Goal: Task Accomplishment & Management: Use online tool/utility

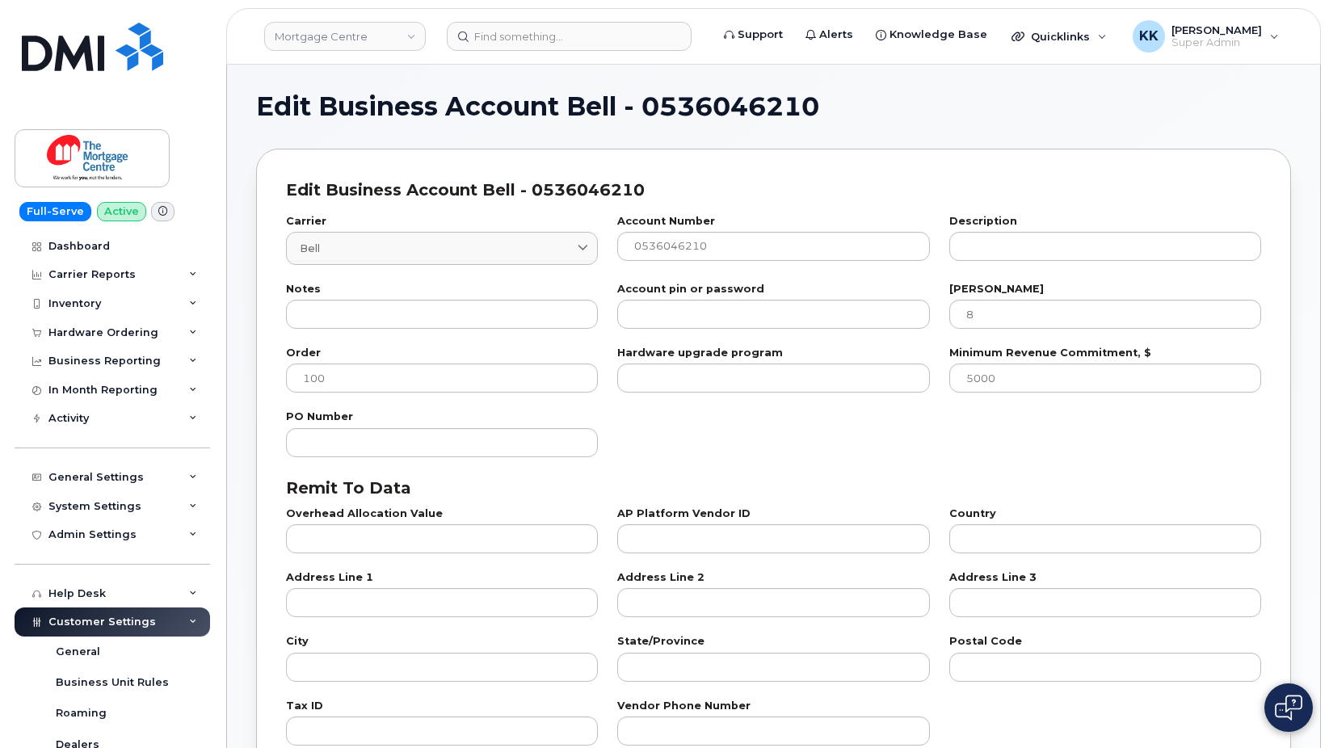
select select "807"
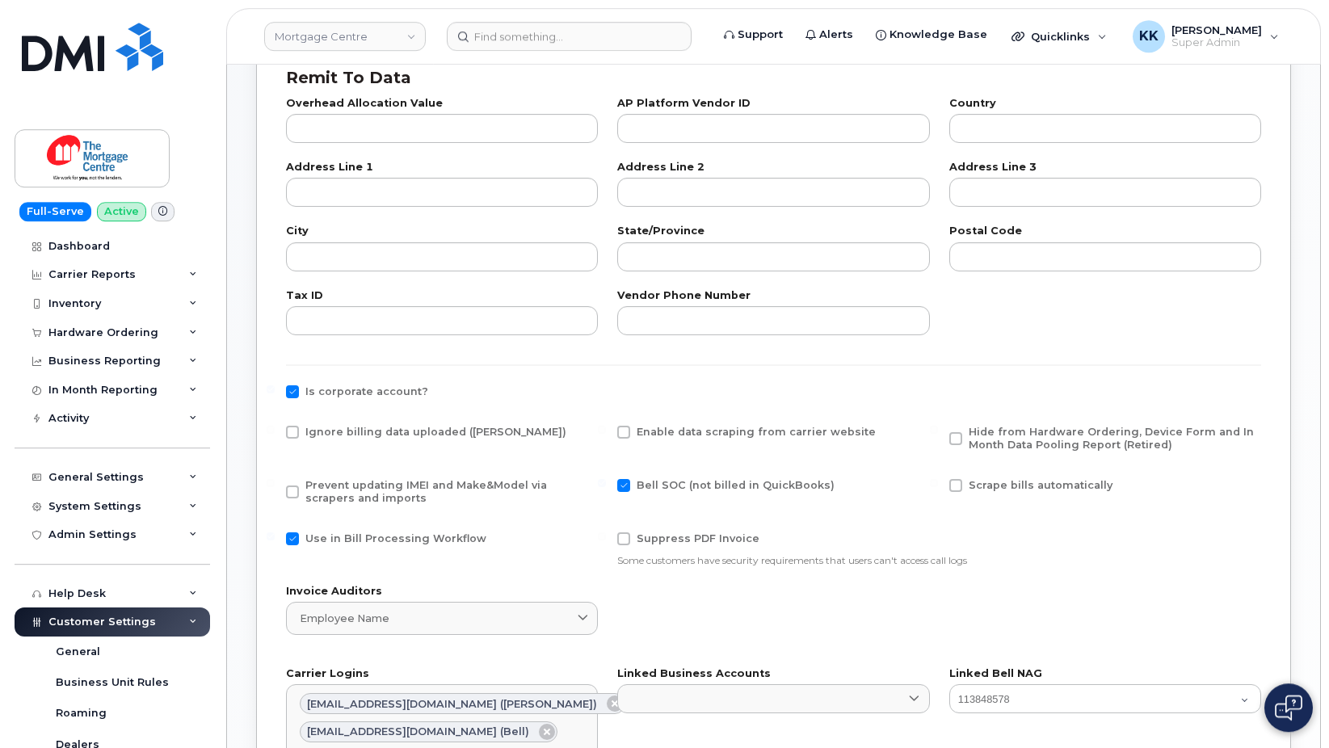
scroll to position [495, 0]
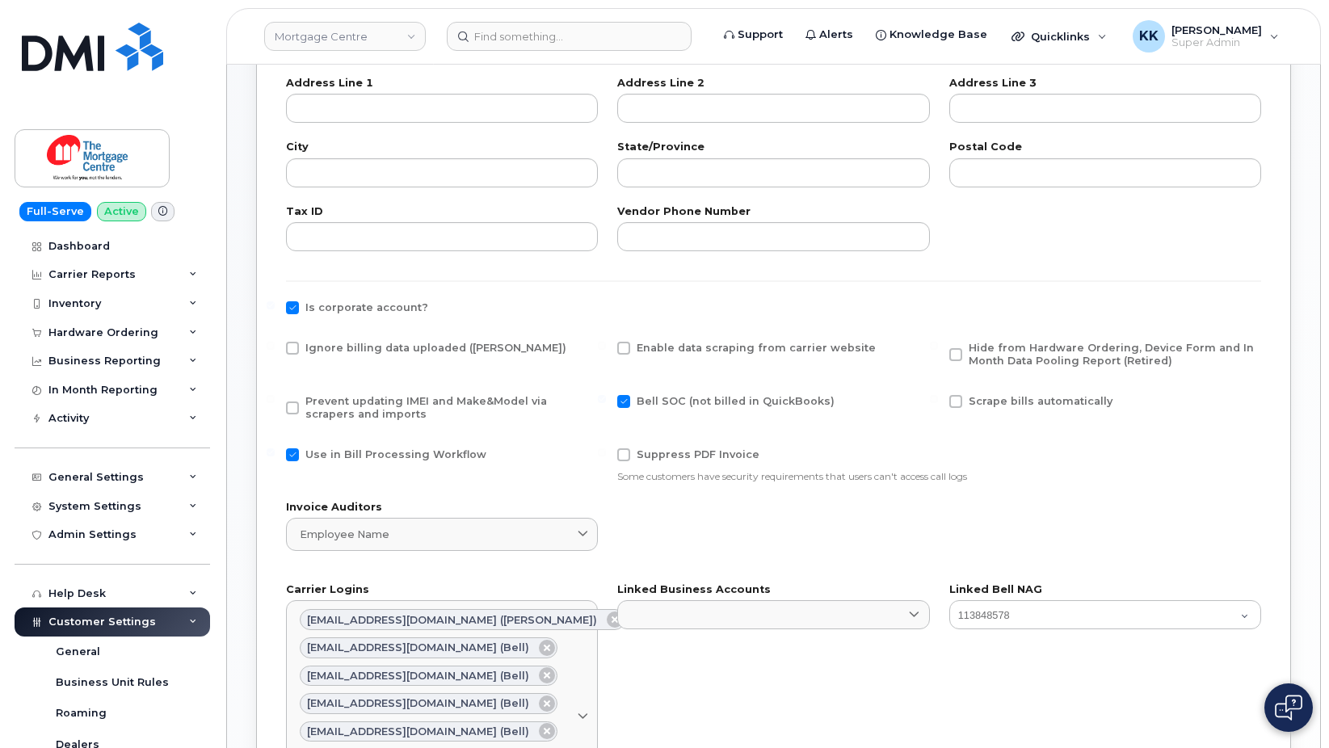
click at [334, 346] on span "Ignore billing data uploaded ([PERSON_NAME])" at bounding box center [435, 348] width 261 height 12
click at [275, 346] on input "Ignore billing data uploaded ([PERSON_NAME])" at bounding box center [271, 346] width 8 height 8
checkbox input "true"
click at [331, 398] on span "Prevent updating IMEI and Make&Model via scrapers and imports" at bounding box center [426, 407] width 242 height 25
click at [275, 398] on input "Prevent updating IMEI and Make&Model via scrapers and imports" at bounding box center [271, 399] width 8 height 8
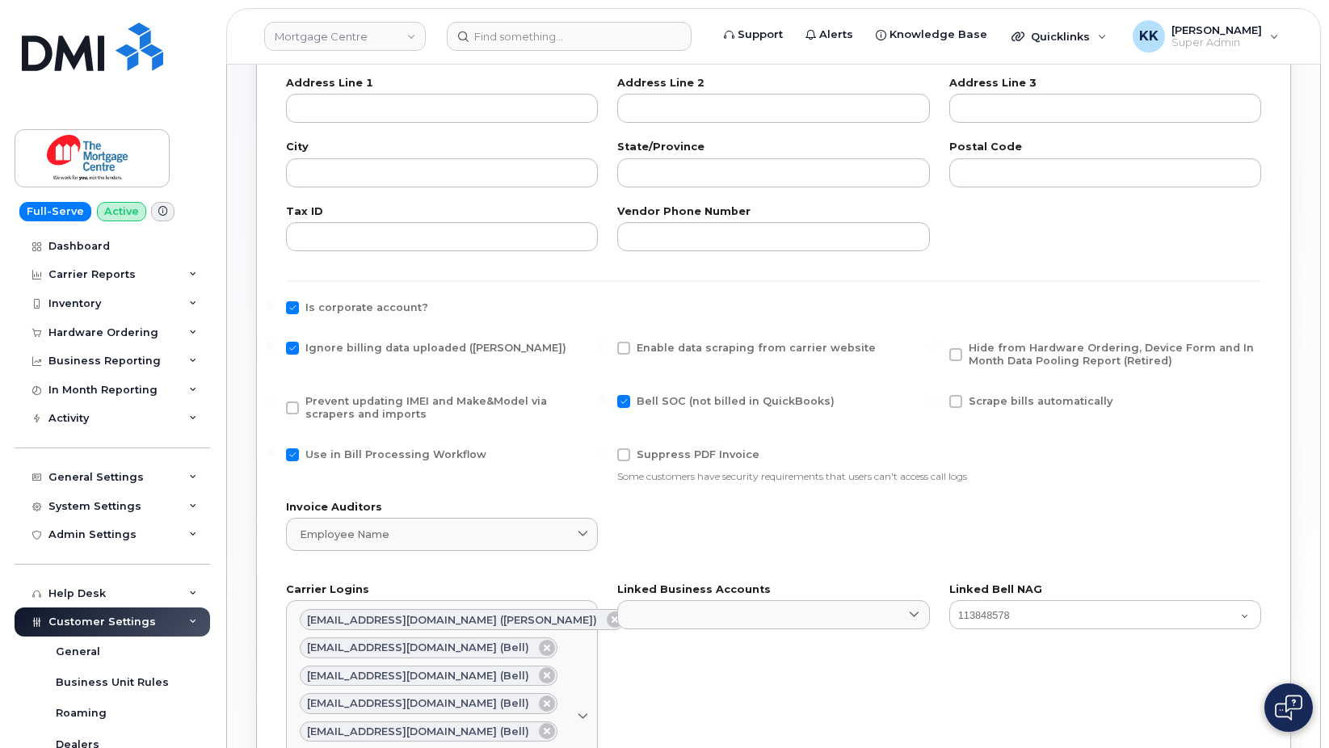
checkbox input "true"
click at [345, 450] on span "Use in Bill Processing Workflow" at bounding box center [395, 455] width 181 height 12
click at [275, 450] on input "Use in Bill Processing Workflow" at bounding box center [271, 453] width 8 height 8
checkbox input "false"
click at [1003, 357] on span "Hide from Hardware Ordering, Device Form and In Month Data Pooling Report (Reti…" at bounding box center [1111, 354] width 285 height 25
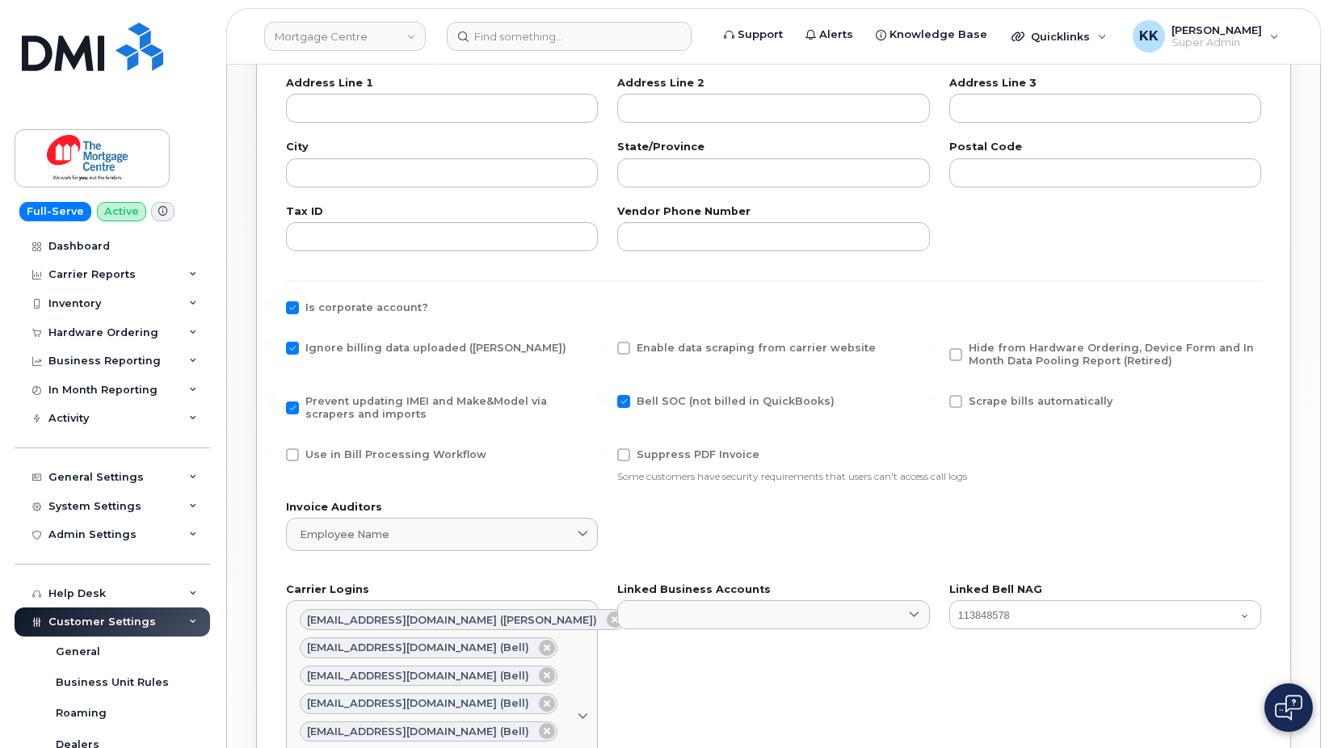
click at [938, 350] on input "Hide from Hardware Ordering, Device Form and In Month Data Pooling Report (Reti…" at bounding box center [934, 346] width 8 height 8
checkbox input "true"
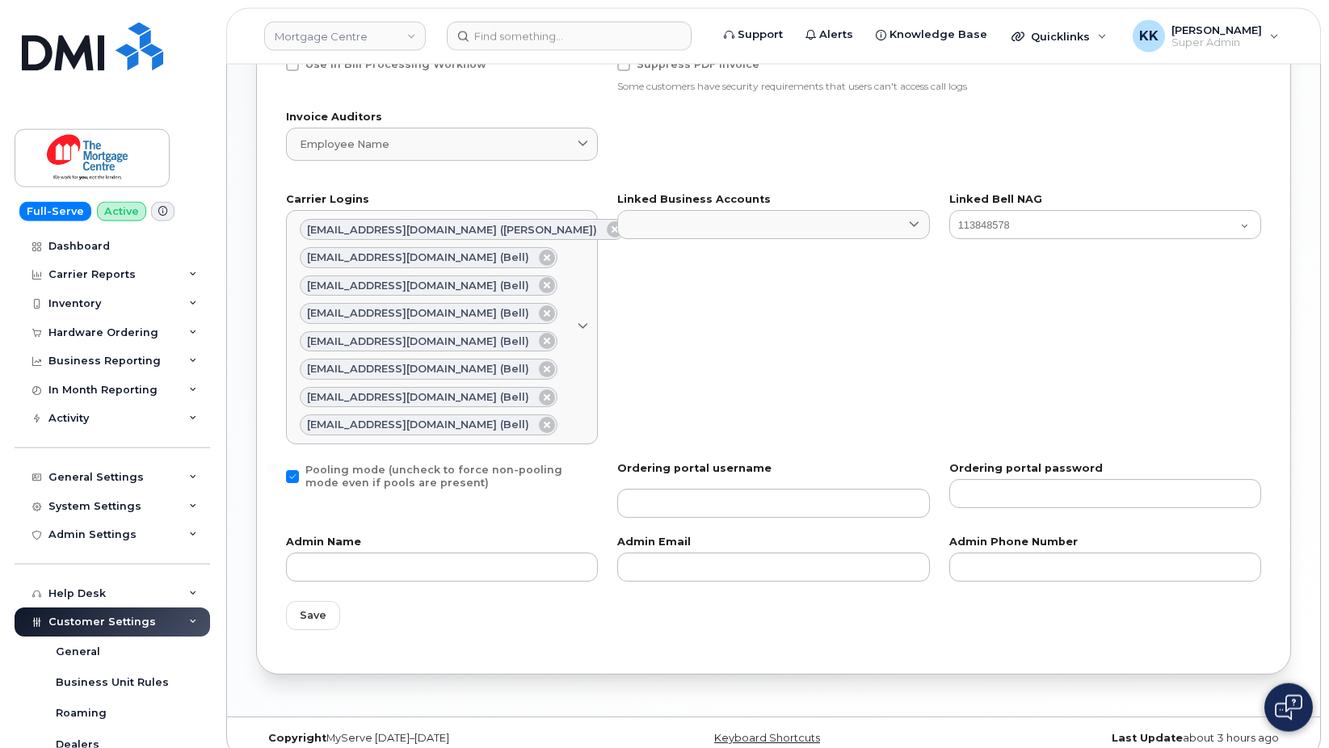
scroll to position [905, 0]
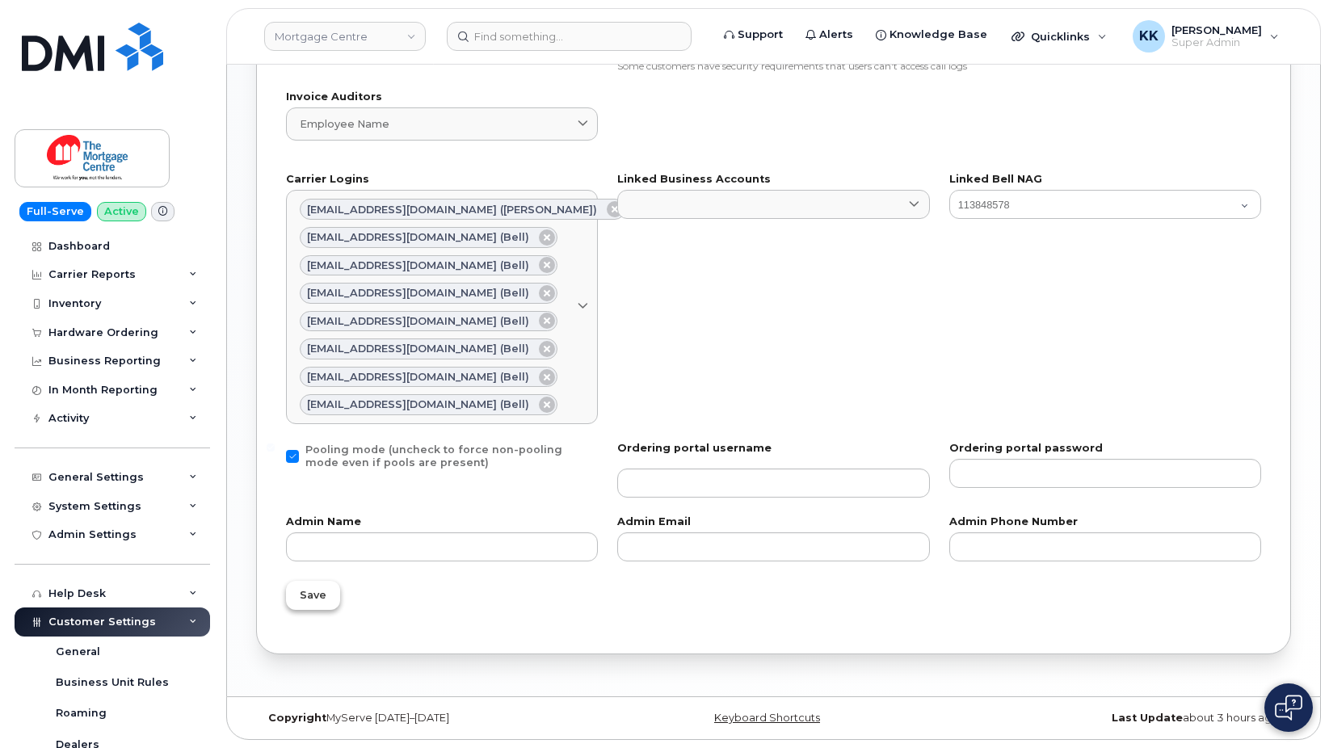
click at [326, 596] on button "Save" at bounding box center [313, 595] width 54 height 29
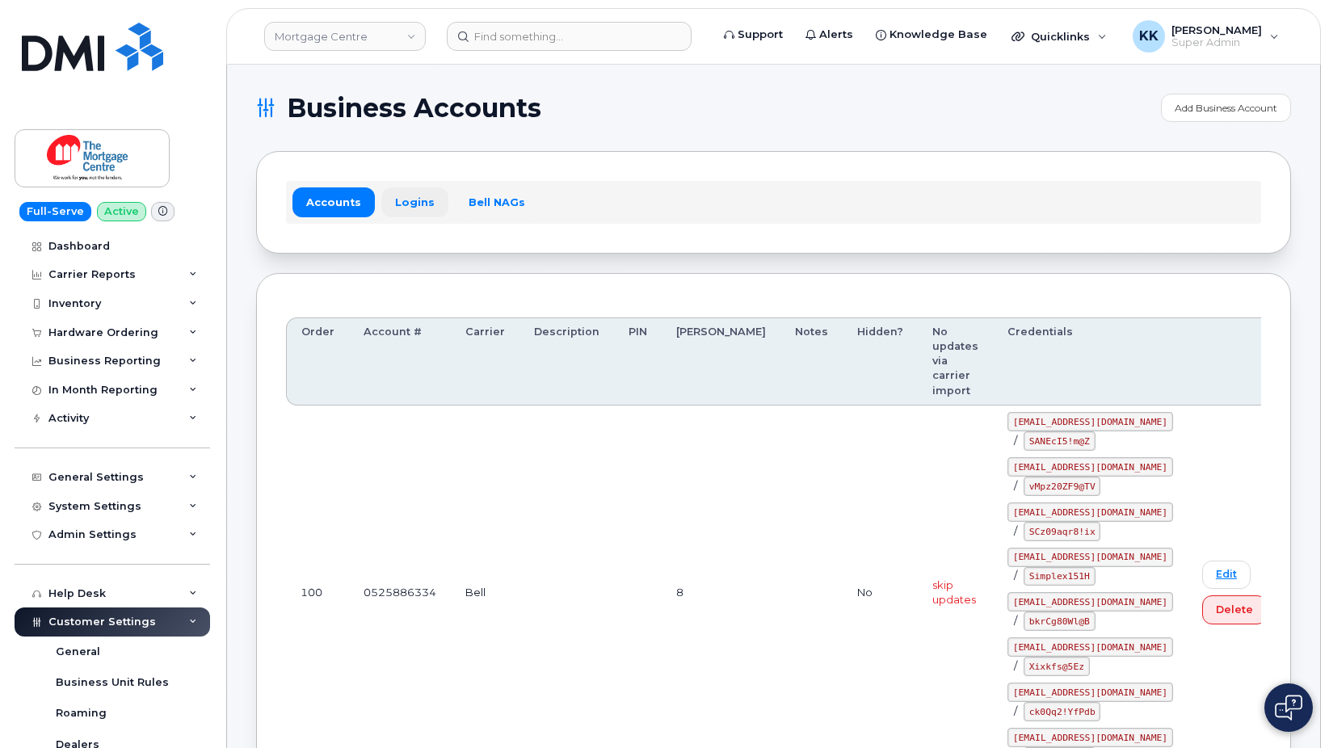
click at [408, 195] on link "Logins" at bounding box center [414, 201] width 67 height 29
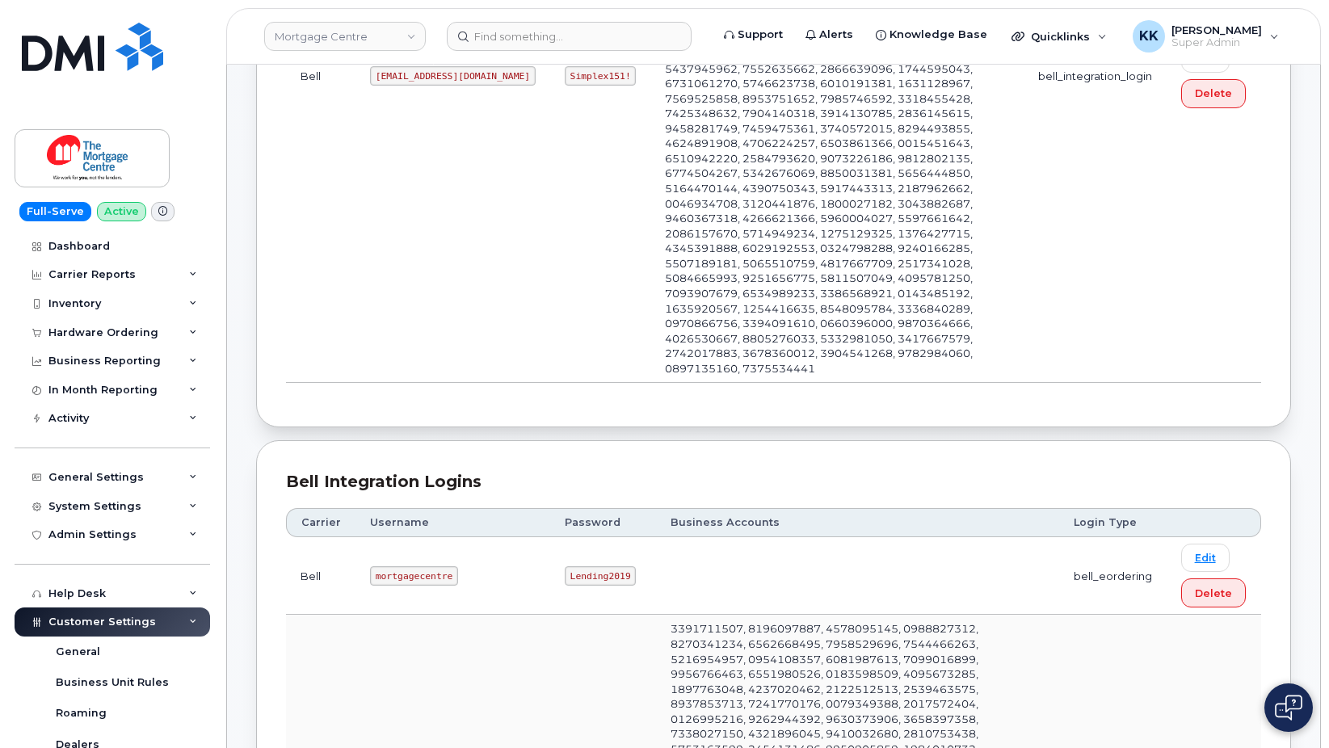
scroll to position [989, 0]
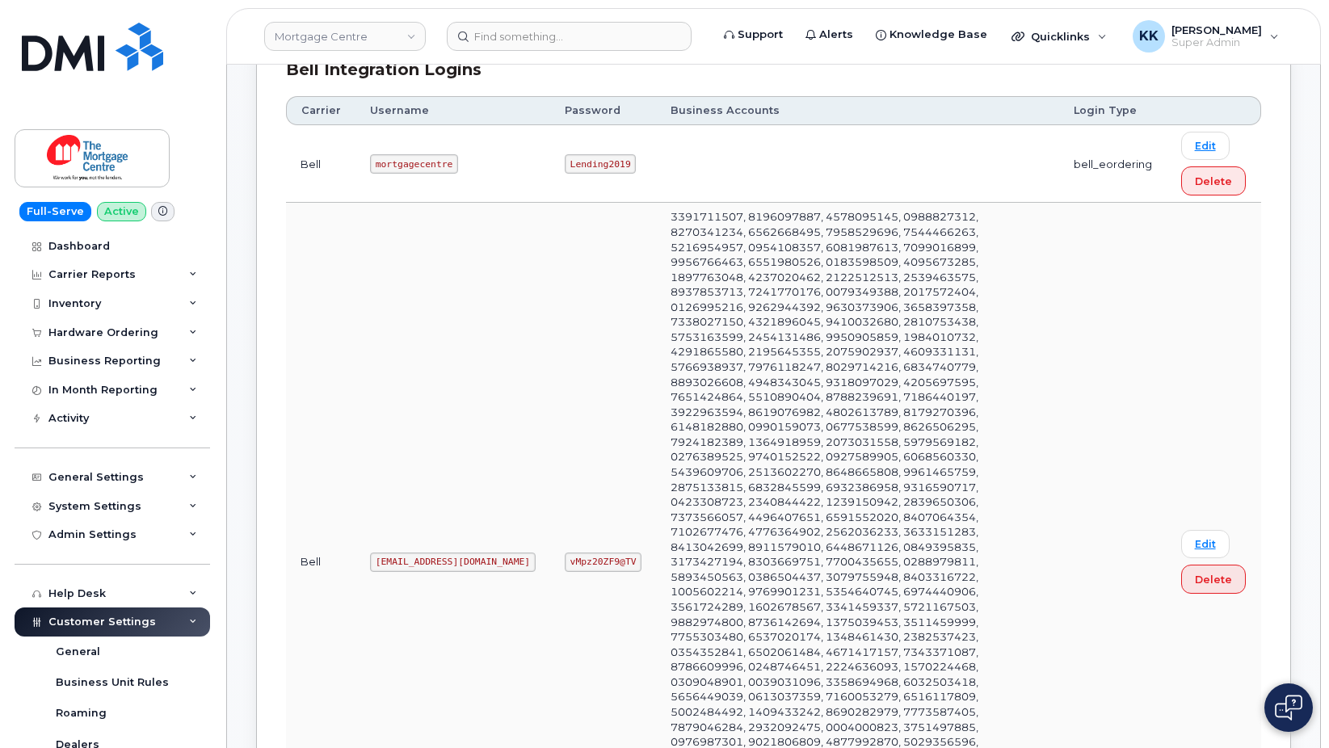
click at [407, 553] on code "[EMAIL_ADDRESS][DOMAIN_NAME]" at bounding box center [453, 562] width 166 height 19
click at [407, 553] on code "mgc1@myserve.ca" at bounding box center [453, 562] width 166 height 19
click at [565, 553] on code "vMpz20ZF9@TV" at bounding box center [603, 562] width 77 height 19
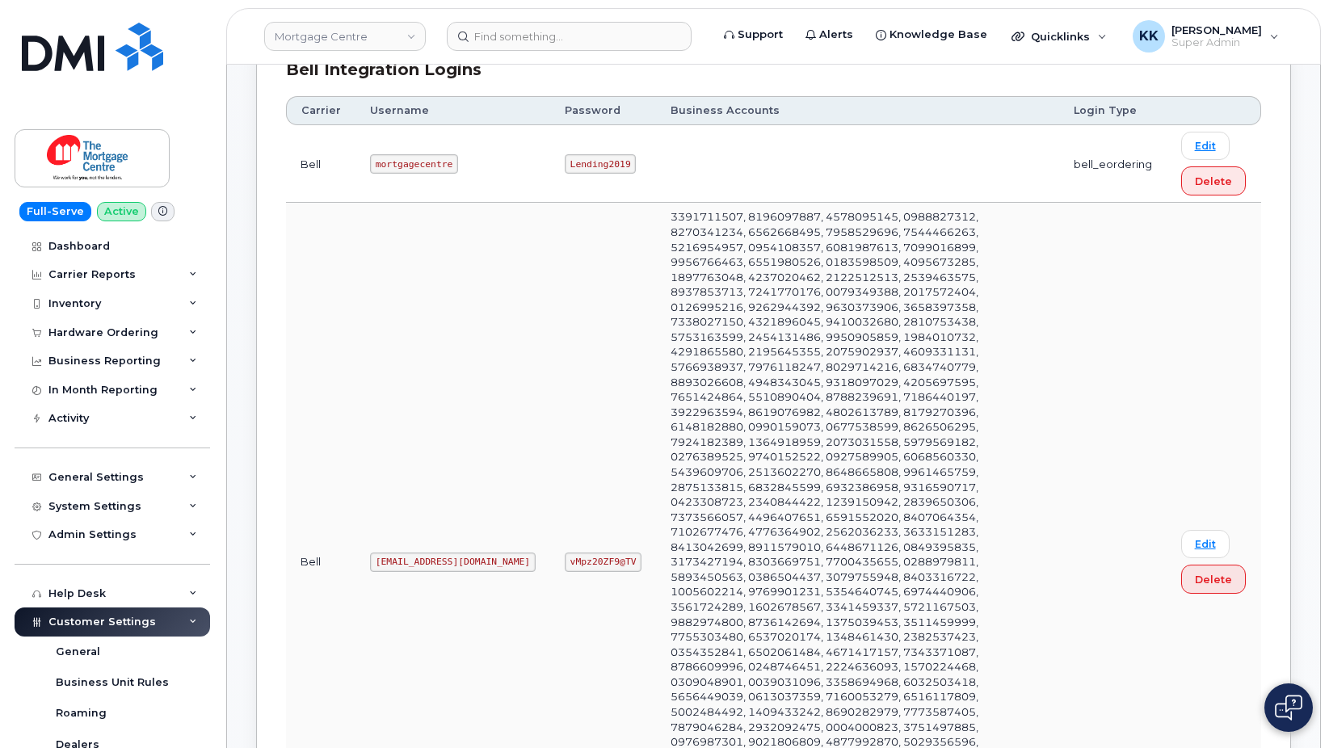
click at [565, 553] on code "vMpz20ZF9@TV" at bounding box center [603, 562] width 77 height 19
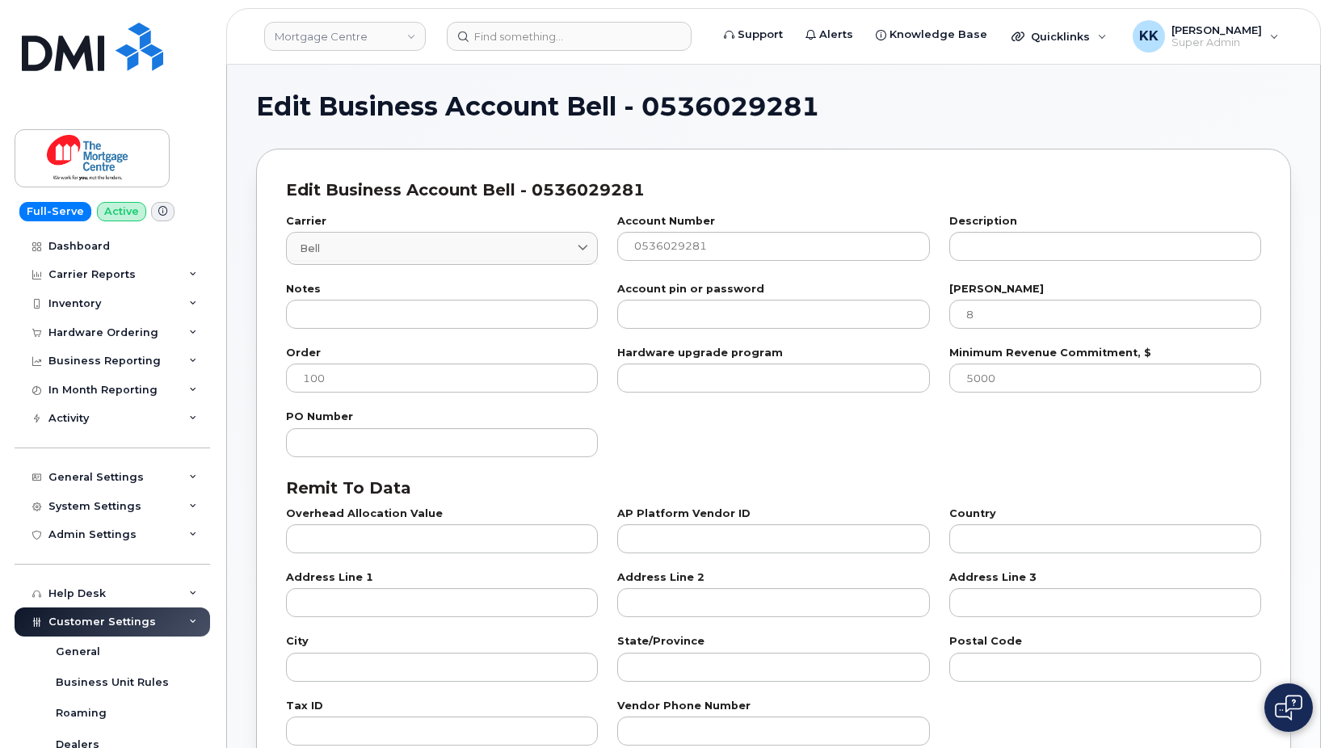
select select "807"
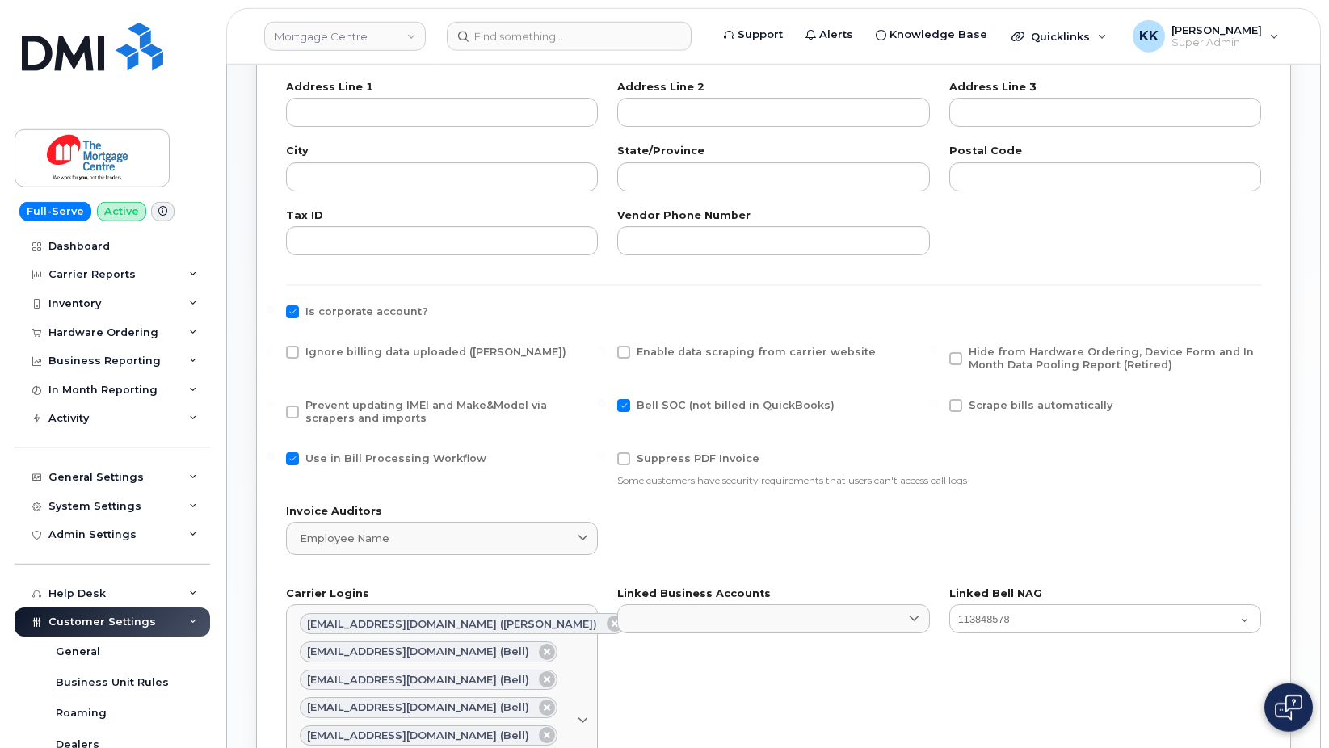
scroll to position [495, 0]
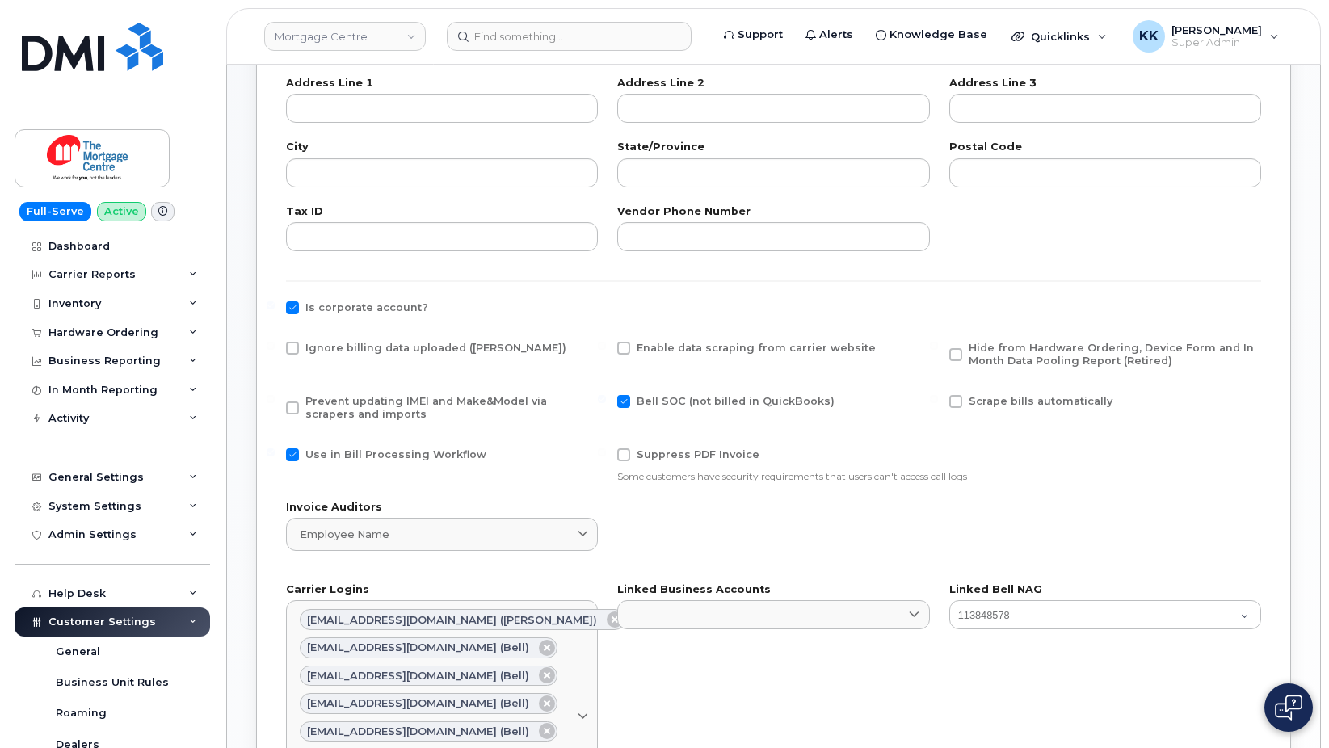
click at [355, 344] on span "Ignore billing data uploaded ([PERSON_NAME])" at bounding box center [435, 348] width 261 height 12
click at [275, 344] on input "Ignore billing data uploaded ([PERSON_NAME])" at bounding box center [271, 346] width 8 height 8
checkbox input "true"
click at [348, 412] on span "Prevent updating IMEI and Make&Model via scrapers and imports" at bounding box center [426, 407] width 242 height 25
click at [275, 403] on input "Prevent updating IMEI and Make&Model via scrapers and imports" at bounding box center [271, 399] width 8 height 8
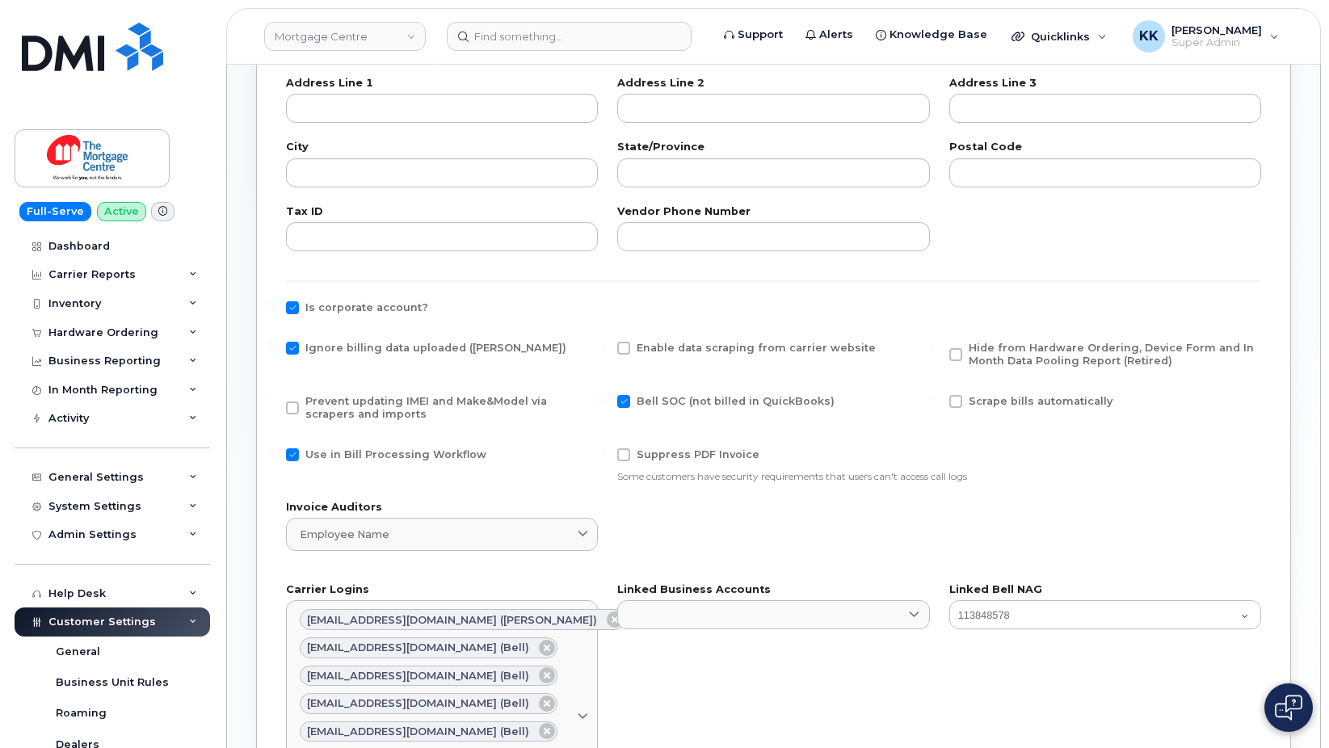
checkbox input "true"
click at [359, 453] on span "Use in Bill Processing Workflow" at bounding box center [395, 455] width 181 height 12
click at [275, 453] on input "Use in Bill Processing Workflow" at bounding box center [271, 453] width 8 height 8
checkbox input "false"
click at [1003, 361] on span "Hide from Hardware Ordering, Device Form and In Month Data Pooling Report (Reti…" at bounding box center [1111, 354] width 285 height 25
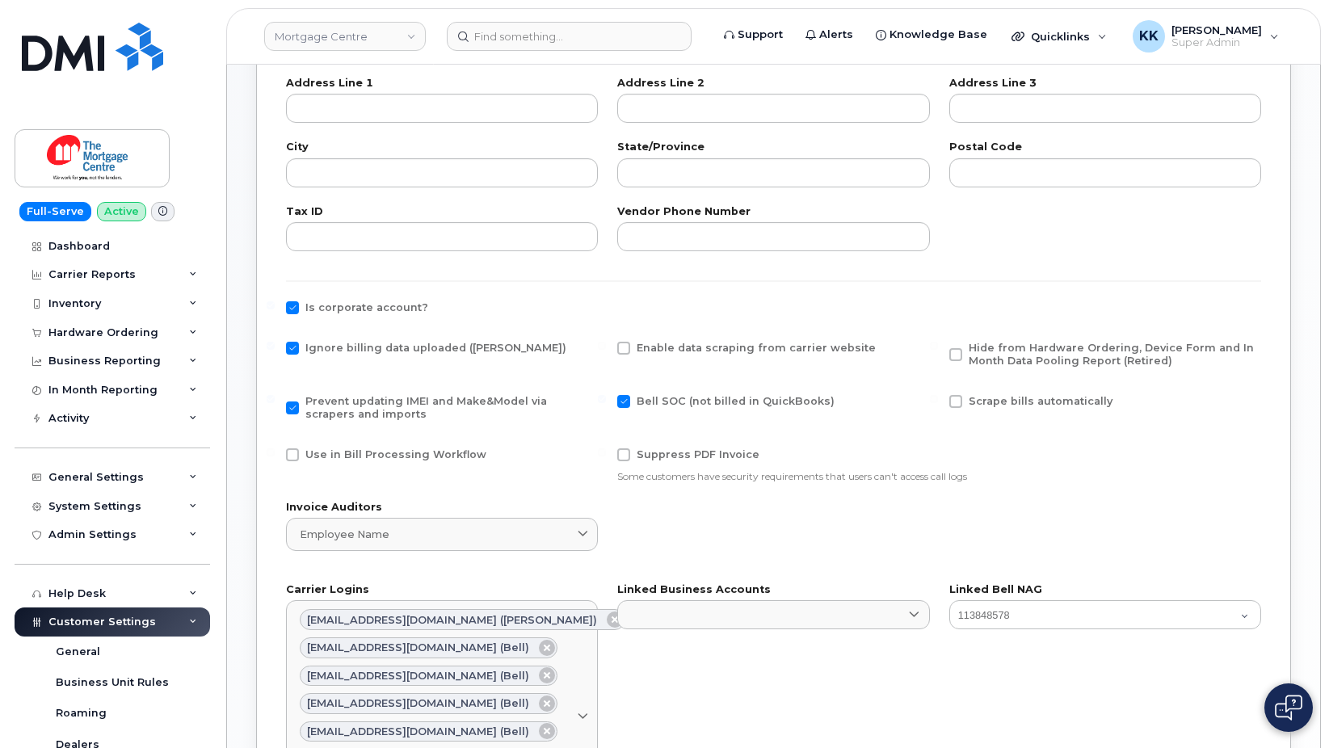
click at [938, 350] on input "Hide from Hardware Ordering, Device Form and In Month Data Pooling Report (Reti…" at bounding box center [934, 346] width 8 height 8
checkbox input "true"
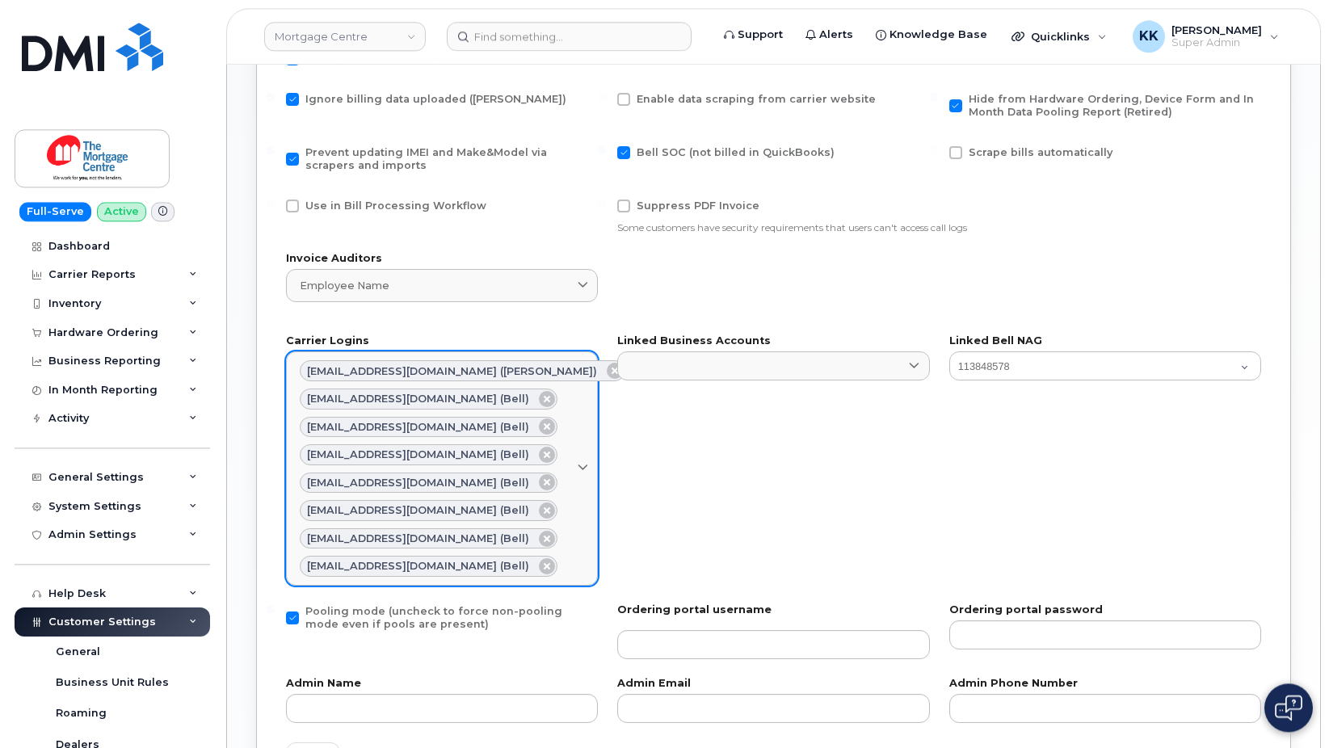
scroll to position [824, 0]
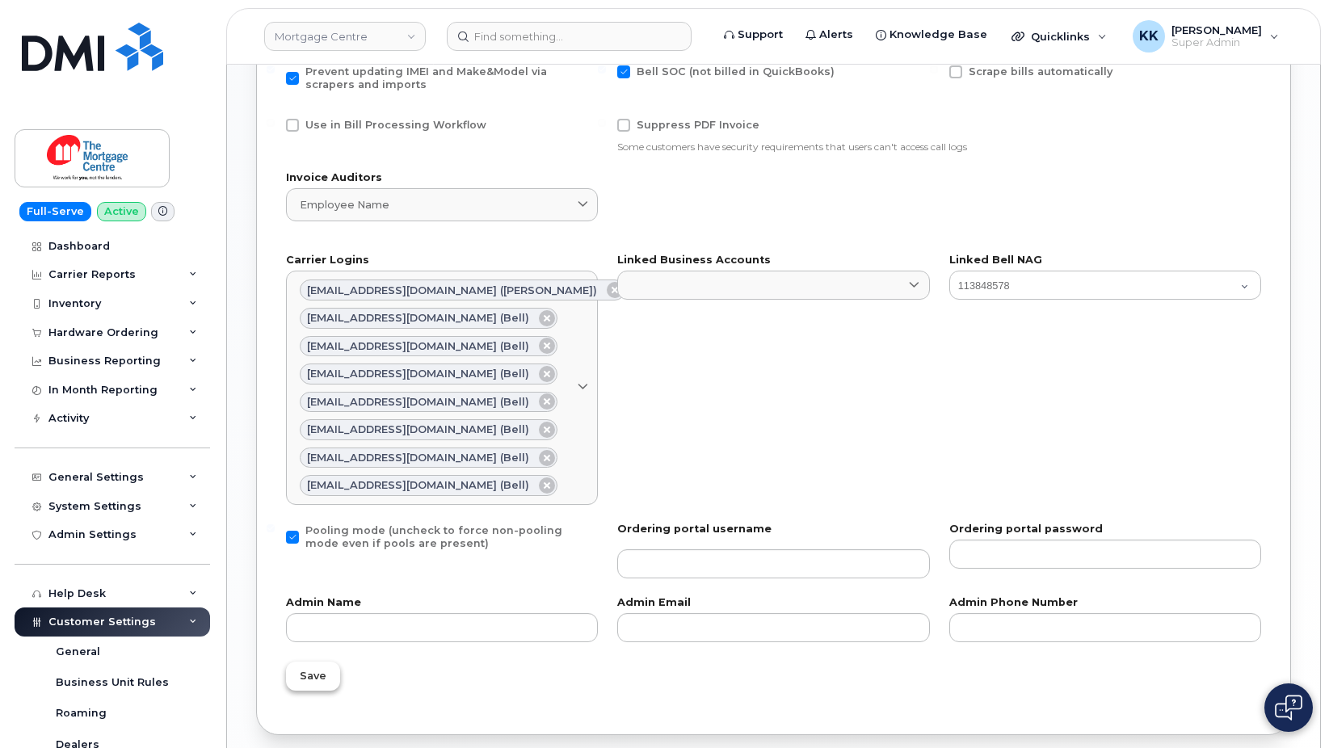
click at [309, 689] on button "Save" at bounding box center [313, 676] width 54 height 29
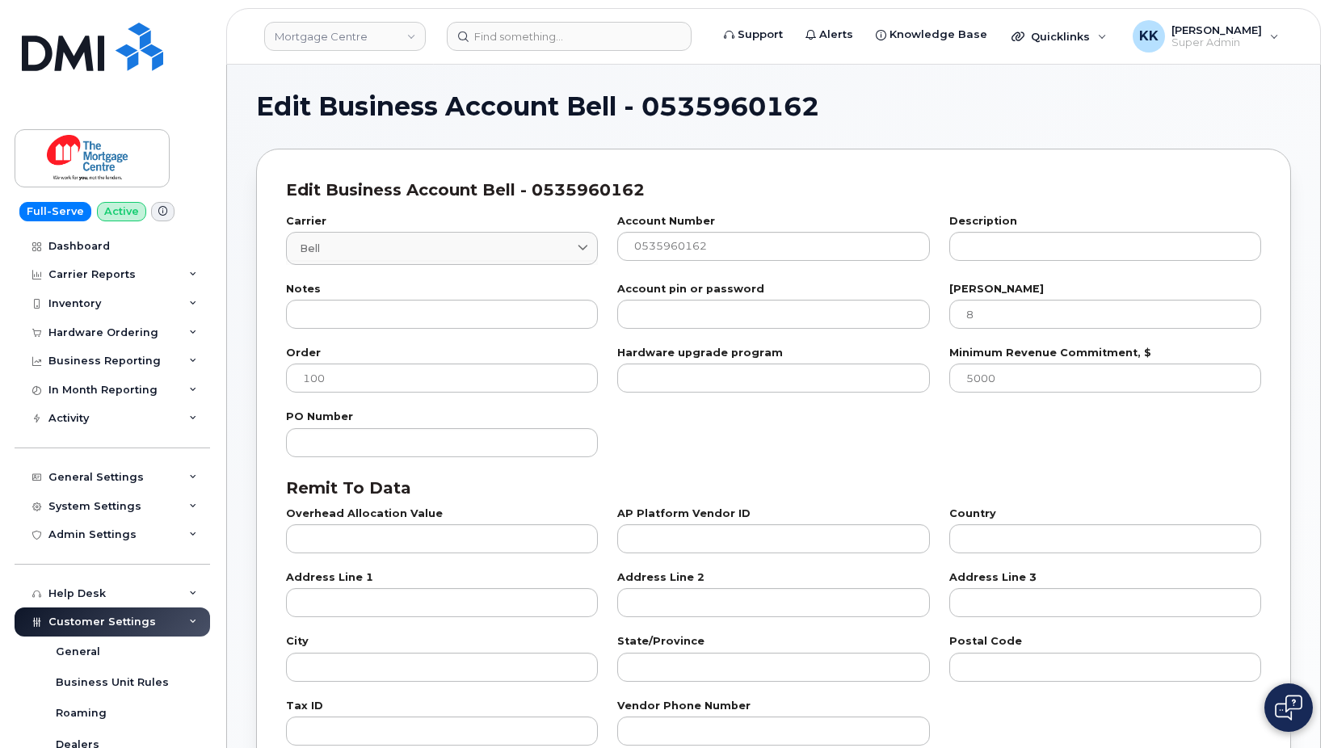
select select "807"
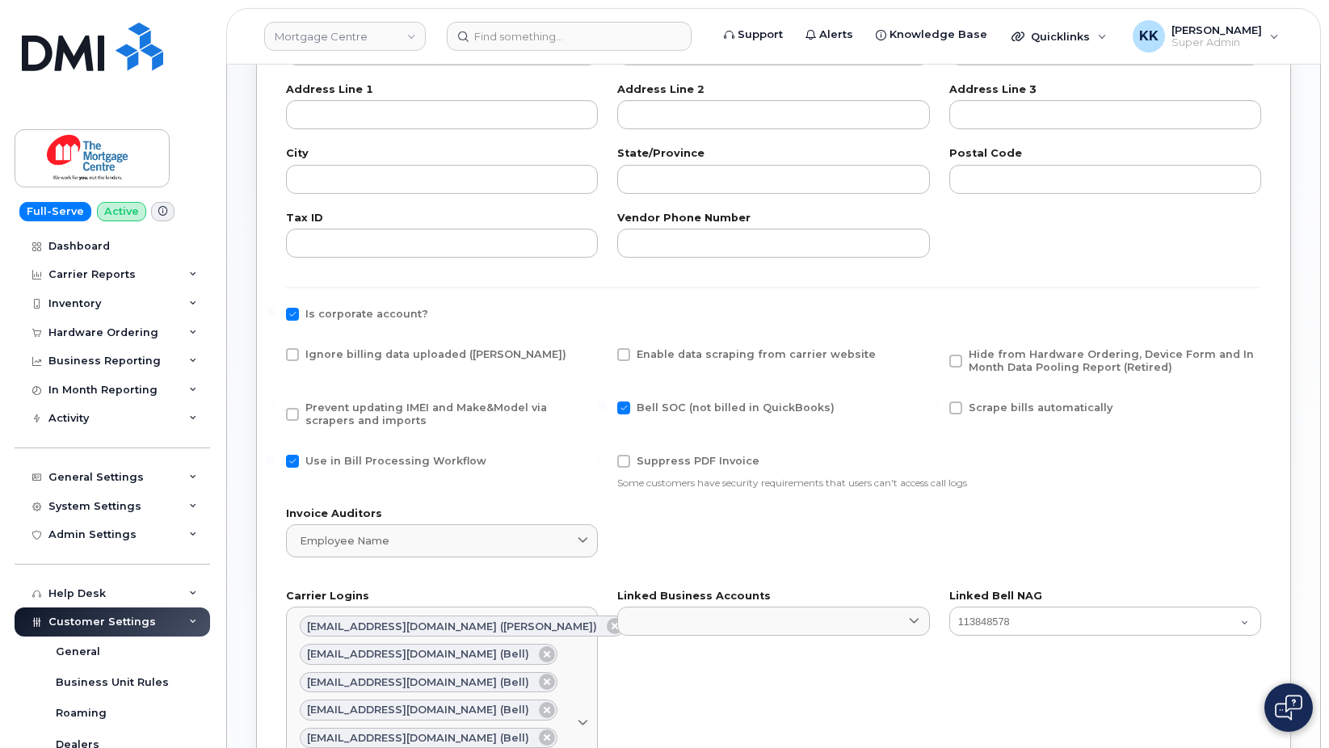
scroll to position [495, 0]
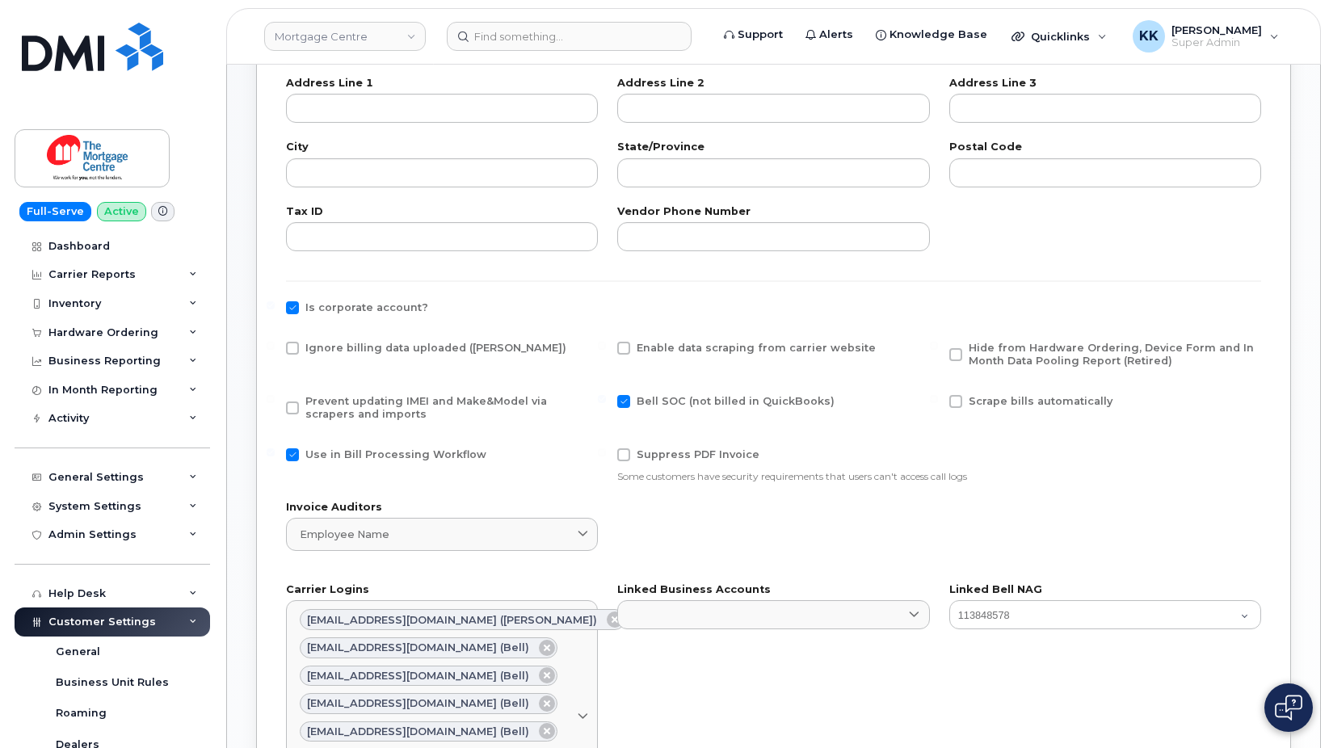
click at [376, 339] on div "Ignore billing data uploaded ([PERSON_NAME])" at bounding box center [441, 358] width 331 height 53
click at [367, 352] on span "Ignore billing data uploaded ([PERSON_NAME])" at bounding box center [435, 348] width 261 height 12
click at [275, 350] on input "Ignore billing data uploaded (Bill Parser)" at bounding box center [271, 346] width 8 height 8
checkbox input "true"
click at [349, 416] on span "Prevent updating IMEI and Make&Model via scrapers and imports" at bounding box center [426, 407] width 242 height 25
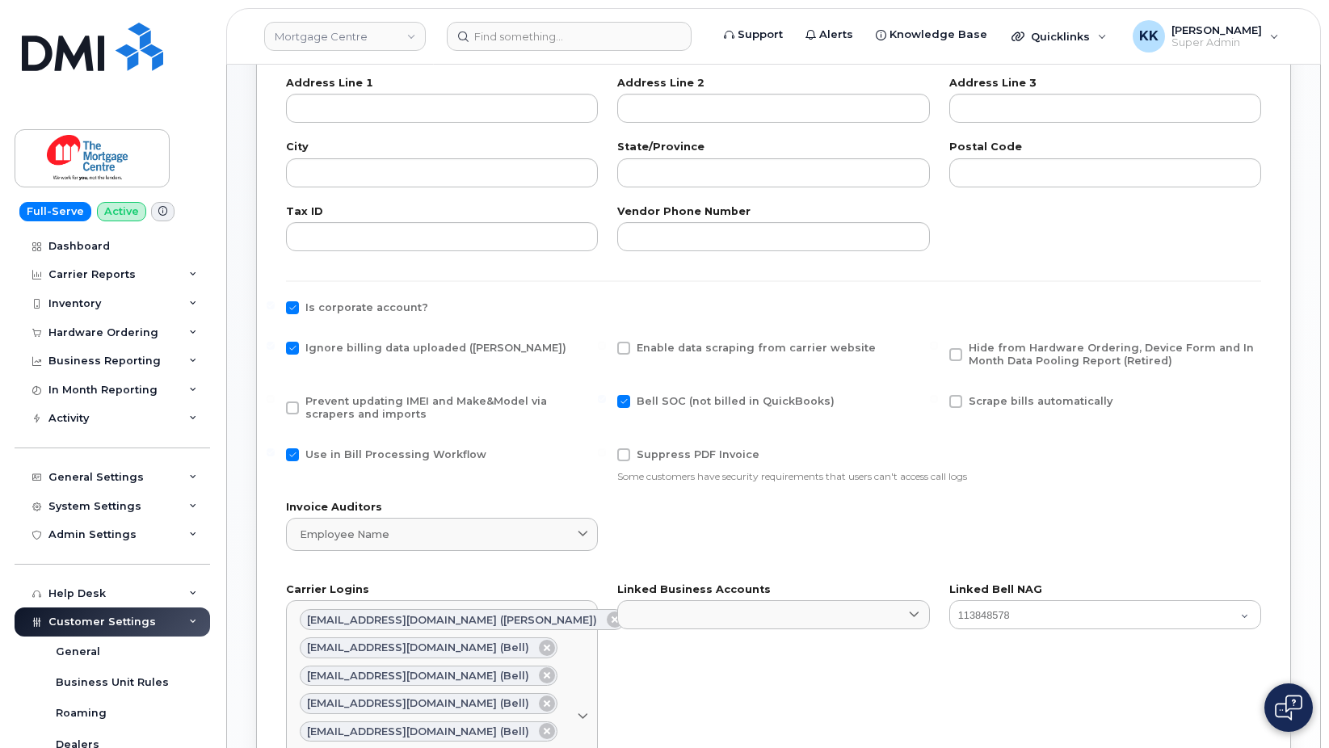
click at [275, 403] on input "Prevent updating IMEI and Make&Model via scrapers and imports" at bounding box center [271, 399] width 8 height 8
checkbox input "true"
click at [356, 453] on span "Use in Bill Processing Workflow" at bounding box center [395, 455] width 181 height 12
click at [275, 453] on input "Use in Bill Processing Workflow" at bounding box center [271, 453] width 8 height 8
checkbox input "false"
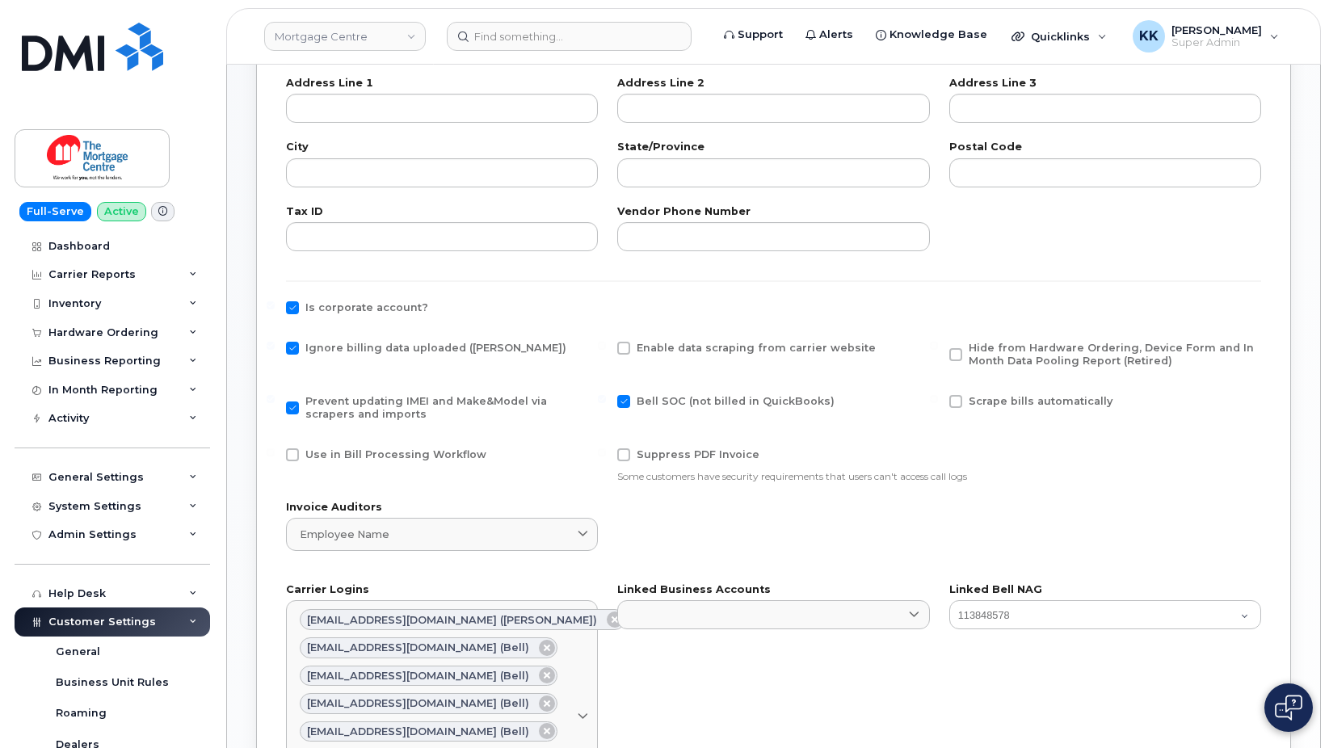
click at [1012, 348] on span "Hide from Hardware Ordering, Device Form and In Month Data Pooling Report (Reti…" at bounding box center [1111, 354] width 285 height 25
click at [938, 348] on input "Hide from Hardware Ordering, Device Form and In Month Data Pooling Report (Reti…" at bounding box center [934, 346] width 8 height 8
checkbox input "true"
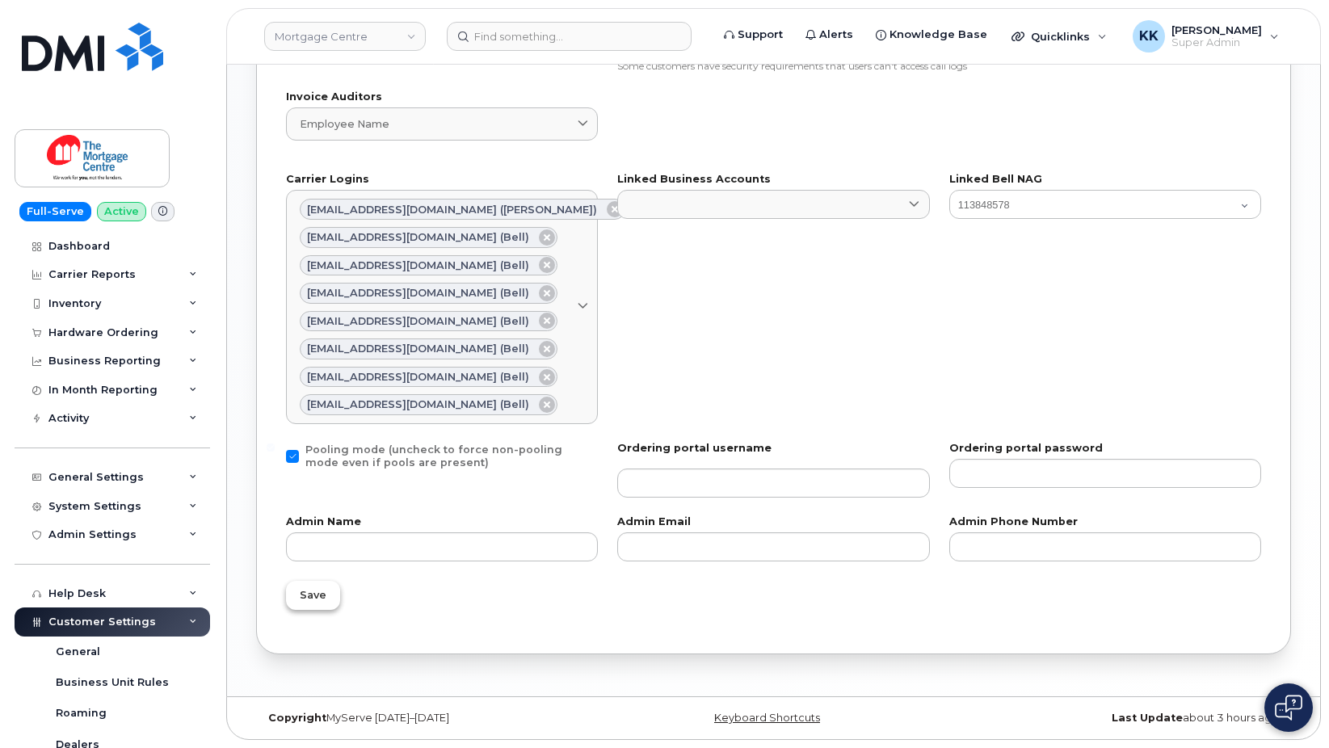
click at [305, 596] on span "Save" at bounding box center [313, 595] width 27 height 15
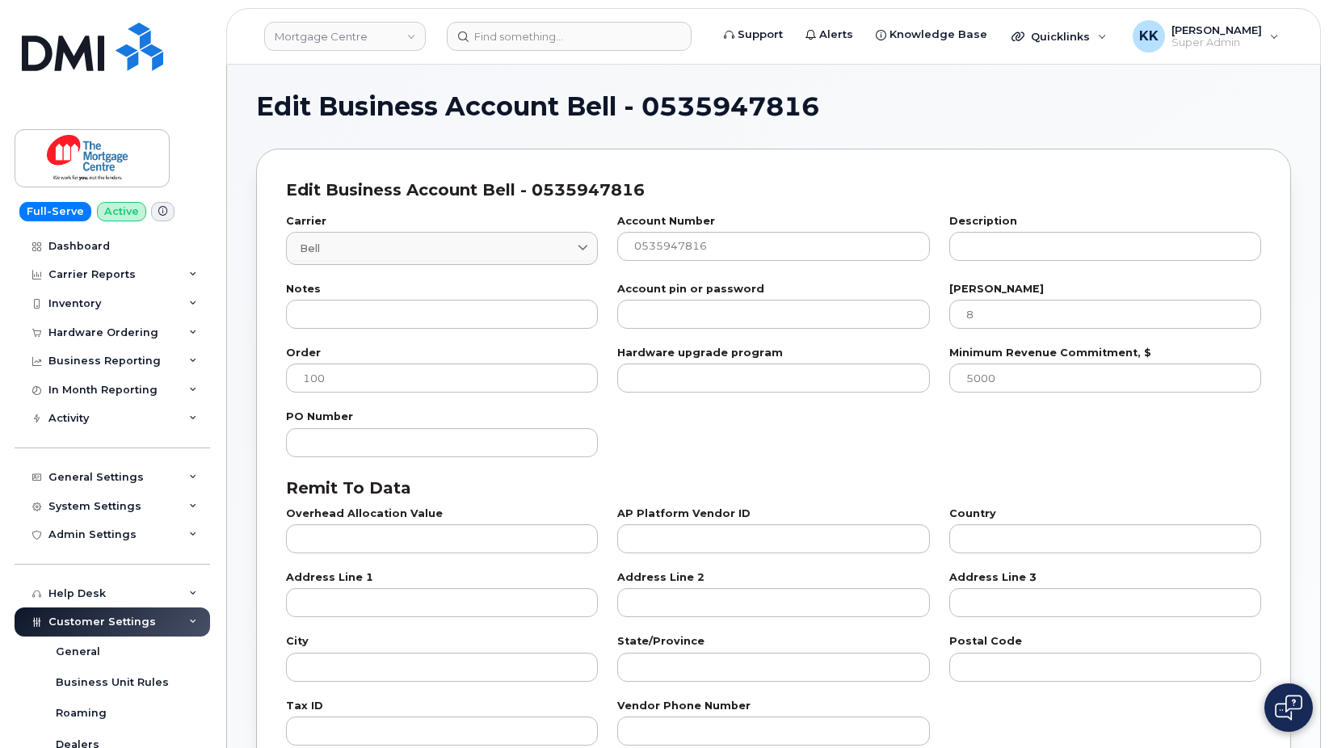
select select "807"
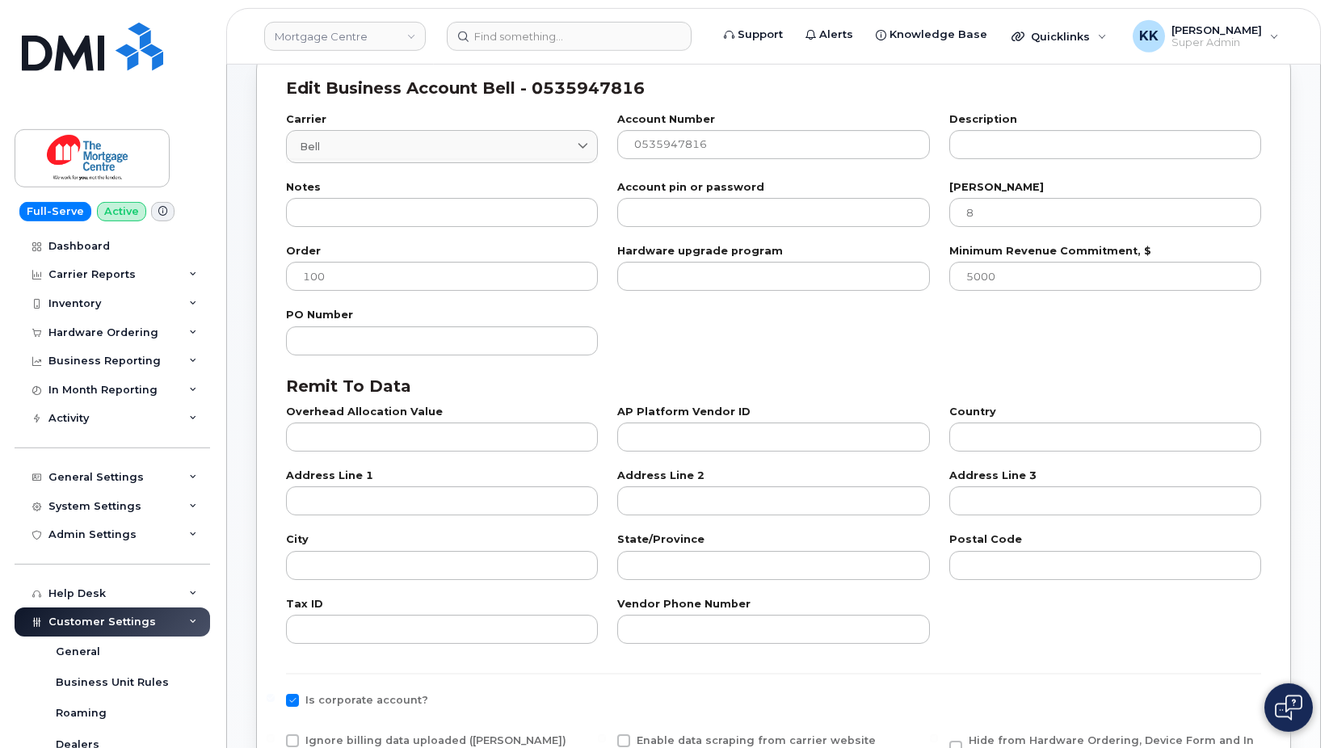
scroll to position [495, 0]
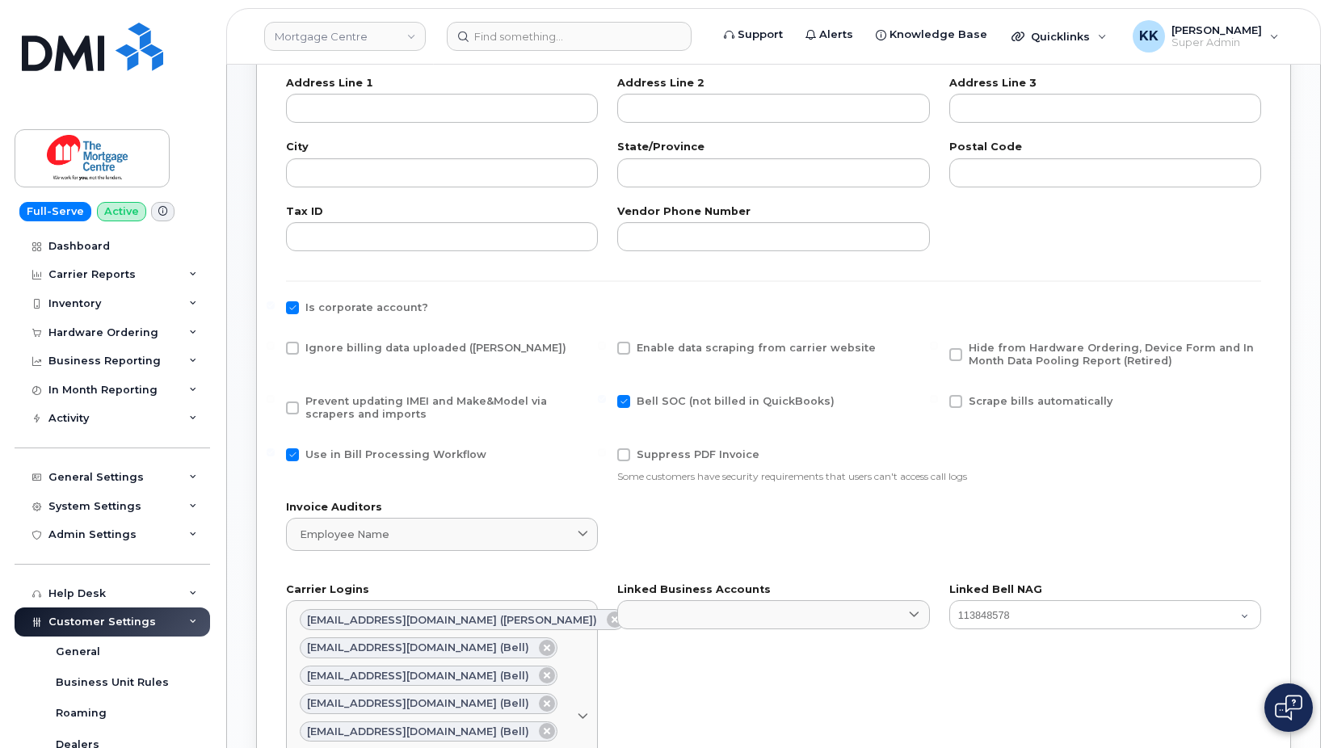
click at [364, 348] on span "Ignore billing data uploaded ([PERSON_NAME])" at bounding box center [435, 348] width 261 height 12
click at [275, 348] on input "Ignore billing data uploaded ([PERSON_NAME])" at bounding box center [271, 346] width 8 height 8
checkbox input "true"
click at [343, 410] on span "Prevent updating IMEI and Make&Model via scrapers and imports" at bounding box center [426, 407] width 242 height 25
click at [275, 403] on input "Prevent updating IMEI and Make&Model via scrapers and imports" at bounding box center [271, 399] width 8 height 8
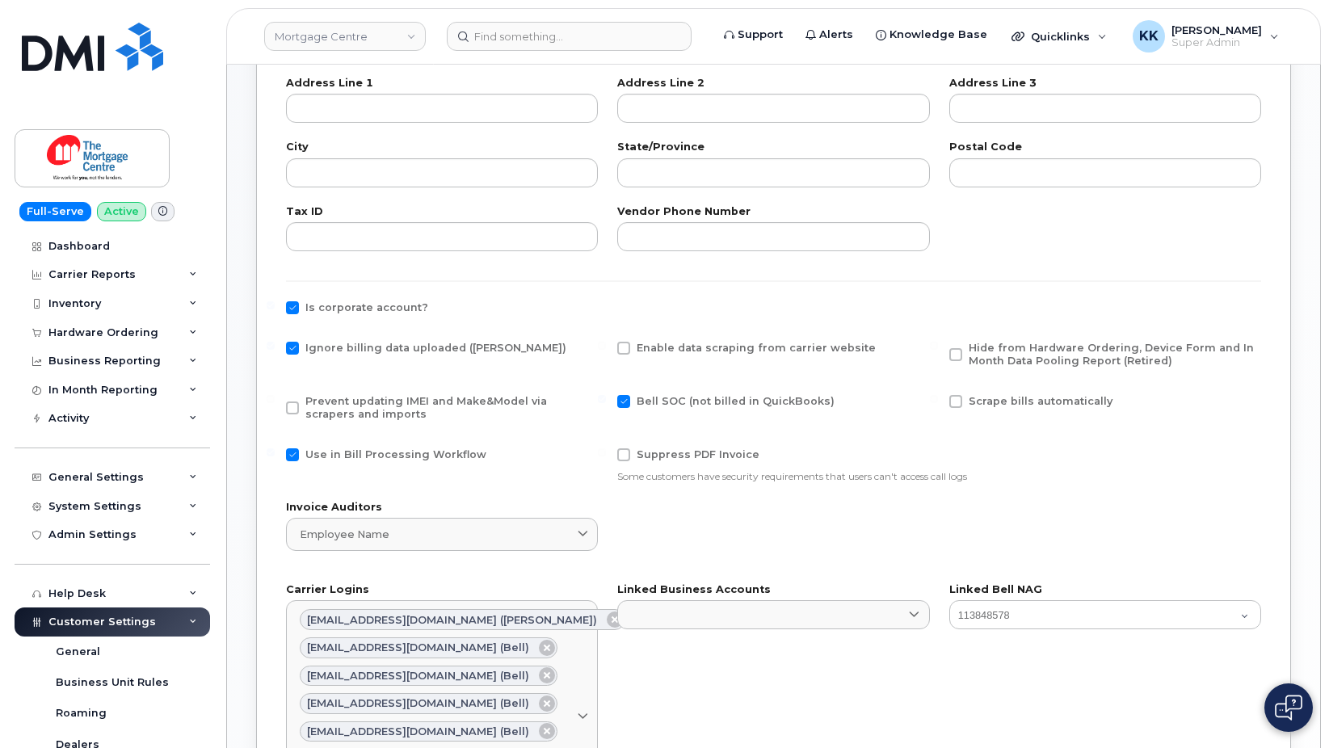
checkbox input "true"
click at [343, 451] on span "Use in Bill Processing Workflow" at bounding box center [395, 455] width 181 height 12
click at [275, 451] on input "Use in Bill Processing Workflow" at bounding box center [271, 453] width 8 height 8
checkbox input "false"
click at [1047, 361] on span "Hide from Hardware Ordering, Device Form and In Month Data Pooling Report (Reti…" at bounding box center [1111, 354] width 285 height 25
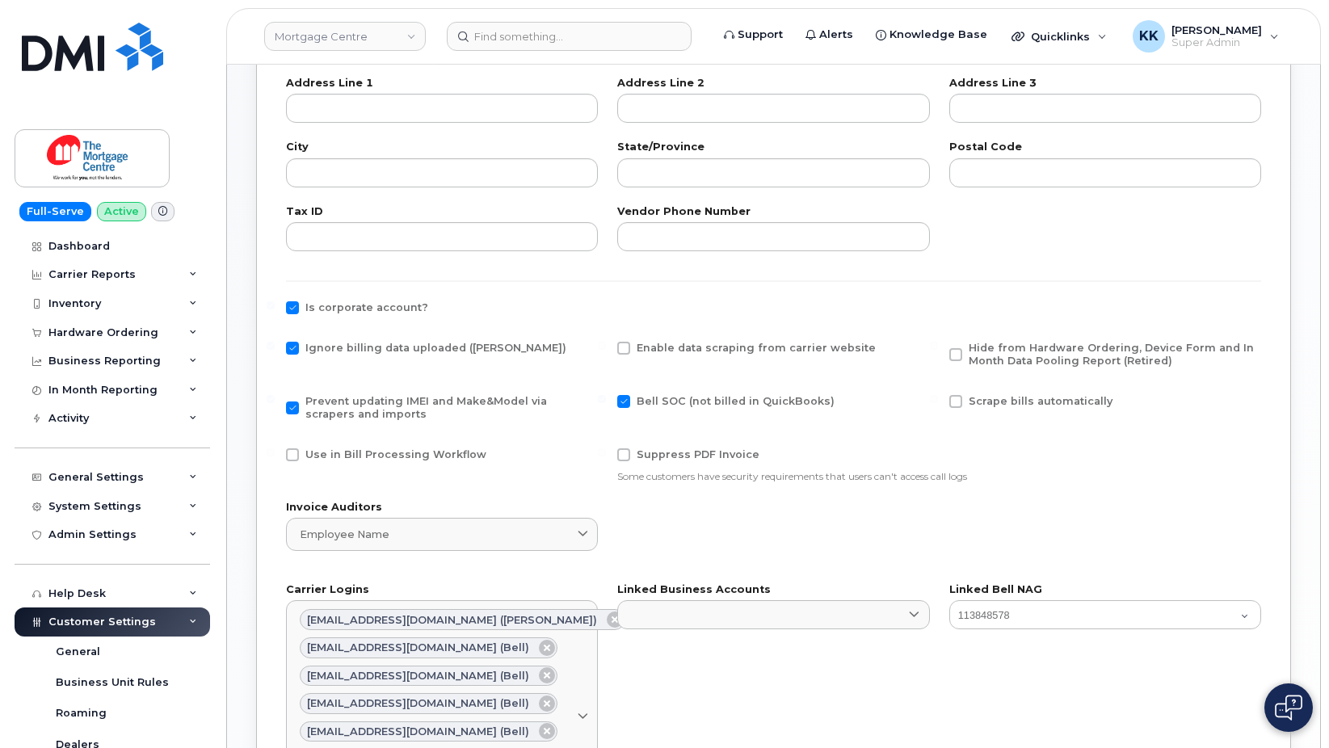
click at [938, 350] on input "Hide from Hardware Ordering, Device Form and In Month Data Pooling Report (Reti…" at bounding box center [934, 346] width 8 height 8
checkbox input "true"
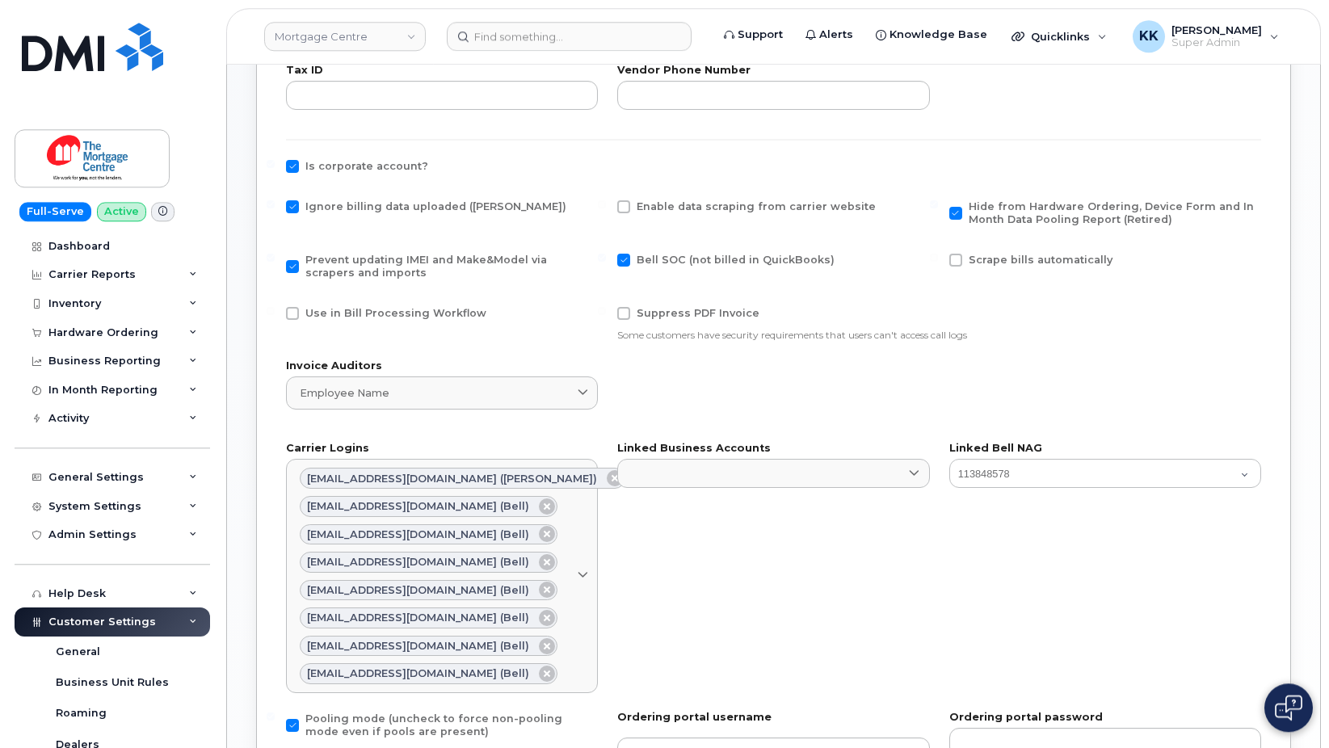
scroll to position [905, 0]
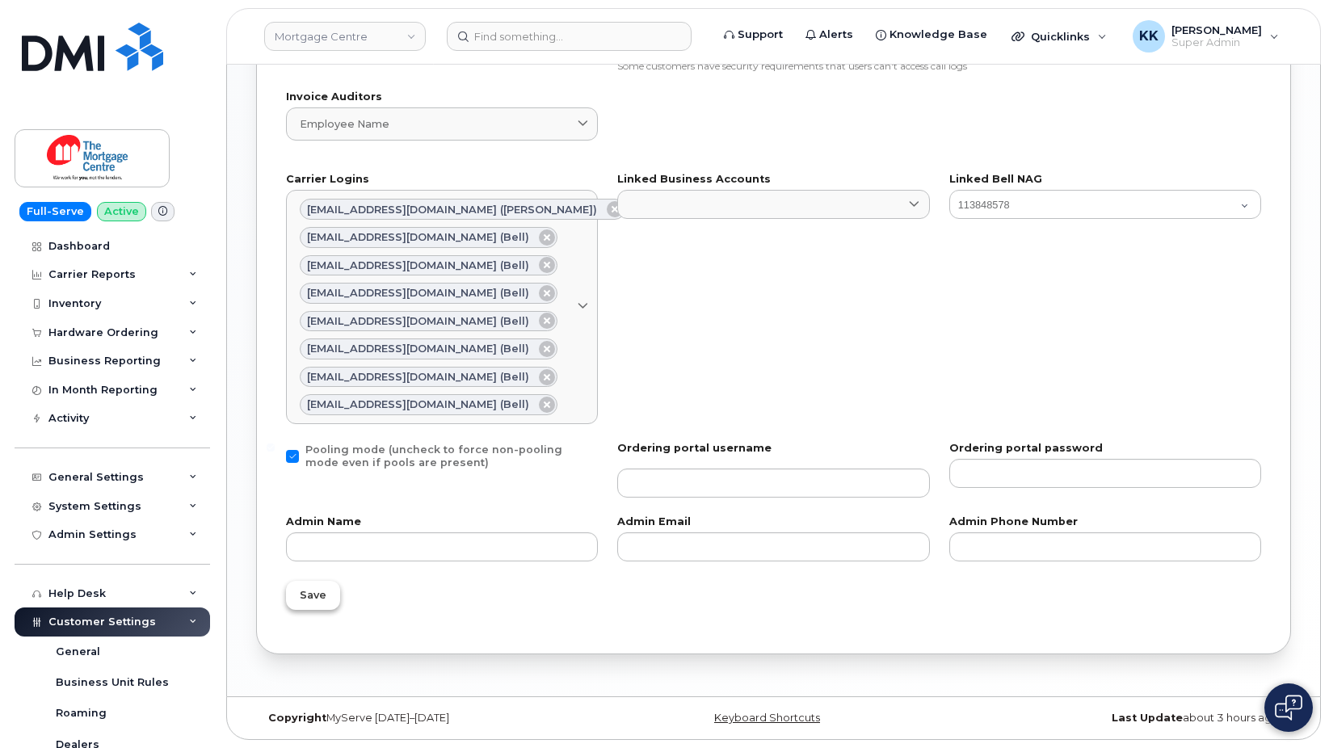
click at [310, 596] on span "Save" at bounding box center [313, 595] width 27 height 15
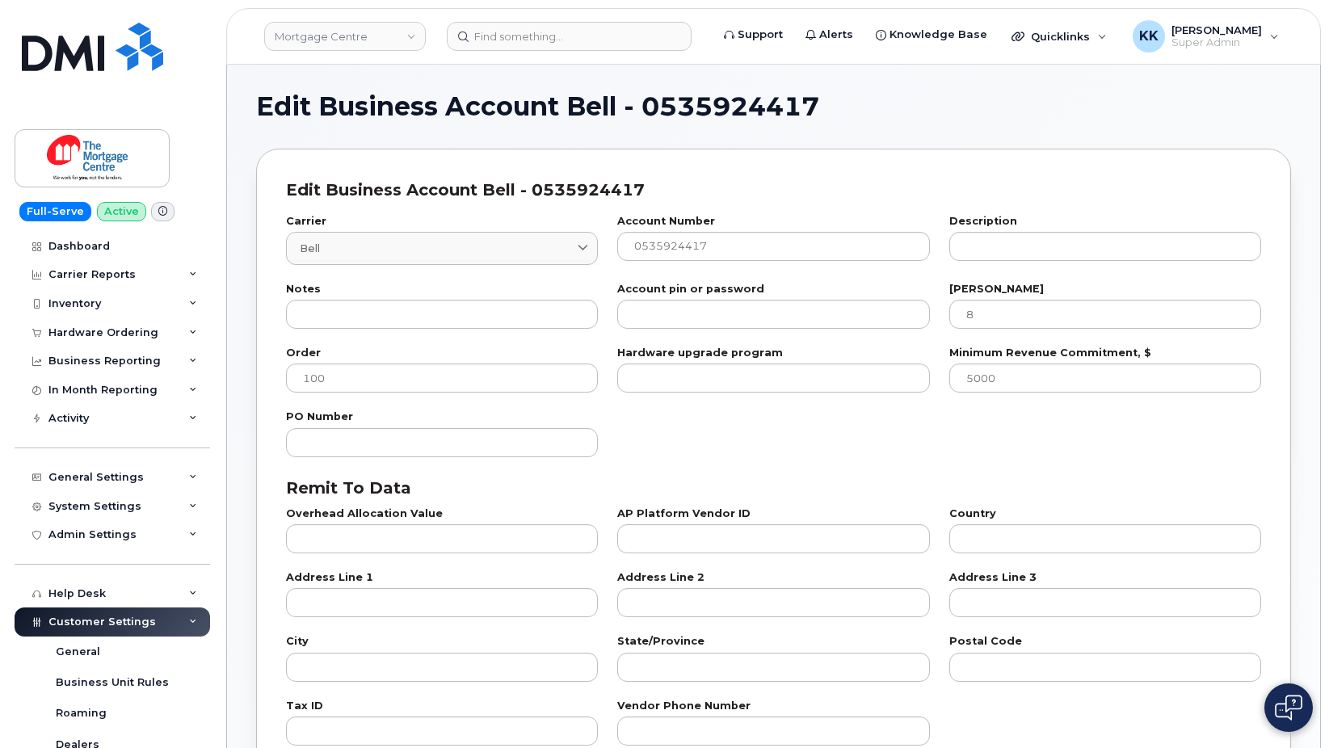
select select "807"
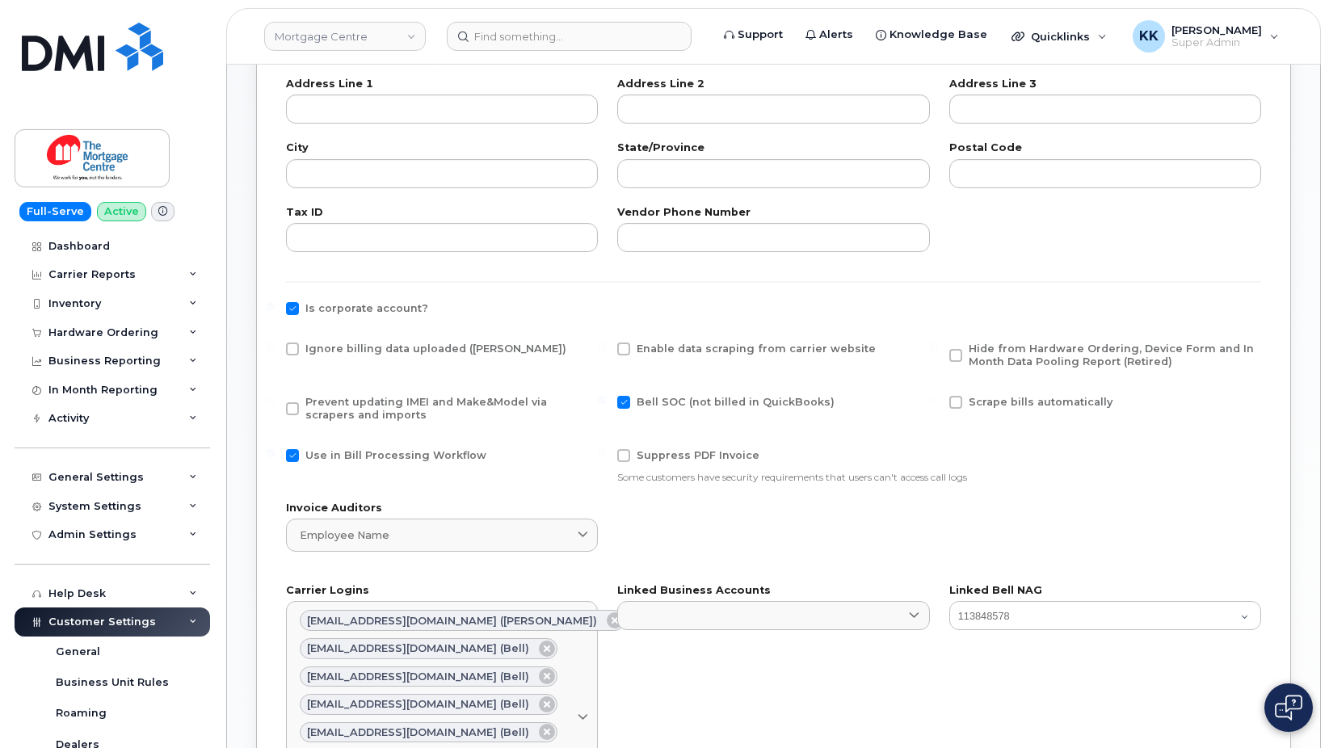
scroll to position [495, 0]
click at [329, 348] on span "Ignore billing data uploaded ([PERSON_NAME])" at bounding box center [435, 348] width 261 height 12
click at [275, 348] on input "Ignore billing data uploaded (Bill Parser)" at bounding box center [271, 346] width 8 height 8
checkbox input "true"
click at [337, 403] on span "Prevent updating IMEI and Make&Model via scrapers and imports" at bounding box center [426, 407] width 242 height 25
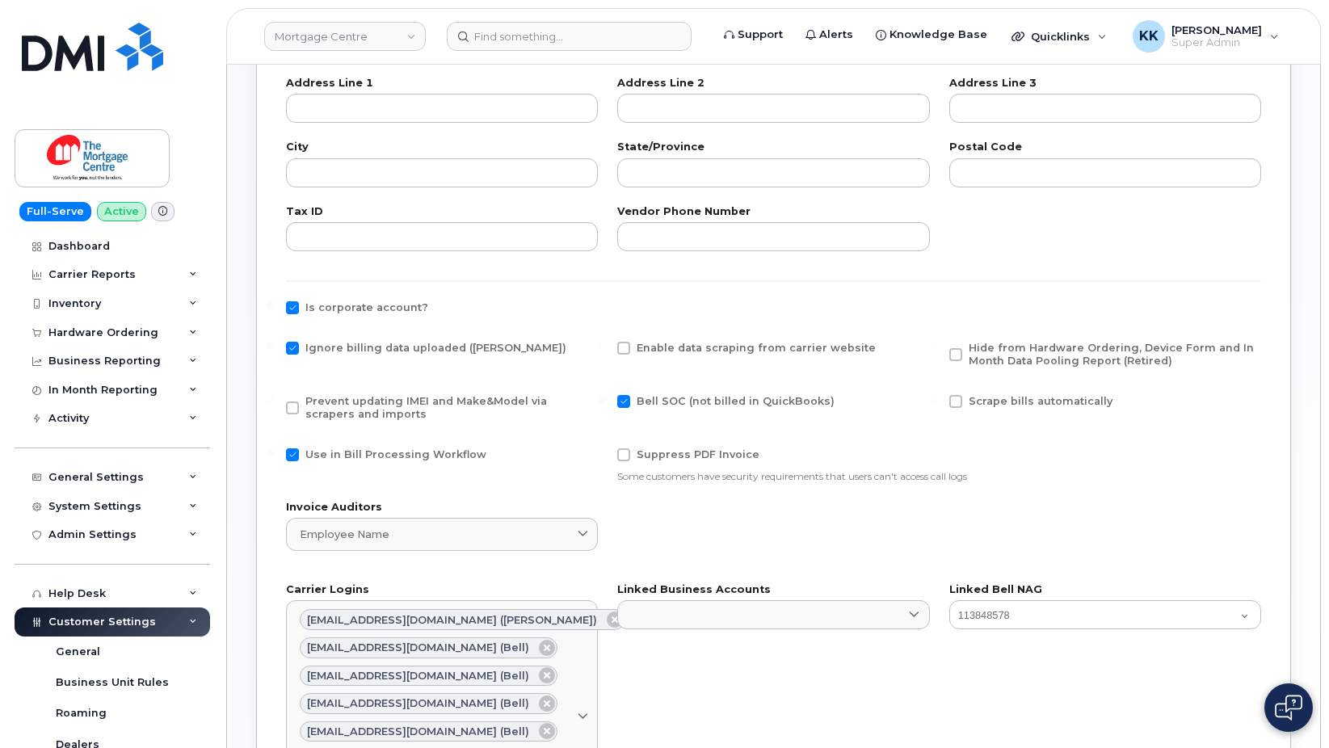
click at [275, 403] on input "Prevent updating IMEI and Make&Model via scrapers and imports" at bounding box center [271, 399] width 8 height 8
checkbox input "true"
click at [343, 453] on span "Use in Bill Processing Workflow" at bounding box center [395, 455] width 181 height 12
click at [275, 453] on input "Use in Bill Processing Workflow" at bounding box center [271, 453] width 8 height 8
checkbox input "false"
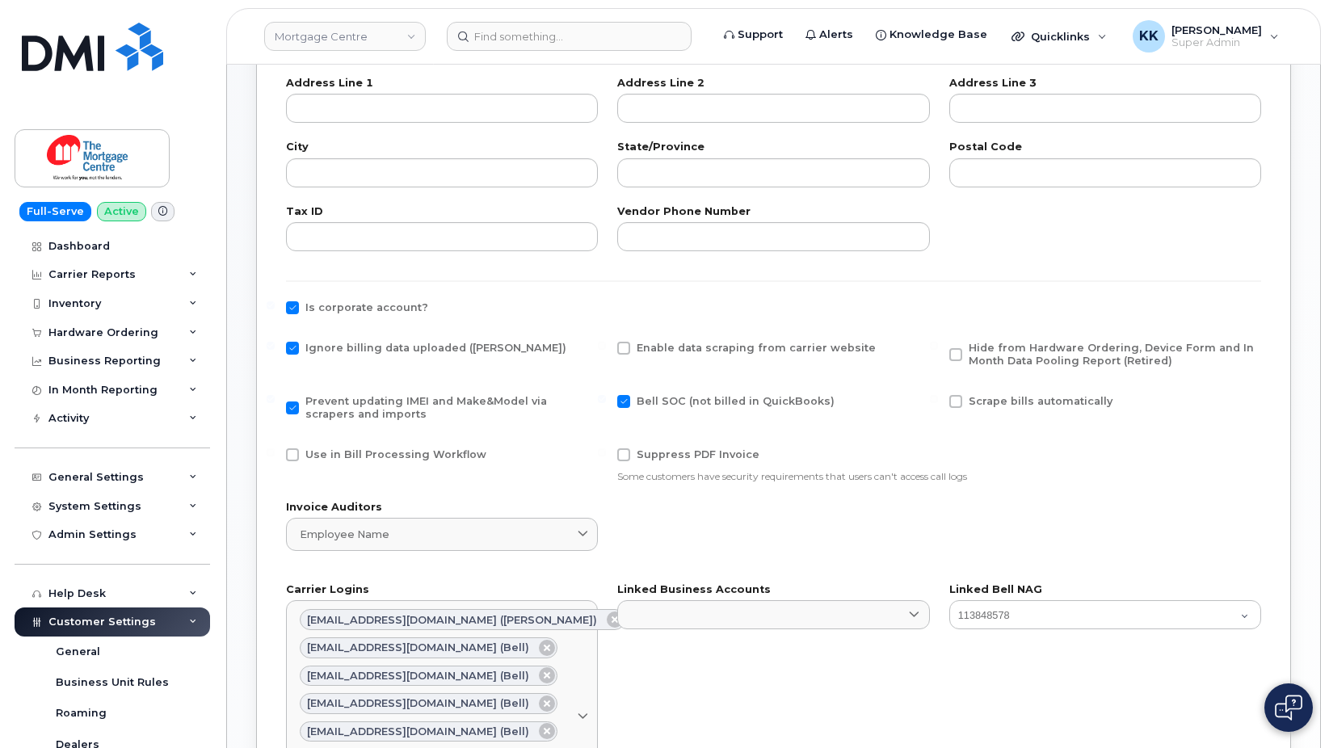
click at [1052, 352] on span "Hide from Hardware Ordering, Device Form and In Month Data Pooling Report (Reti…" at bounding box center [1111, 354] width 285 height 25
click at [938, 350] on input "Hide from Hardware Ordering, Device Form and In Month Data Pooling Report (Reti…" at bounding box center [934, 346] width 8 height 8
checkbox input "true"
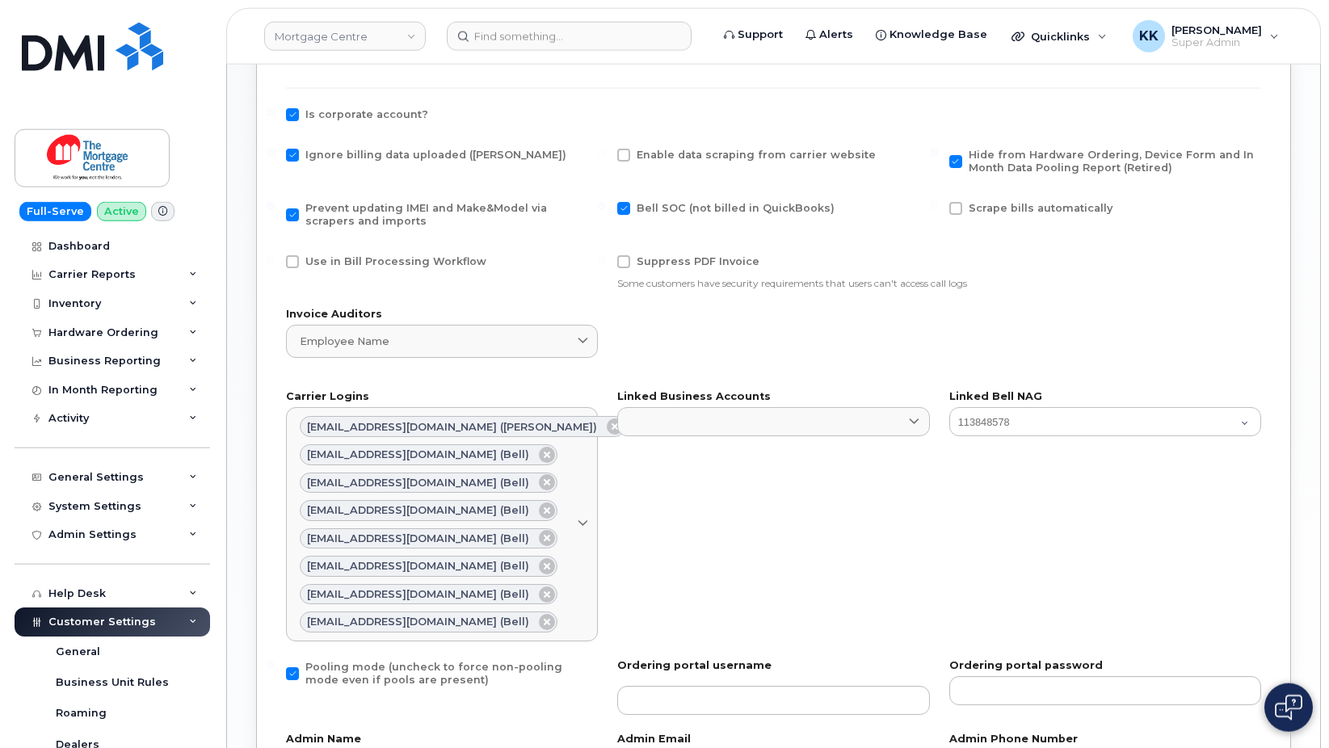
scroll to position [905, 0]
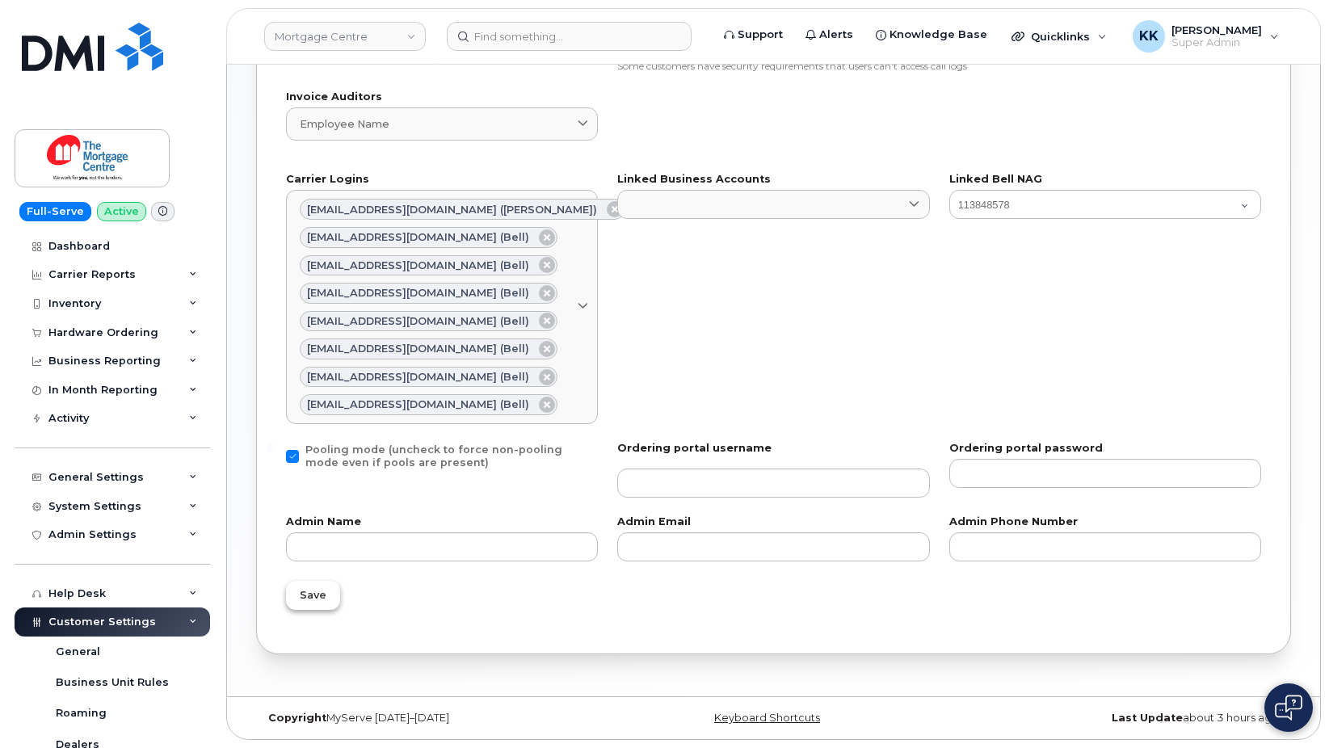
click at [324, 582] on button "Save" at bounding box center [313, 595] width 54 height 29
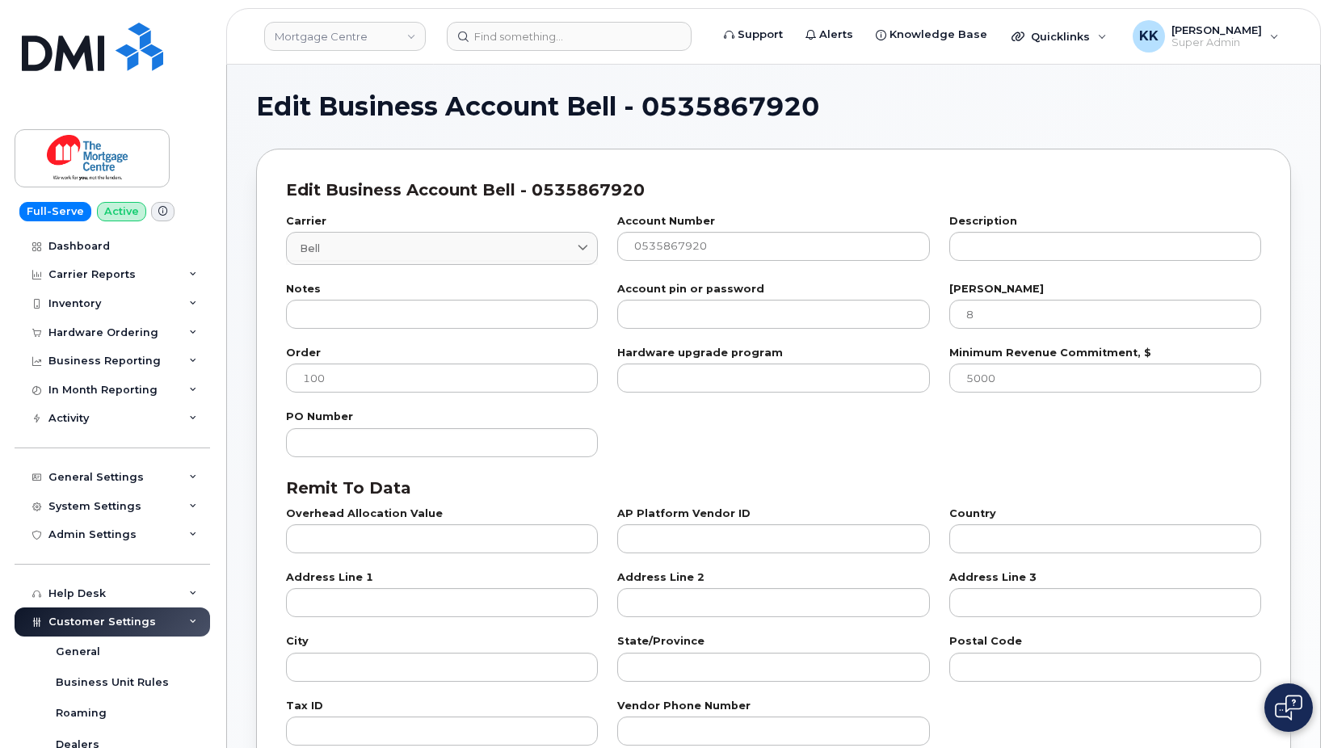
select select "807"
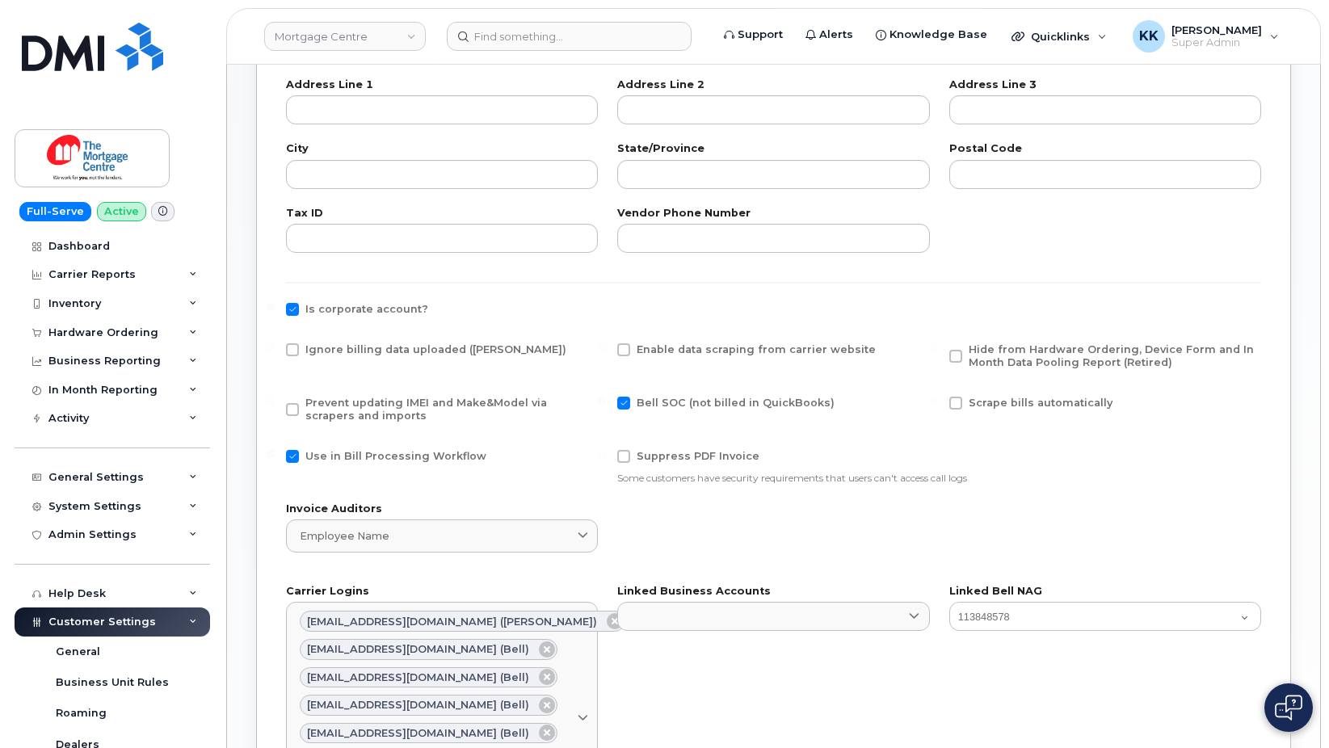
scroll to position [495, 0]
click at [308, 354] on span "Ignore billing data uploaded ([PERSON_NAME])" at bounding box center [435, 348] width 261 height 12
click at [275, 350] on input "Ignore billing data uploaded ([PERSON_NAME])" at bounding box center [271, 346] width 8 height 8
checkbox input "true"
click at [316, 413] on span "Prevent updating IMEI and Make&Model via scrapers and imports" at bounding box center [426, 407] width 242 height 25
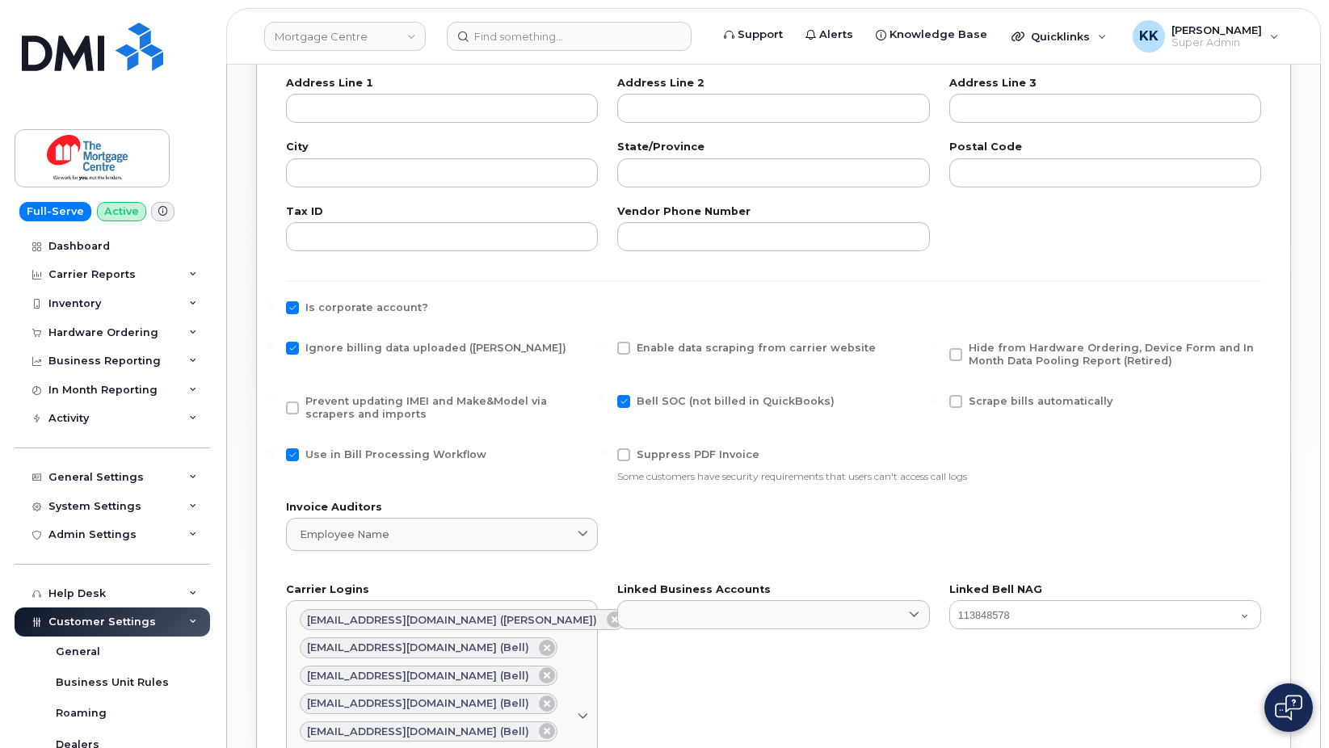
click at [275, 403] on input "Prevent updating IMEI and Make&Model via scrapers and imports" at bounding box center [271, 399] width 8 height 8
checkbox input "true"
drag, startPoint x: 334, startPoint y: 453, endPoint x: 860, endPoint y: 428, distance: 526.7
click at [335, 452] on span "Use in Bill Processing Workflow" at bounding box center [395, 455] width 181 height 12
click at [275, 452] on input "Use in Bill Processing Workflow" at bounding box center [271, 453] width 8 height 8
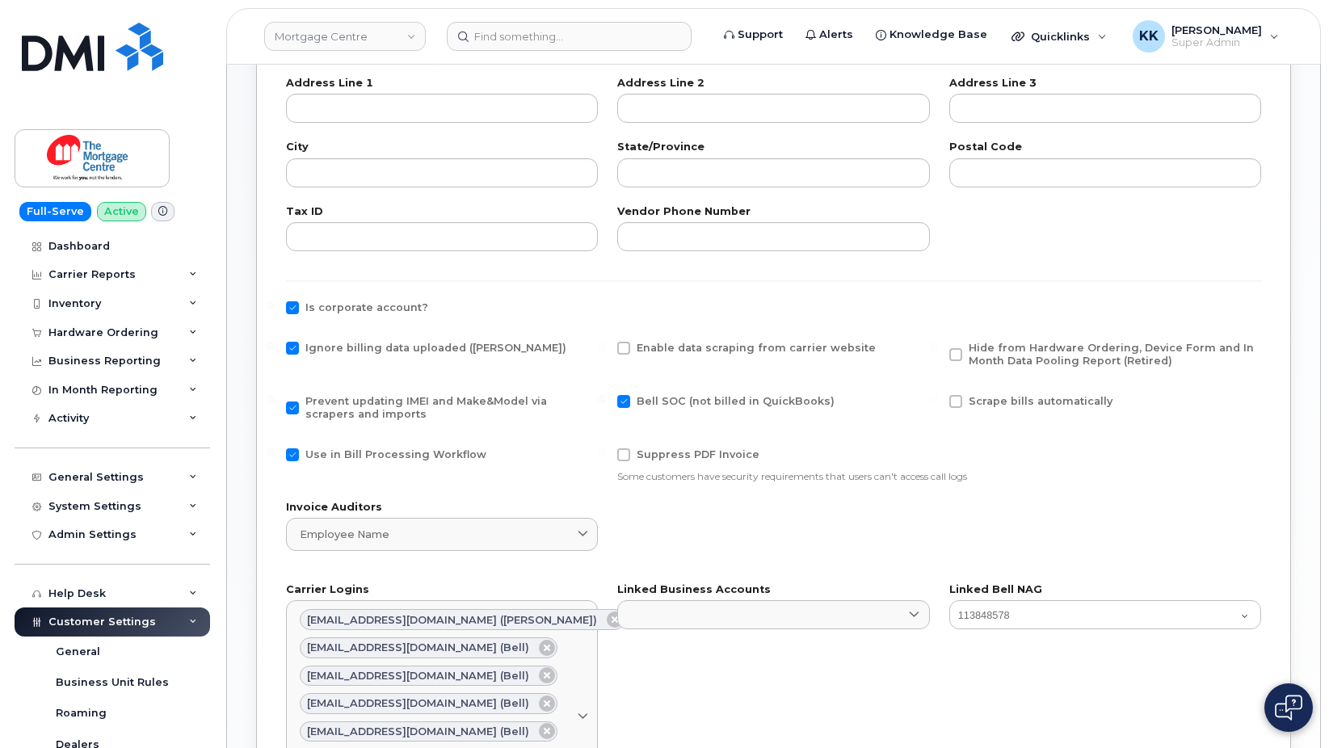
checkbox input "false"
click at [1088, 348] on span "Hide from Hardware Ordering, Device Form and In Month Data Pooling Report (Reti…" at bounding box center [1111, 354] width 285 height 25
click at [938, 348] on input "Hide from Hardware Ordering, Device Form and In Month Data Pooling Report (Reti…" at bounding box center [934, 346] width 8 height 8
checkbox input "true"
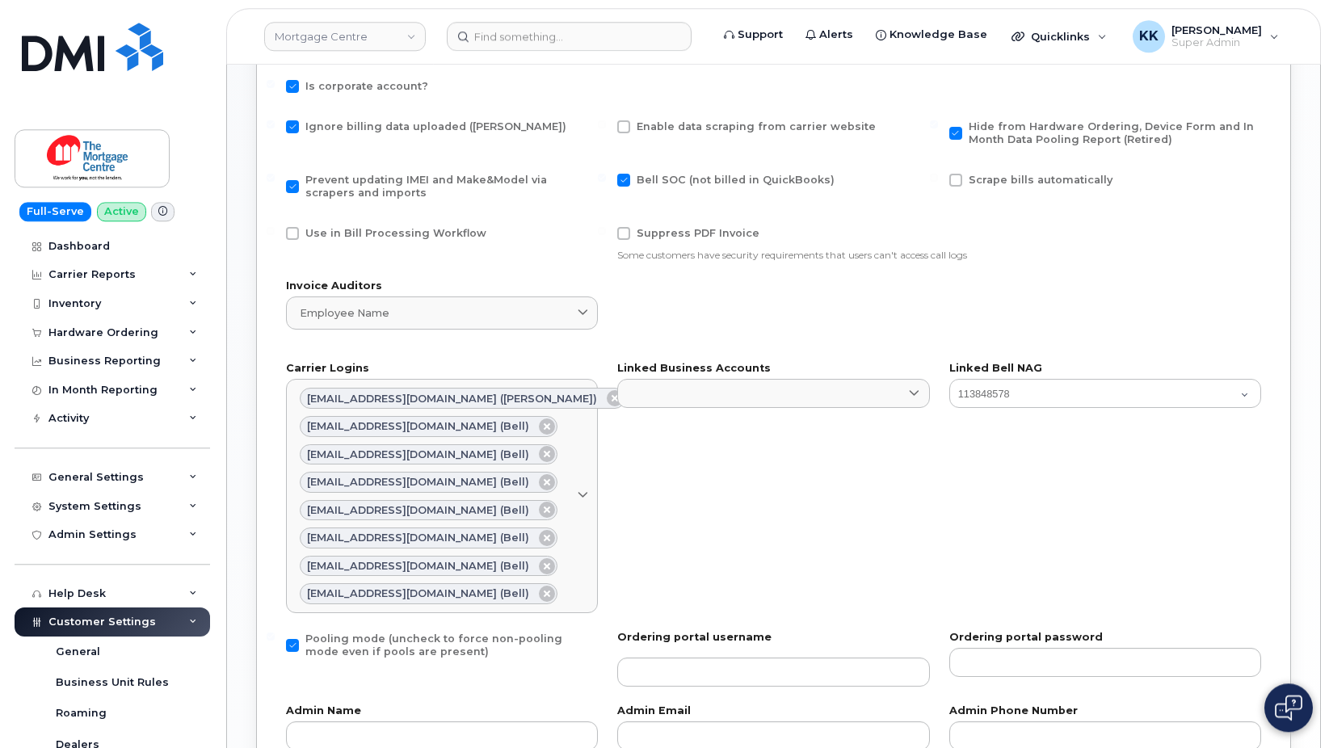
scroll to position [824, 0]
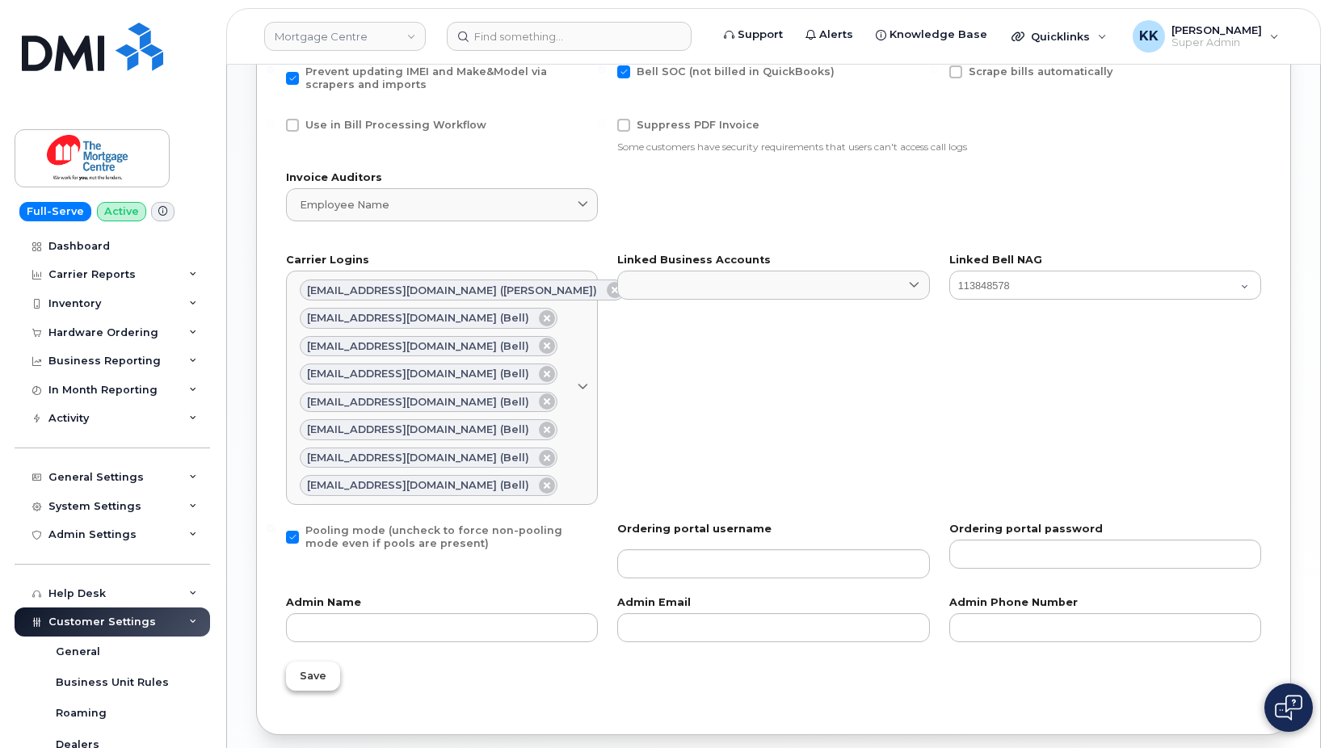
click at [310, 673] on span "Save" at bounding box center [313, 675] width 27 height 15
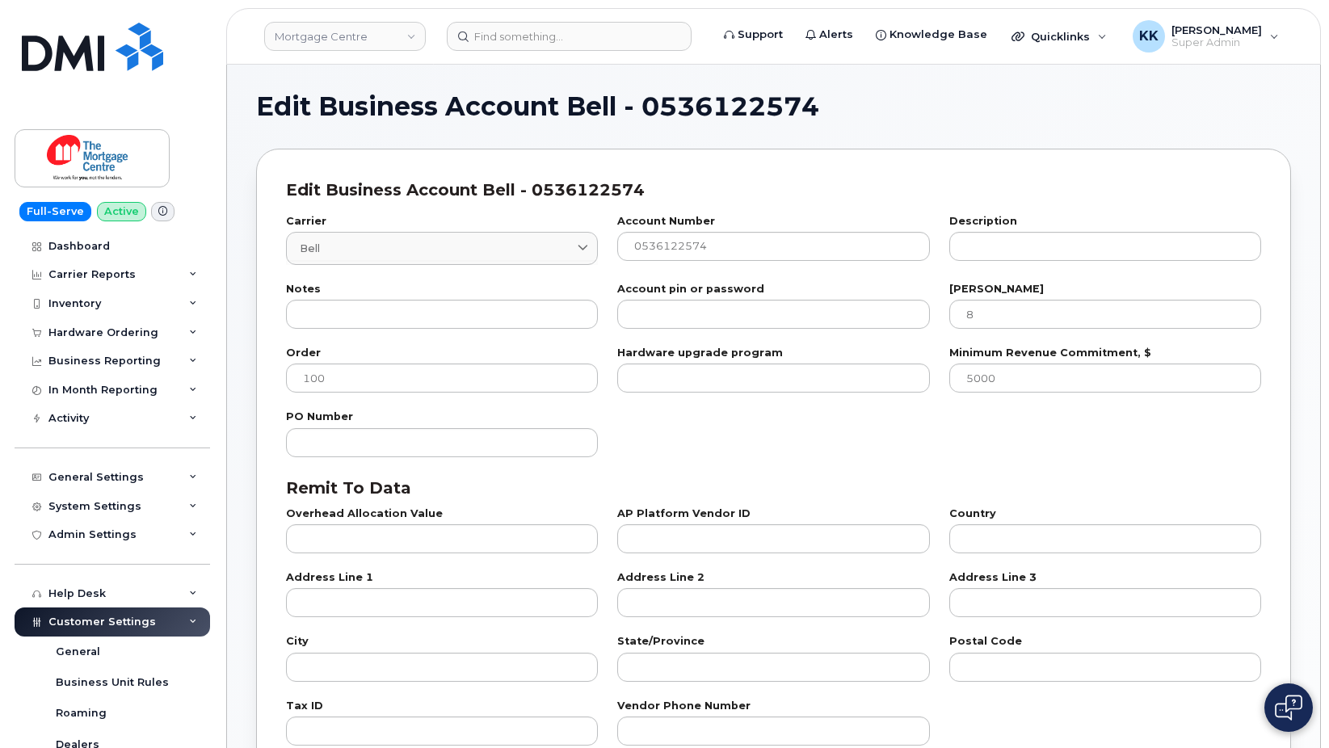
select select "807"
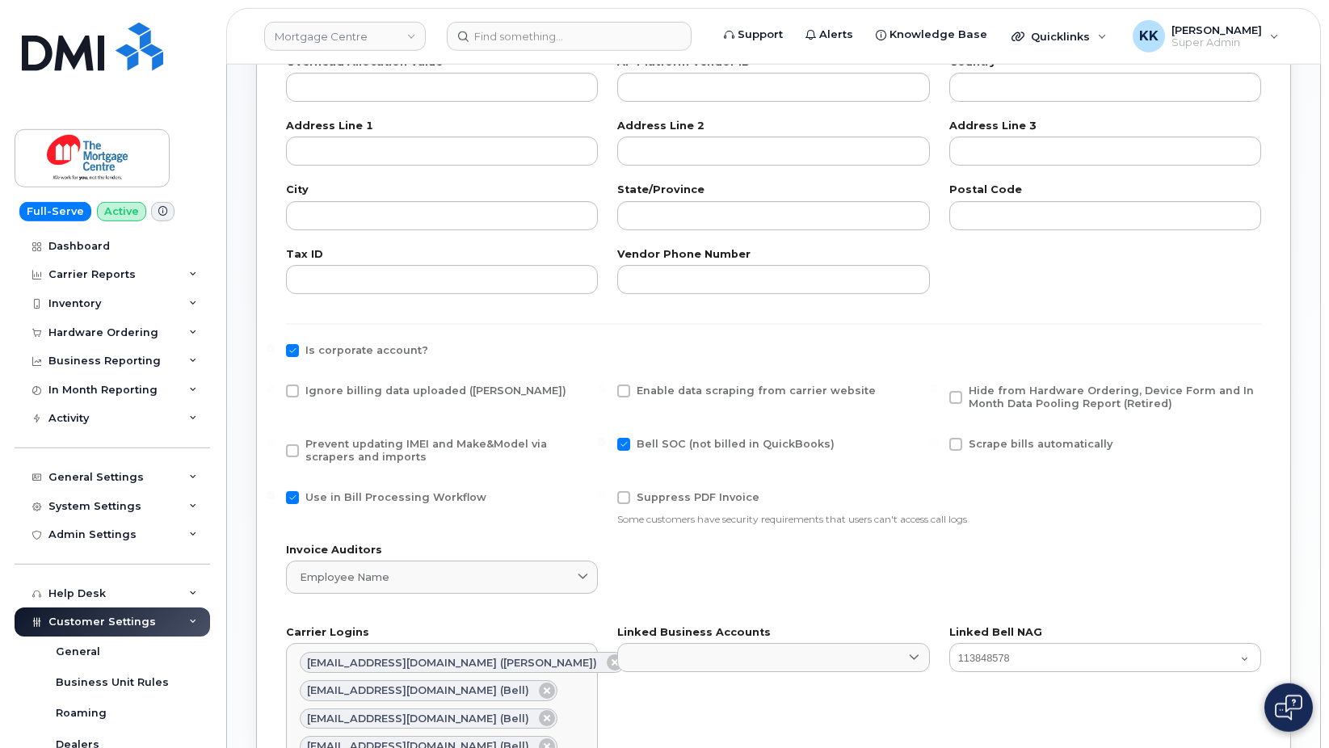
scroll to position [495, 0]
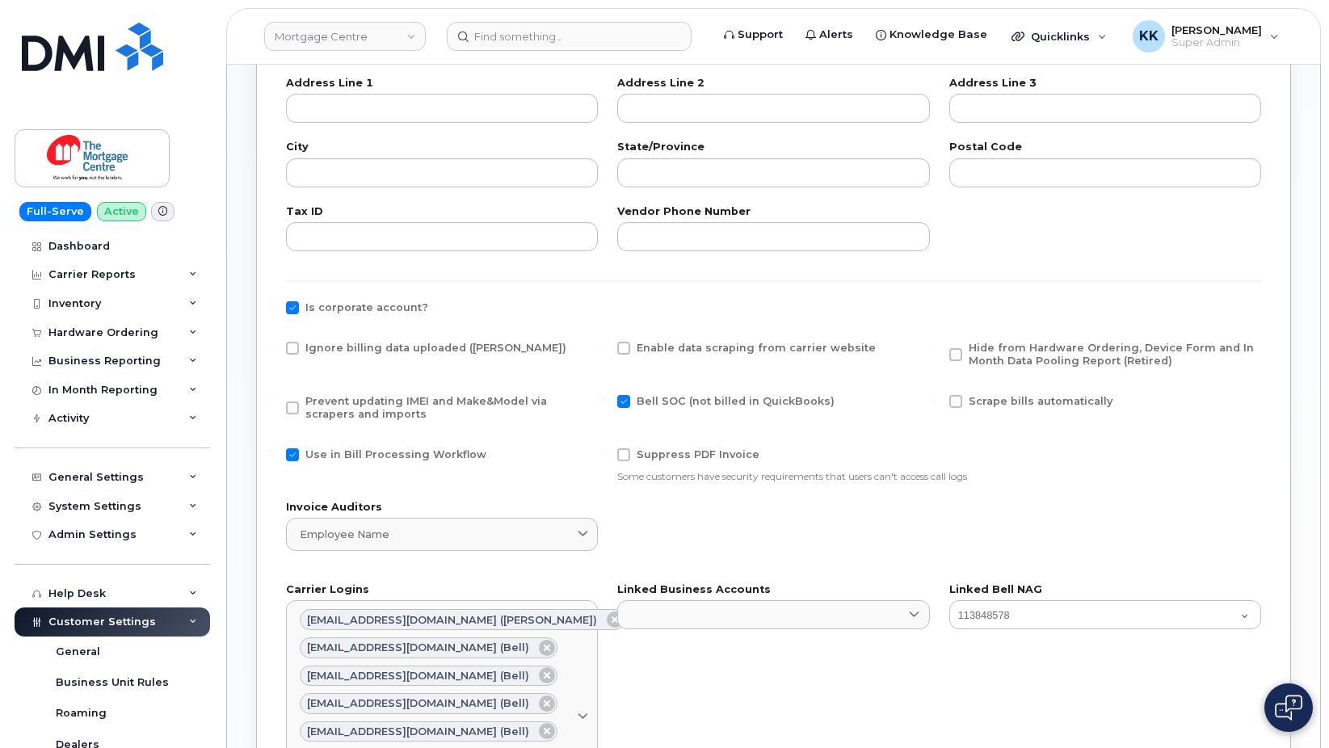
click at [326, 350] on span "Ignore billing data uploaded ([PERSON_NAME])" at bounding box center [435, 348] width 261 height 12
click at [275, 350] on input "Ignore billing data uploaded ([PERSON_NAME])" at bounding box center [271, 346] width 8 height 8
checkbox input "true"
click at [326, 405] on span "Prevent updating IMEI and Make&Model via scrapers and imports" at bounding box center [426, 407] width 242 height 25
click at [275, 403] on input "Prevent updating IMEI and Make&Model via scrapers and imports" at bounding box center [271, 399] width 8 height 8
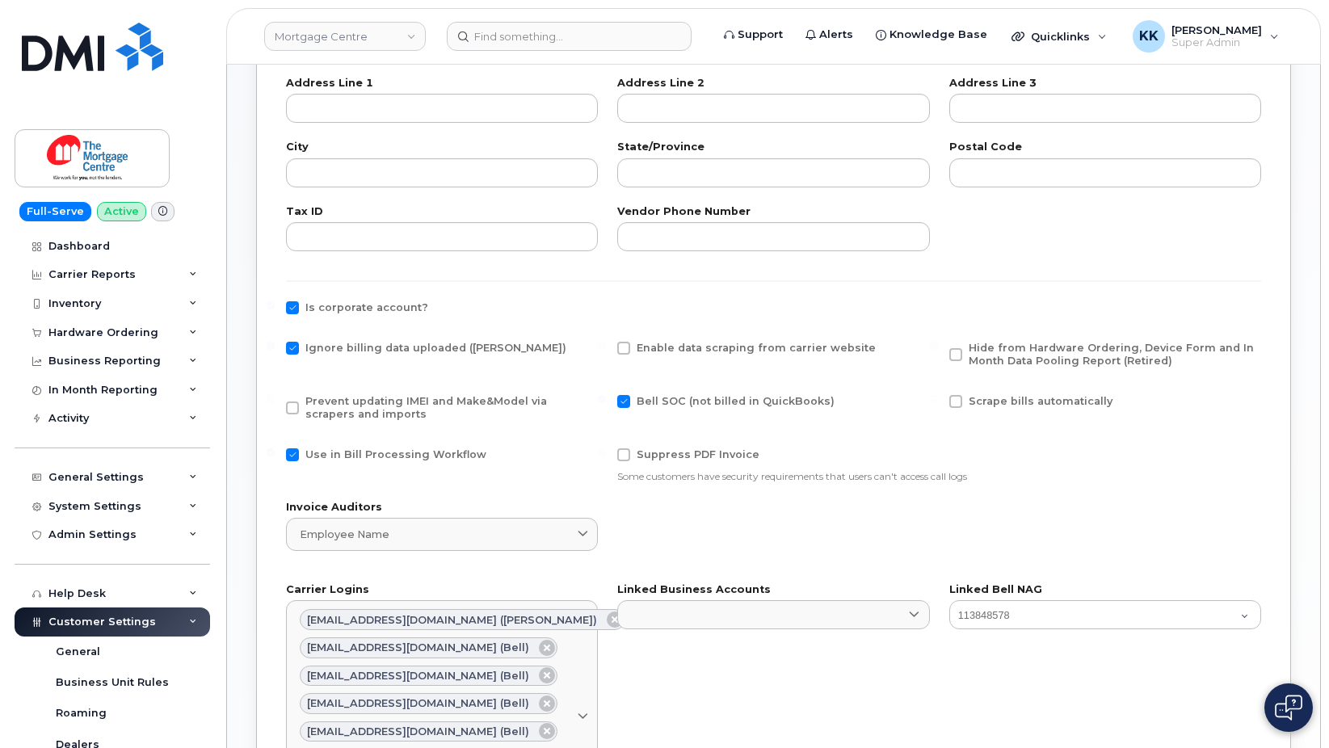
checkbox input "true"
click at [341, 451] on span "Use in Bill Processing Workflow" at bounding box center [395, 455] width 181 height 12
click at [275, 451] on input "Use in Bill Processing Workflow" at bounding box center [271, 453] width 8 height 8
checkbox input "false"
click at [1028, 354] on span "Hide from Hardware Ordering, Device Form and In Month Data Pooling Report (Reti…" at bounding box center [1111, 354] width 285 height 25
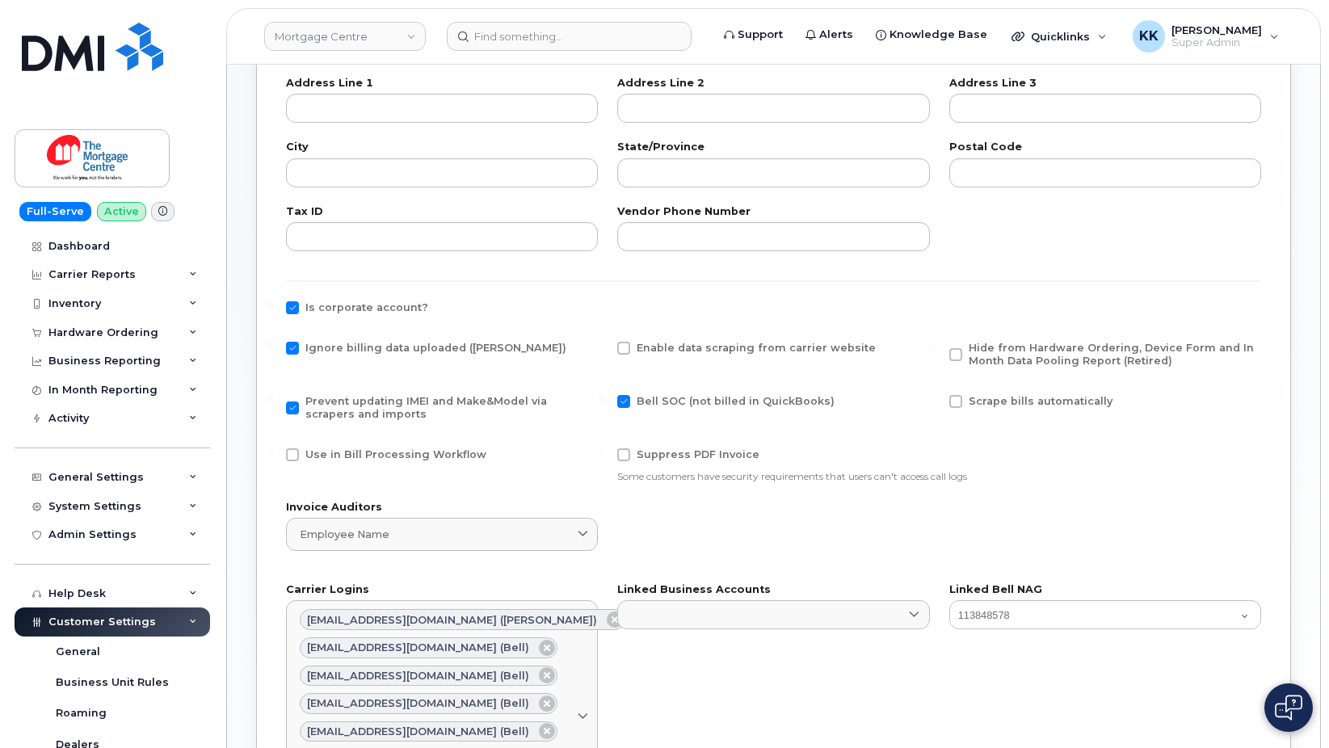
click at [938, 350] on input "Hide from Hardware Ordering, Device Form and In Month Data Pooling Report (Reti…" at bounding box center [934, 346] width 8 height 8
checkbox input "true"
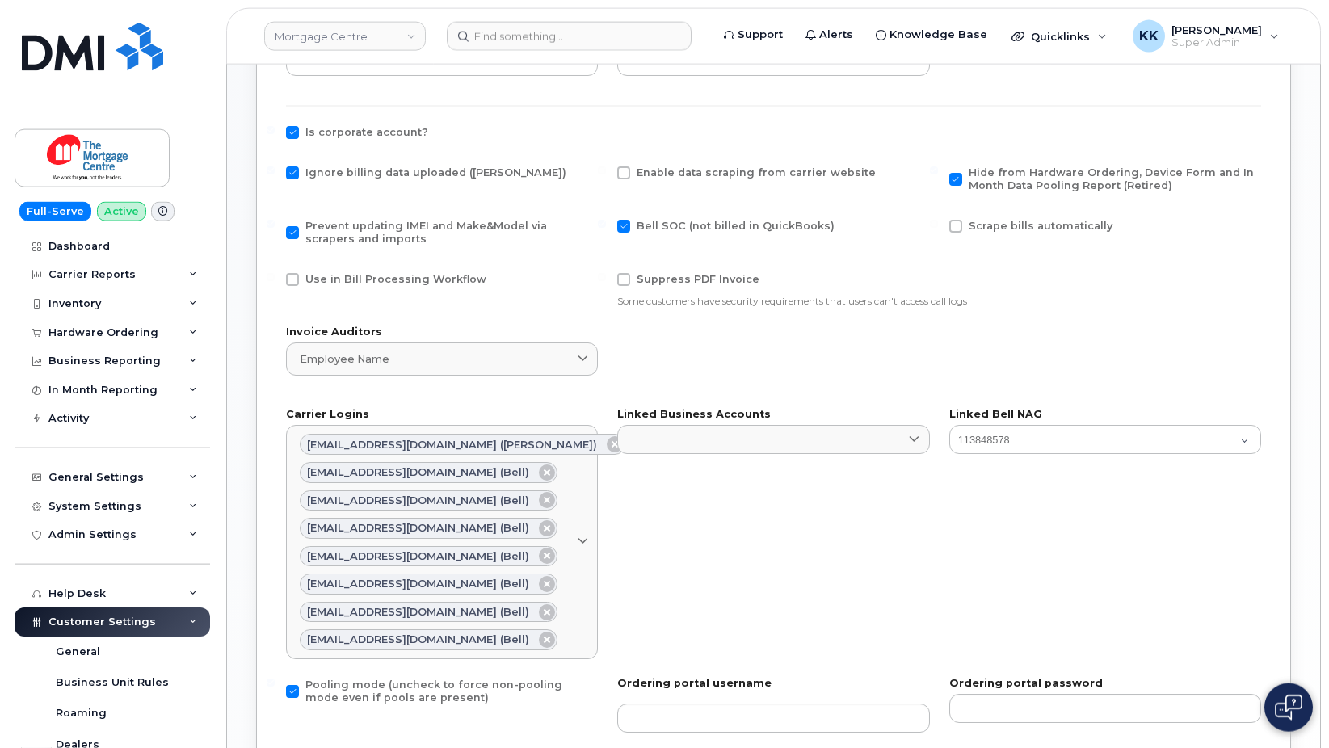
scroll to position [824, 0]
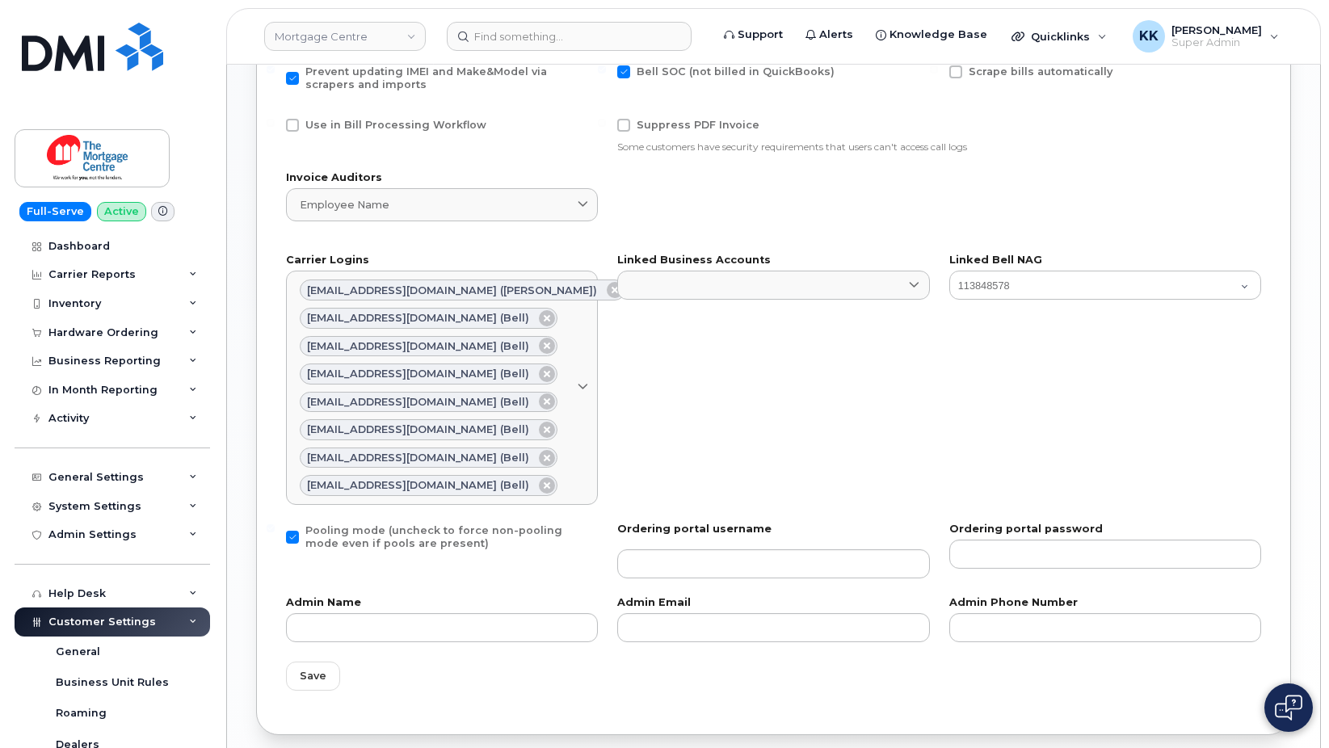
click at [313, 693] on div "Save" at bounding box center [773, 676] width 995 height 48
click at [313, 676] on span "Save" at bounding box center [313, 675] width 27 height 15
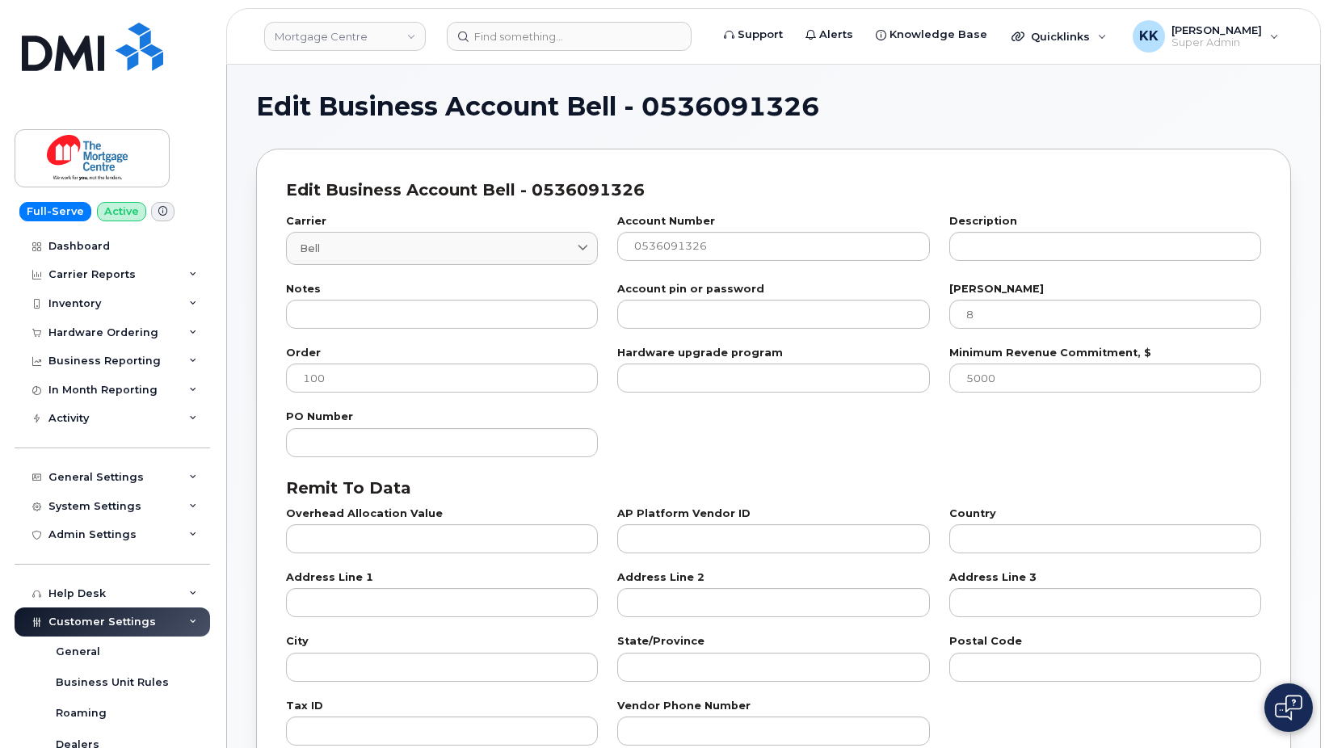
select select "807"
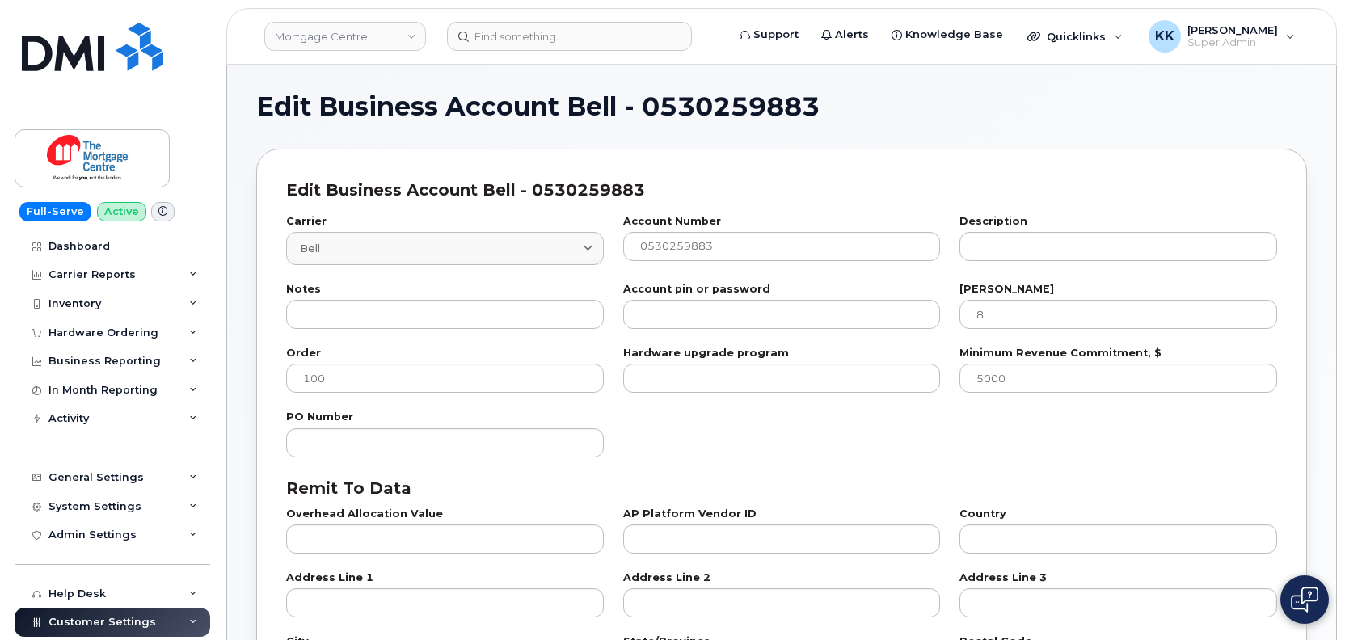
select select "807"
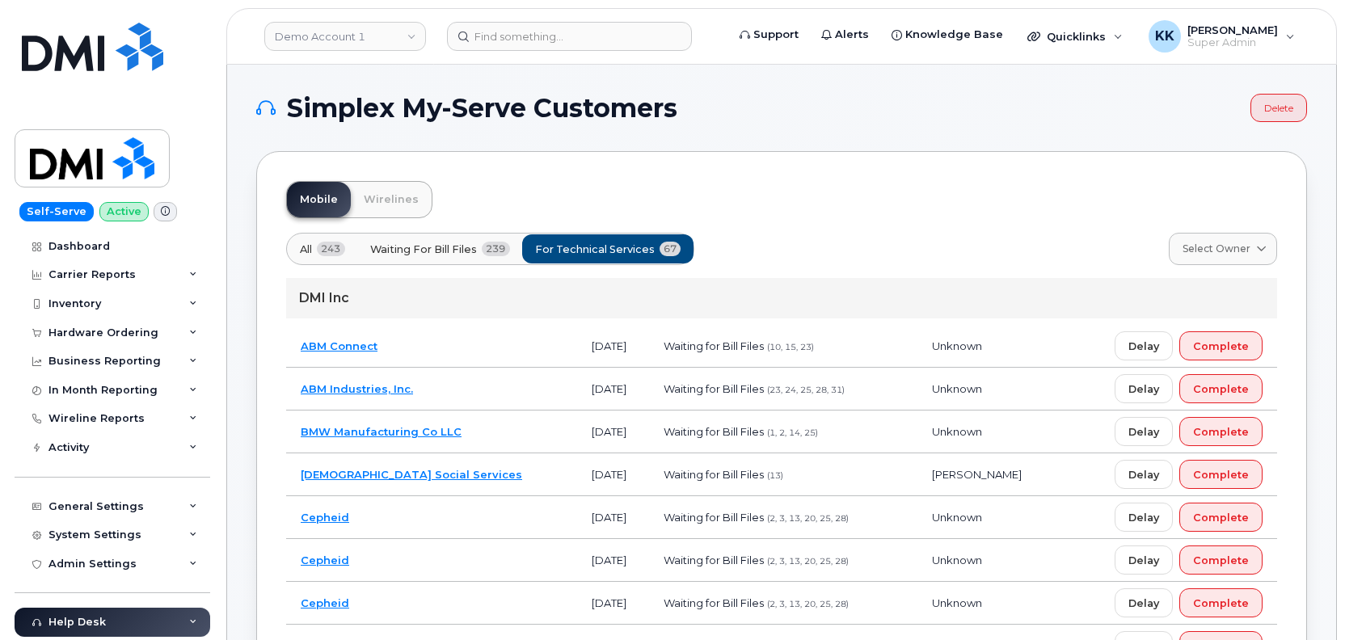
scroll to position [3302, 0]
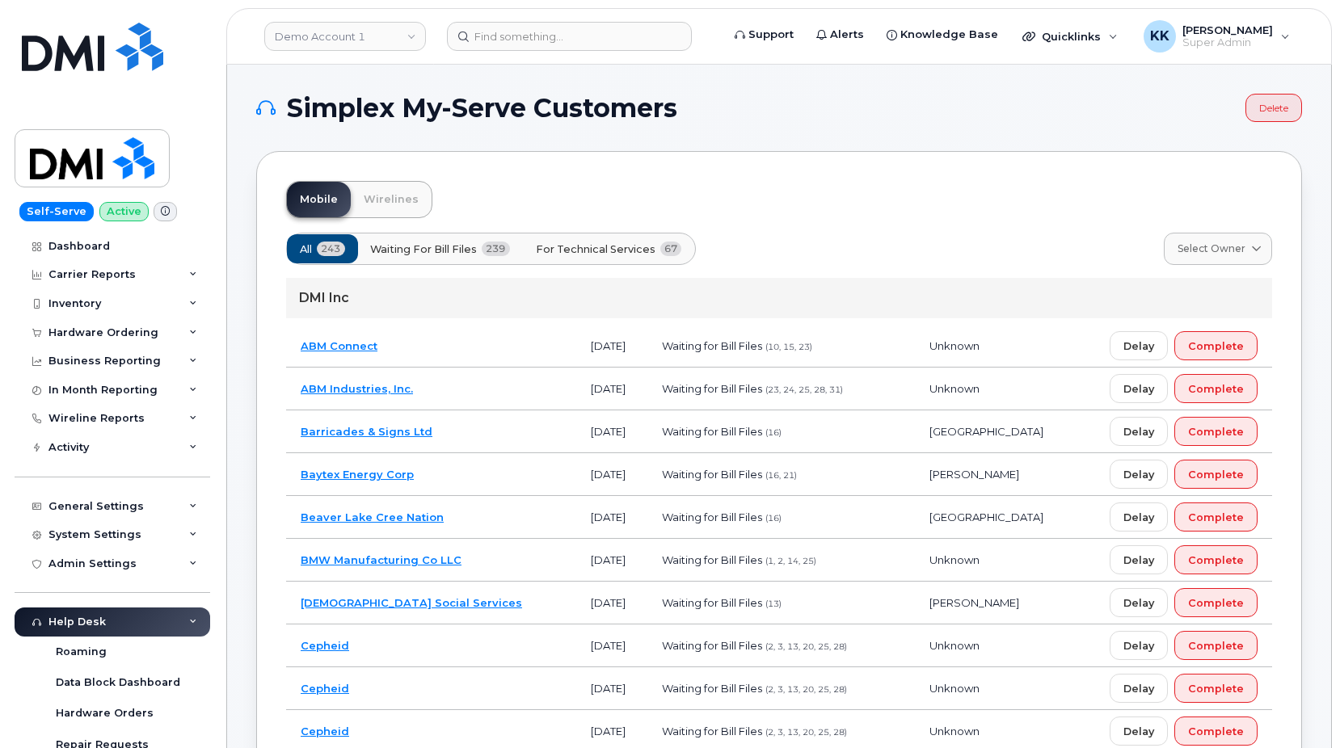
click at [630, 245] on span "For Technical Services" at bounding box center [596, 249] width 120 height 15
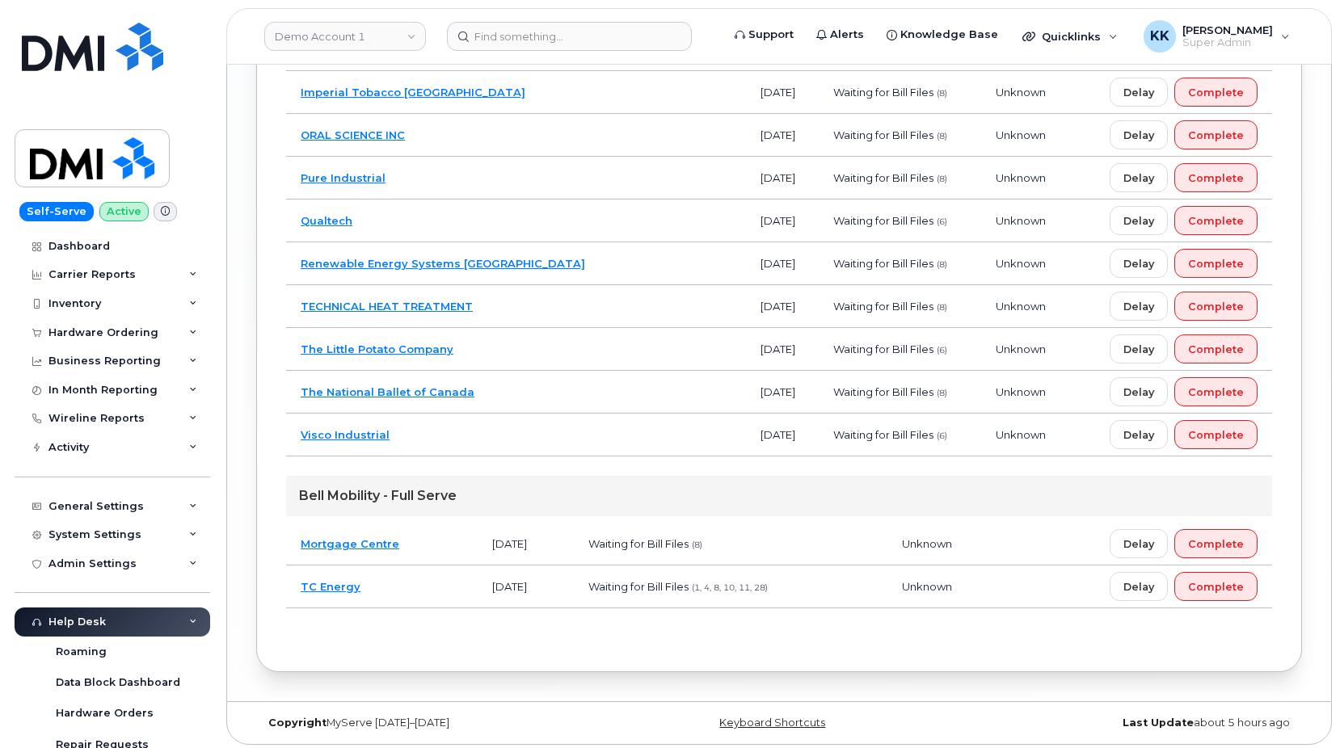
scroll to position [3055, 0]
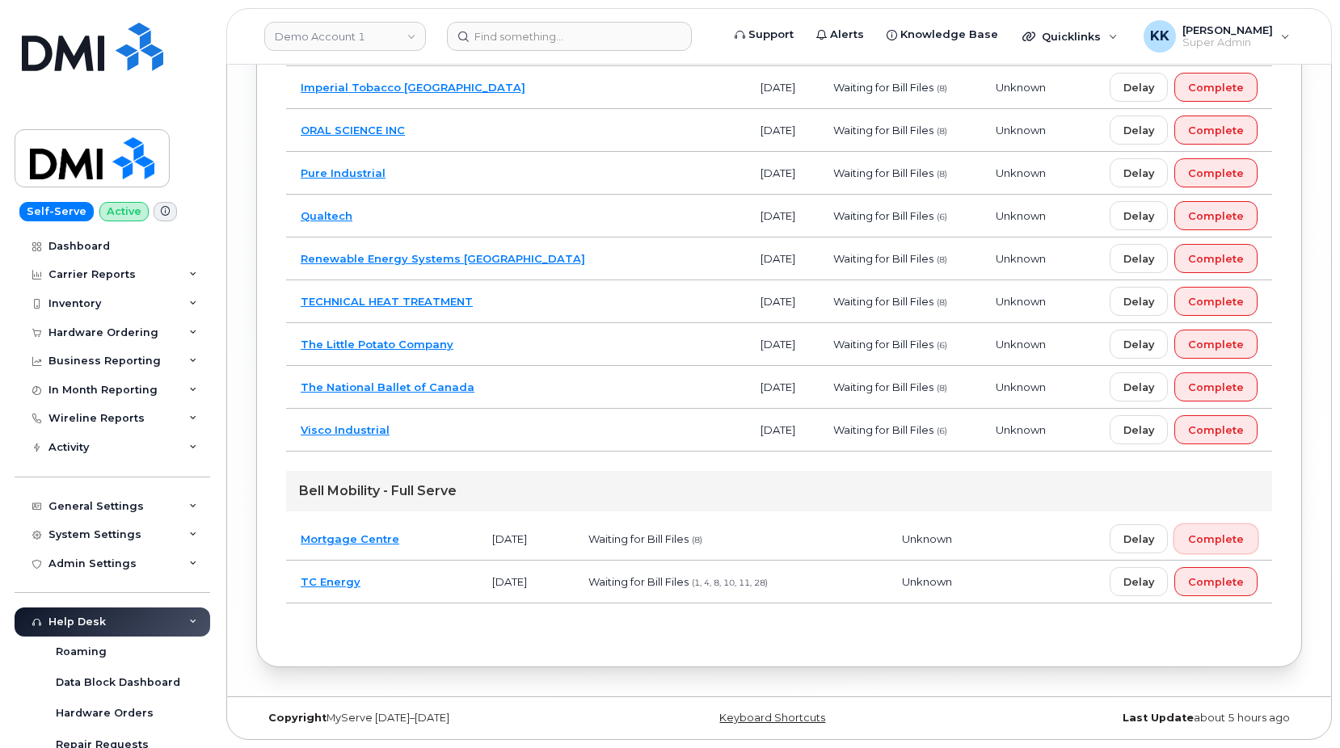
click at [1223, 536] on span "Complete" at bounding box center [1216, 539] width 56 height 15
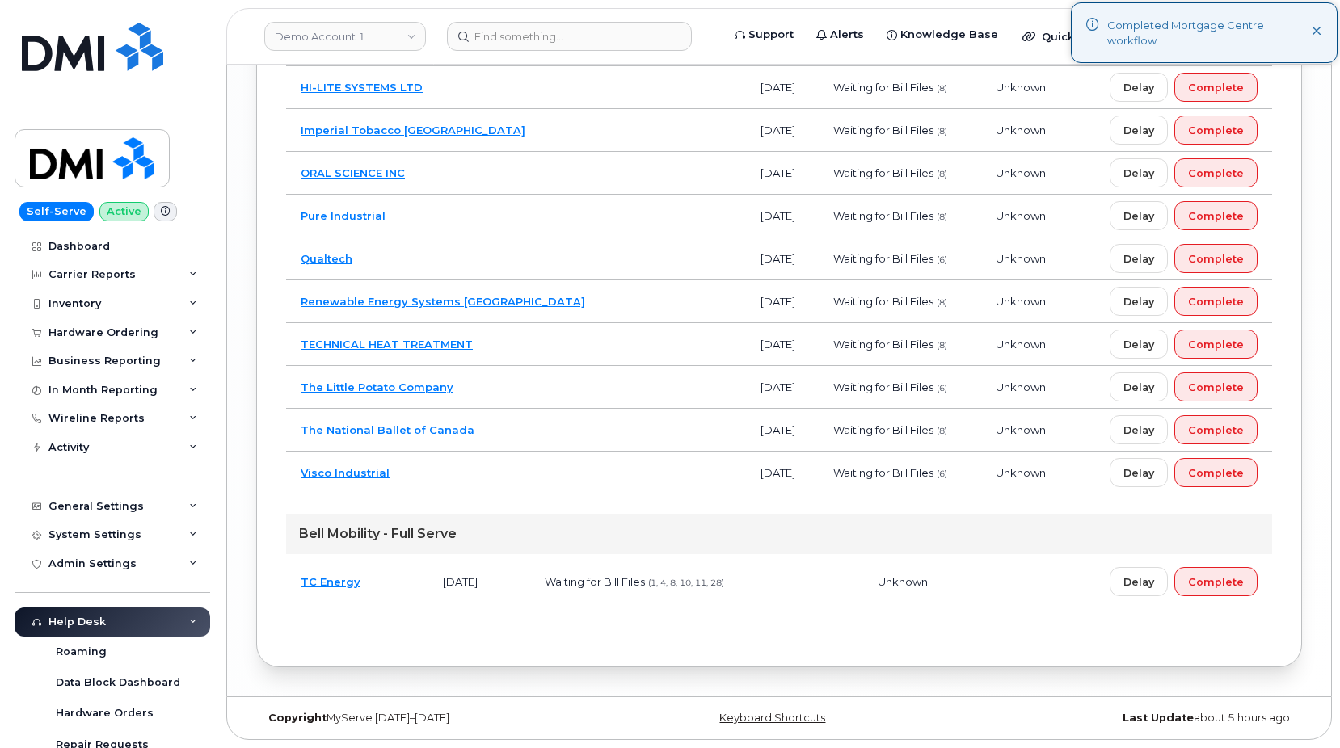
scroll to position [3012, 0]
click at [482, 474] on td "Visco Industrial" at bounding box center [516, 473] width 460 height 43
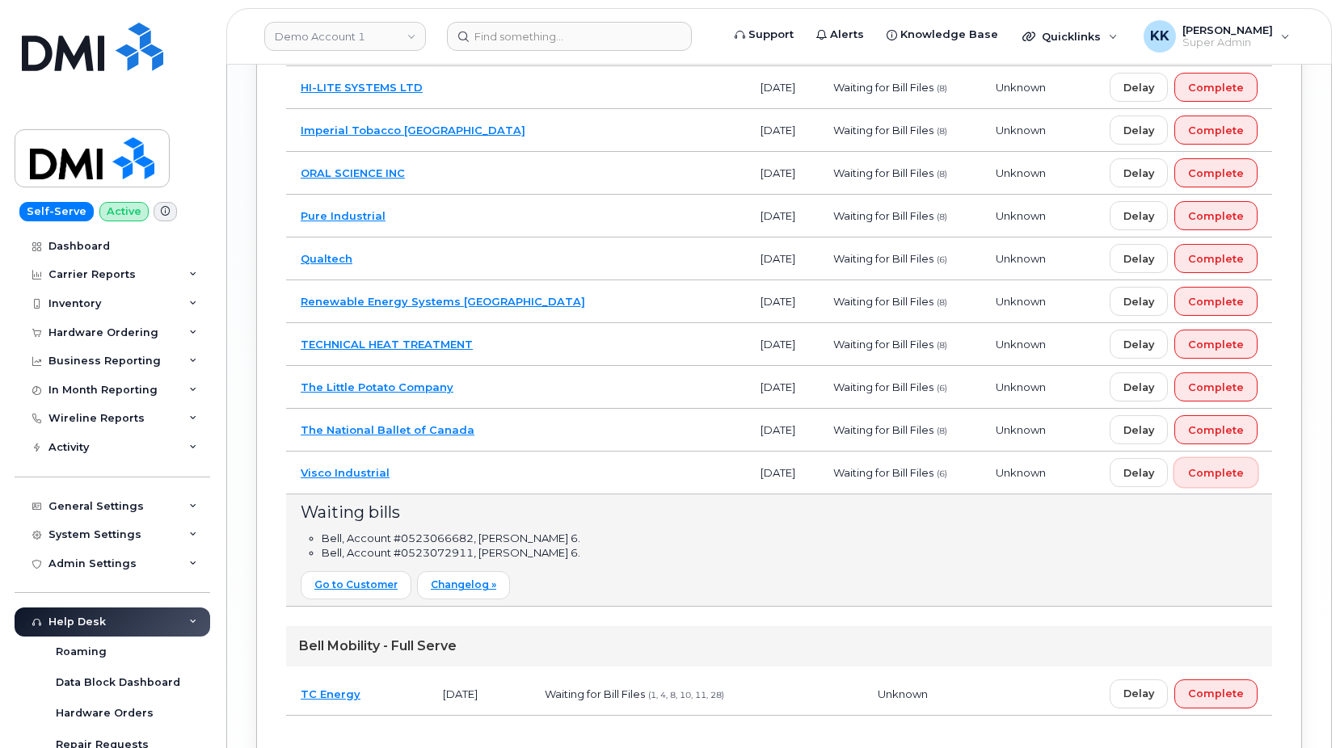
click at [1233, 473] on span "Complete" at bounding box center [1216, 473] width 56 height 15
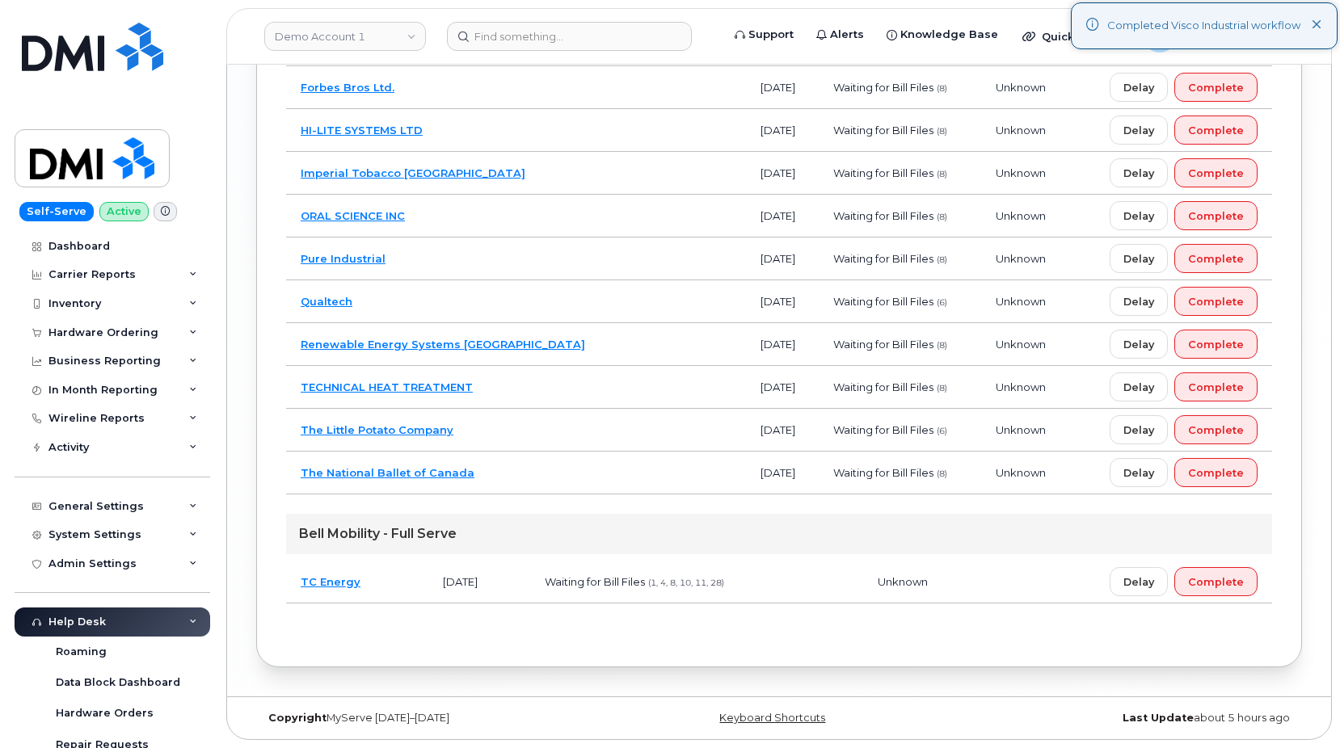
click at [476, 468] on td "The National Ballet of Canada" at bounding box center [516, 473] width 460 height 43
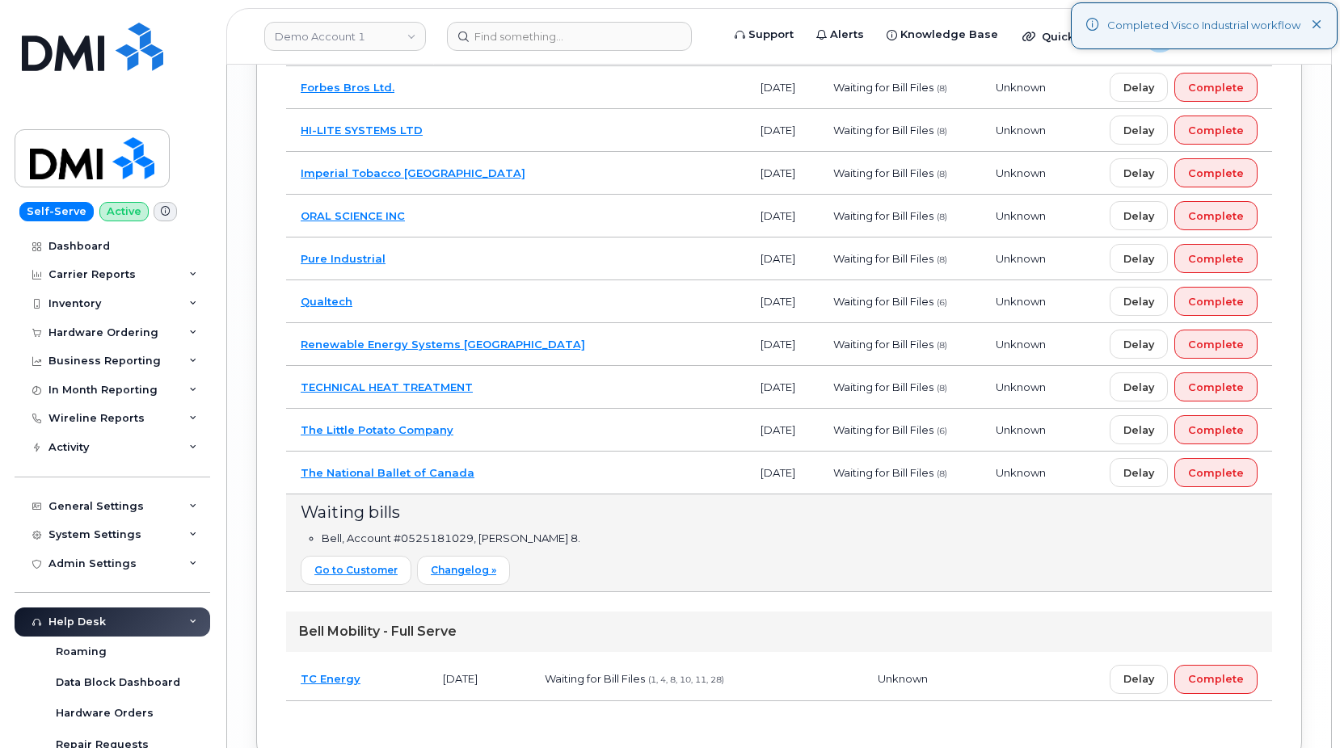
click at [470, 430] on td "The Little Potato Company" at bounding box center [516, 430] width 460 height 43
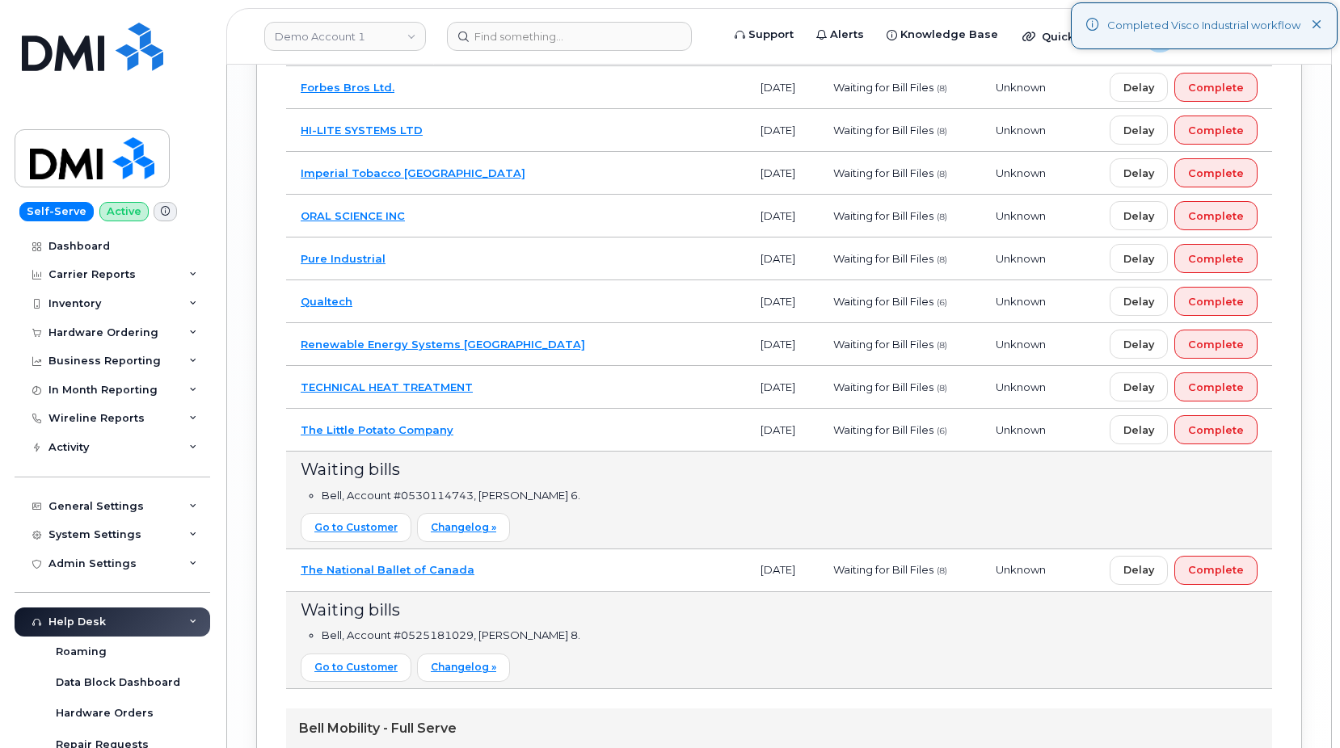
click at [503, 385] on td "TECHNICAL HEAT TREATMENT" at bounding box center [516, 387] width 460 height 43
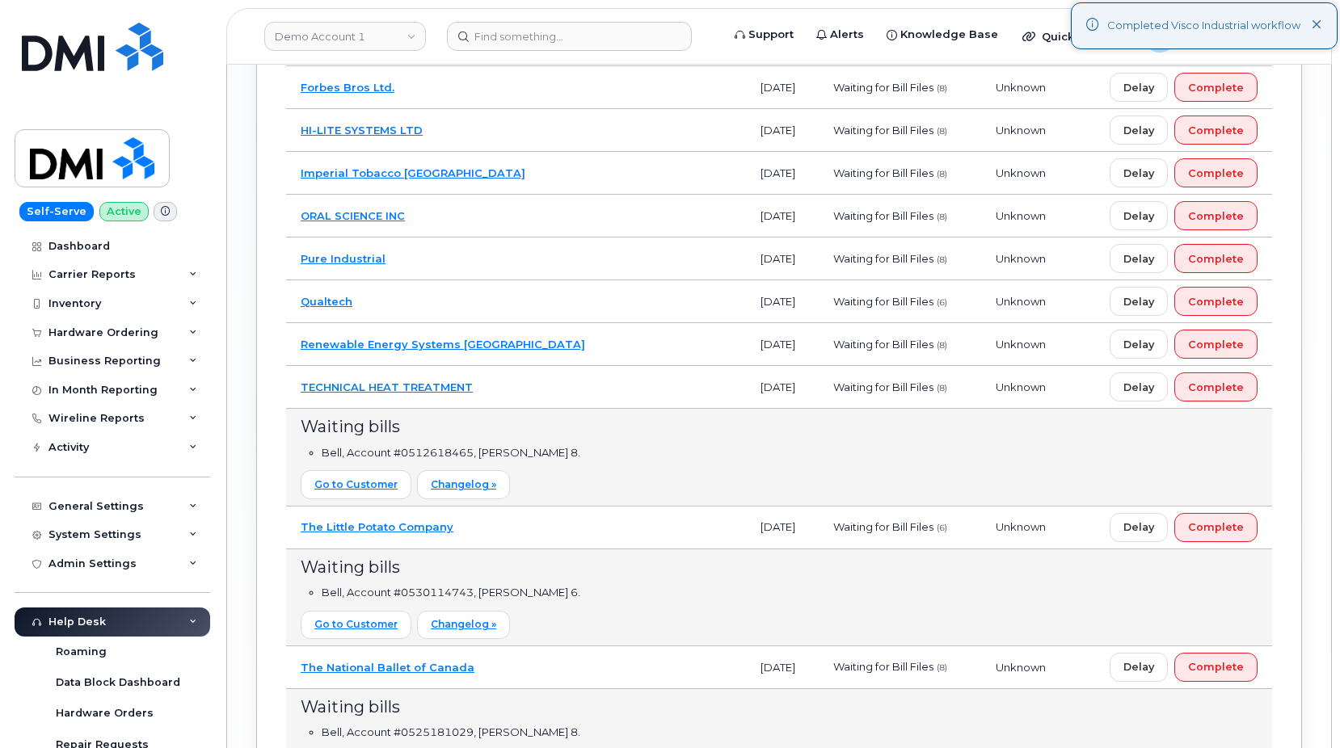
click at [538, 343] on td "Renewable Energy Systems Canada" at bounding box center [516, 344] width 460 height 43
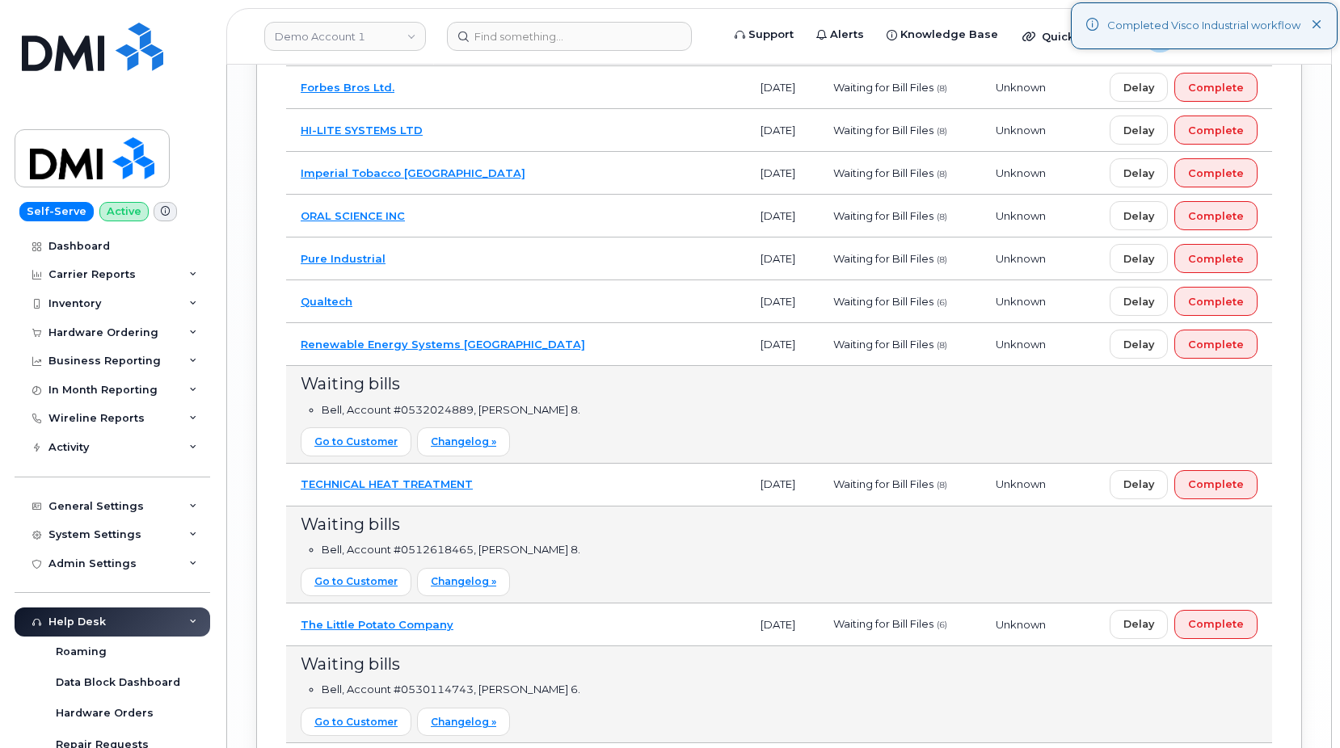
click at [492, 297] on td "Qualtech" at bounding box center [516, 301] width 460 height 43
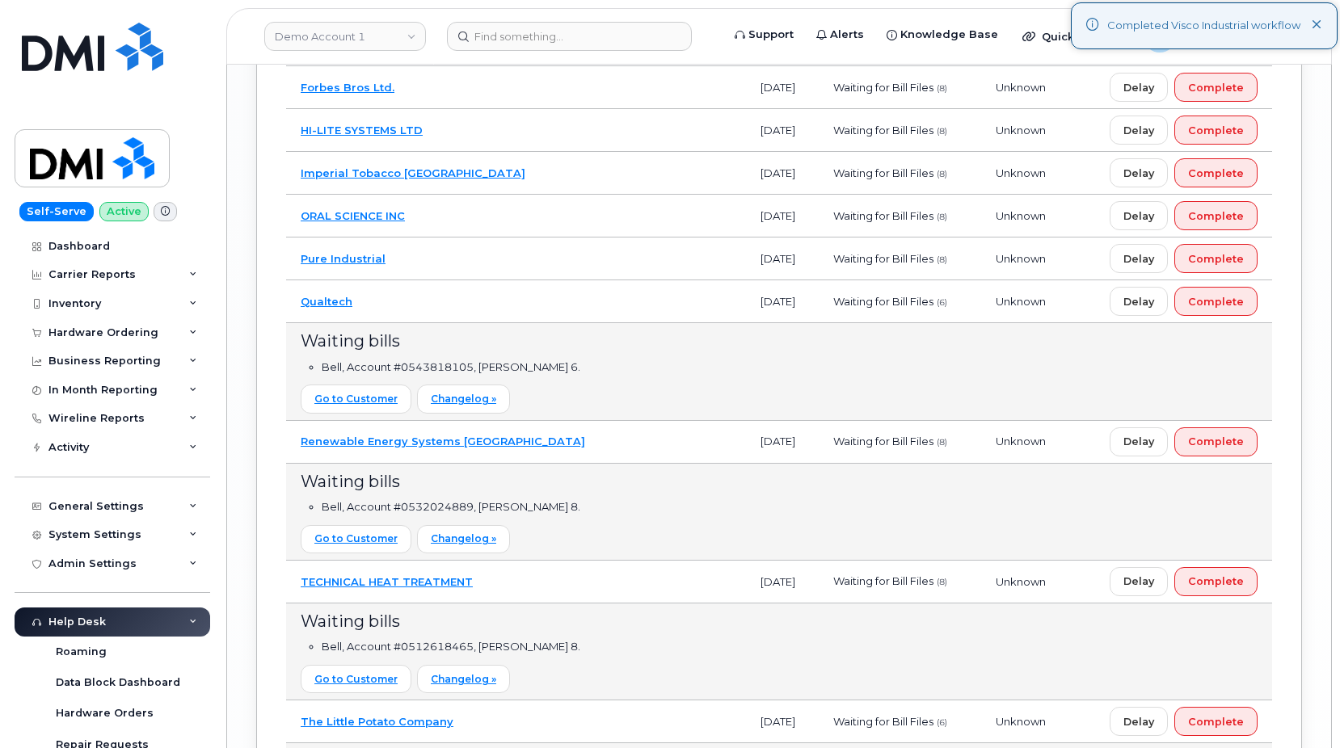
click at [497, 259] on td "Pure Industrial" at bounding box center [516, 259] width 460 height 43
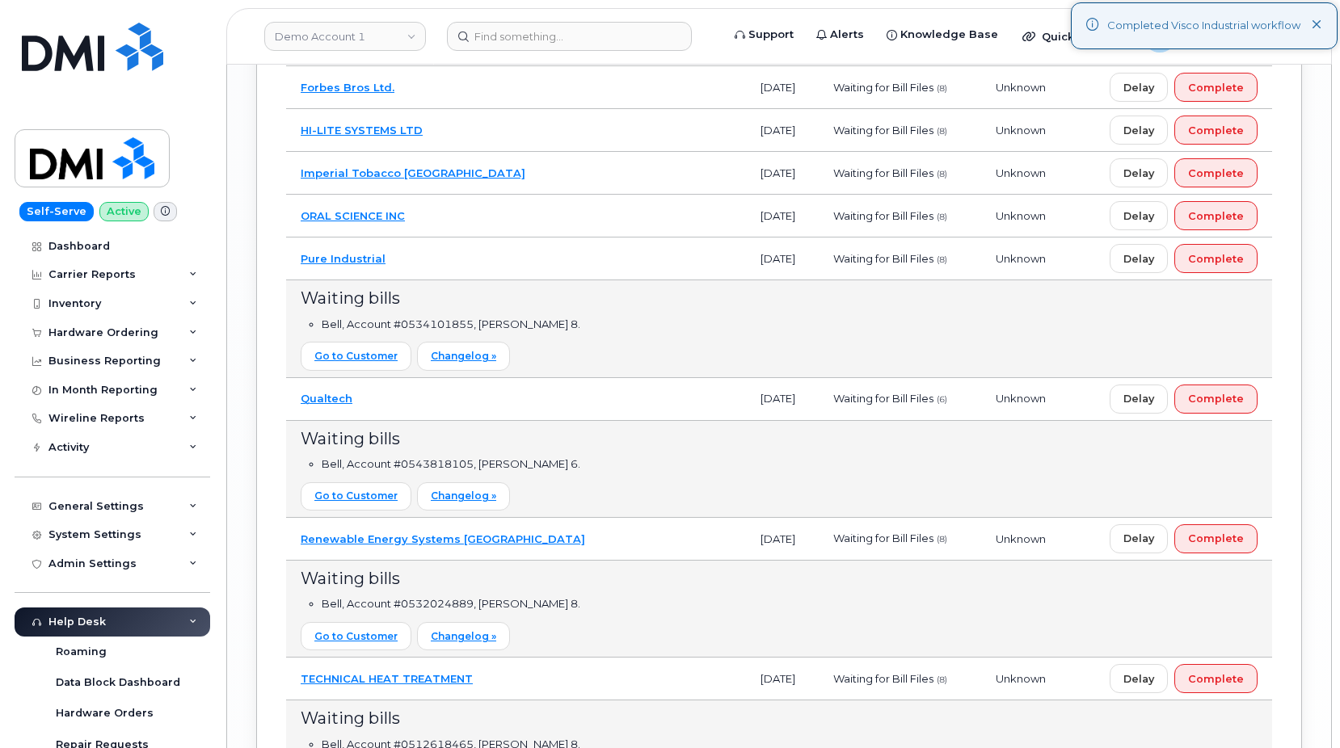
click at [487, 215] on td "ORAL SCIENCE INC" at bounding box center [516, 216] width 460 height 43
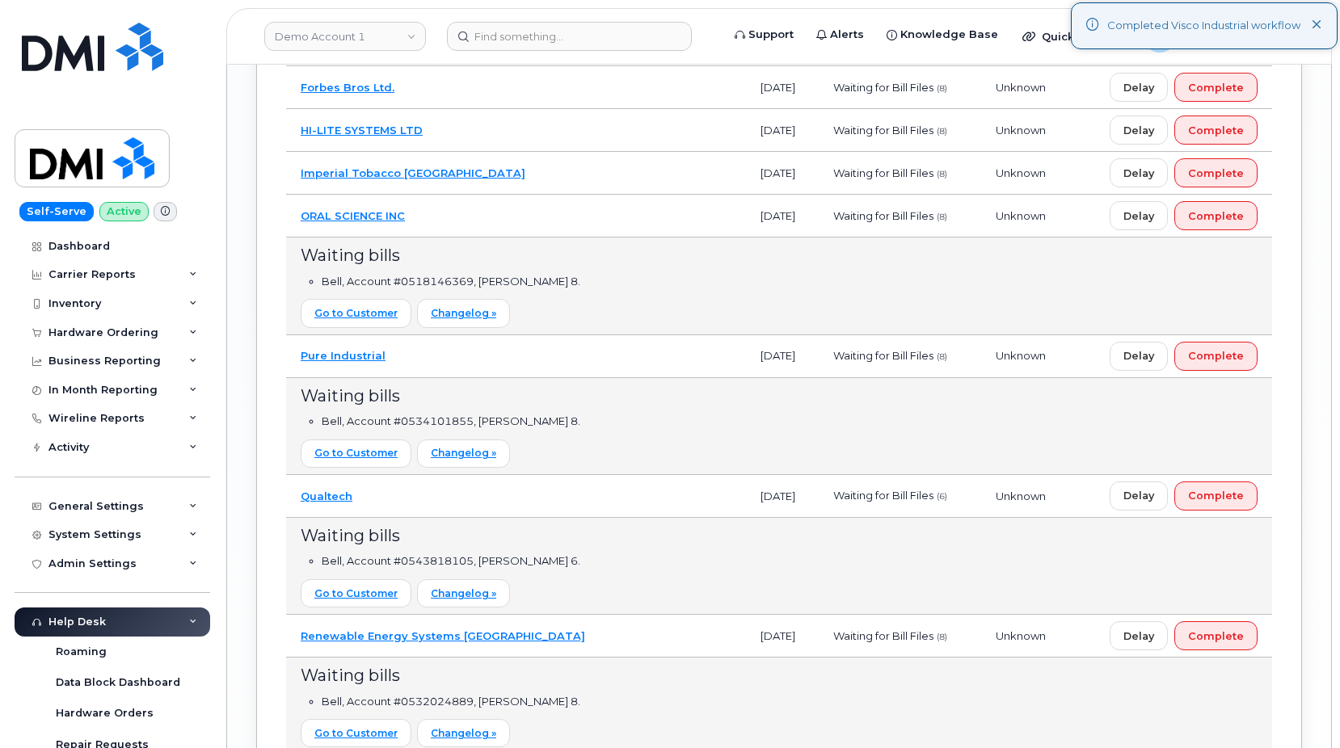
click at [490, 171] on td "Imperial Tobacco Canada" at bounding box center [516, 173] width 460 height 43
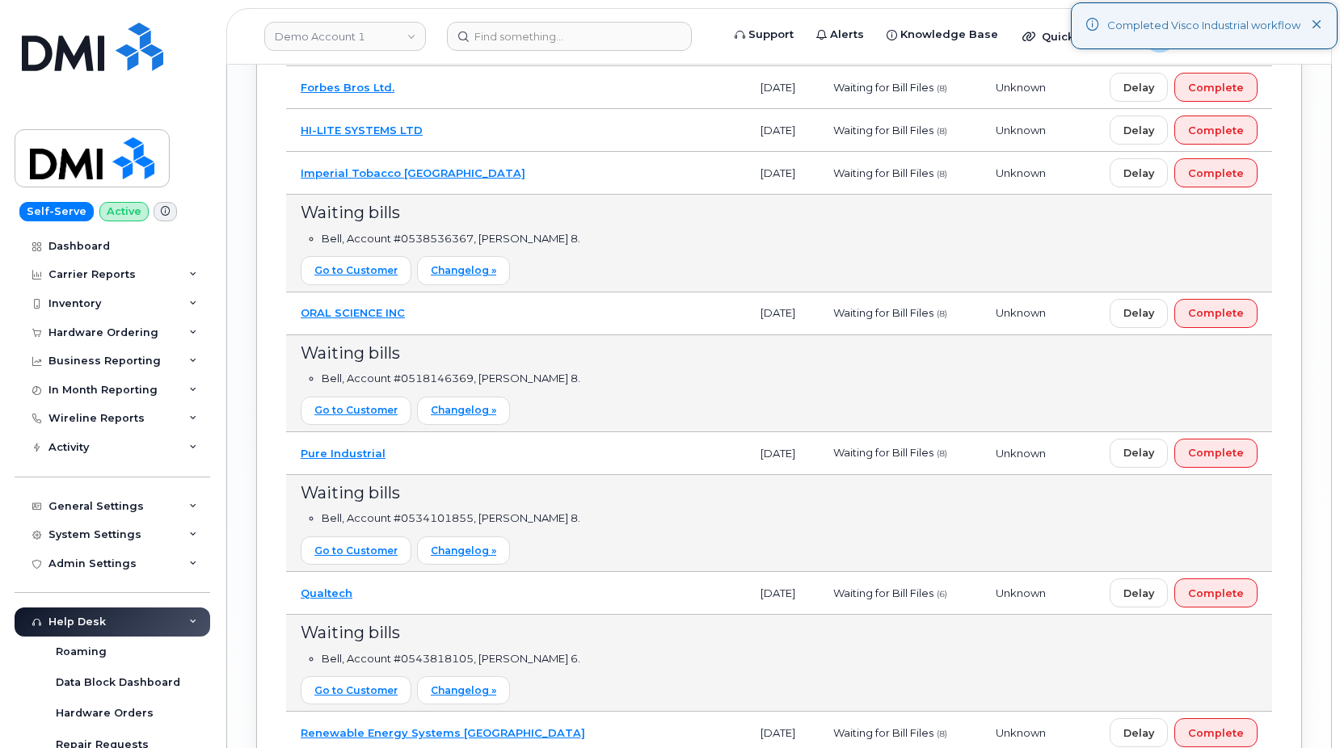
click at [479, 119] on td "HI-LITE SYSTEMS LTD" at bounding box center [516, 130] width 460 height 43
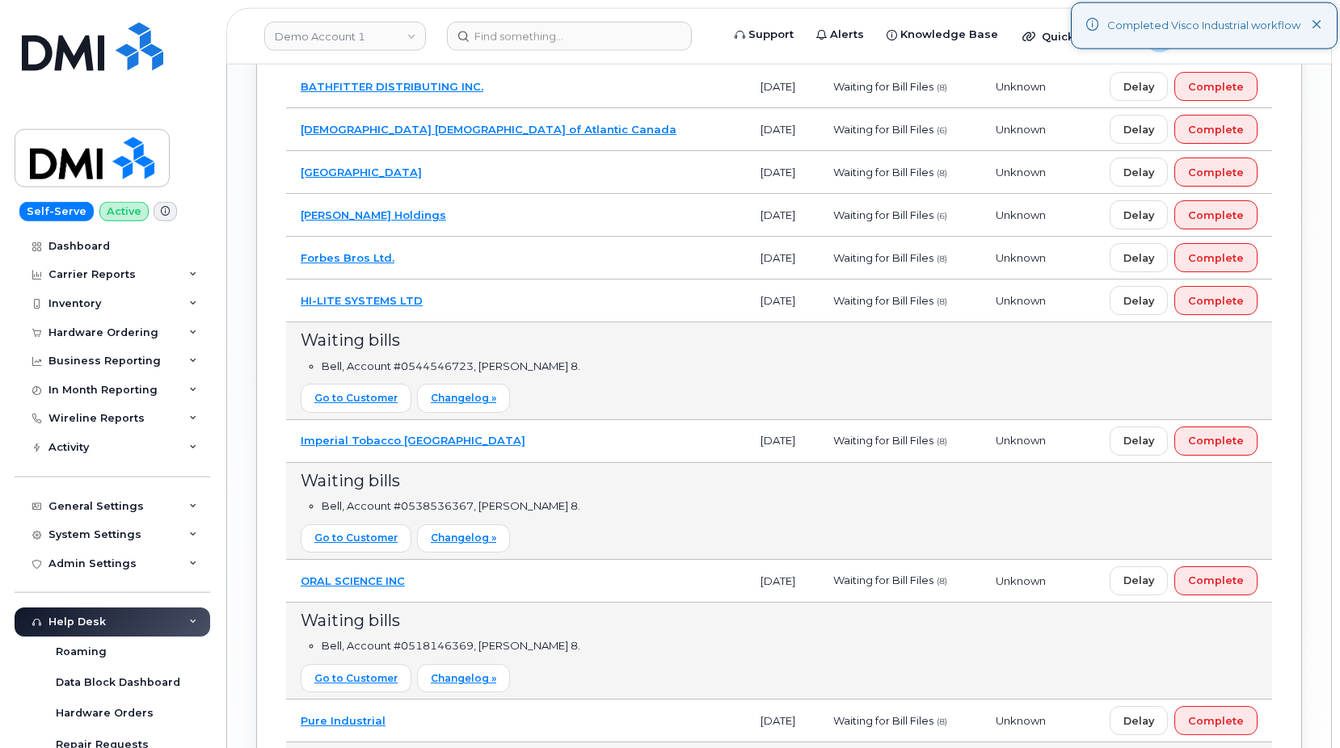
scroll to position [2639, 0]
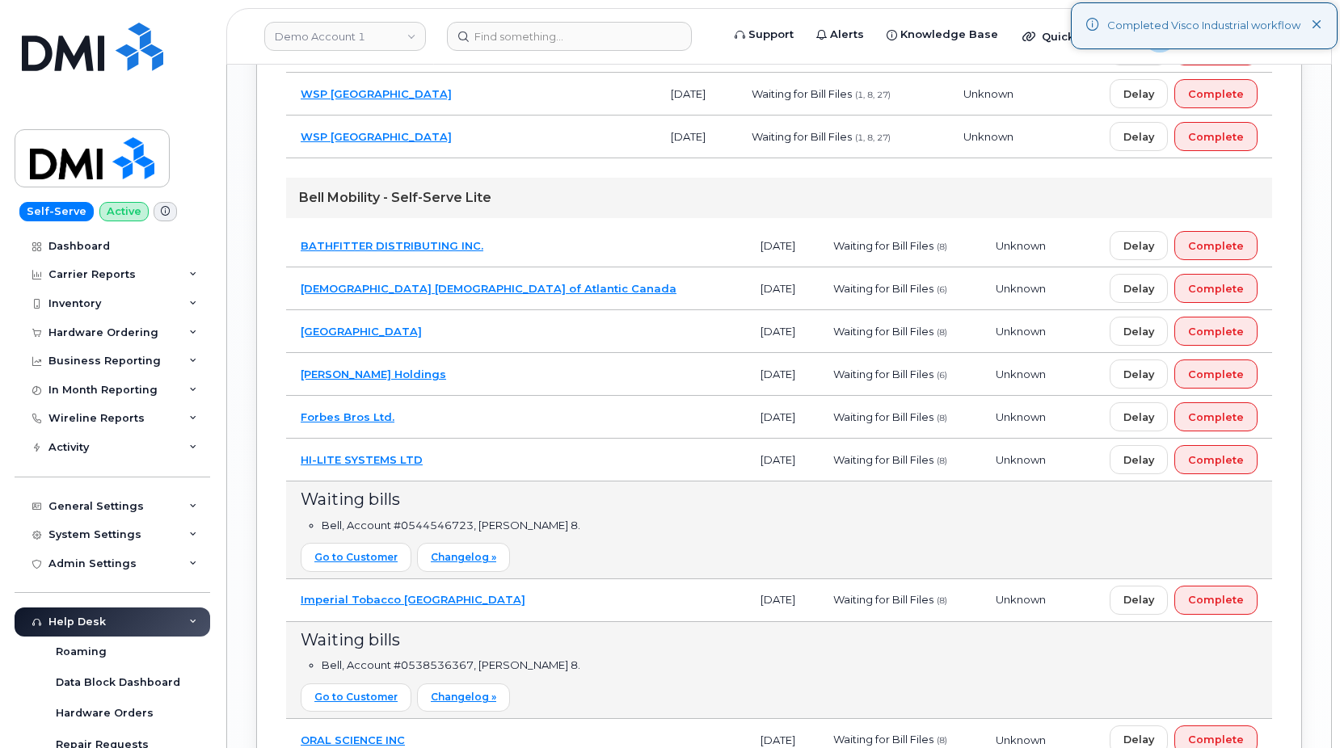
click at [477, 423] on td "Forbes Bros Ltd." at bounding box center [516, 417] width 460 height 43
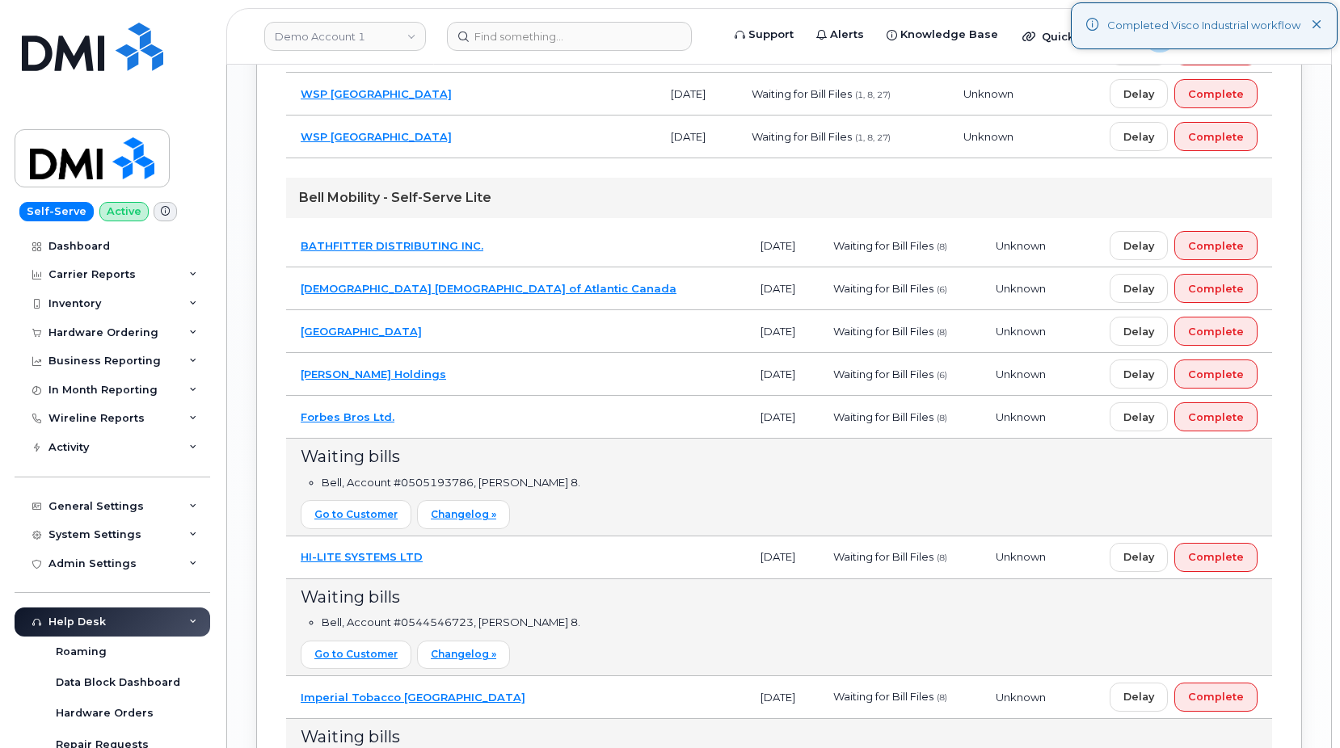
click at [470, 359] on td "Dumas Holdings" at bounding box center [516, 374] width 460 height 43
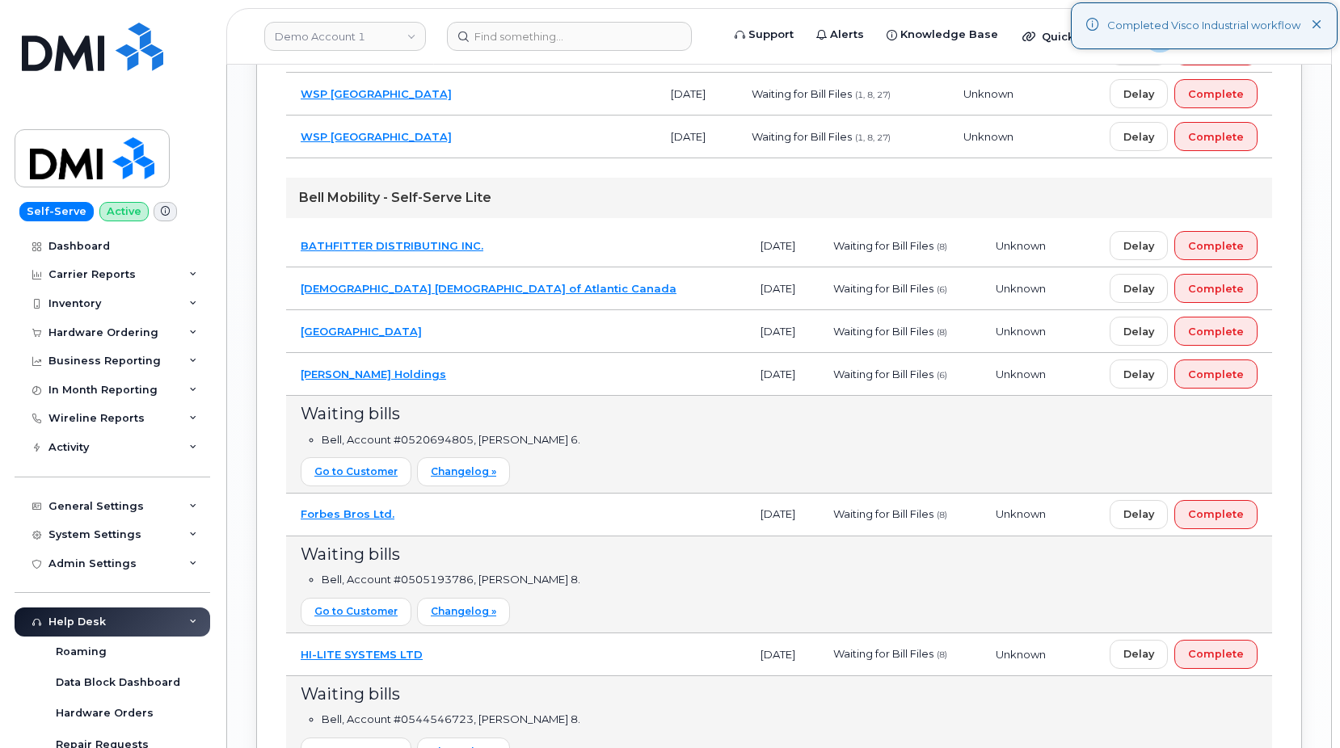
click at [470, 328] on td "Clearbridge" at bounding box center [516, 331] width 460 height 43
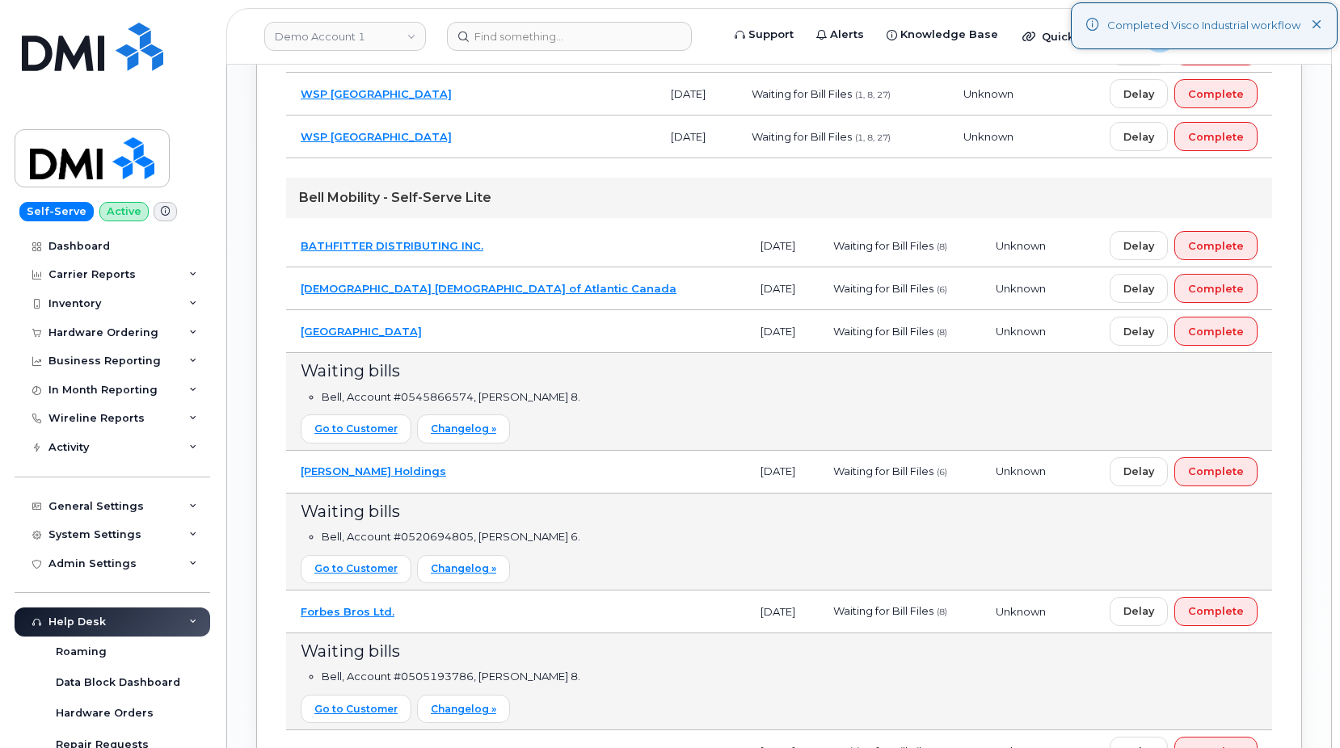
click at [568, 288] on td "Canadian Baptists of Atlantic Canada" at bounding box center [516, 289] width 460 height 43
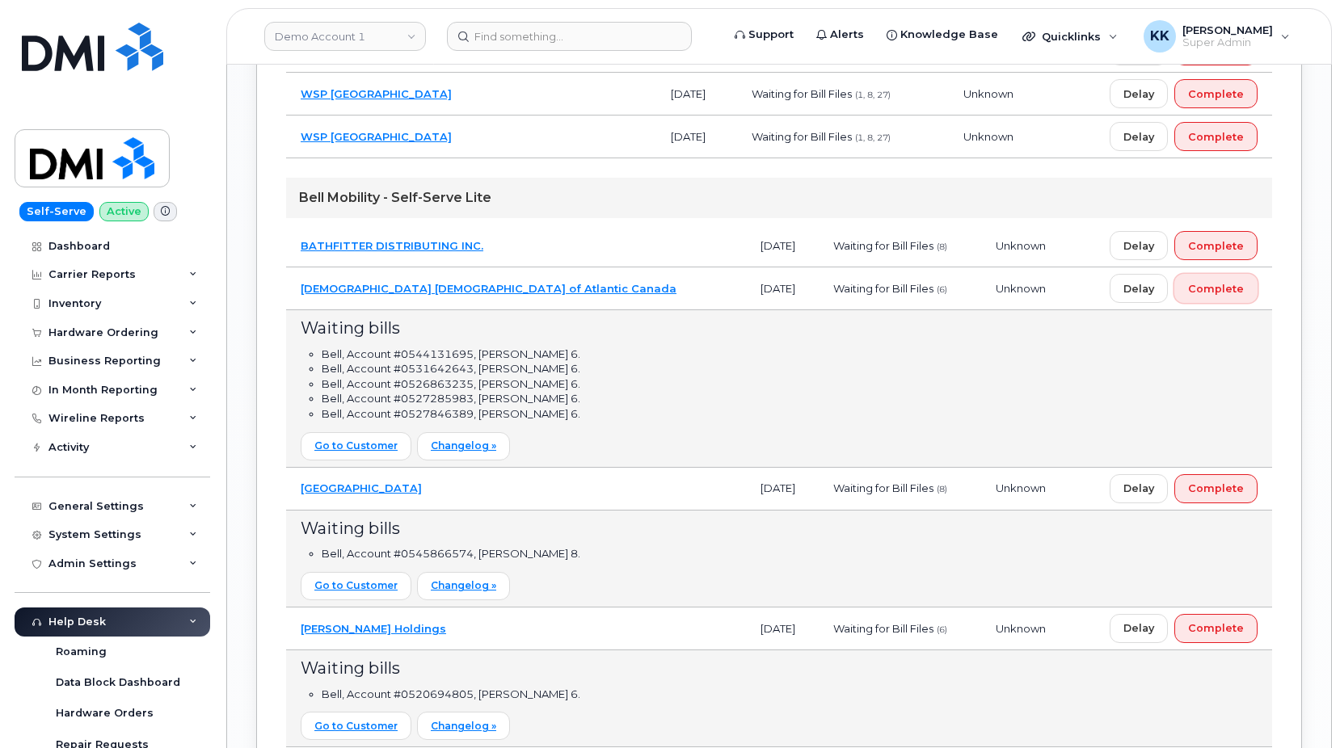
click at [1239, 293] on span "Complete" at bounding box center [1216, 288] width 56 height 15
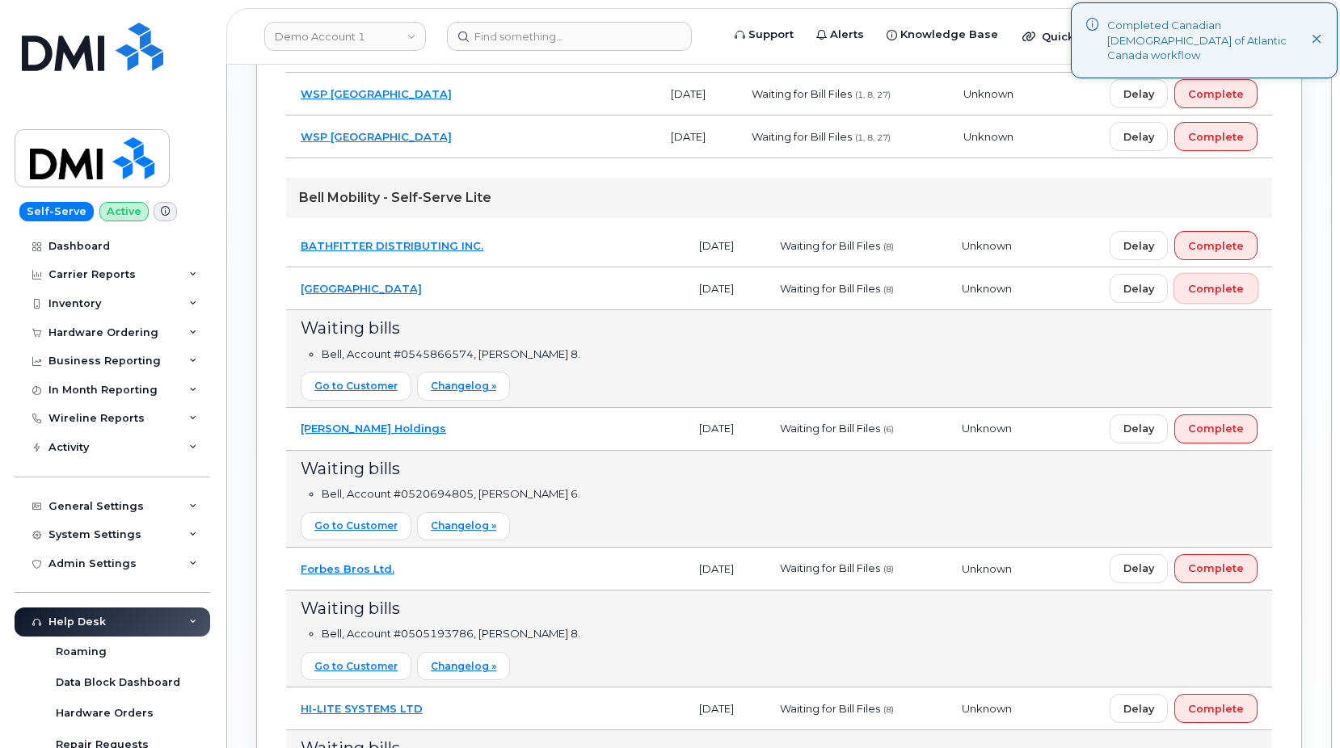
click at [1238, 280] on button "Complete" at bounding box center [1215, 288] width 83 height 29
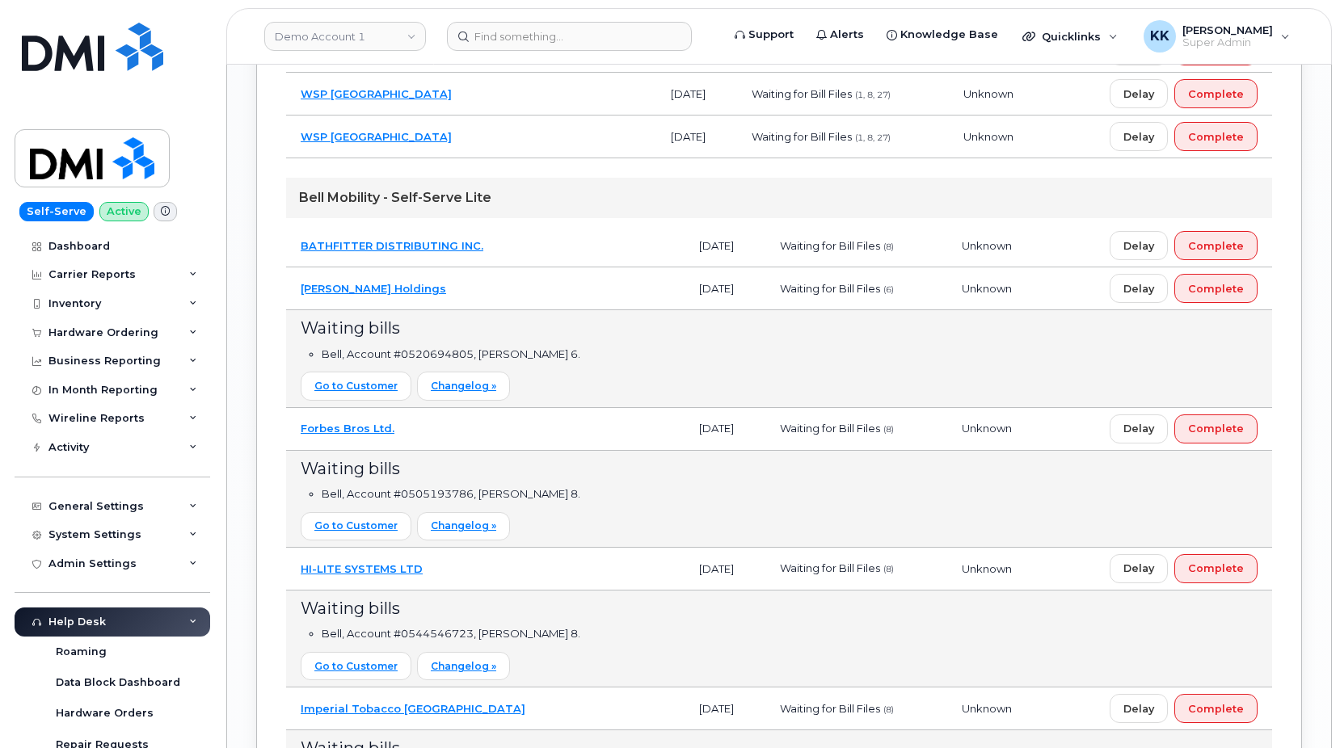
click at [534, 297] on td "Dumas Holdings" at bounding box center [485, 289] width 398 height 43
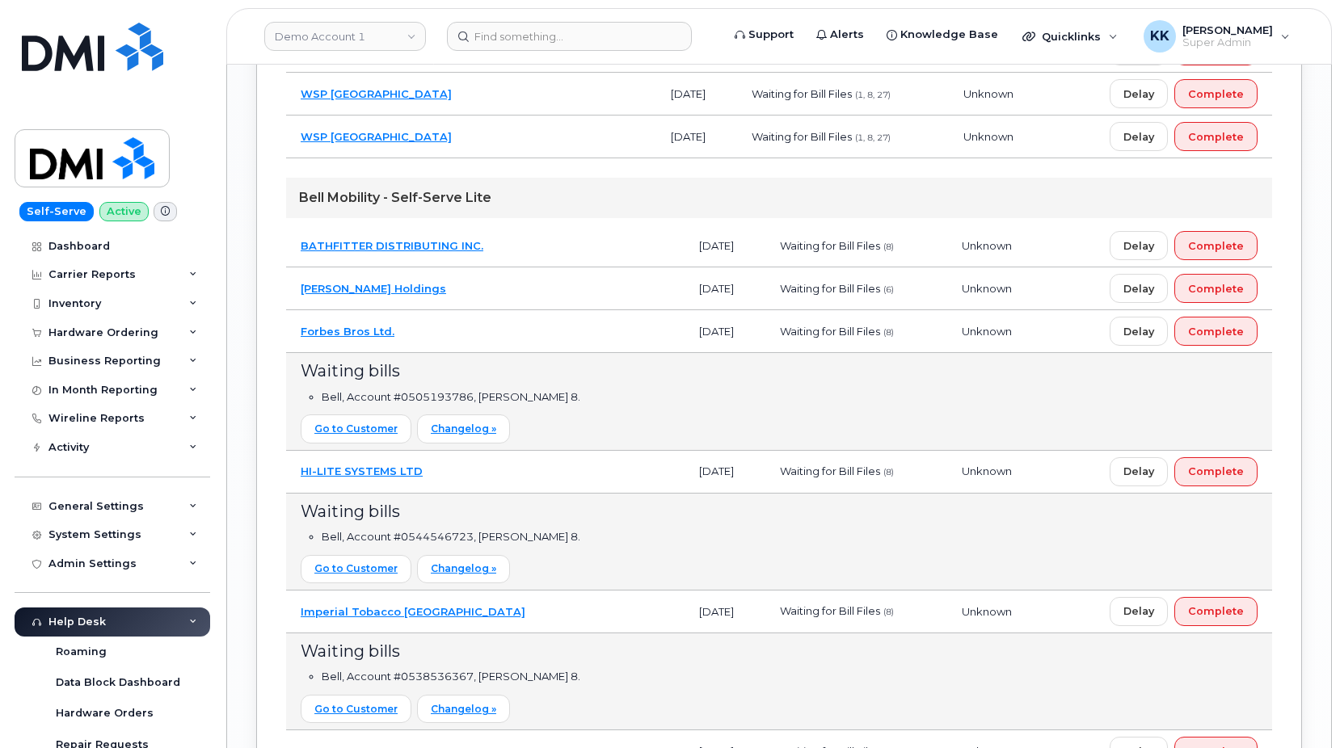
click at [503, 331] on td "Forbes Bros Ltd." at bounding box center [485, 331] width 398 height 43
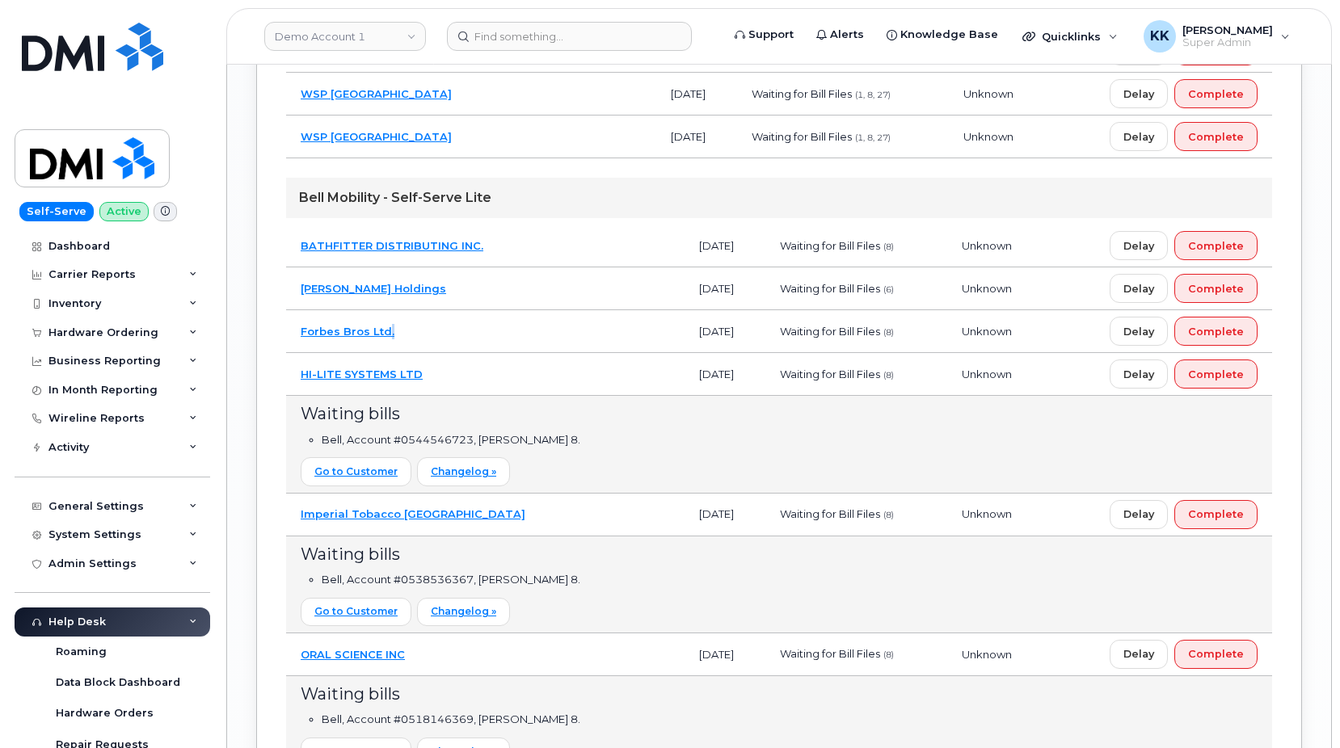
click at [503, 332] on td "Forbes Bros Ltd." at bounding box center [485, 331] width 398 height 43
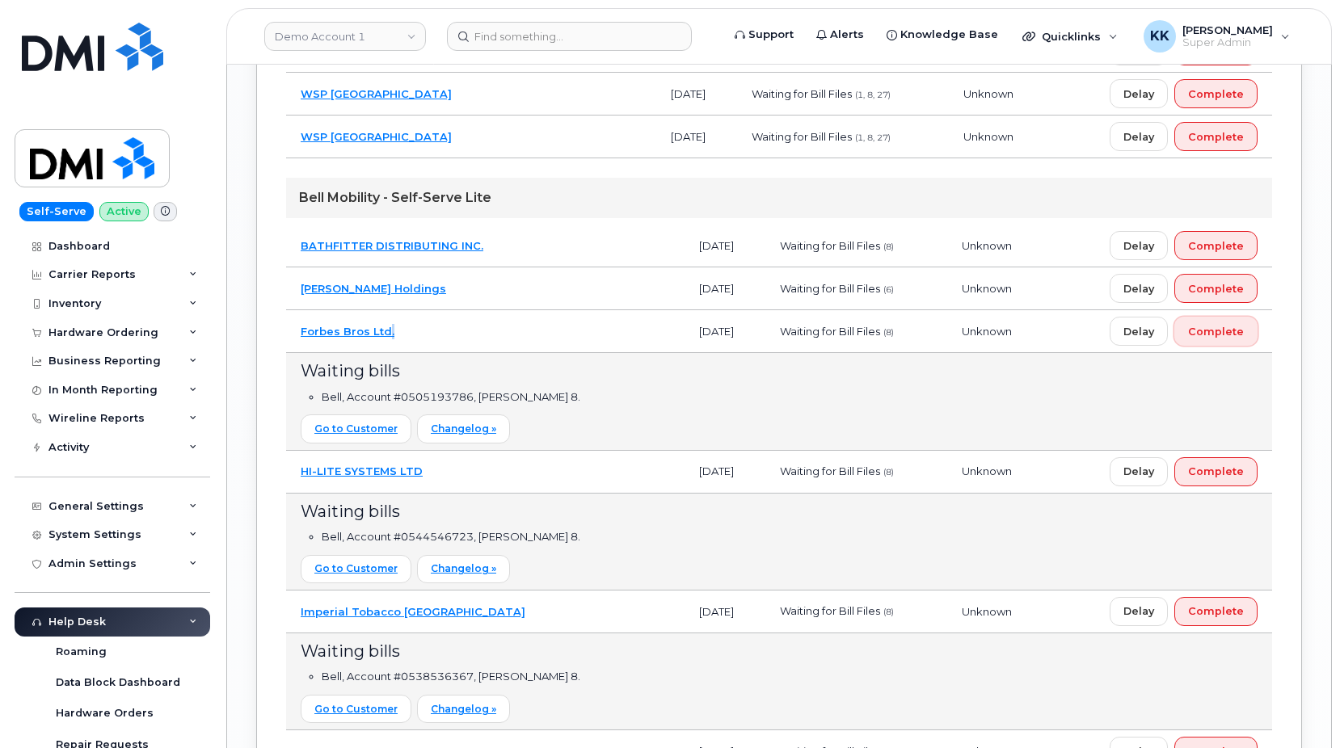
click at [1205, 336] on span "Complete" at bounding box center [1216, 331] width 56 height 15
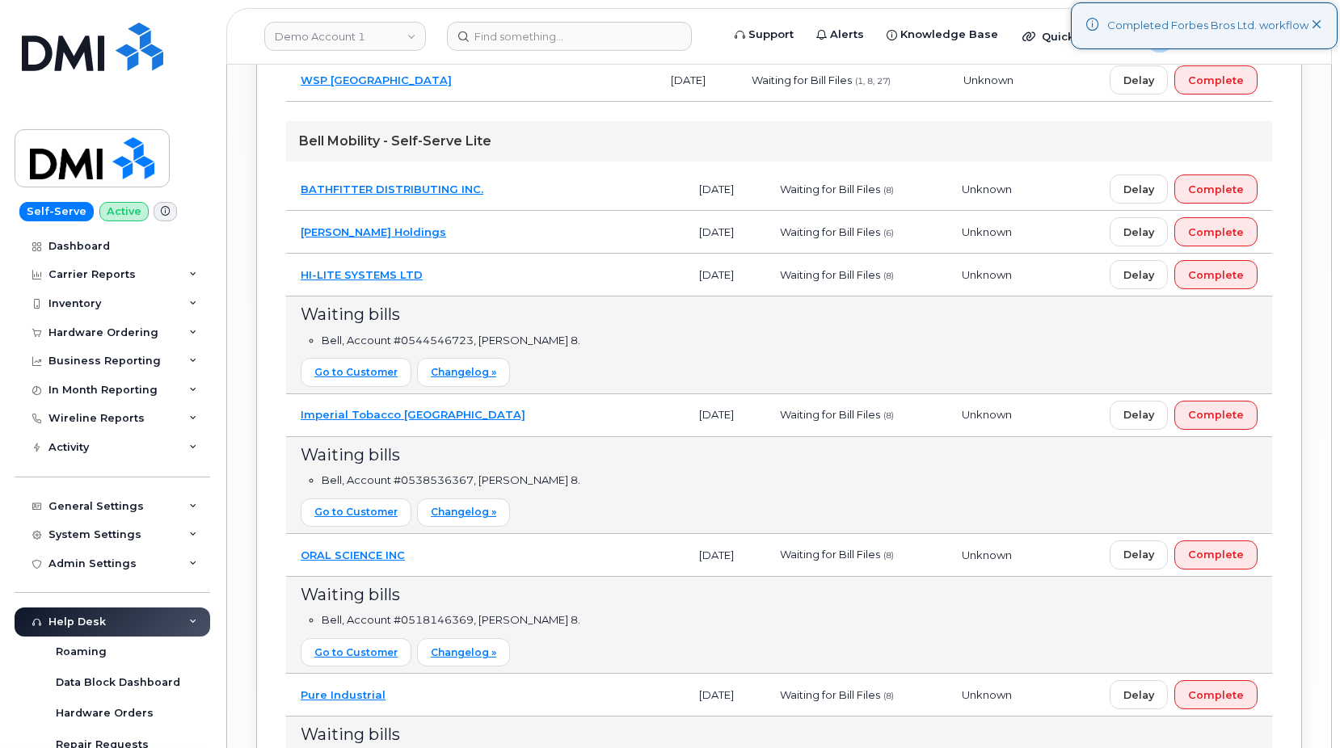
scroll to position [2722, 0]
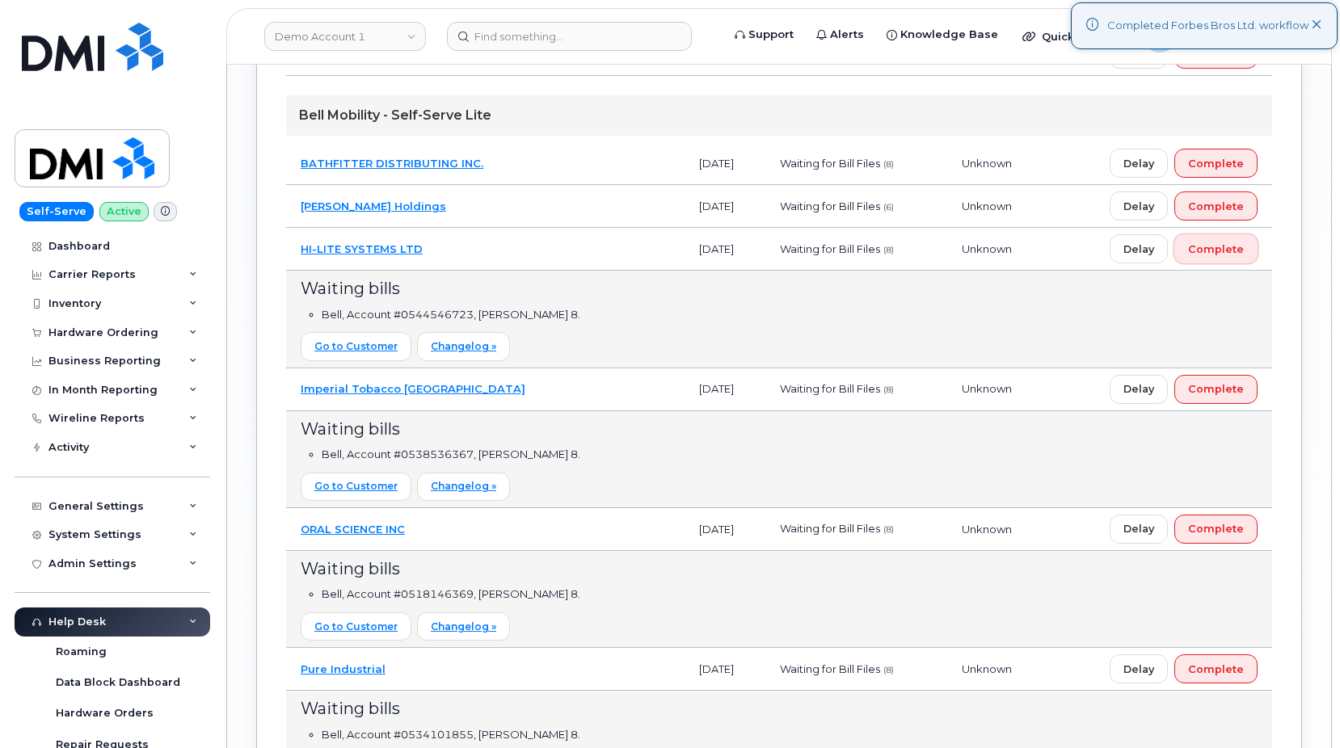
click at [1210, 250] on span "Complete" at bounding box center [1216, 249] width 56 height 15
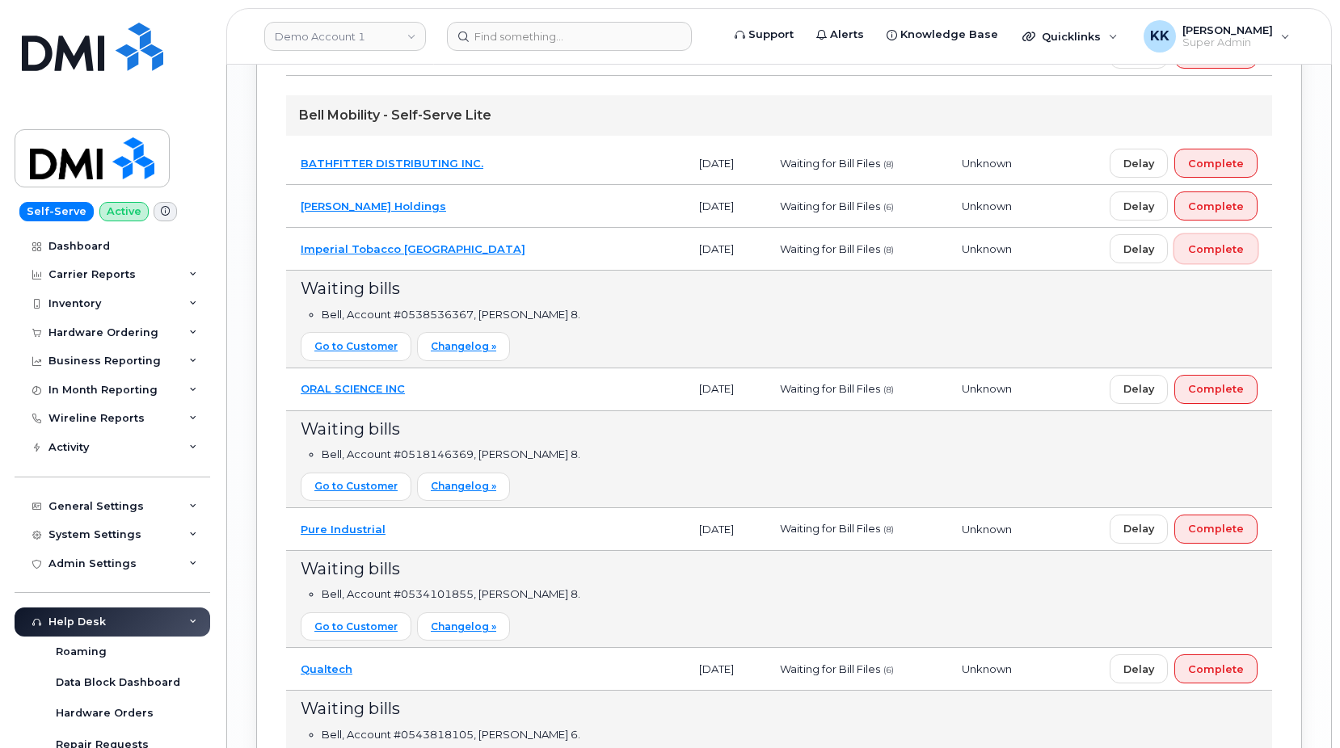
click at [1239, 246] on span "Complete" at bounding box center [1216, 249] width 56 height 15
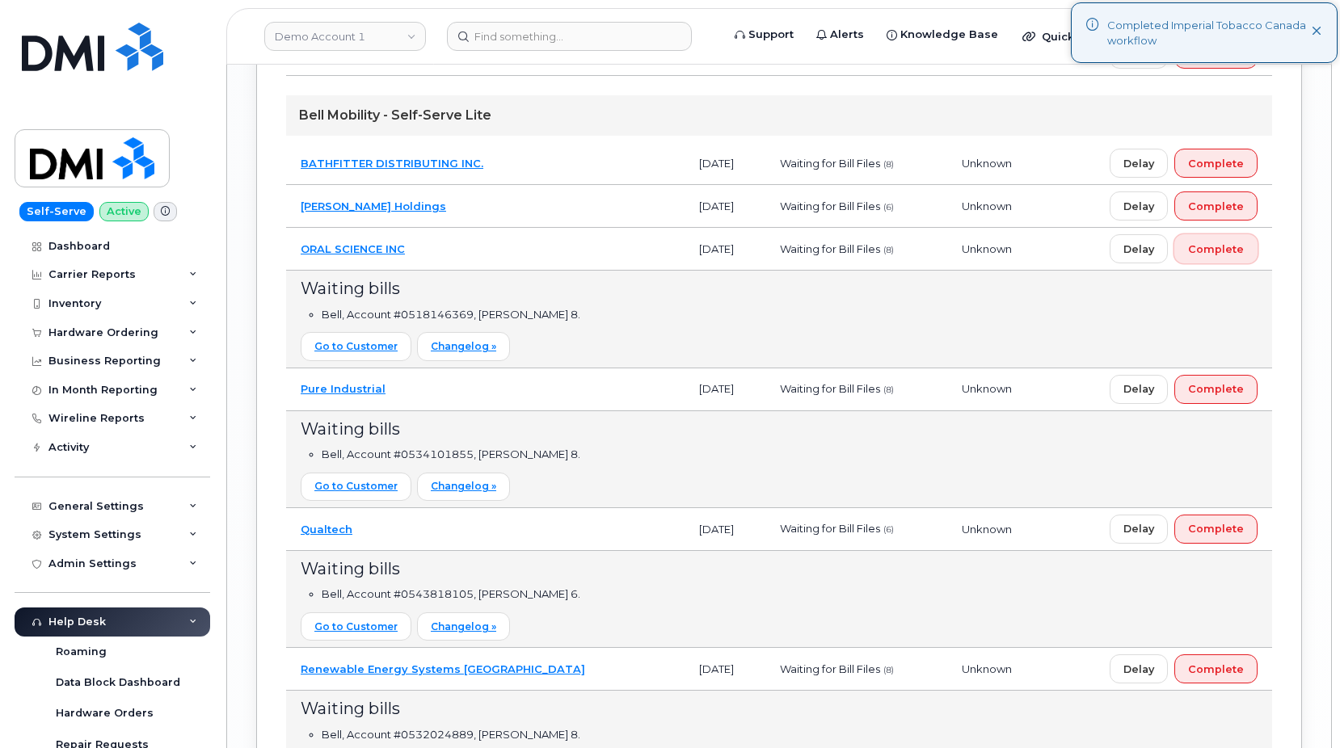
click at [1235, 253] on span "Complete" at bounding box center [1216, 249] width 56 height 15
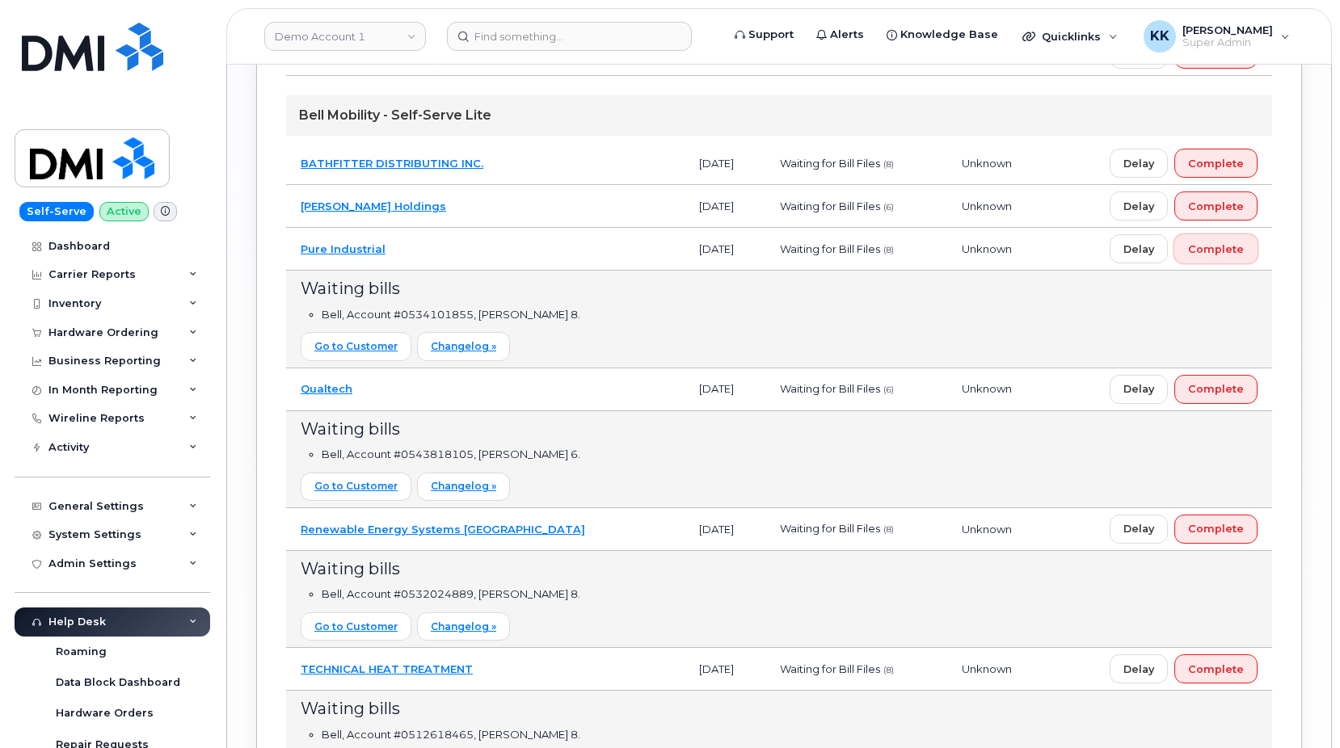
click at [1208, 246] on span "Complete" at bounding box center [1216, 249] width 56 height 15
click at [1207, 251] on span "Complete" at bounding box center [1216, 249] width 56 height 15
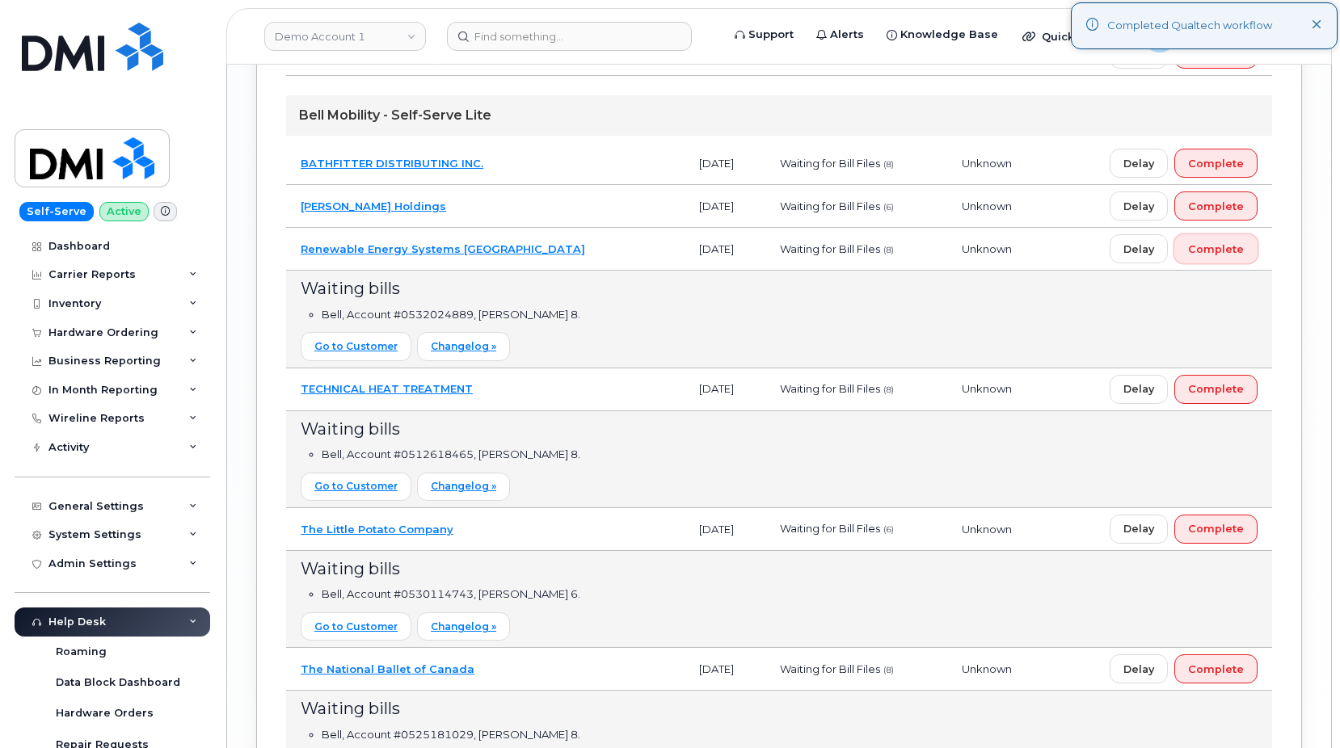
click at [1208, 250] on span "Complete" at bounding box center [1216, 249] width 56 height 15
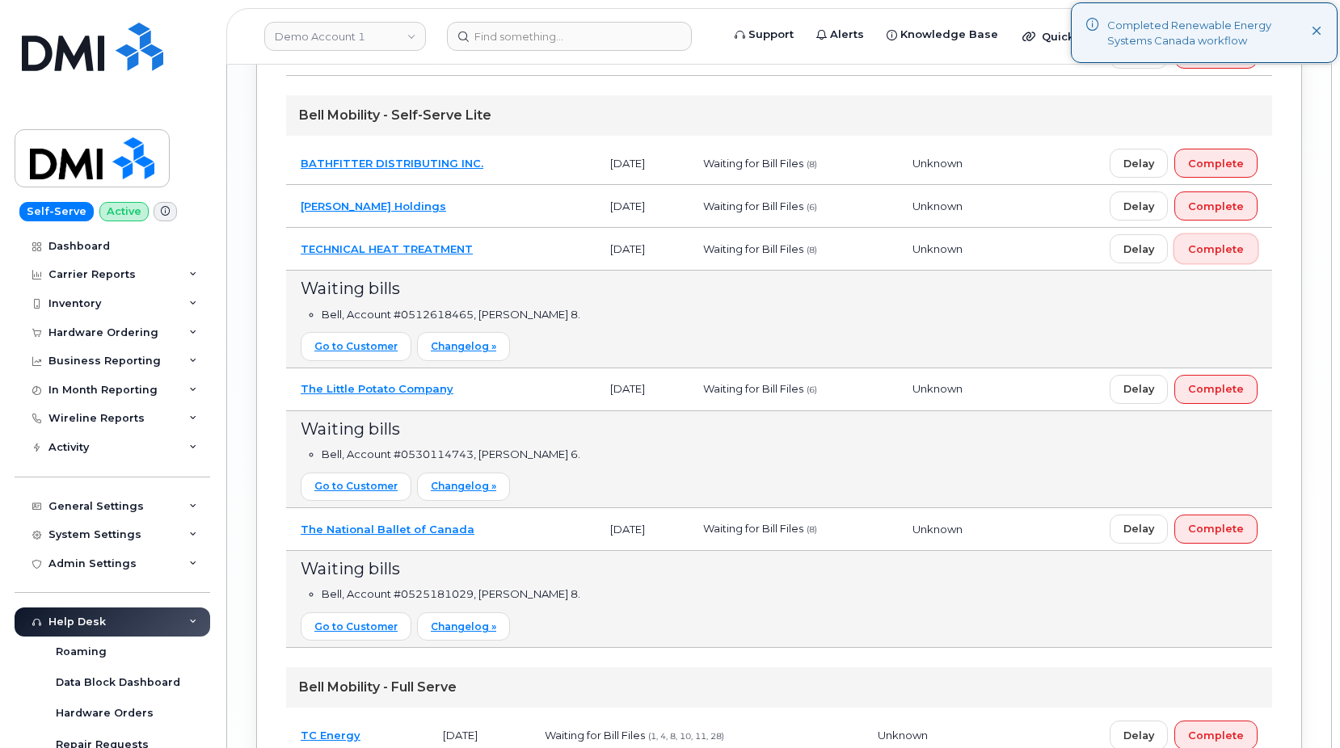
click at [1217, 248] on span "Complete" at bounding box center [1216, 249] width 56 height 15
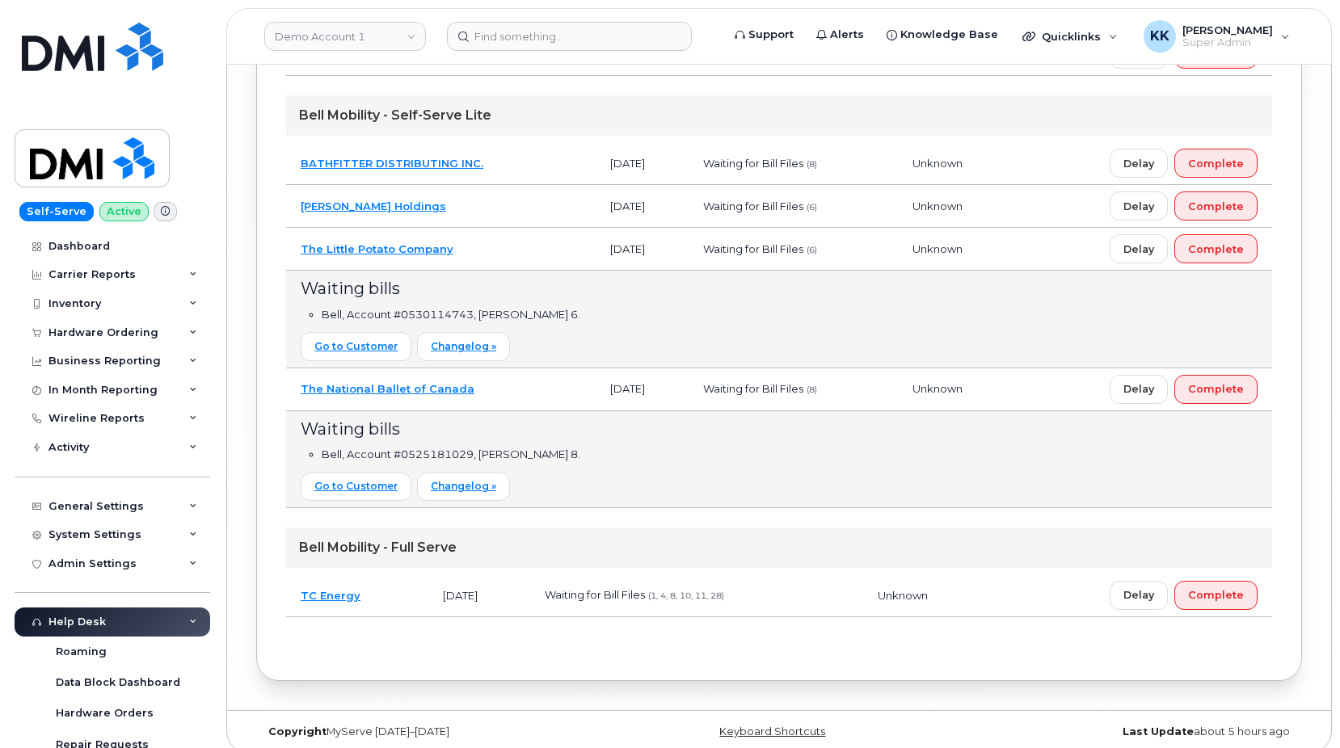
click at [502, 249] on td "The Little Potato Company" at bounding box center [441, 249] width 310 height 43
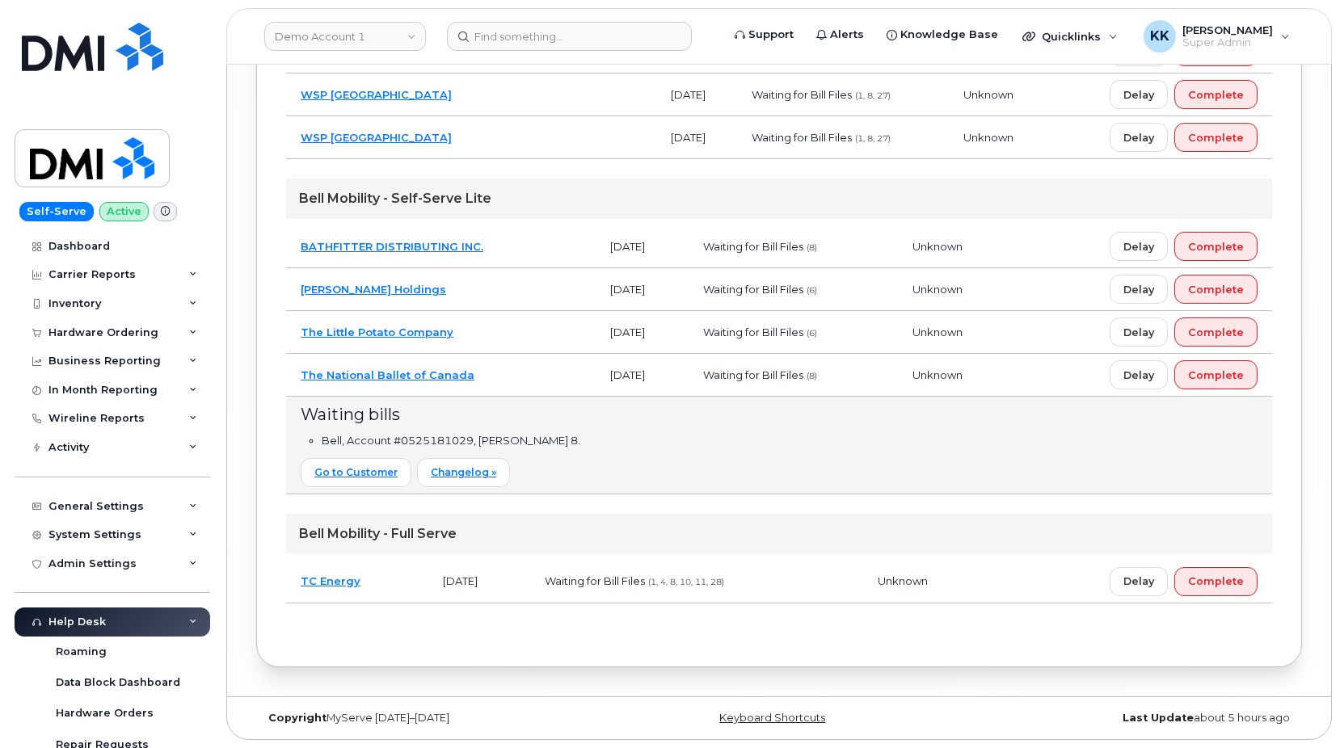
scroll to position [2639, 0]
click at [1194, 381] on span "Complete" at bounding box center [1216, 375] width 56 height 15
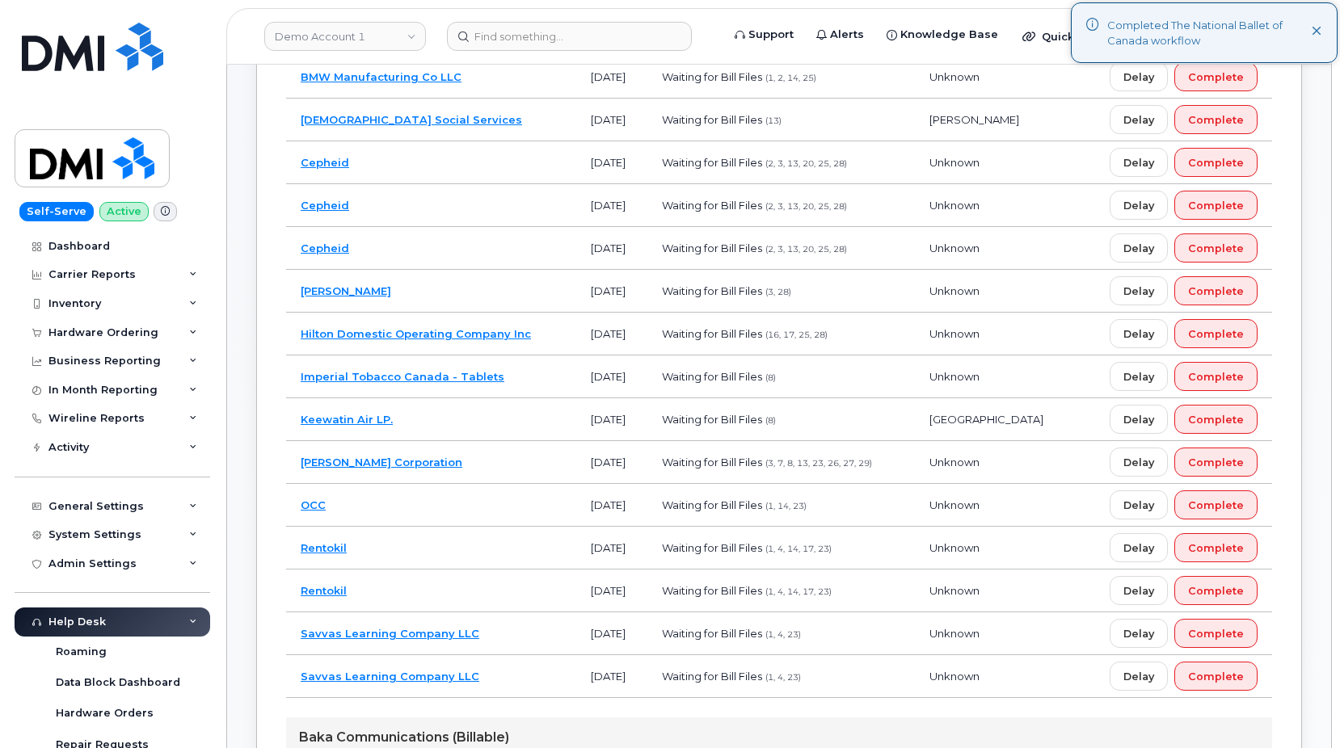
scroll to position [0, 0]
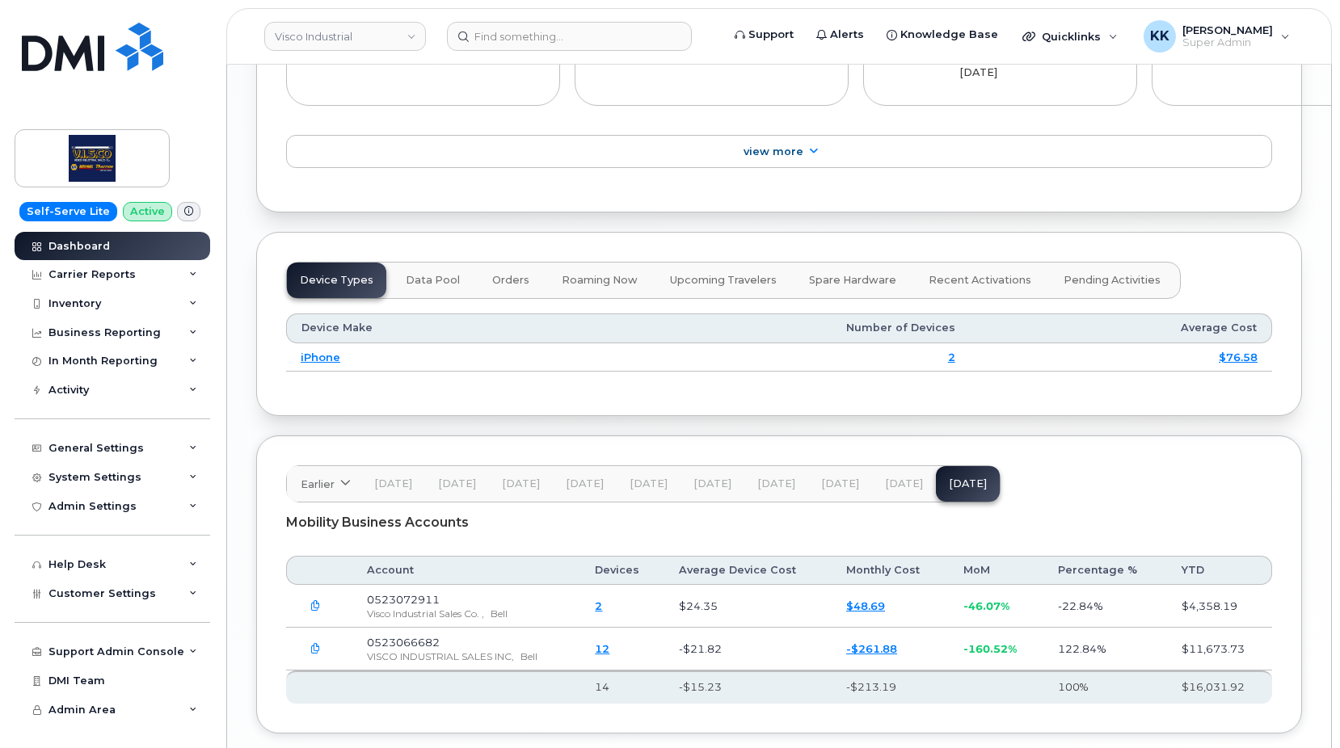
scroll to position [1855, 0]
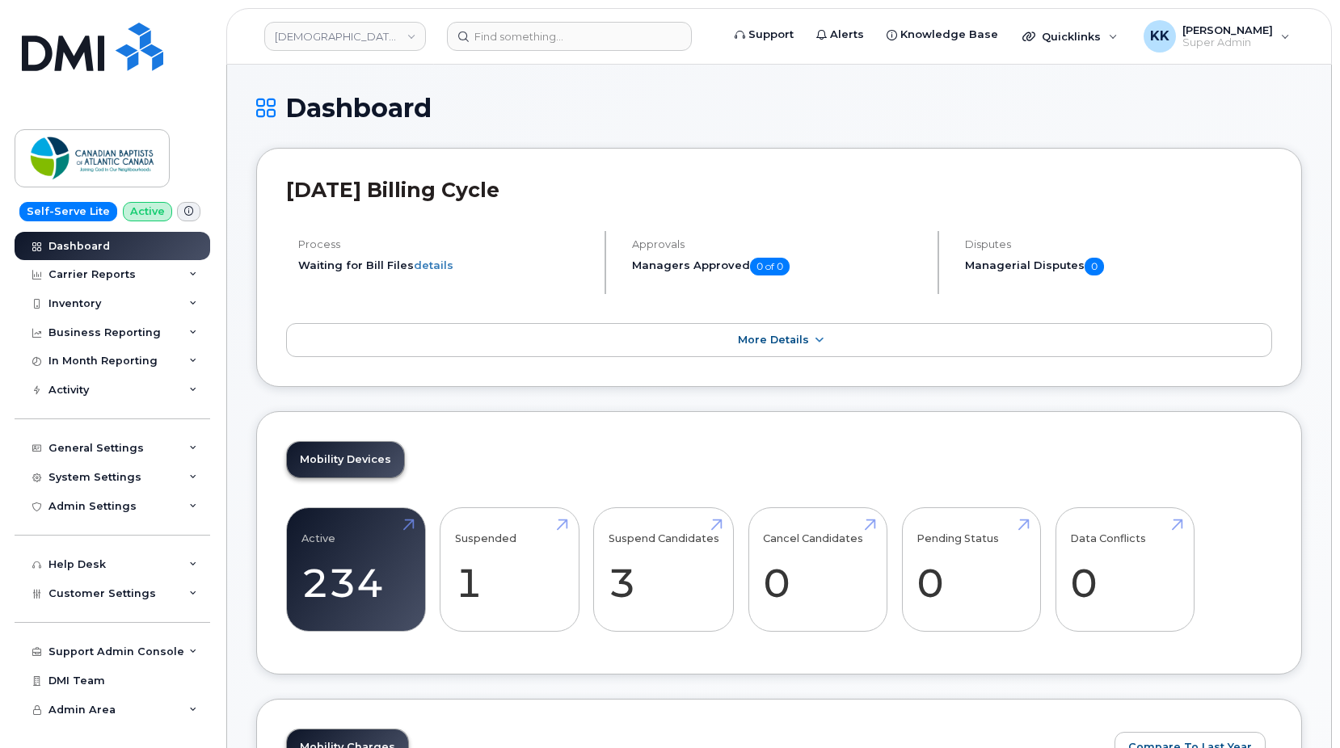
click at [1055, 178] on div "August 2025 Billing Cycle Process Waiting for Bill Files details Approvals Mana…" at bounding box center [779, 267] width 1046 height 239
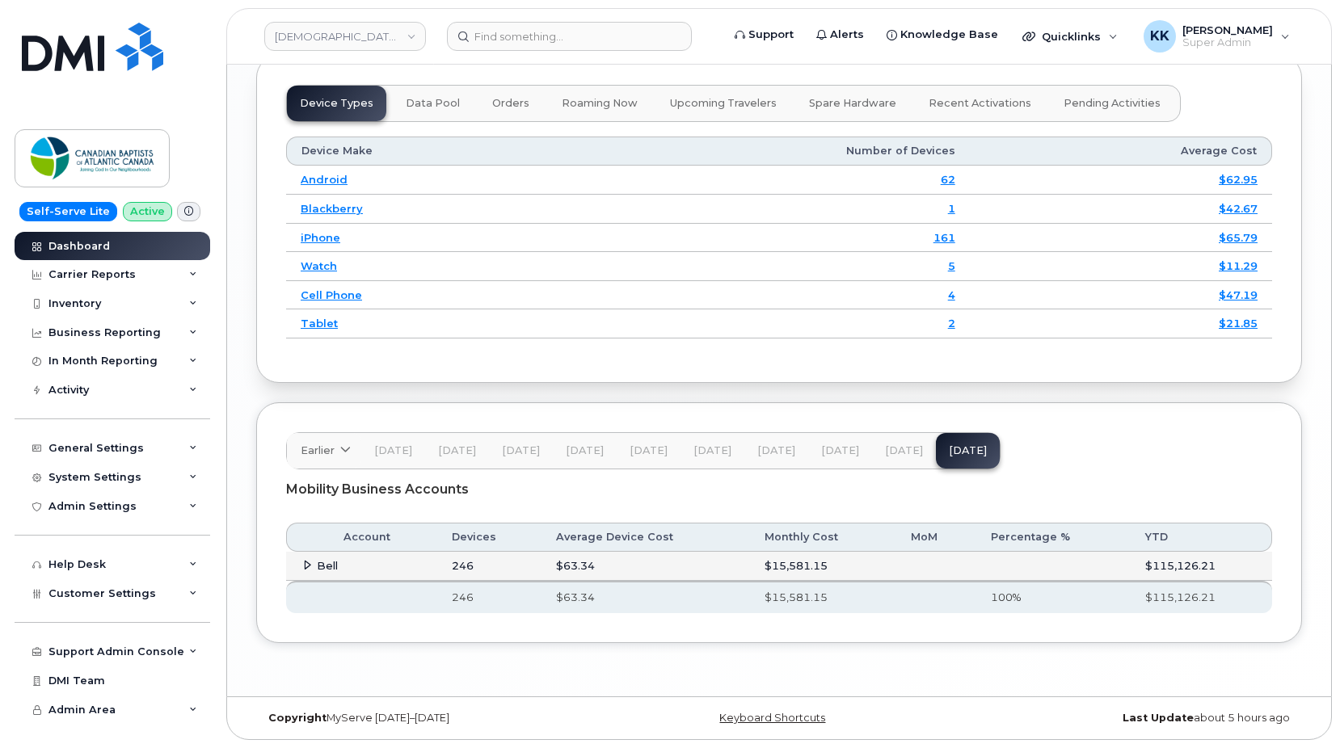
scroll to position [1956, 0]
click at [900, 444] on span "[DATE]" at bounding box center [904, 450] width 38 height 13
click at [957, 448] on span "[DATE]" at bounding box center [968, 450] width 38 height 13
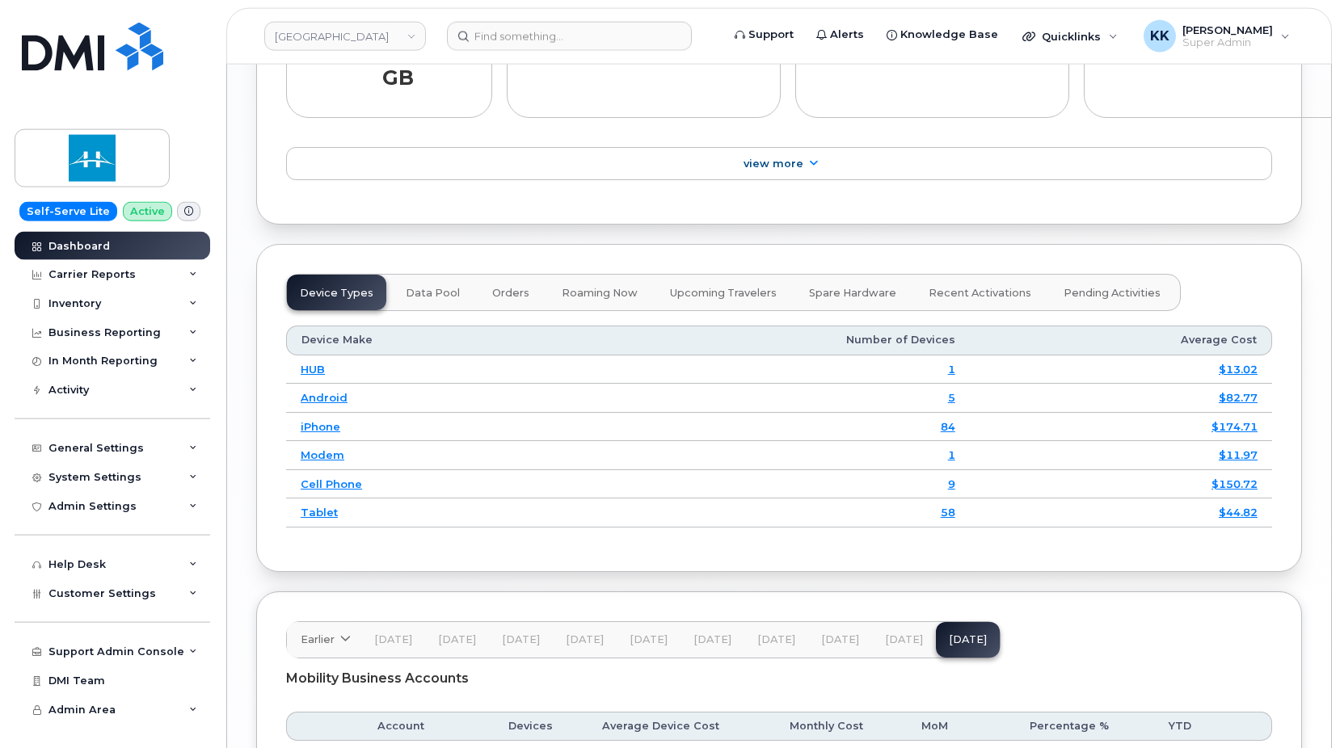
scroll to position [1958, 0]
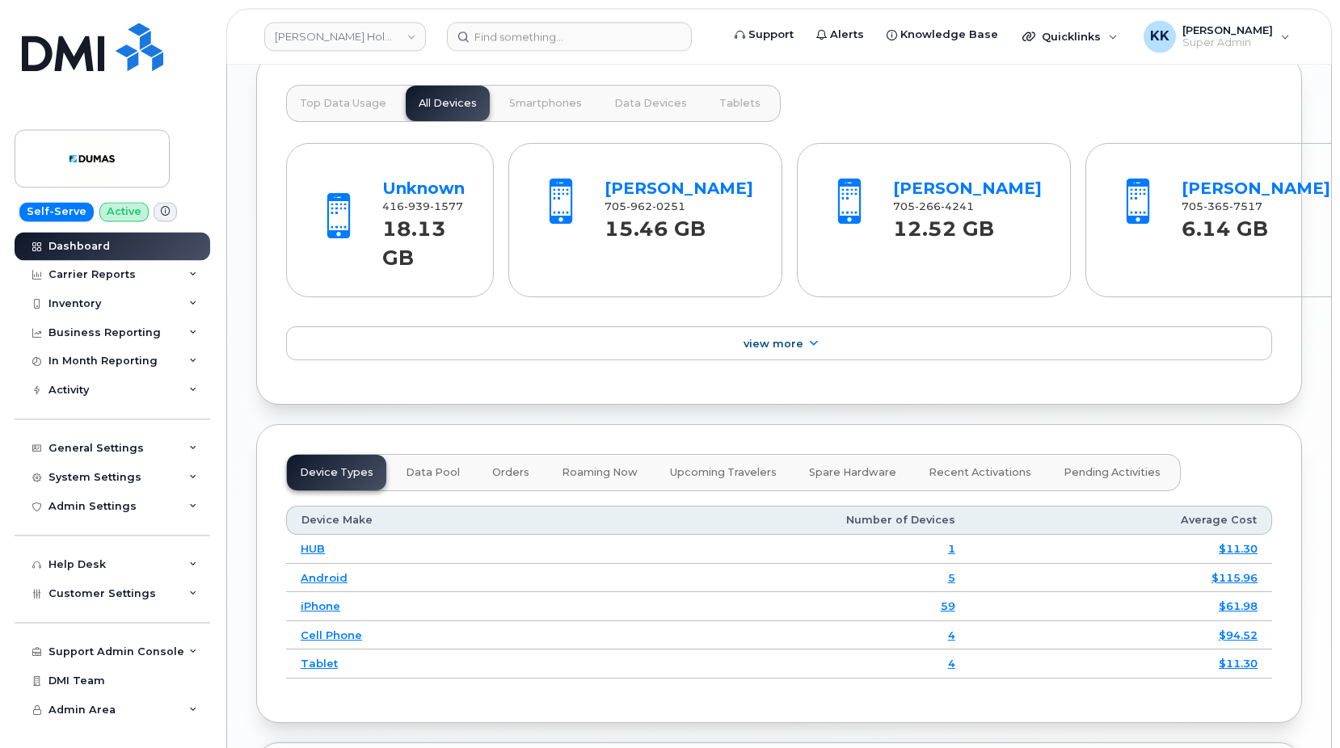
scroll to position [1940, 0]
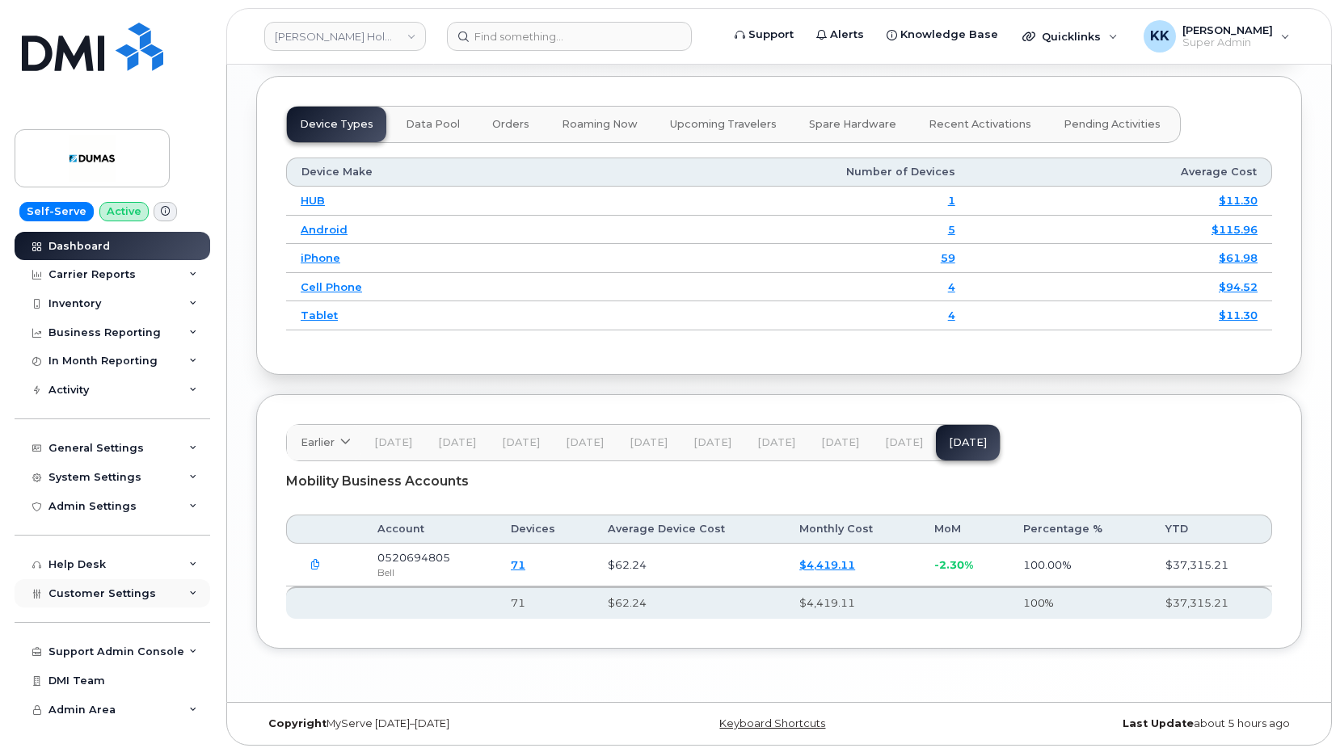
click at [104, 592] on span "Customer Settings" at bounding box center [101, 594] width 107 height 12
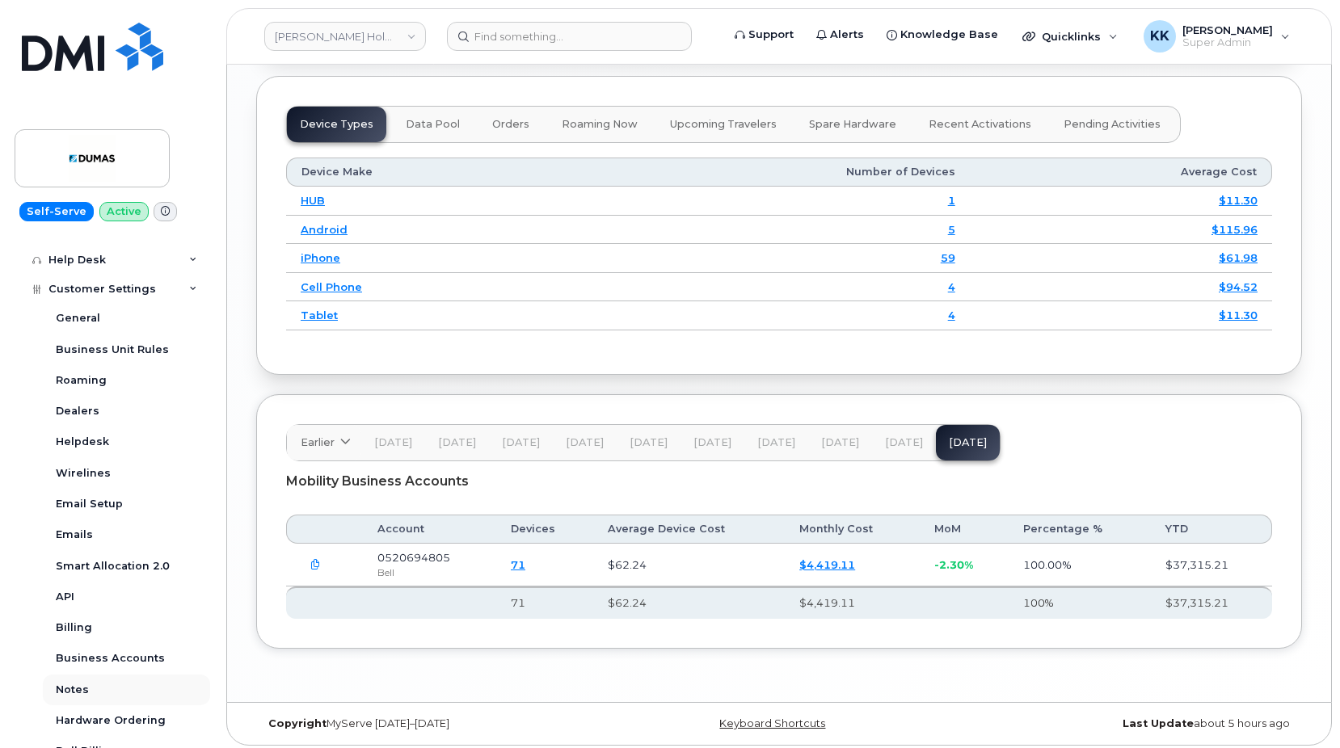
scroll to position [388, 0]
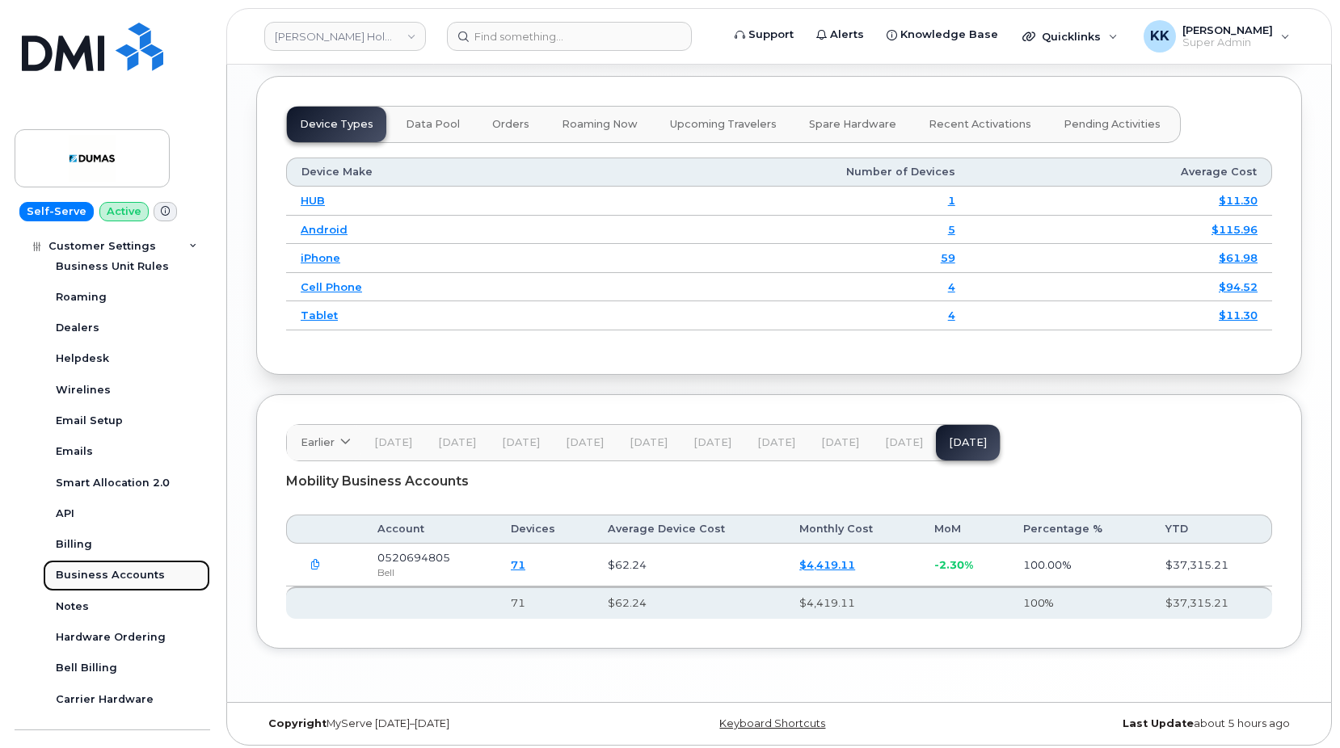
click at [117, 576] on div "Business Accounts" at bounding box center [110, 575] width 109 height 15
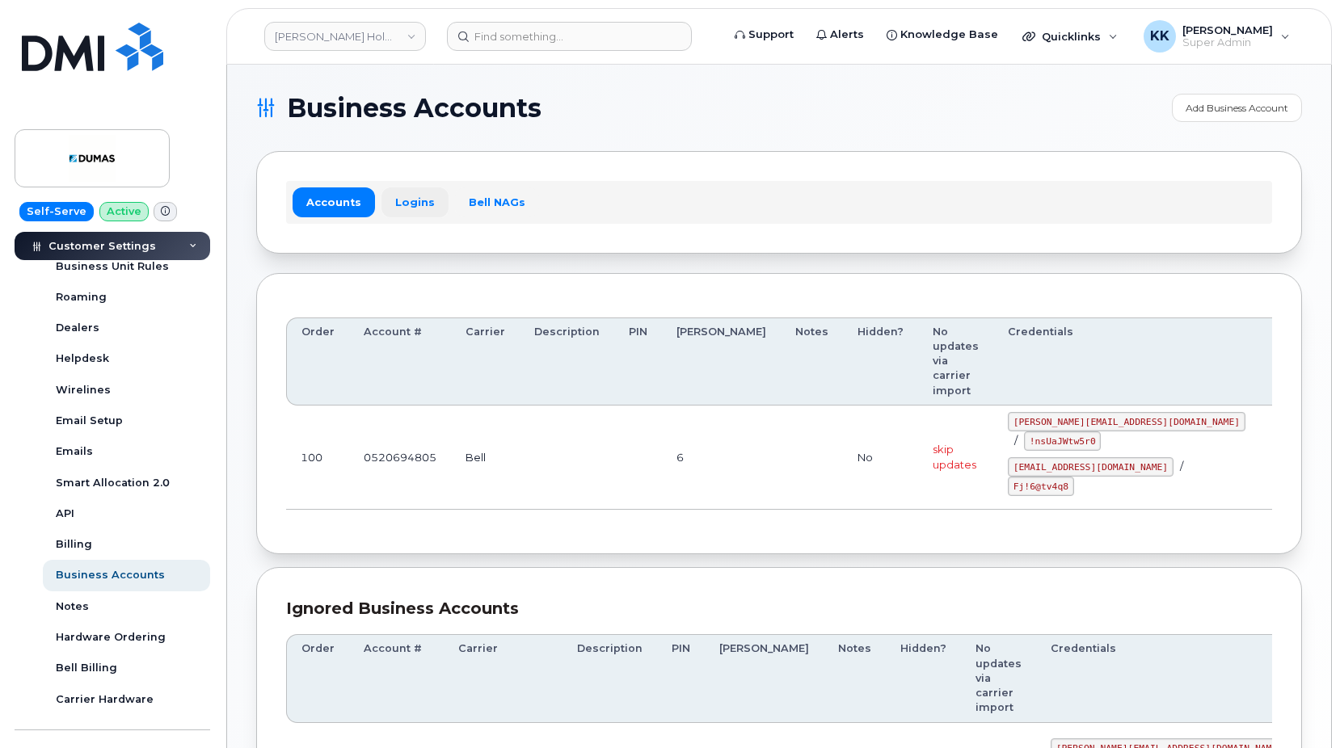
click at [408, 205] on link "Logins" at bounding box center [414, 201] width 67 height 29
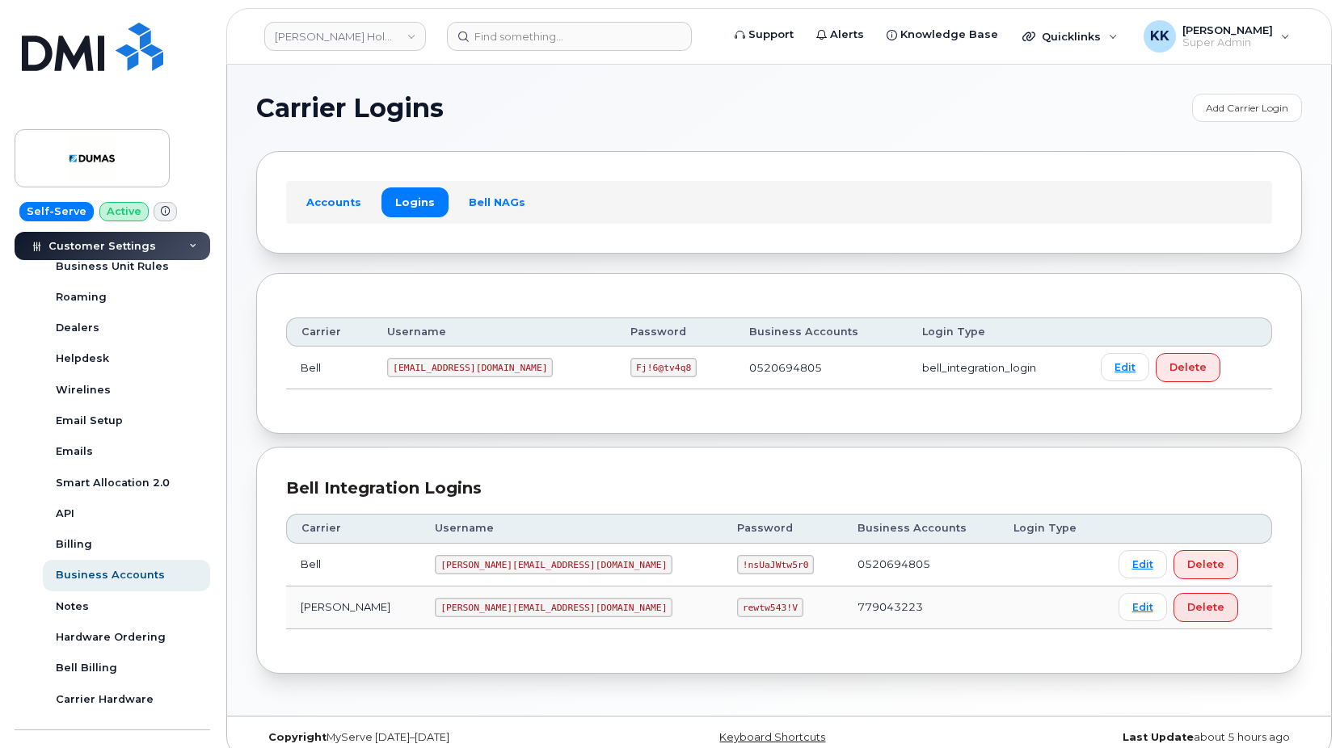
click at [442, 562] on code "[PERSON_NAME][EMAIL_ADDRESS][DOMAIN_NAME]" at bounding box center [554, 564] width 238 height 19
click at [737, 555] on code "!nsUaJWtw5r0" at bounding box center [775, 564] width 77 height 19
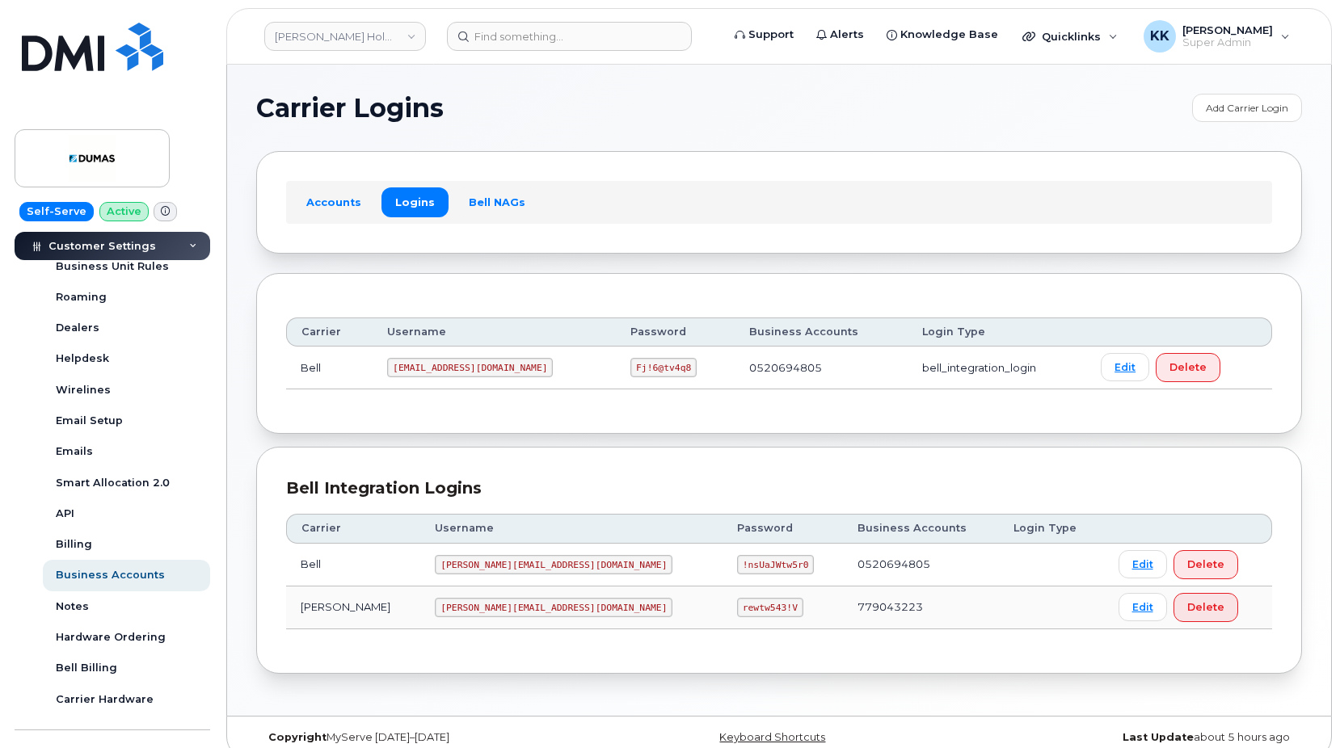
click at [737, 555] on code "!nsUaJWtw5r0" at bounding box center [775, 564] width 77 height 19
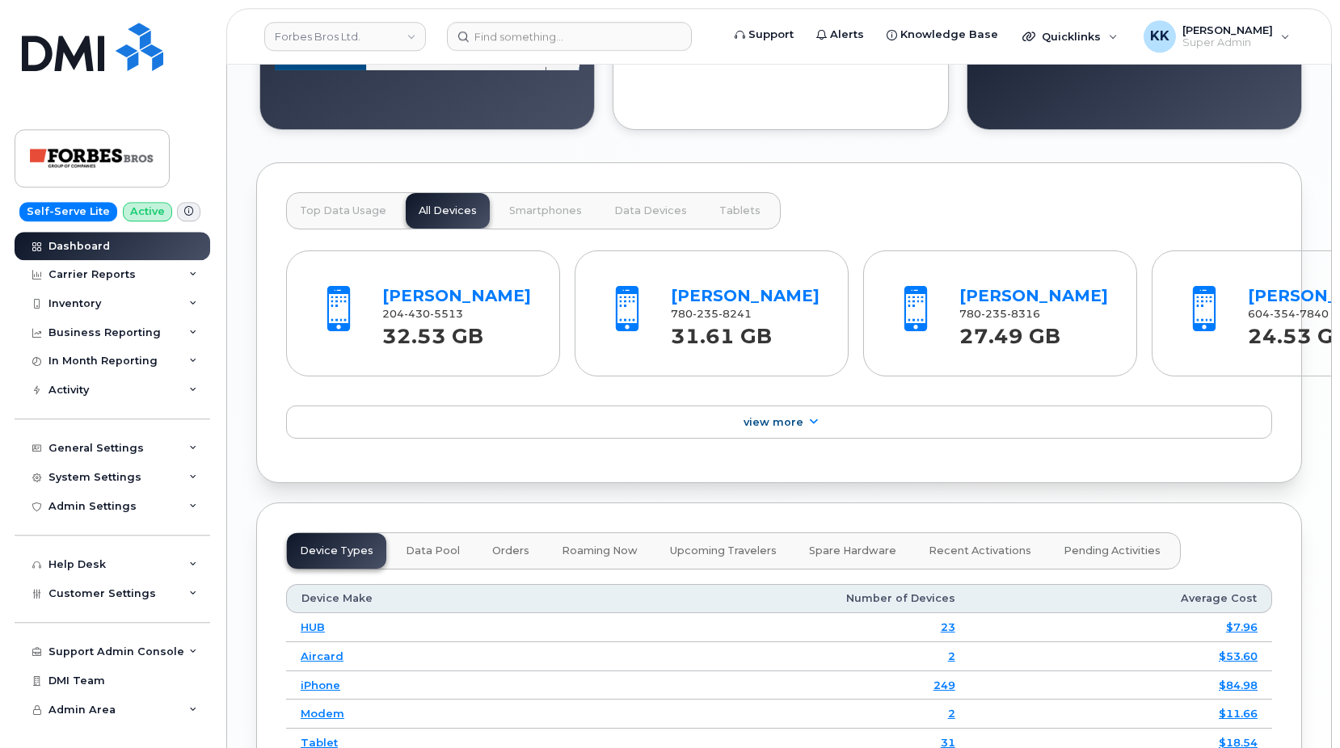
scroll to position [1940, 0]
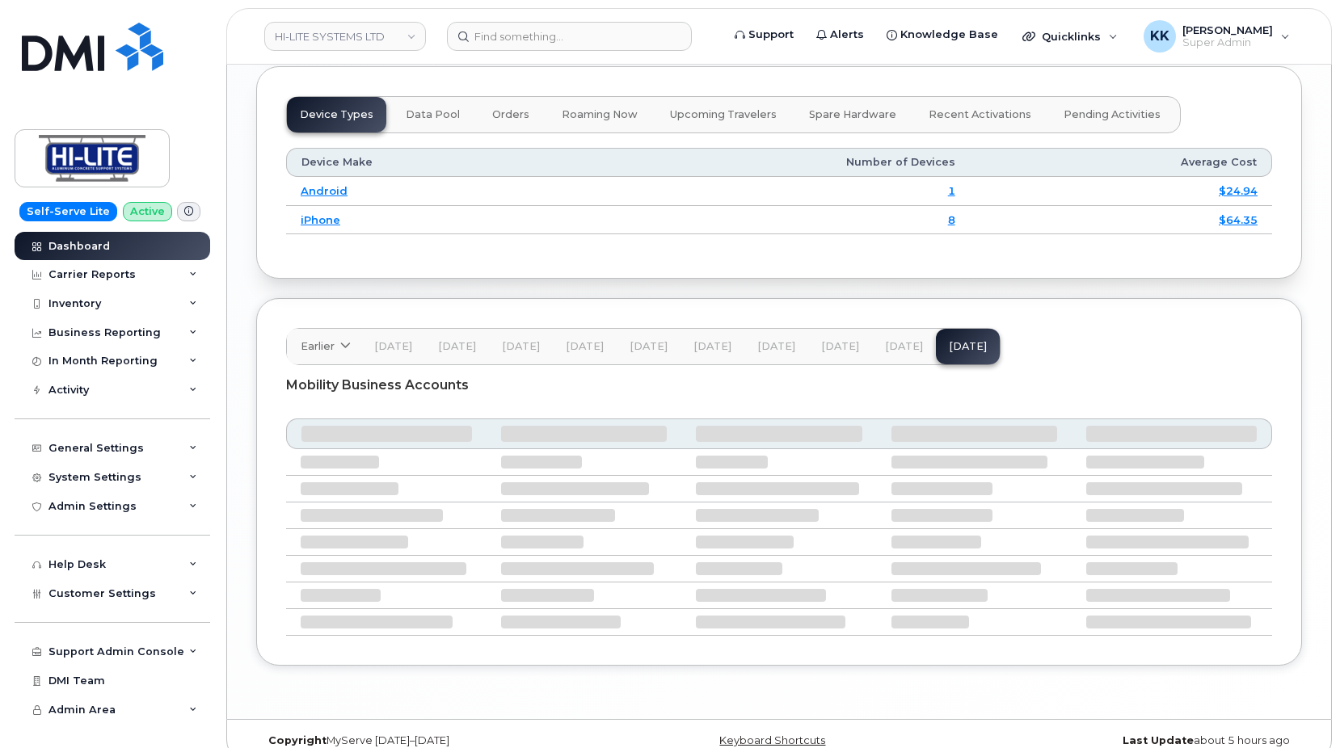
scroll to position [1946, 0]
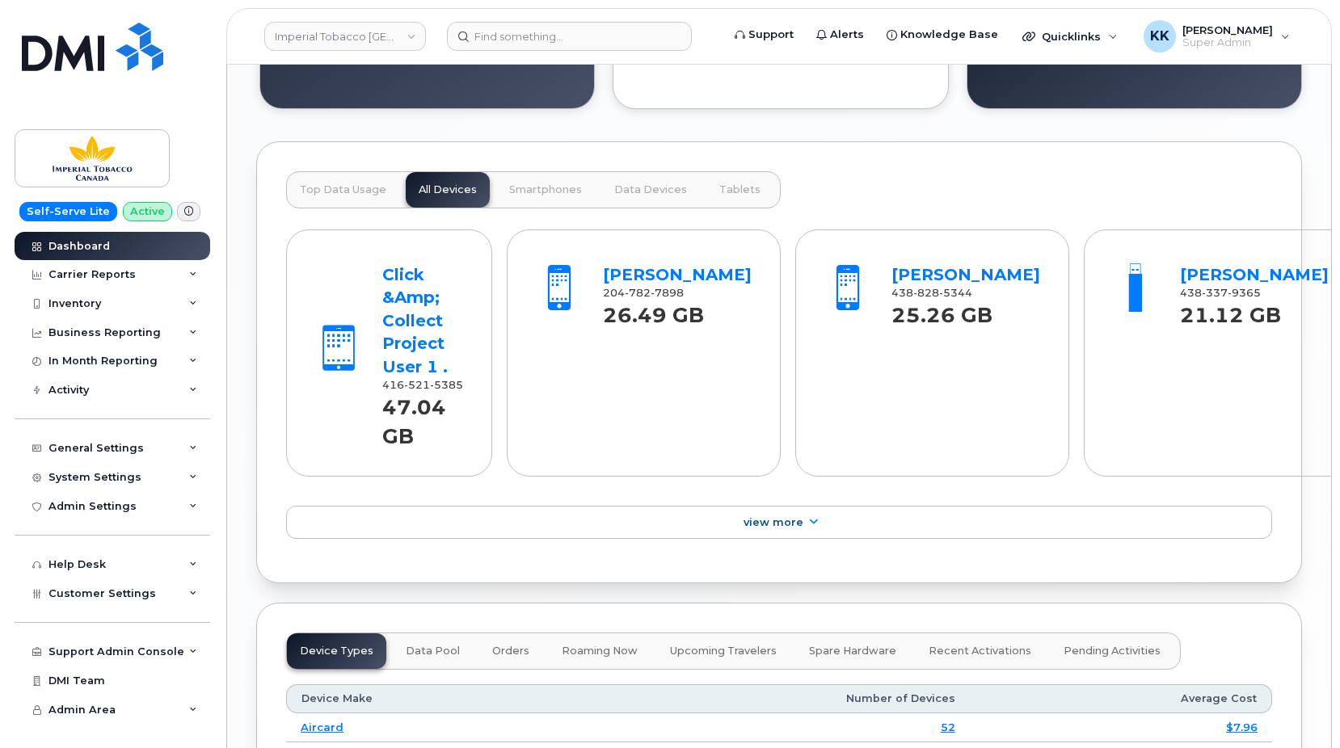
scroll to position [1986, 0]
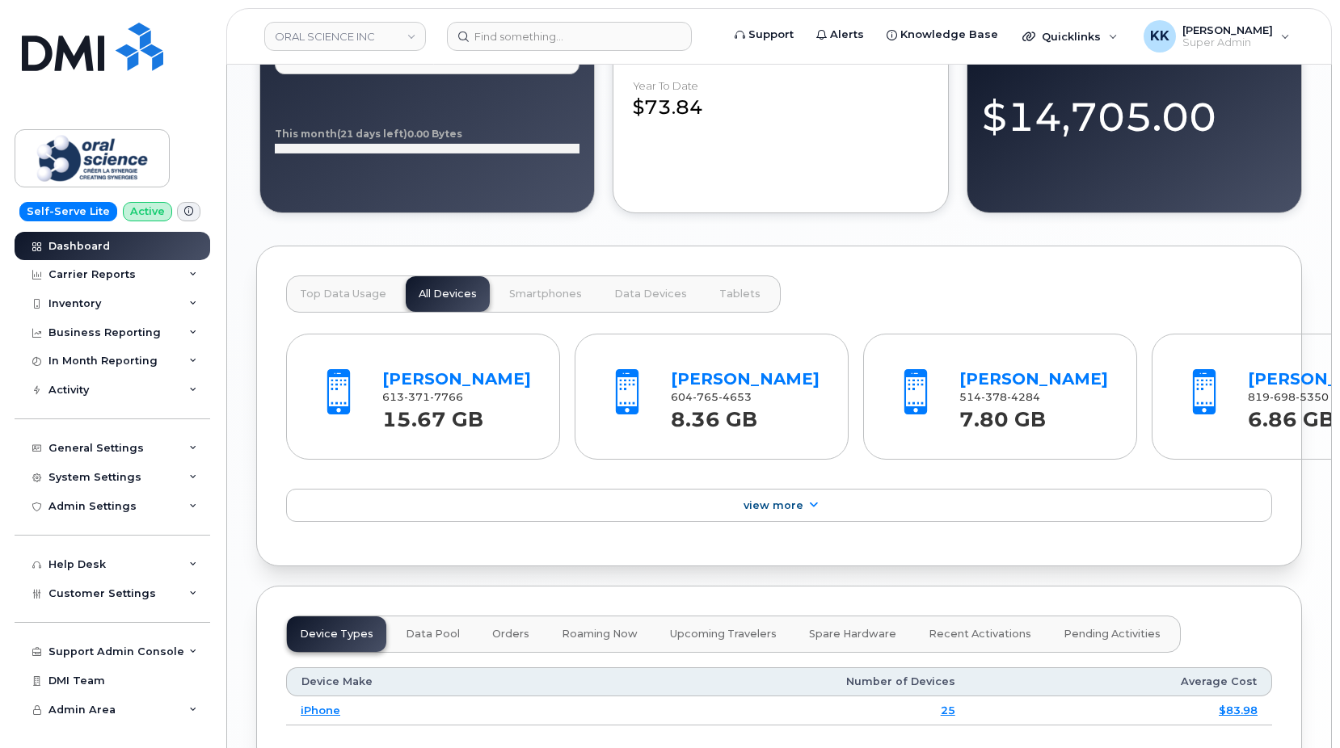
scroll to position [1826, 0]
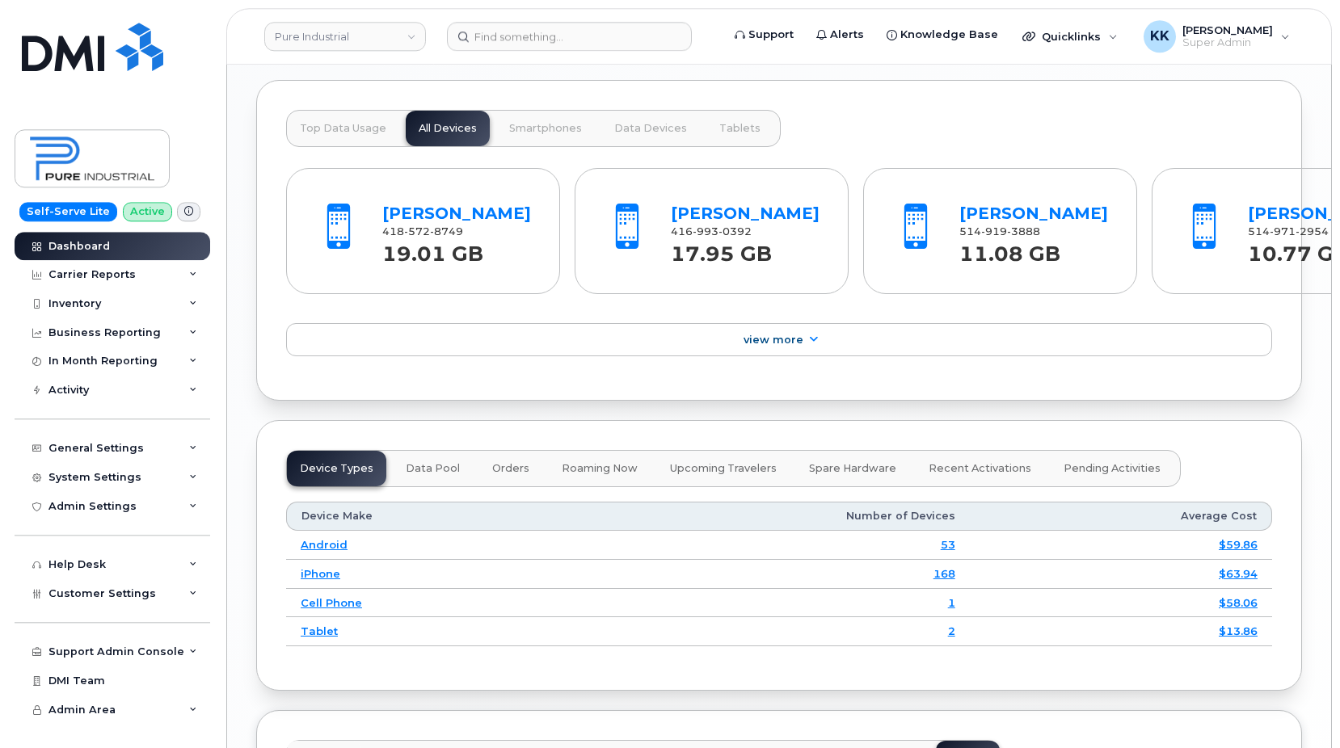
scroll to position [1912, 0]
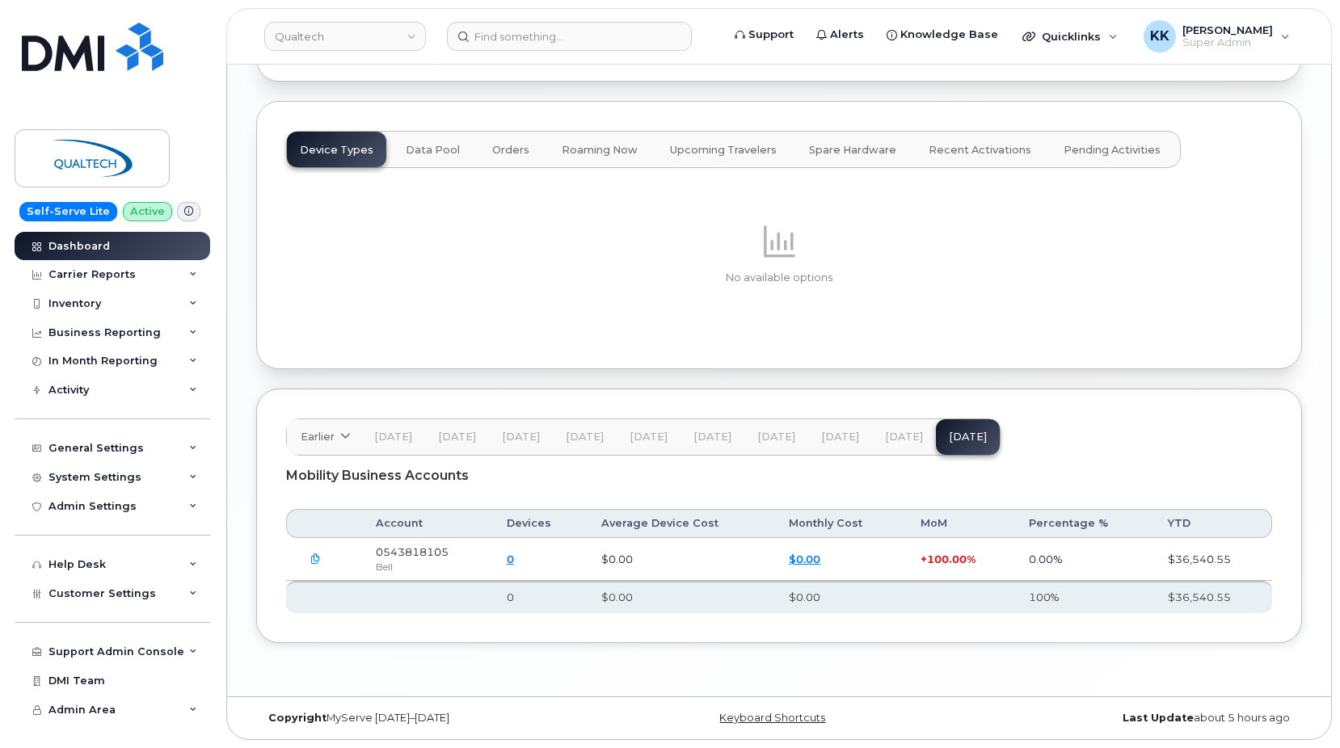
scroll to position [1924, 0]
click at [315, 561] on icon "button" at bounding box center [315, 559] width 11 height 11
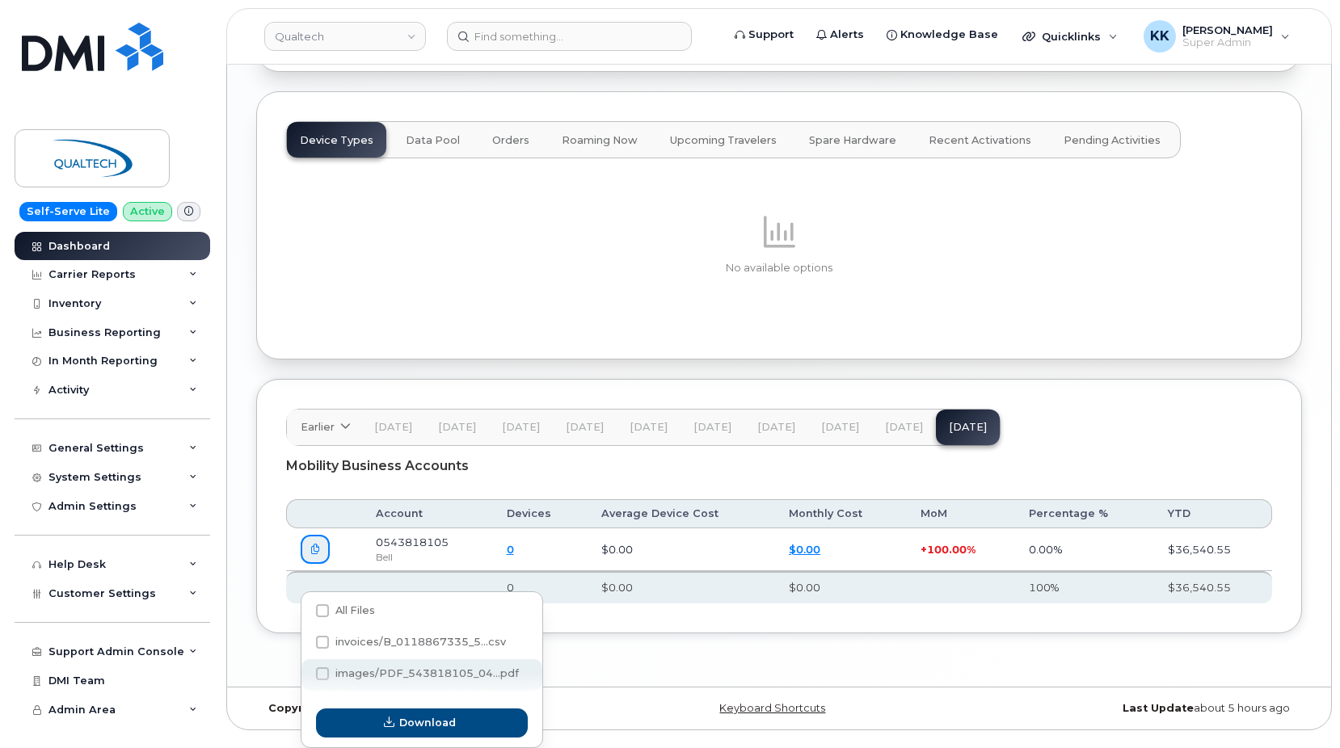
click at [403, 668] on span "images/PDF_543818105_04...pdf" at bounding box center [426, 674] width 183 height 12
click at [305, 671] on input "images/PDF_543818105_04...pdf" at bounding box center [301, 675] width 8 height 8
checkbox input "true"
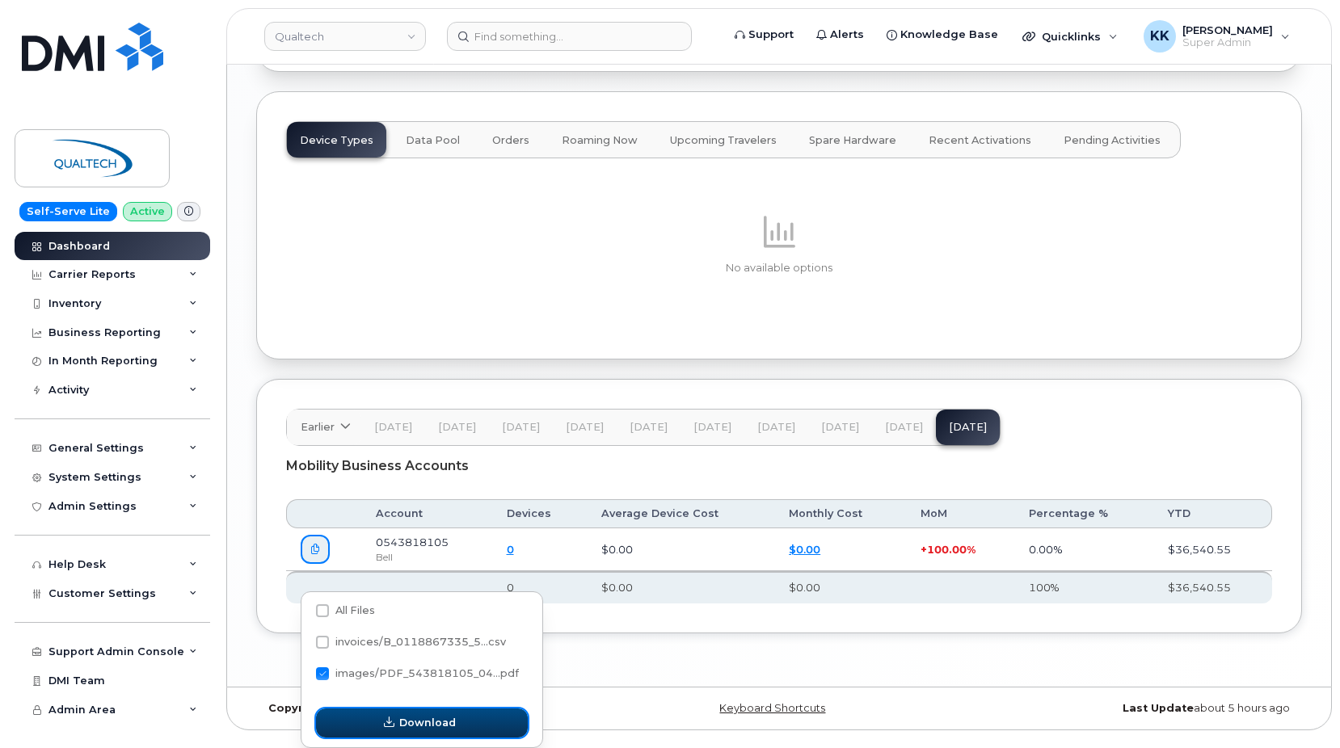
click at [422, 715] on span "Download" at bounding box center [427, 722] width 57 height 15
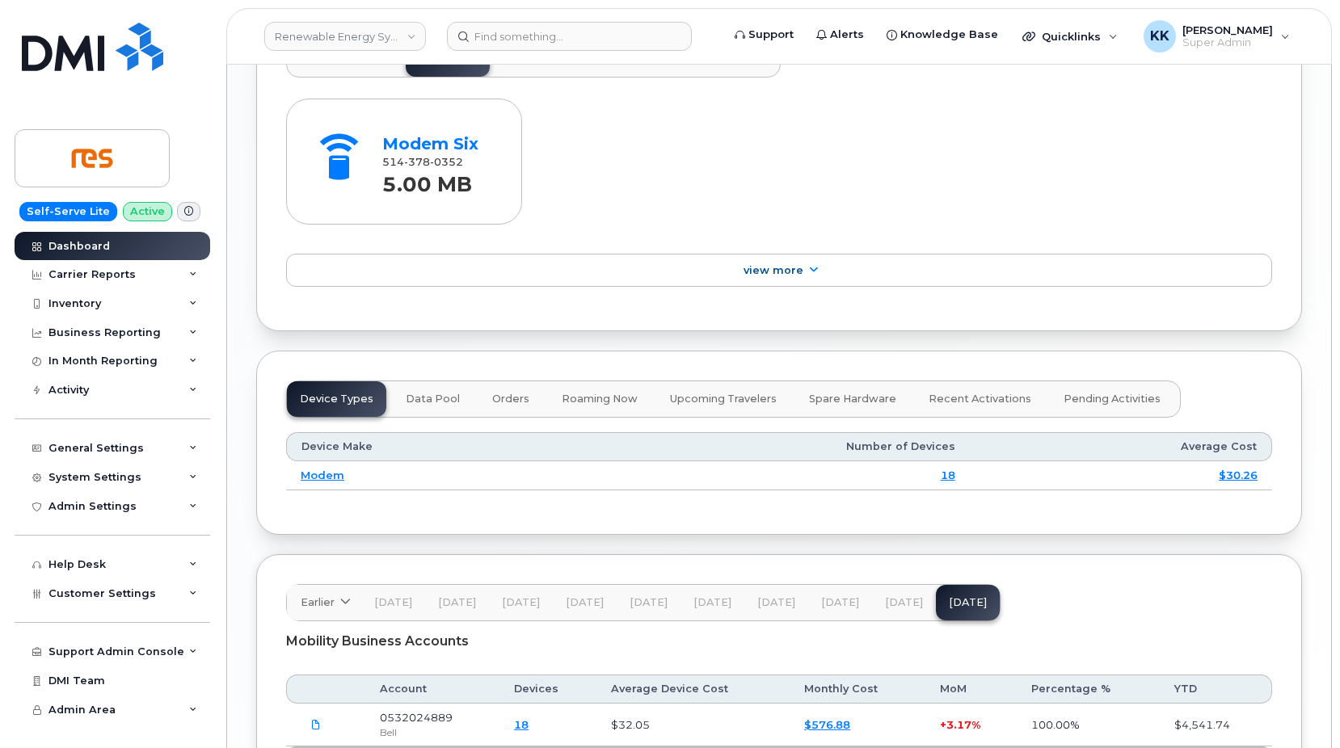
scroll to position [1917, 0]
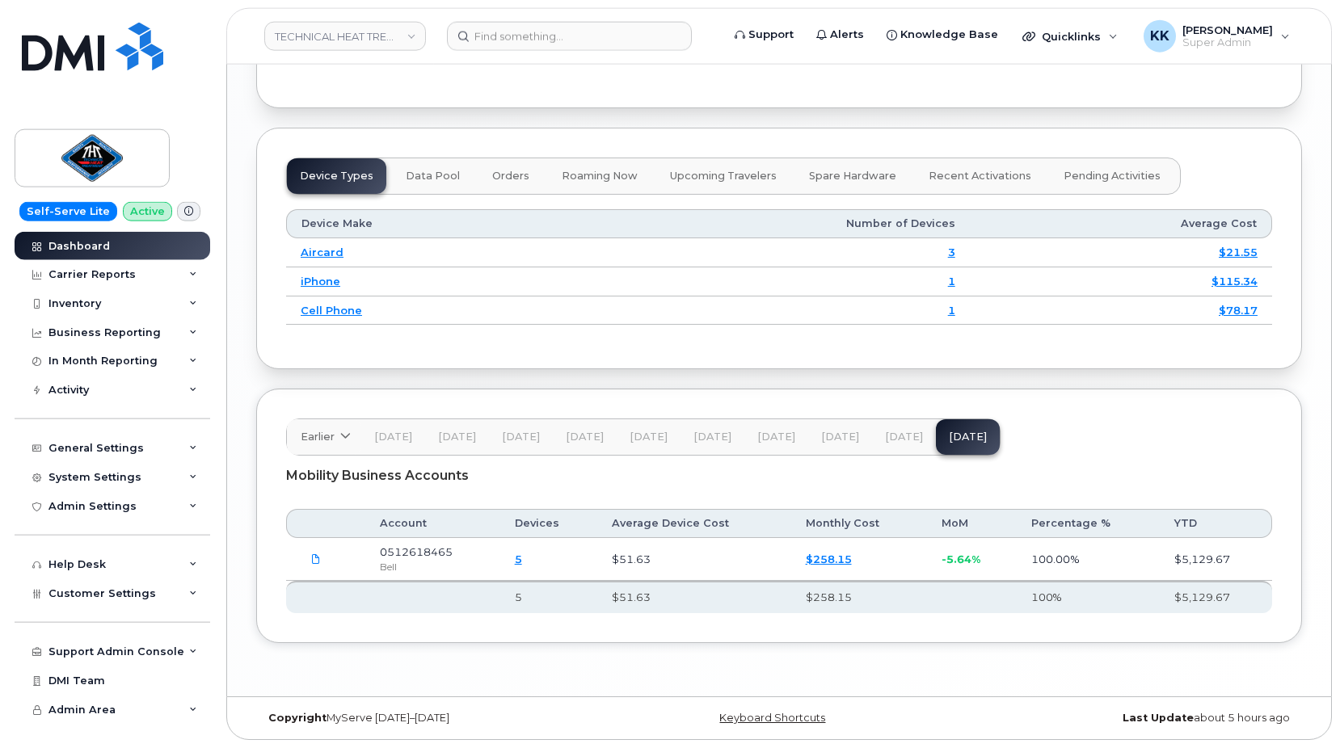
scroll to position [1912, 0]
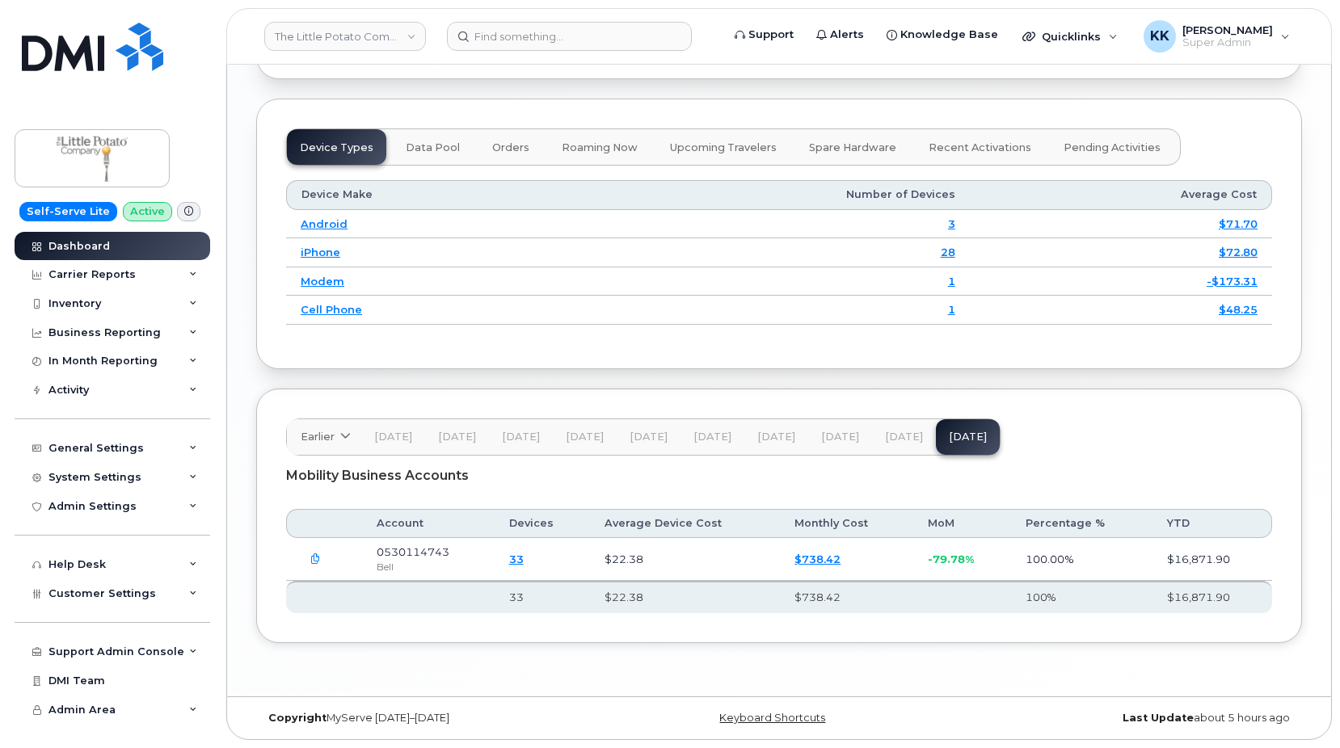
scroll to position [1927, 0]
click at [127, 600] on span "Customer Settings" at bounding box center [101, 594] width 107 height 12
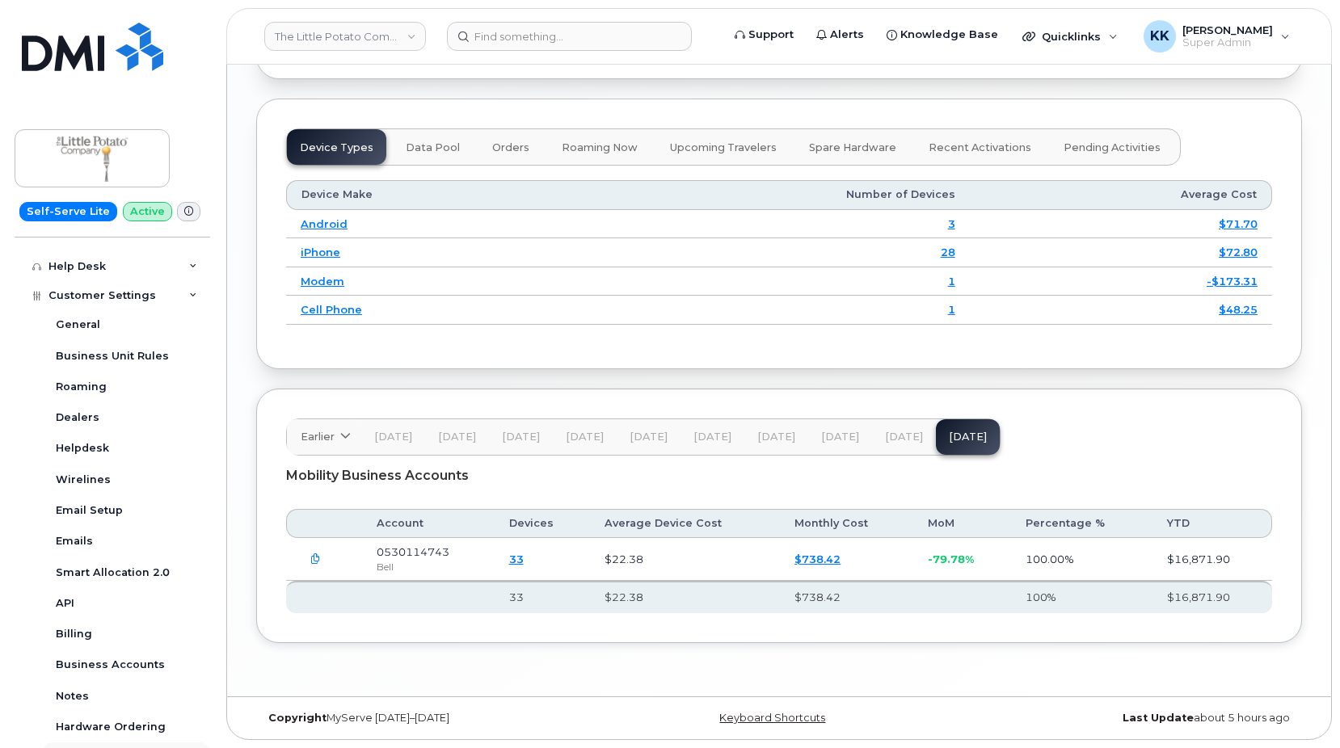
scroll to position [466, 0]
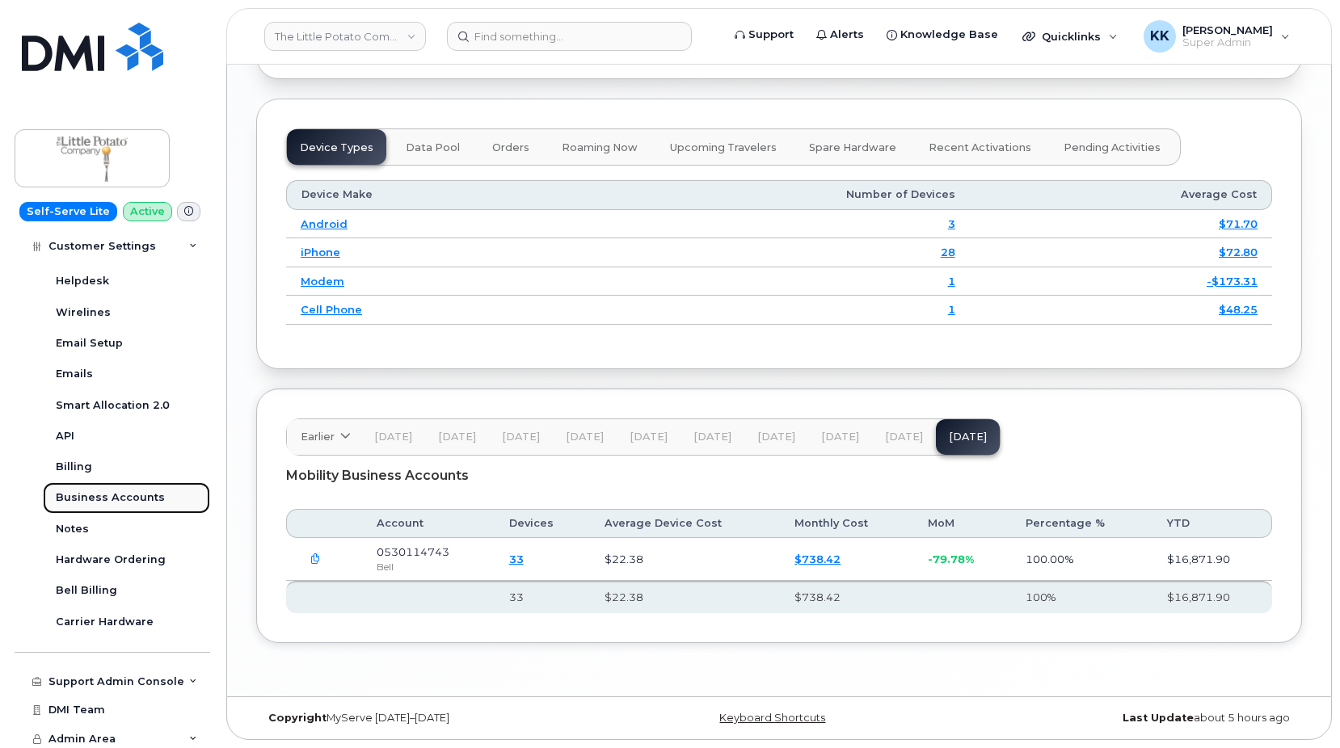
click at [119, 496] on div "Business Accounts" at bounding box center [110, 498] width 109 height 15
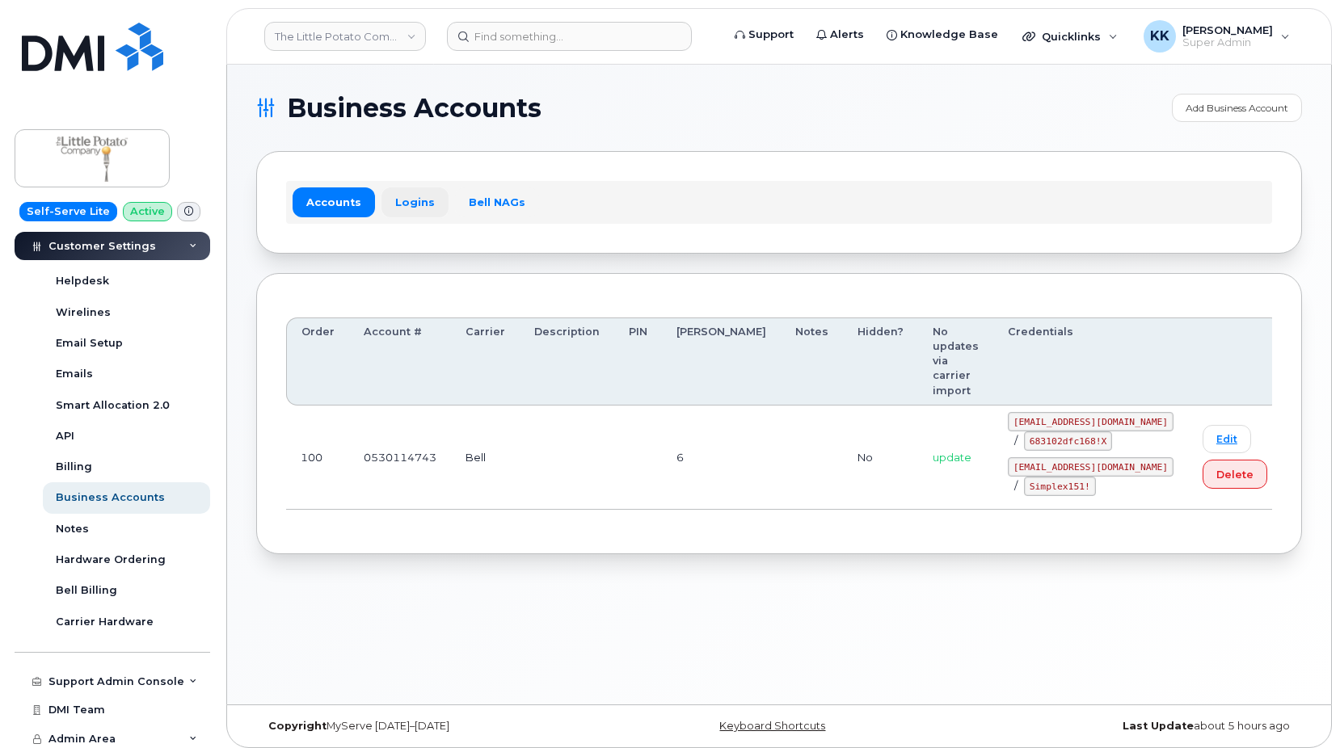
click at [411, 210] on link "Logins" at bounding box center [414, 201] width 67 height 29
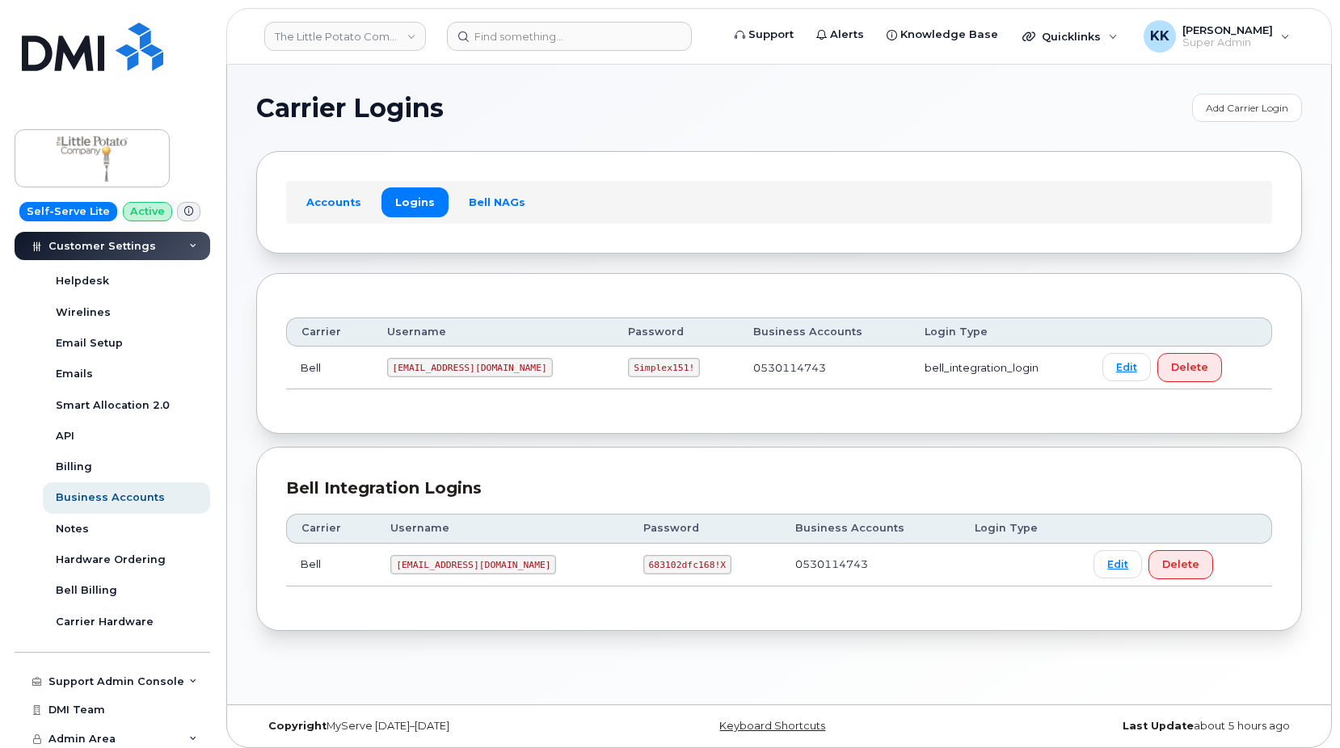
click at [446, 562] on code "lpc@myserve.ca" at bounding box center [473, 564] width 166 height 19
click at [643, 567] on code "683102dfc168!X" at bounding box center [687, 564] width 88 height 19
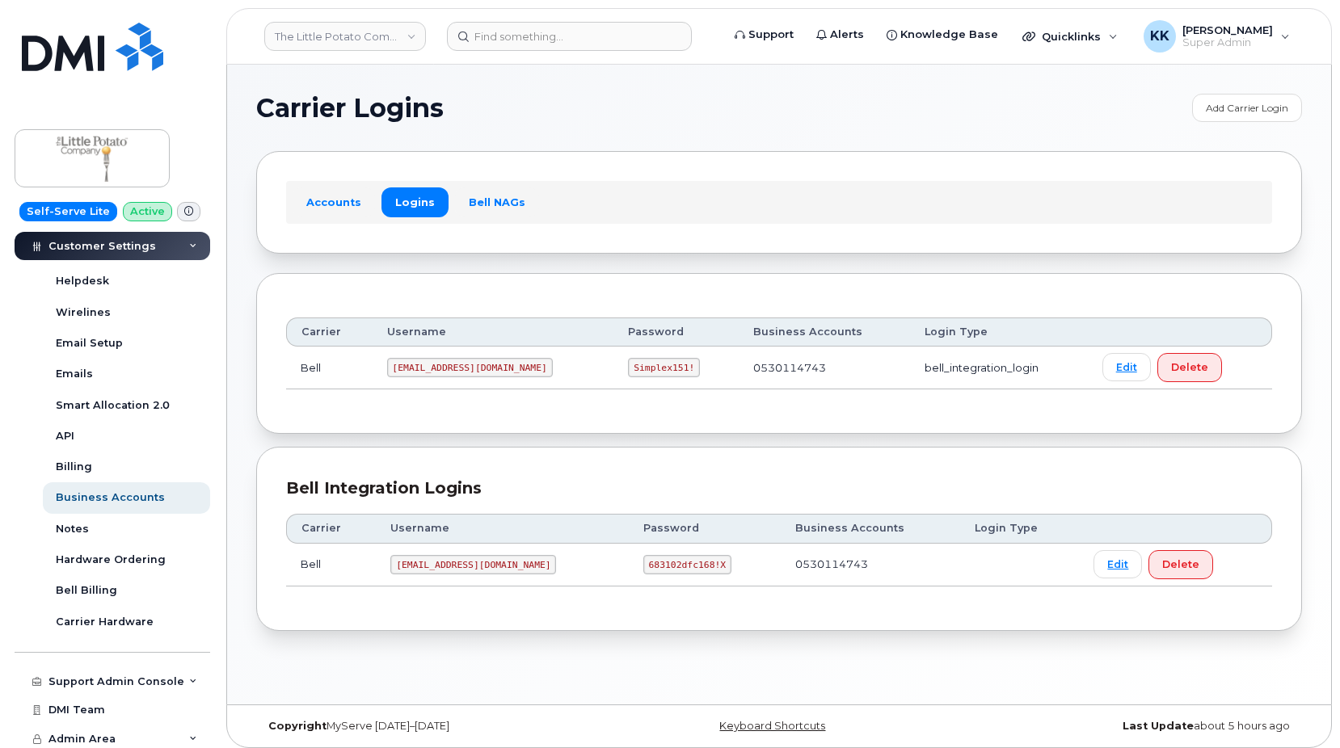
click at [643, 567] on code "683102dfc168!X" at bounding box center [687, 564] width 88 height 19
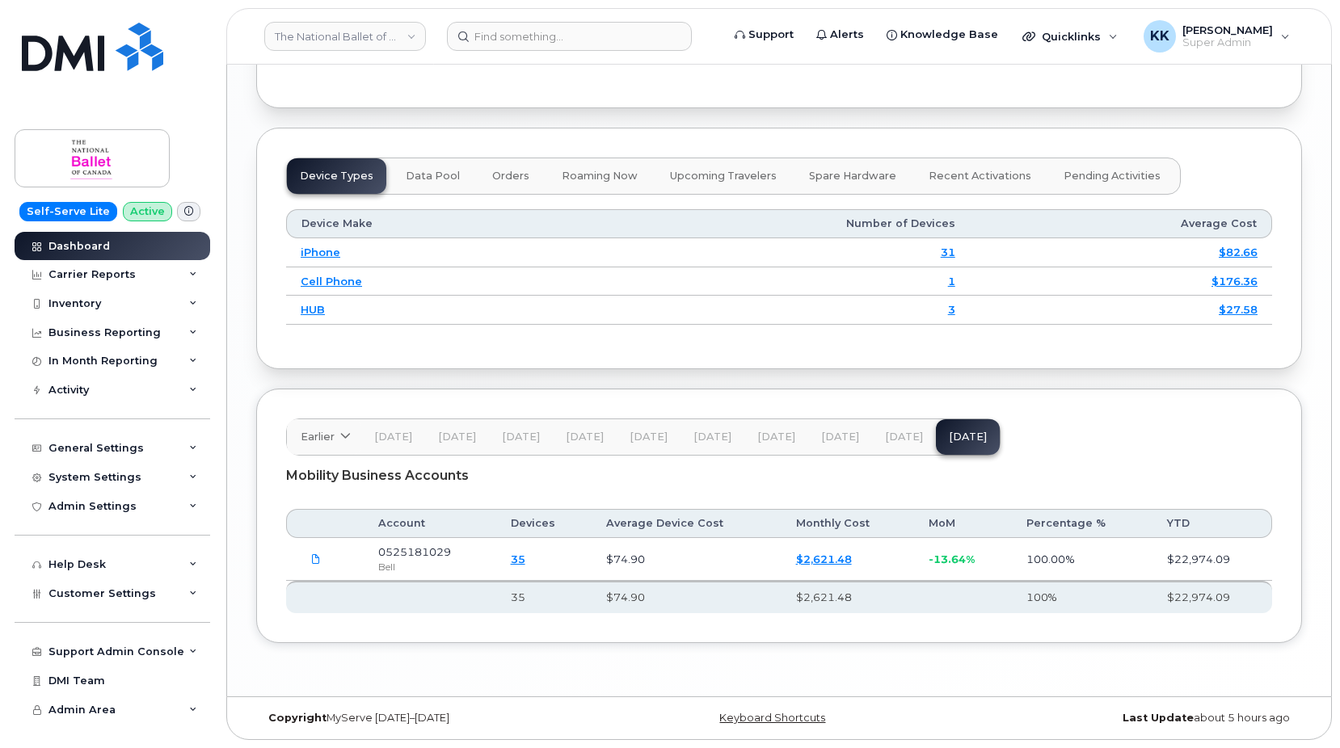
scroll to position [1906, 0]
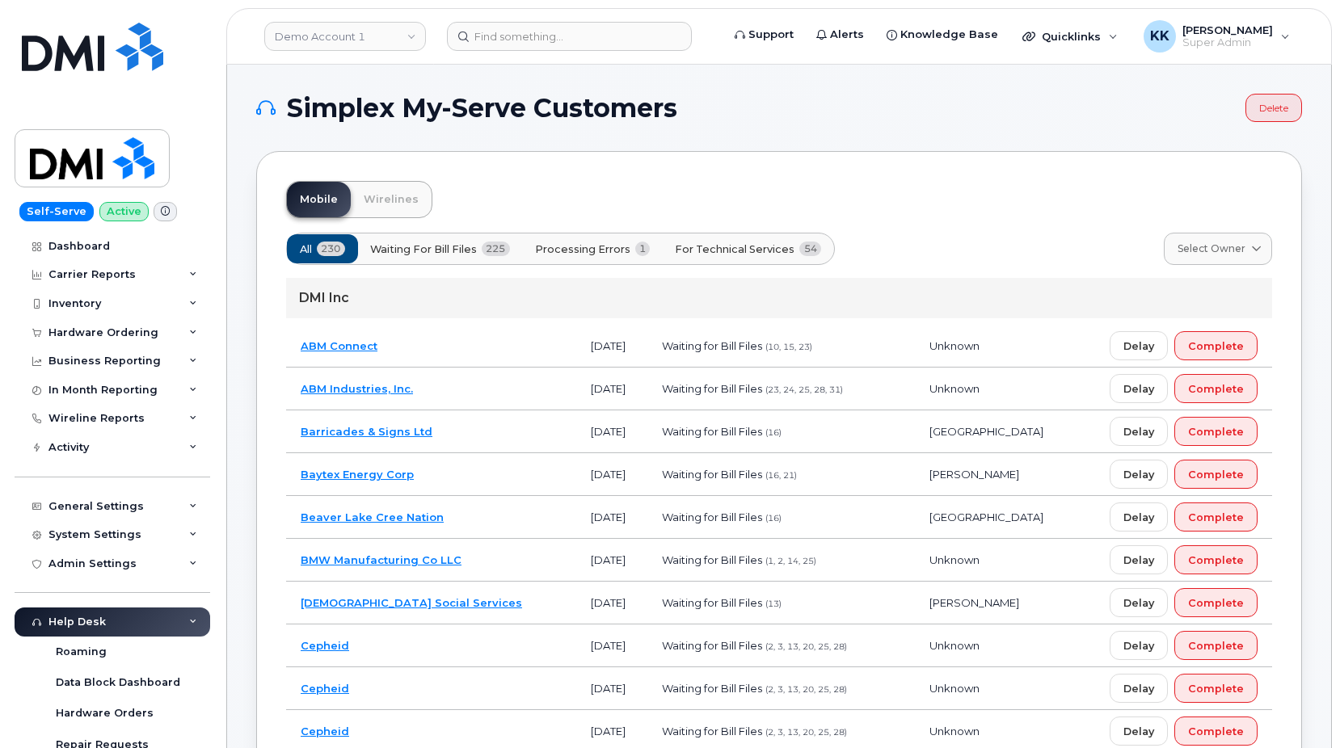
click at [613, 217] on div "Mobile Wirelines" at bounding box center [779, 199] width 986 height 37
click at [621, 240] on button "Processing Errors 1" at bounding box center [593, 248] width 143 height 29
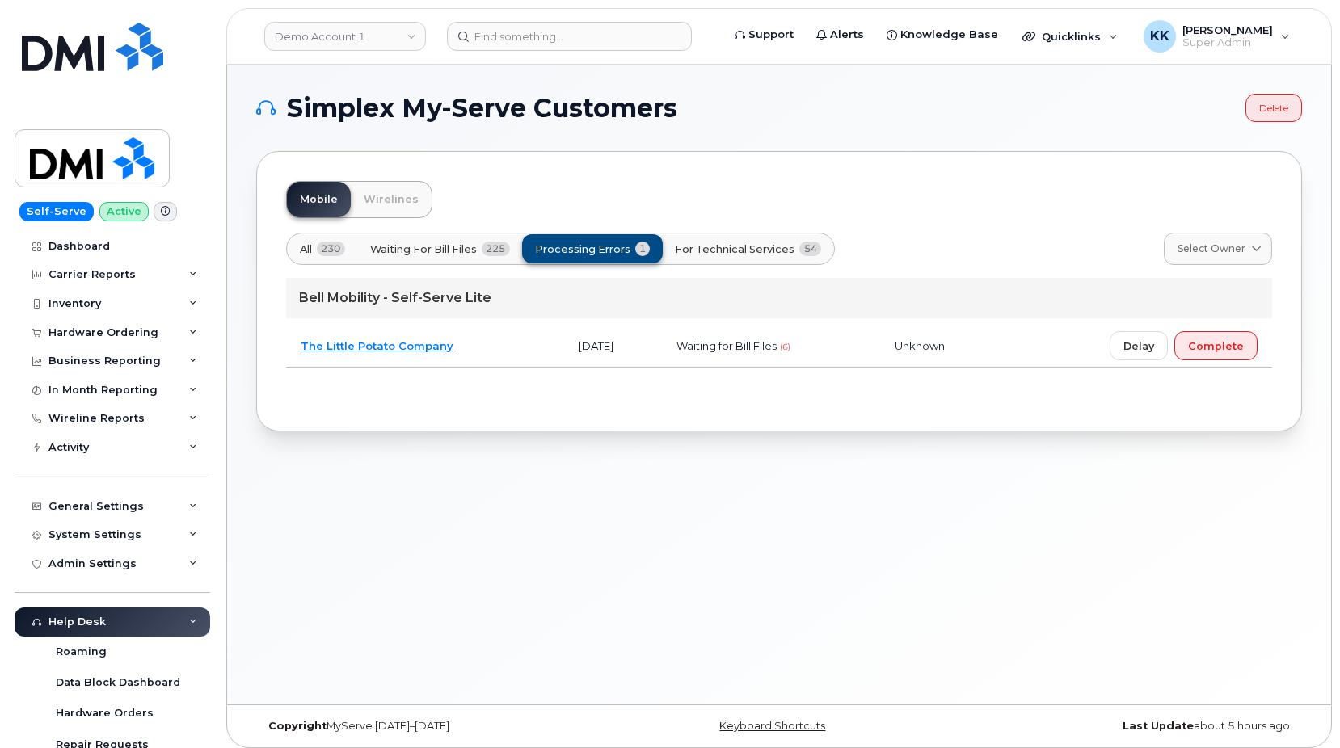
click at [621, 240] on div "All 230 Waiting for Bill Files 225 Processing Errors 1 For Technical Services 54" at bounding box center [560, 249] width 549 height 32
click at [744, 253] on span "For Technical Services" at bounding box center [736, 249] width 120 height 15
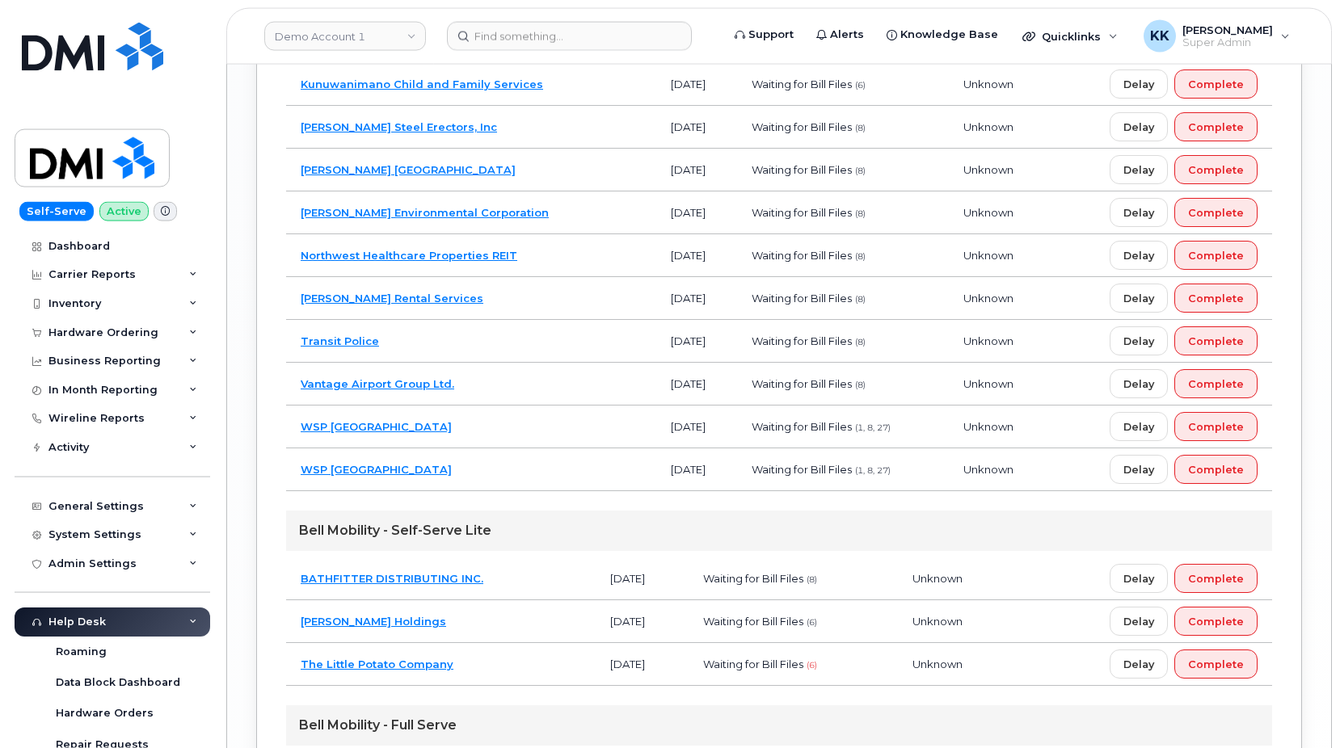
scroll to position [2498, 0]
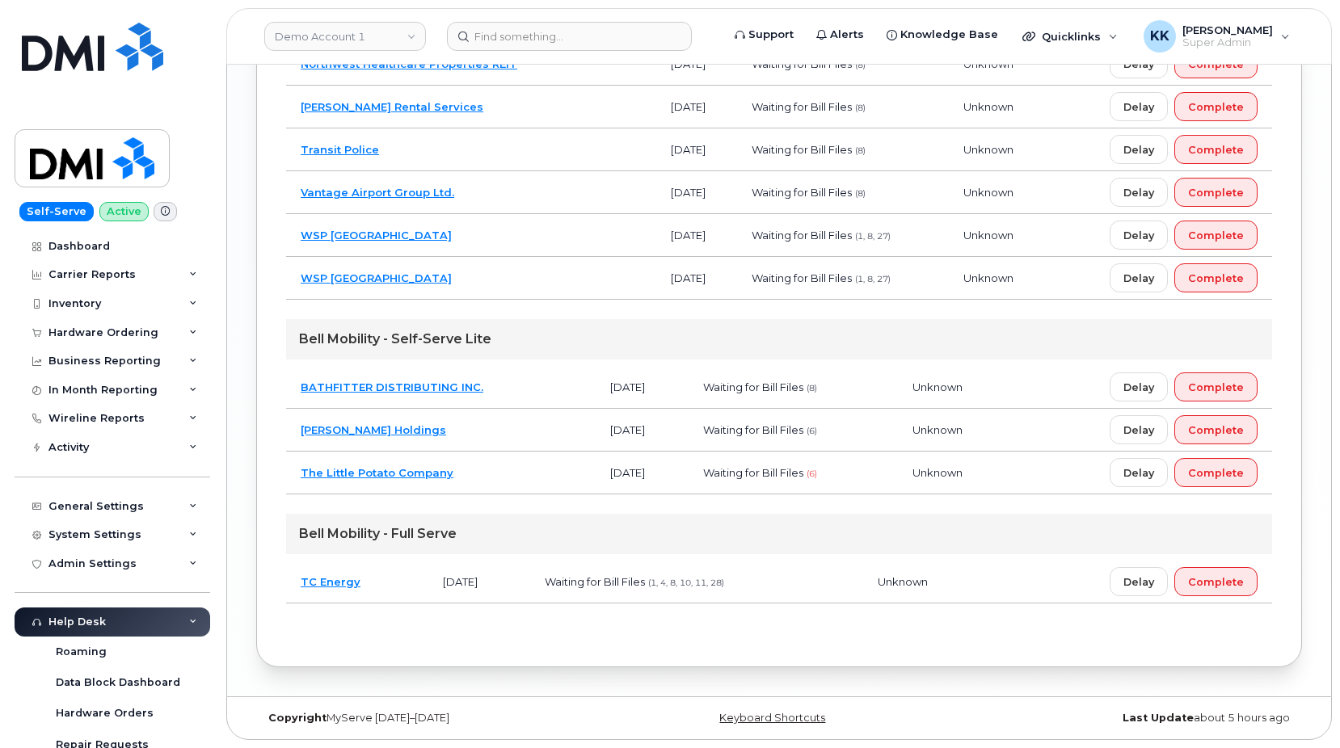
click at [513, 380] on td "BATHFITTER DISTRIBUTING INC." at bounding box center [441, 387] width 310 height 43
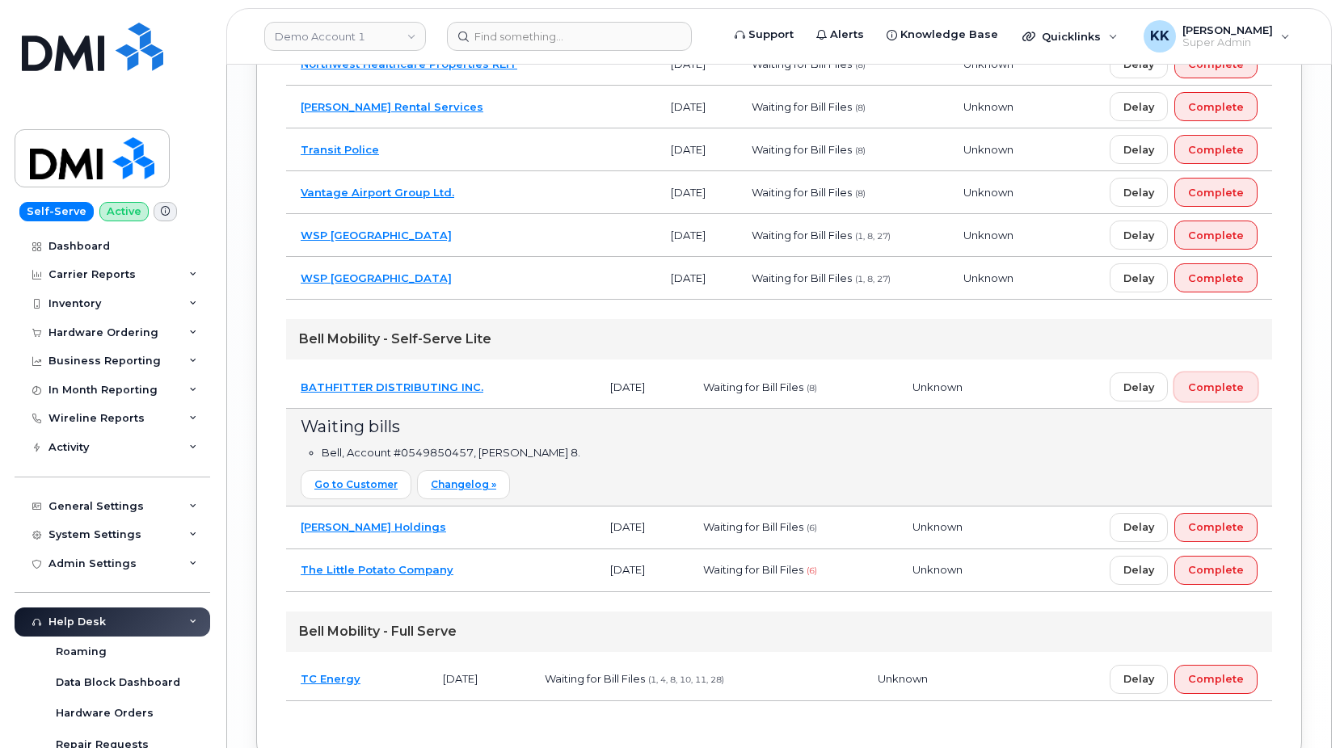
click at [1227, 381] on span "Complete" at bounding box center [1216, 387] width 56 height 15
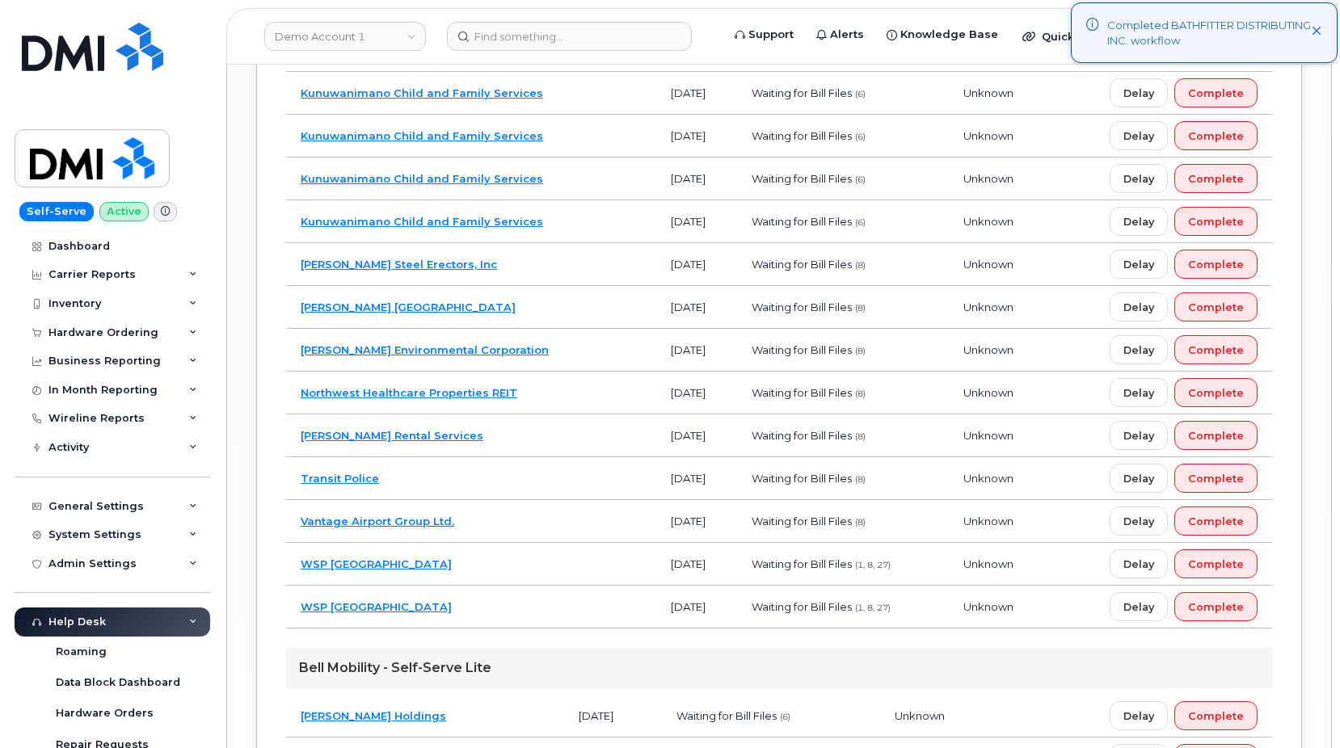
scroll to position [2125, 0]
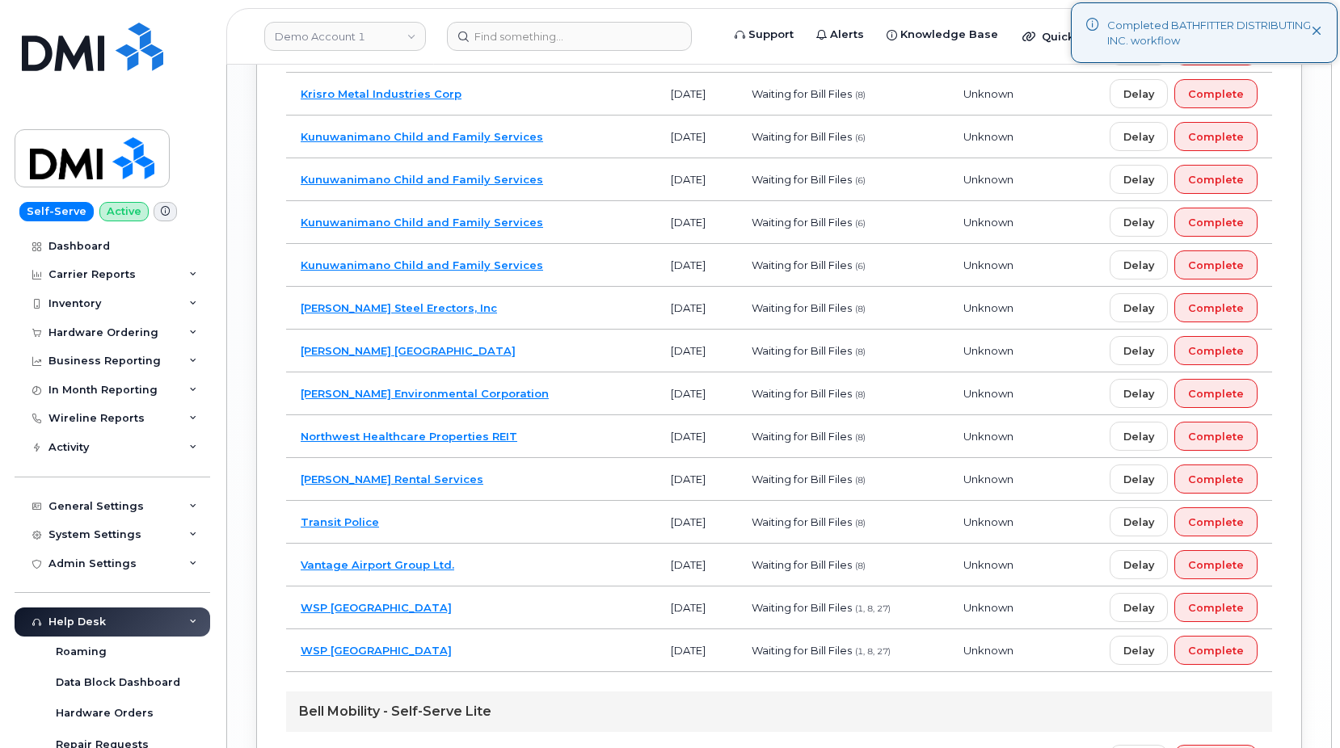
click at [482, 562] on td "Vantage Airport Group Ltd." at bounding box center [471, 565] width 370 height 43
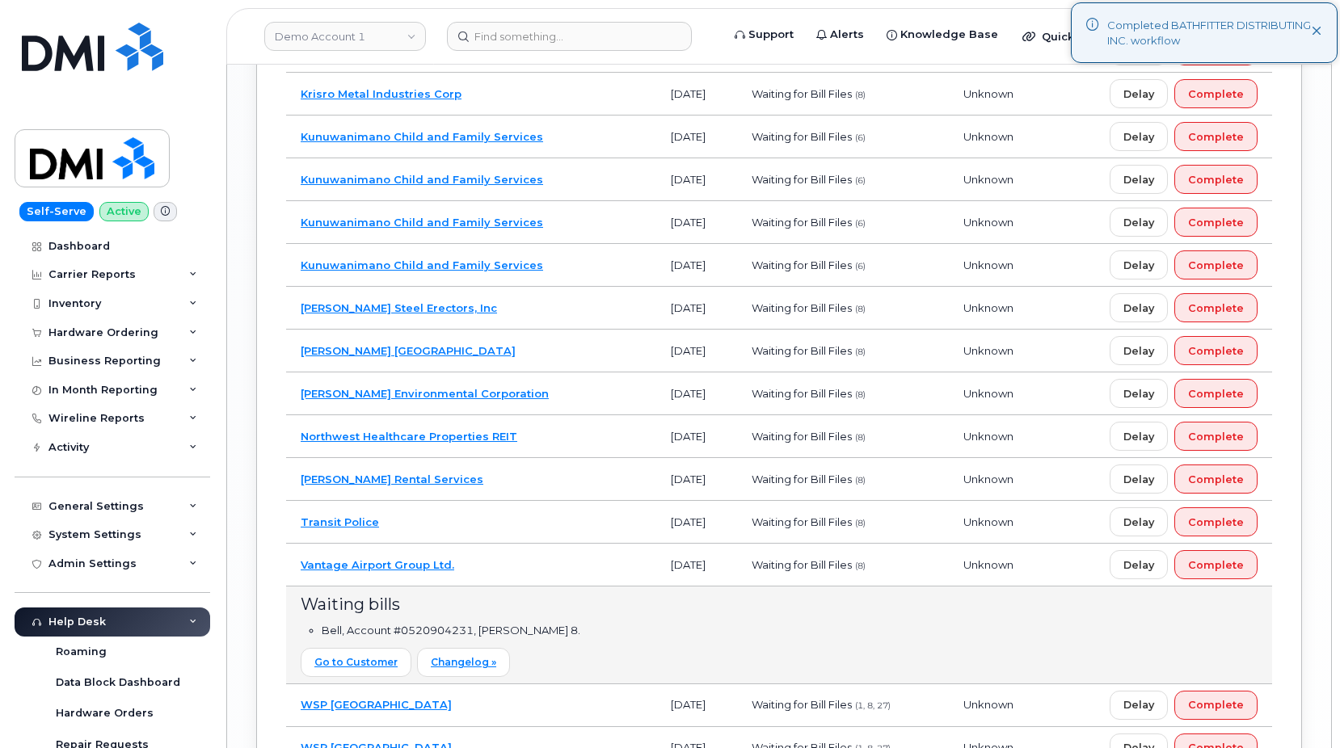
click at [476, 525] on td "Transit Police" at bounding box center [471, 522] width 370 height 43
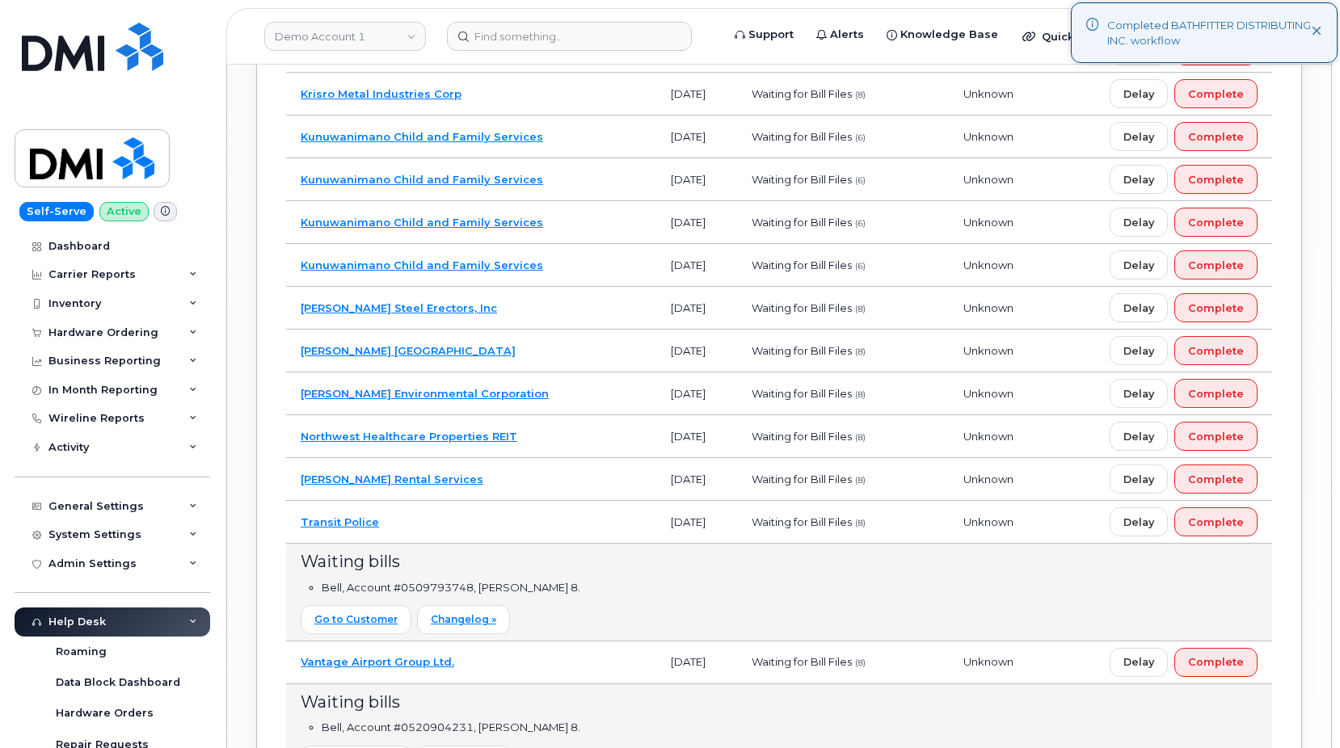
click at [503, 475] on td "Stephenson's Rental Services" at bounding box center [471, 479] width 370 height 43
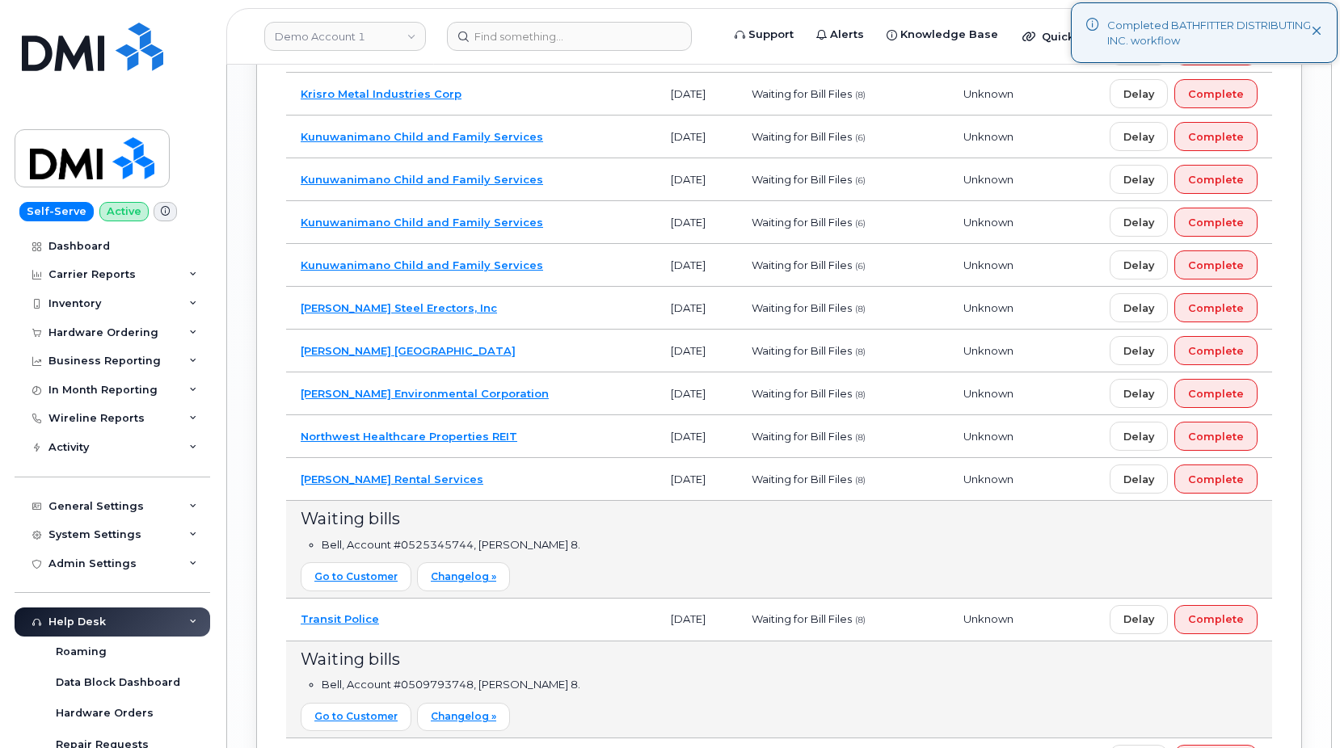
click at [564, 439] on td "Northwest Healthcare Properties REIT" at bounding box center [471, 436] width 370 height 43
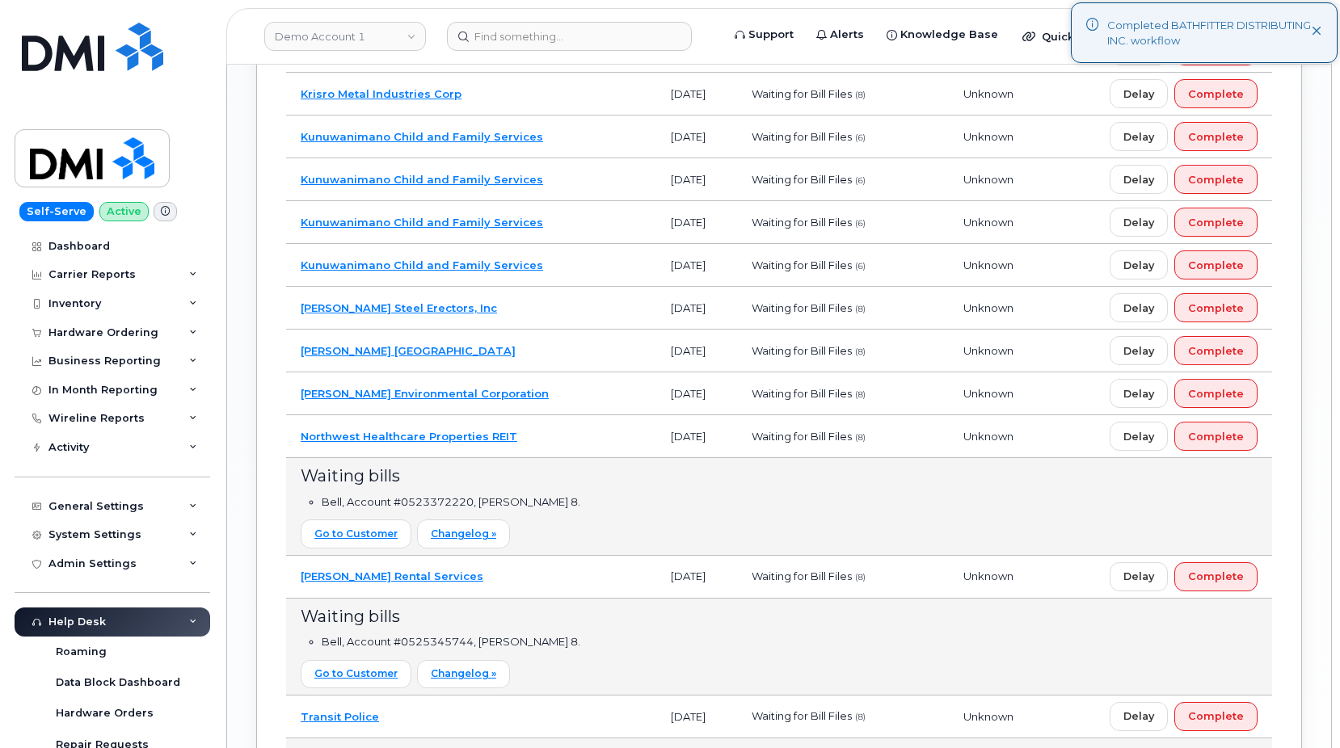
click at [511, 396] on td "Miller Environmental Corporation" at bounding box center [471, 394] width 370 height 43
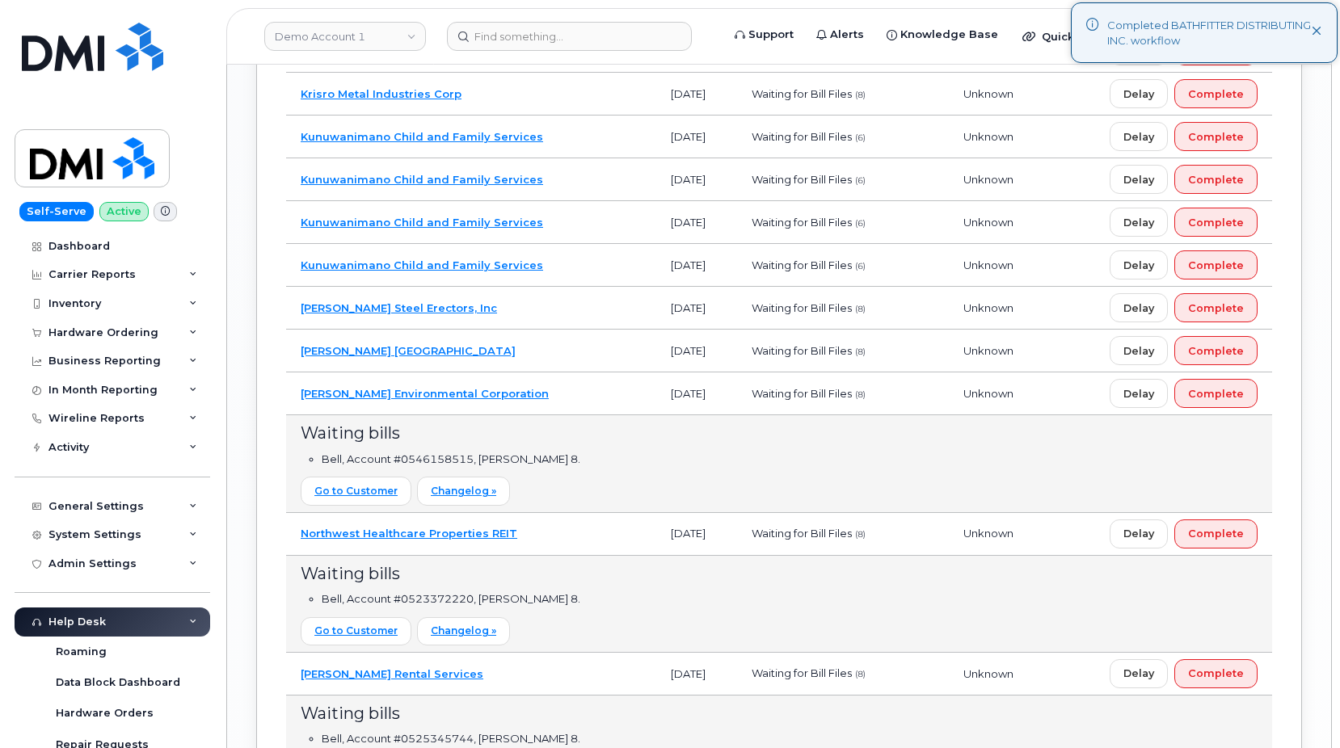
click at [492, 348] on td "Michels Canada" at bounding box center [471, 351] width 370 height 43
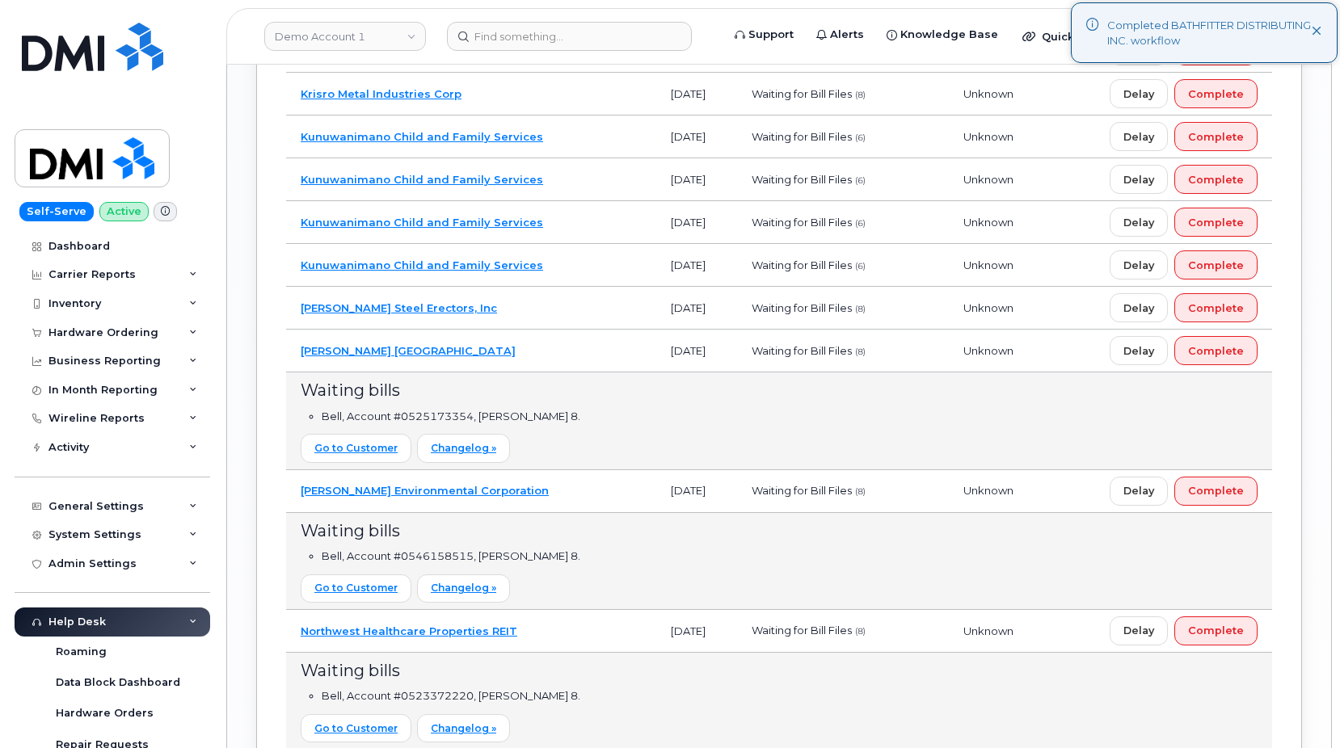
click at [545, 306] on td "MacDougall Steel Erectors, Inc" at bounding box center [471, 308] width 370 height 43
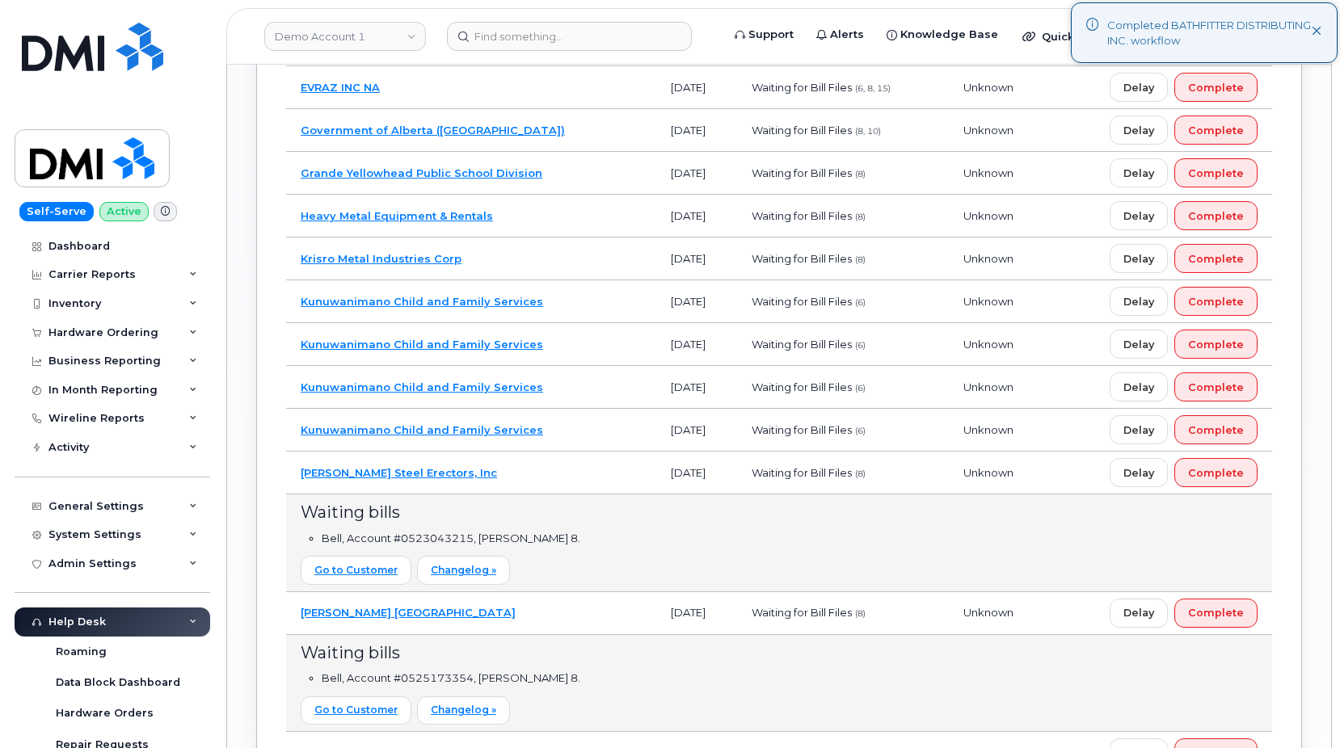
scroll to position [1878, 0]
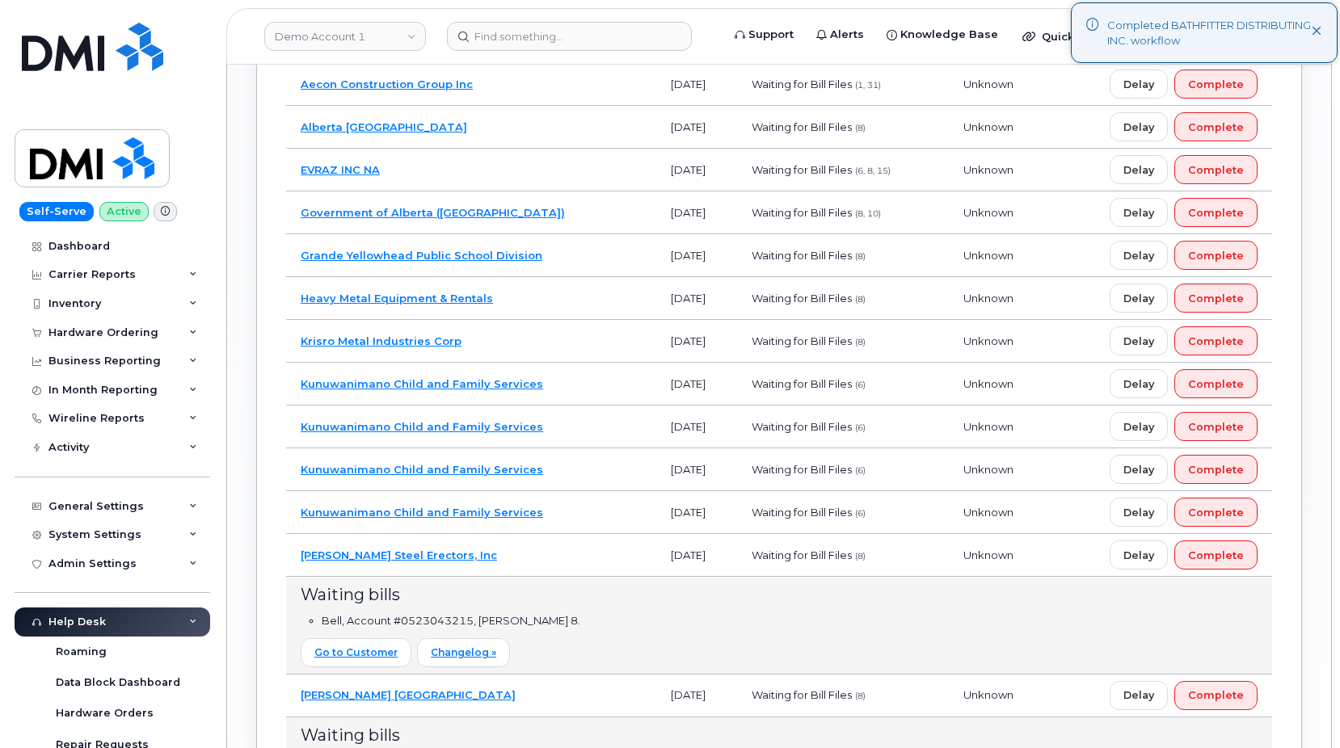
click at [534, 336] on td "Krisro Metal Industries Corp" at bounding box center [471, 341] width 370 height 43
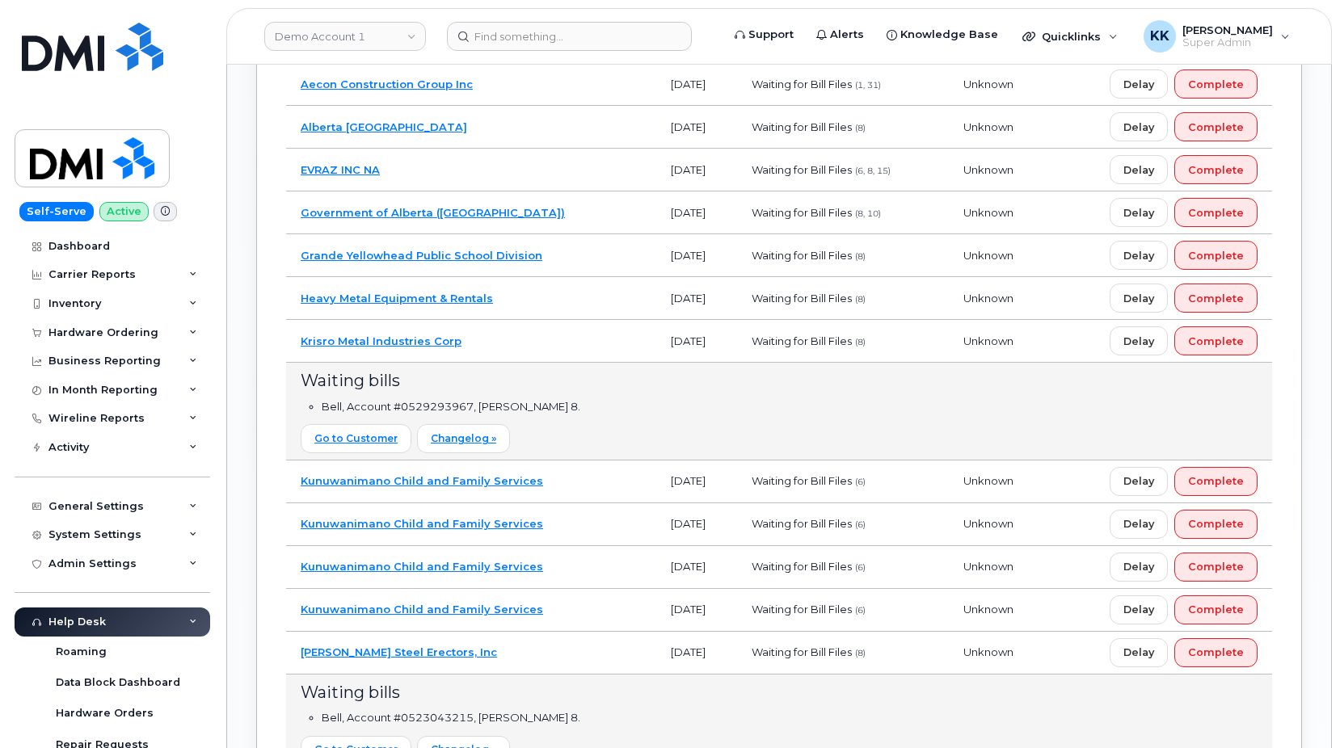
click at [533, 307] on td "Heavy Metal Equipment & Rentals" at bounding box center [471, 298] width 370 height 43
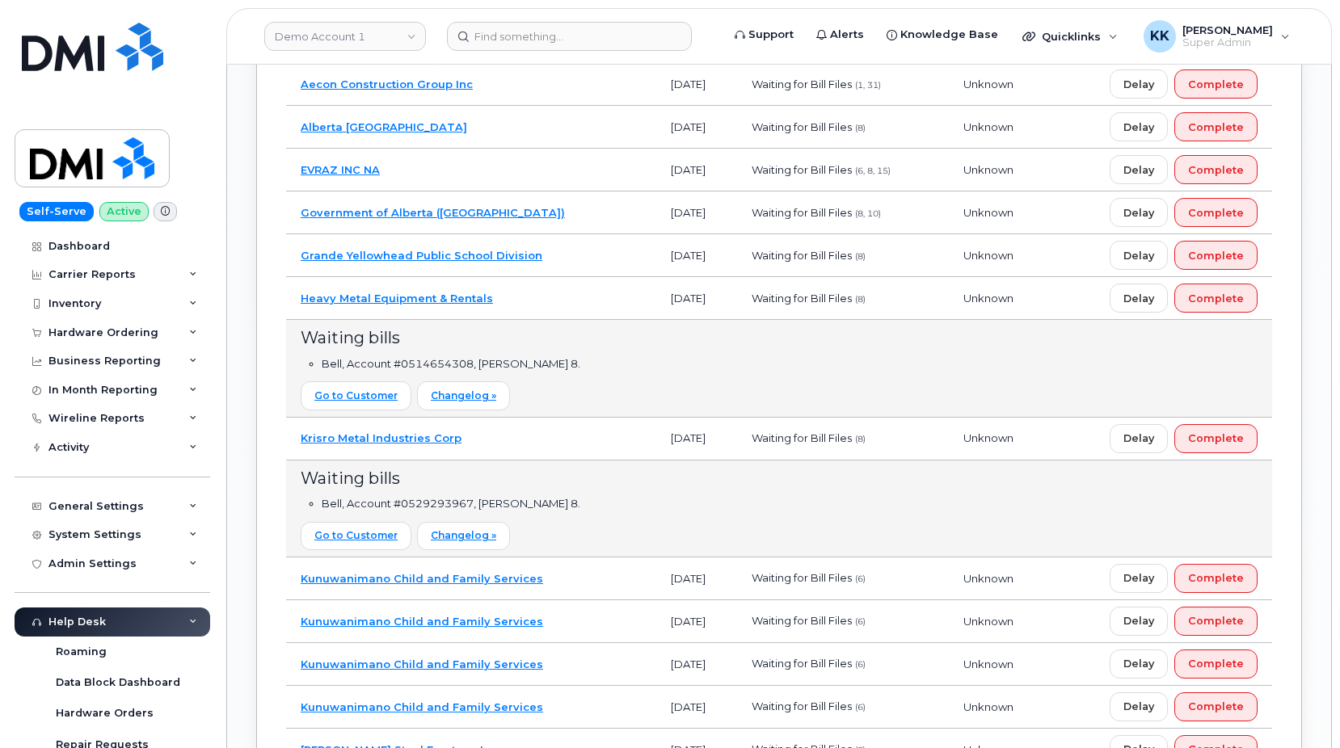
click at [584, 261] on td "Grande Yellowhead Public School Division" at bounding box center [471, 255] width 370 height 43
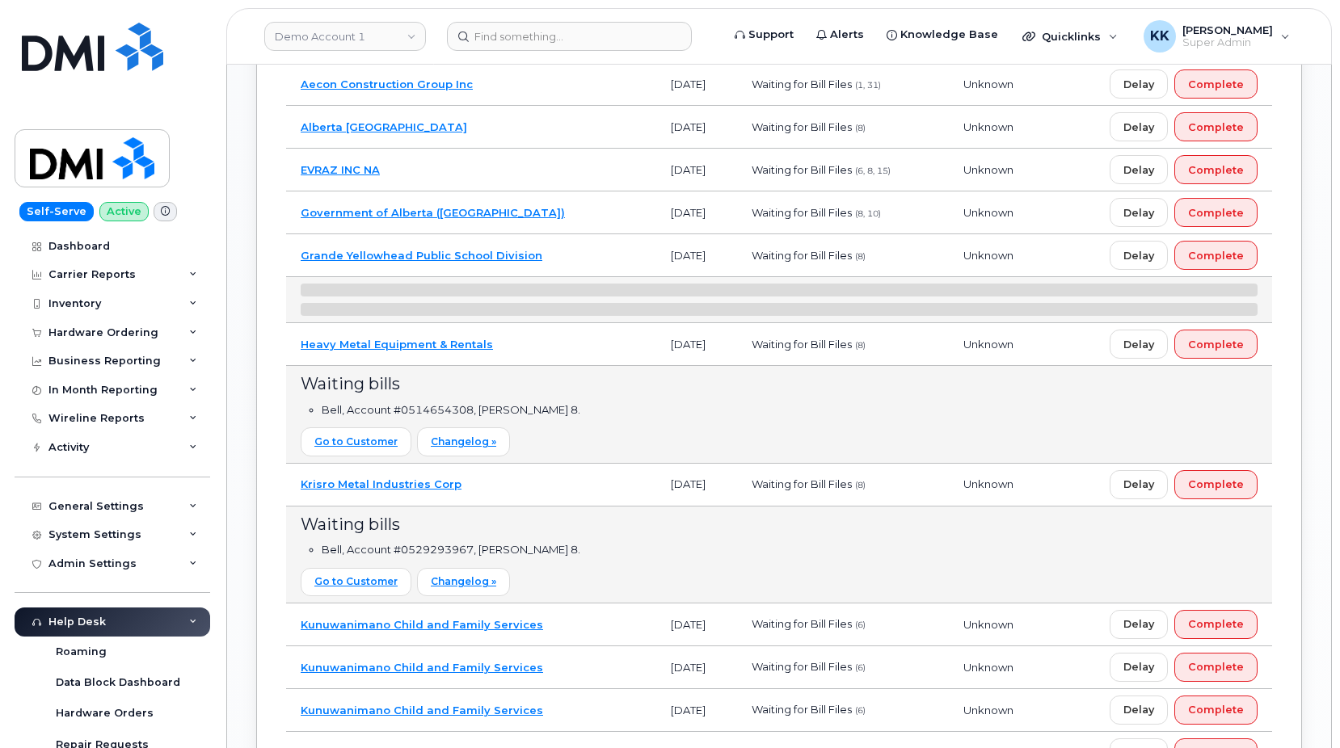
click at [553, 225] on td "Government of Alberta (GOA)" at bounding box center [471, 213] width 370 height 43
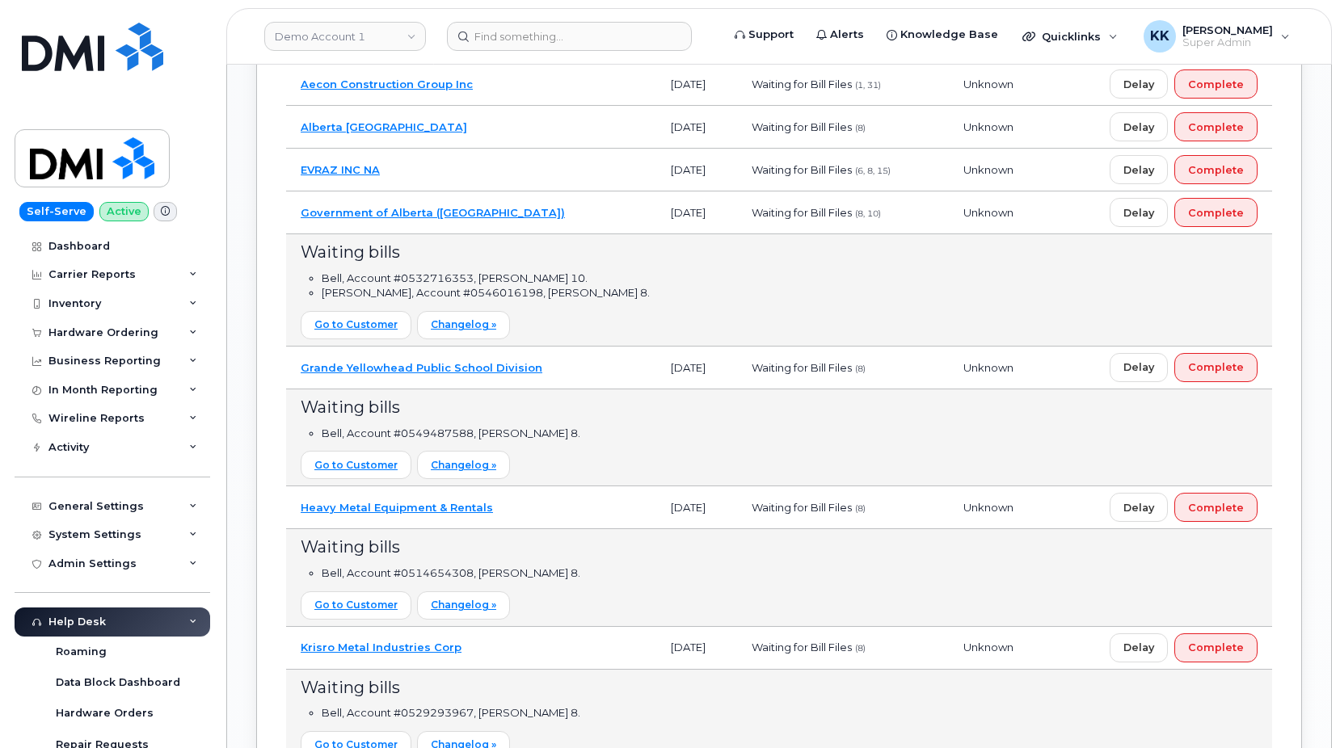
click at [542, 218] on td "Government of Alberta (GOA)" at bounding box center [471, 213] width 370 height 43
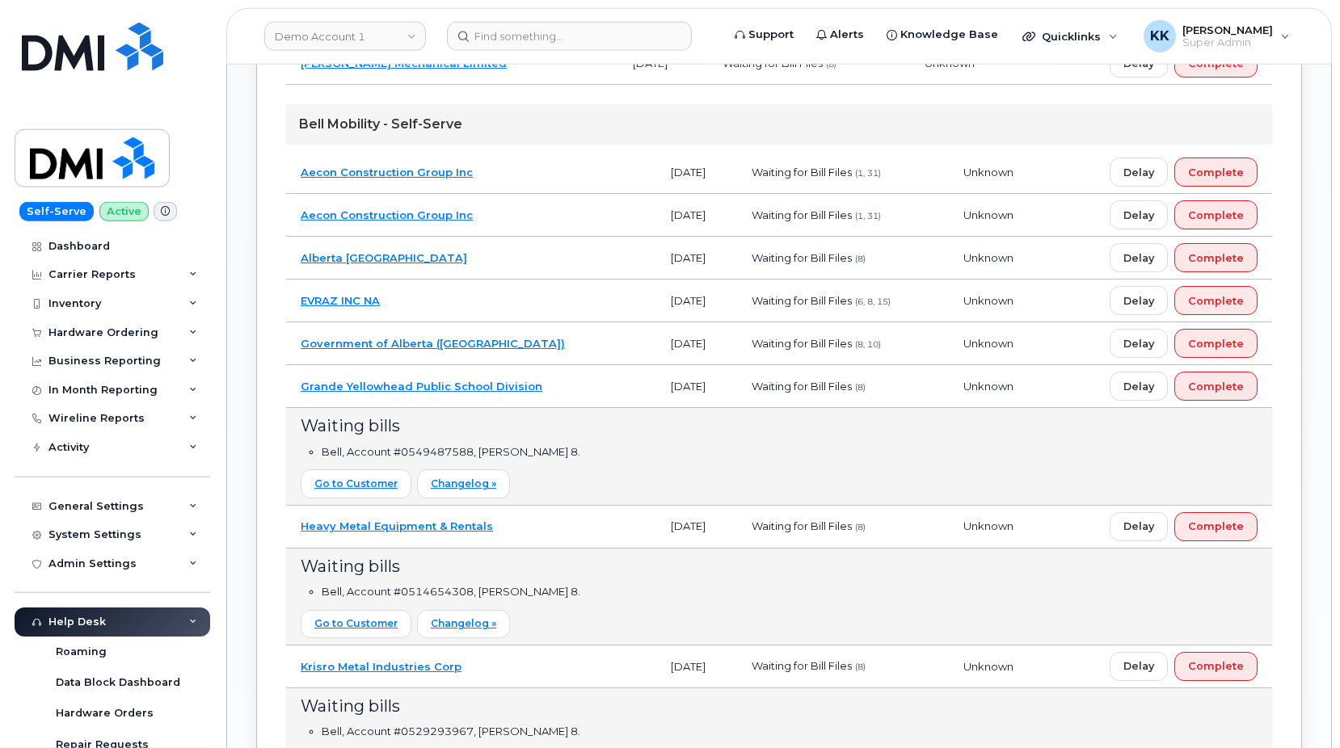
scroll to position [1713, 0]
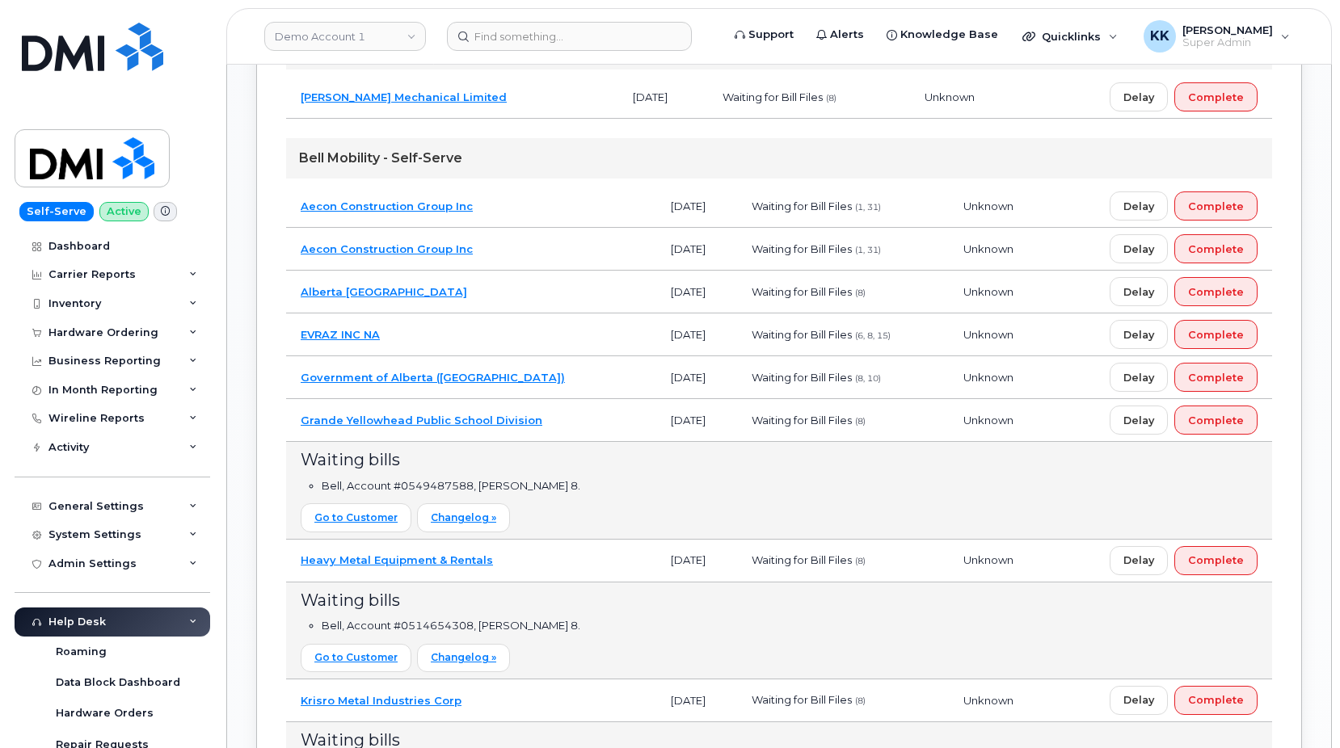
click at [514, 291] on td "Alberta University of the Arts" at bounding box center [471, 292] width 370 height 43
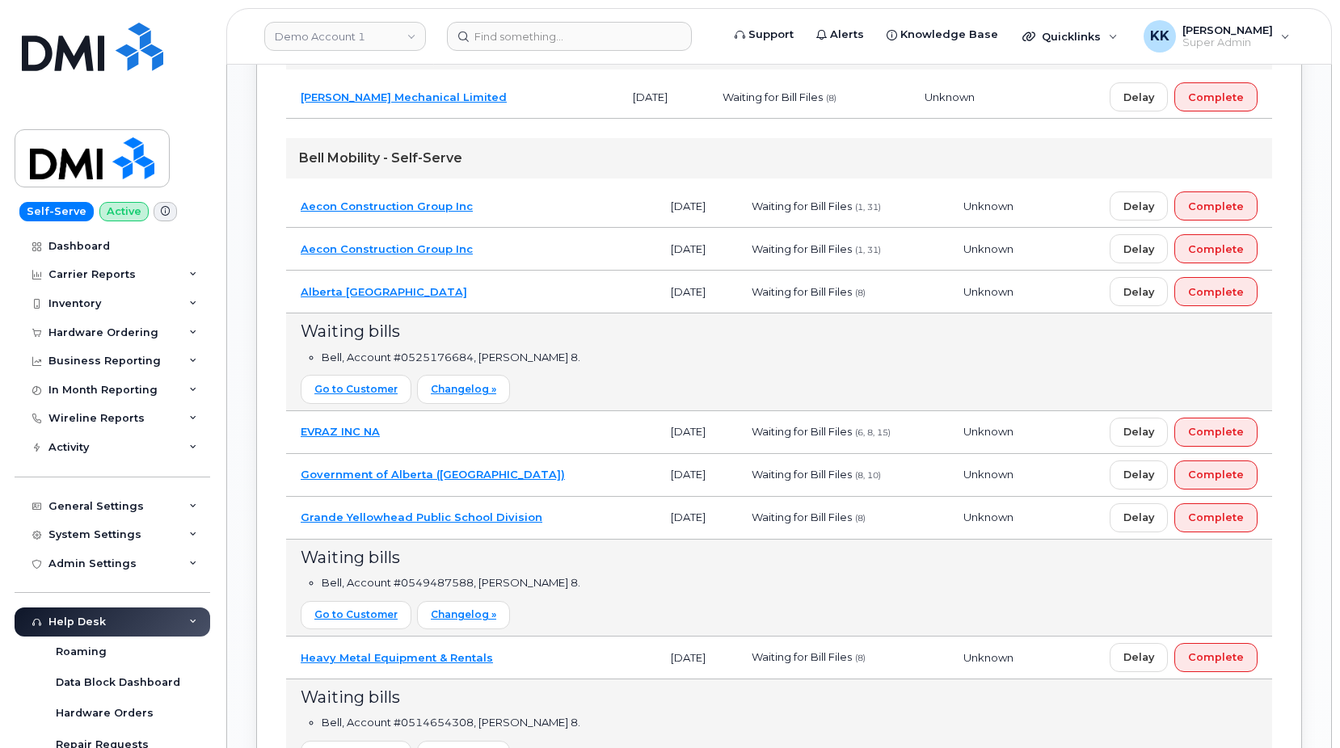
click at [556, 213] on td "Aecon Construction Group Inc" at bounding box center [471, 206] width 370 height 43
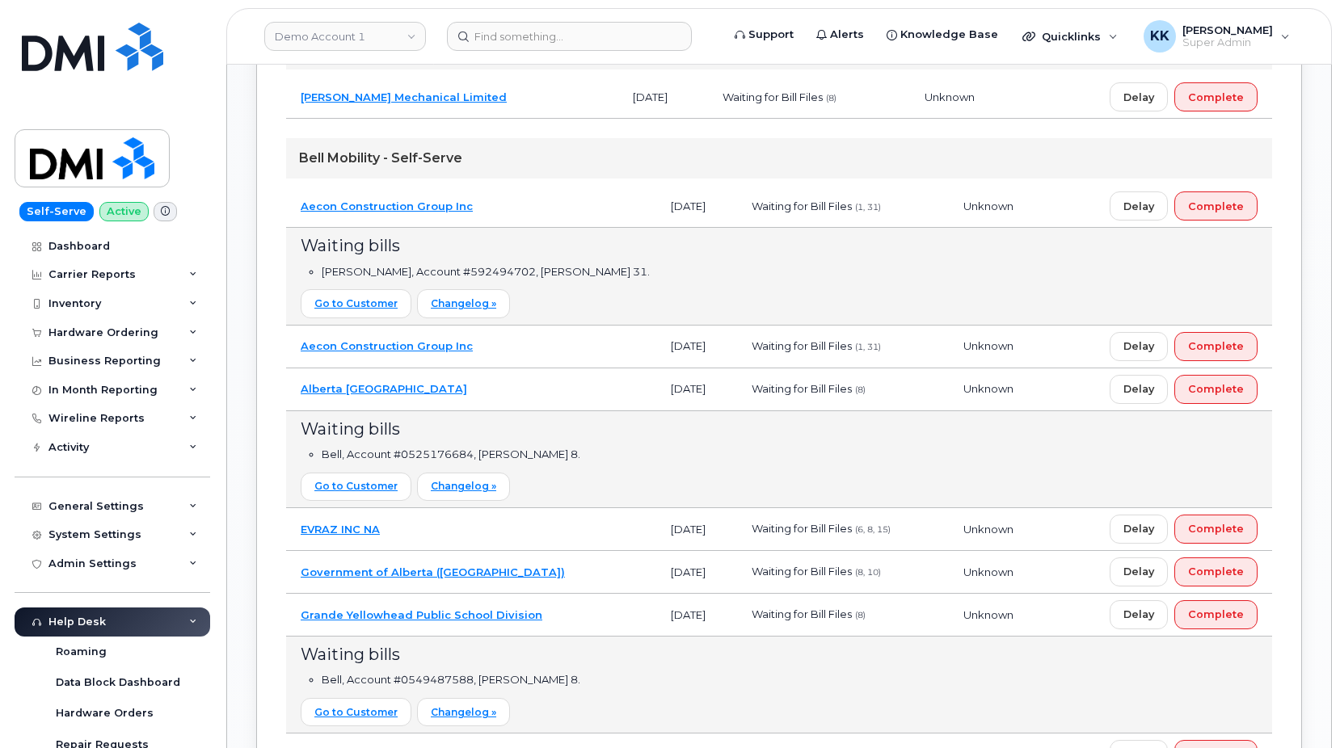
click at [556, 211] on td "Aecon Construction Group Inc" at bounding box center [471, 206] width 370 height 43
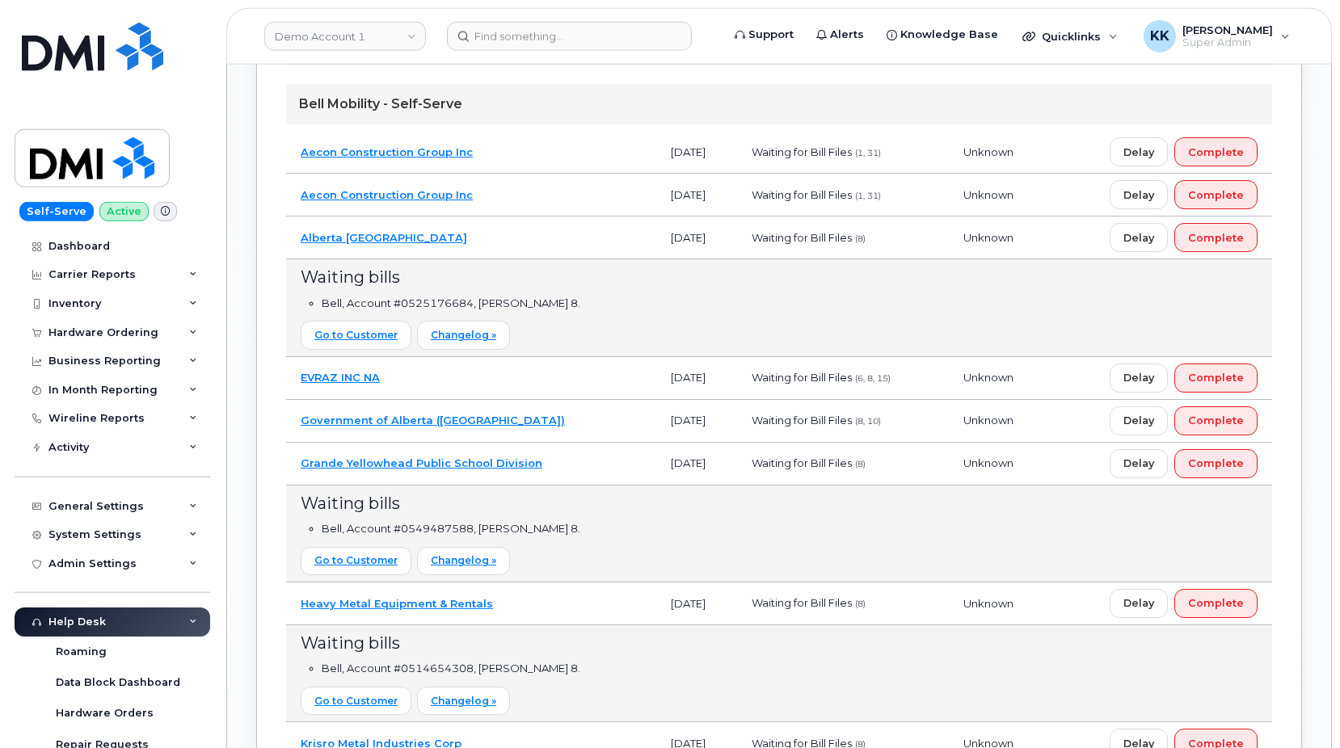
scroll to position [1796, 0]
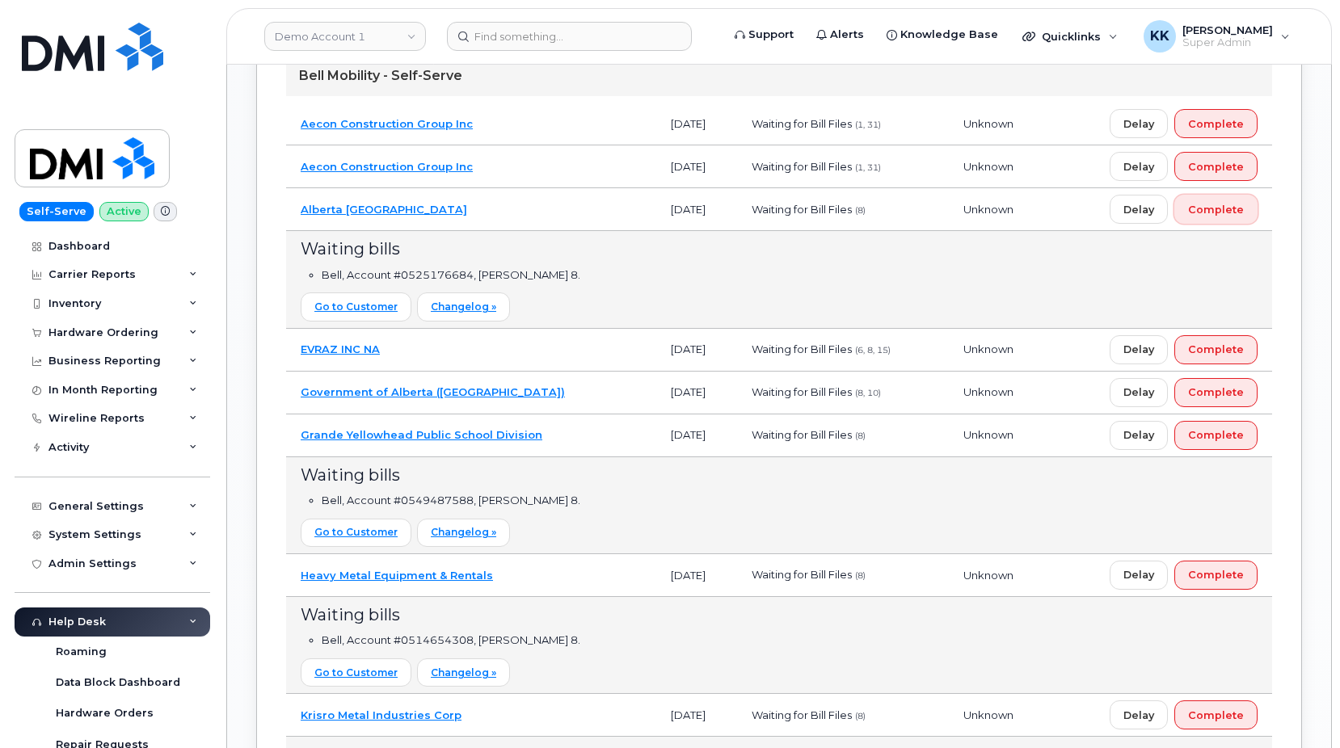
click at [1219, 209] on span "Complete" at bounding box center [1216, 209] width 56 height 15
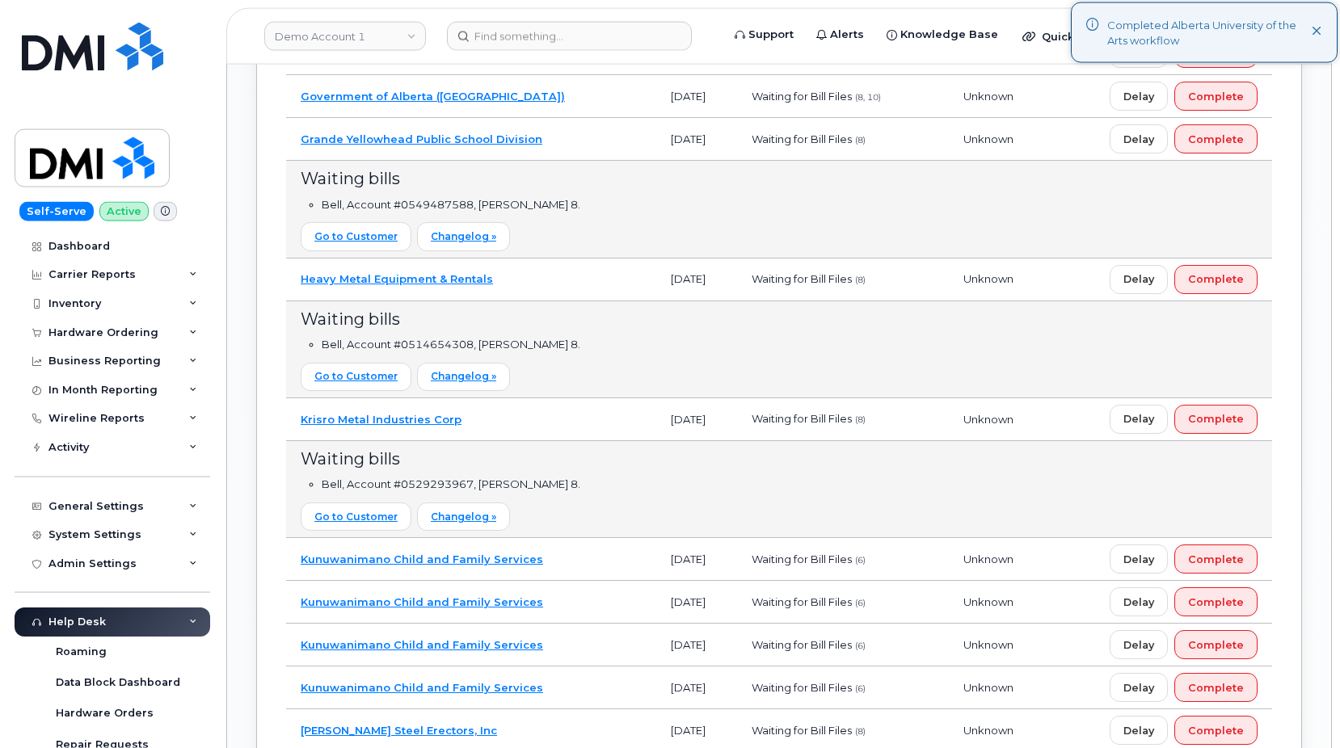
scroll to position [1961, 0]
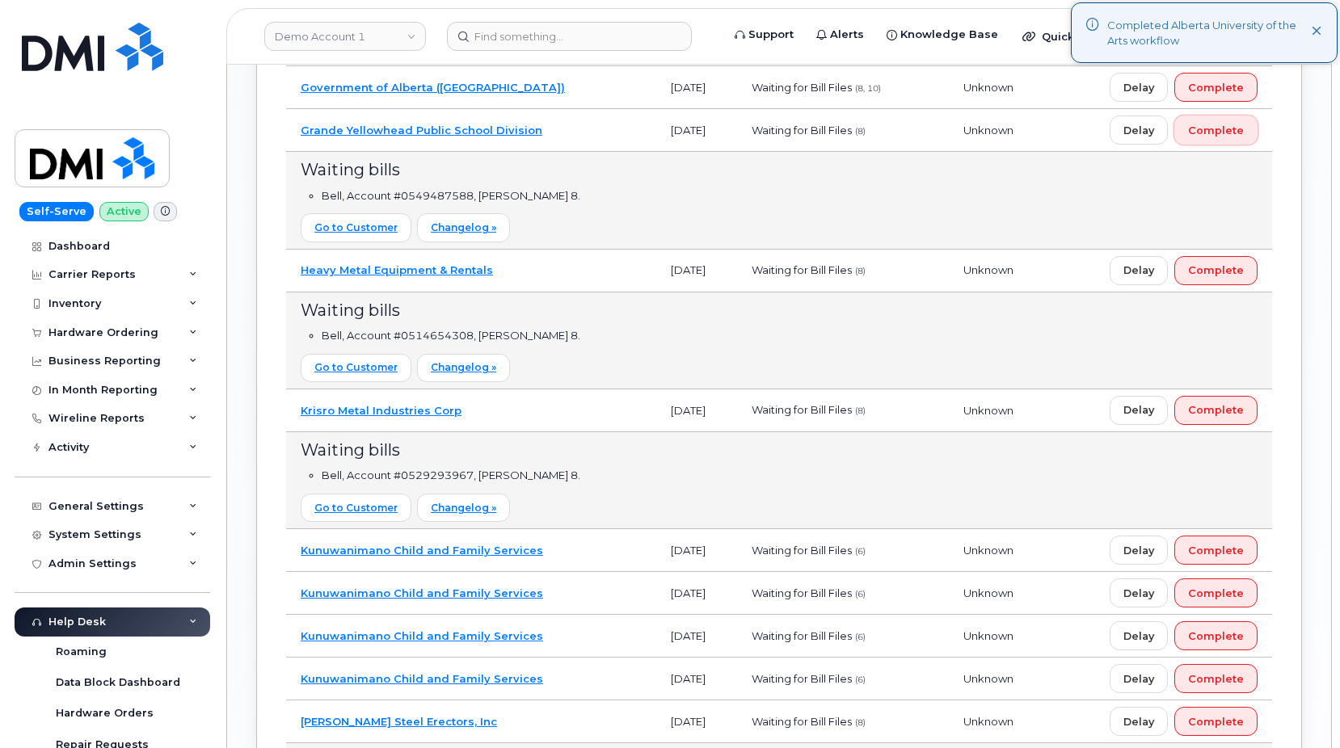
click at [1231, 130] on span "Complete" at bounding box center [1216, 130] width 56 height 15
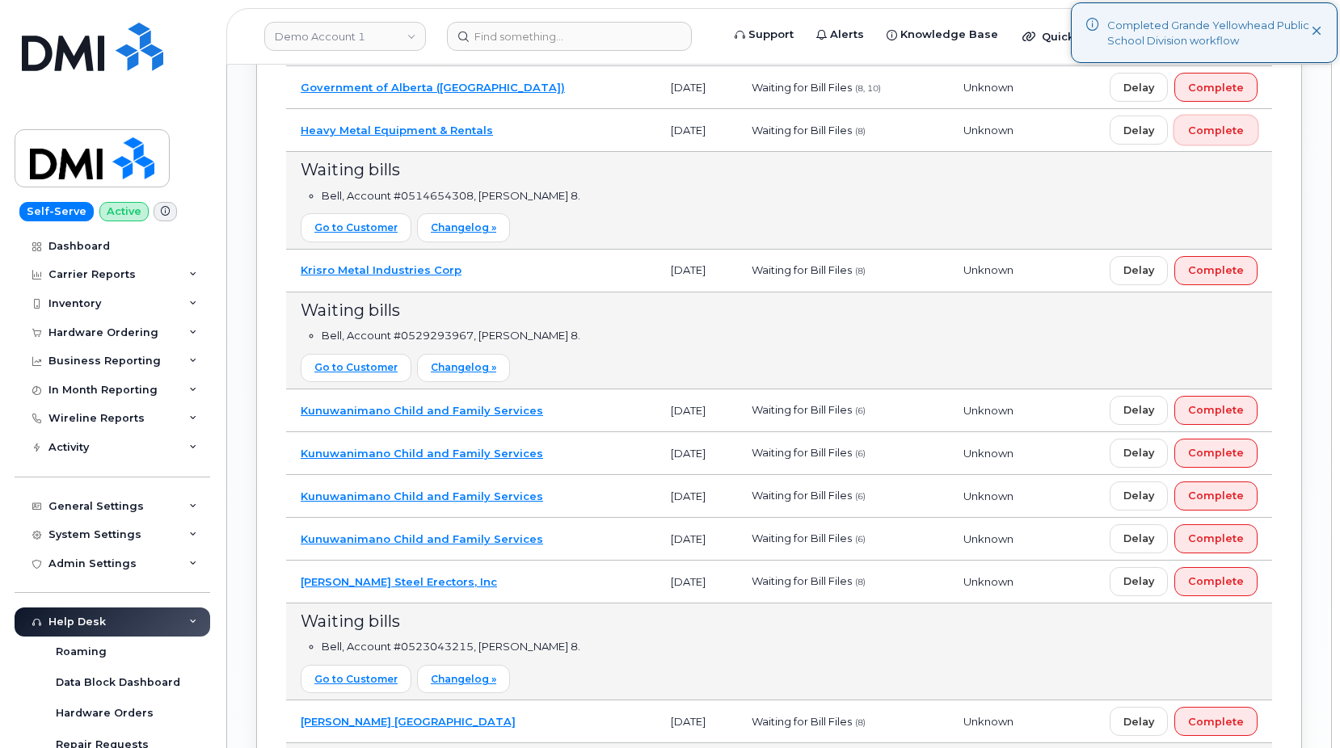
click at [1191, 129] on button "Complete" at bounding box center [1215, 130] width 83 height 29
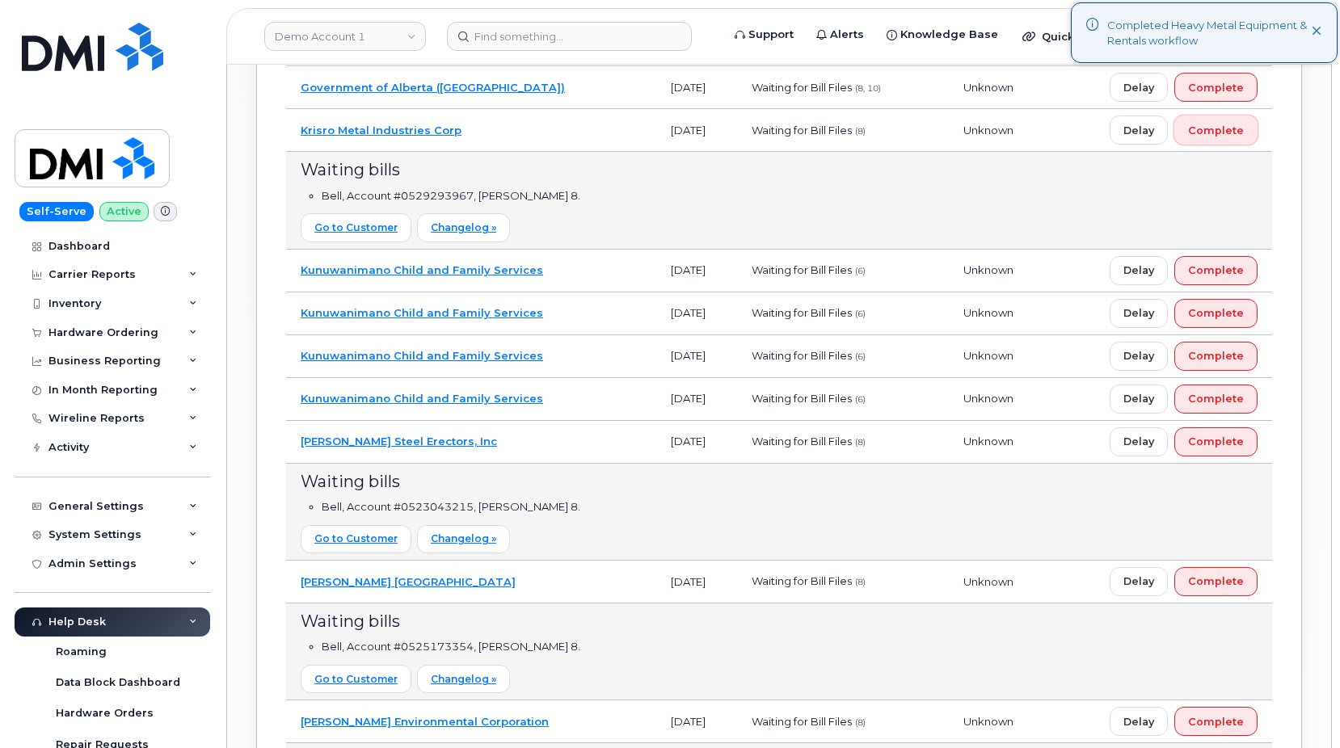
click at [1215, 133] on span "Complete" at bounding box center [1216, 130] width 56 height 15
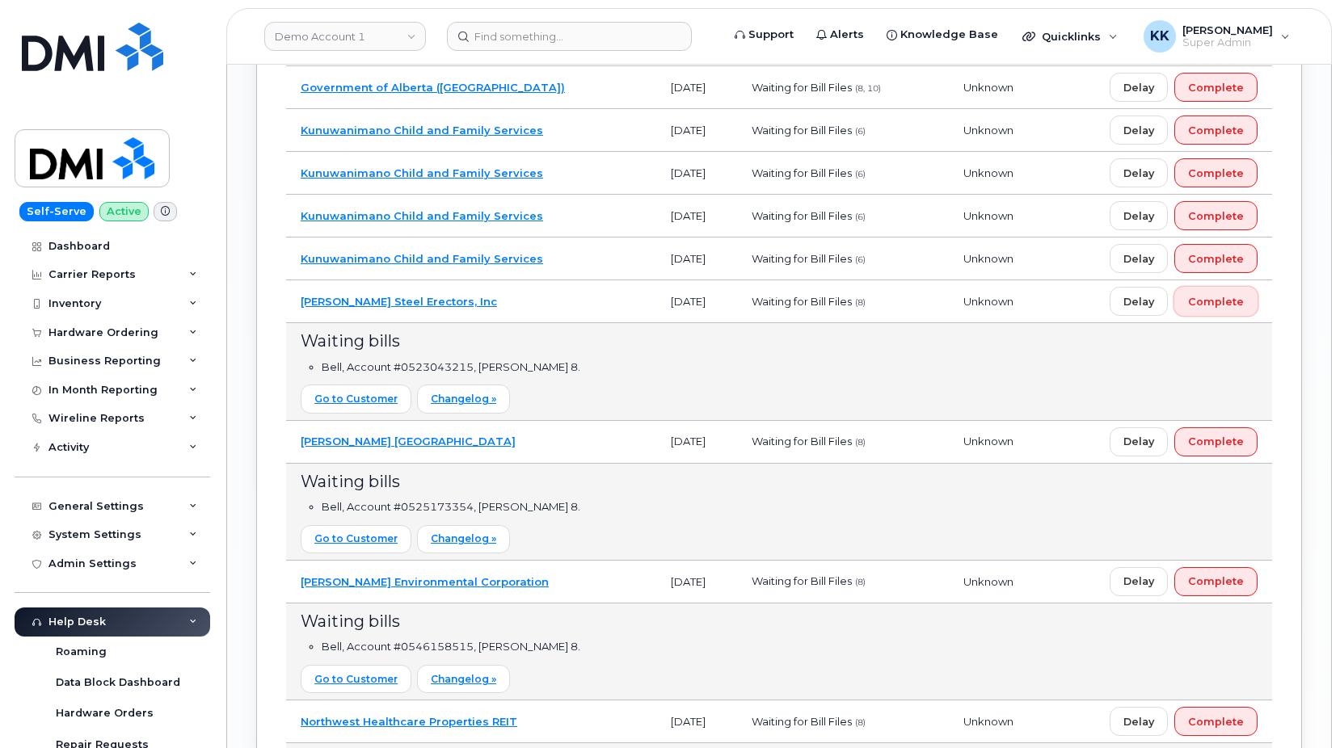
click at [1228, 311] on button "Complete" at bounding box center [1215, 301] width 83 height 29
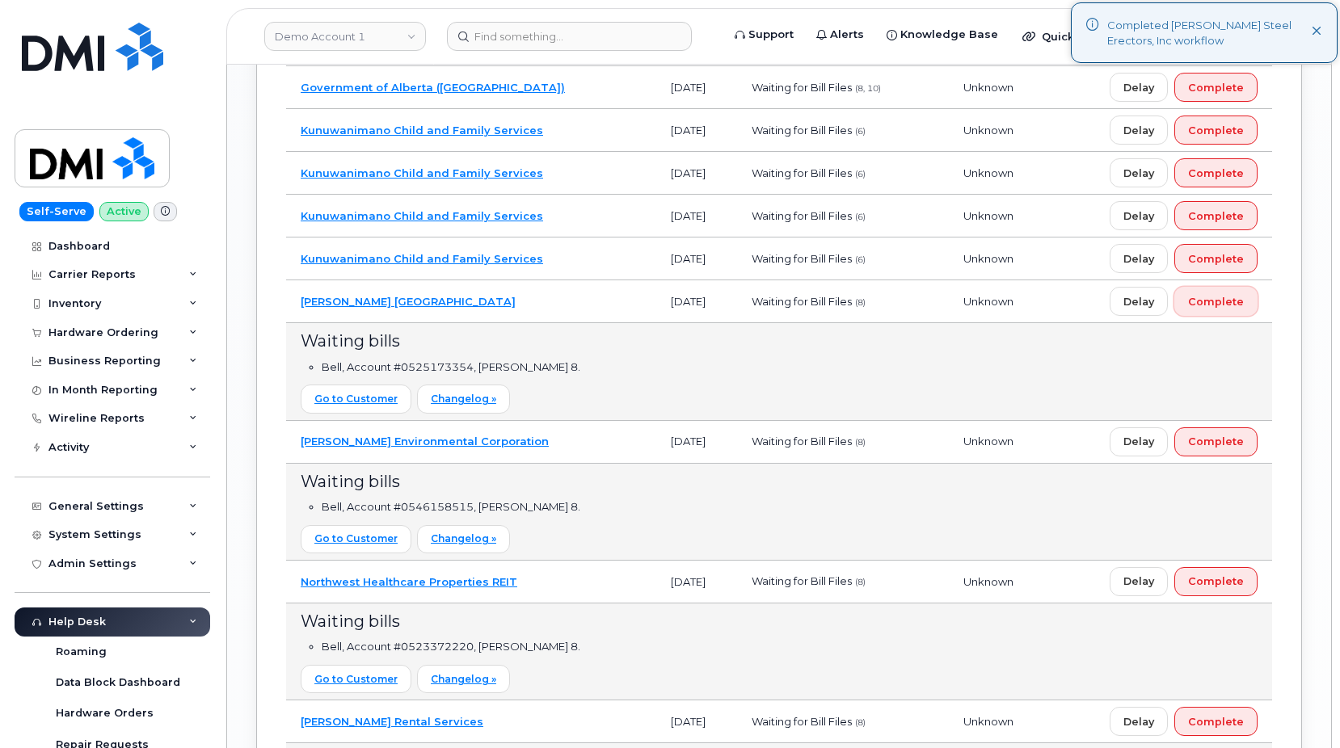
click at [1227, 304] on span "Complete" at bounding box center [1216, 301] width 56 height 15
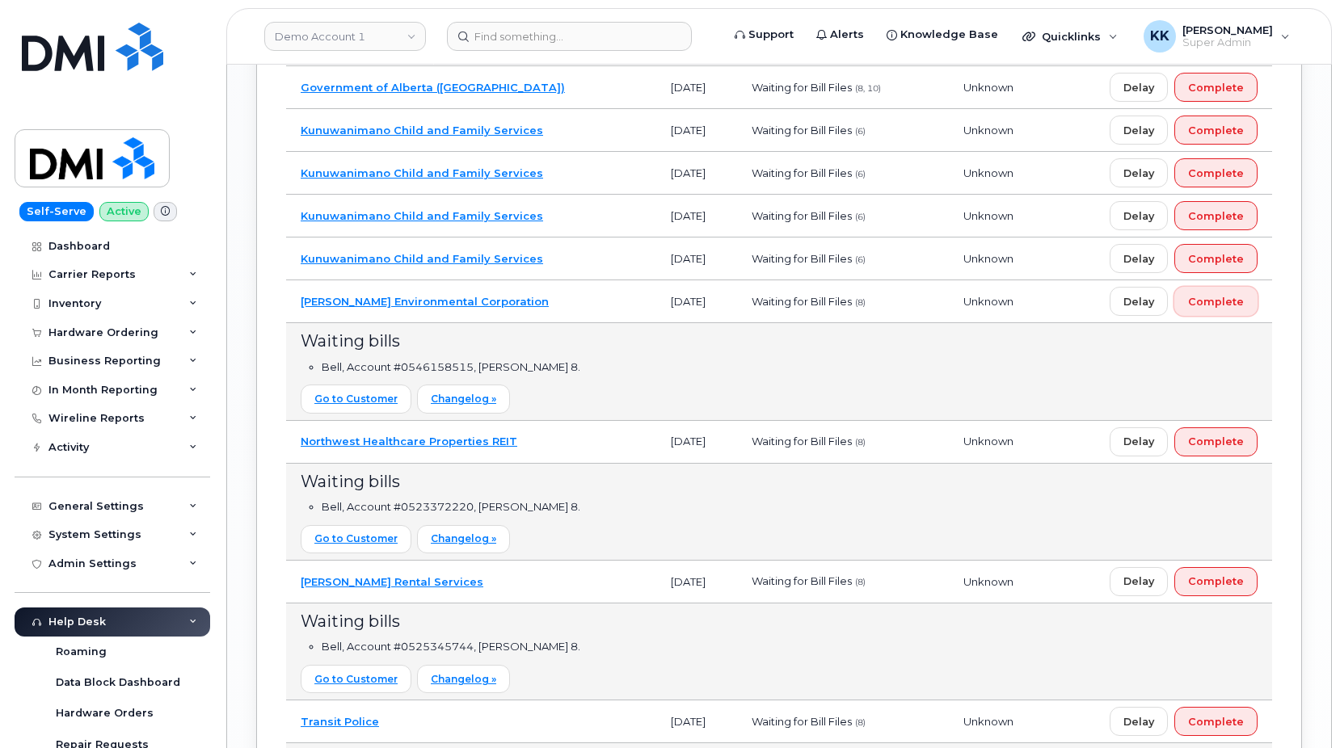
click at [1212, 301] on span "Complete" at bounding box center [1216, 301] width 56 height 15
click at [1212, 308] on button "Complete" at bounding box center [1215, 301] width 83 height 29
click at [1233, 312] on button "Complete" at bounding box center [1215, 301] width 83 height 29
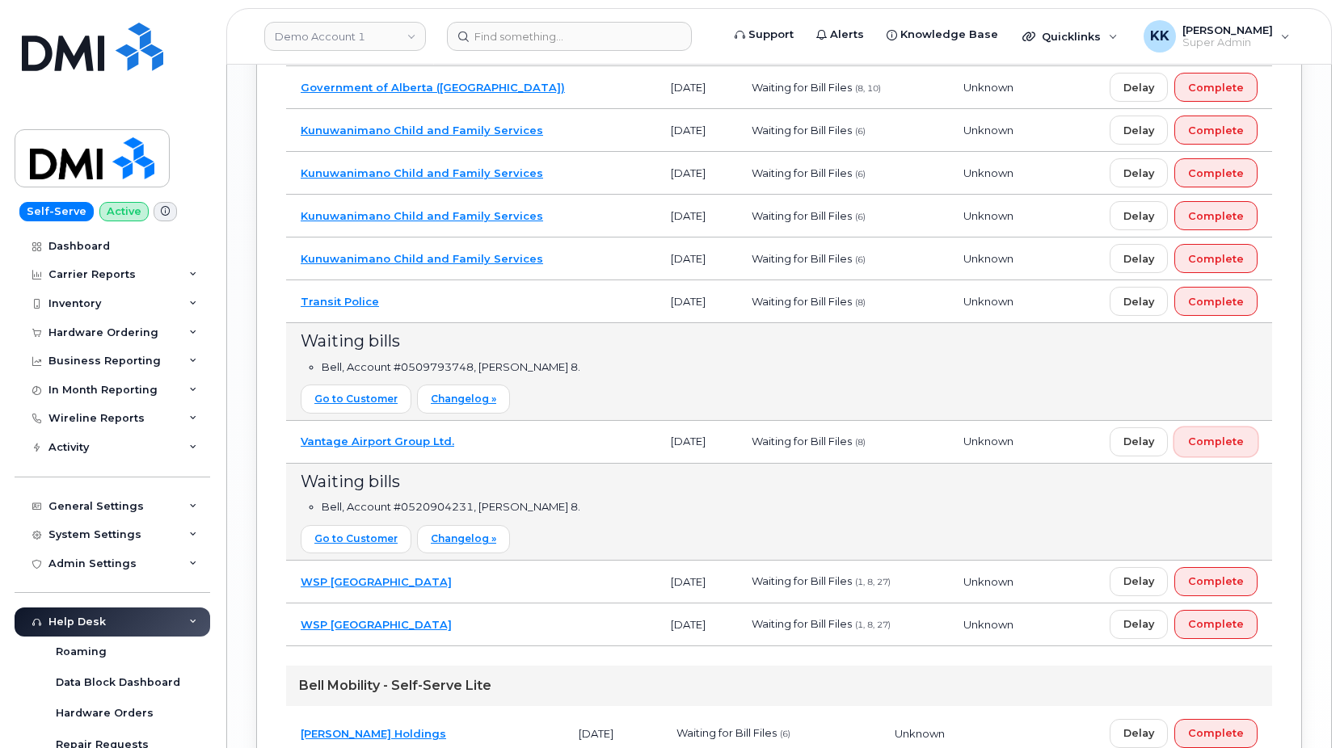
click at [1220, 445] on span "Complete" at bounding box center [1216, 441] width 56 height 15
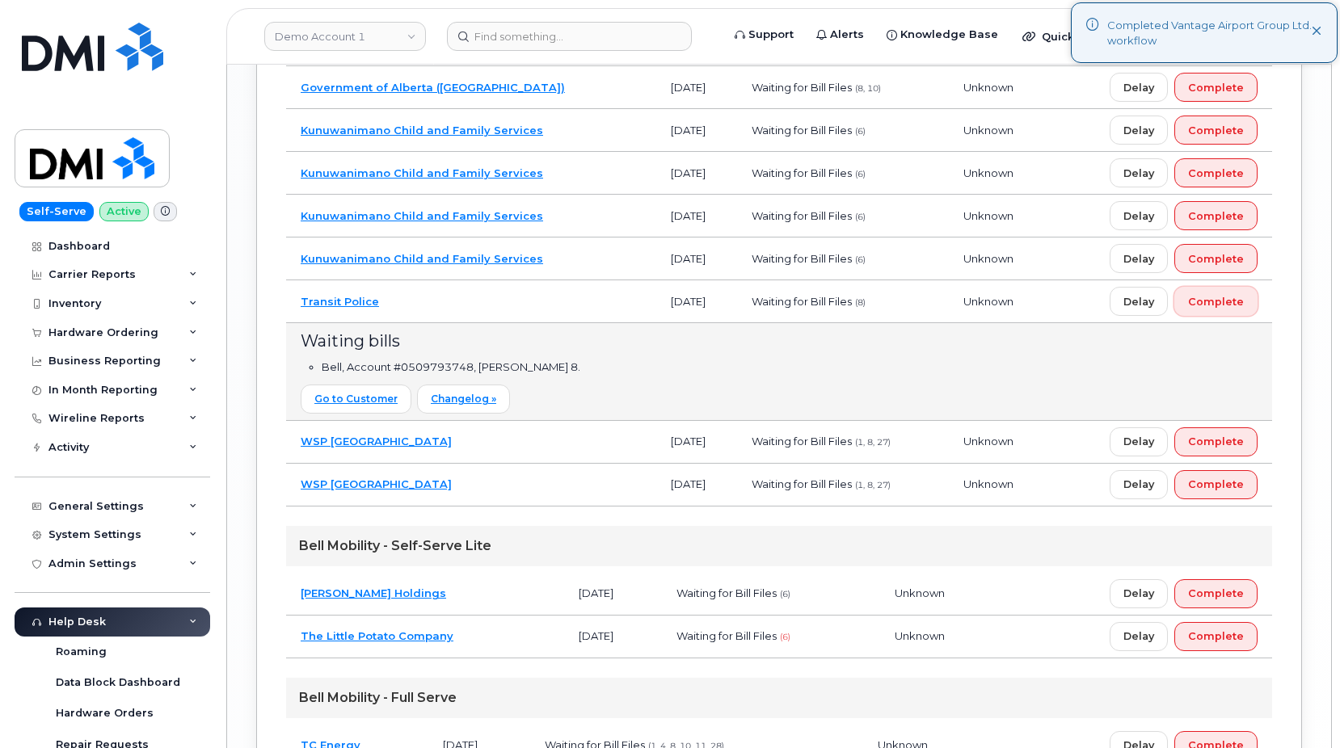
click at [1234, 297] on span "Complete" at bounding box center [1216, 301] width 56 height 15
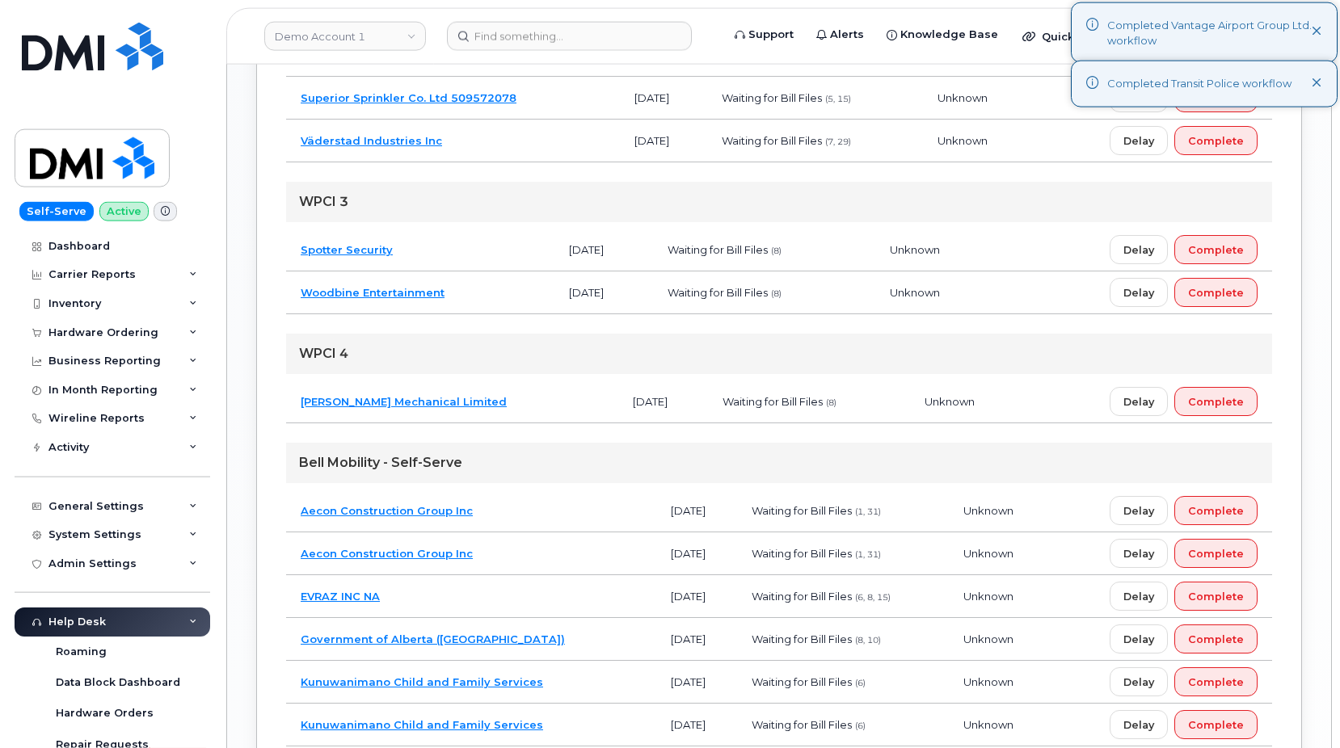
scroll to position [1301, 0]
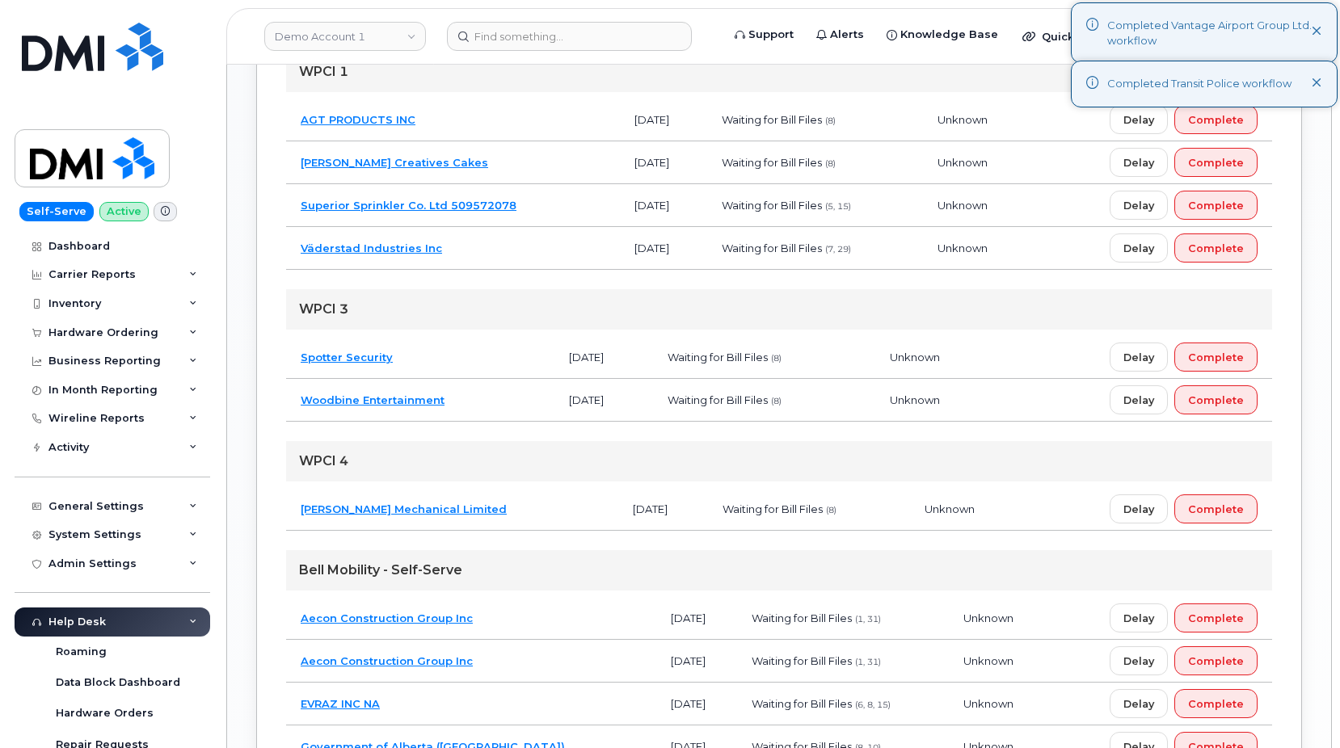
click at [491, 516] on td "Patrick Mechanical Limited" at bounding box center [452, 509] width 332 height 43
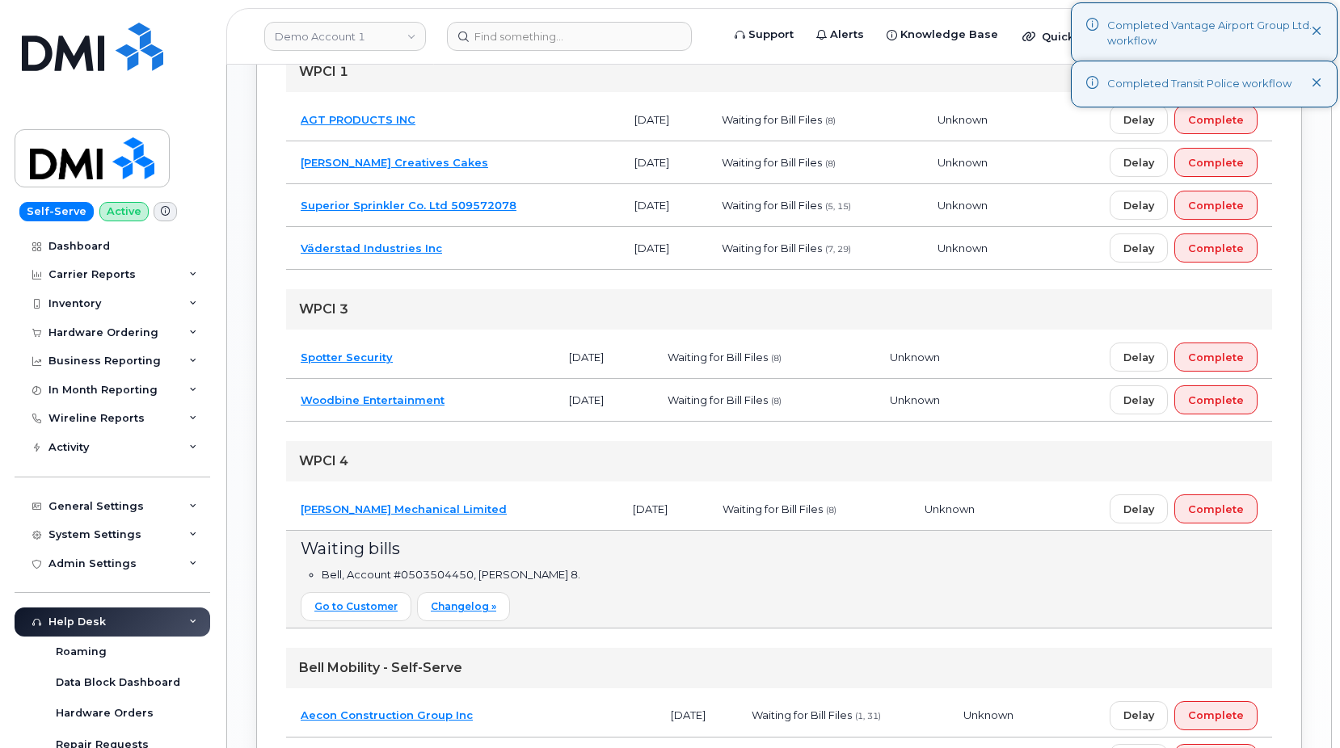
click at [487, 399] on td "Woodbine Entertainment" at bounding box center [420, 400] width 268 height 43
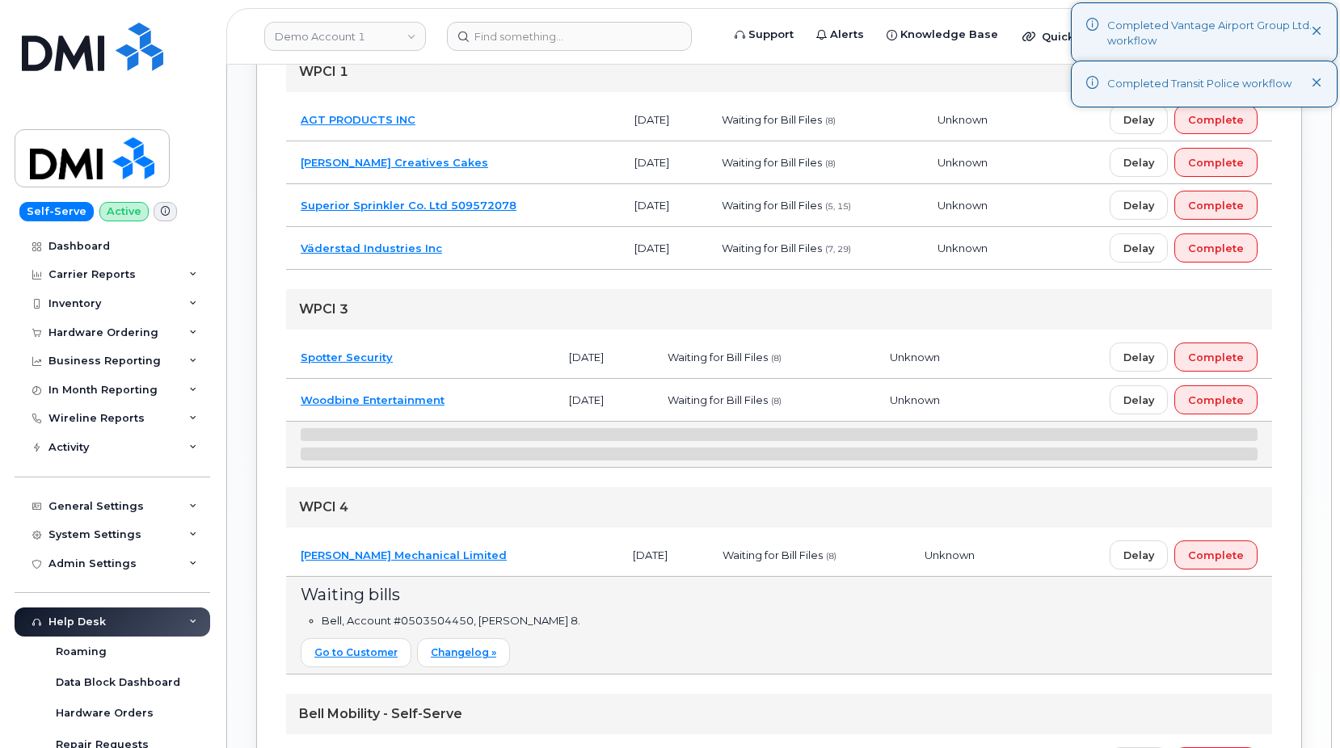
click at [491, 348] on td "Spotter Security" at bounding box center [420, 357] width 268 height 43
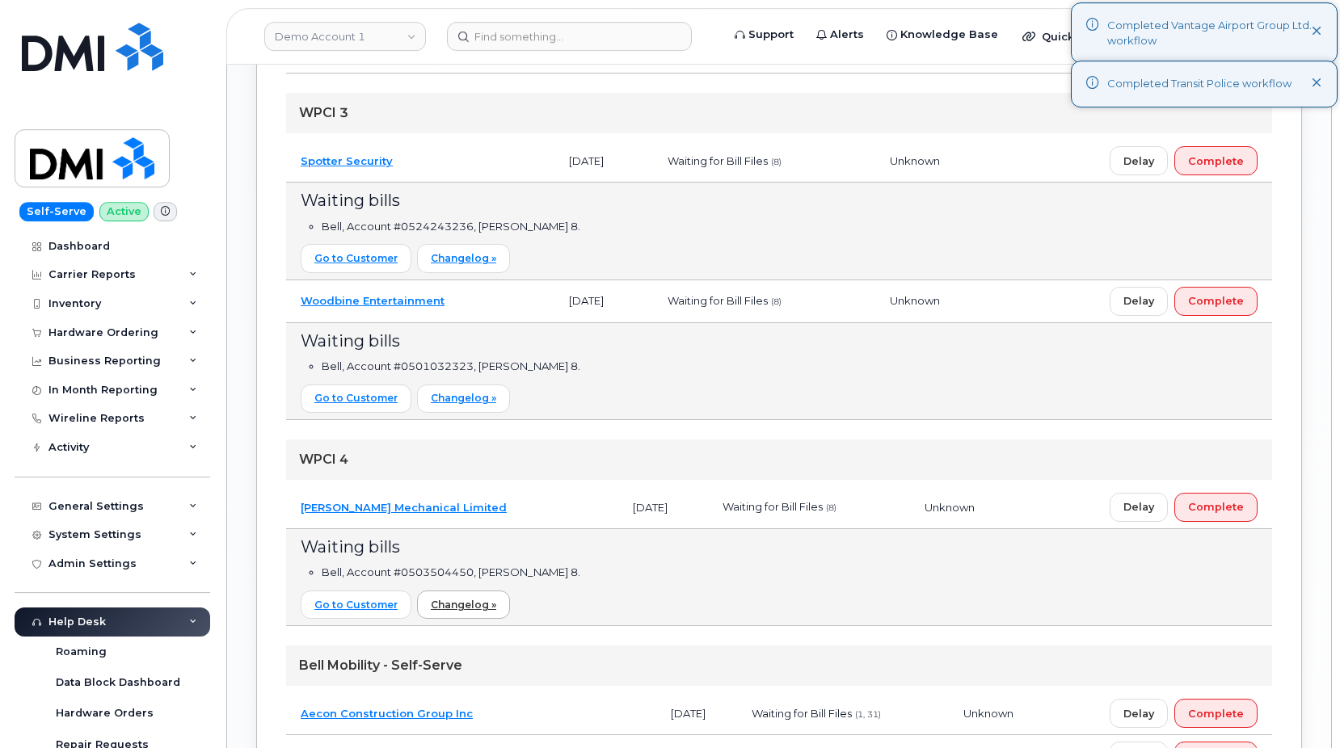
scroll to position [1548, 0]
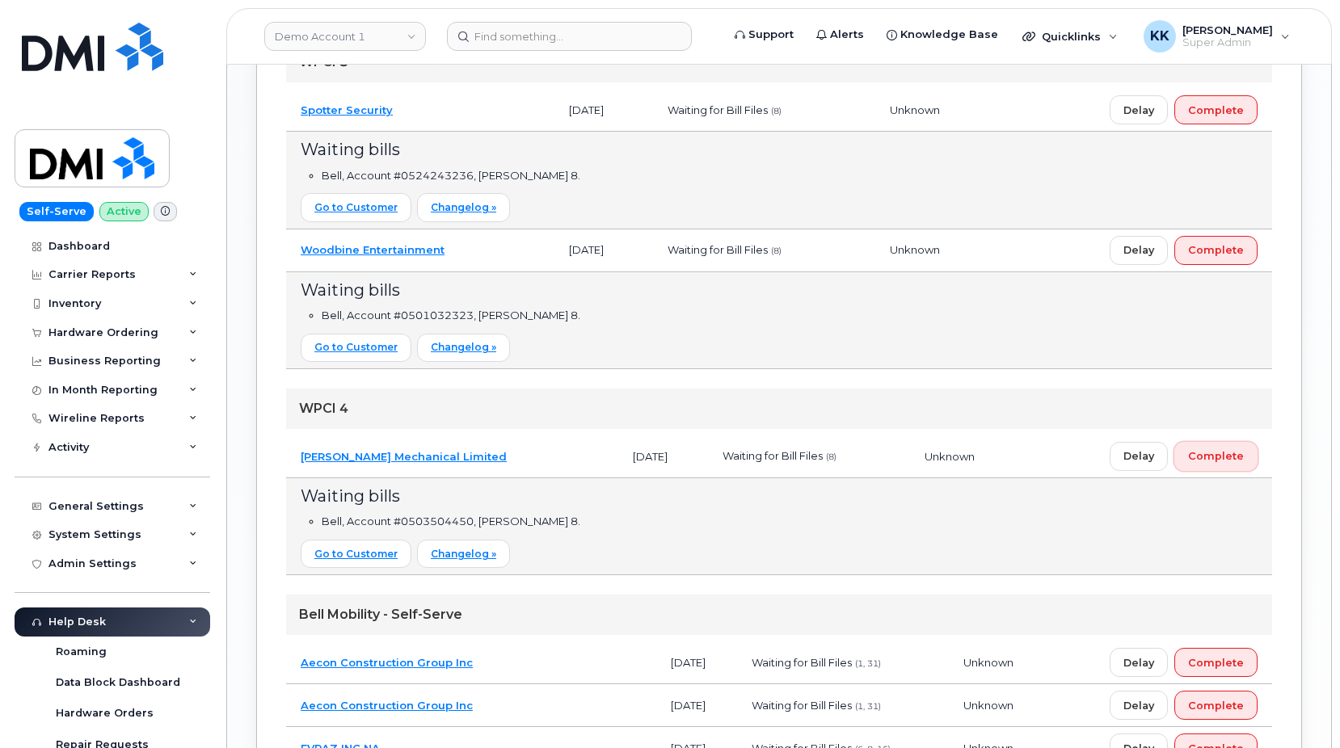
click at [1224, 455] on span "Complete" at bounding box center [1216, 456] width 56 height 15
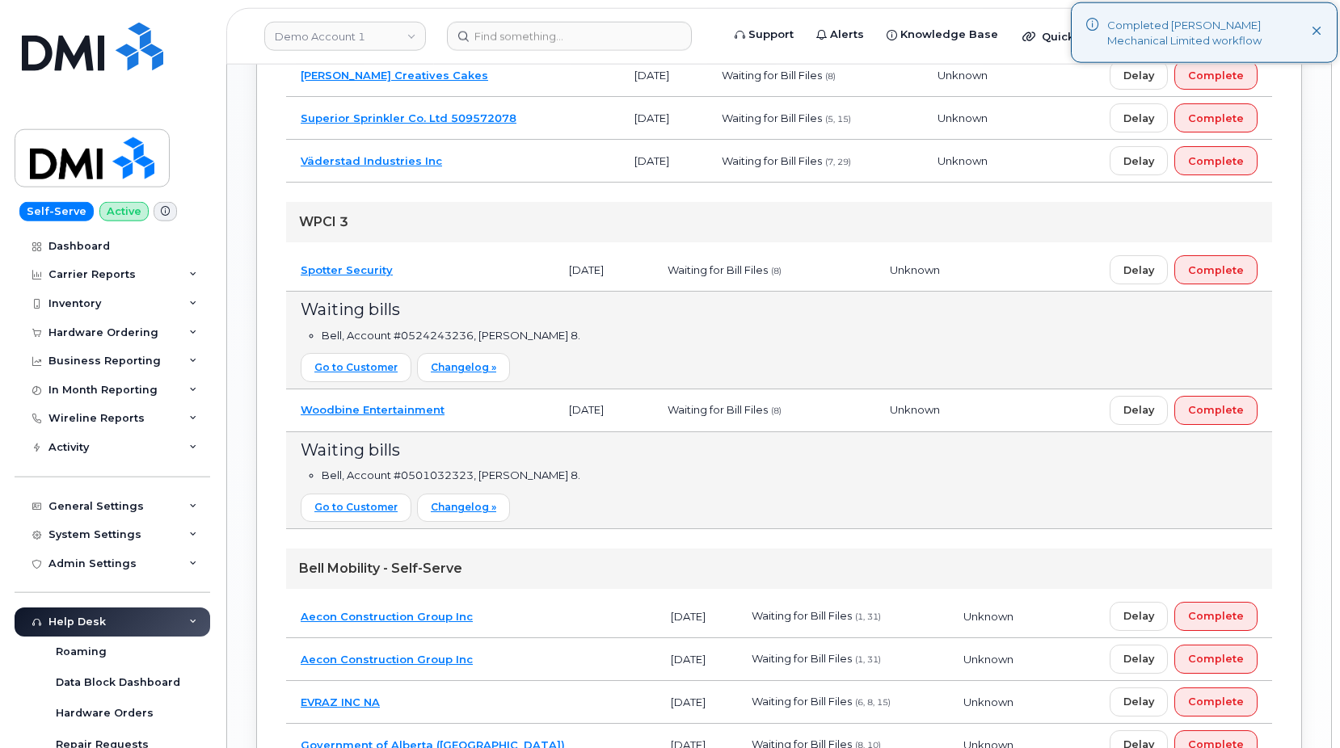
scroll to position [1384, 0]
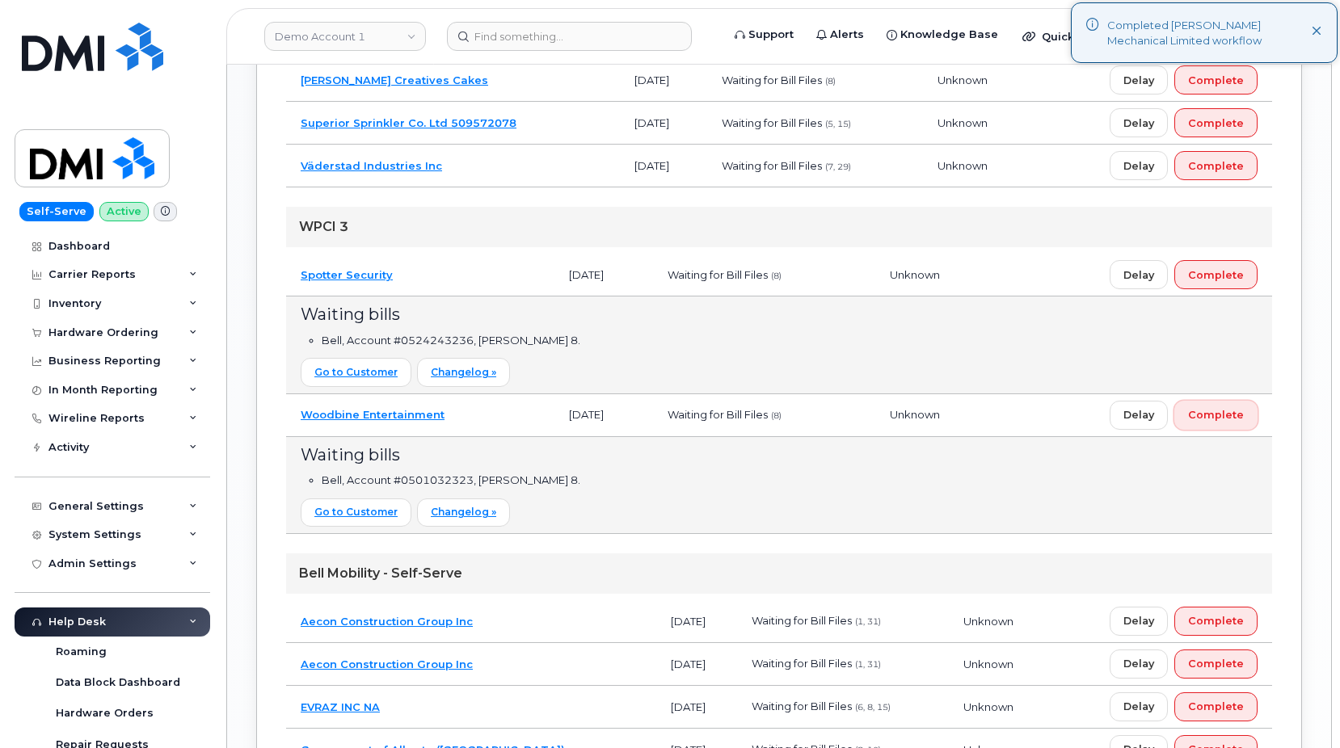
click at [1232, 415] on span "Complete" at bounding box center [1216, 414] width 56 height 15
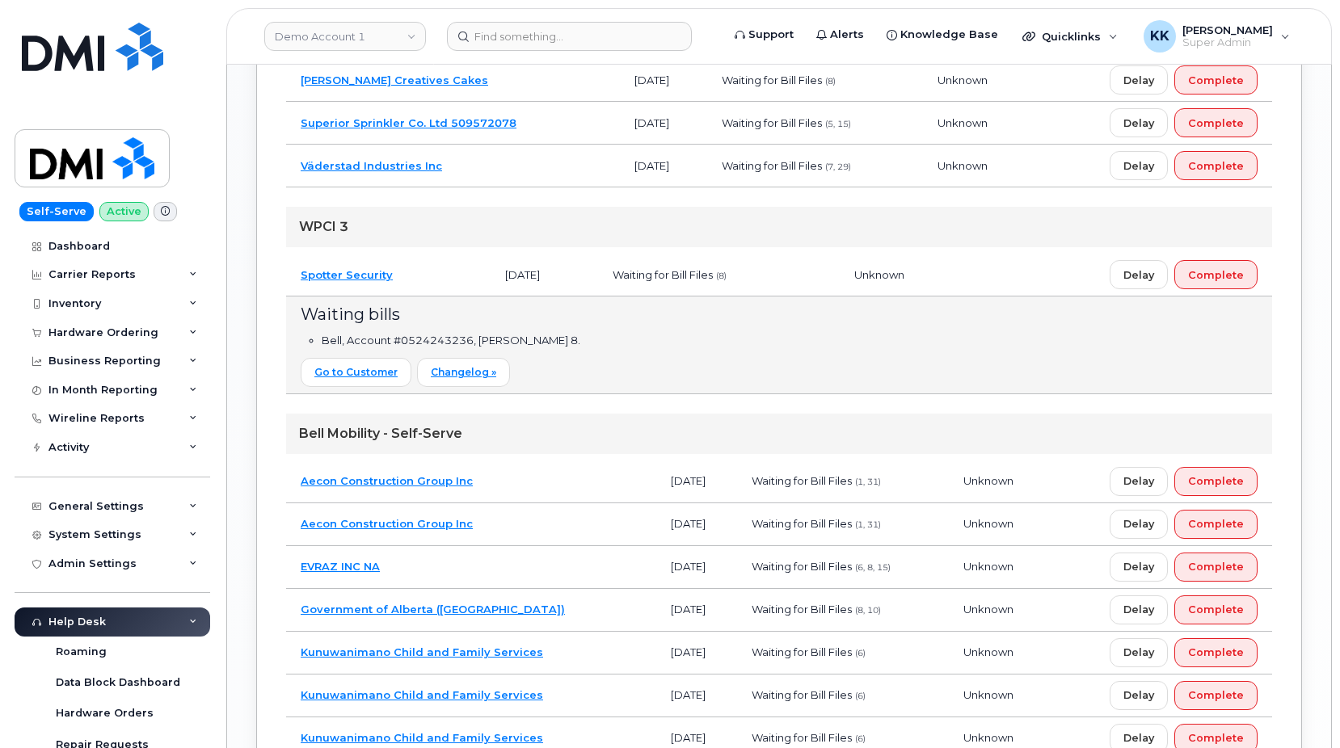
click at [1208, 291] on td "Delay Complete" at bounding box center [1122, 275] width 299 height 43
click at [1210, 280] on span "Complete" at bounding box center [1216, 275] width 56 height 15
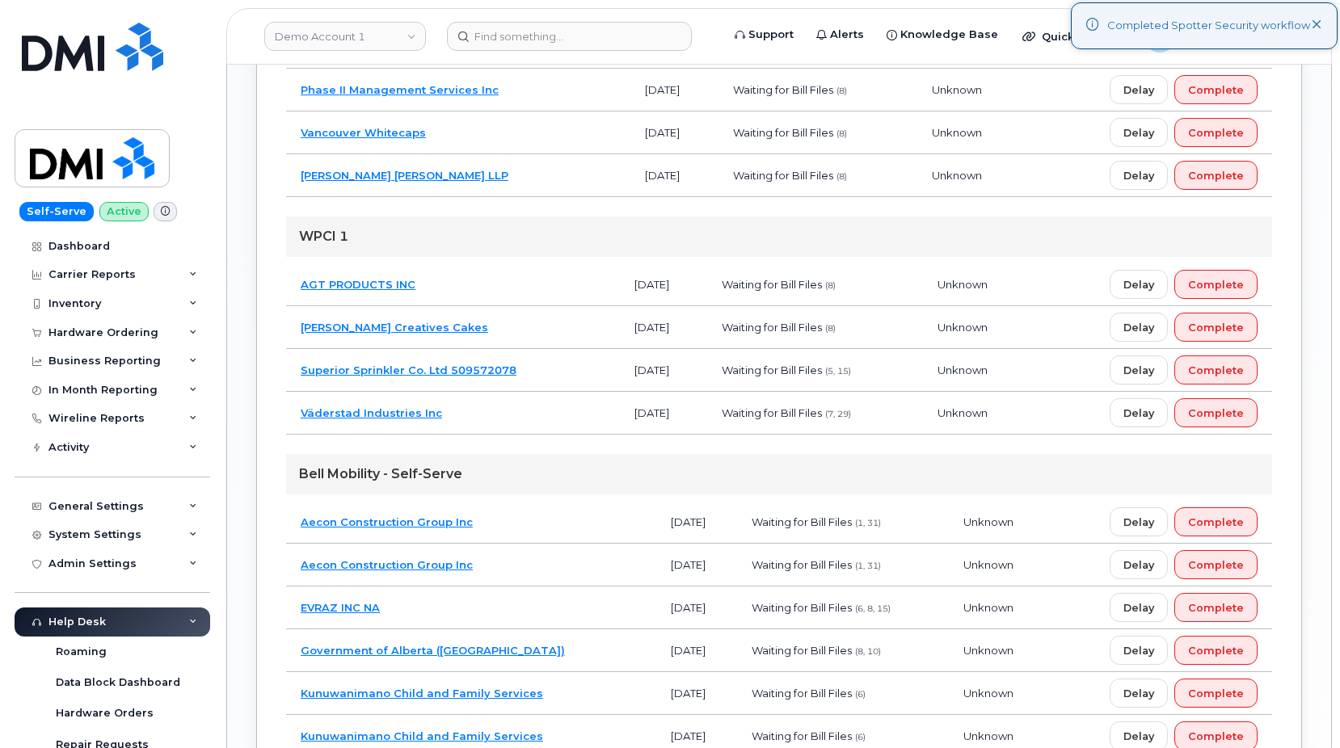
scroll to position [1054, 0]
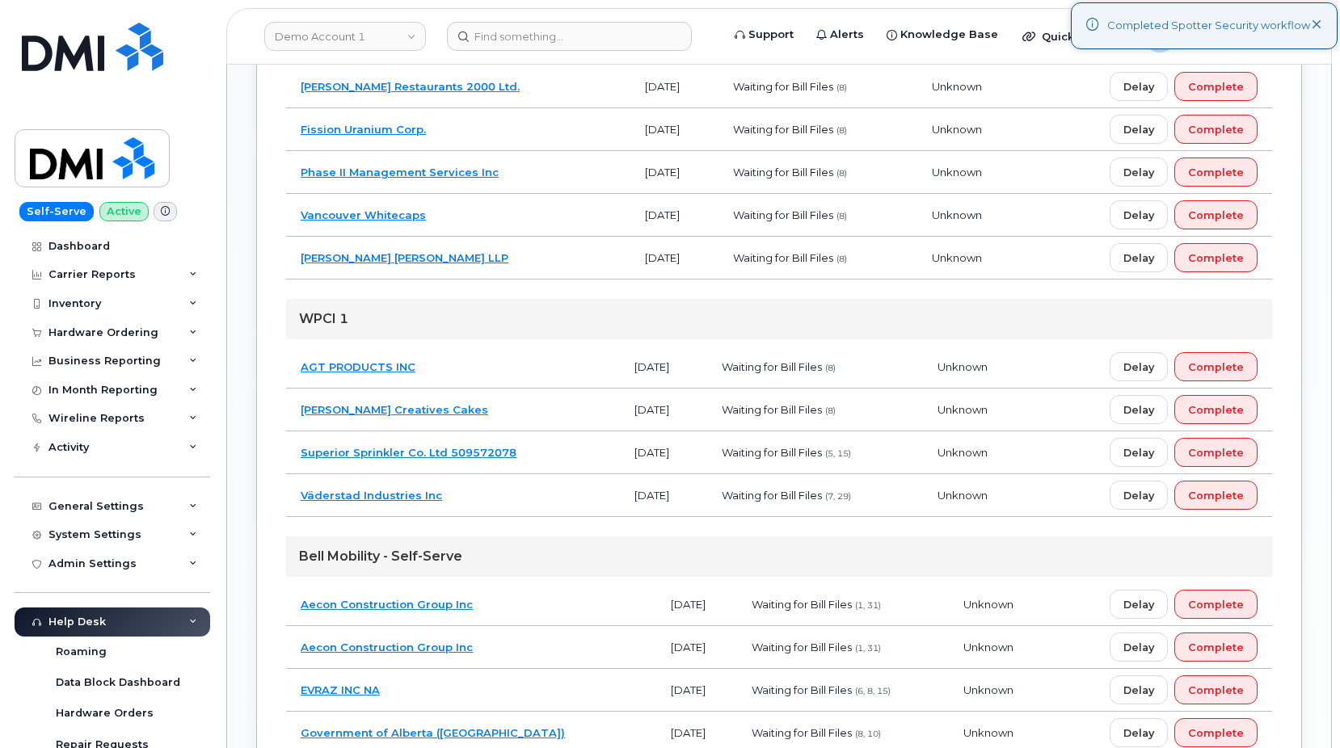
click at [482, 412] on td "La Rocca Creatives Cakes" at bounding box center [453, 410] width 334 height 43
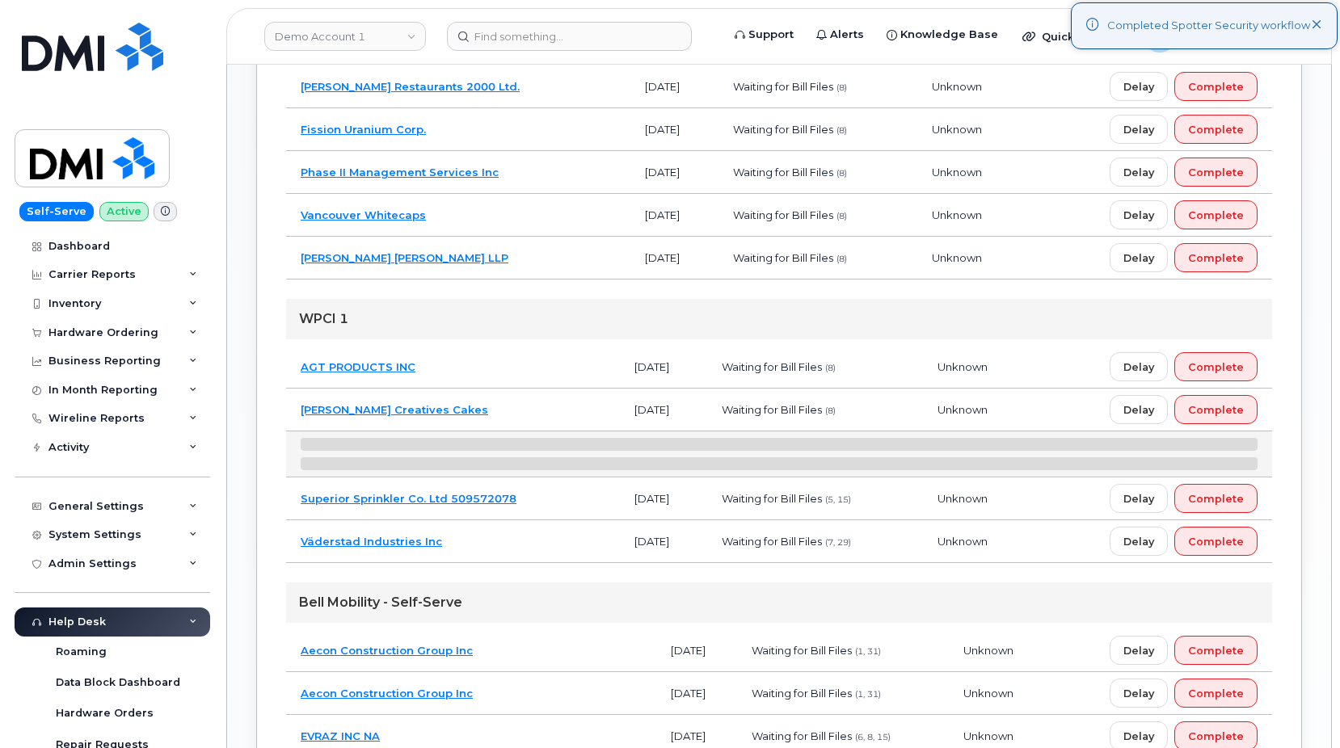
click at [484, 365] on td "AGT PRODUCTS INC" at bounding box center [453, 367] width 334 height 43
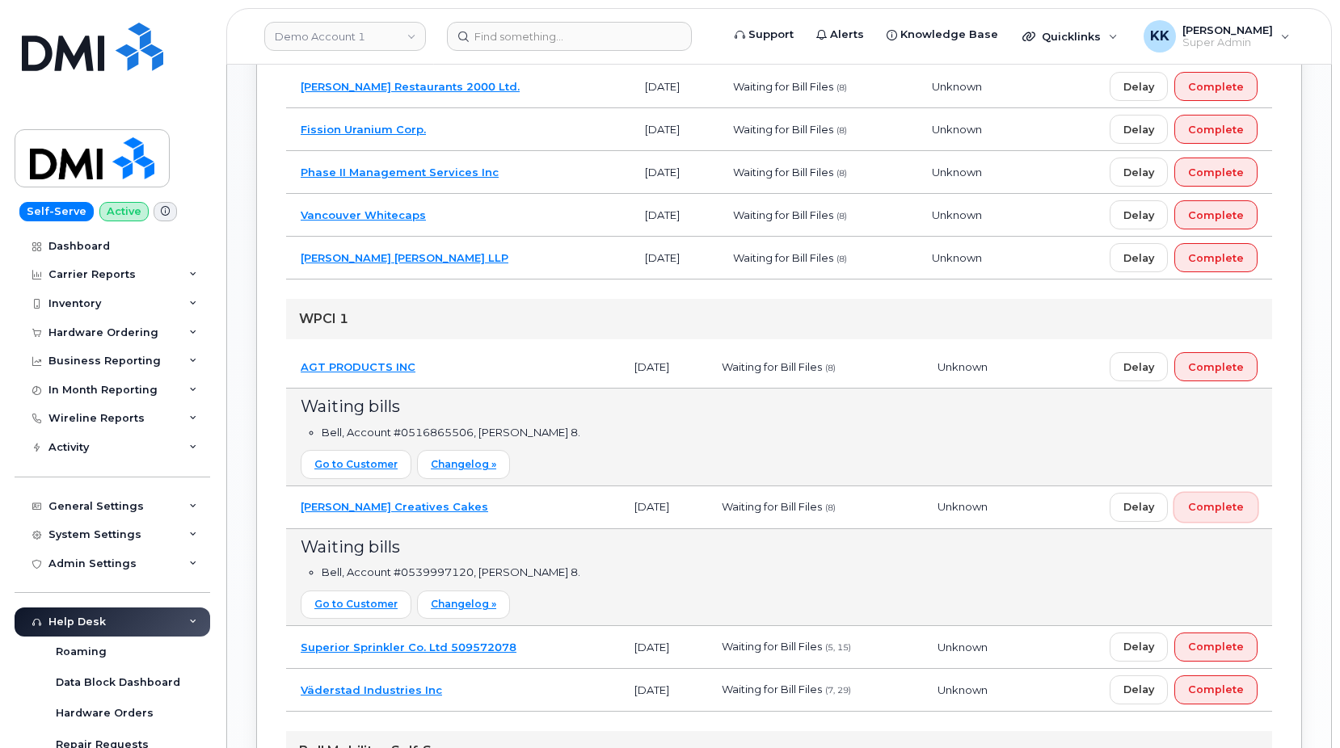
click at [1237, 517] on button "Complete" at bounding box center [1215, 507] width 83 height 29
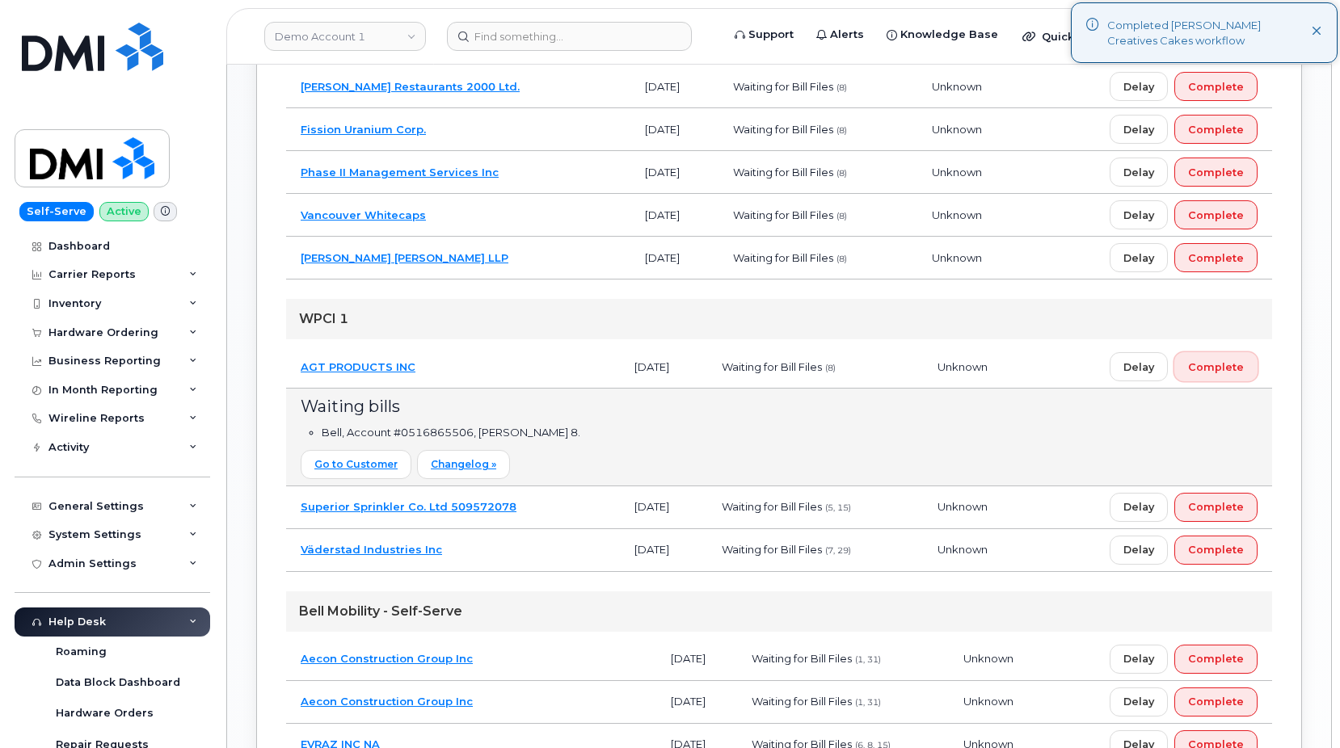
click at [1237, 372] on span "Complete" at bounding box center [1216, 367] width 56 height 15
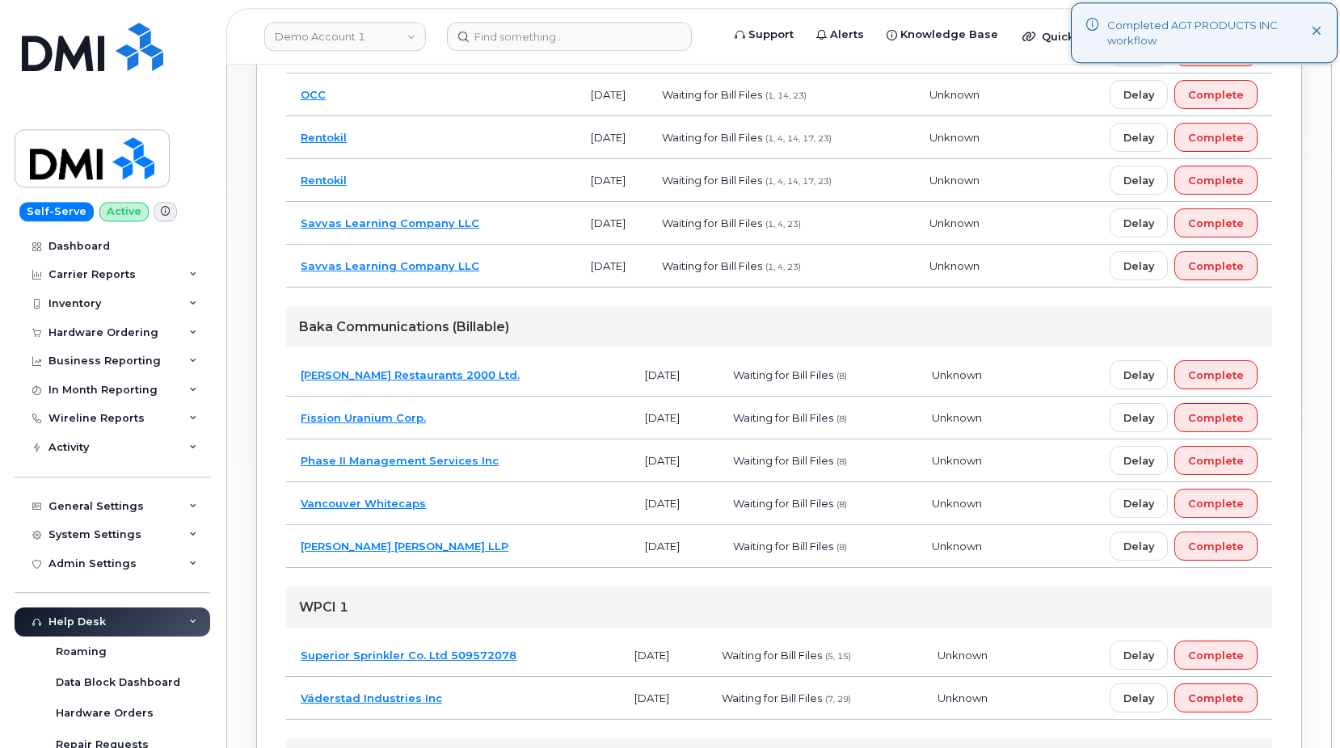
scroll to position [742, 0]
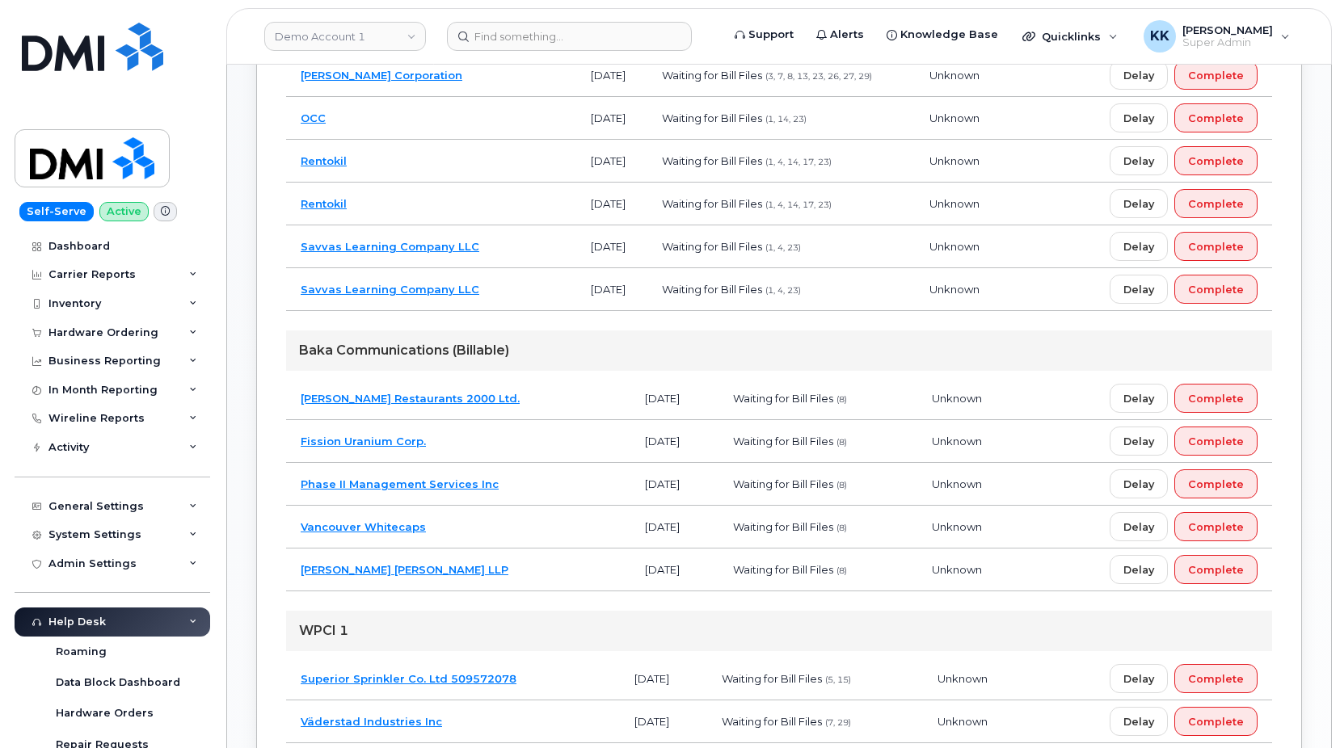
click at [492, 573] on td "Watson Goepel LLP" at bounding box center [458, 570] width 344 height 43
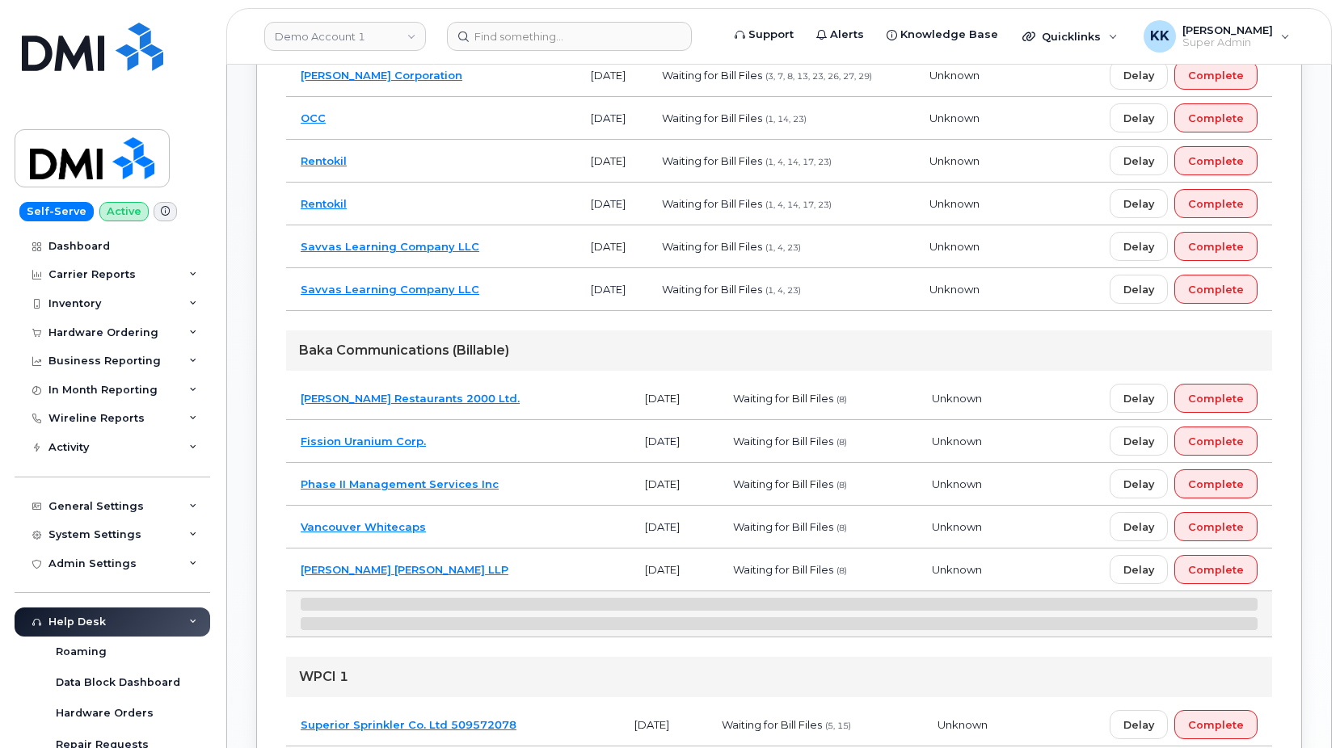
click at [491, 536] on td "Vancouver Whitecaps" at bounding box center [458, 527] width 344 height 43
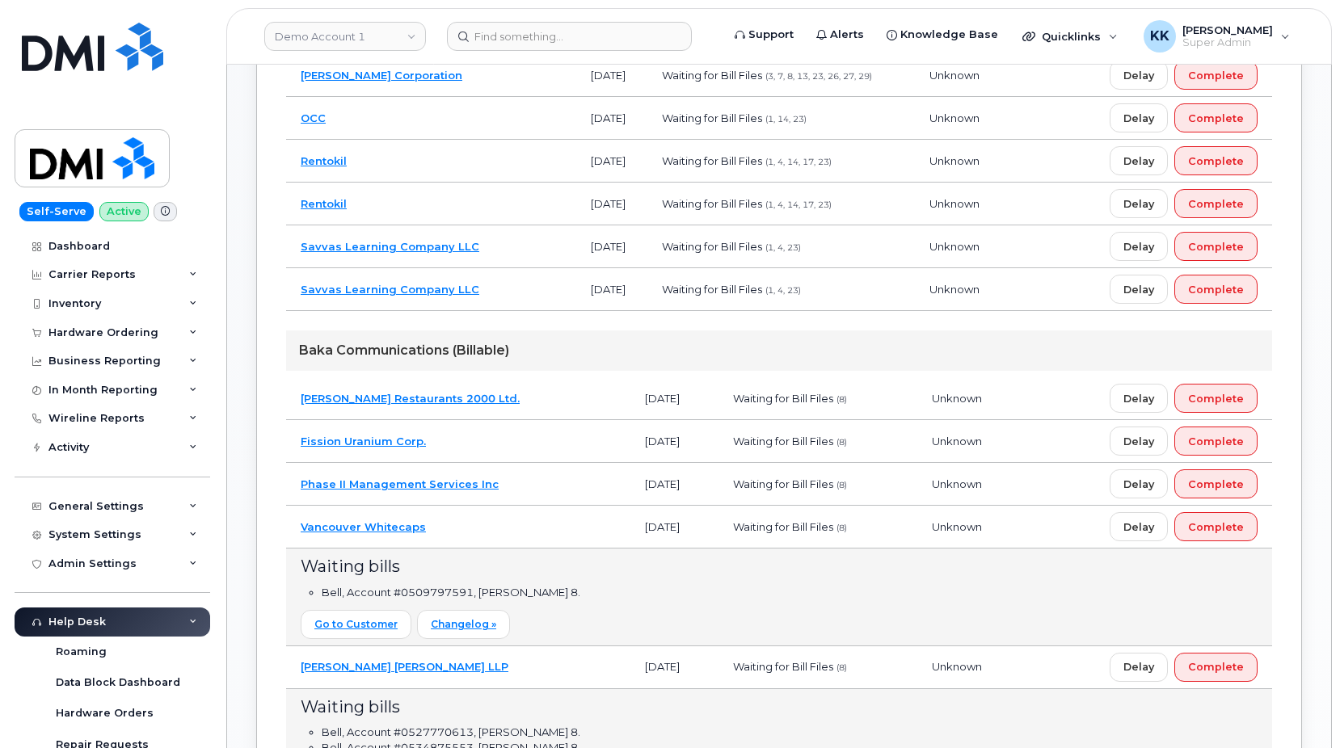
click at [542, 487] on td "Phase II Management Services Inc" at bounding box center [458, 484] width 344 height 43
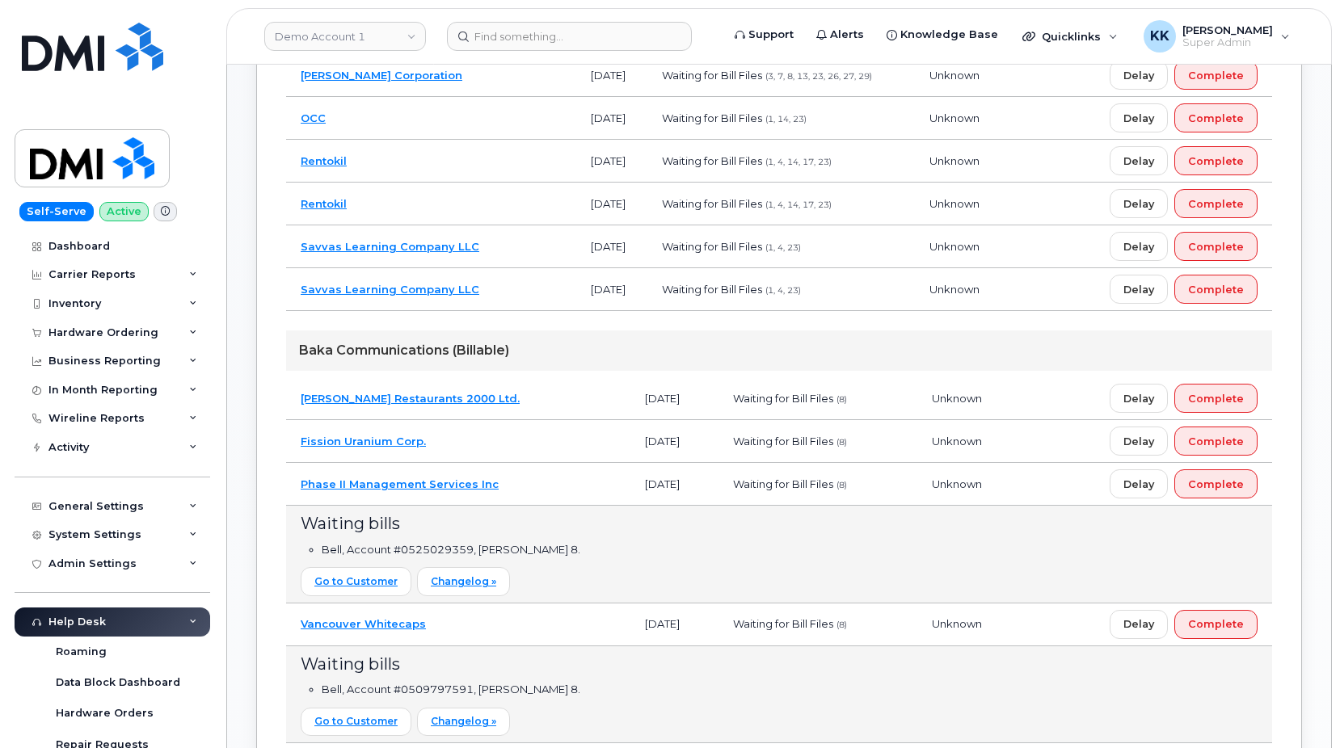
click at [513, 435] on td "Fission Uranium Corp." at bounding box center [458, 441] width 344 height 43
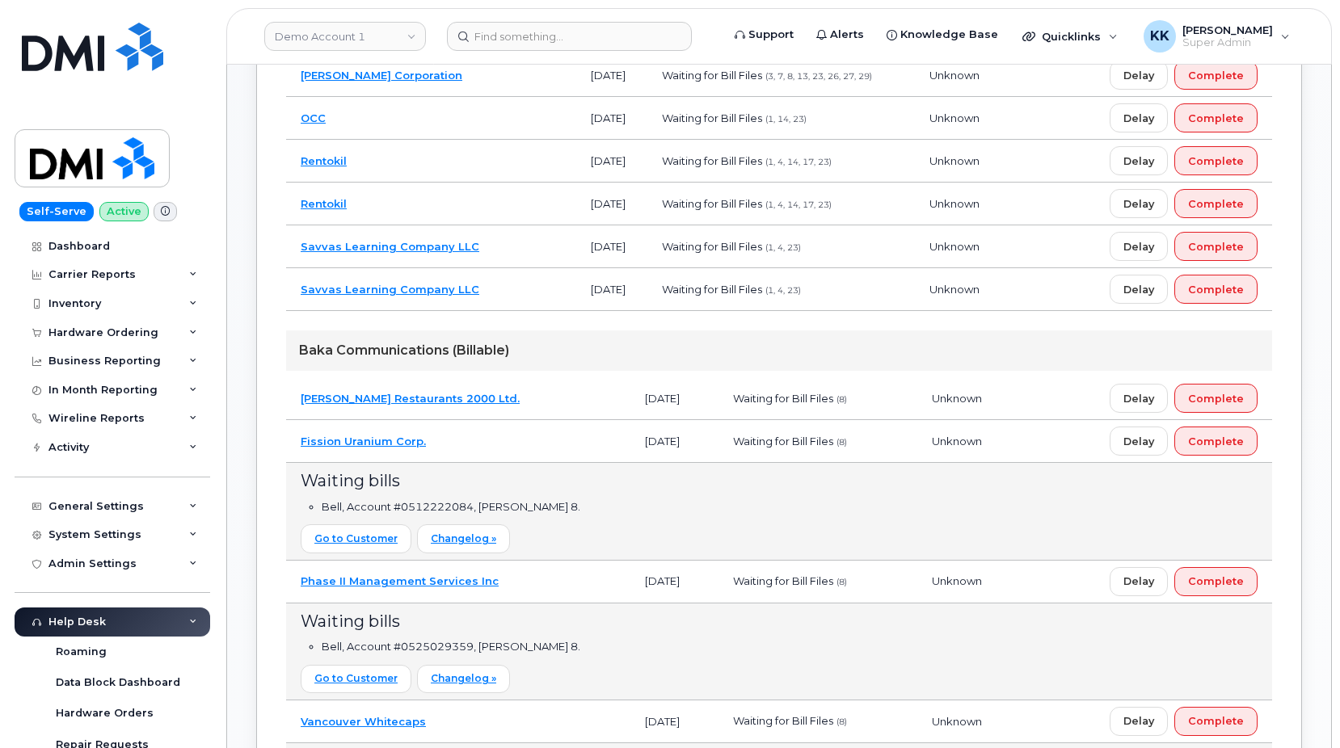
click at [516, 390] on td "Earls Restaurants 2000 Ltd." at bounding box center [458, 398] width 344 height 43
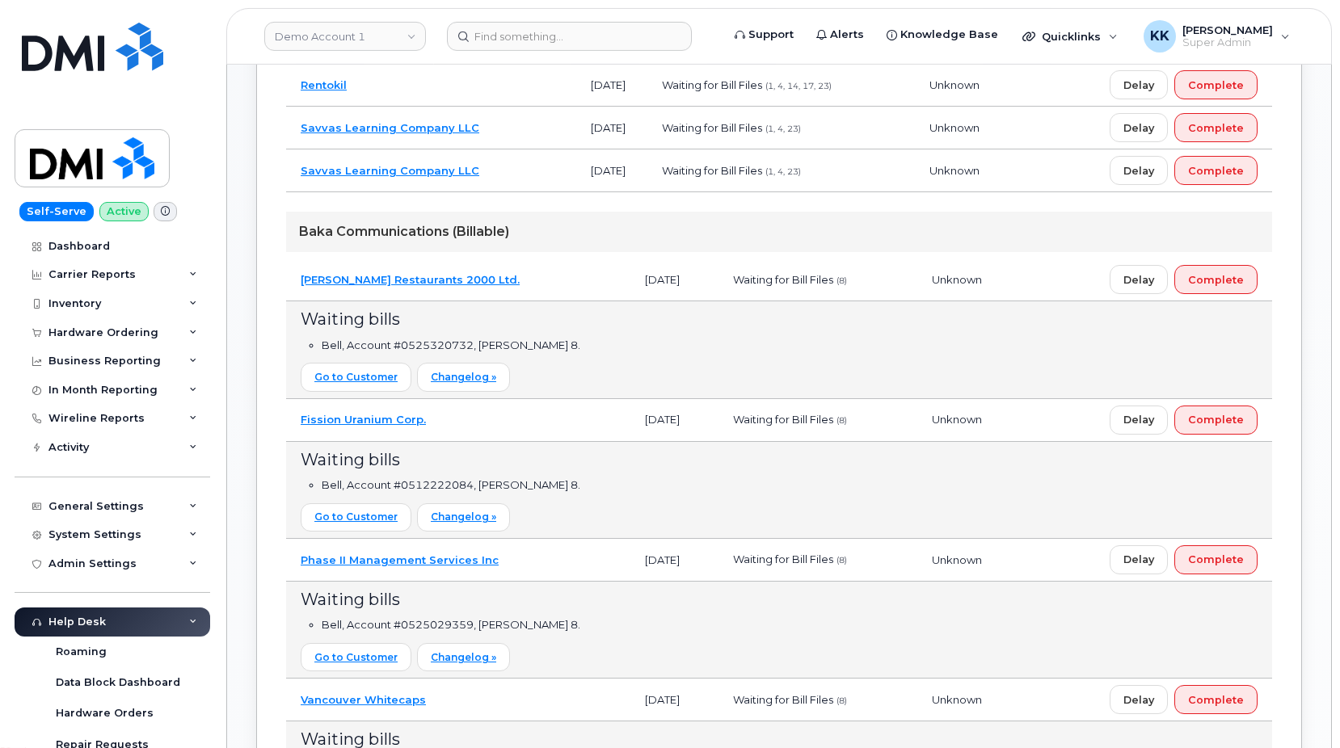
scroll to position [824, 0]
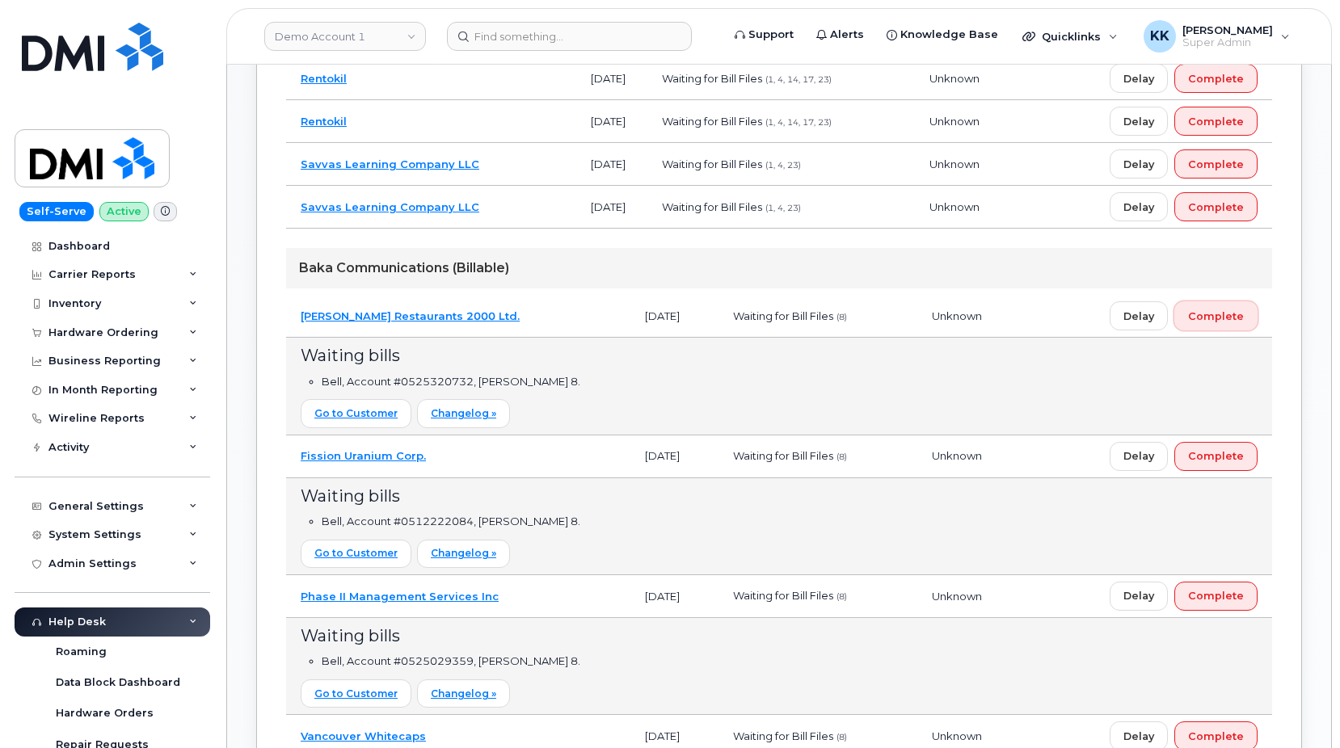
click at [1237, 310] on span "Complete" at bounding box center [1216, 316] width 56 height 15
click at [1231, 317] on span "Complete" at bounding box center [1216, 316] width 56 height 15
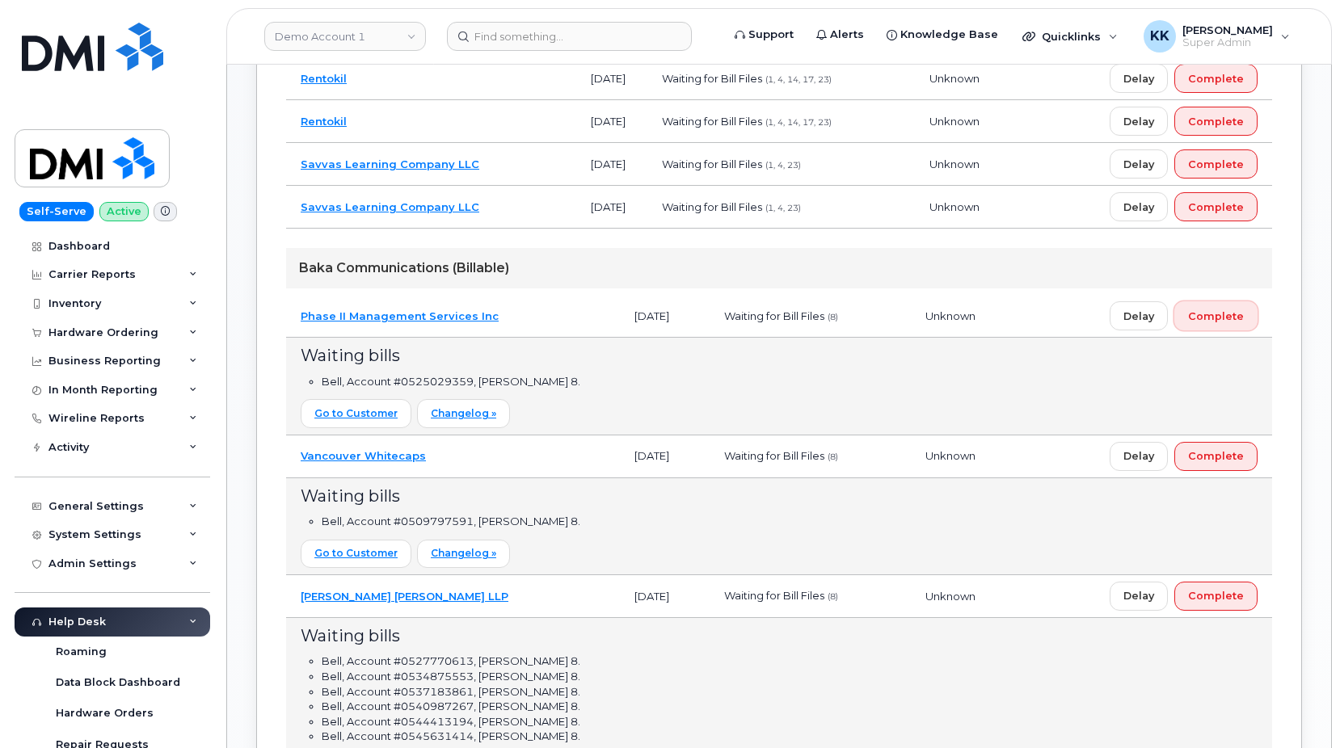
click at [1220, 322] on span "Complete" at bounding box center [1216, 316] width 56 height 15
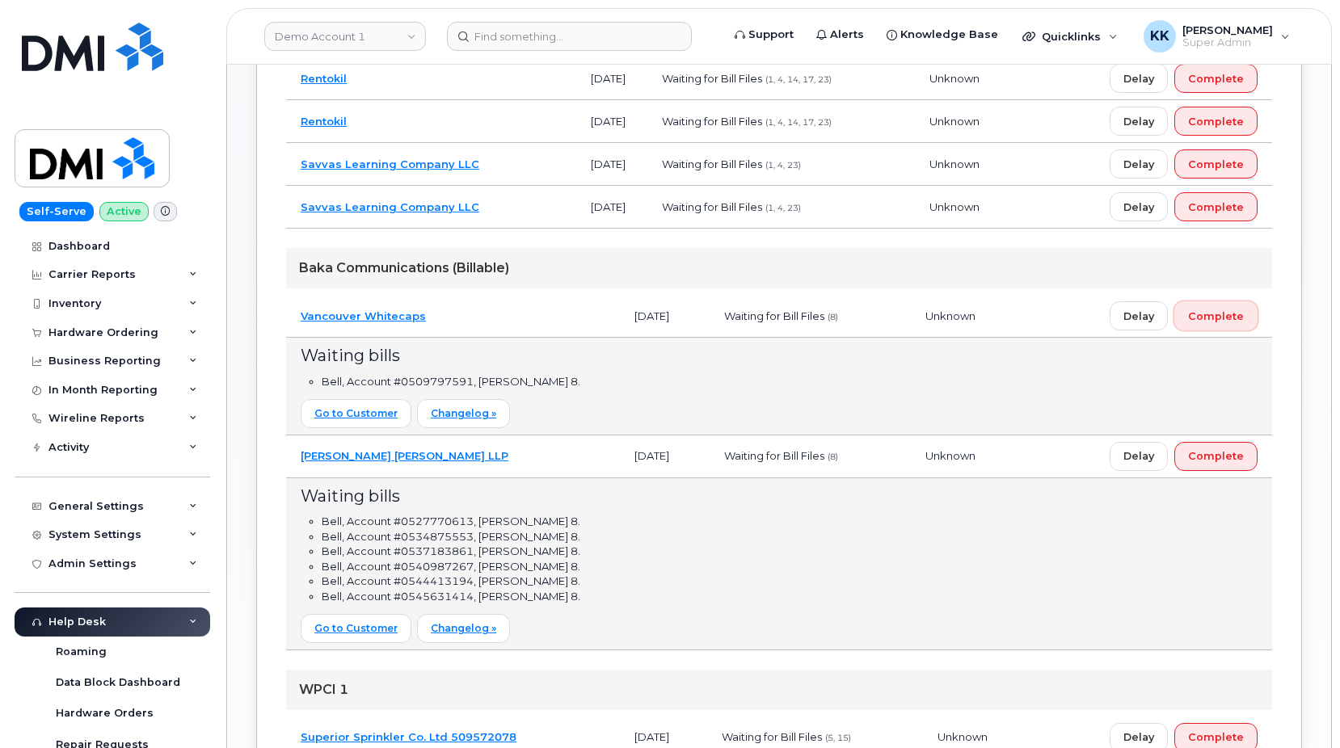
click at [1229, 319] on span "Complete" at bounding box center [1216, 316] width 56 height 15
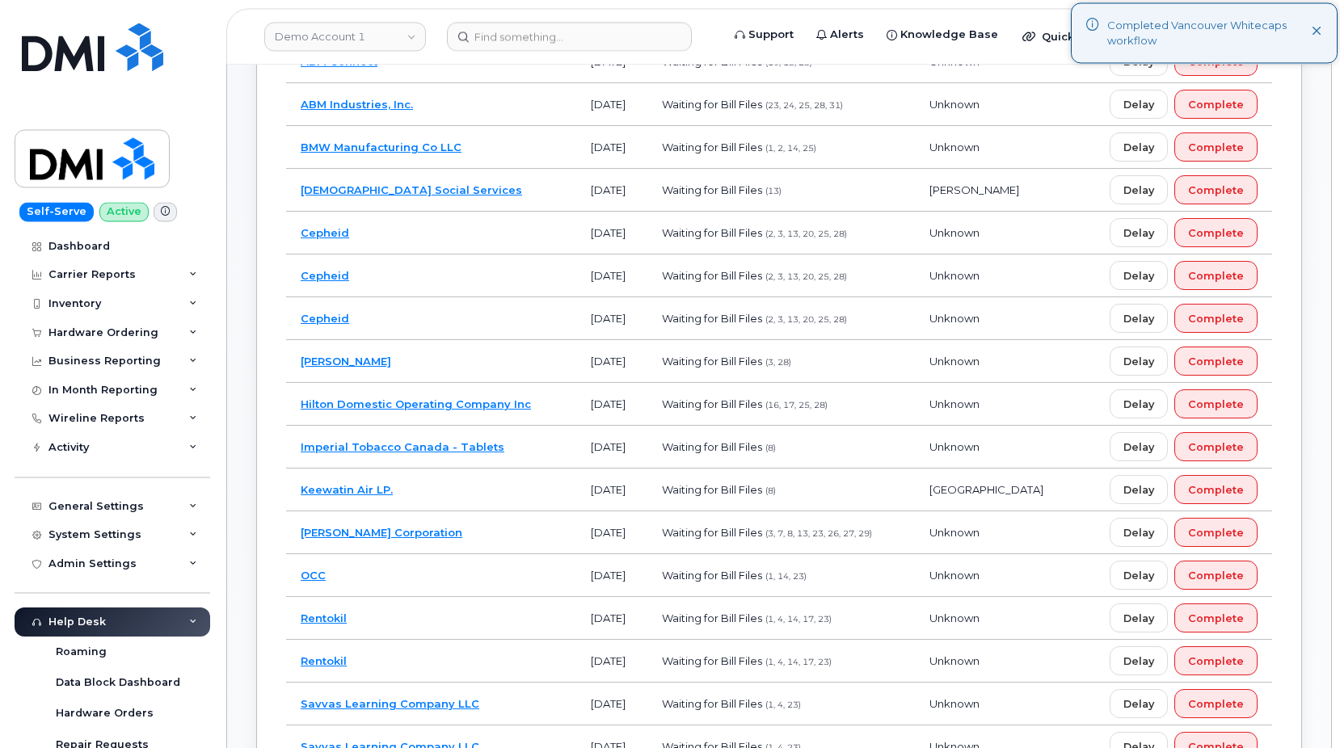
scroll to position [0, 0]
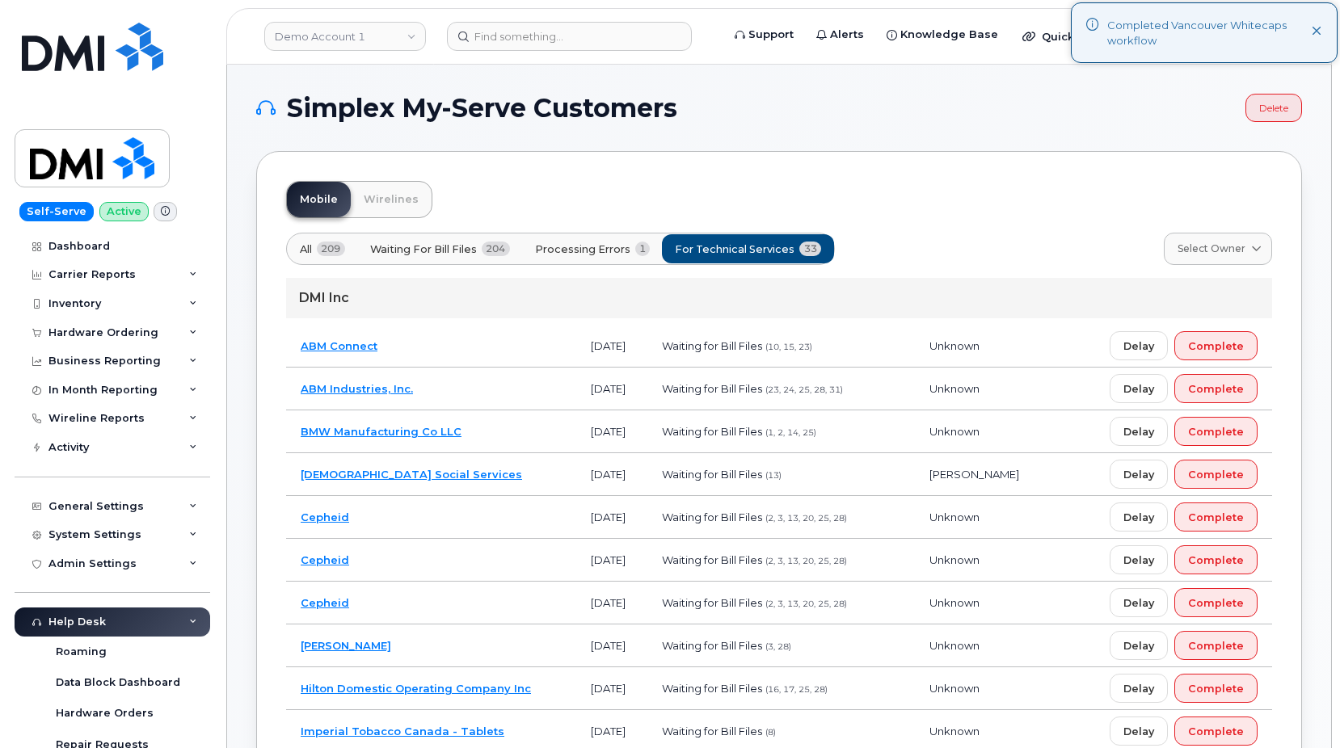
click at [555, 392] on td "ABM Industries, Inc." at bounding box center [431, 389] width 290 height 43
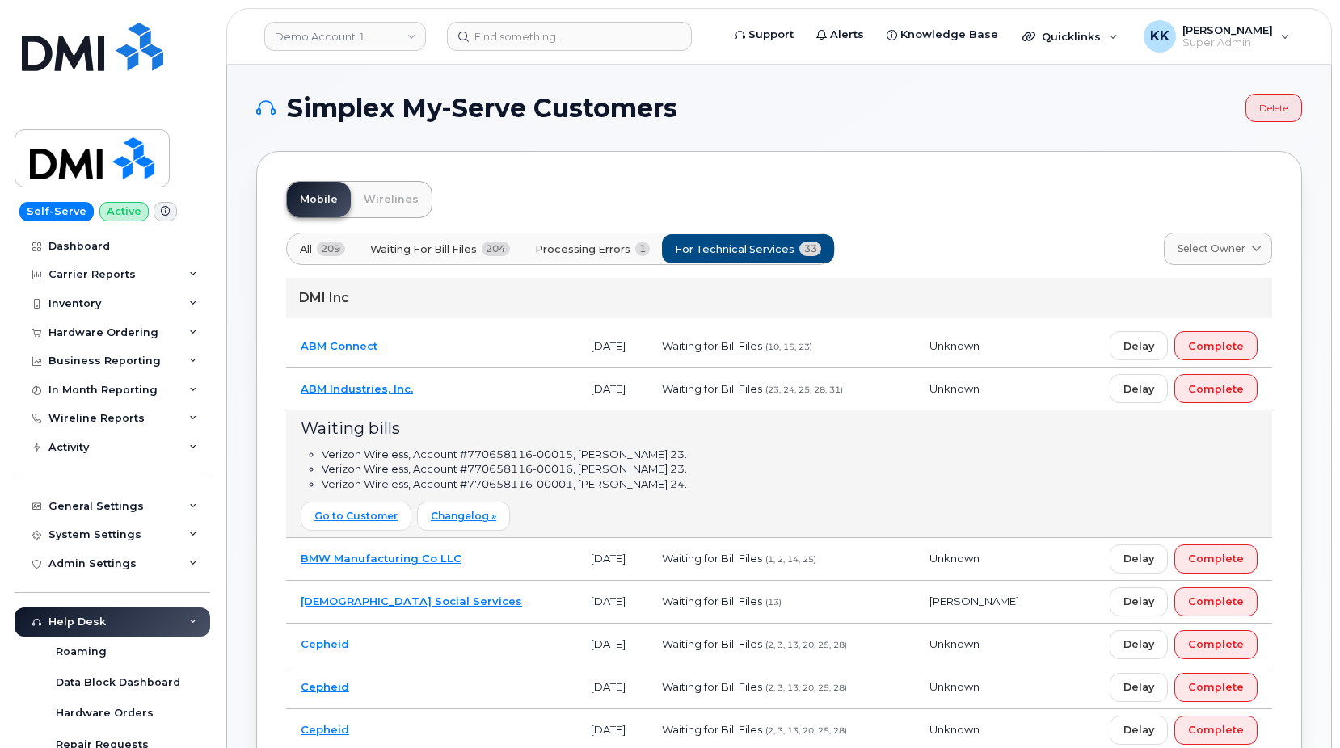
click at [470, 393] on td "ABM Industries, Inc." at bounding box center [431, 389] width 290 height 43
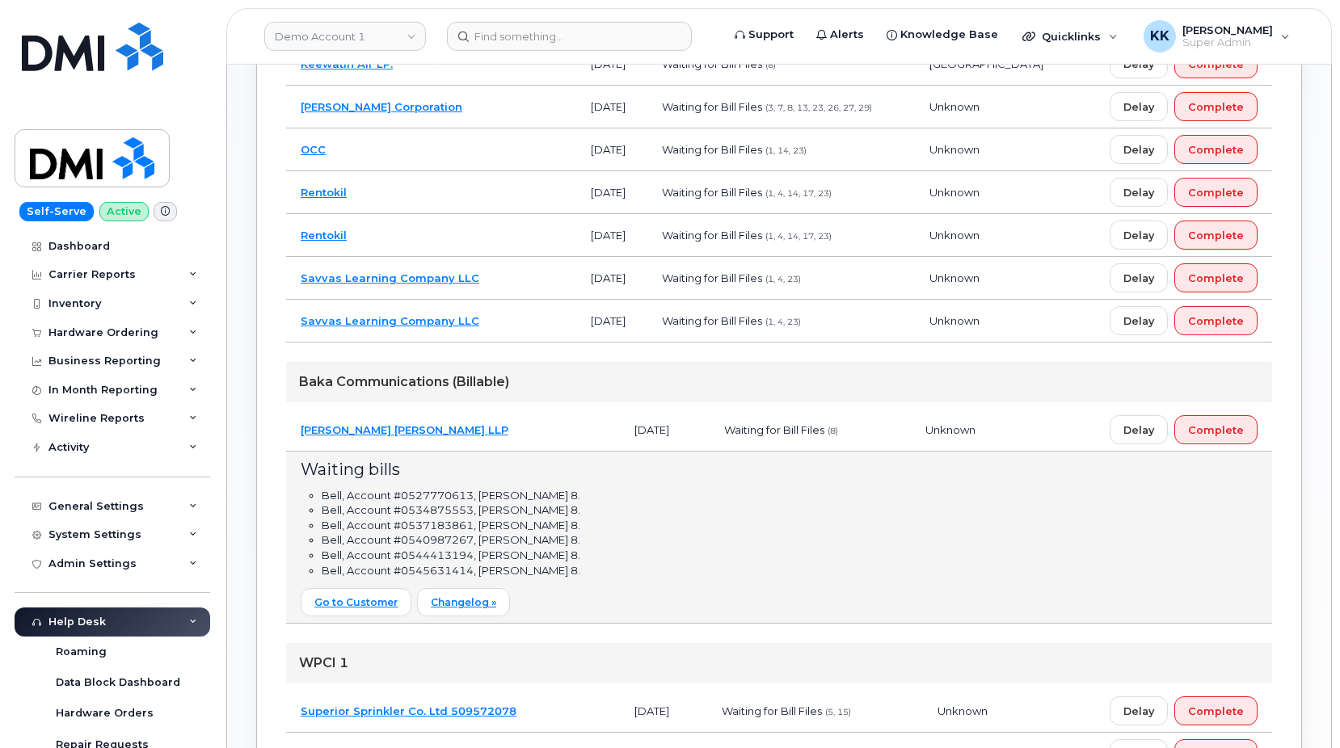
scroll to position [742, 0]
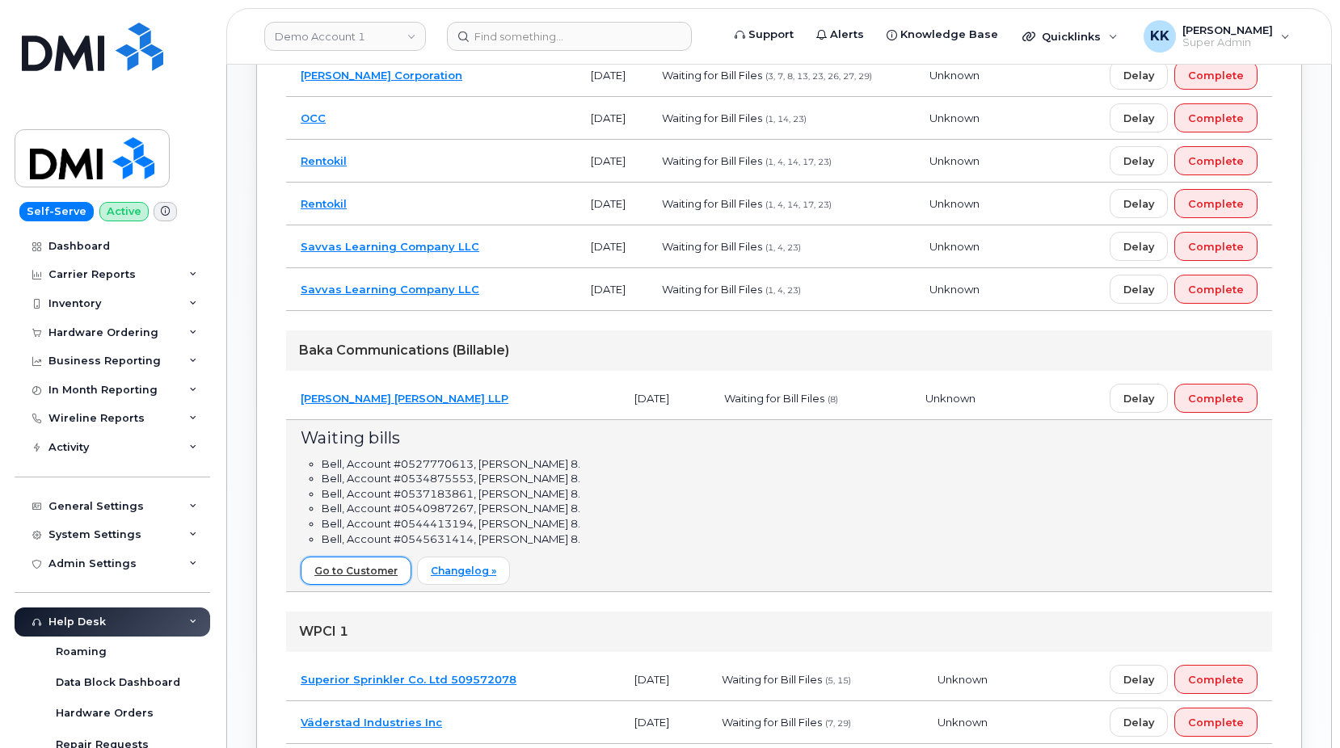
click at [369, 567] on link "Go to Customer" at bounding box center [356, 571] width 111 height 28
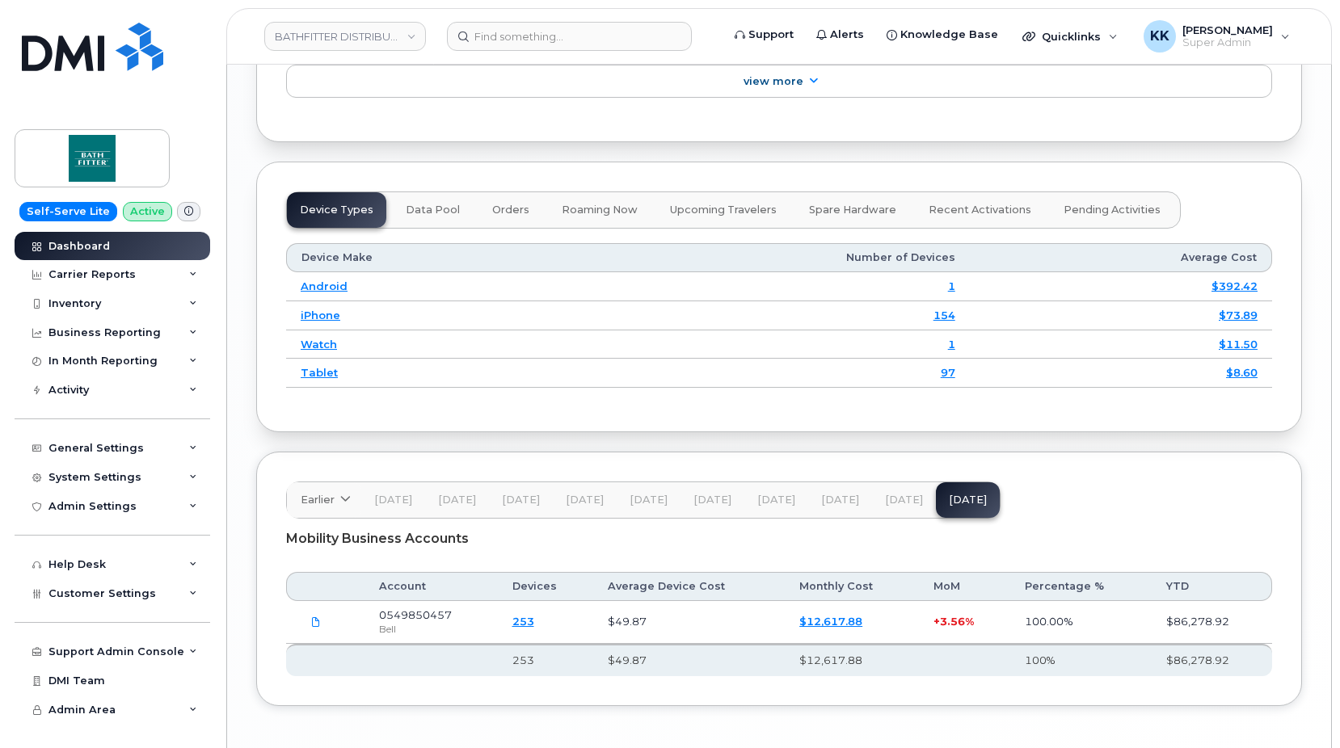
scroll to position [1911, 0]
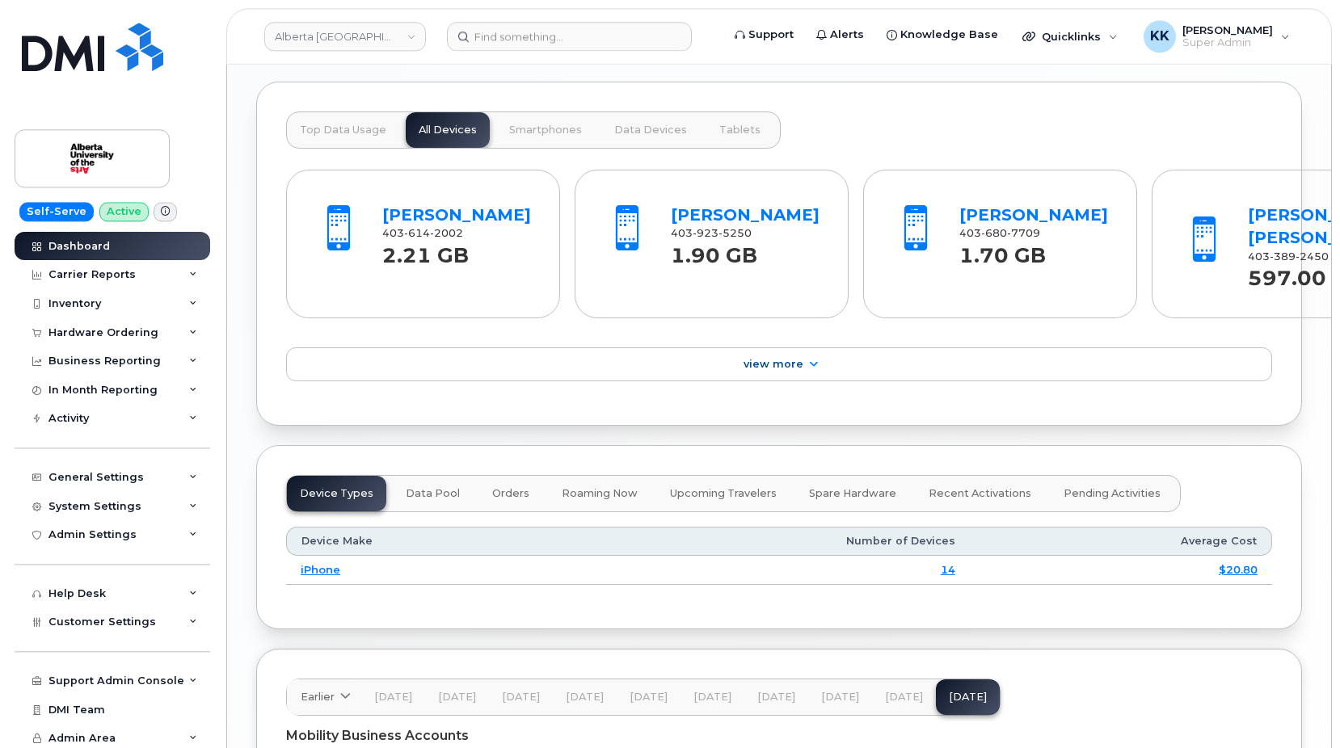
scroll to position [1855, 0]
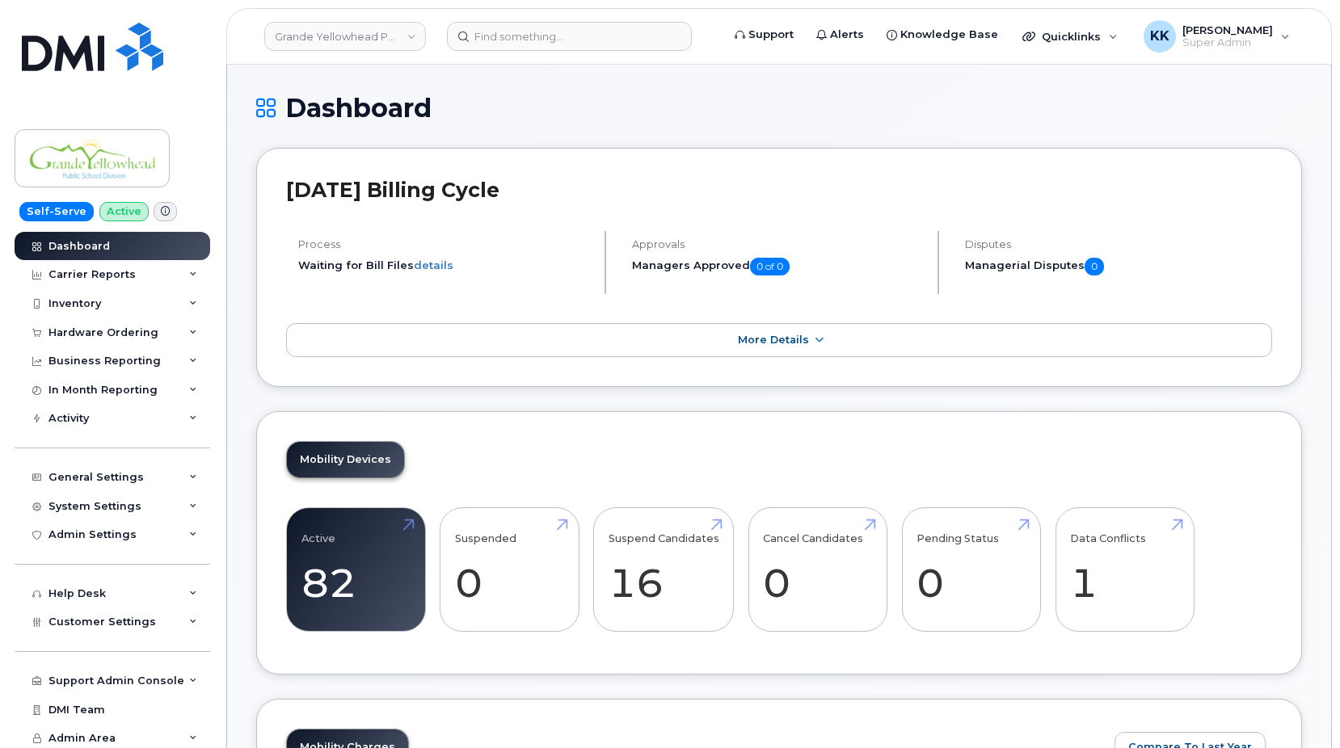
scroll to position [1854, 0]
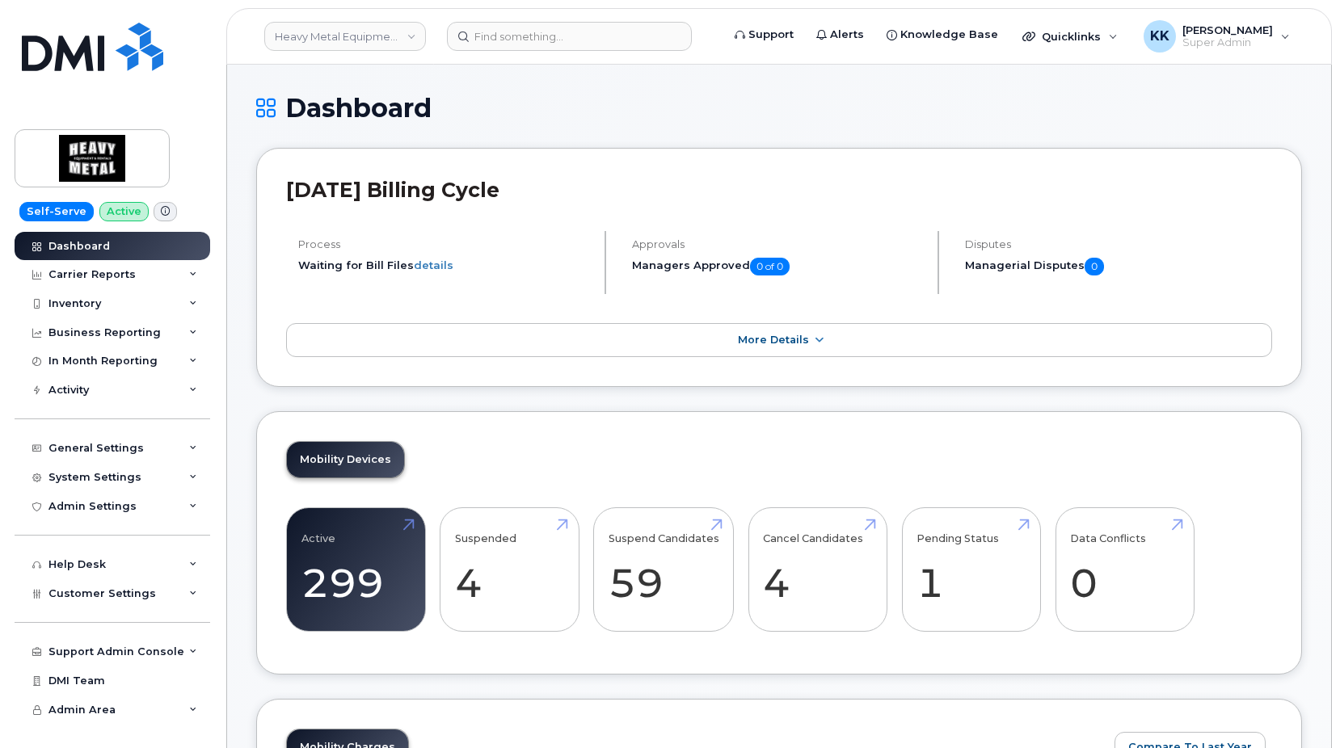
scroll to position [2084, 0]
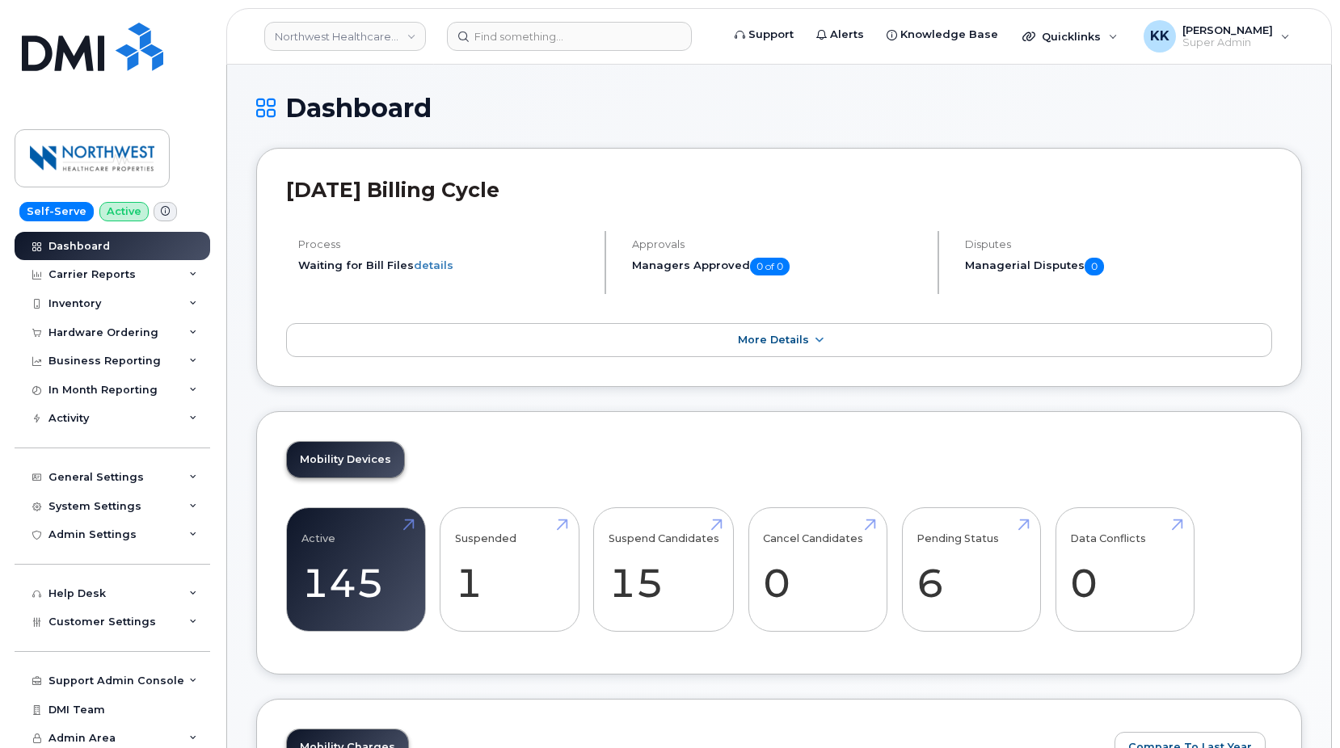
scroll to position [1940, 0]
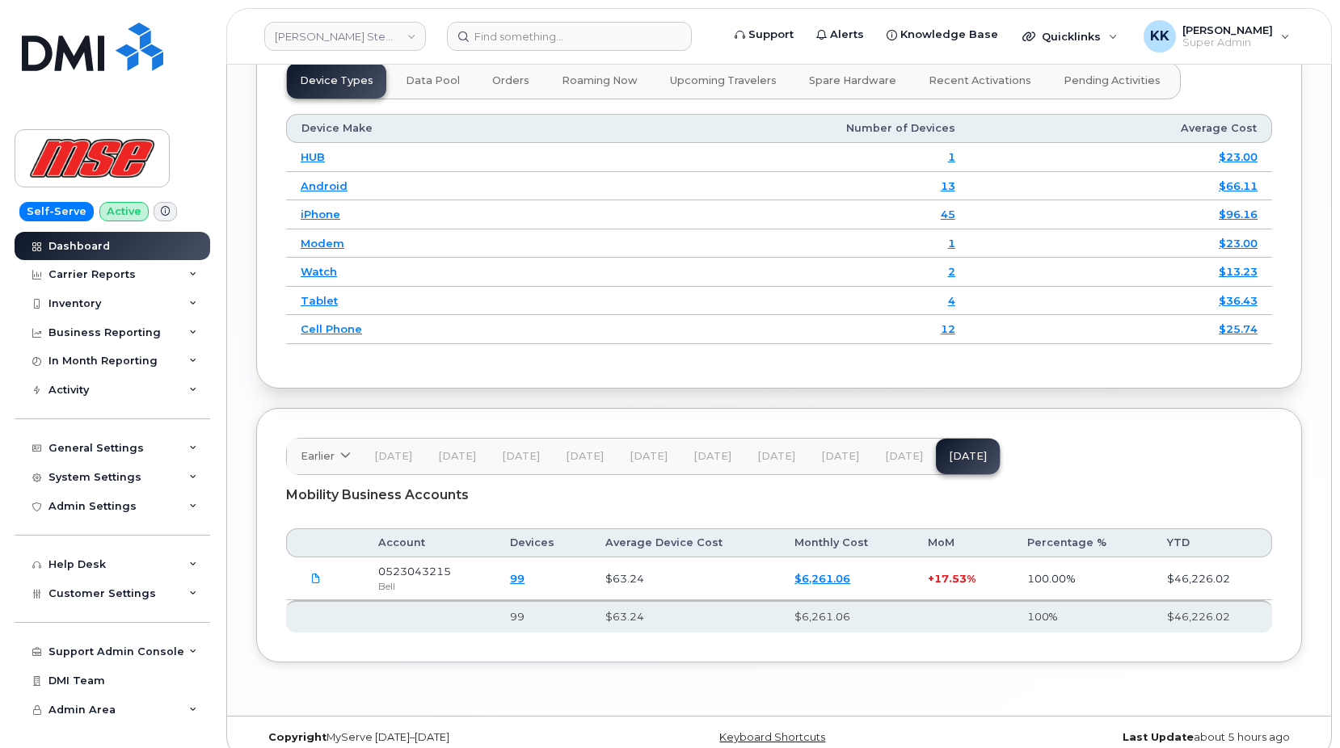
scroll to position [2021, 0]
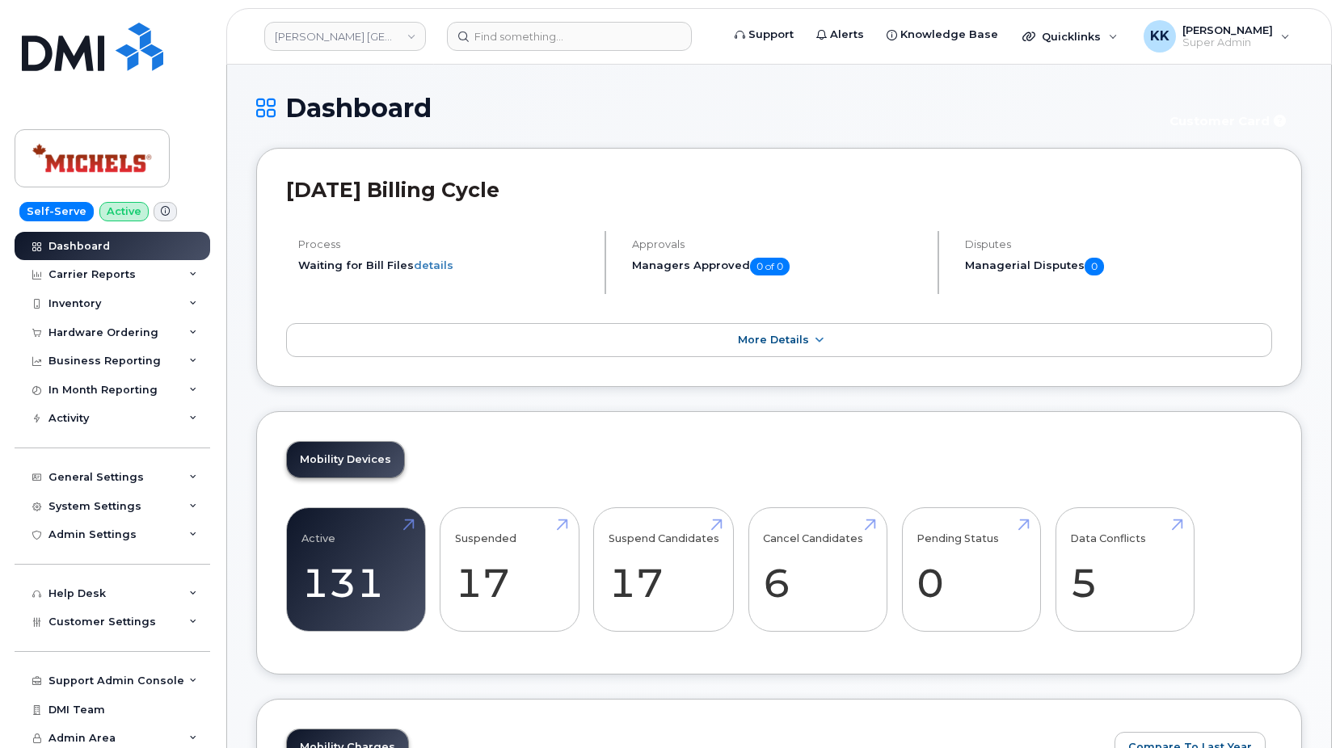
scroll to position [1940, 0]
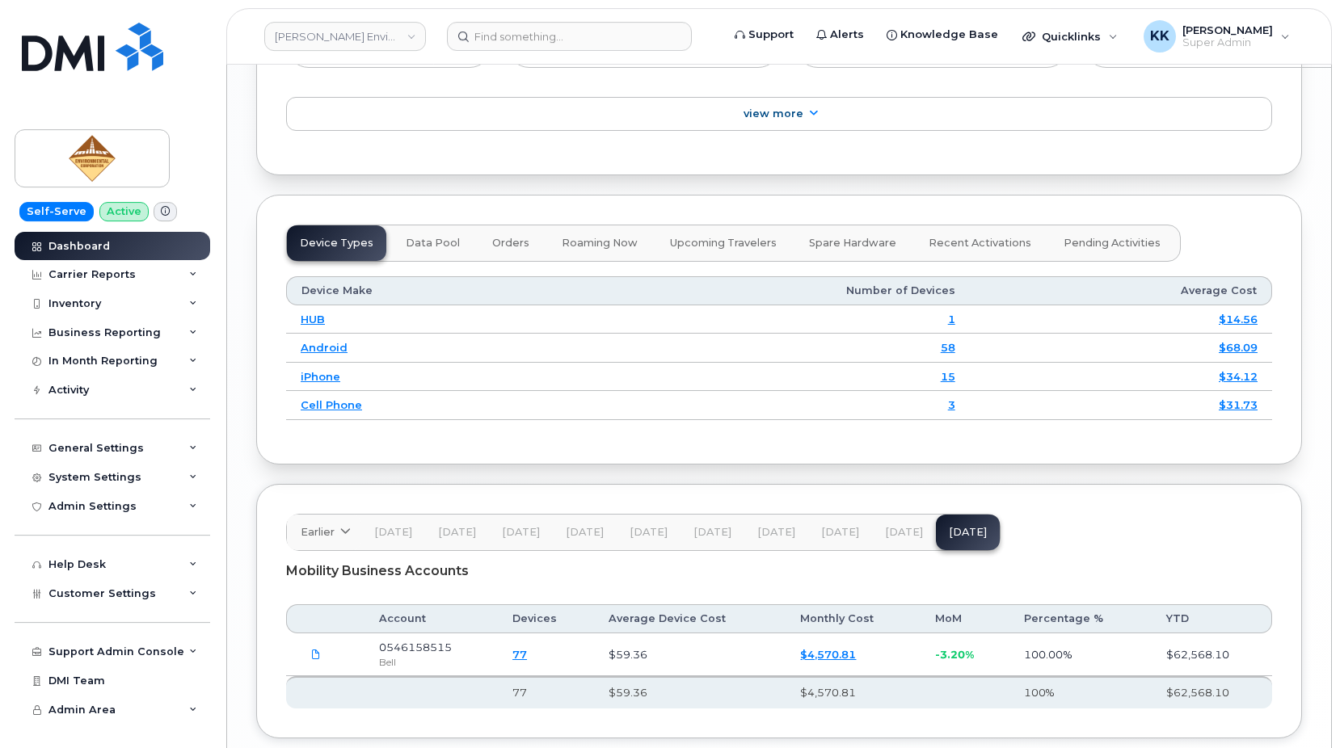
scroll to position [1912, 0]
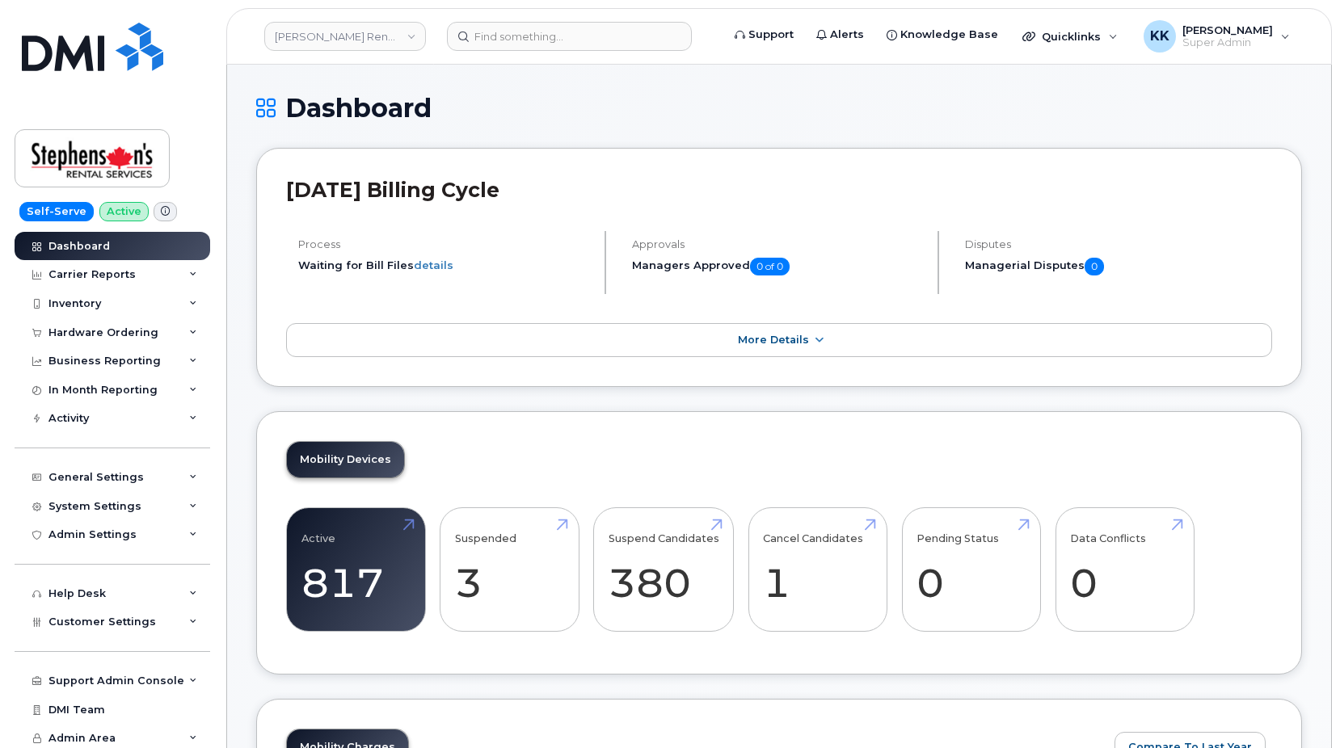
scroll to position [2056, 0]
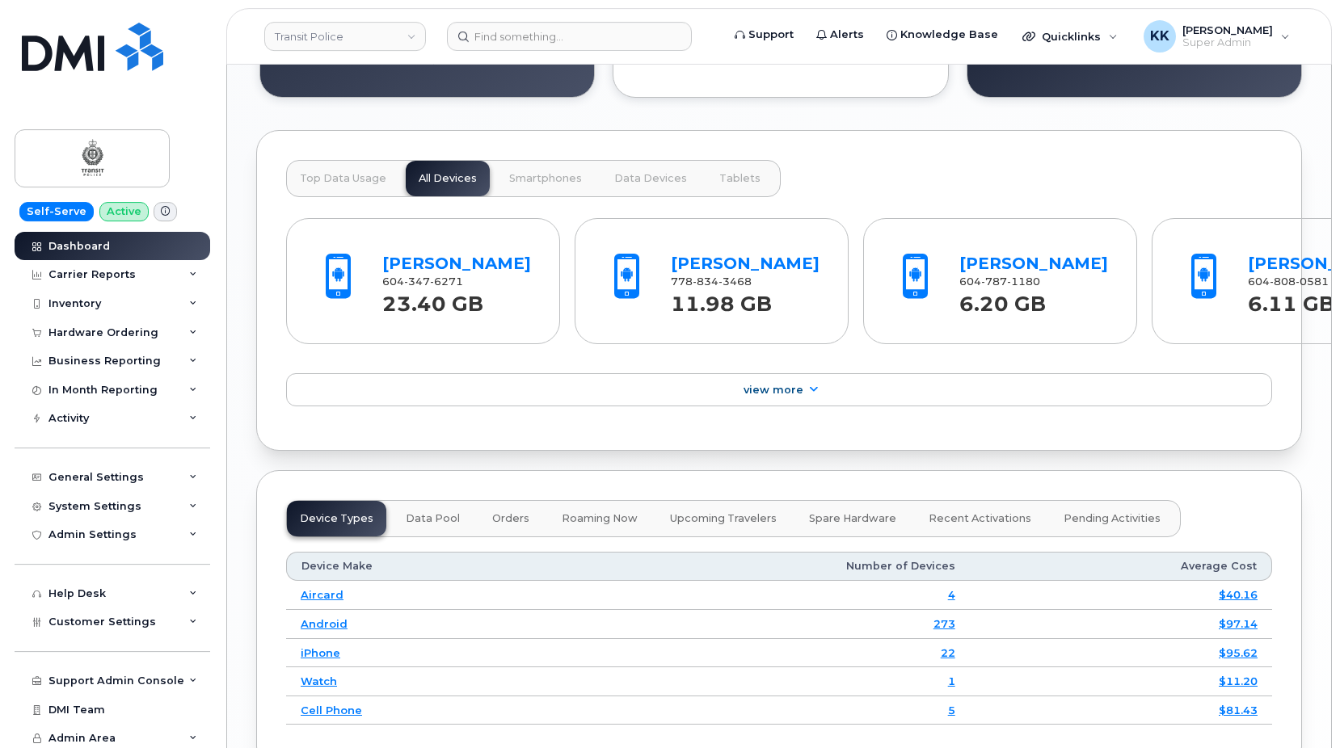
scroll to position [1940, 0]
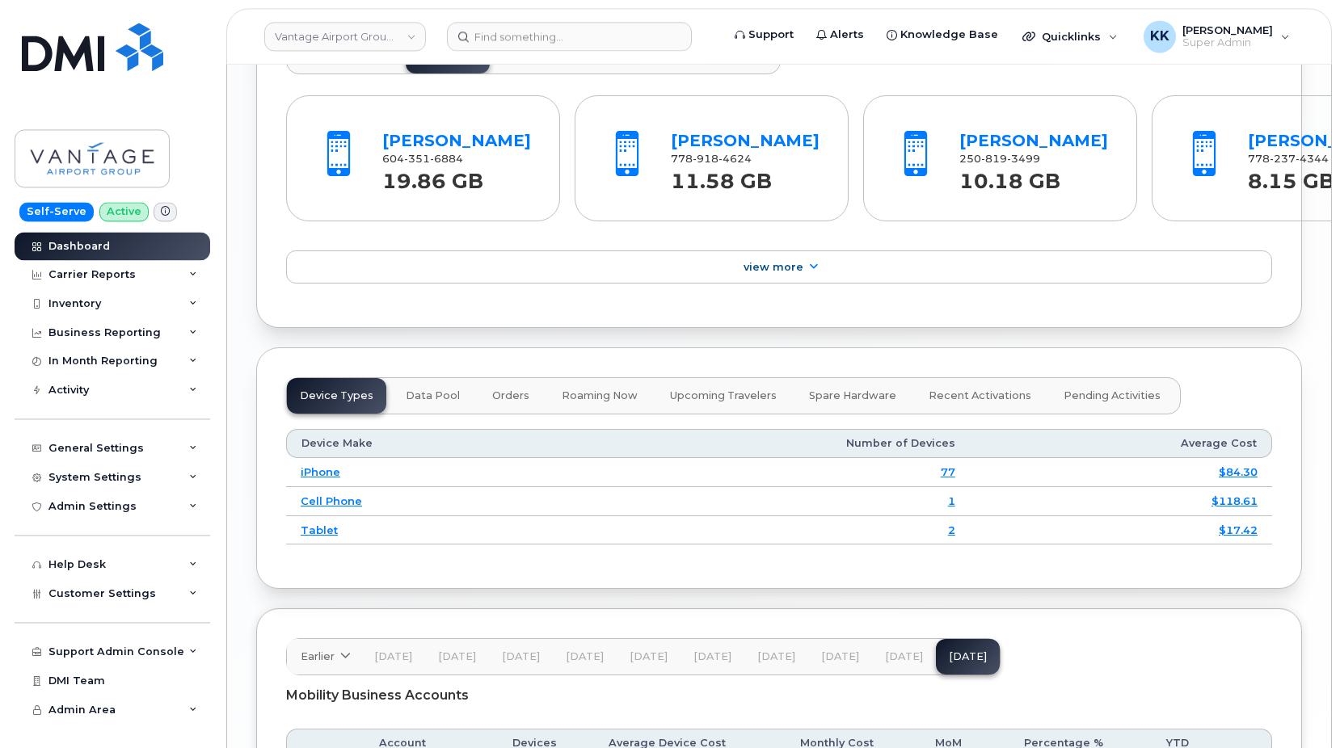
scroll to position [1906, 0]
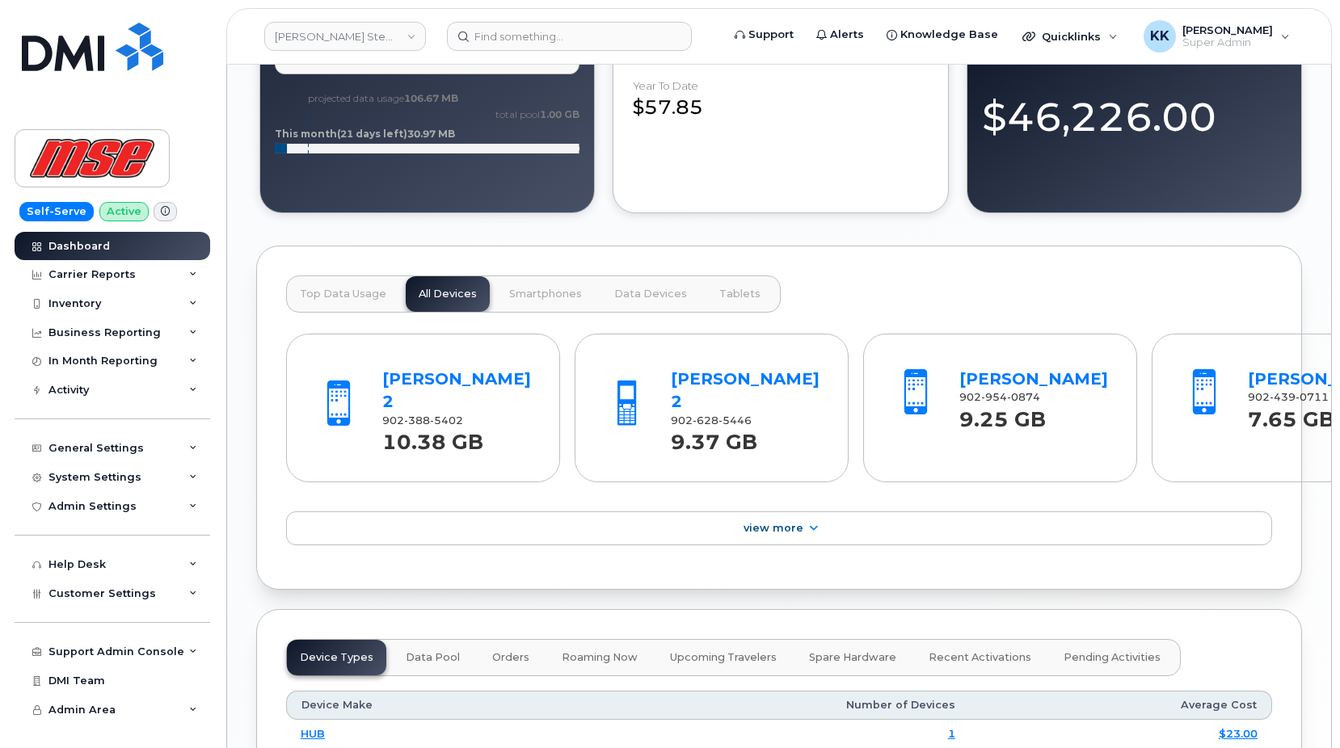
scroll to position [2021, 0]
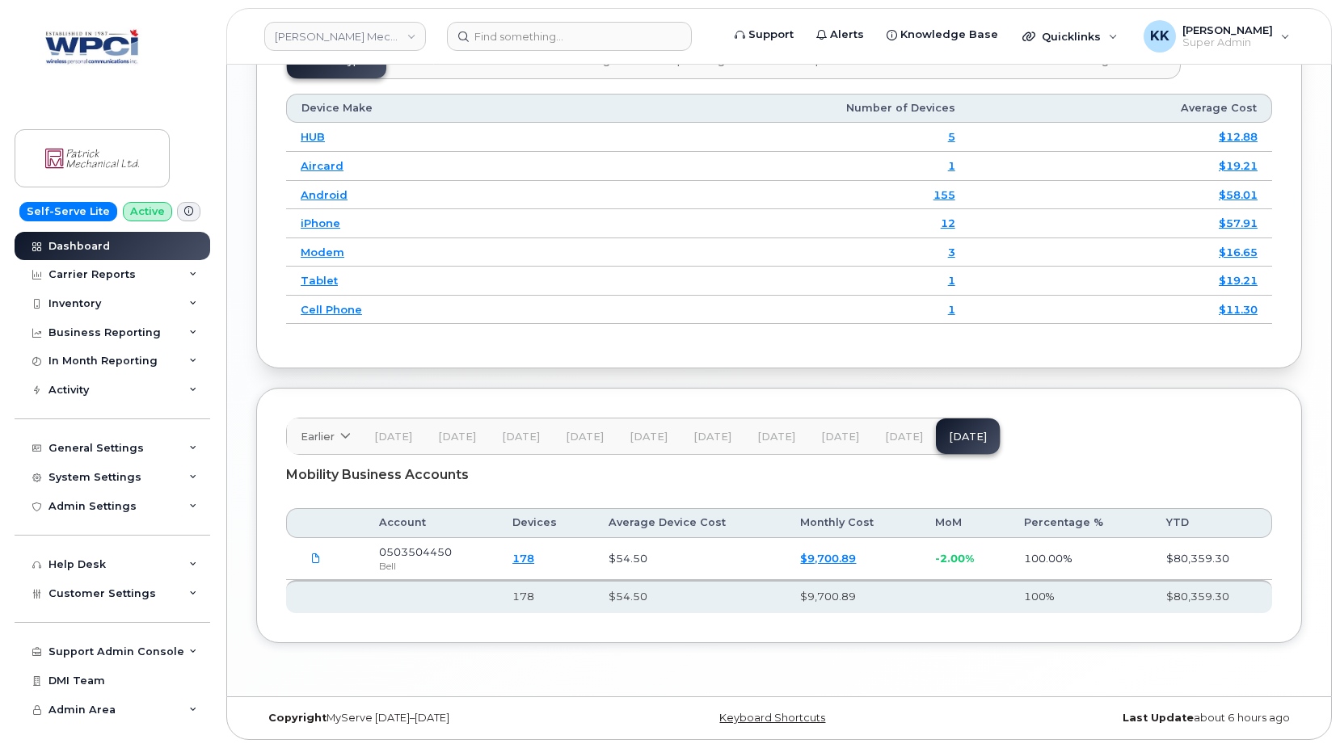
scroll to position [1998, 0]
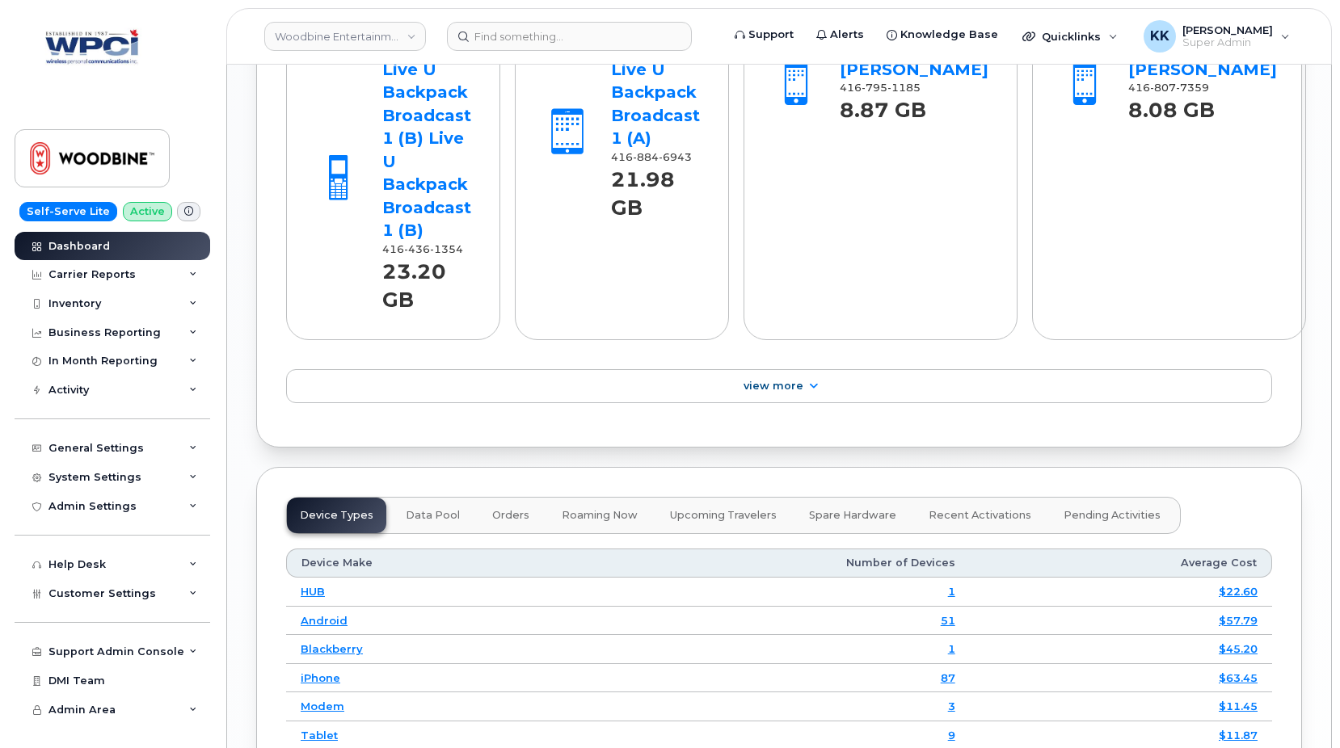
scroll to position [2113, 0]
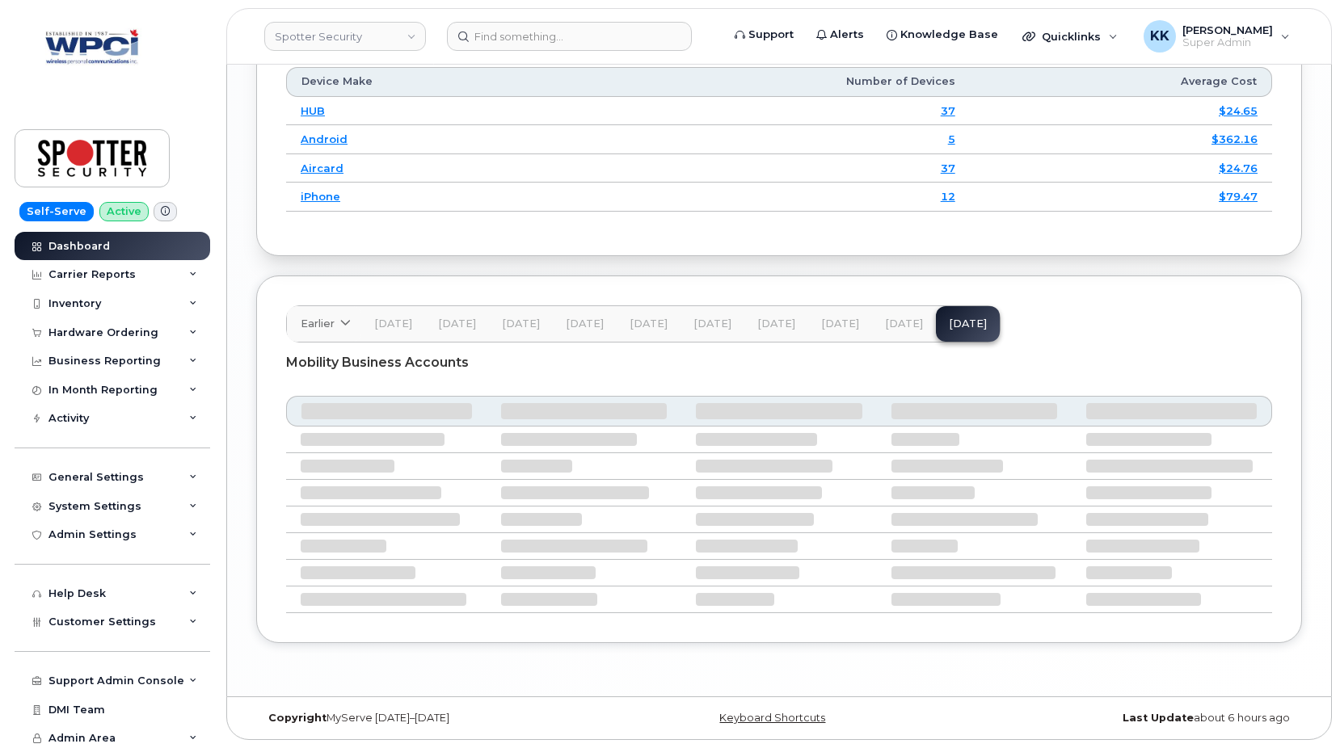
scroll to position [1935, 0]
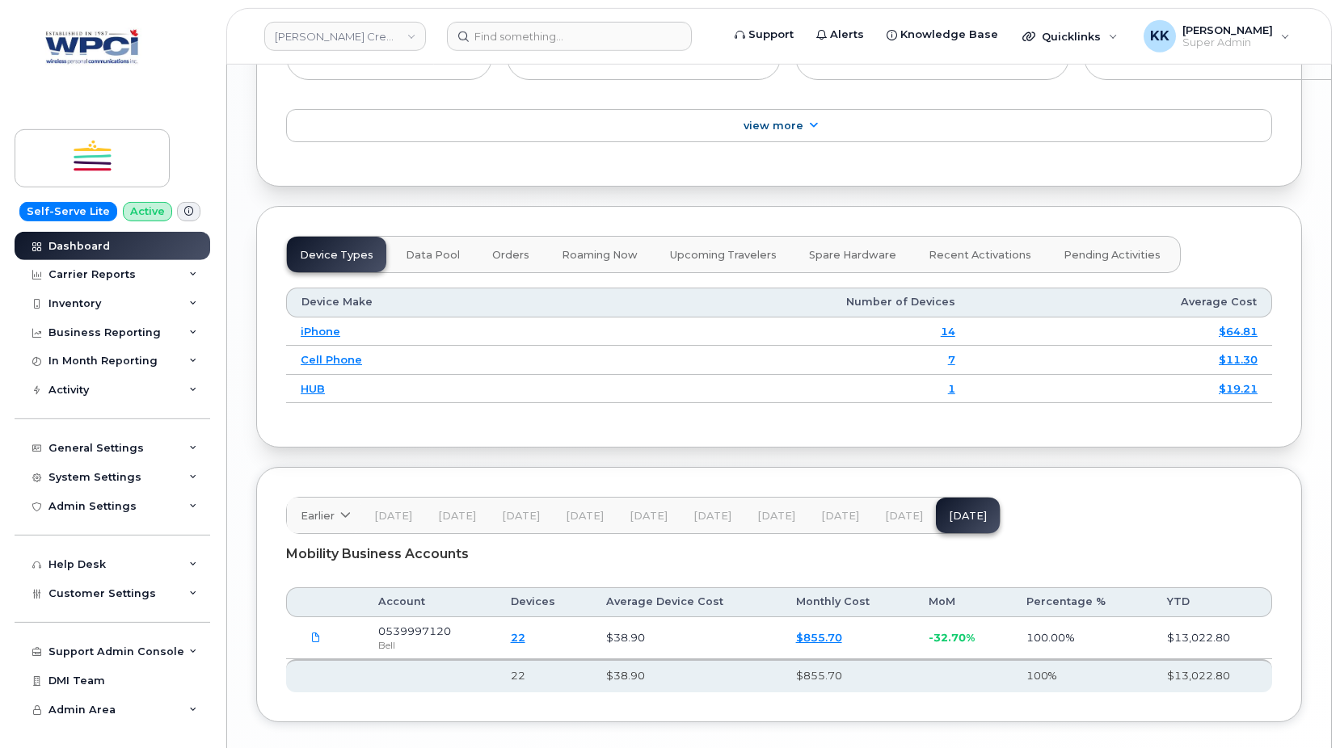
scroll to position [1883, 0]
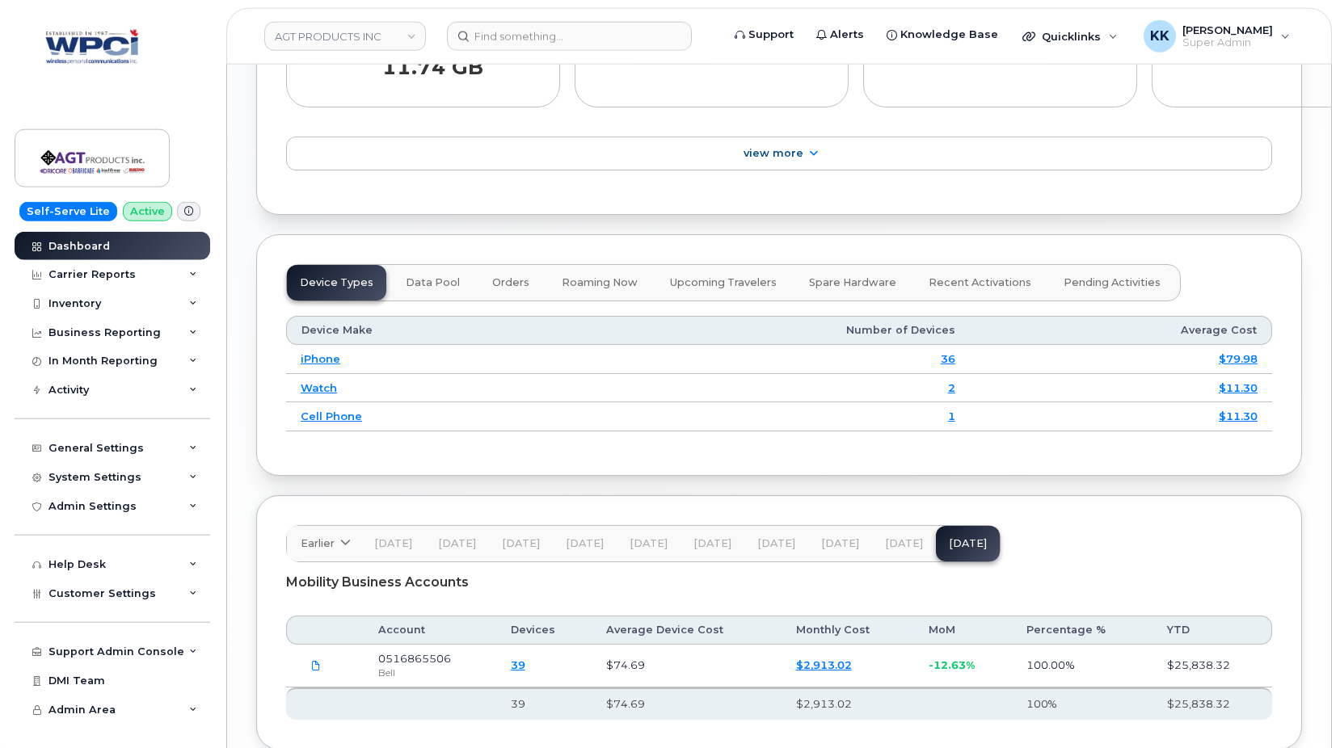
scroll to position [1883, 0]
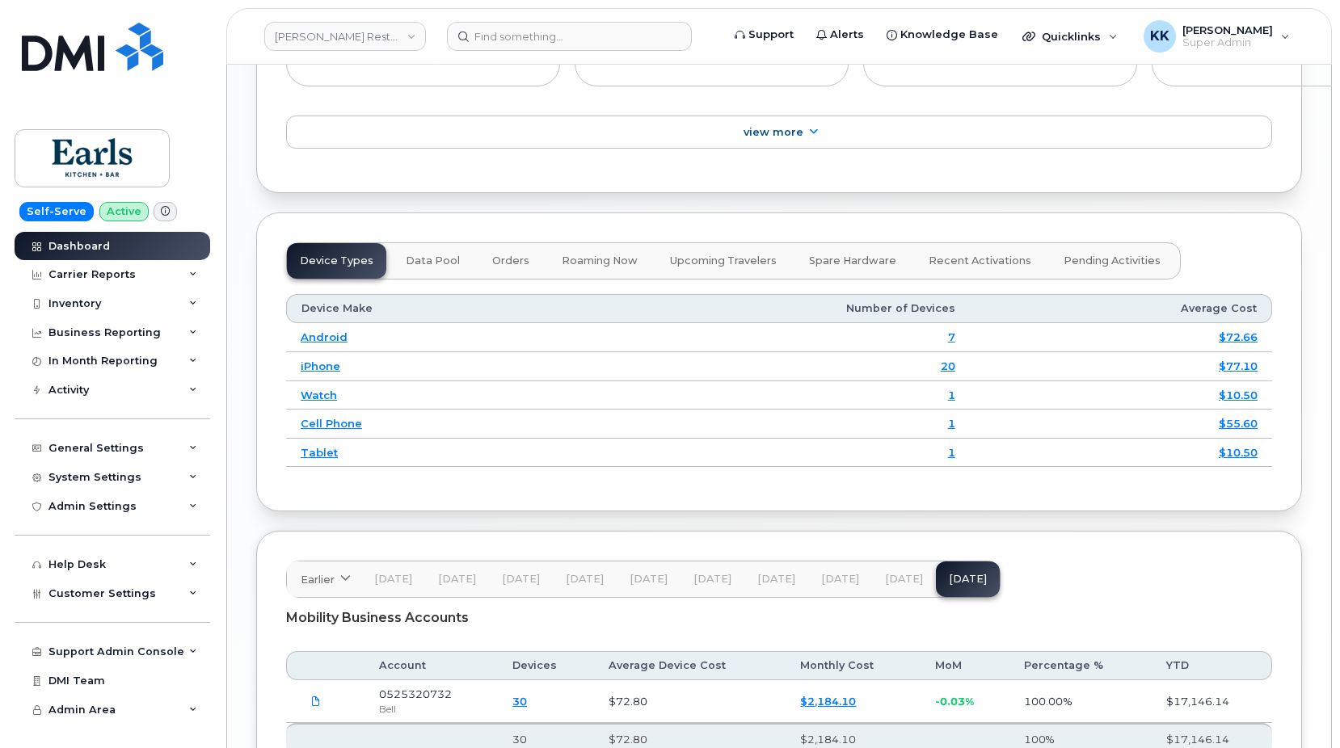
scroll to position [1940, 0]
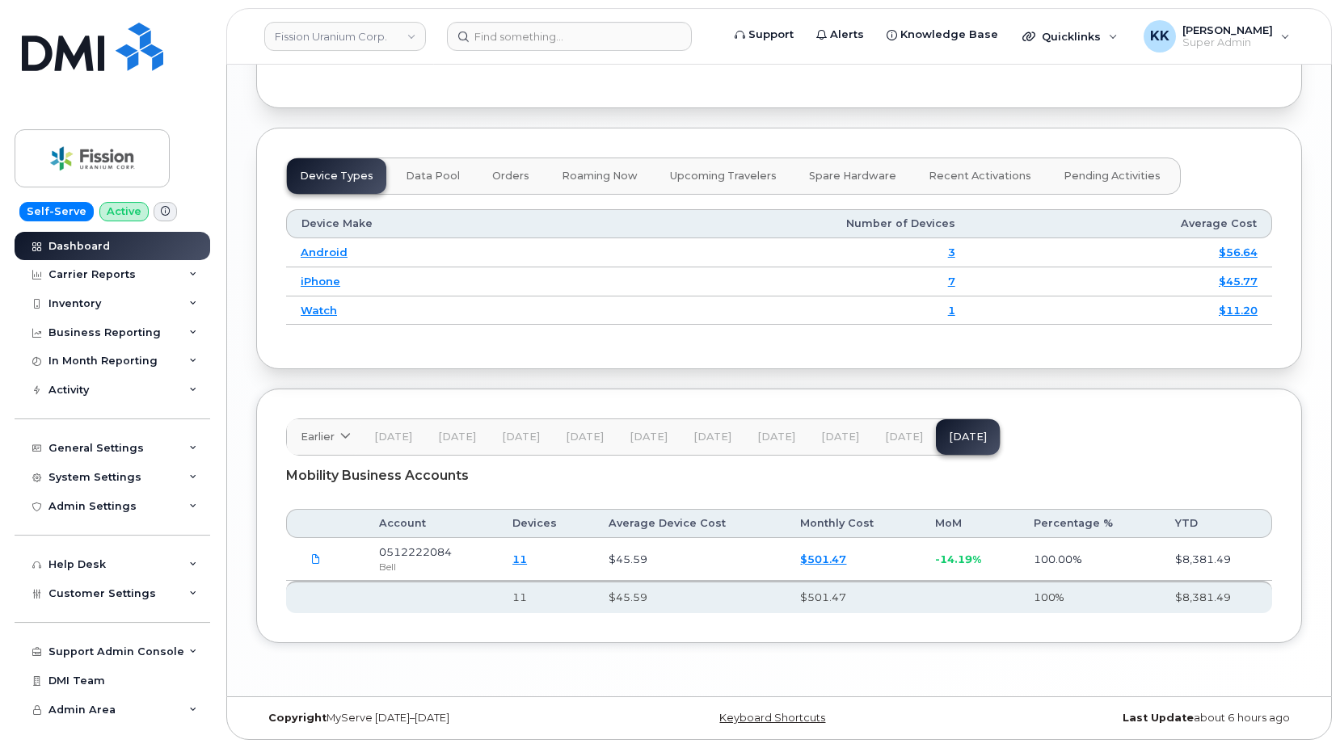
scroll to position [1883, 0]
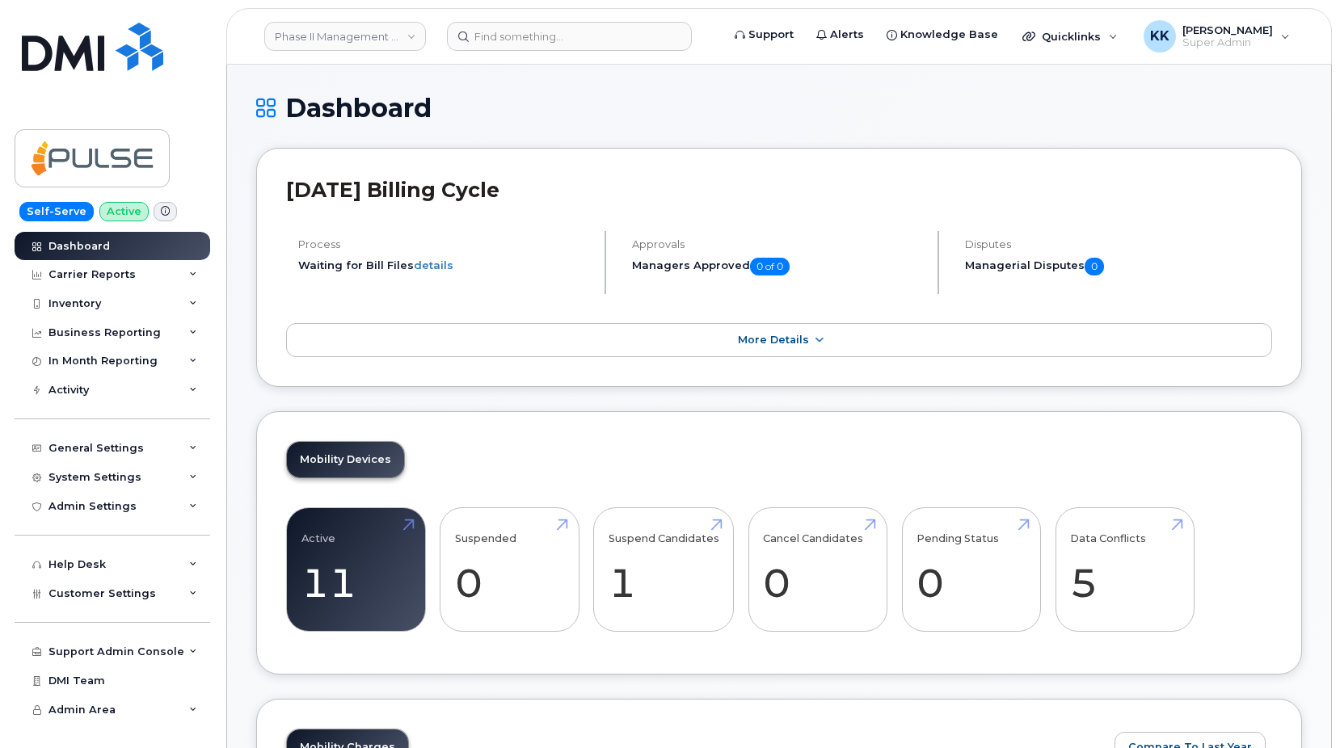
scroll to position [1883, 0]
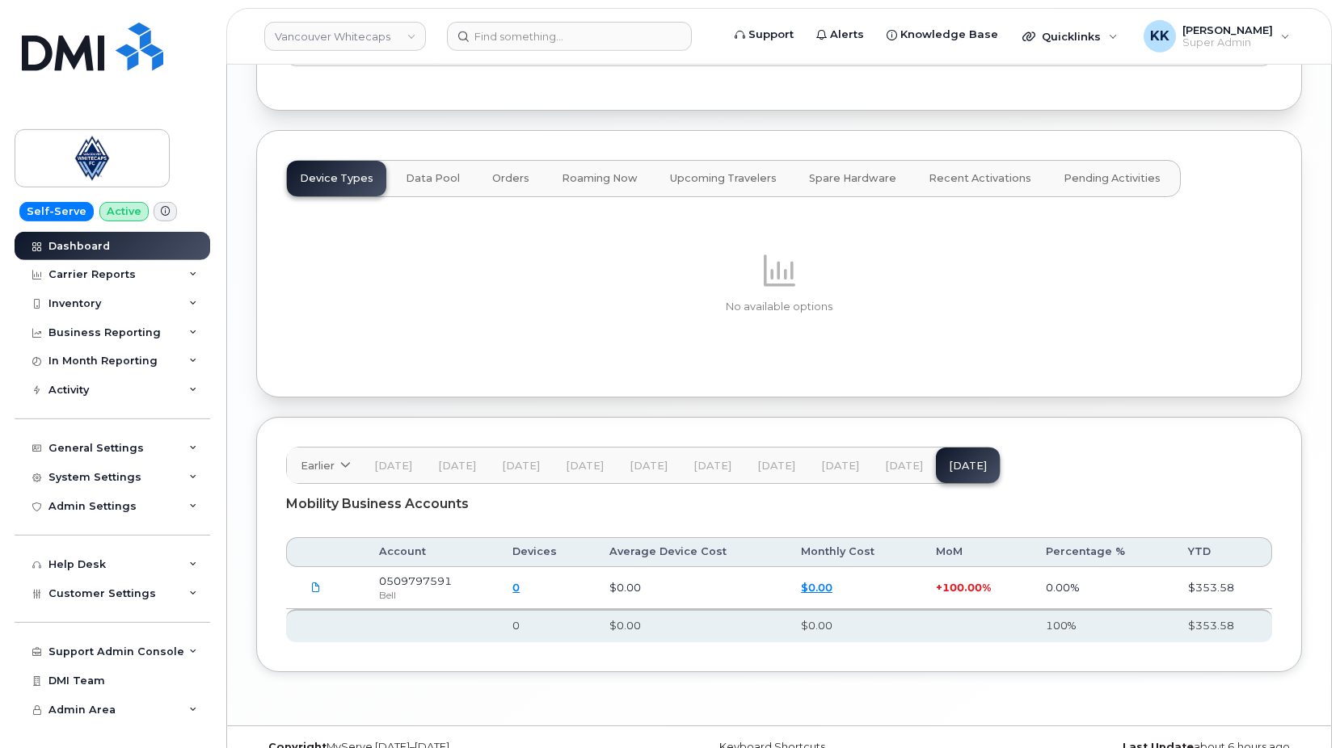
scroll to position [1895, 0]
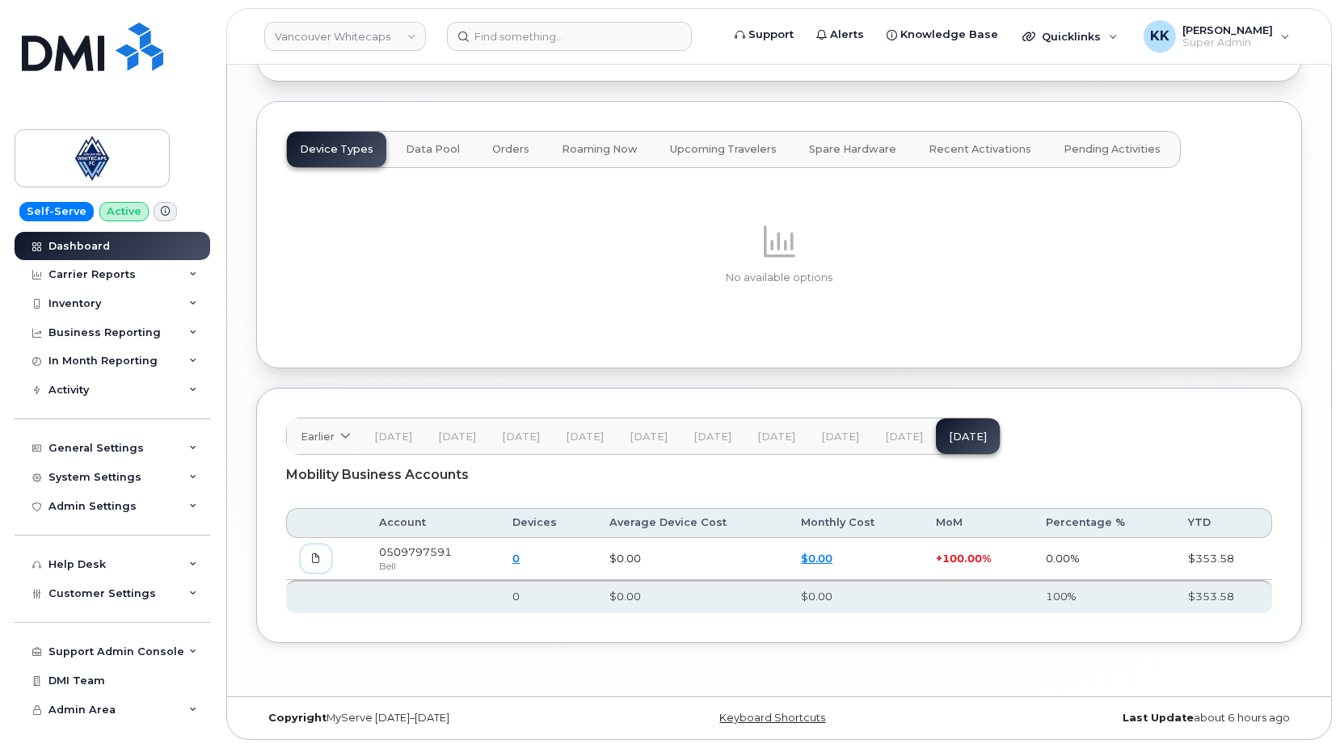
click at [314, 558] on icon at bounding box center [316, 559] width 10 height 10
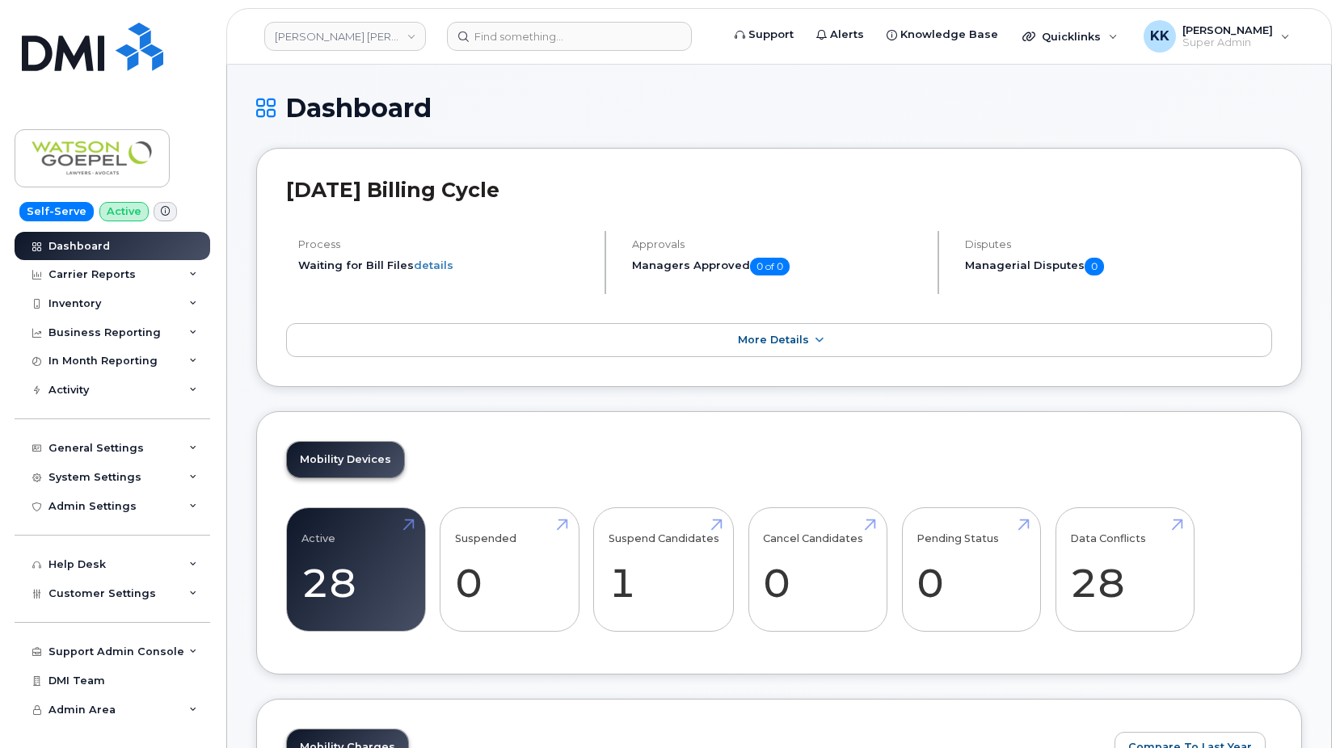
scroll to position [2096, 0]
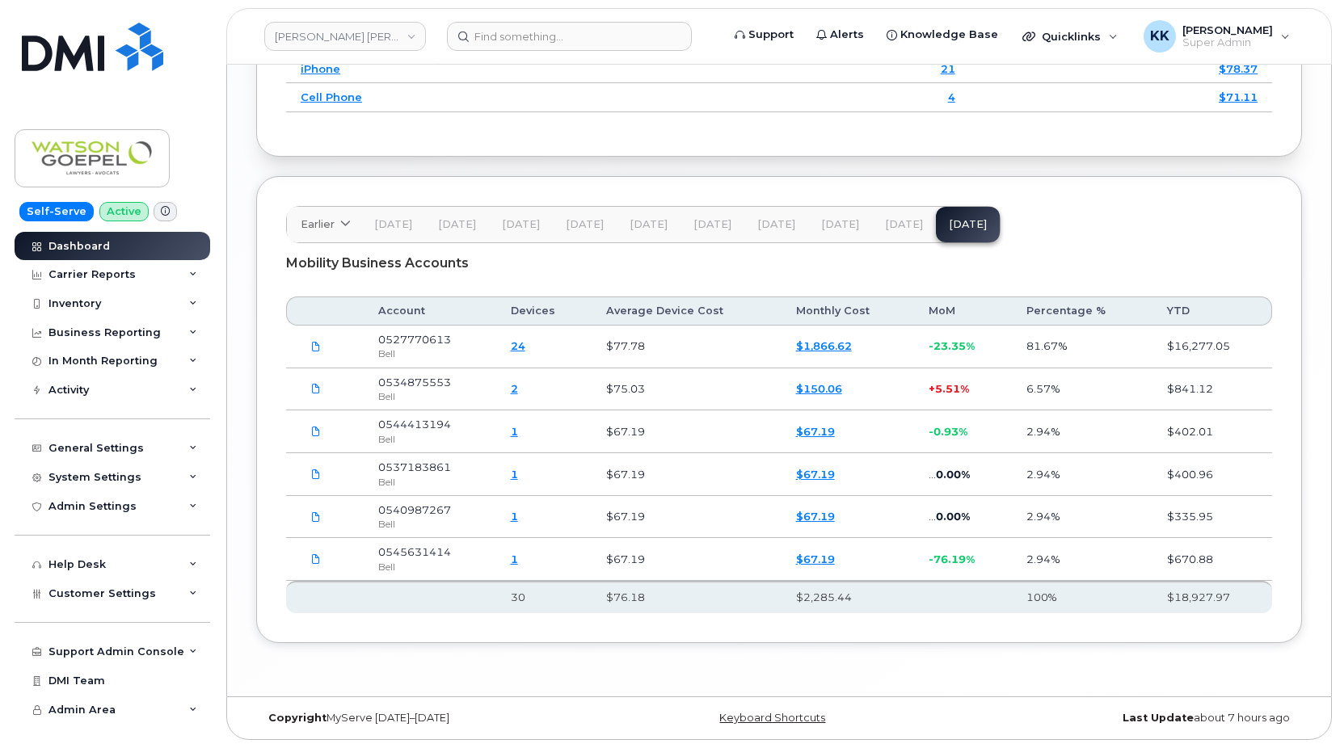
click at [899, 225] on span "Jul 25" at bounding box center [904, 224] width 38 height 13
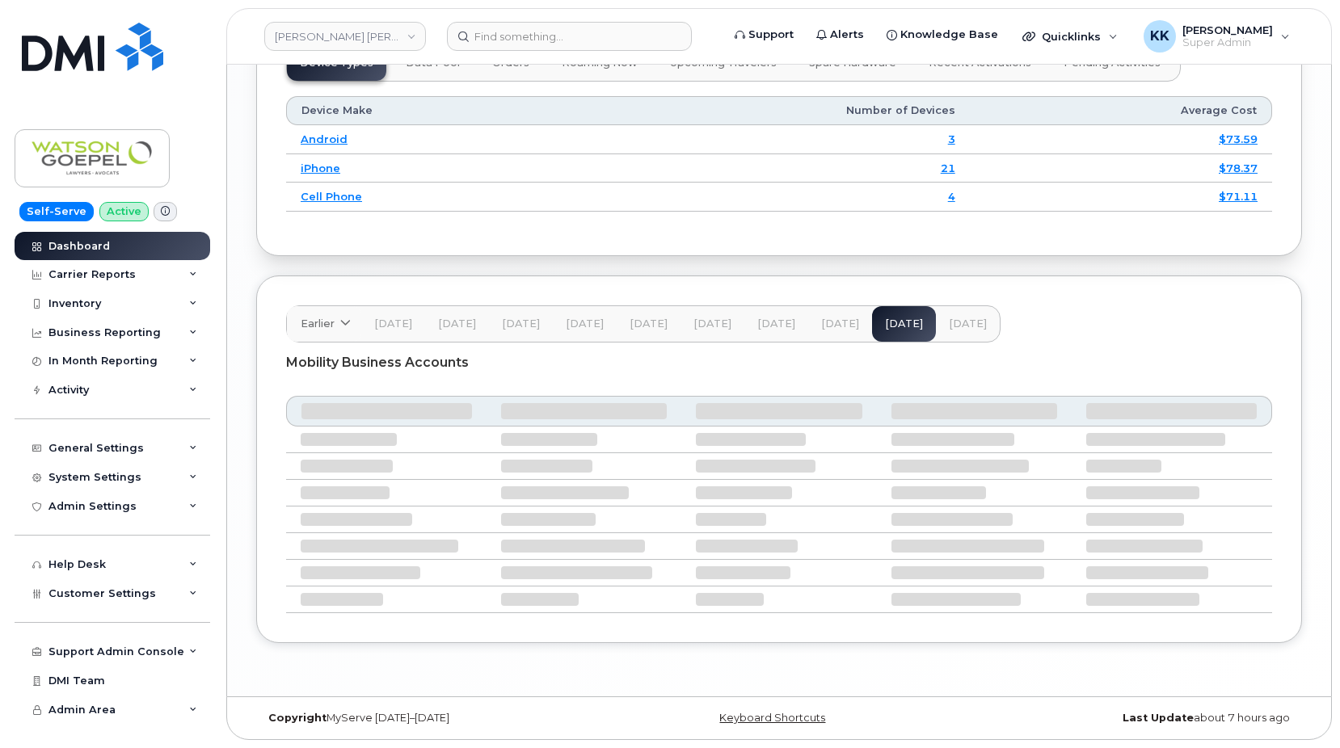
scroll to position [1996, 0]
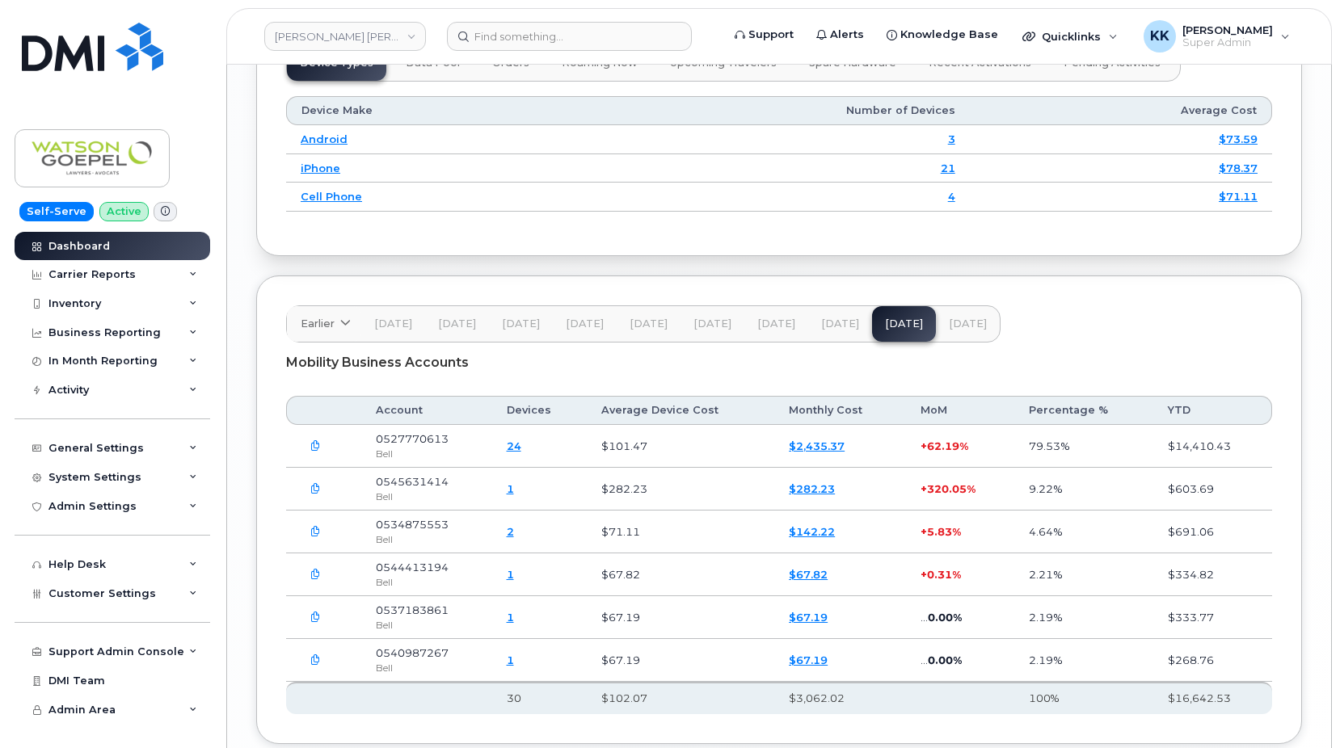
click at [932, 335] on div "Earlier 2024 October September August July June May April March February Januar…" at bounding box center [643, 323] width 714 height 37
click at [936, 335] on button "Aug 25" at bounding box center [968, 324] width 64 height 36
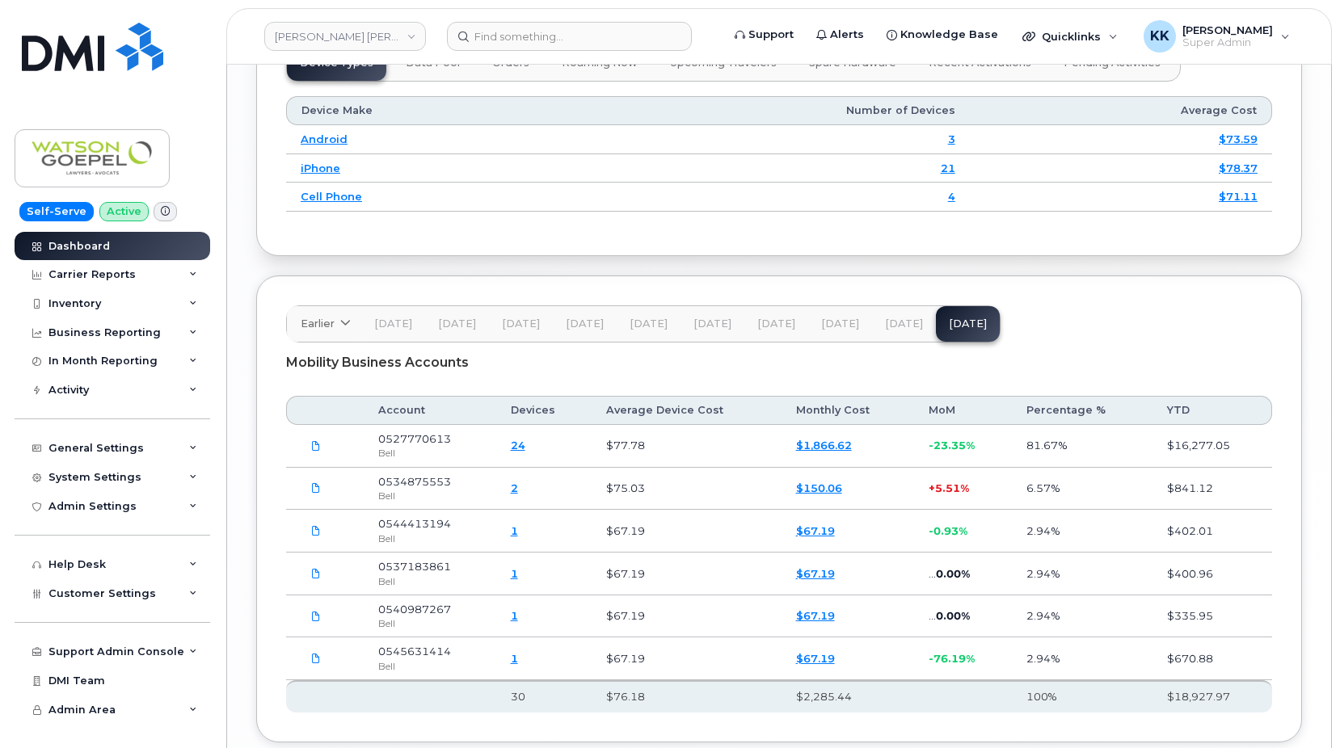
click at [896, 327] on span "[DATE]" at bounding box center [904, 324] width 38 height 13
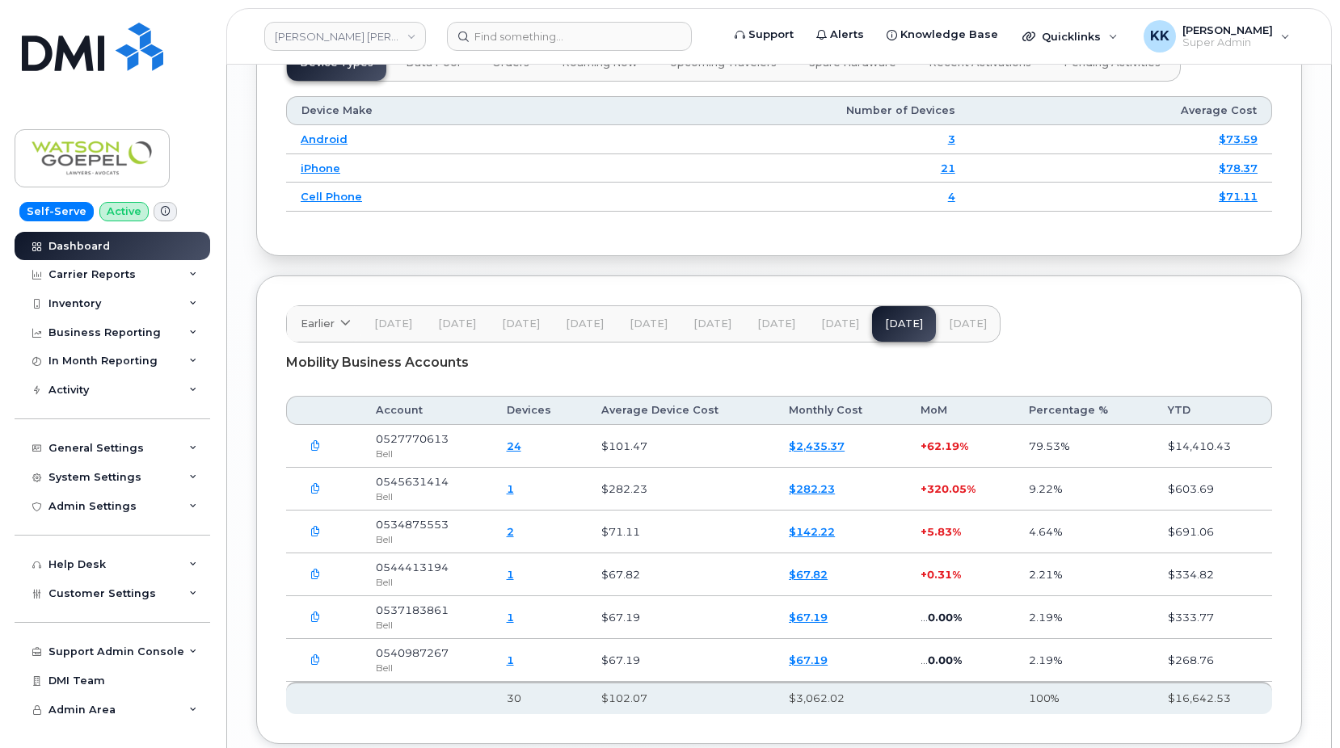
click at [940, 335] on button "Aug 25" at bounding box center [968, 324] width 64 height 36
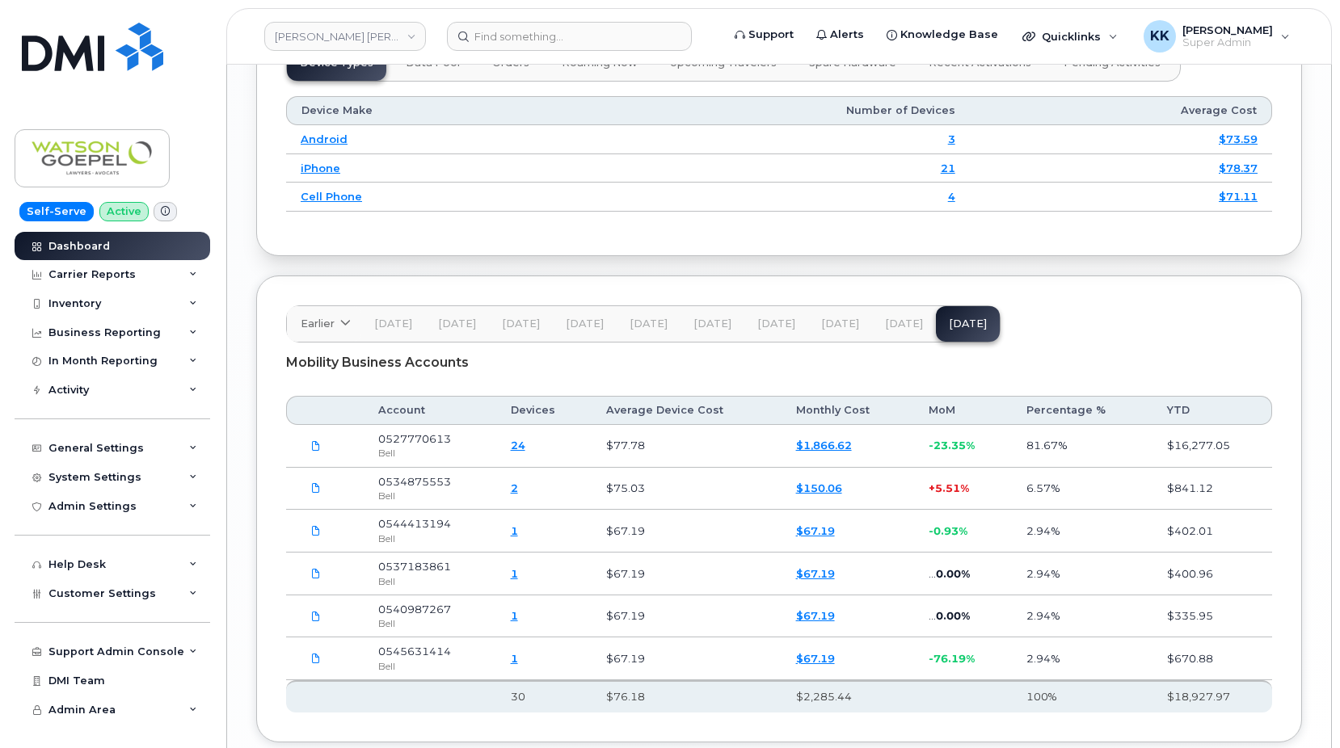
click at [895, 335] on button "[DATE]" at bounding box center [904, 324] width 64 height 36
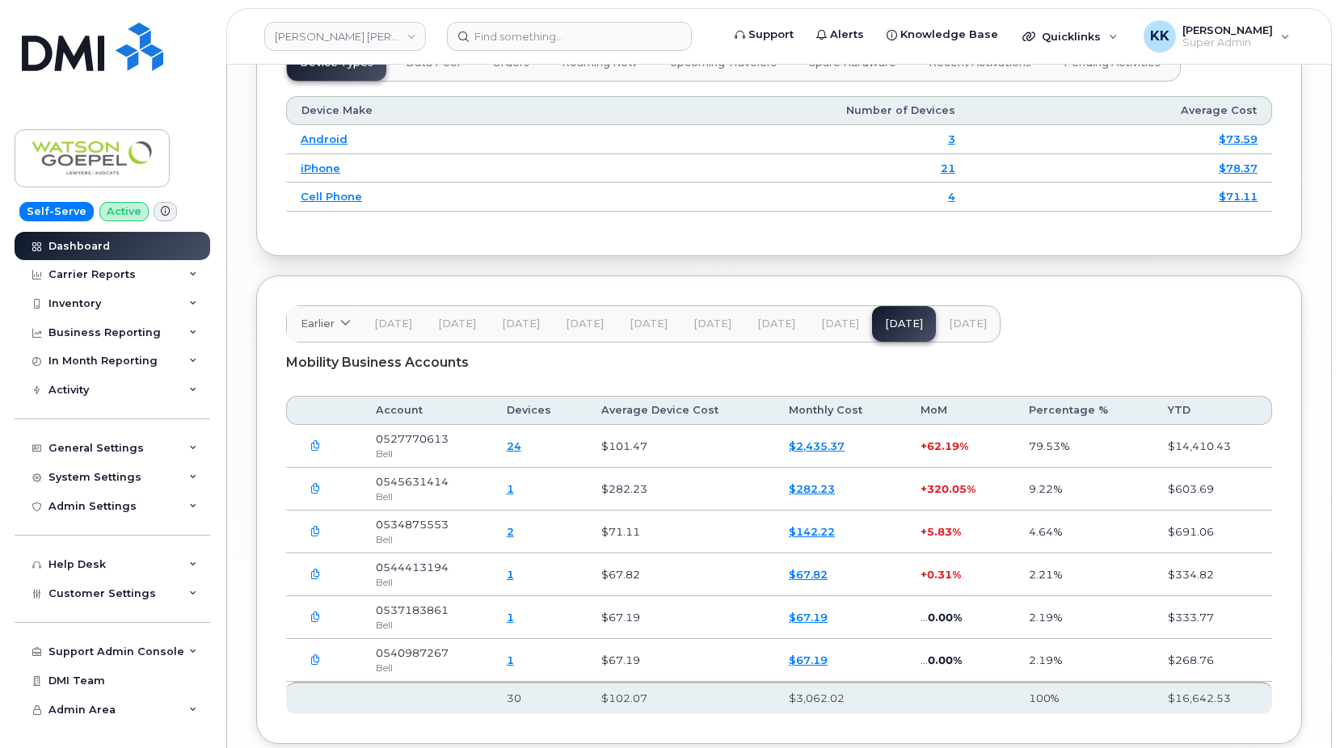
click at [939, 335] on button "Aug 25" at bounding box center [968, 324] width 64 height 36
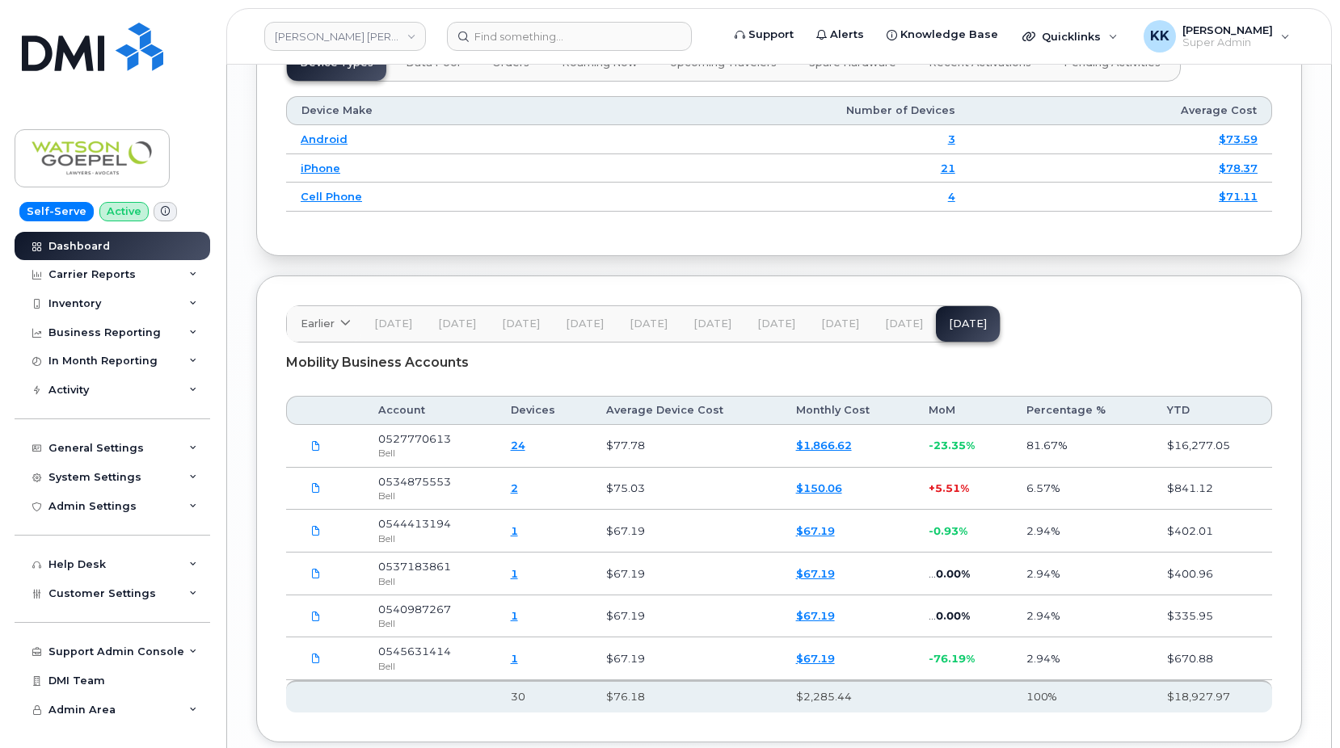
click at [904, 333] on button "[DATE]" at bounding box center [904, 324] width 64 height 36
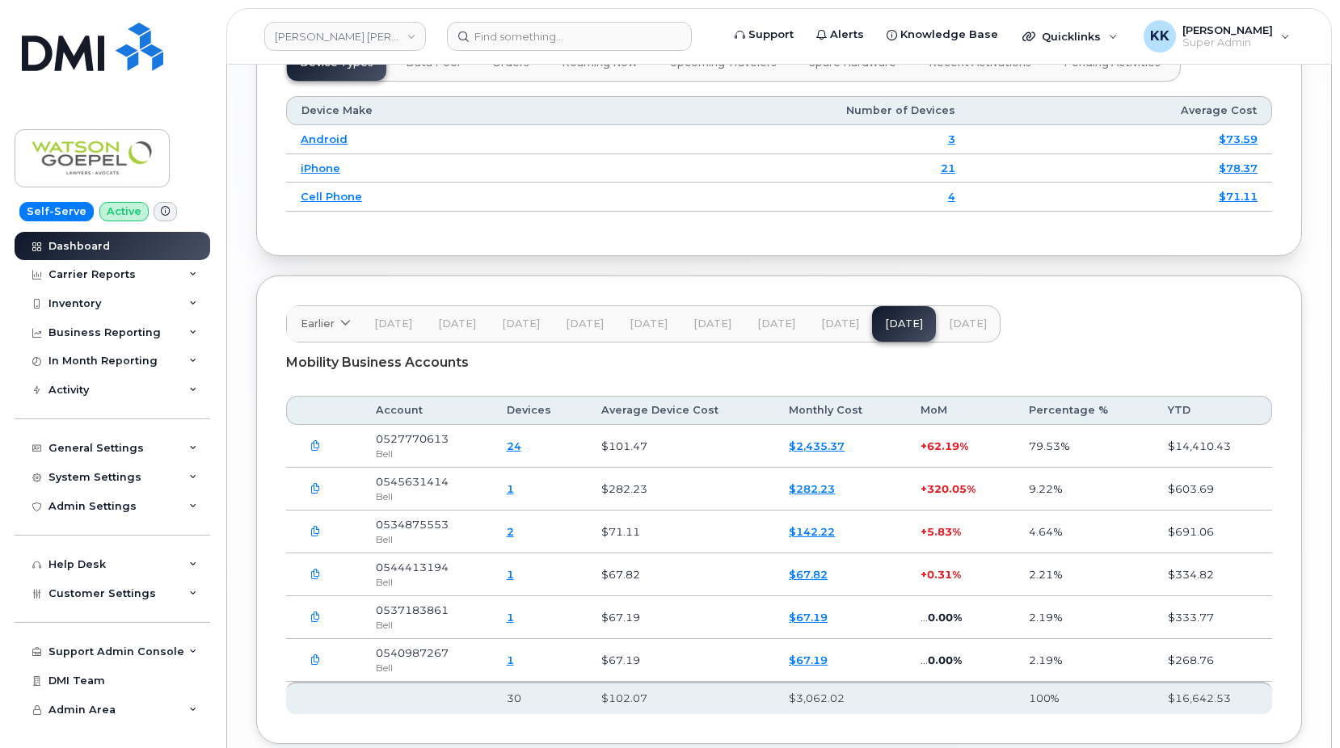
click at [940, 332] on button "Aug 25" at bounding box center [968, 324] width 64 height 36
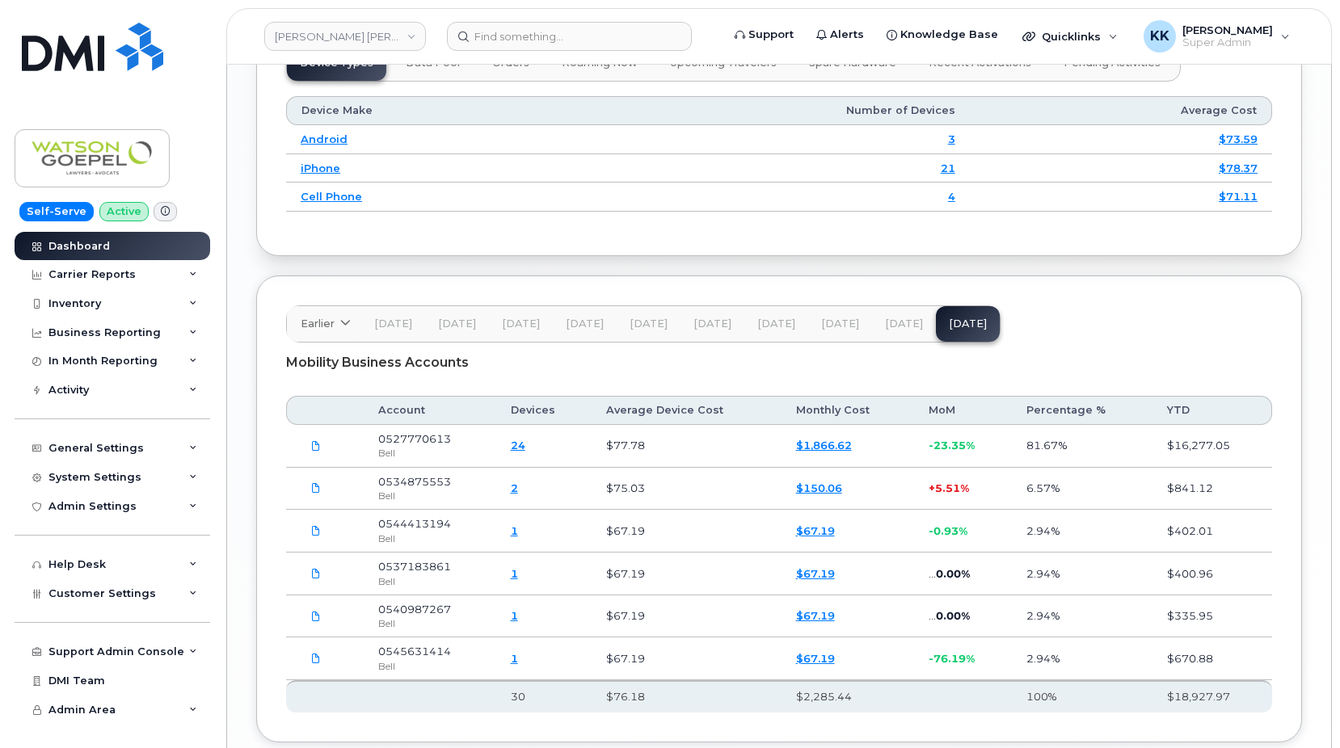
click at [904, 327] on span "[DATE]" at bounding box center [904, 324] width 38 height 13
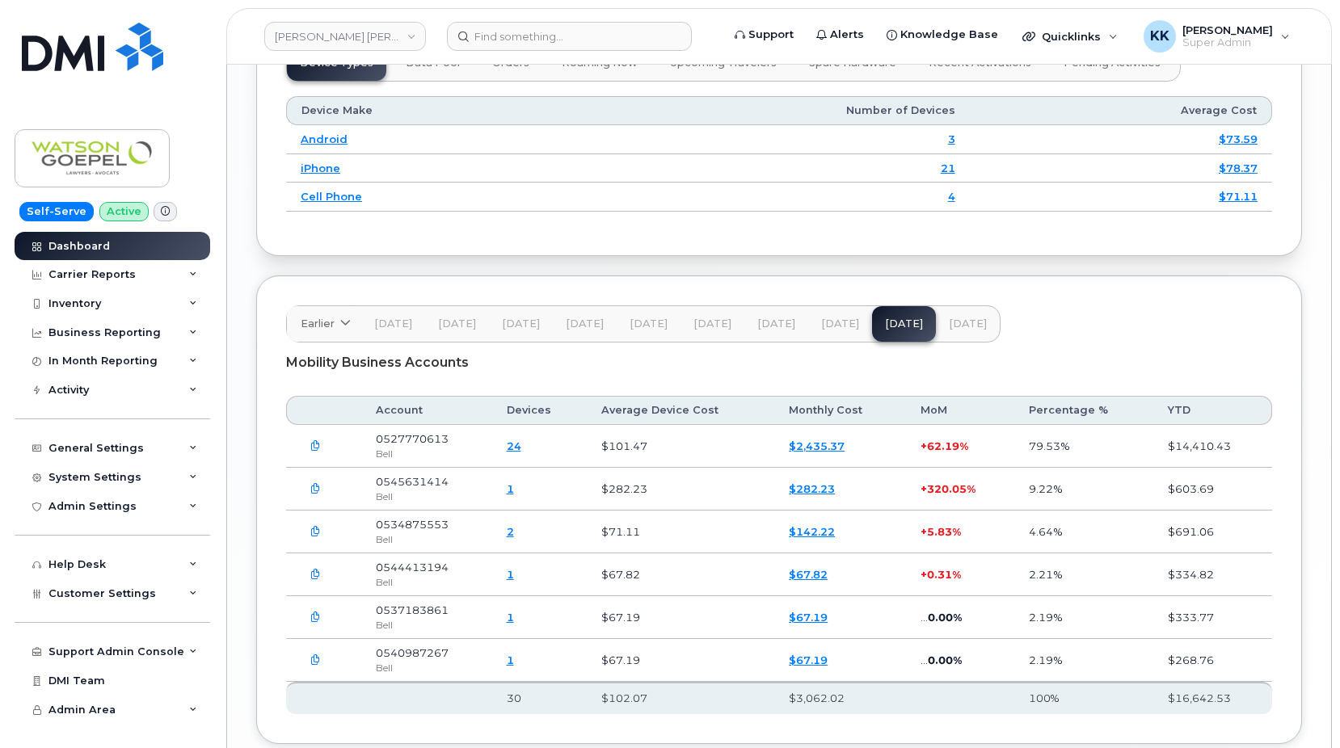
click at [949, 326] on span "Aug 25" at bounding box center [968, 324] width 38 height 13
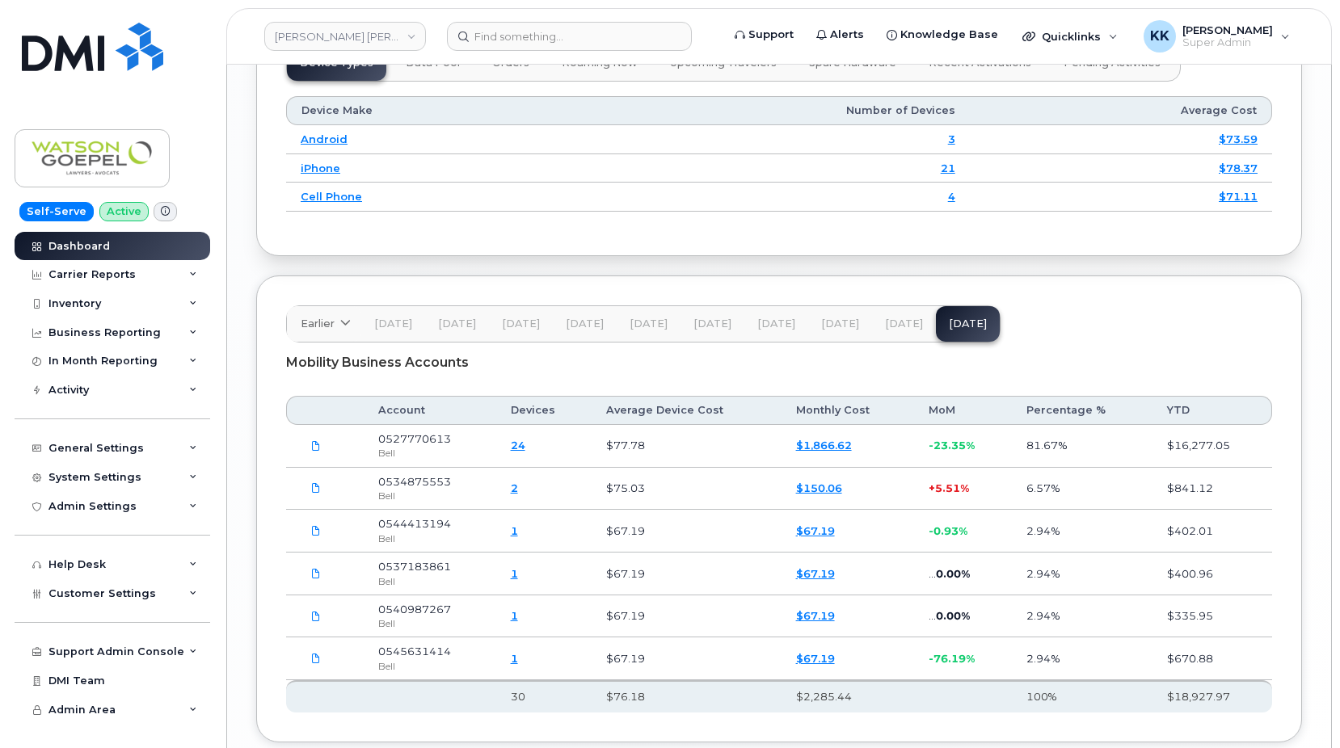
click at [908, 325] on span "[DATE]" at bounding box center [904, 324] width 38 height 13
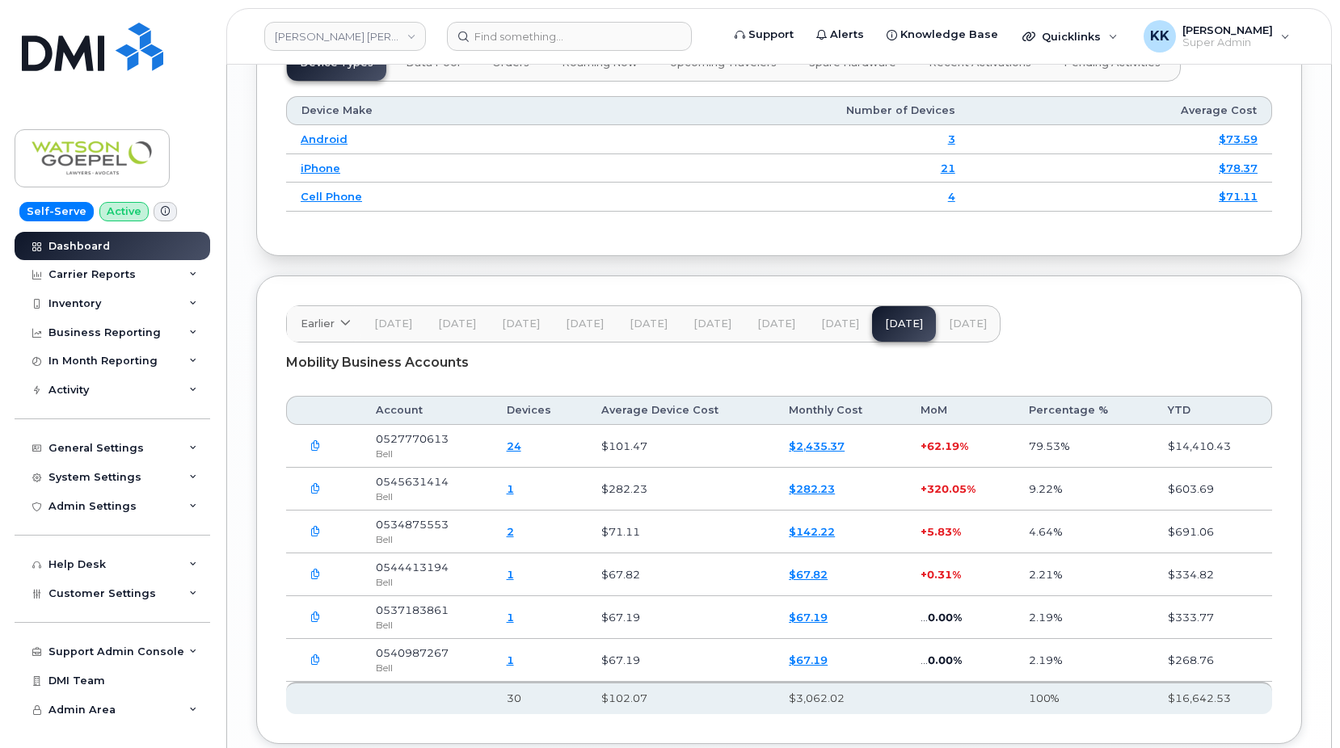
click at [936, 327] on button "Aug 25" at bounding box center [968, 324] width 64 height 36
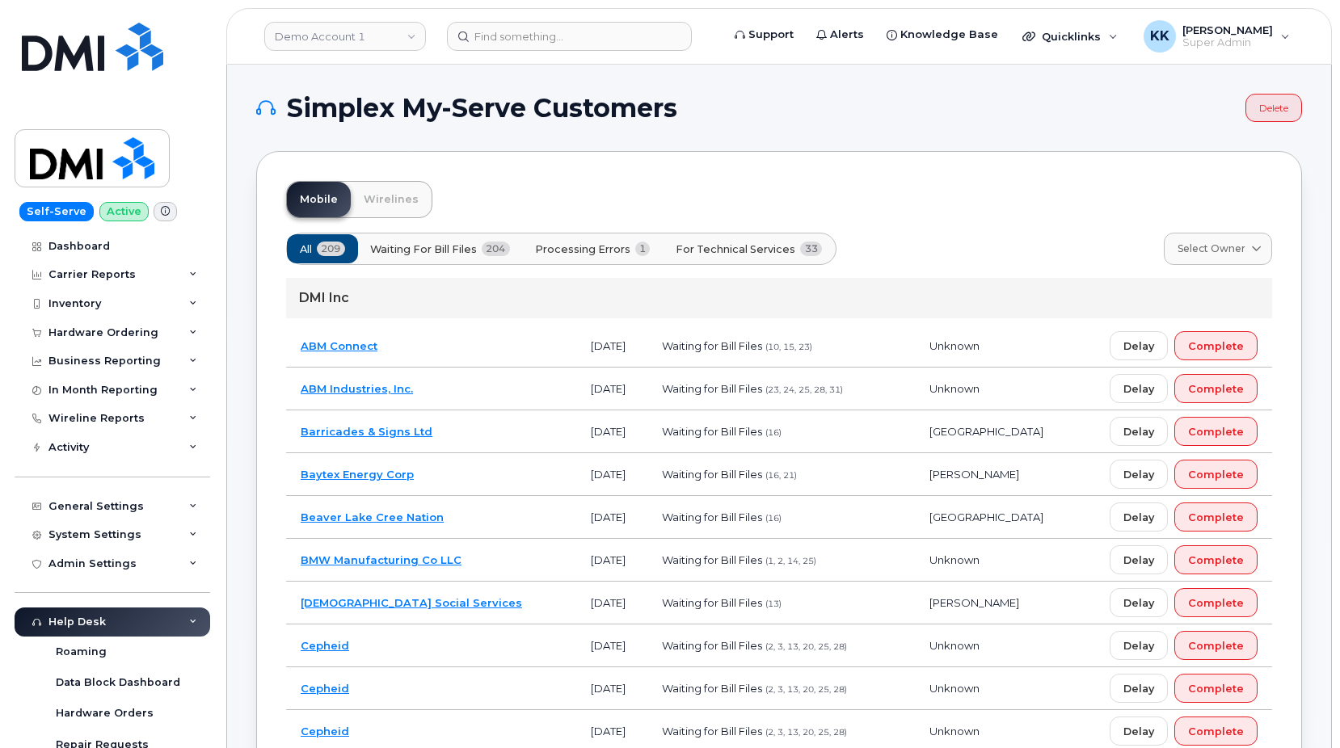
click at [726, 251] on span "For Technical Services" at bounding box center [736, 249] width 120 height 15
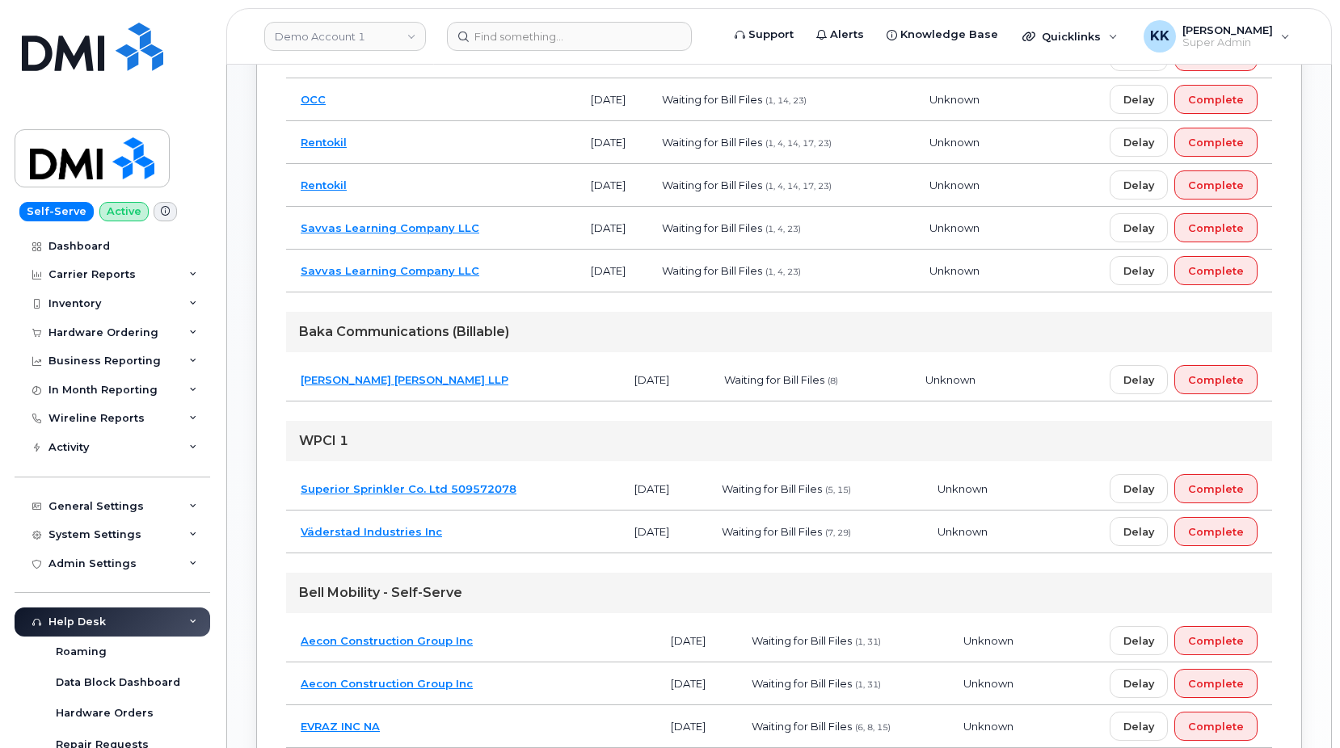
scroll to position [824, 0]
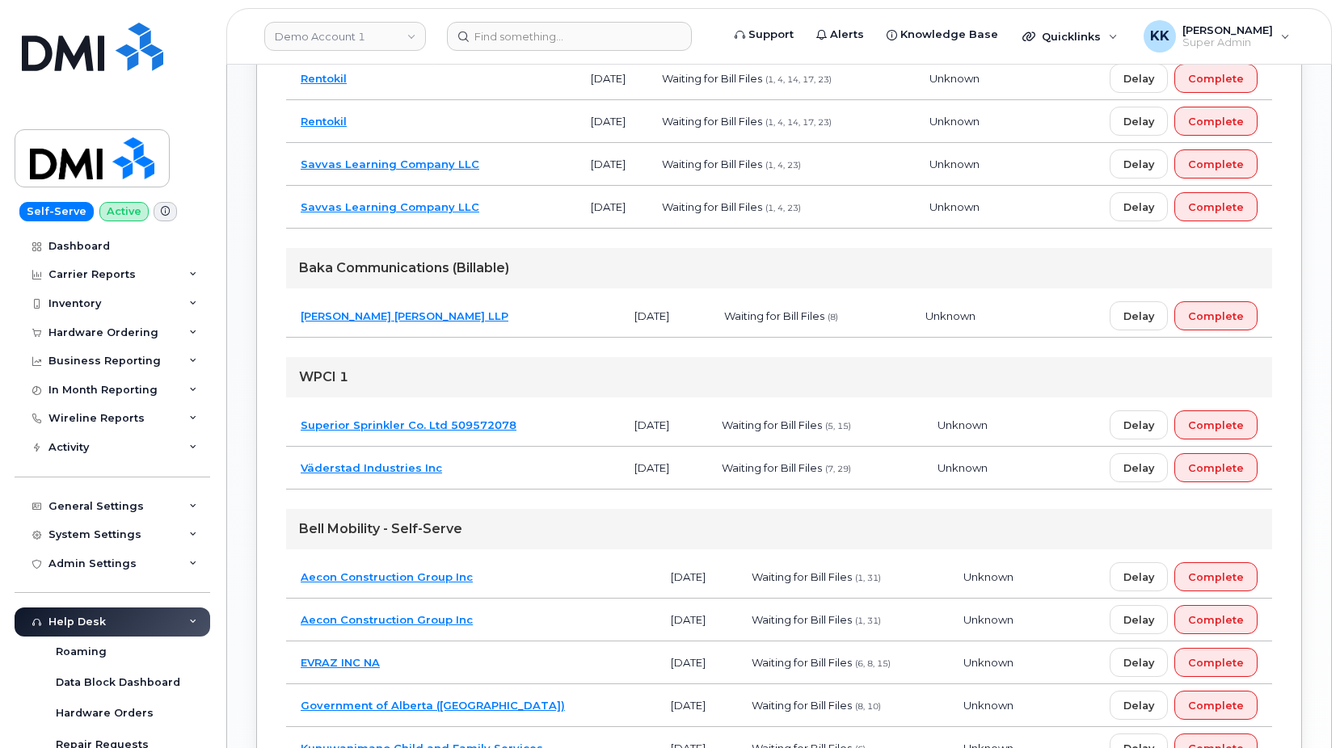
click at [463, 316] on td "Watson Goepel LLP" at bounding box center [453, 316] width 334 height 43
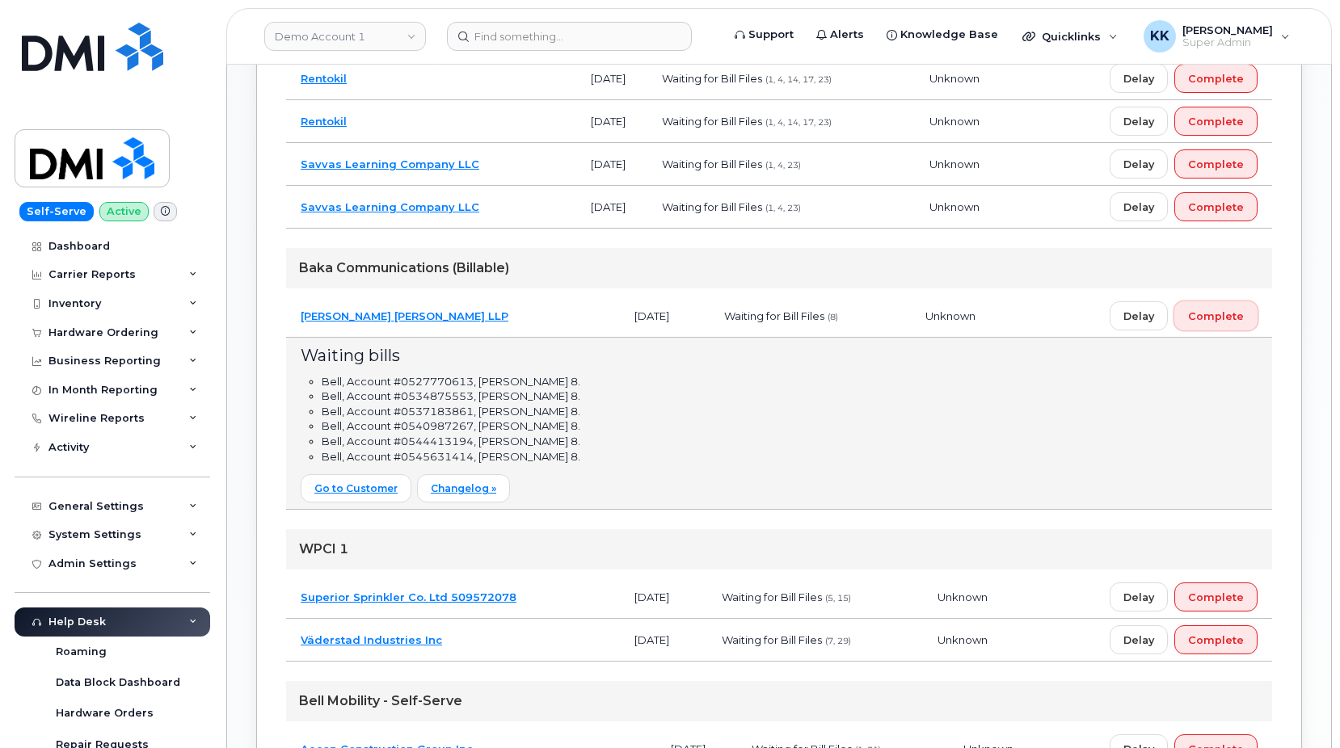
click at [1222, 325] on button "Complete" at bounding box center [1215, 315] width 83 height 29
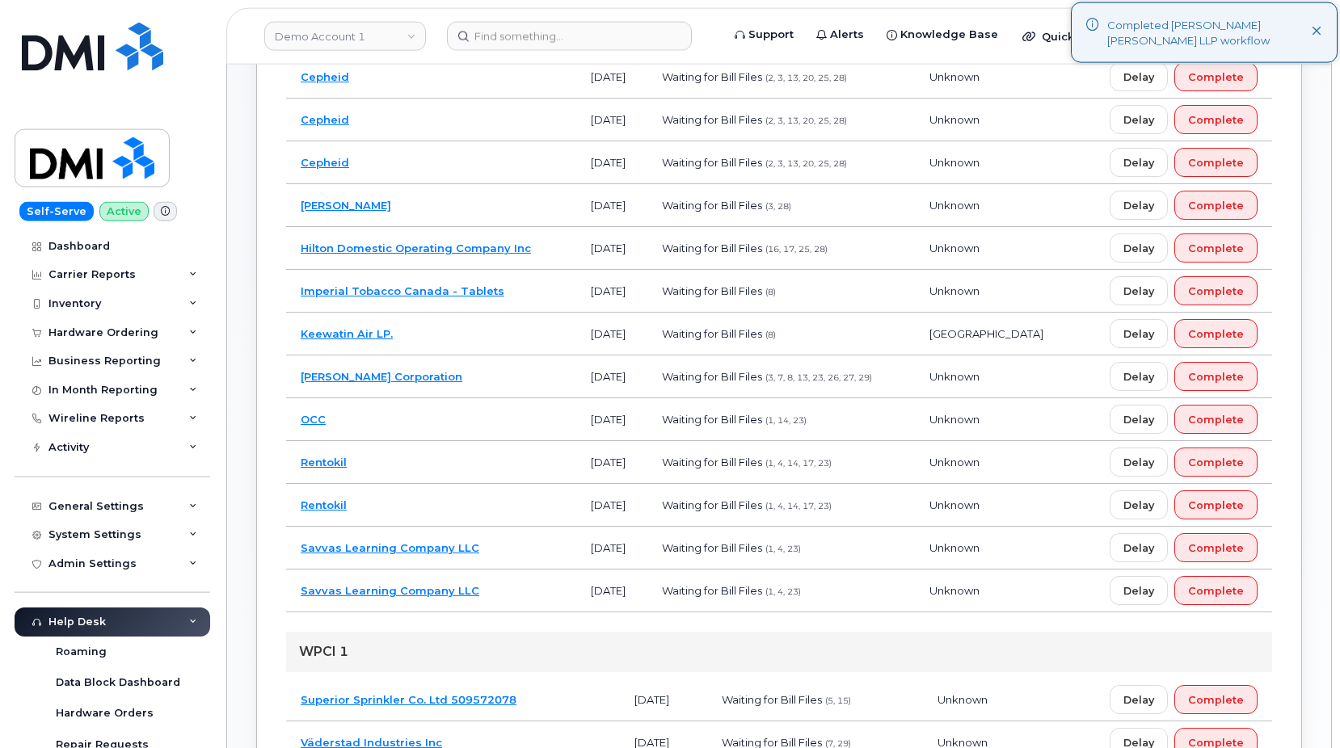
scroll to position [412, 0]
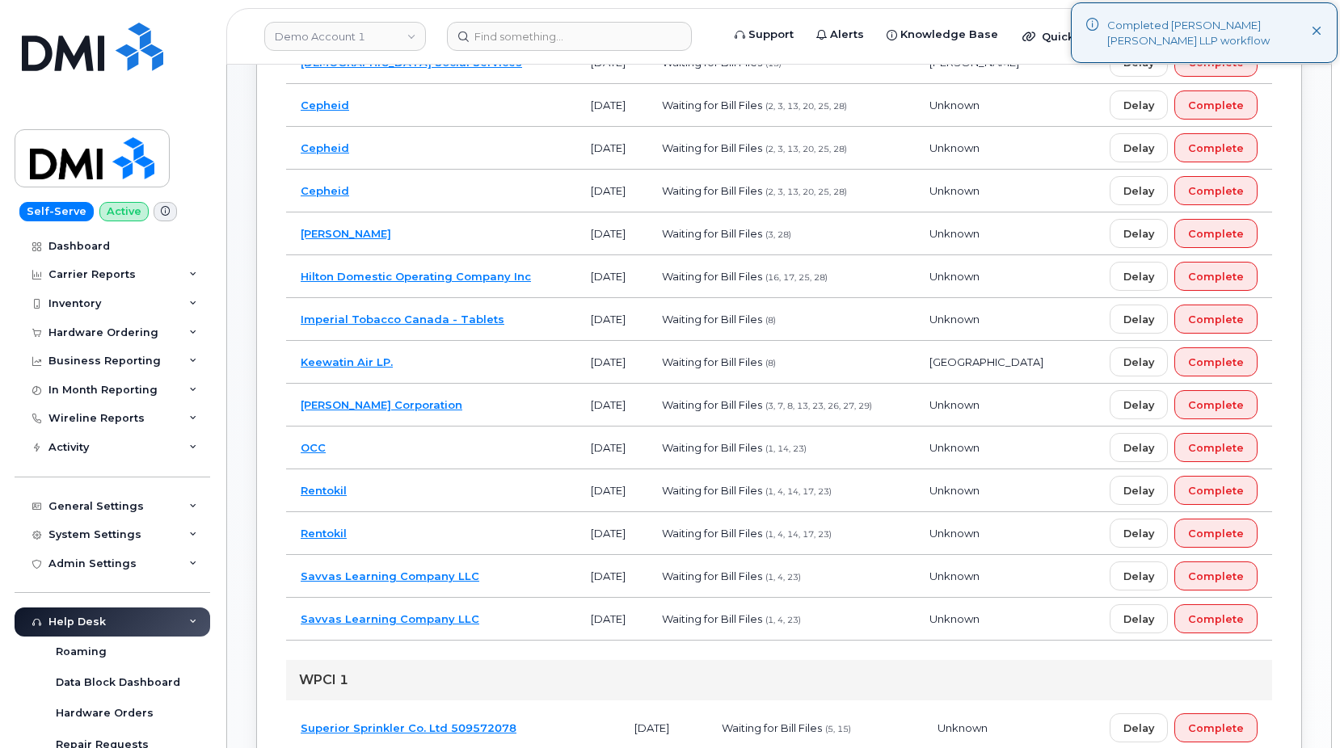
click at [440, 364] on td "Keewatin Air LP." at bounding box center [431, 362] width 290 height 43
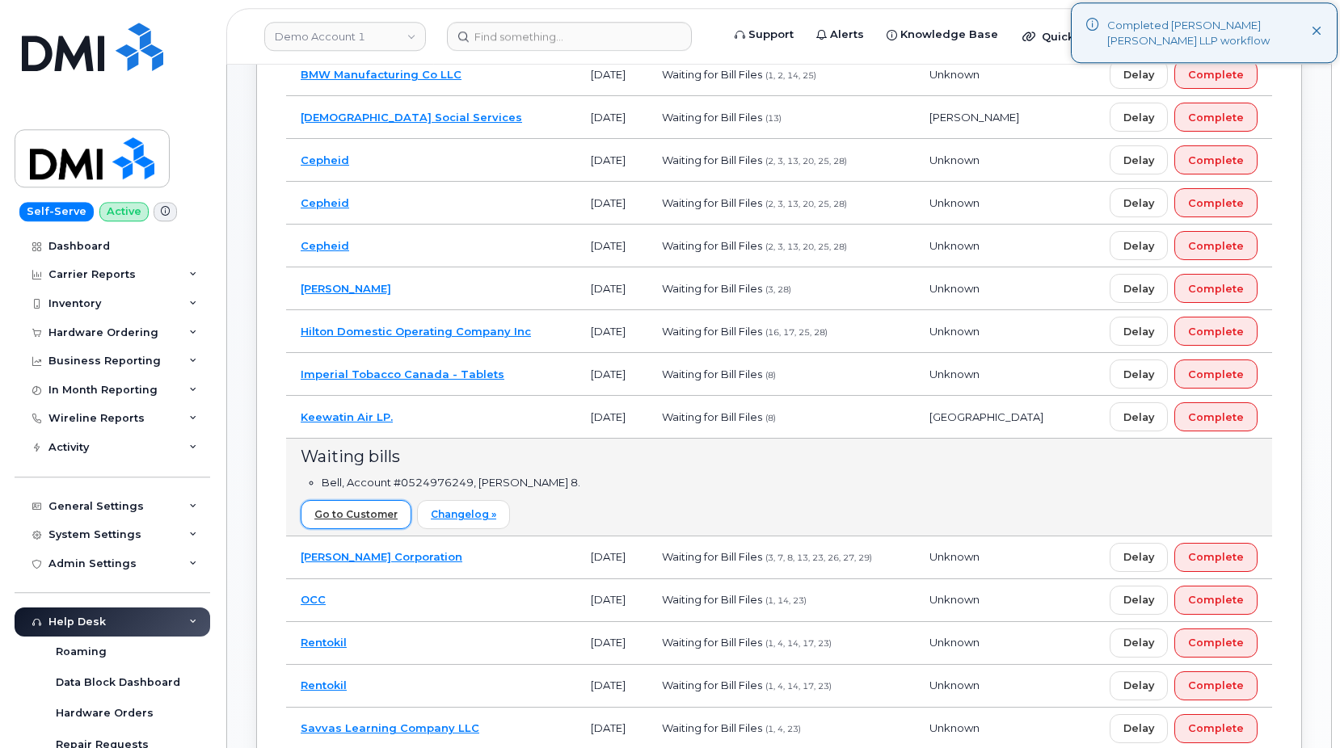
scroll to position [330, 0]
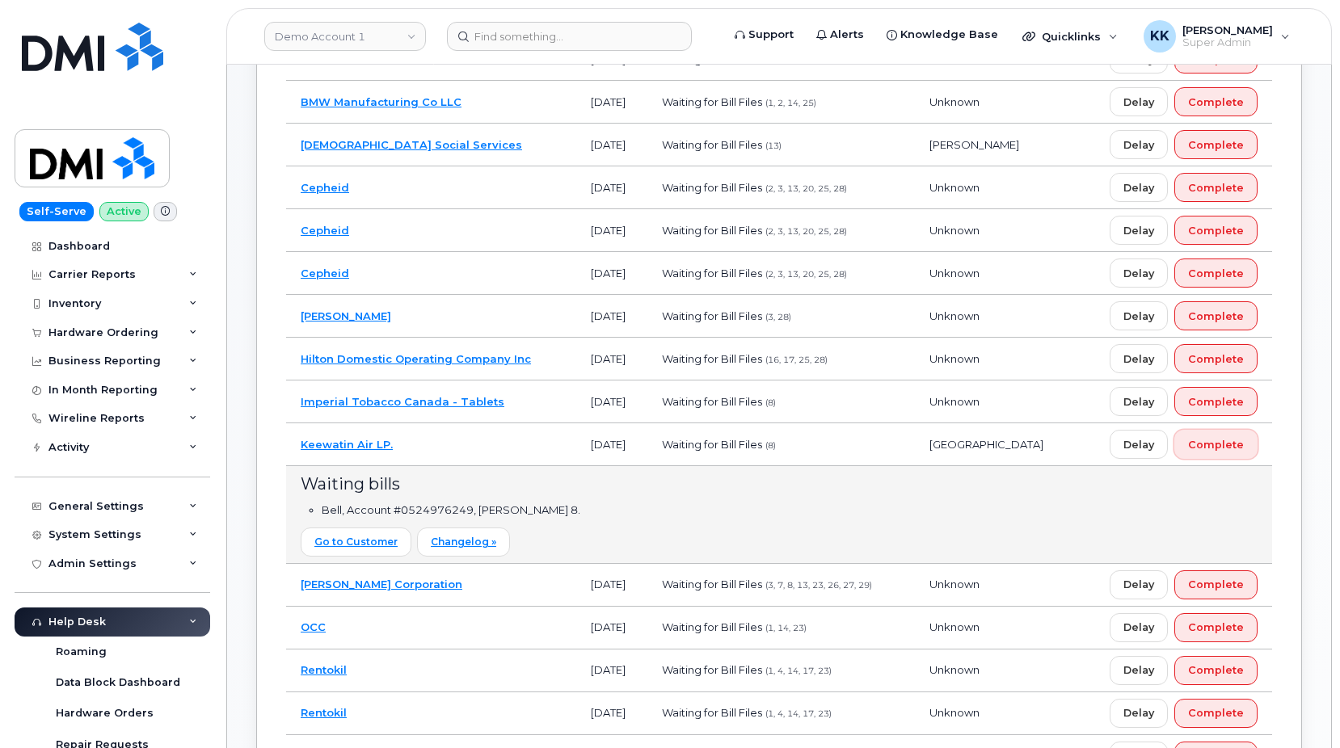
click at [1239, 432] on button "Complete" at bounding box center [1215, 444] width 83 height 29
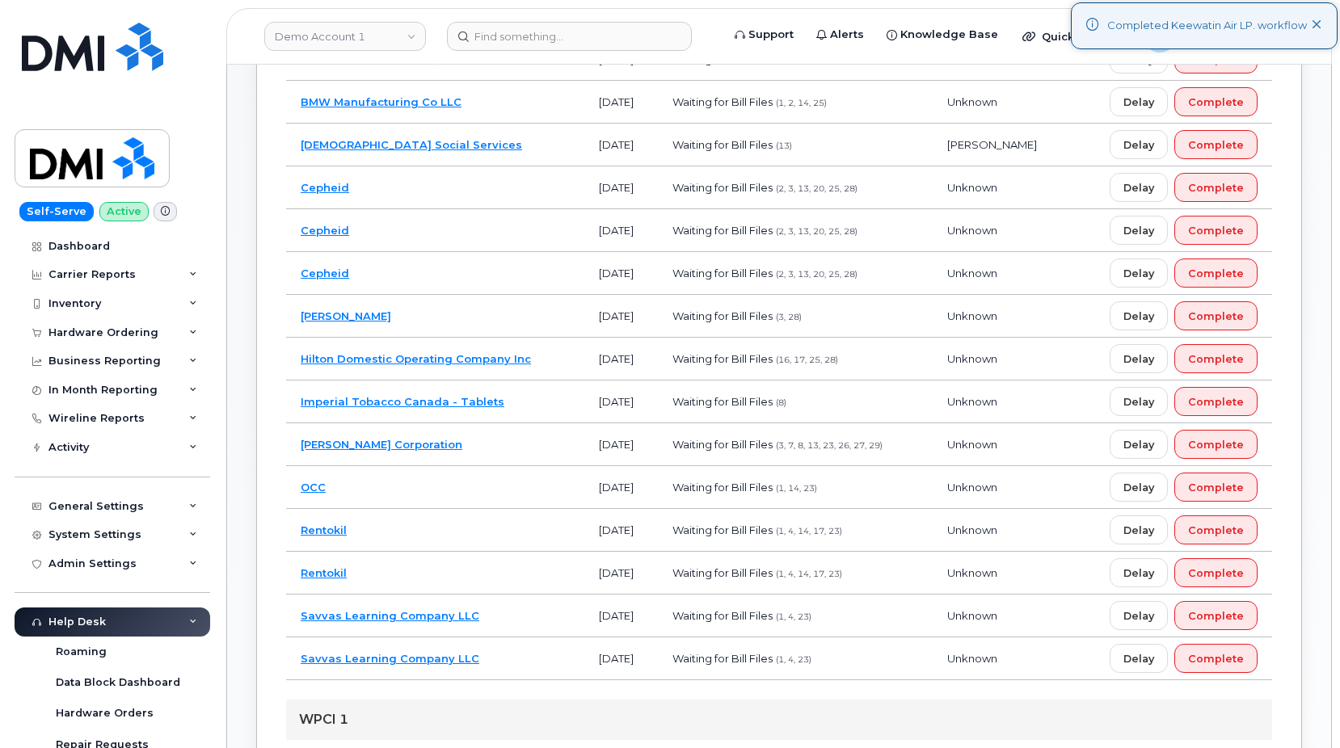
click at [555, 408] on td "Imperial Tobacco Canada - Tablets" at bounding box center [435, 402] width 298 height 43
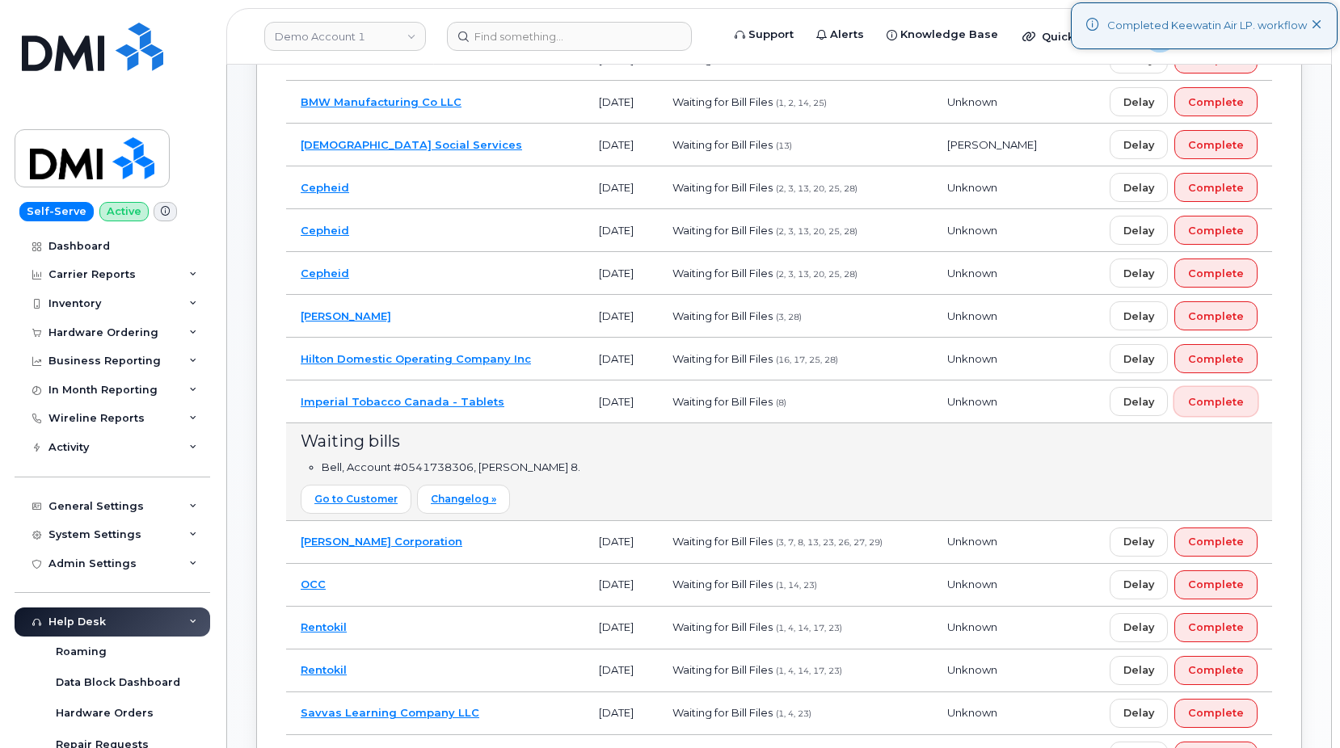
click at [1244, 414] on button "Complete" at bounding box center [1215, 401] width 83 height 29
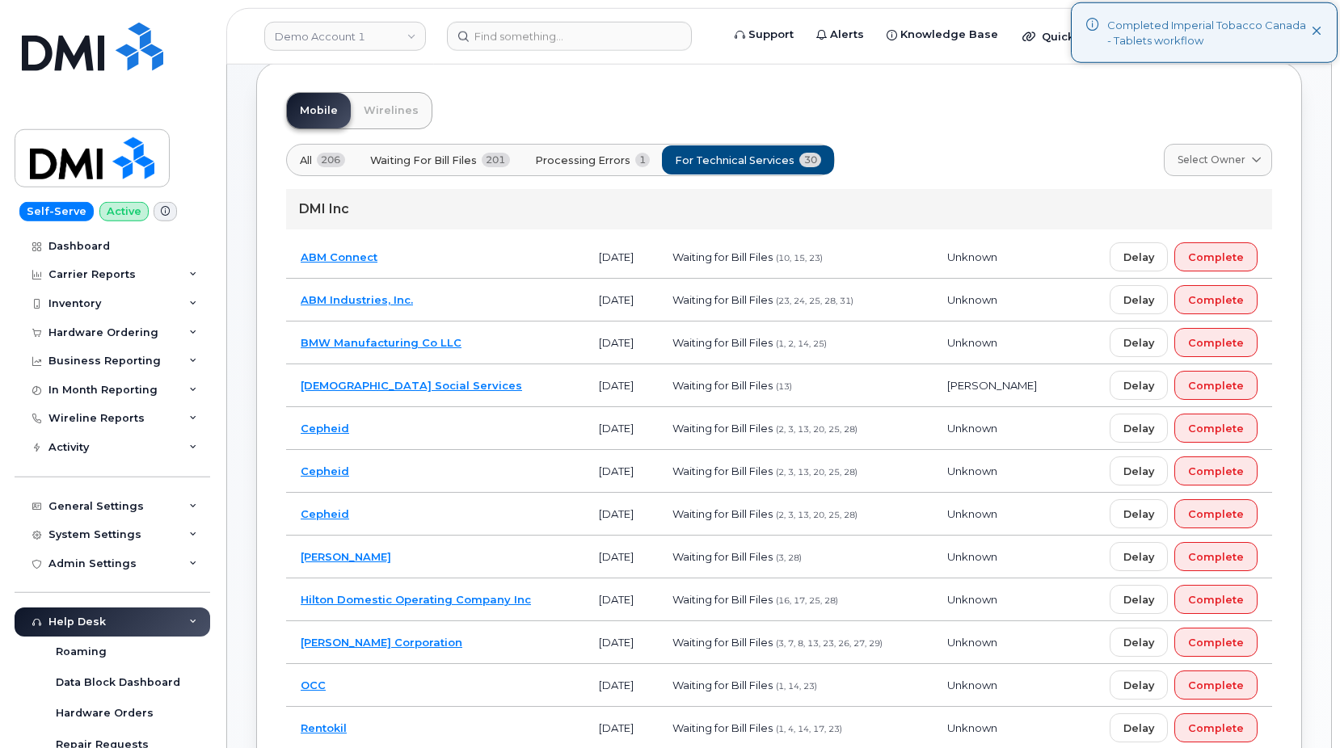
scroll to position [82, 0]
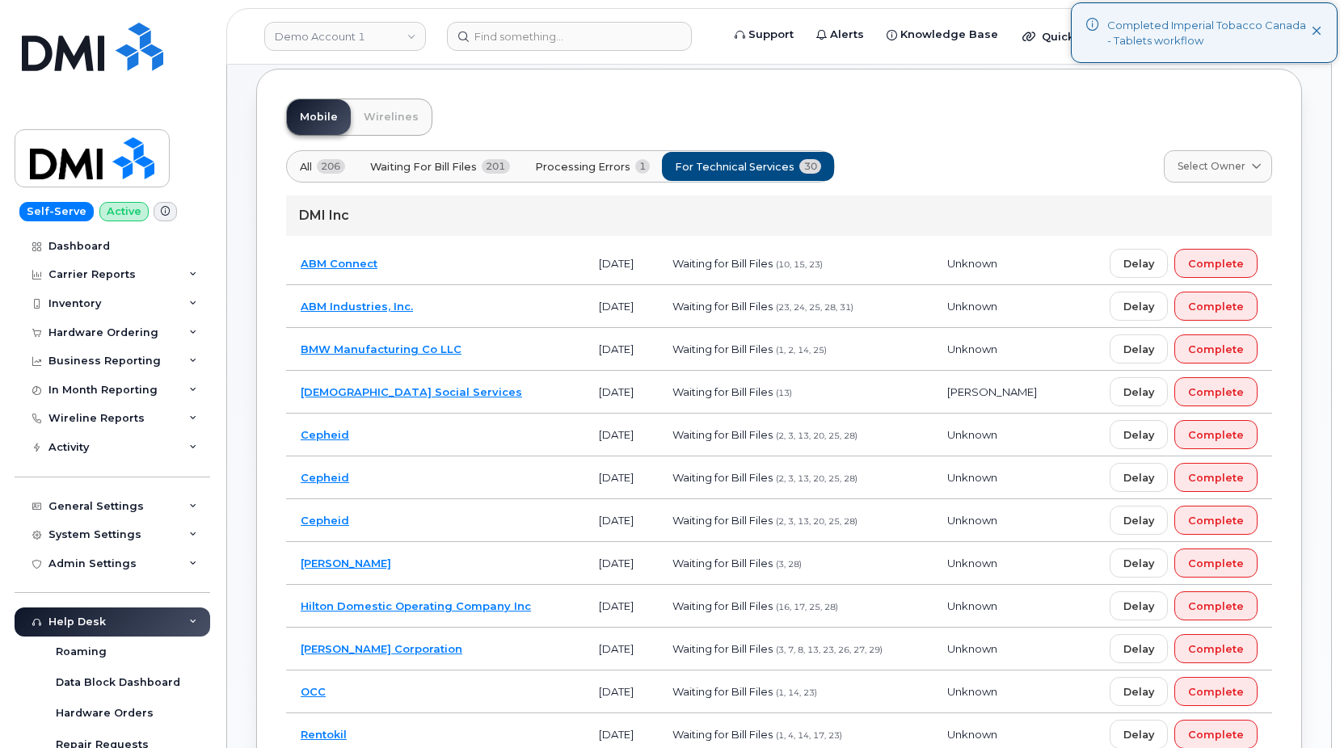
click at [538, 392] on td "Catholic Social Services" at bounding box center [435, 392] width 298 height 43
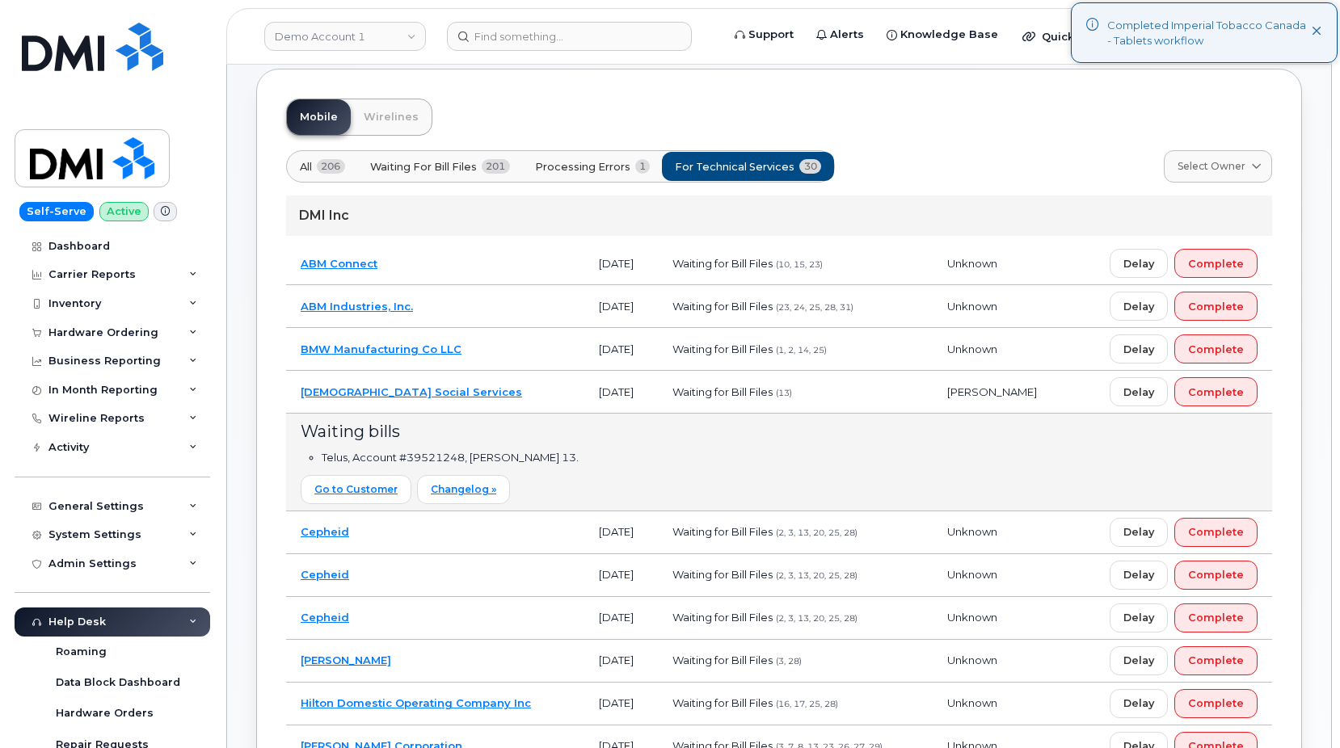
click at [538, 392] on td "Catholic Social Services" at bounding box center [435, 392] width 298 height 43
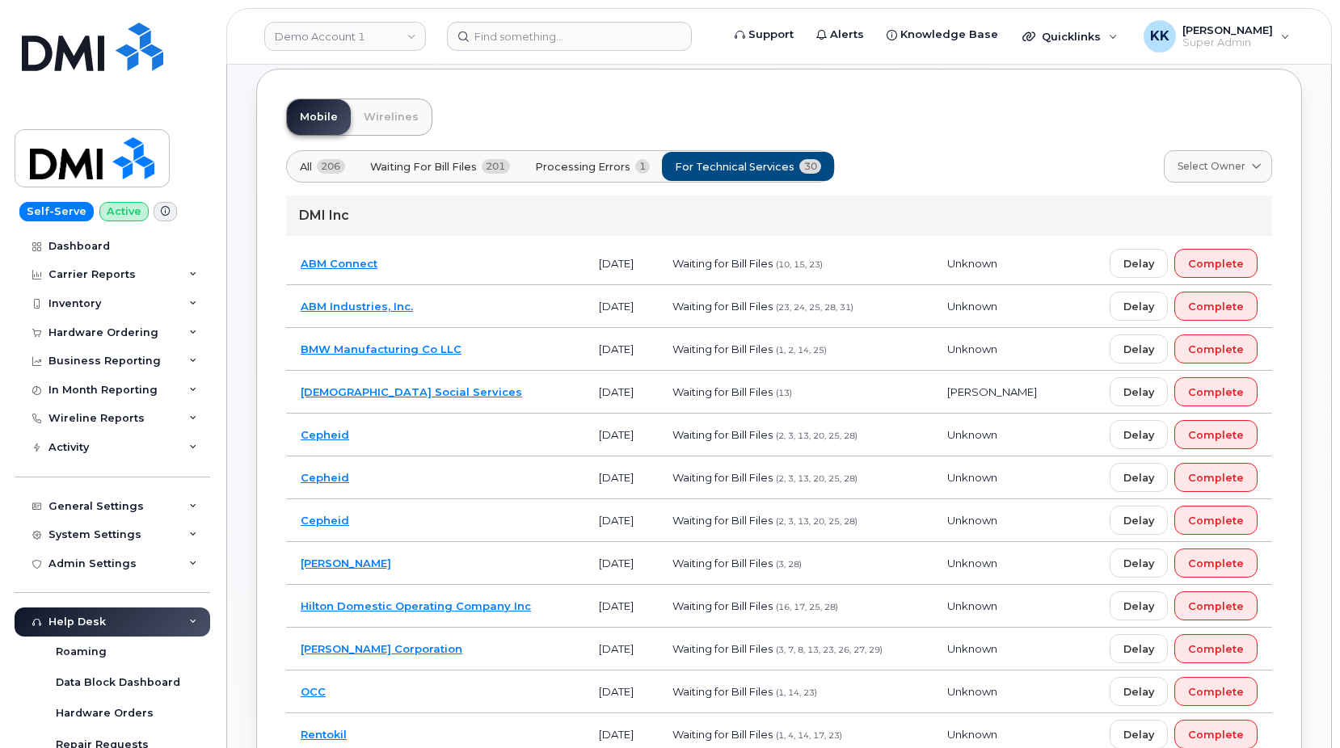
click at [457, 268] on td "ABM Connect" at bounding box center [435, 263] width 298 height 43
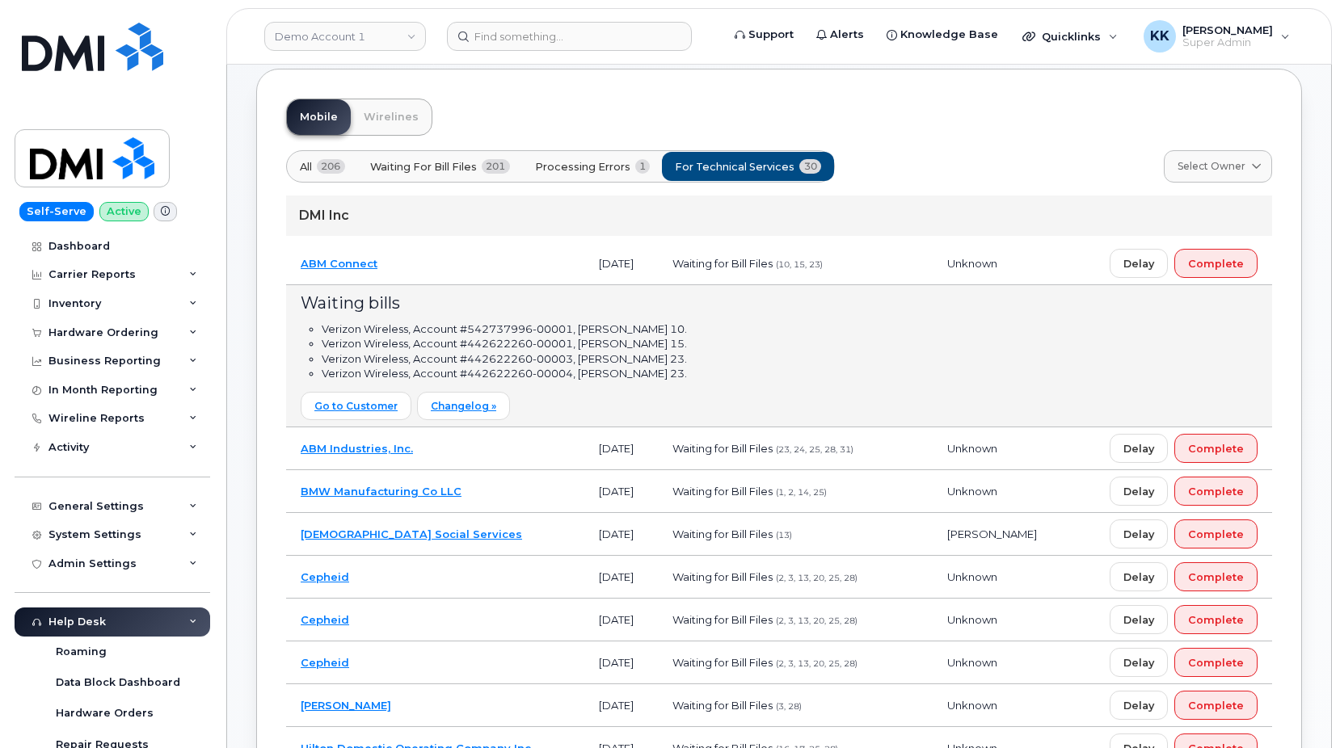
click at [409, 259] on td "ABM Connect" at bounding box center [435, 263] width 298 height 43
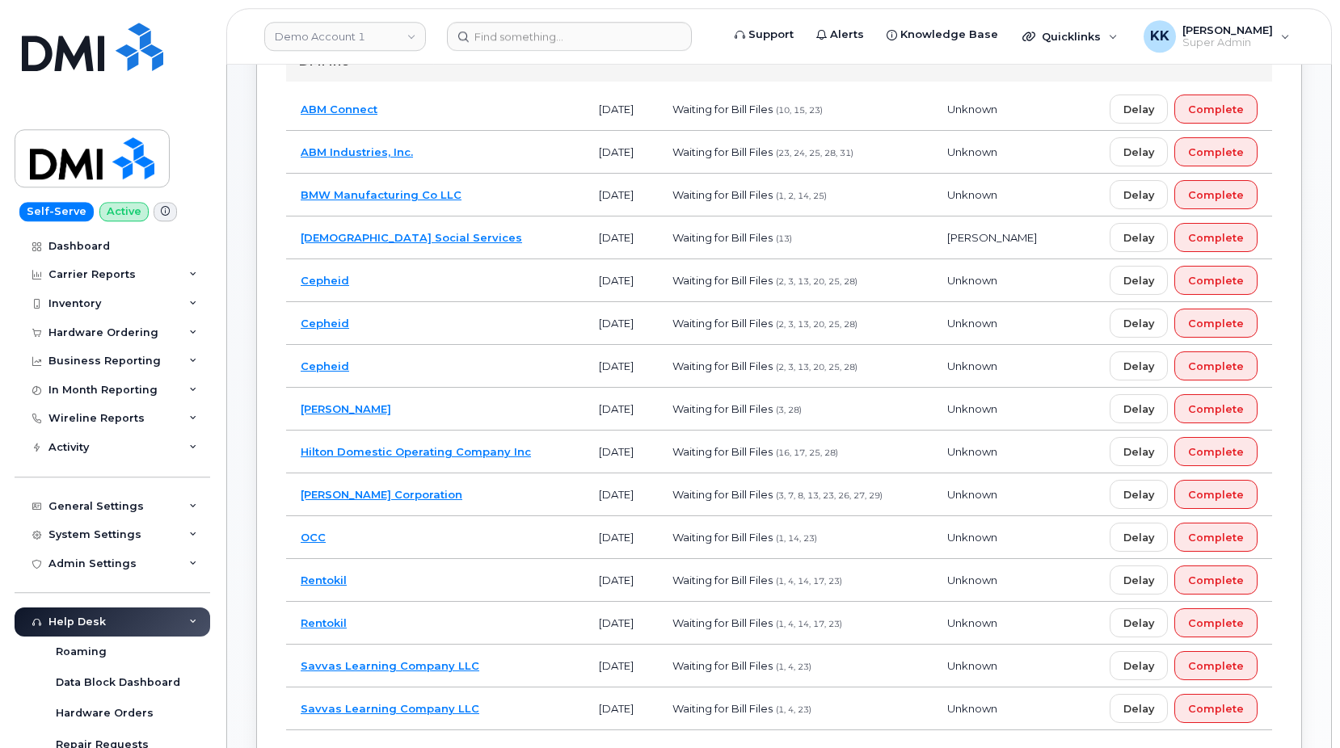
scroll to position [330, 0]
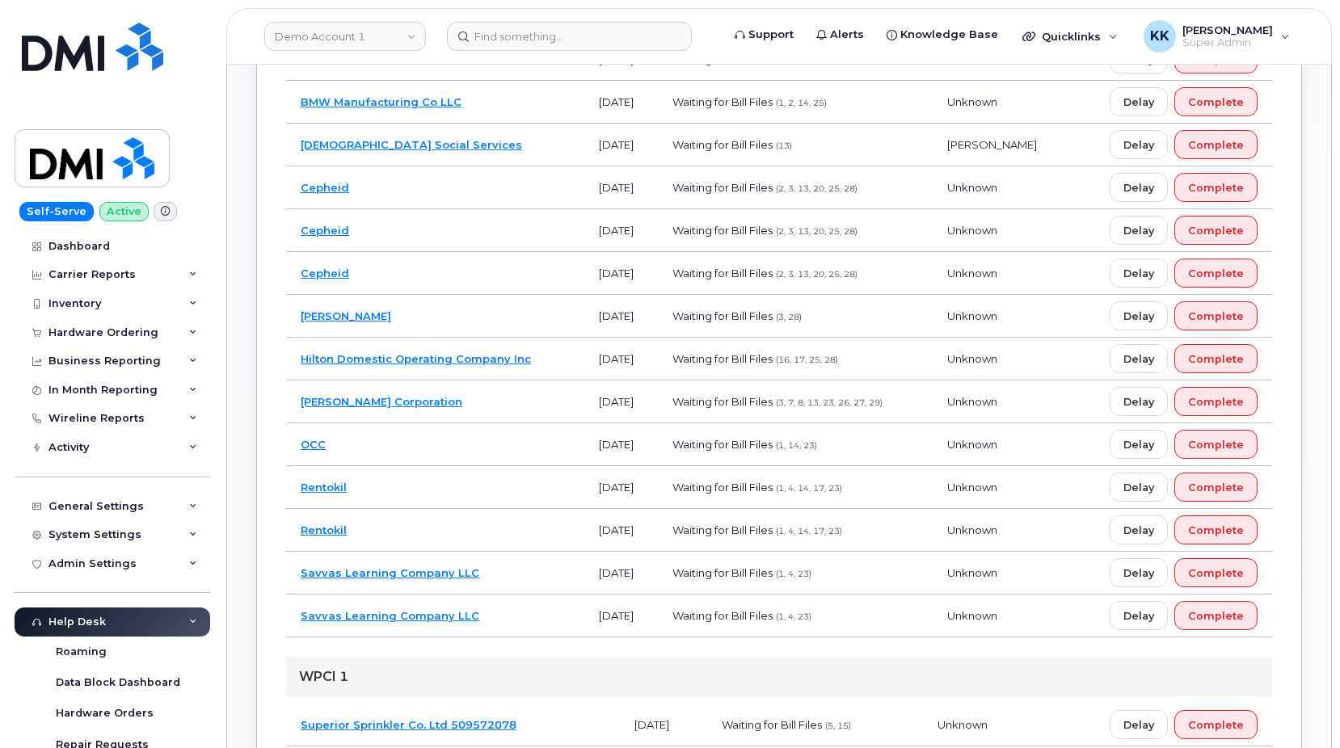
click at [444, 393] on td "[PERSON_NAME] Corporation" at bounding box center [435, 402] width 298 height 43
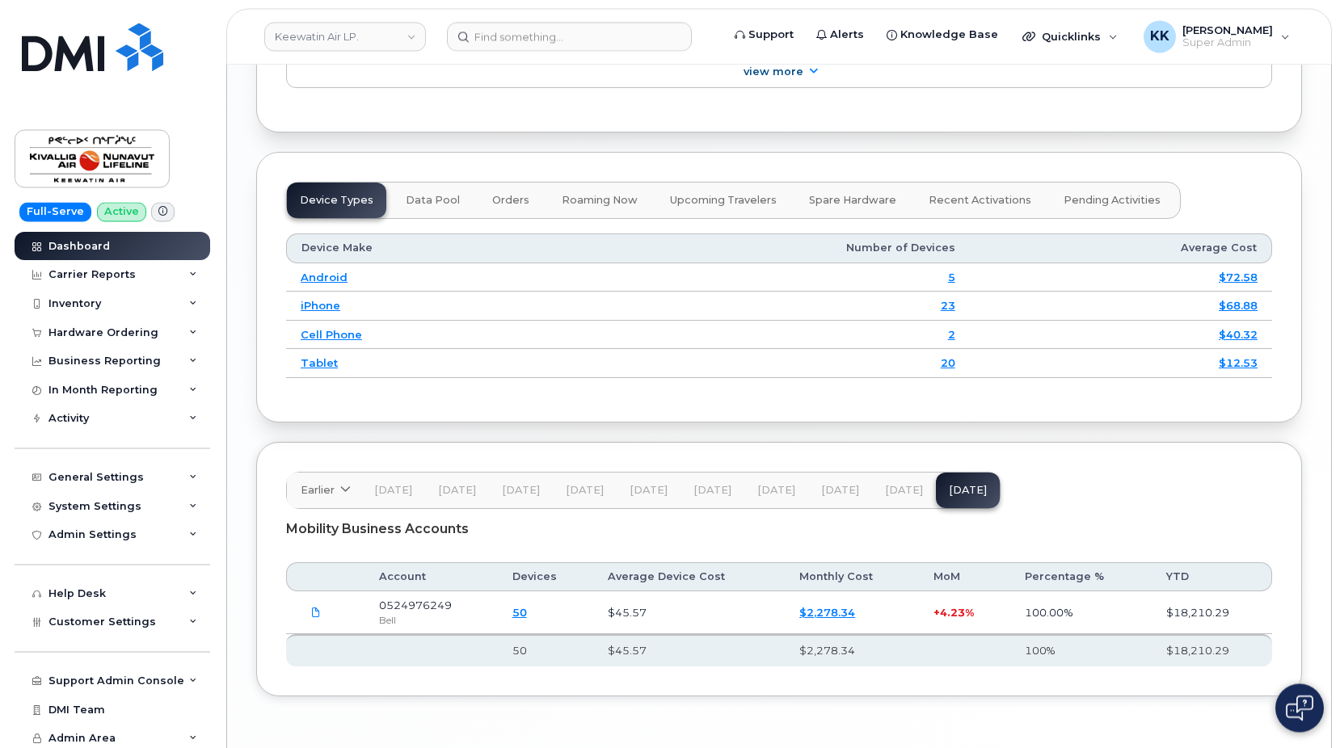
scroll to position [1927, 0]
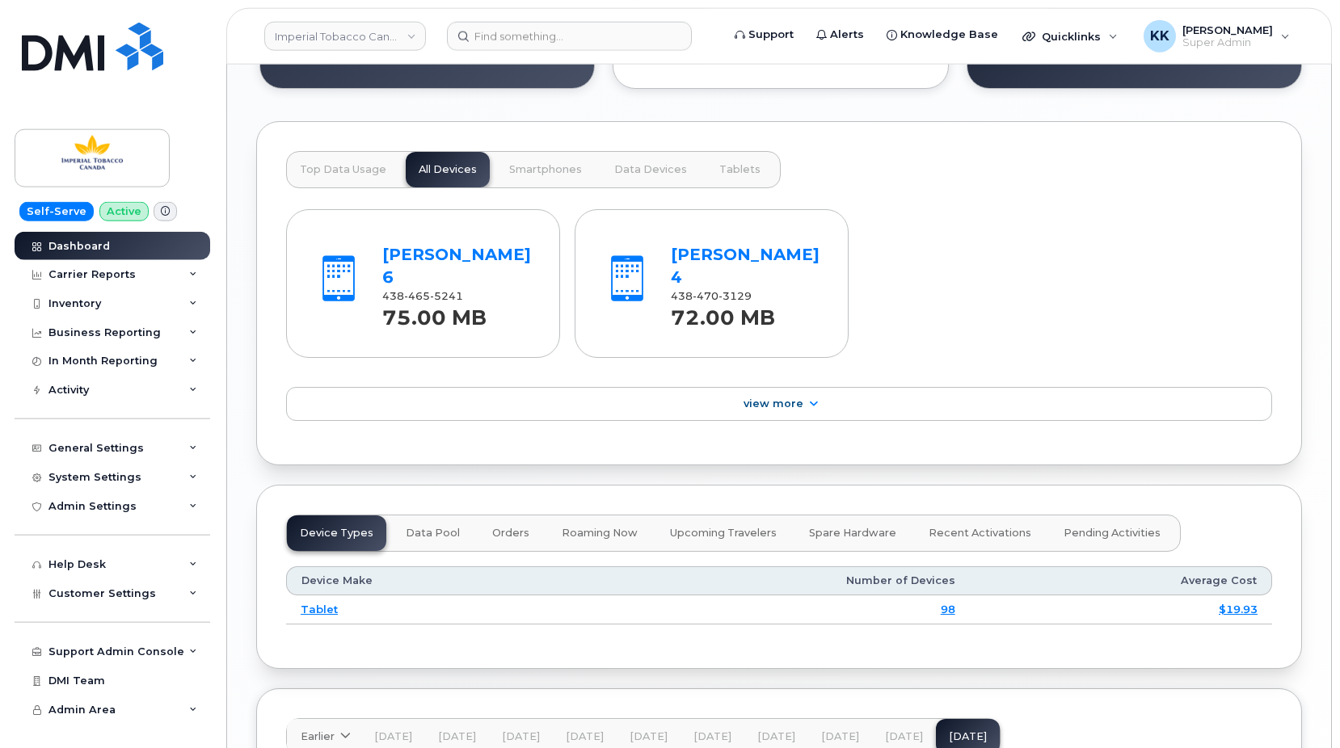
scroll to position [1826, 0]
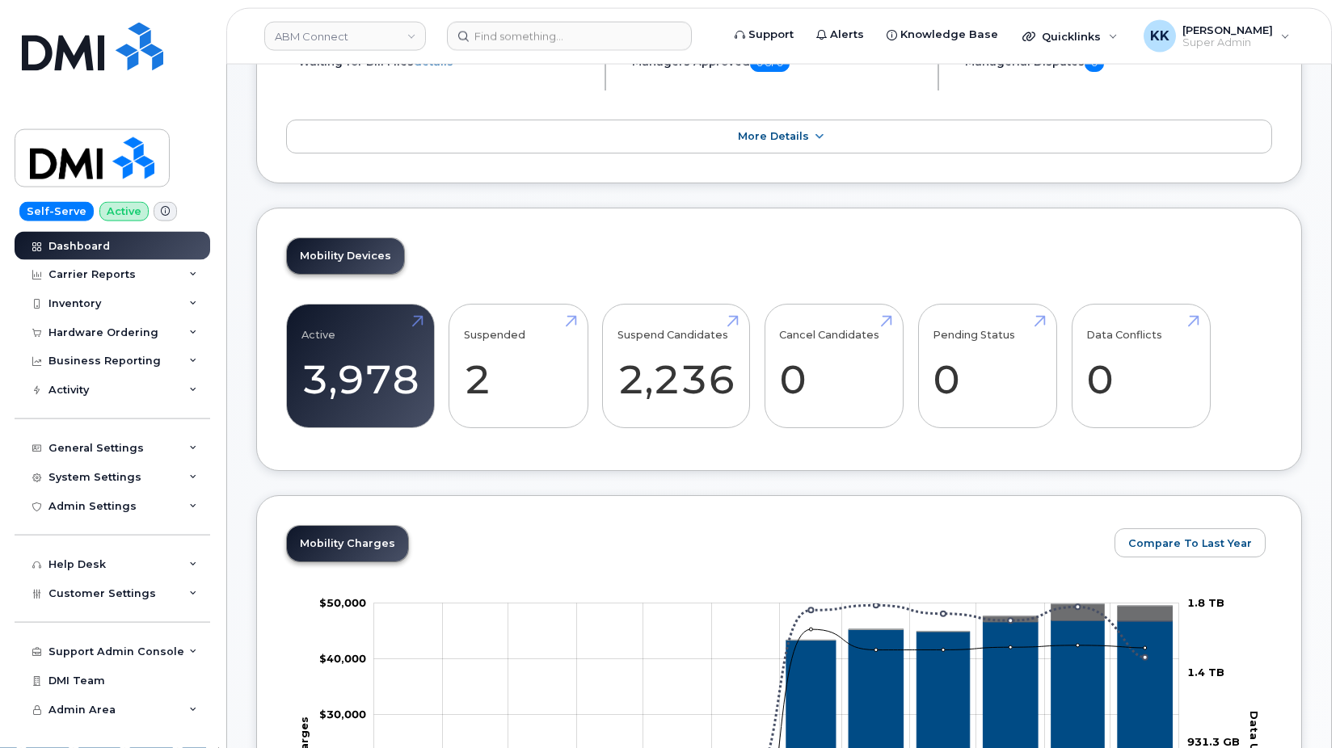
scroll to position [495, 0]
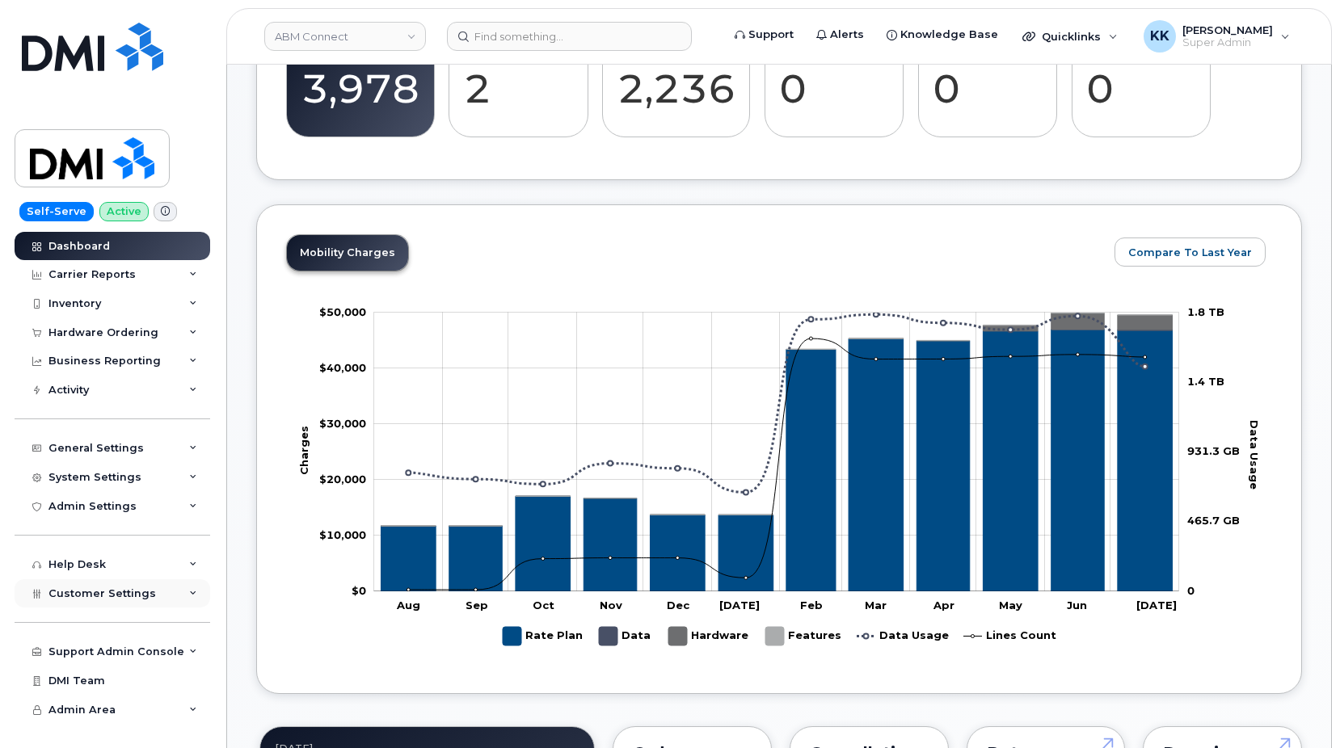
click at [64, 592] on span "Customer Settings" at bounding box center [101, 594] width 107 height 12
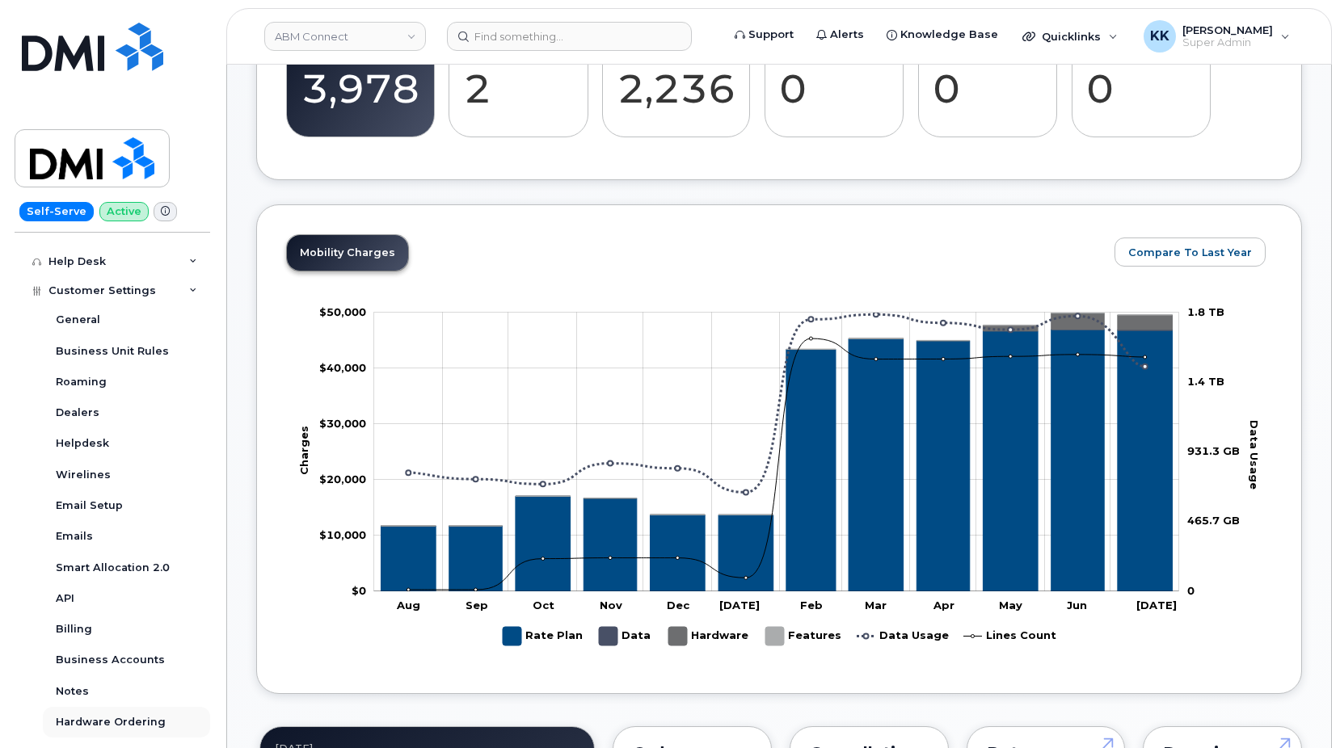
scroll to position [439, 0]
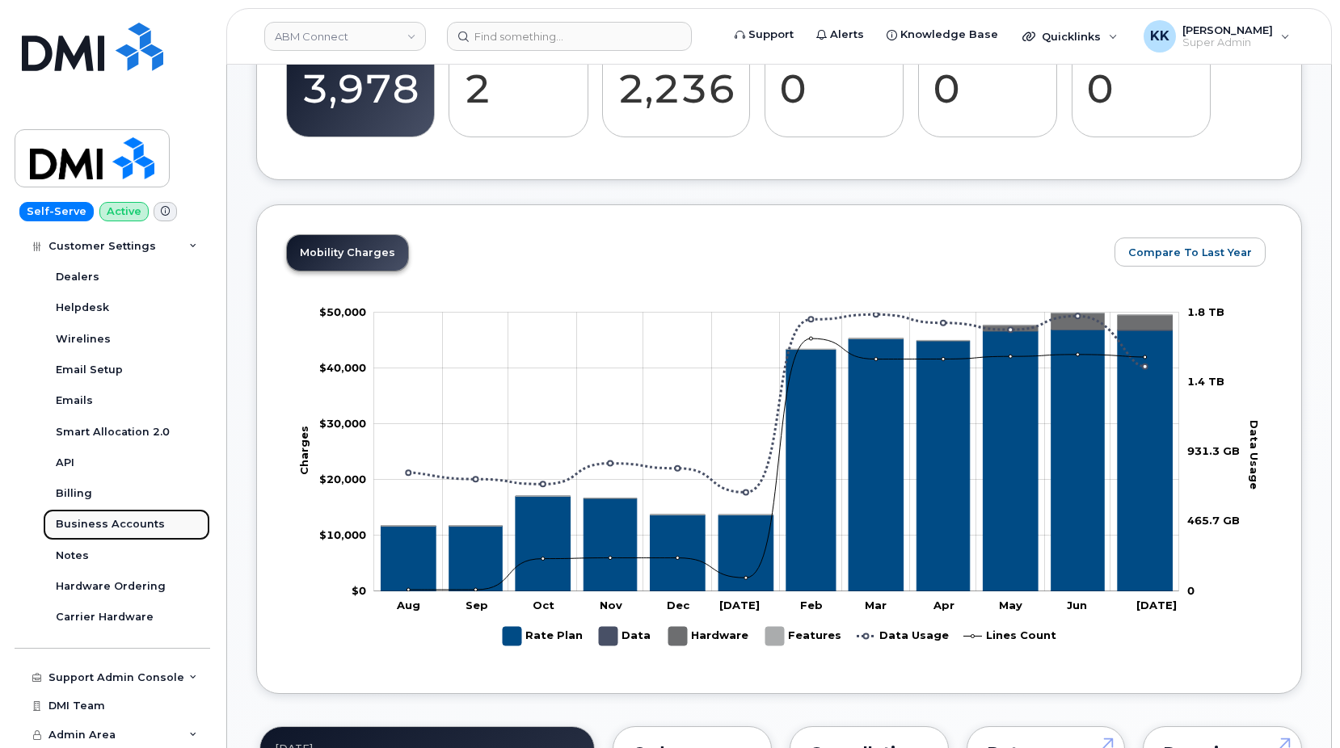
click at [120, 534] on link "Business Accounts" at bounding box center [126, 524] width 167 height 31
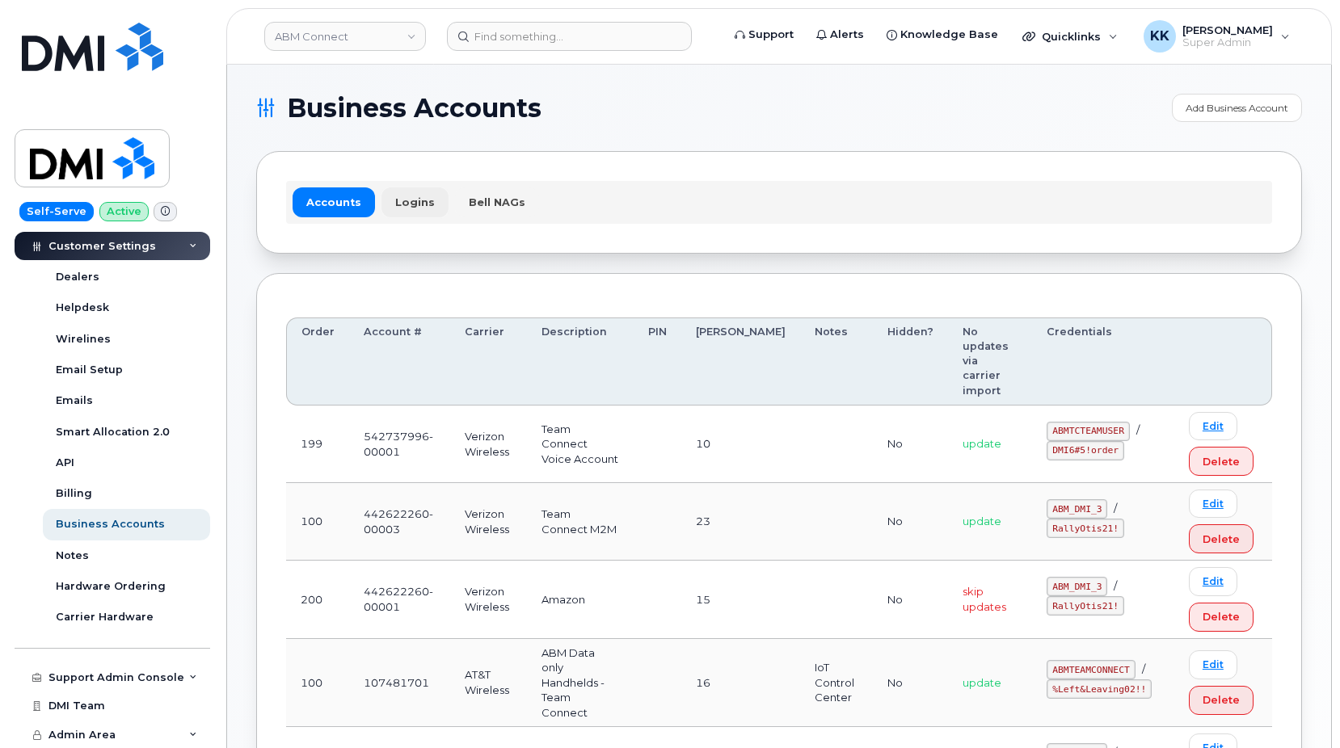
click at [419, 205] on link "Logins" at bounding box center [414, 201] width 67 height 29
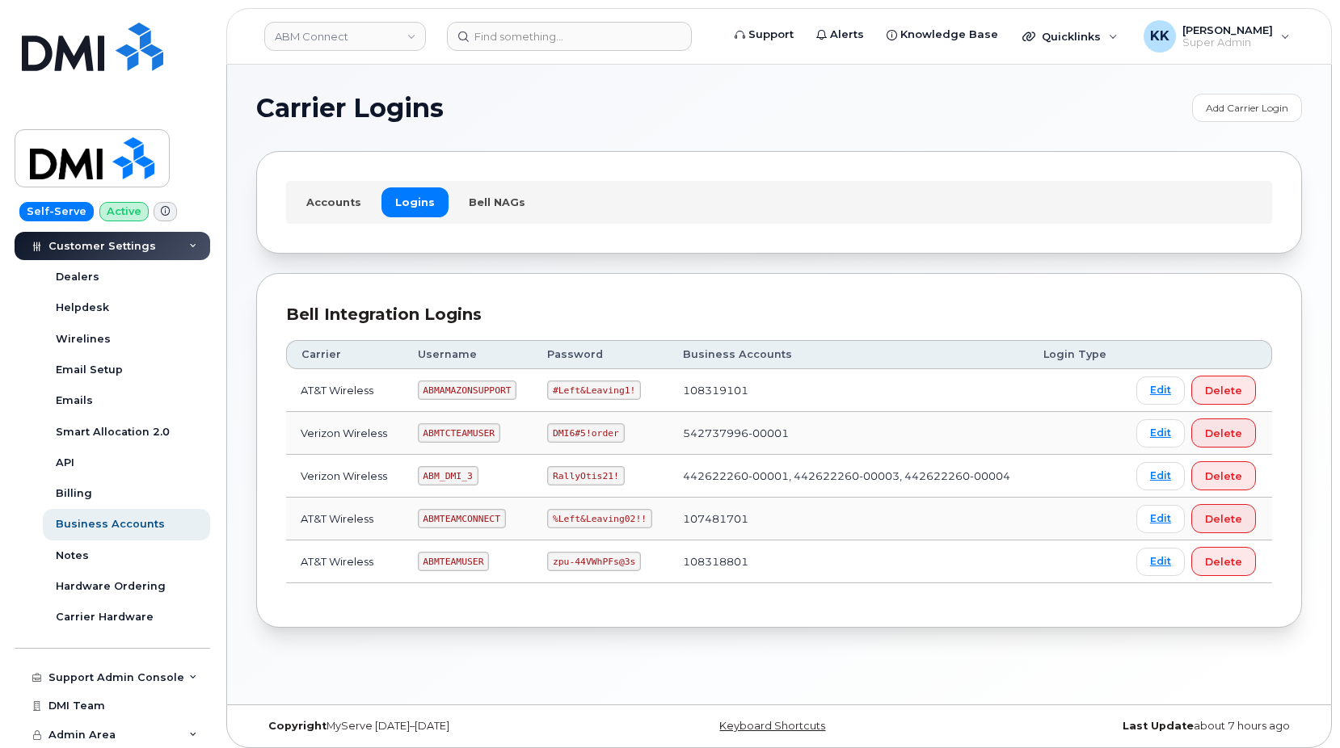
click at [470, 425] on code "ABMTCTEAMUSER" at bounding box center [459, 432] width 82 height 19
click at [469, 425] on code "ABMTCTEAMUSER" at bounding box center [459, 432] width 82 height 19
click at [592, 429] on code "DMI6#5!order" at bounding box center [585, 432] width 77 height 19
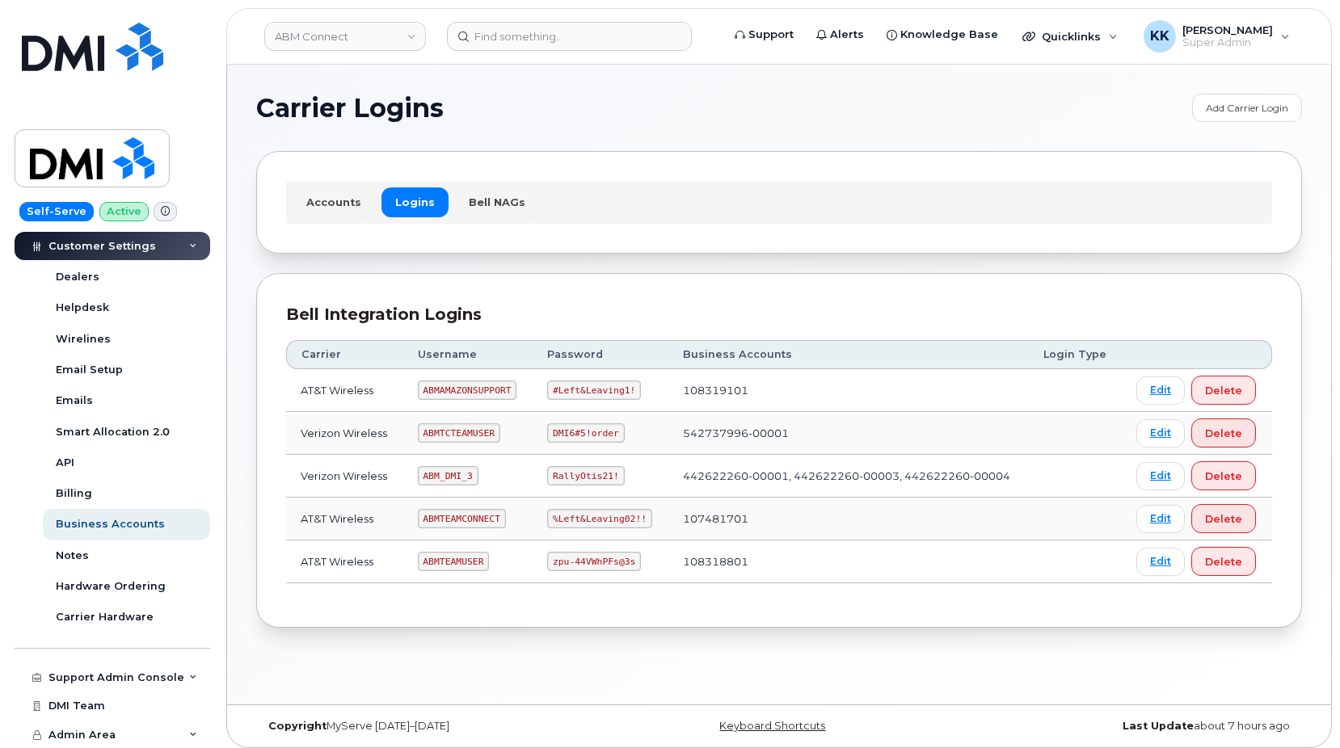
click at [592, 429] on code "DMI6#5!order" at bounding box center [585, 432] width 77 height 19
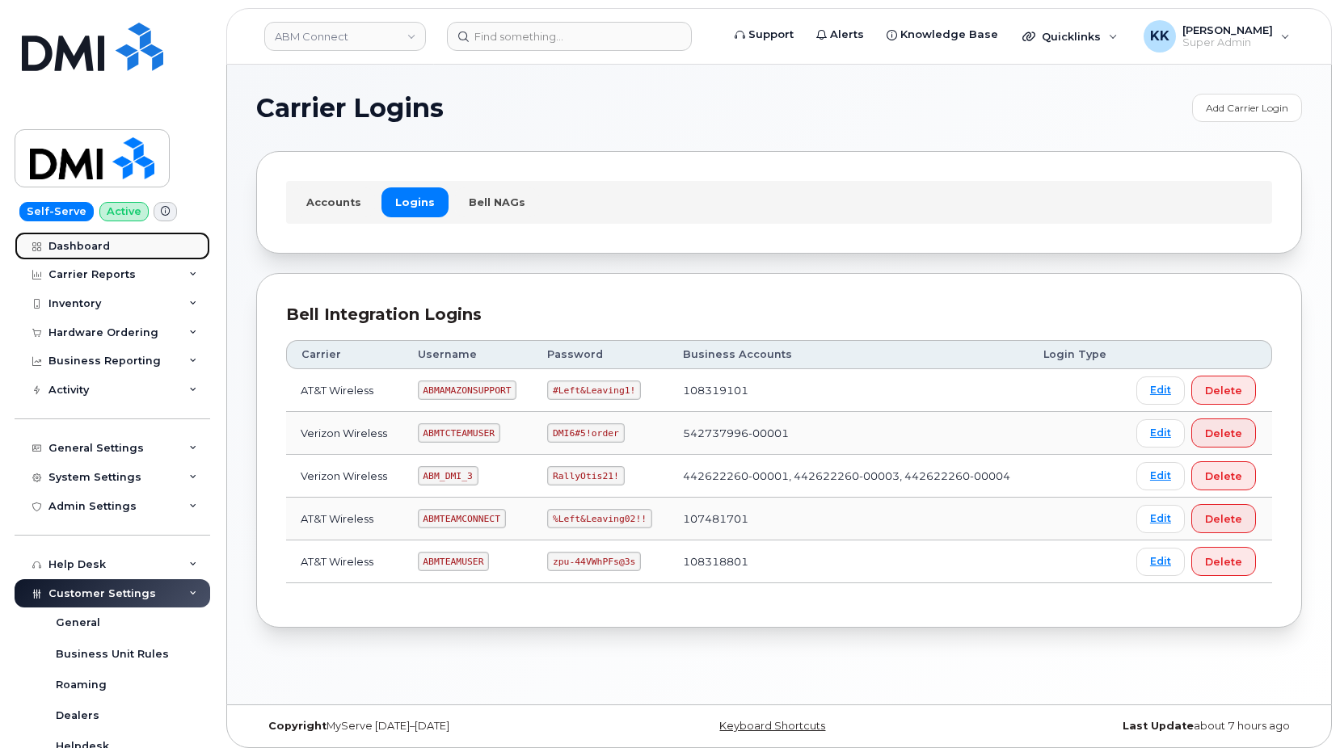
click at [97, 247] on div "Dashboard" at bounding box center [78, 246] width 61 height 13
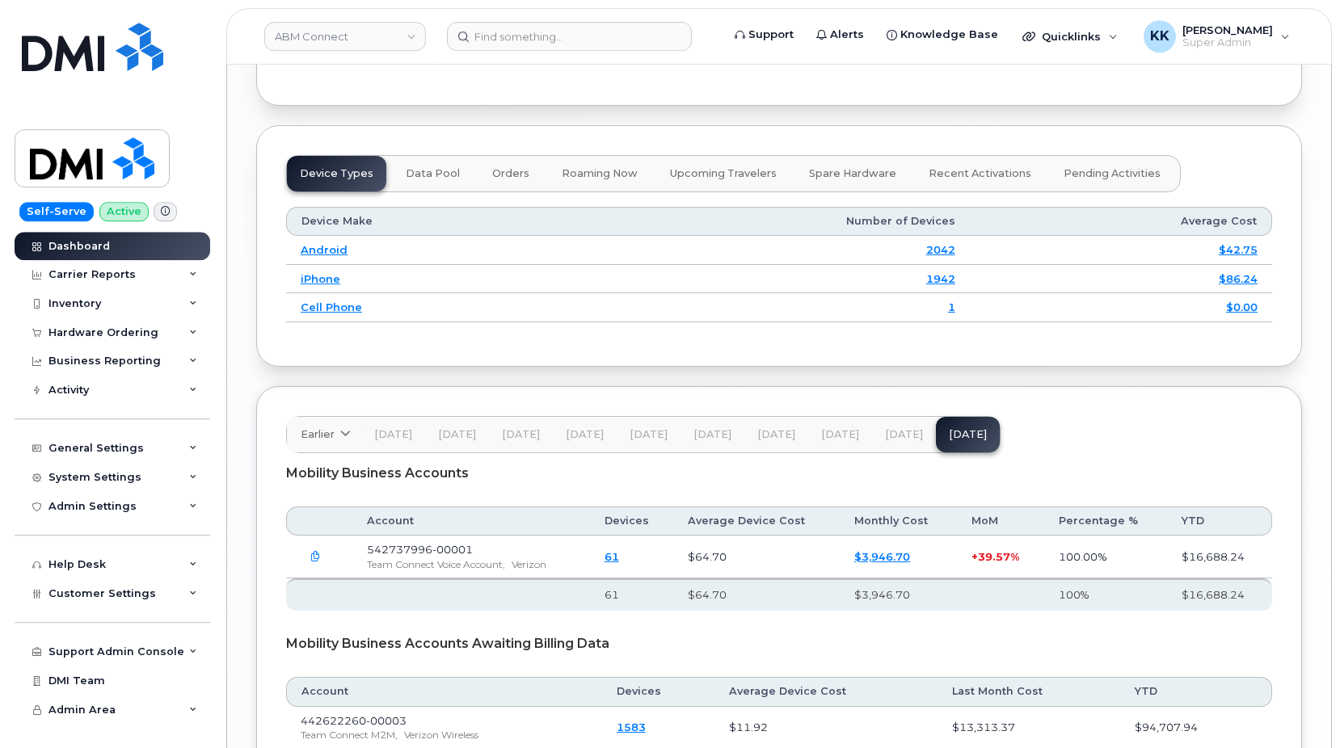
scroll to position [2121, 0]
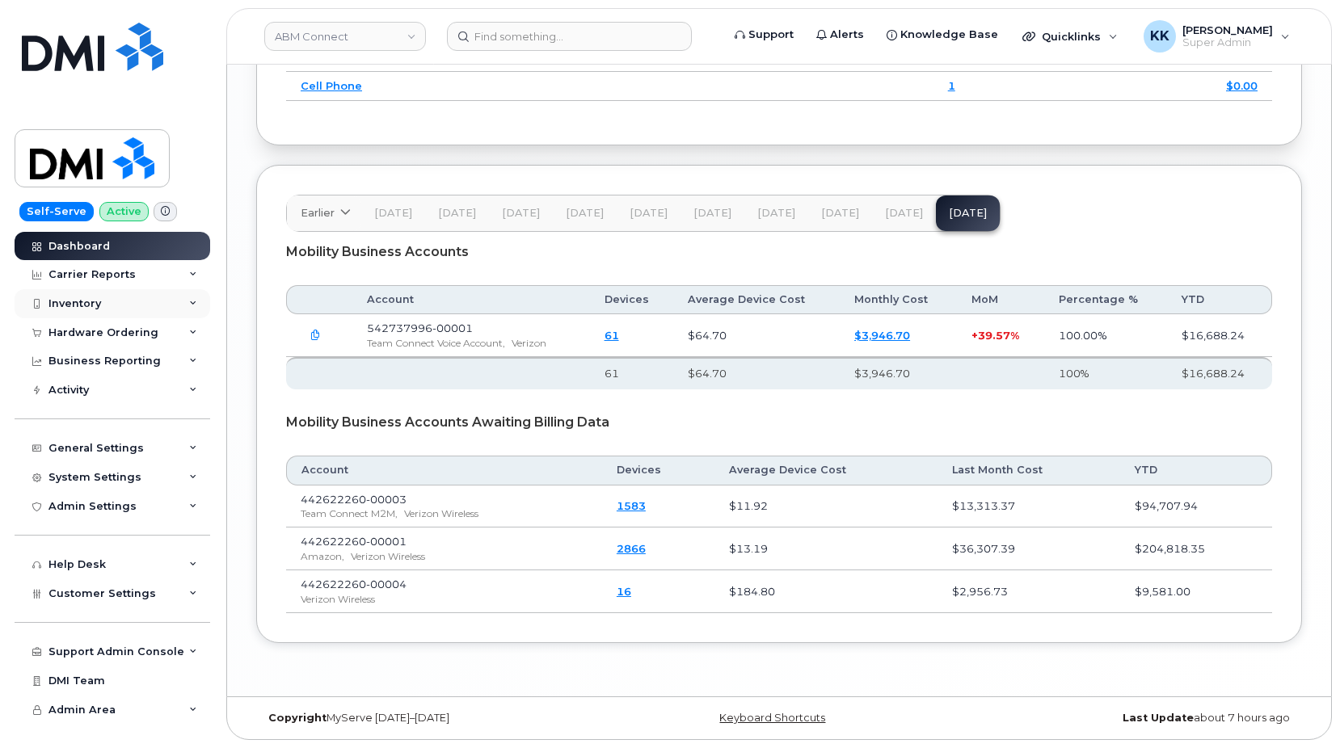
click at [118, 311] on div "Inventory" at bounding box center [113, 303] width 196 height 29
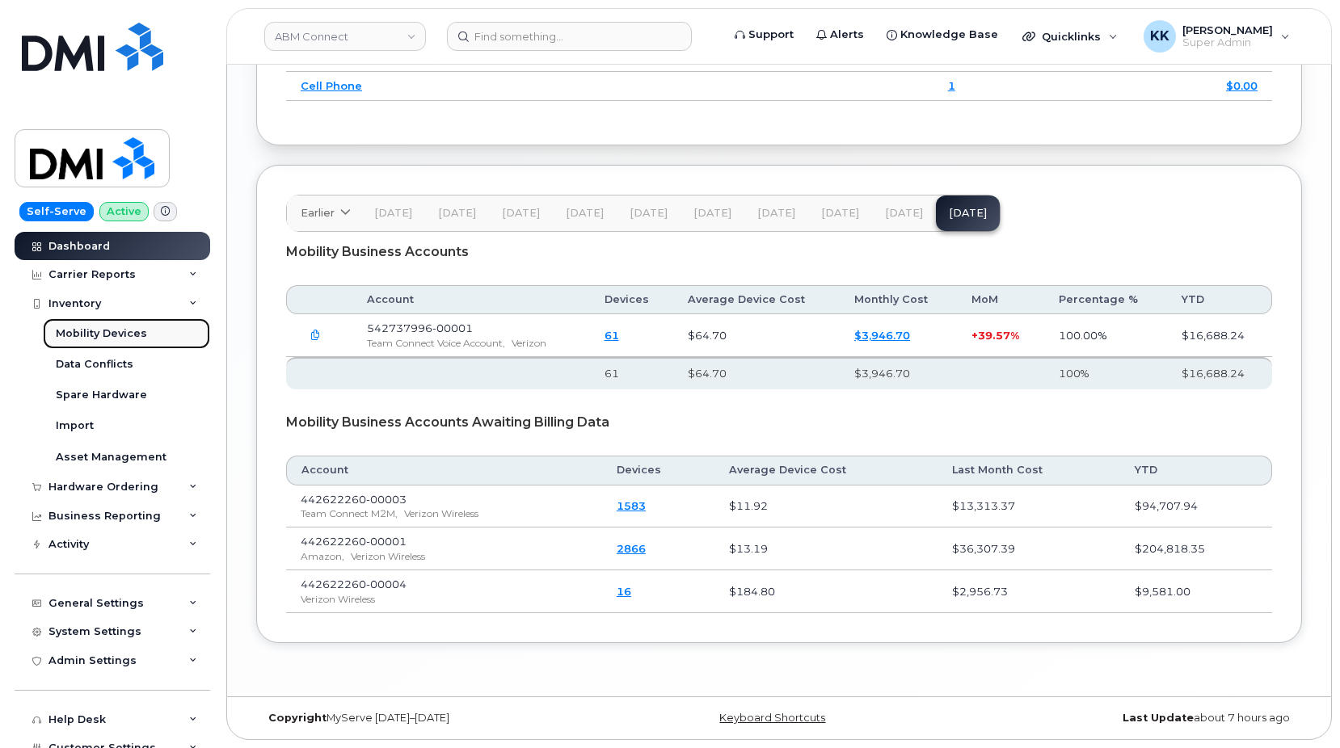
click at [107, 335] on div "Mobility Devices" at bounding box center [101, 334] width 91 height 15
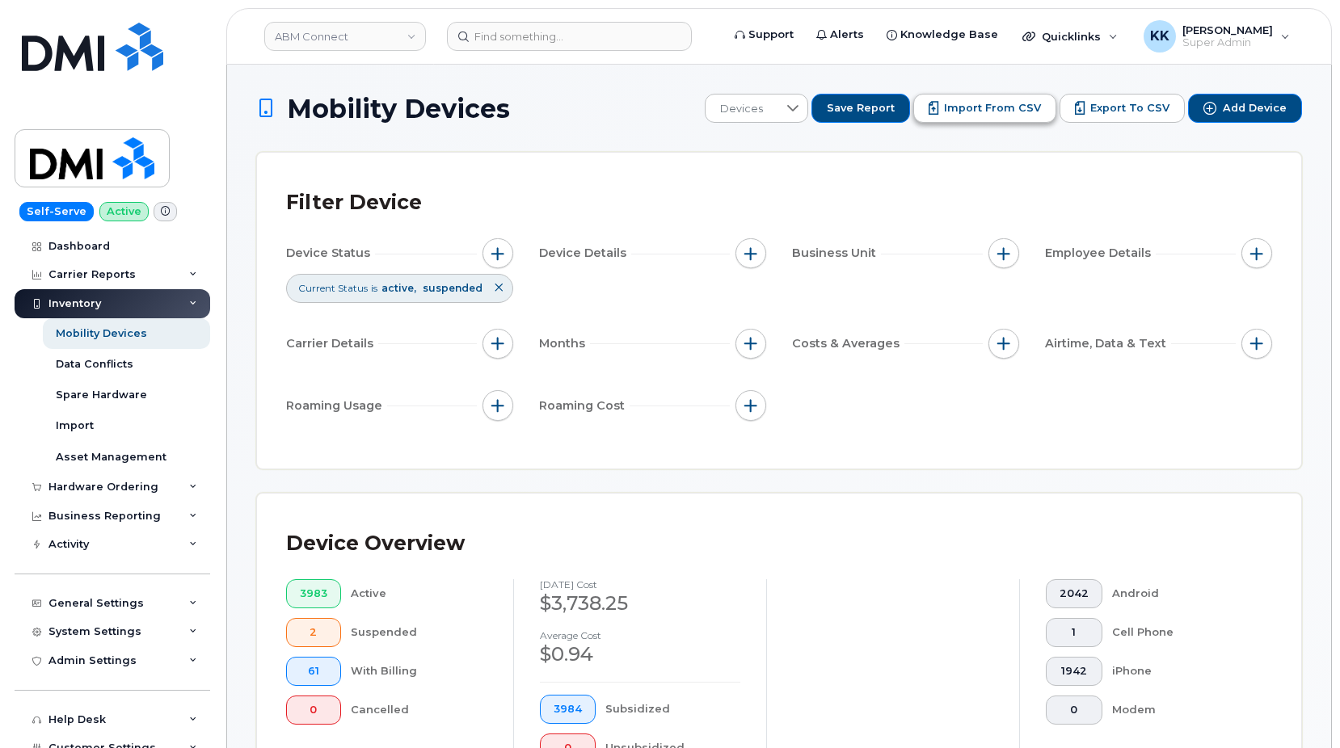
click at [1005, 106] on span "Import from CSV" at bounding box center [992, 108] width 97 height 15
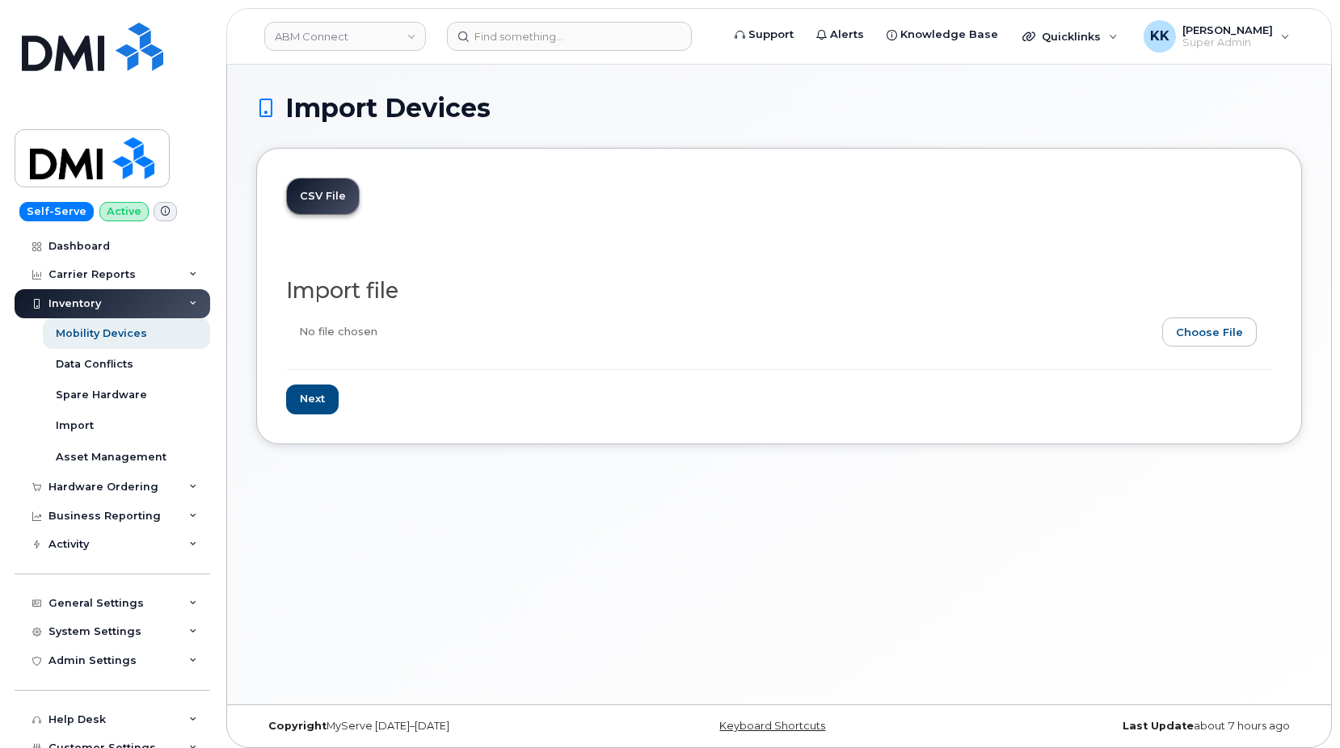
click at [1237, 347] on input "file" at bounding box center [772, 336] width 973 height 37
type input "C:\fakepath\ABMConnect Verizon 7996 Inventory August 2025.csv"
click at [331, 397] on input "Next" at bounding box center [312, 400] width 53 height 30
click at [320, 396] on input "Next" at bounding box center [312, 400] width 53 height 30
type input "Loading..."
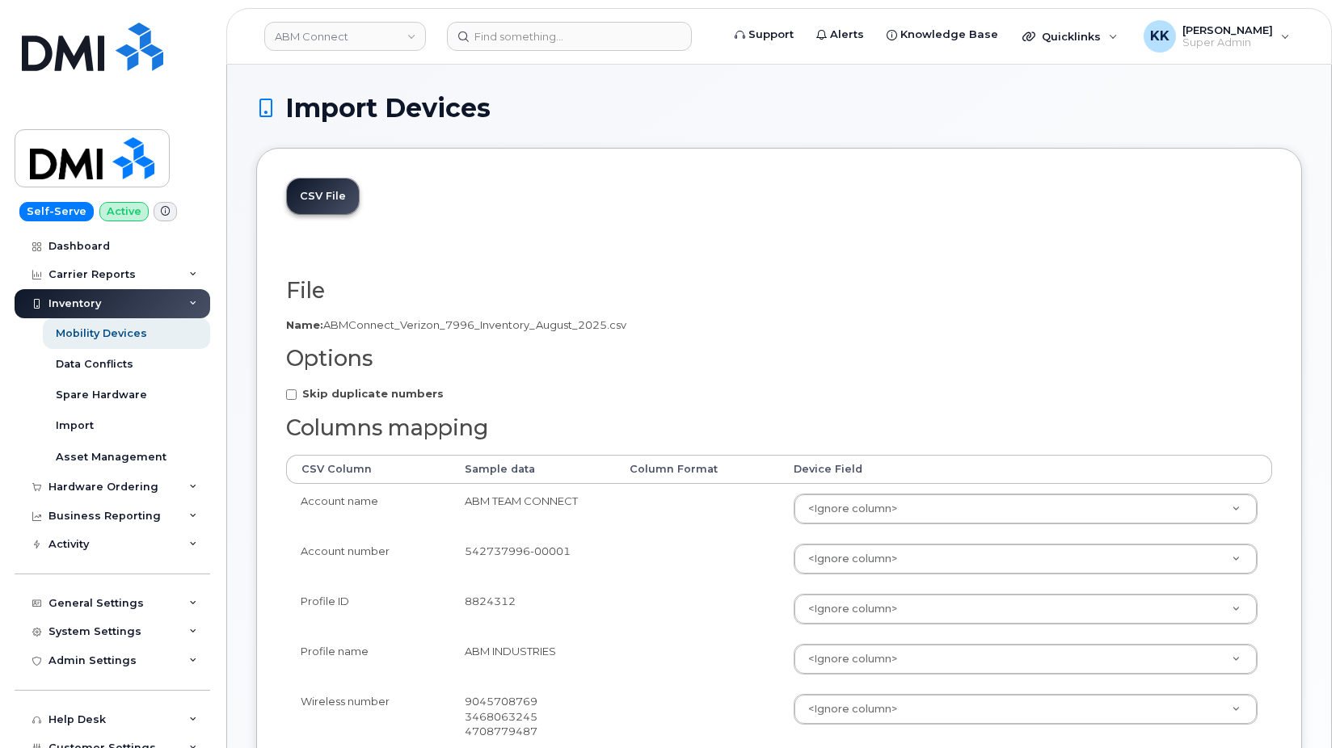
click at [343, 395] on strong "Skip duplicate numbers" at bounding box center [372, 393] width 141 height 13
click at [297, 395] on input "Skip duplicate numbers" at bounding box center [291, 395] width 11 height 11
checkbox input "true"
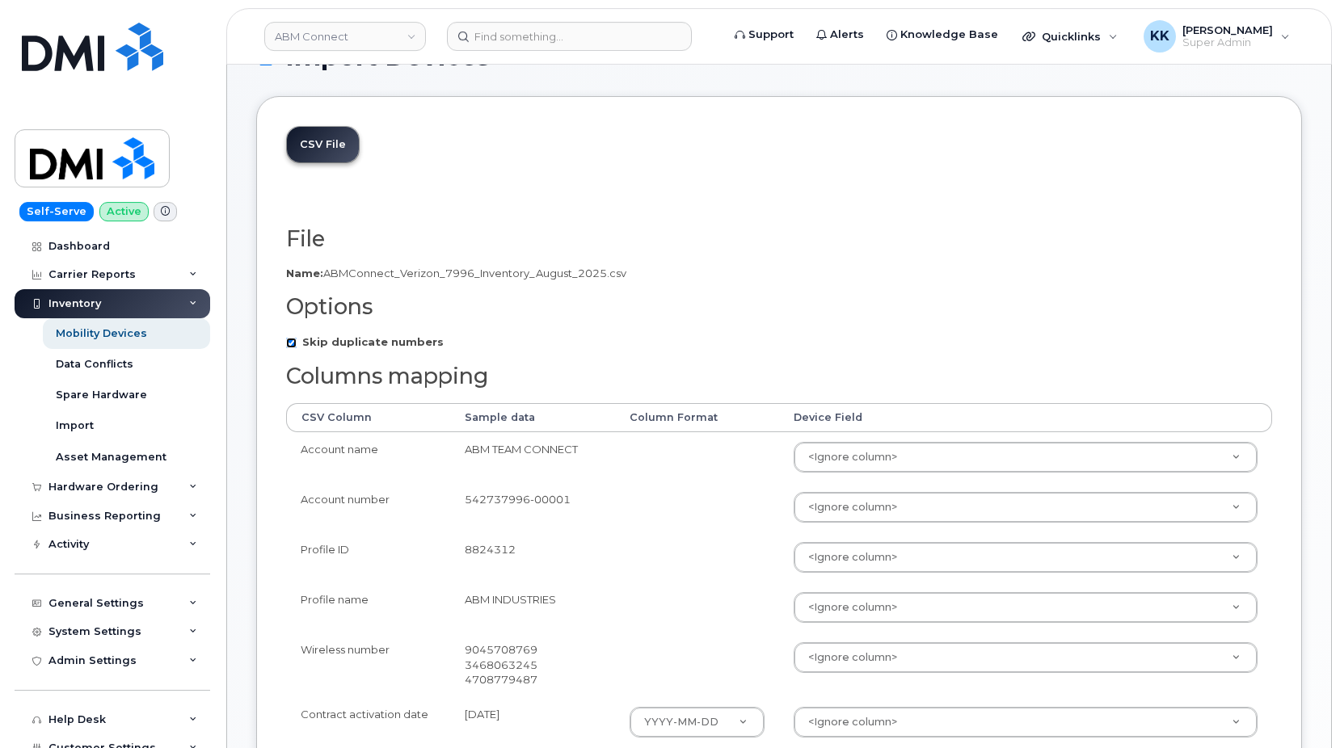
scroll to position [82, 0]
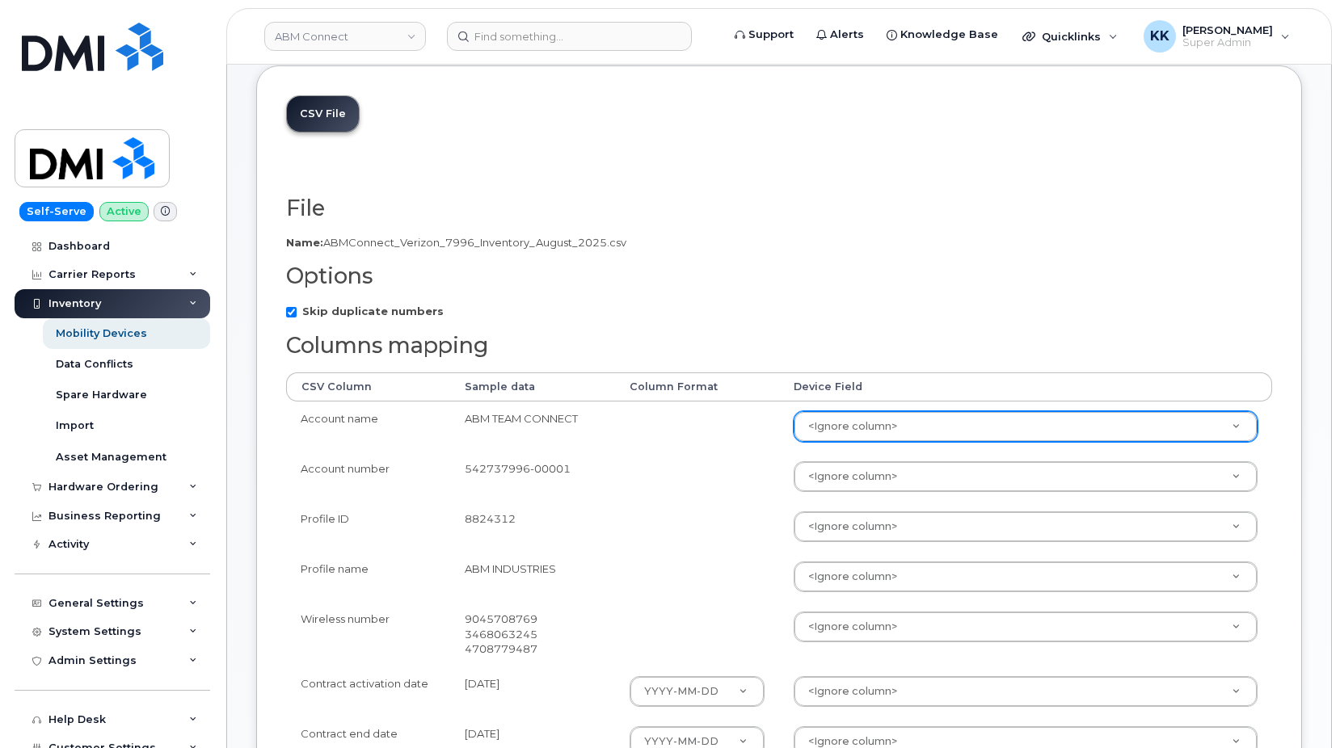
click at [849, 421] on body "ABM Connect Support Alerts Knowledge Base Quicklinks Suspend / Cancel Device Ch…" at bounding box center [670, 679] width 1340 height 1523
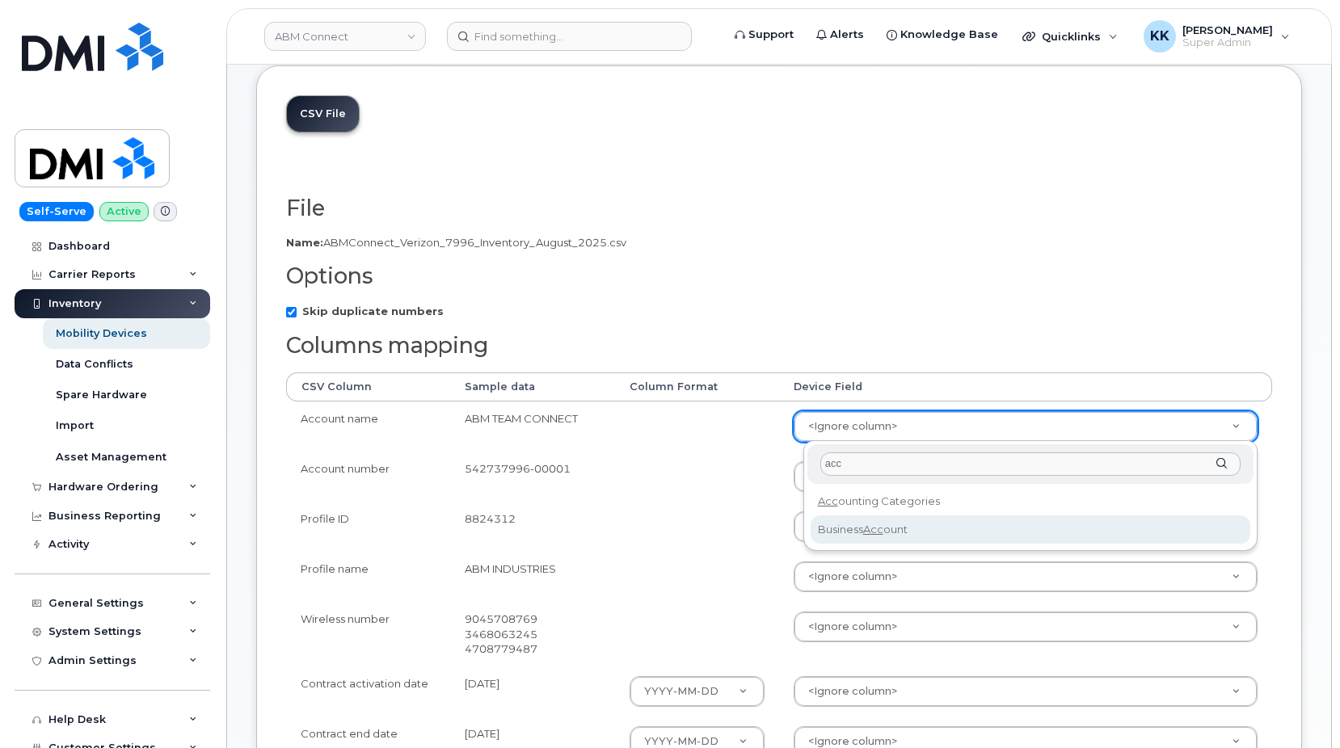
type input "acc"
select select "business_account_id"
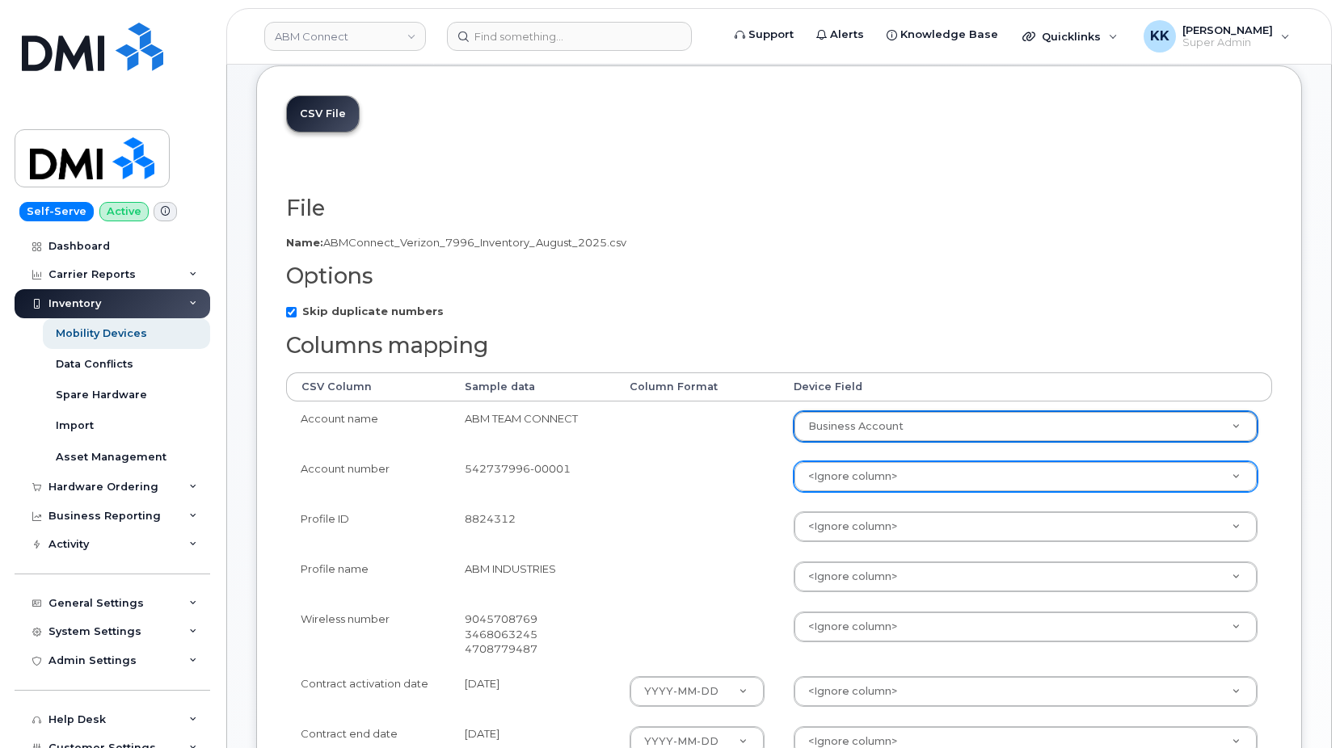
click at [876, 467] on body "ABM Connect Support Alerts Knowledge Base Quicklinks Suspend / Cancel Device Ch…" at bounding box center [670, 679] width 1340 height 1523
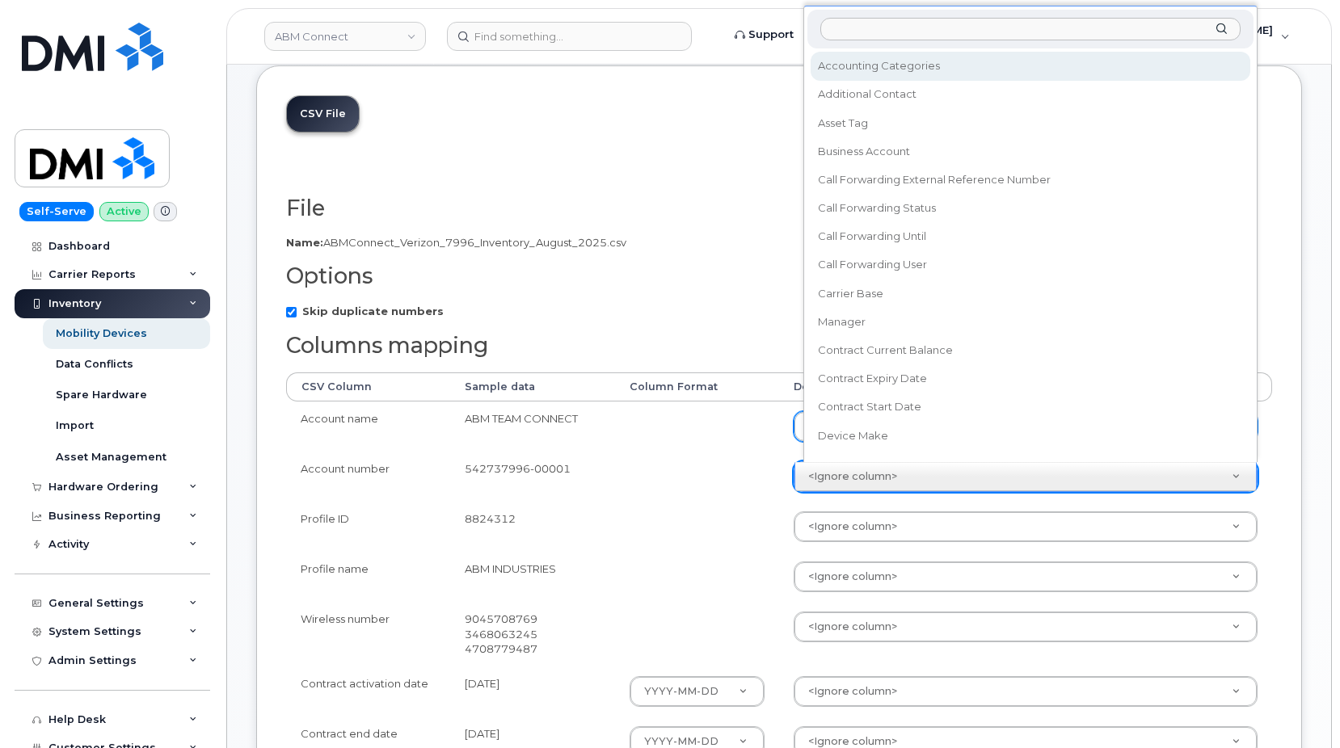
click at [766, 472] on body "ABM Connect Support Alerts Knowledge Base Quicklinks Suspend / Cancel Device Ch…" at bounding box center [670, 679] width 1340 height 1523
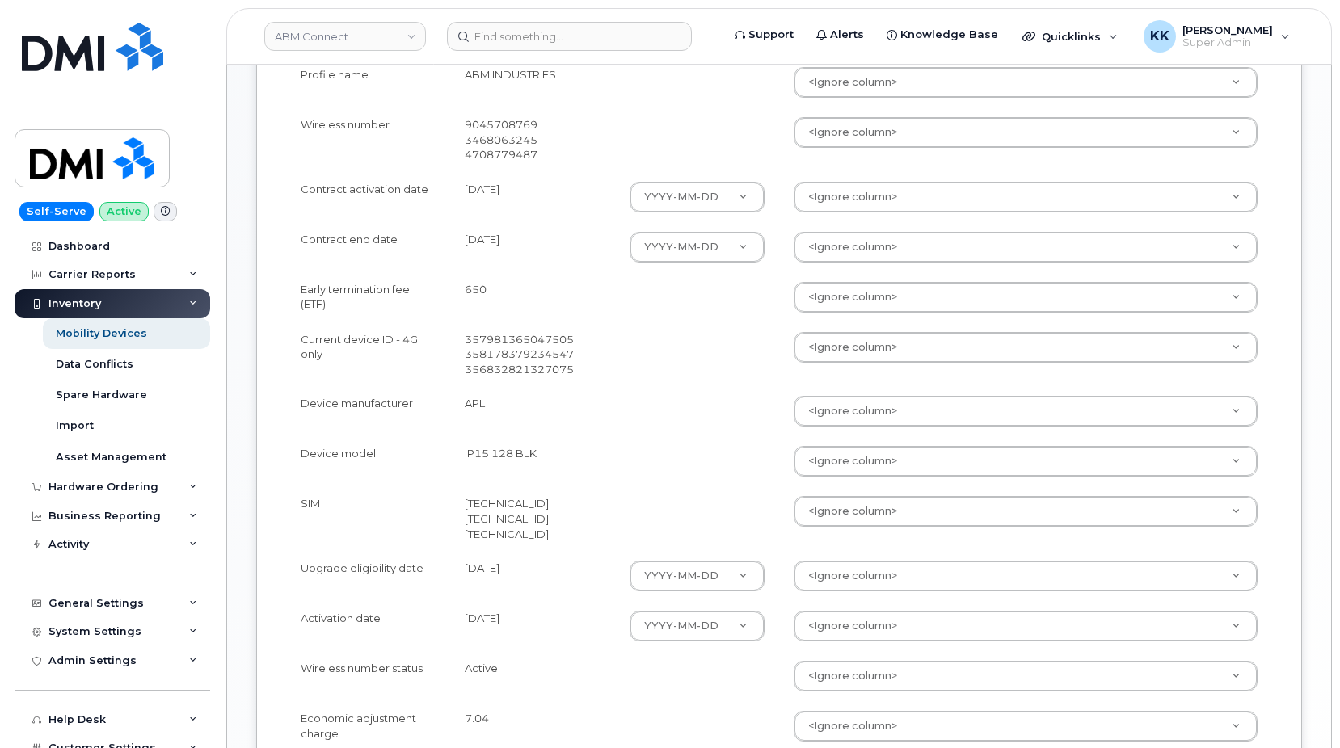
scroll to position [775, 0]
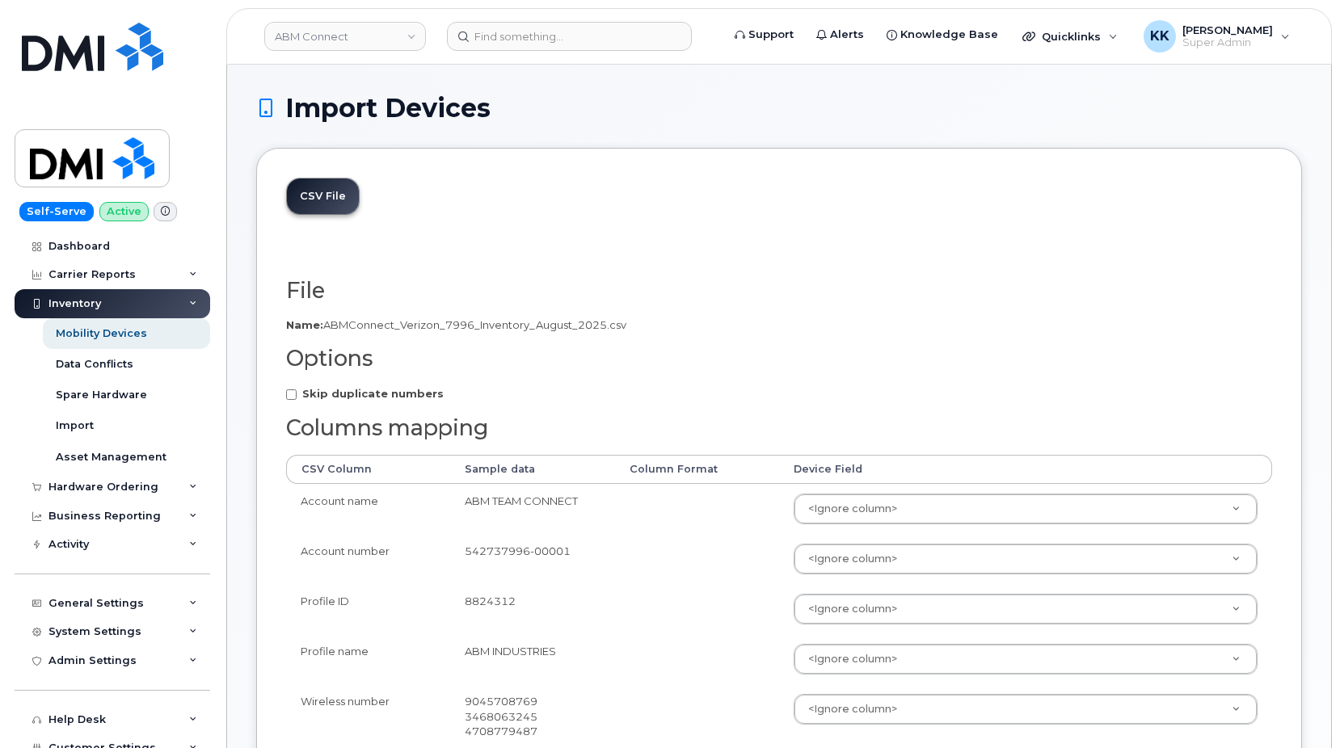
click at [362, 398] on strong "Skip duplicate numbers" at bounding box center [372, 393] width 141 height 13
click at [297, 398] on input "Skip duplicate numbers" at bounding box center [291, 395] width 11 height 11
checkbox input "true"
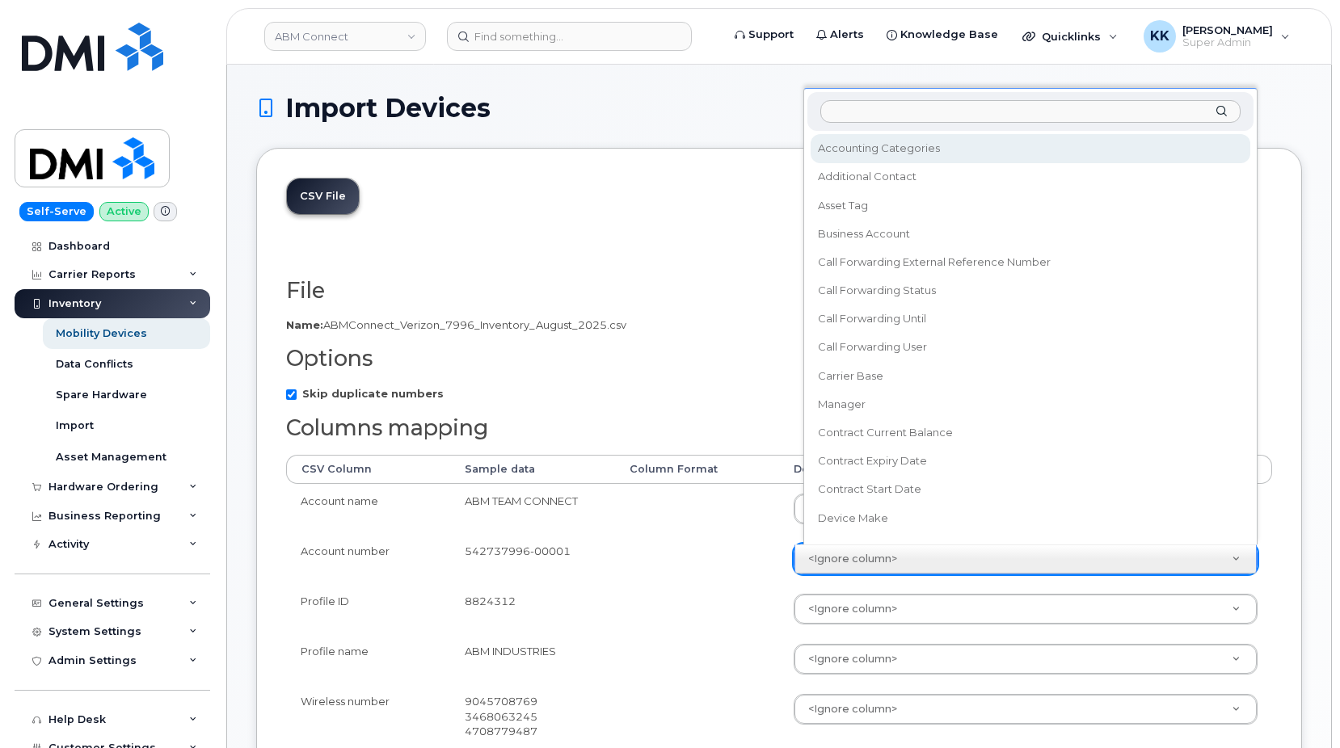
click at [825, 550] on body "ABM Connect Support Alerts Knowledge Base Quicklinks Suspend / Cancel Device Ch…" at bounding box center [670, 761] width 1340 height 1523
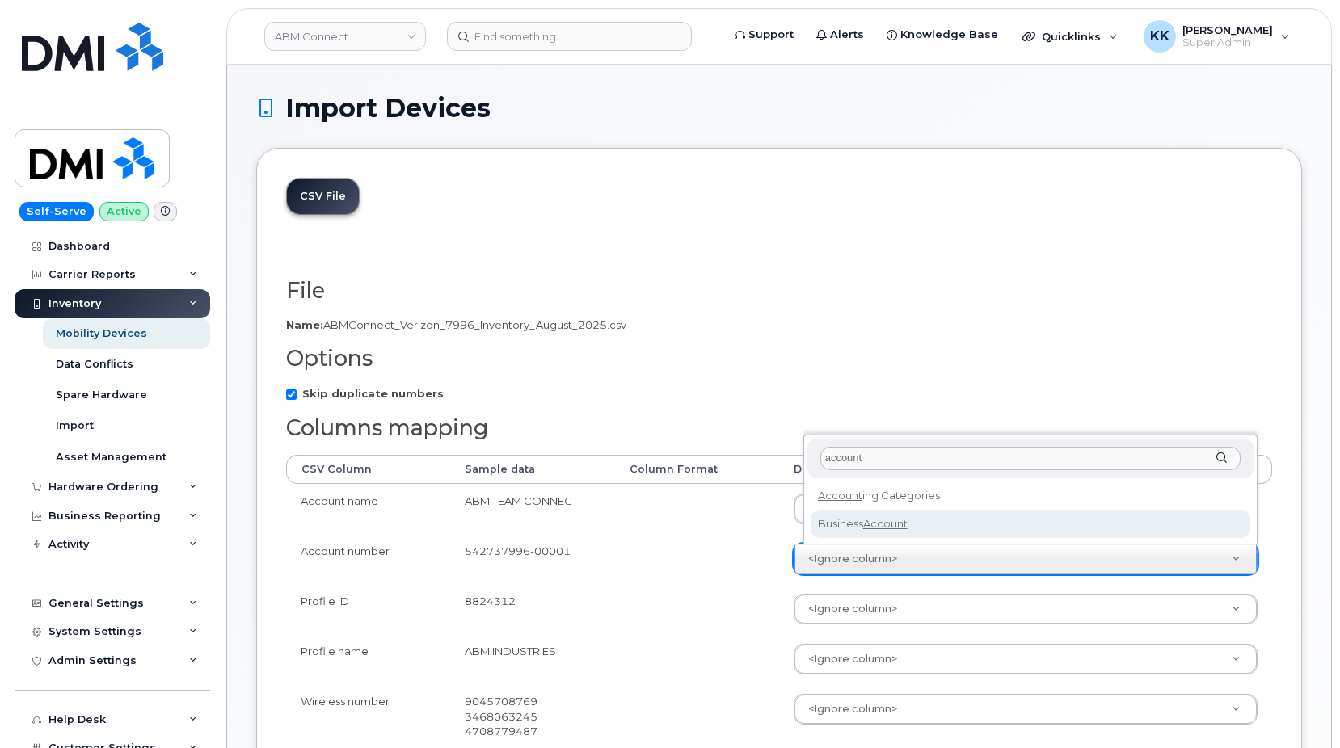
type input "account"
select select "business_account_id"
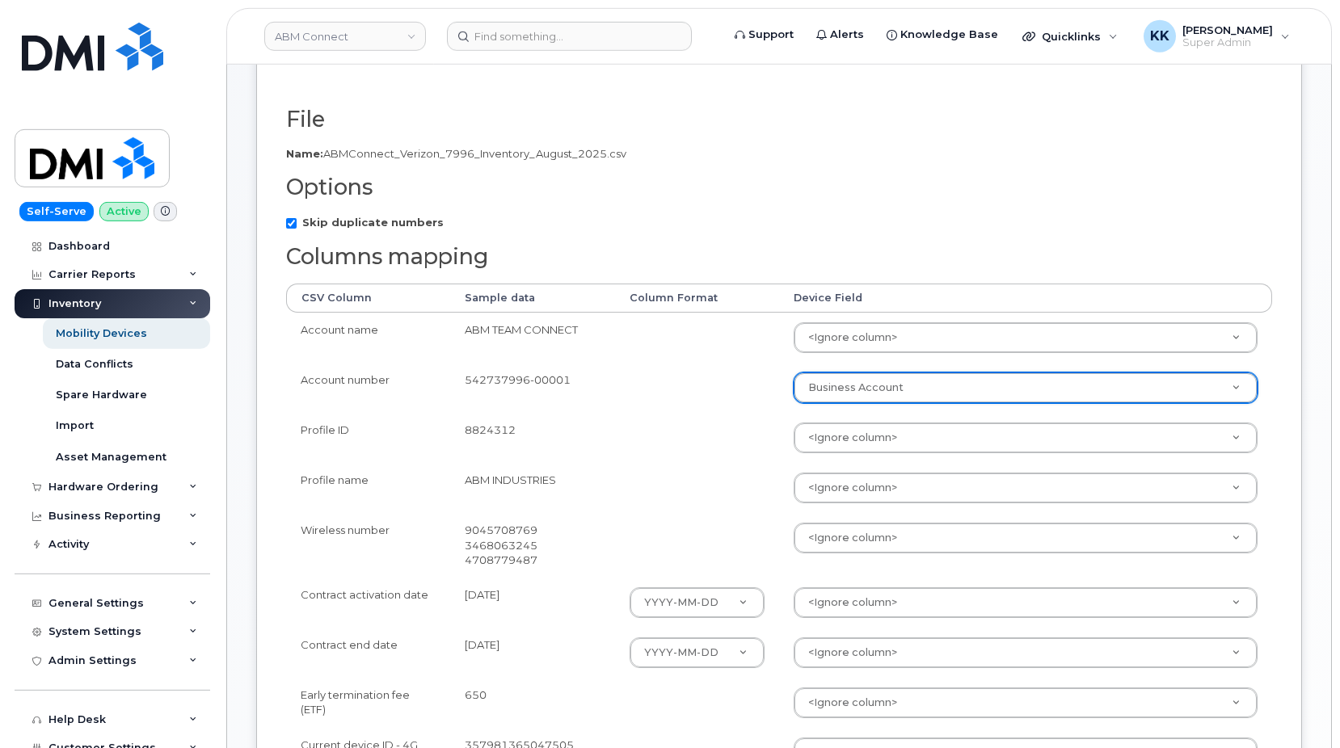
scroll to position [247, 0]
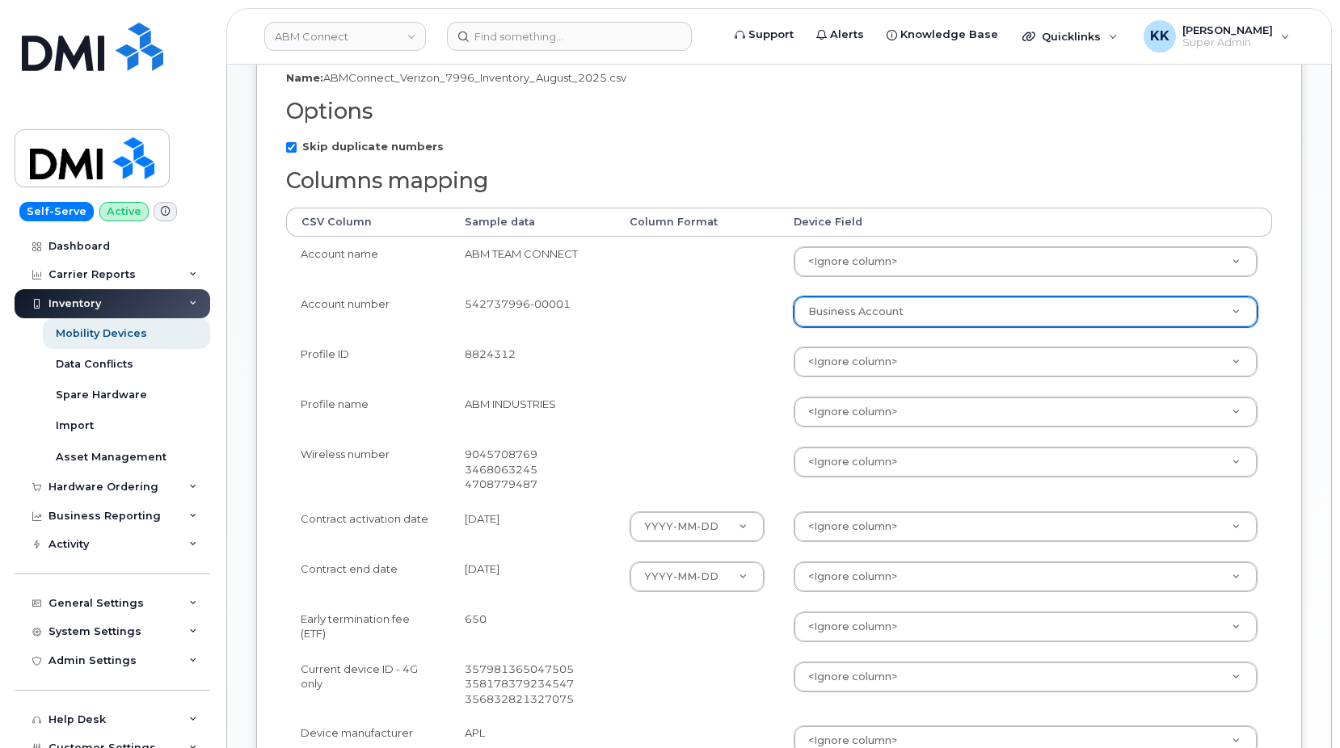
click at [845, 461] on body "ABM Connect Support Alerts Knowledge Base Quicklinks Suspend / Cancel Device Ch…" at bounding box center [670, 514] width 1340 height 1523
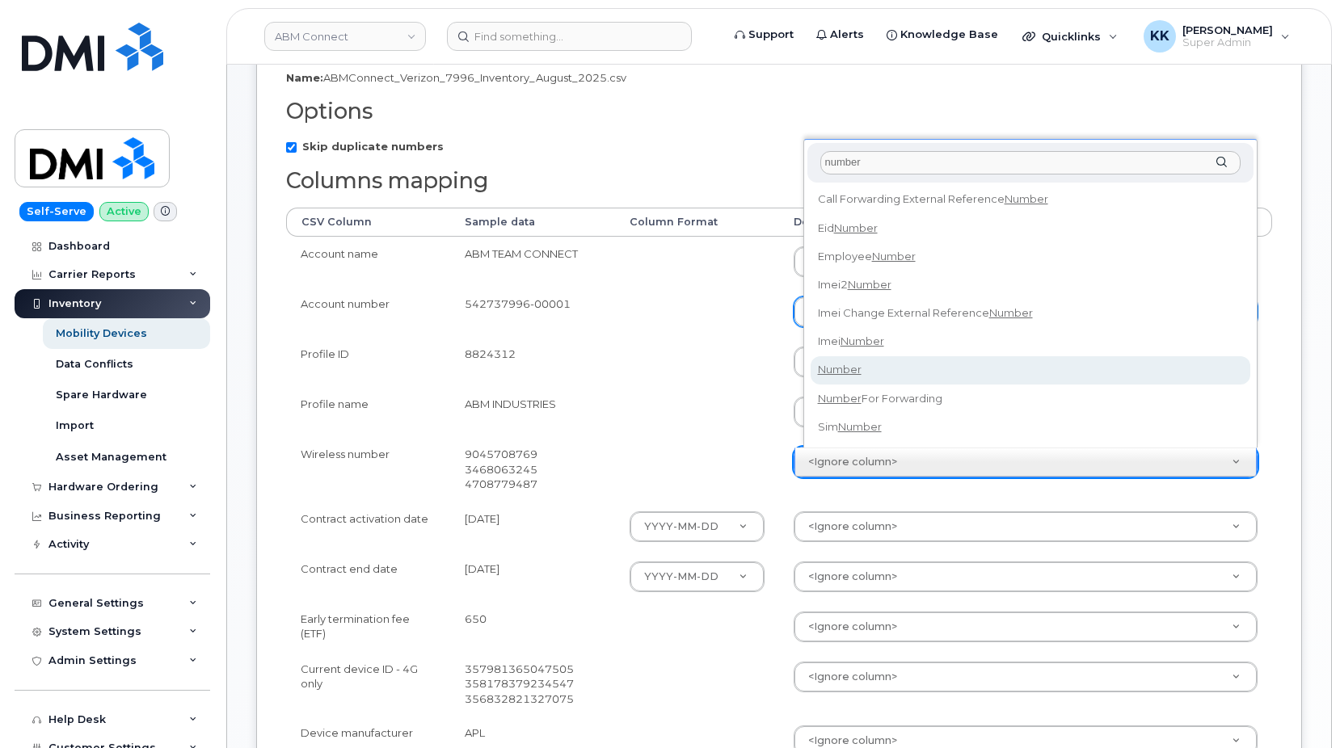
type input "number"
select select "number"
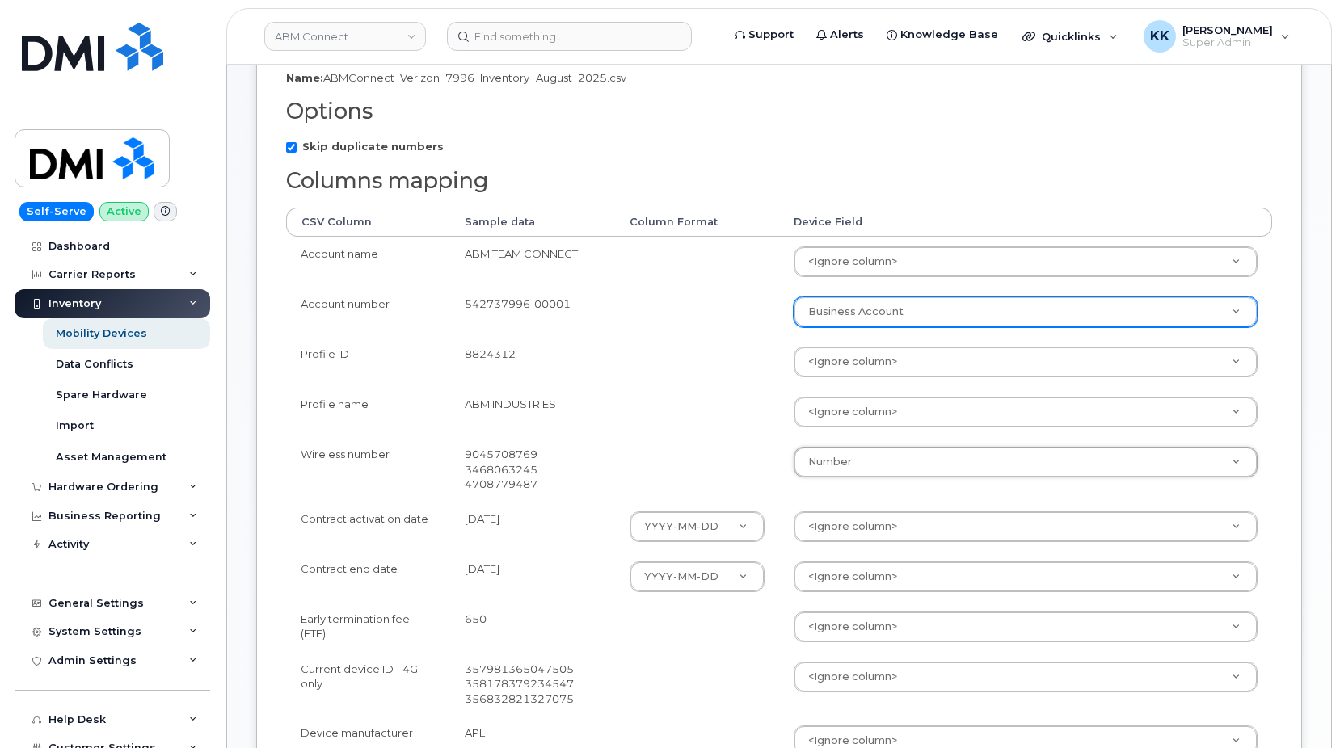
click at [653, 472] on td at bounding box center [697, 469] width 164 height 65
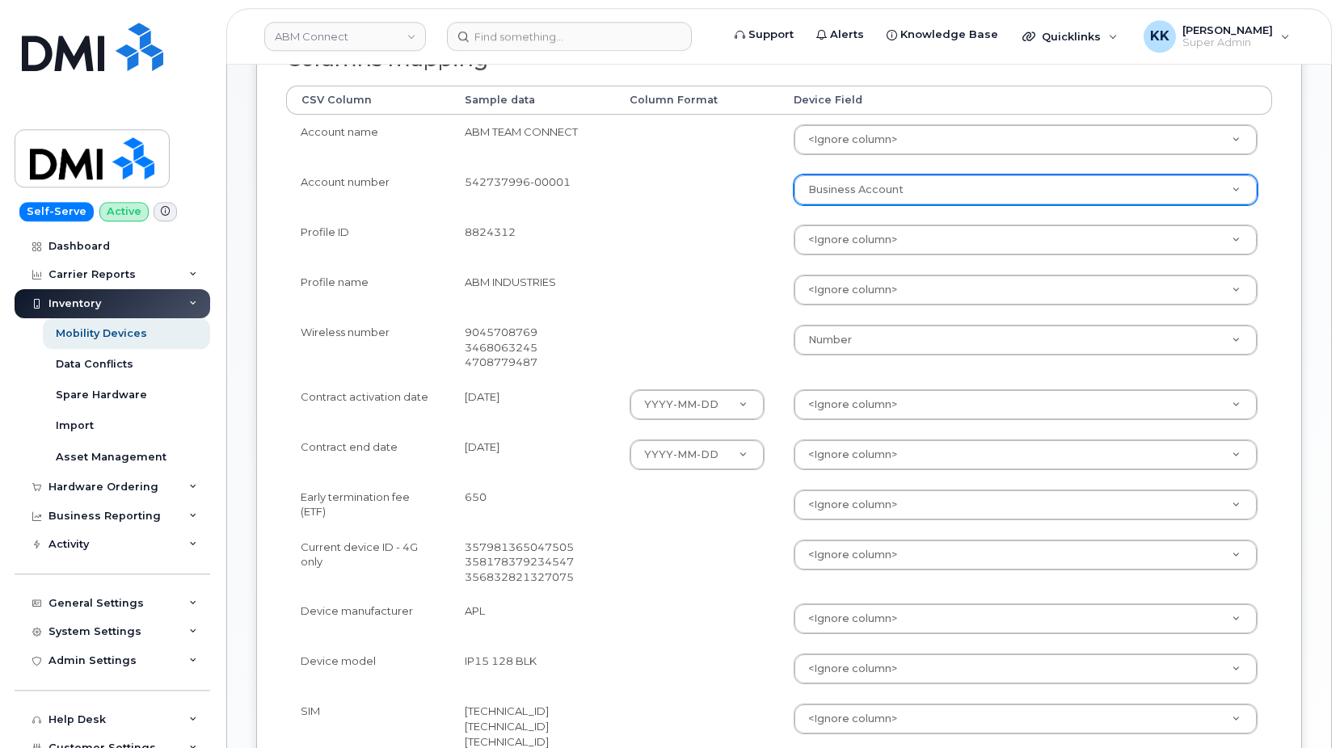
scroll to position [412, 0]
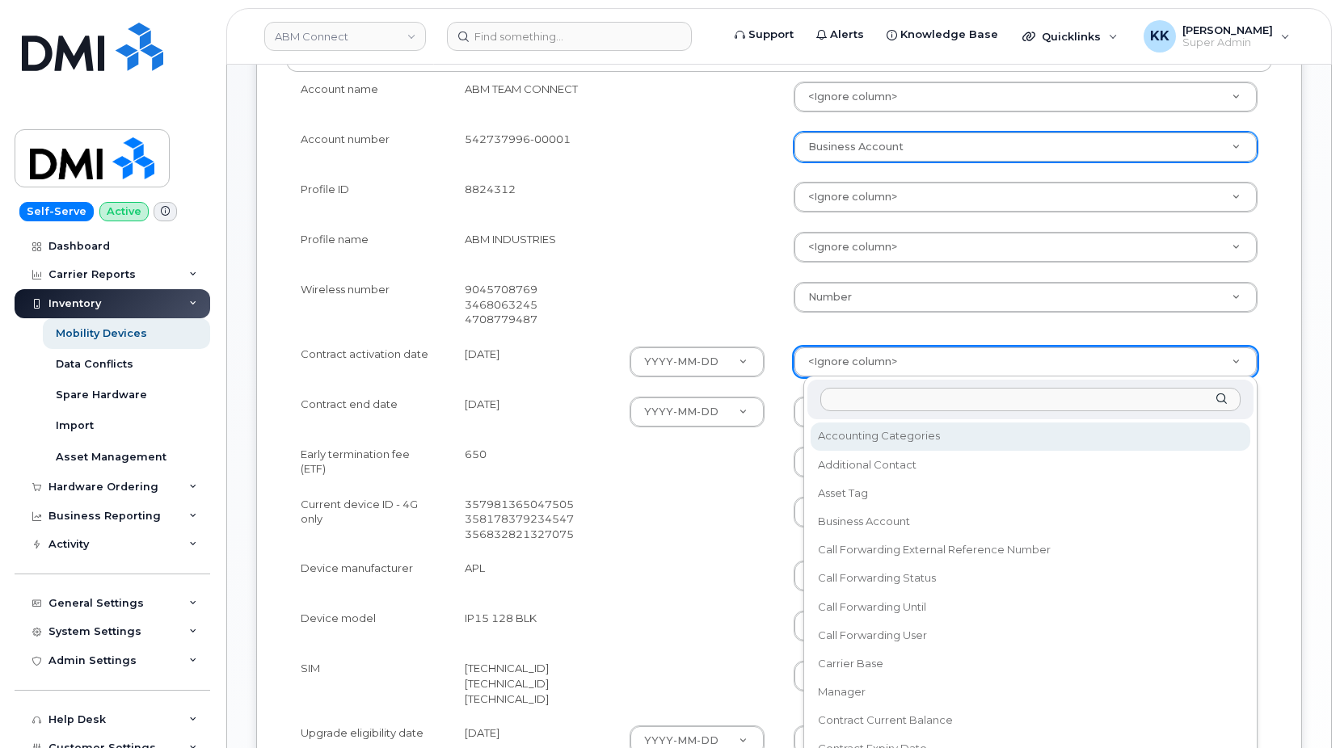
click at [876, 370] on body "ABM Connect Support Alerts Knowledge Base Quicklinks Suspend / Cancel Device Ch…" at bounding box center [670, 349] width 1340 height 1523
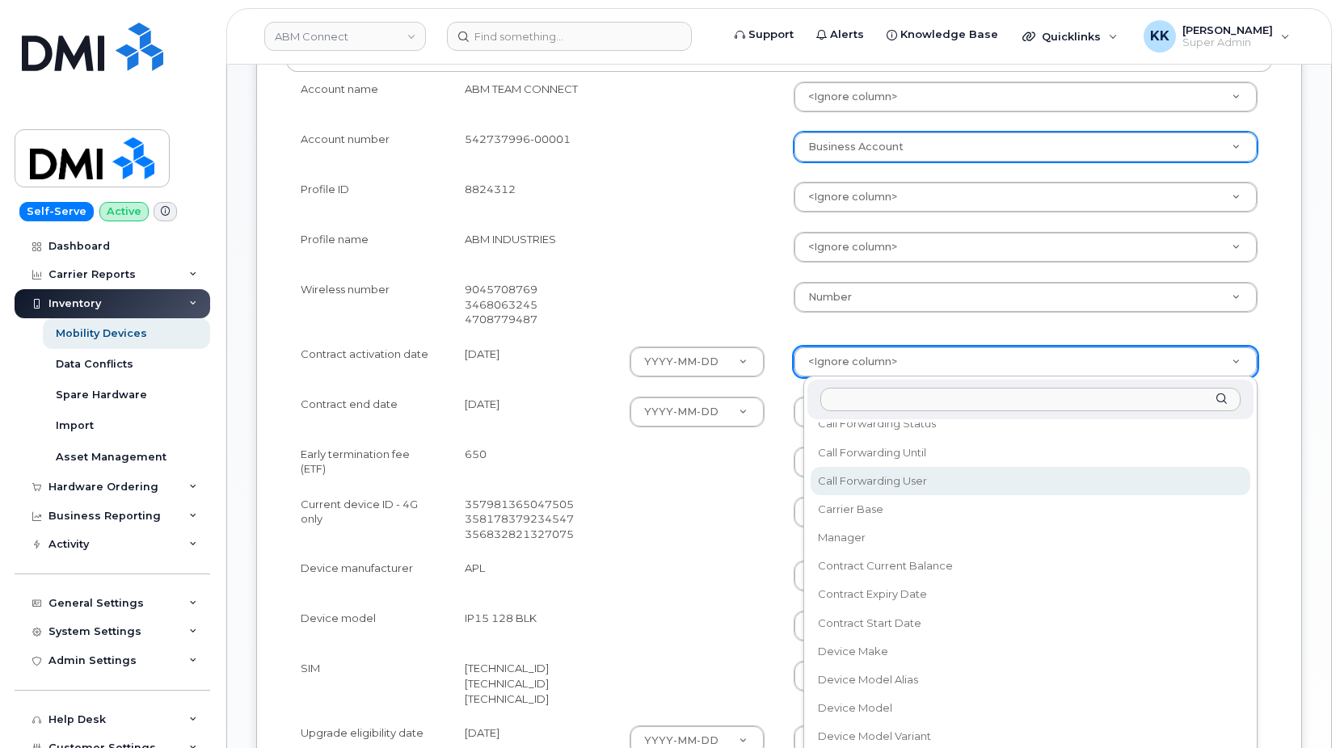
scroll to position [233, 0]
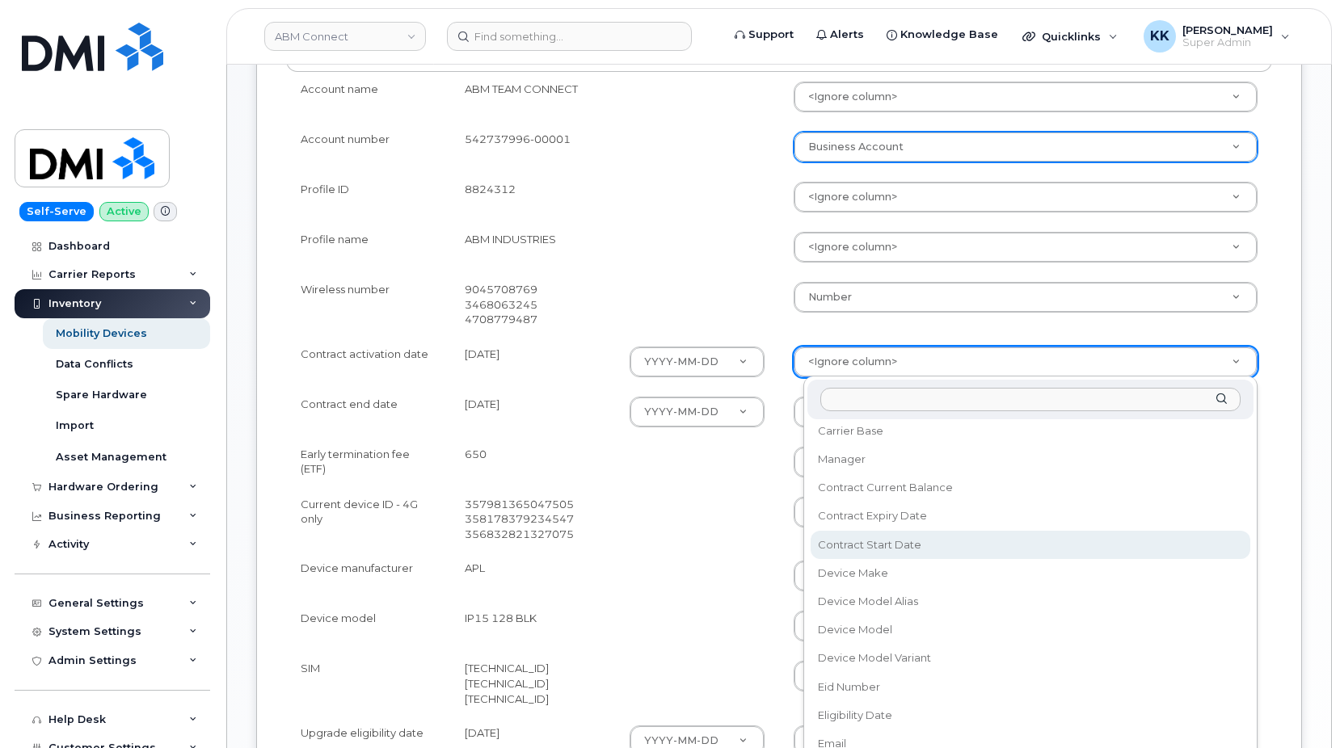
select select "contract_start_date"
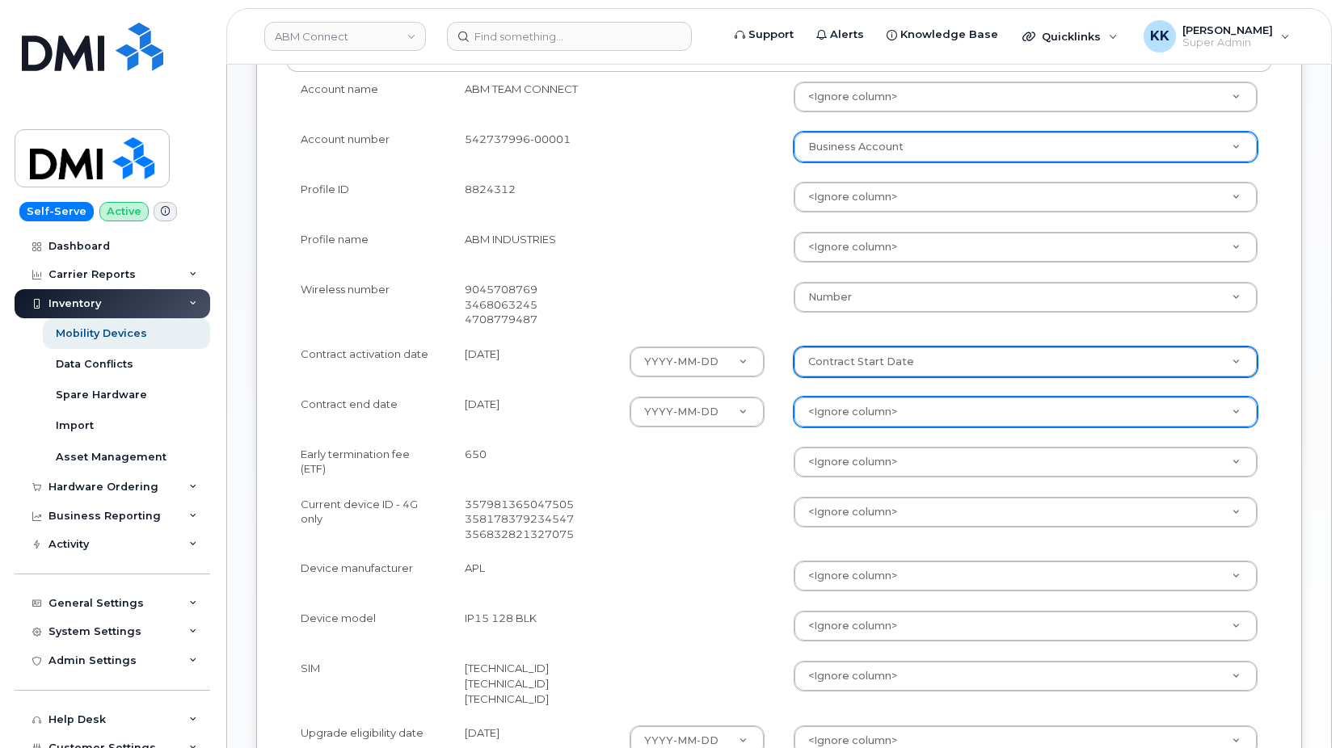
click at [840, 398] on body "ABM Connect Support Alerts Knowledge Base Quicklinks Suspend / Cancel Device Ch…" at bounding box center [670, 349] width 1340 height 1523
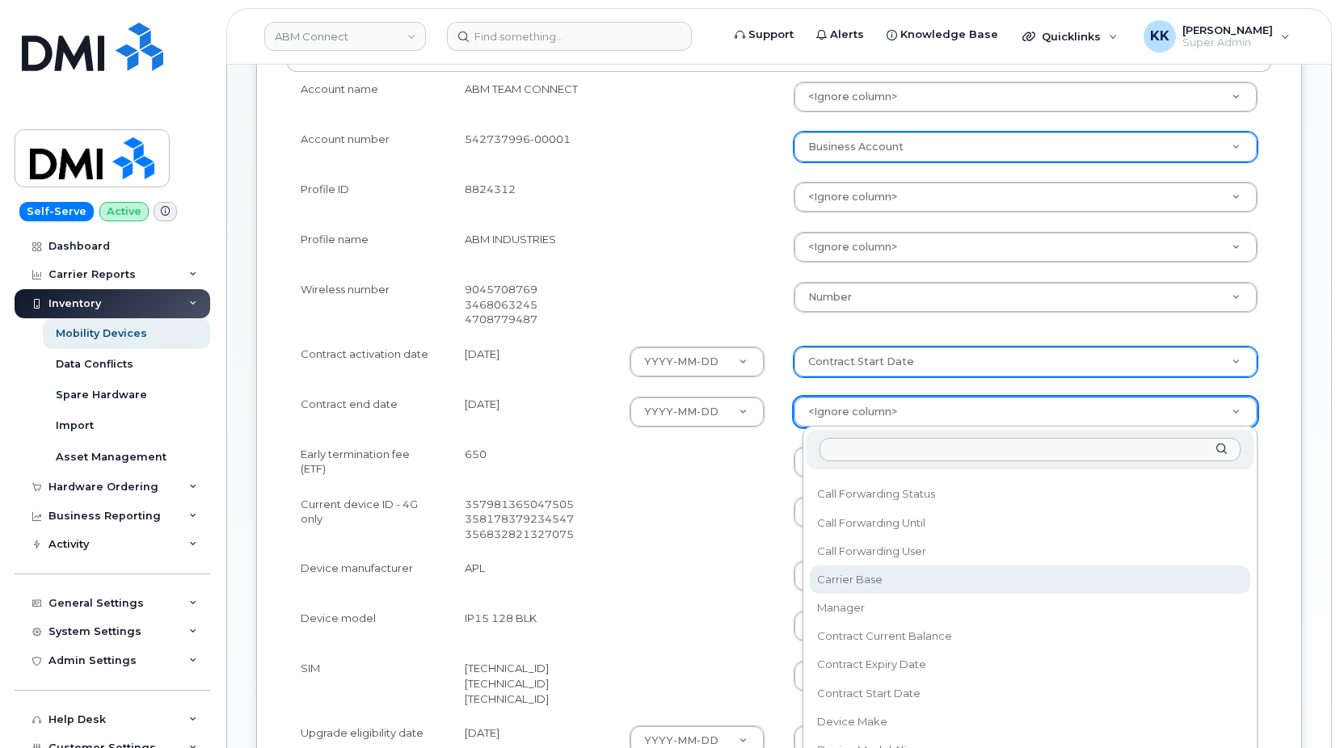
scroll to position [155, 0]
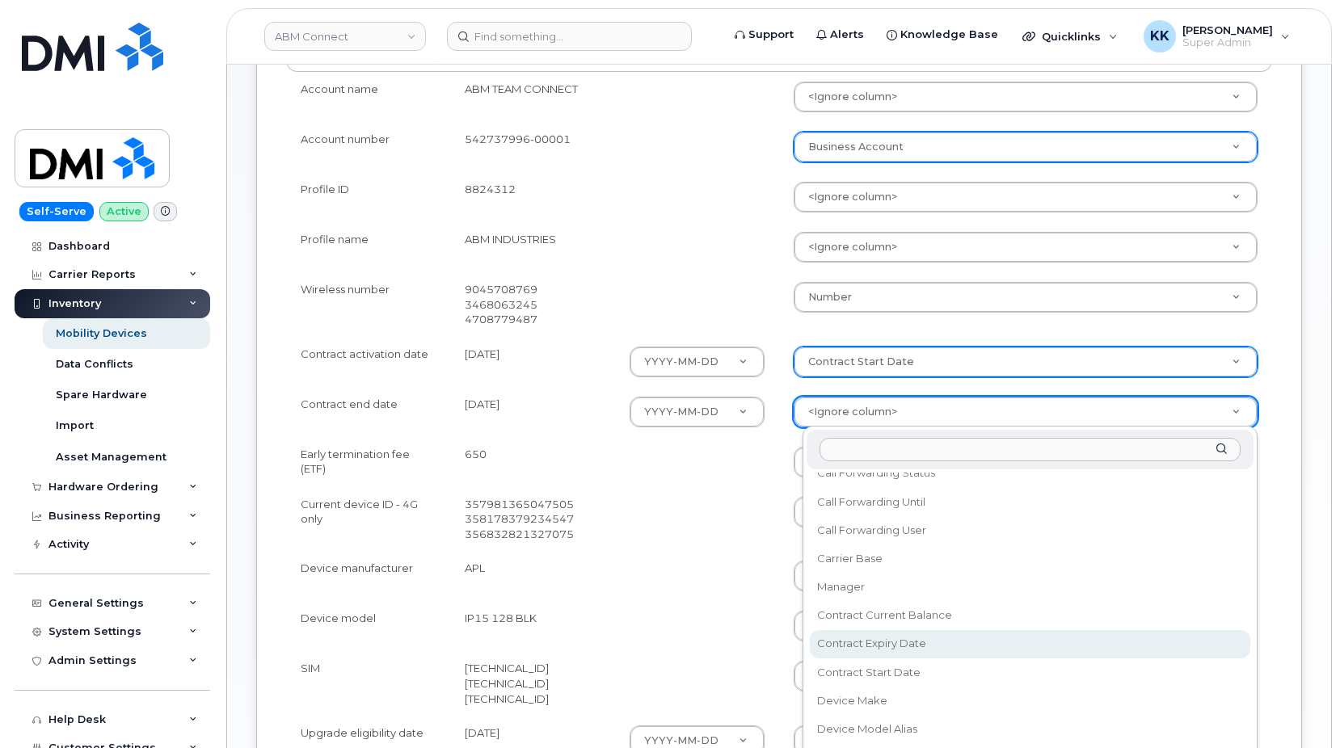
select select "contract_expiry_date"
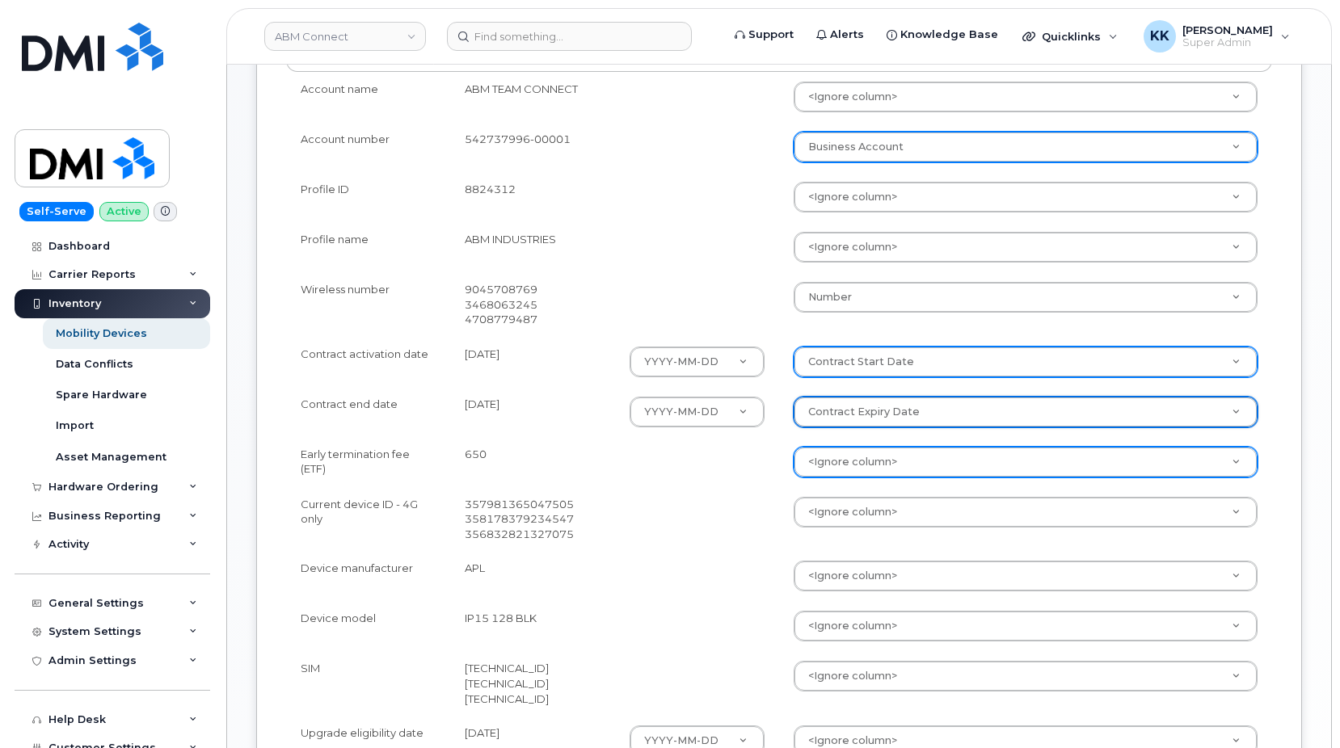
click at [852, 469] on body "ABM Connect Support Alerts Knowledge Base Quicklinks Suspend / Cancel Device Ch…" at bounding box center [670, 349] width 1340 height 1523
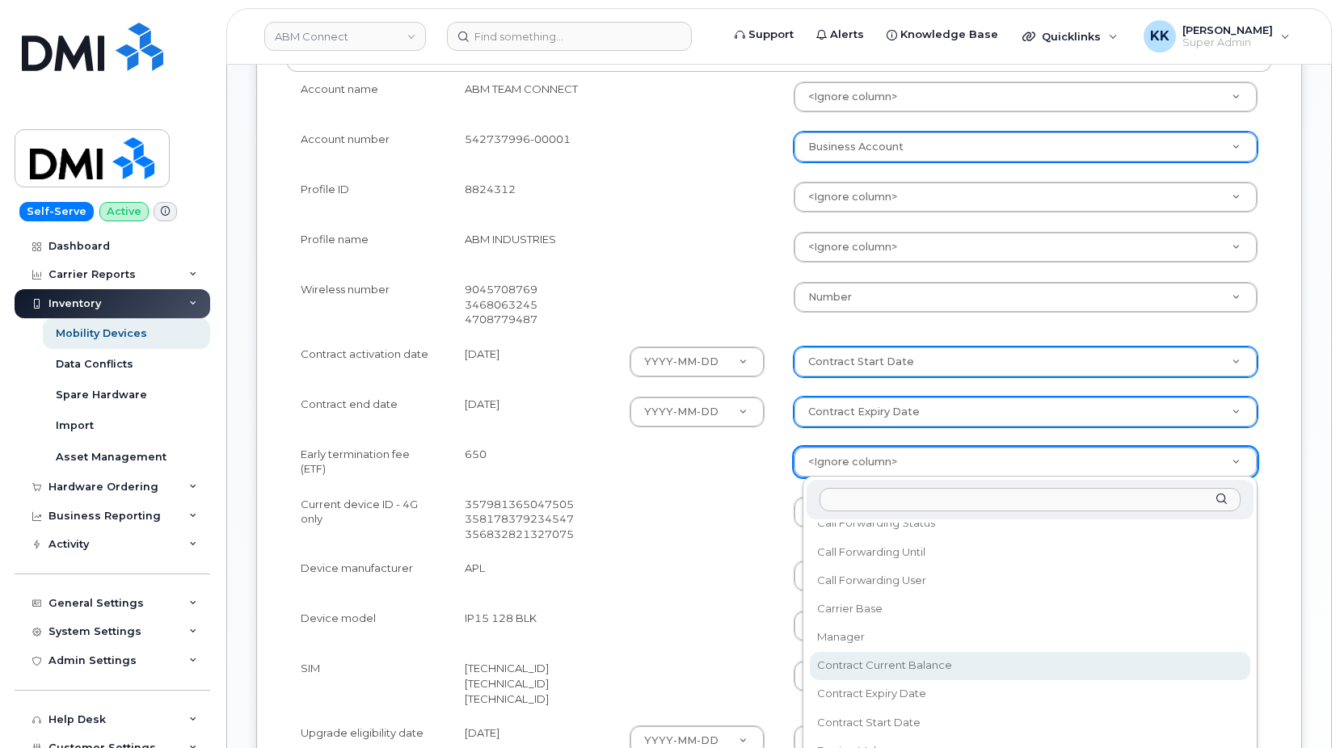
select select "contract_current_balance"
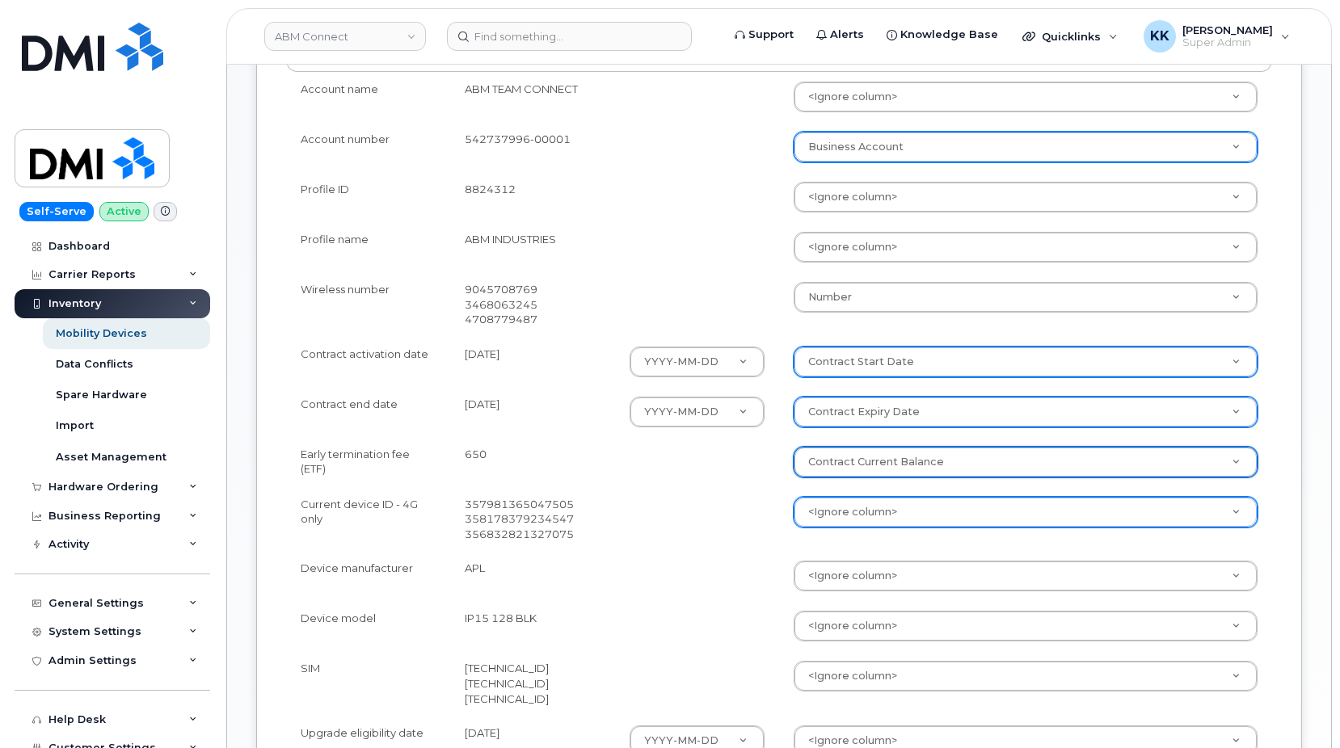
click at [833, 516] on body "ABM Connect Support Alerts Knowledge Base Quicklinks Suspend / Cancel Device Ch…" at bounding box center [670, 349] width 1340 height 1523
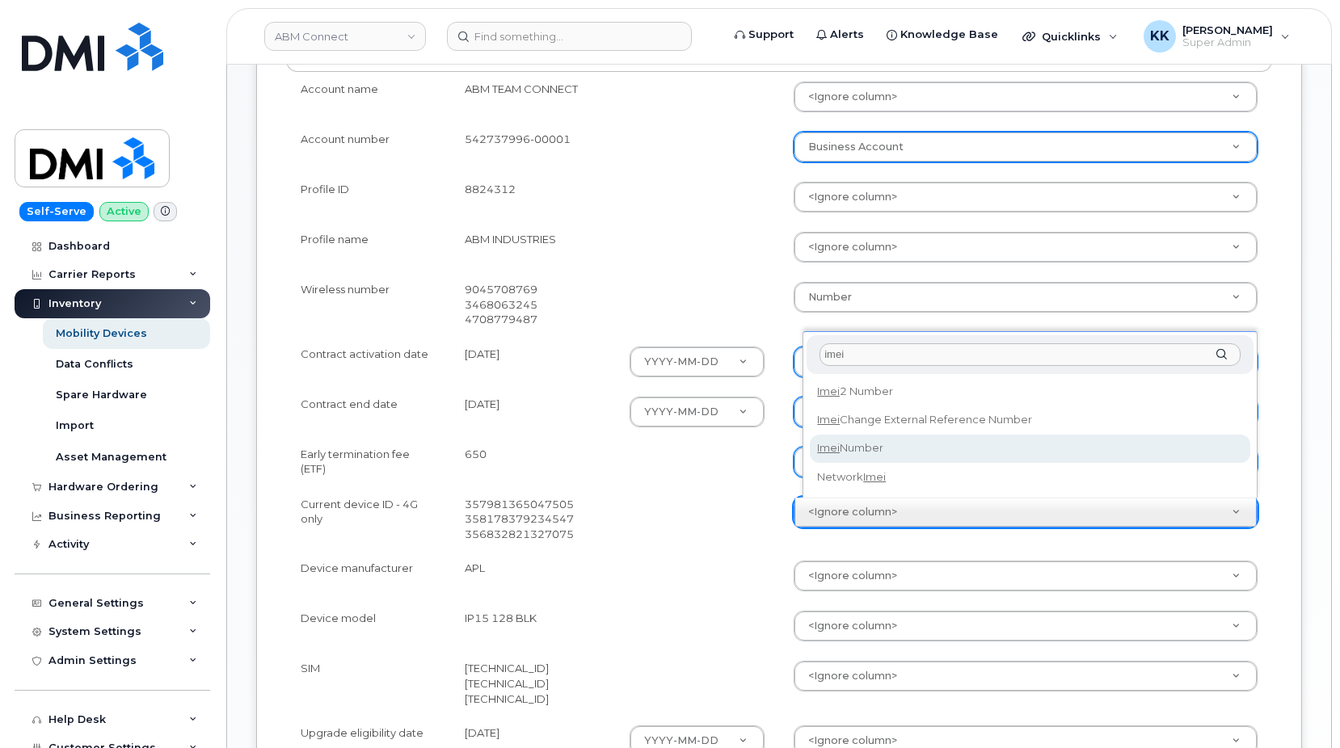
type input "imei"
select select "imei_number"
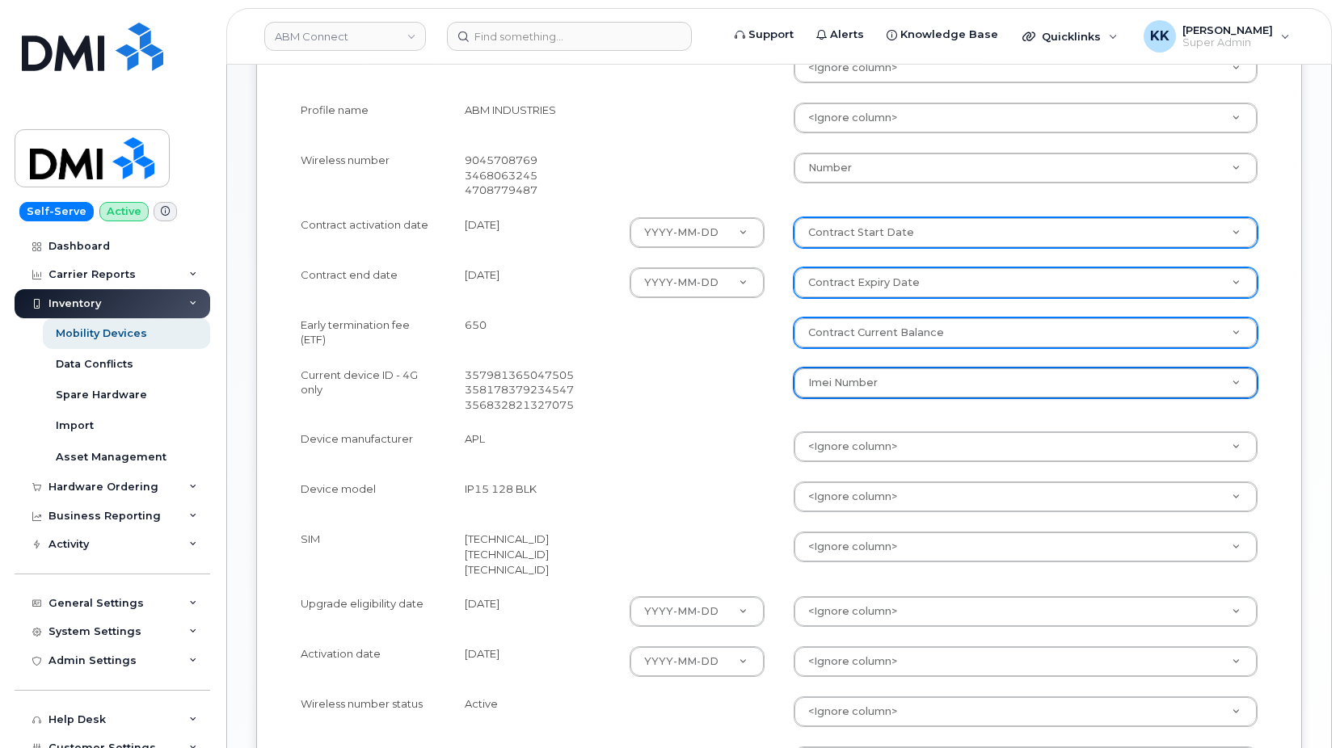
scroll to position [577, 0]
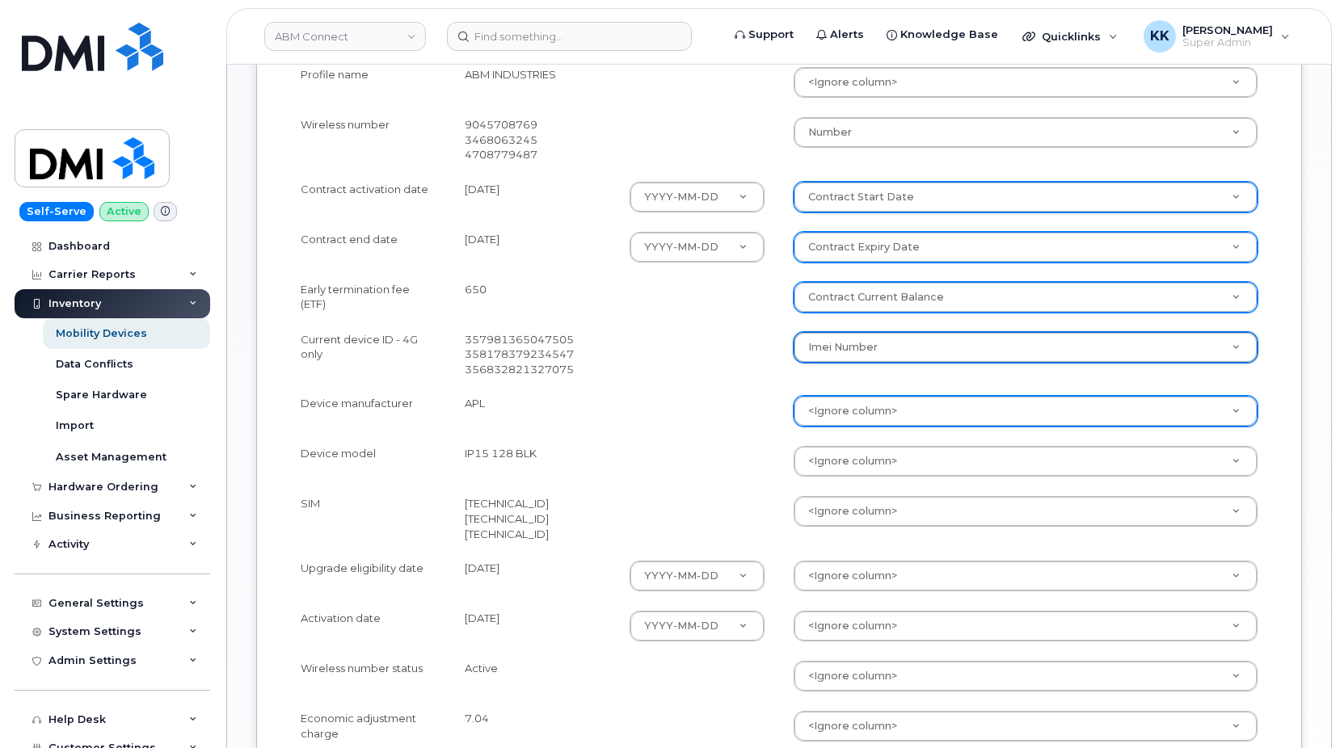
click at [826, 424] on body "ABM Connect Support Alerts Knowledge Base Quicklinks Suspend / Cancel Device Ch…" at bounding box center [670, 184] width 1340 height 1523
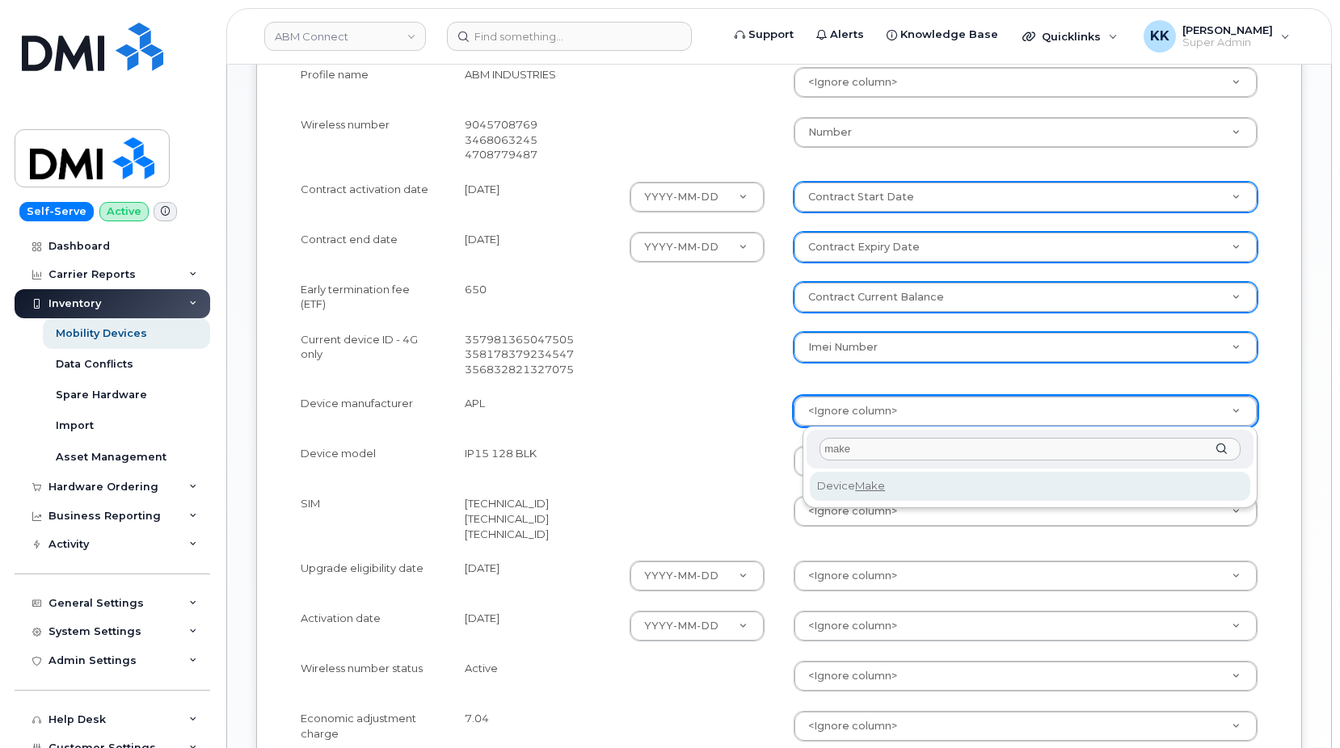
type input "make"
select select "device_make_id"
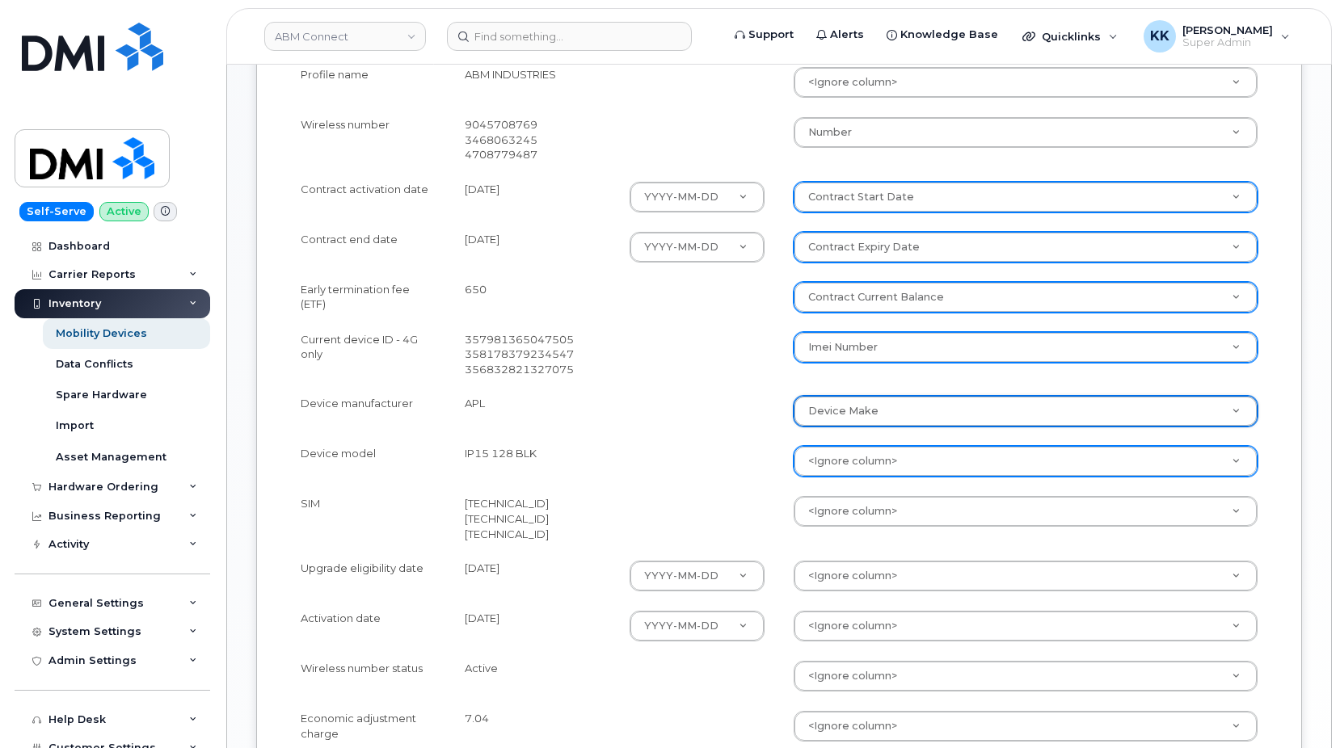
click at [856, 461] on body "ABM Connect Support Alerts Knowledge Base Quicklinks Suspend / Cancel Device Ch…" at bounding box center [670, 184] width 1340 height 1523
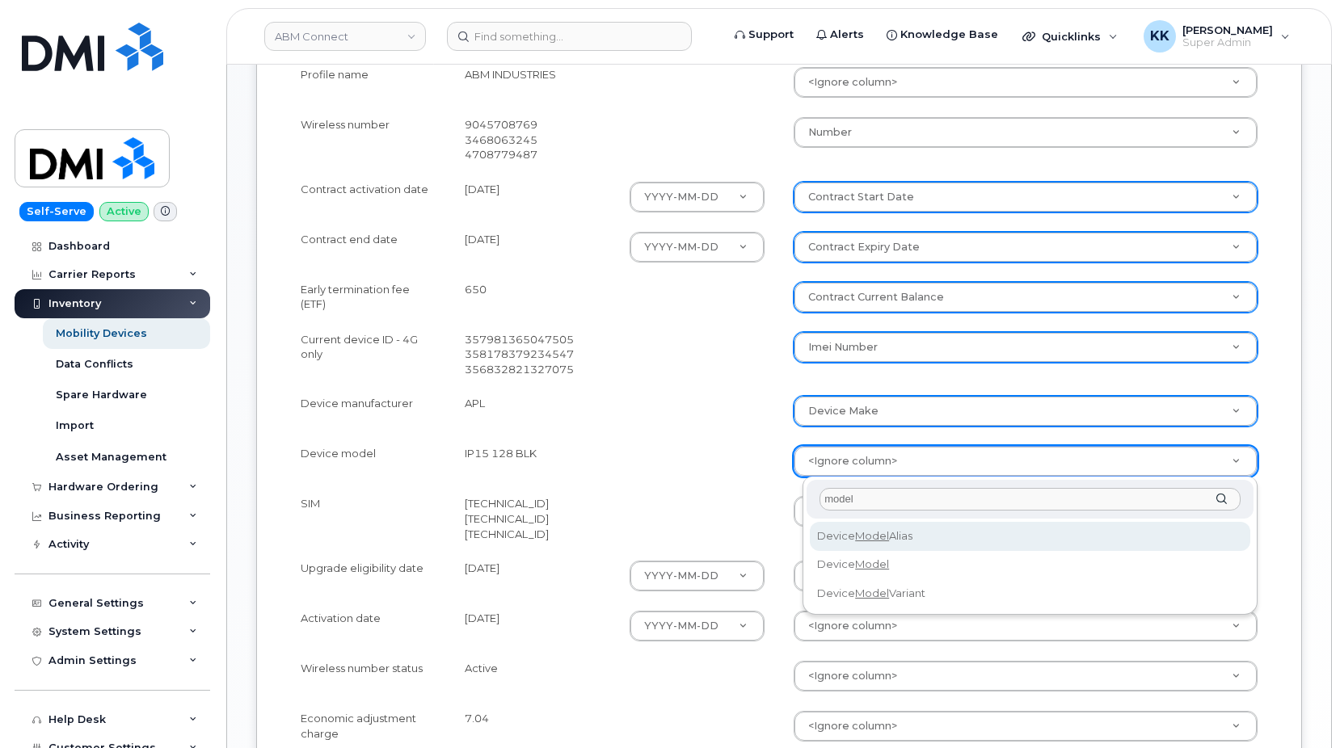
type input "model"
select select "device_model_alias"
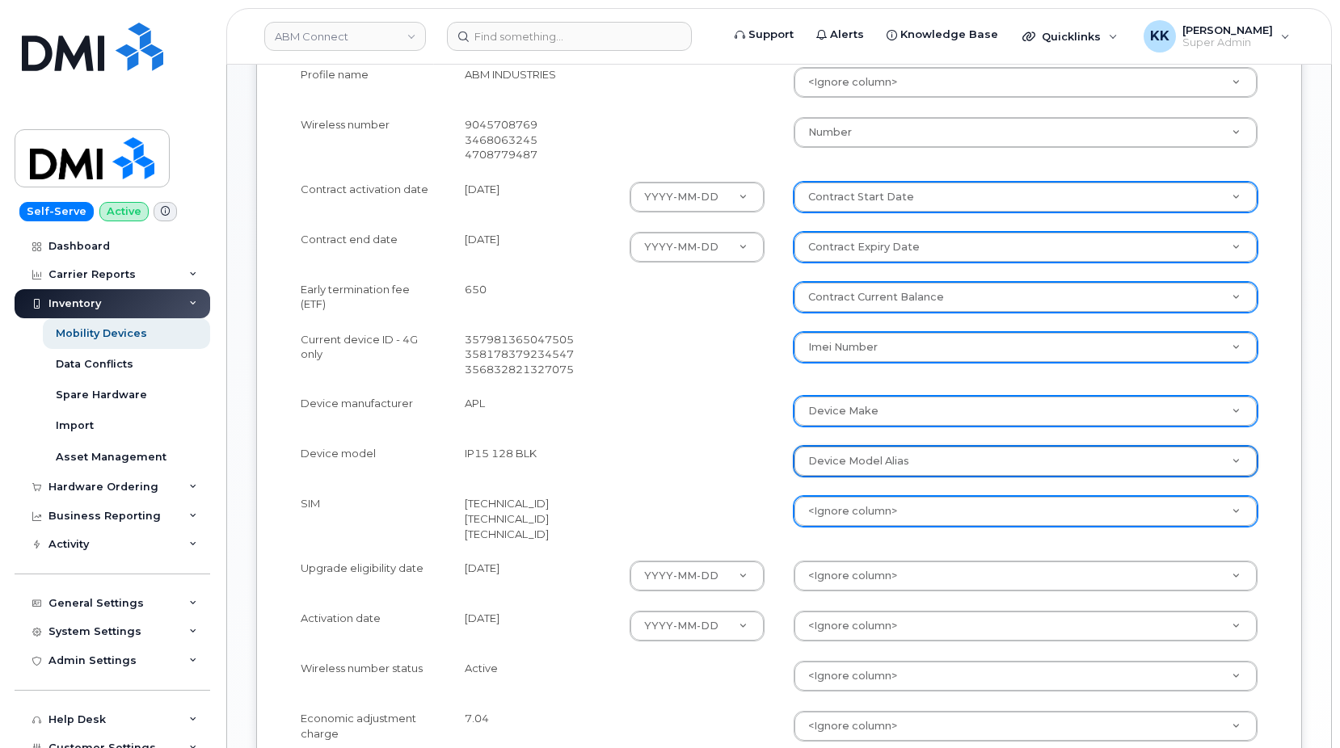
click at [832, 508] on body "ABM Connect Support Alerts Knowledge Base Quicklinks Suspend / Cancel Device Ch…" at bounding box center [670, 184] width 1340 height 1523
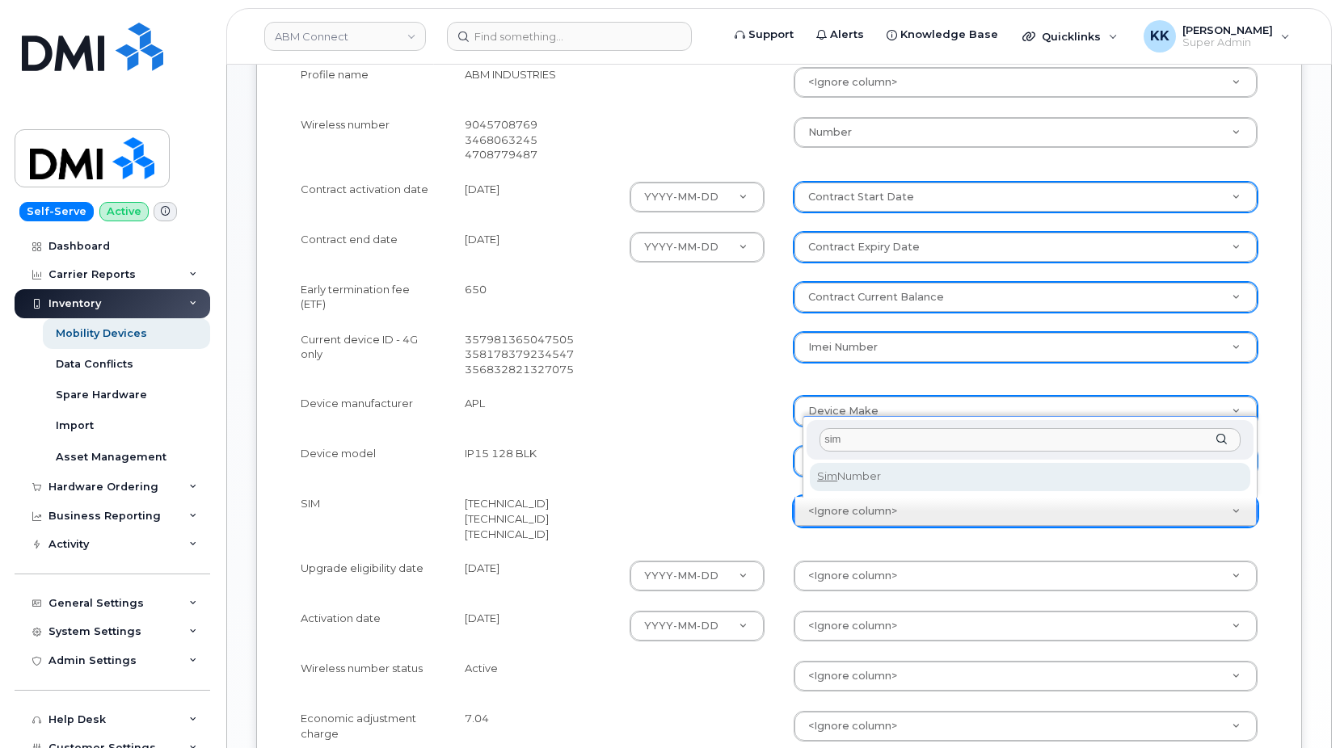
type input "sim"
select select "sim_number"
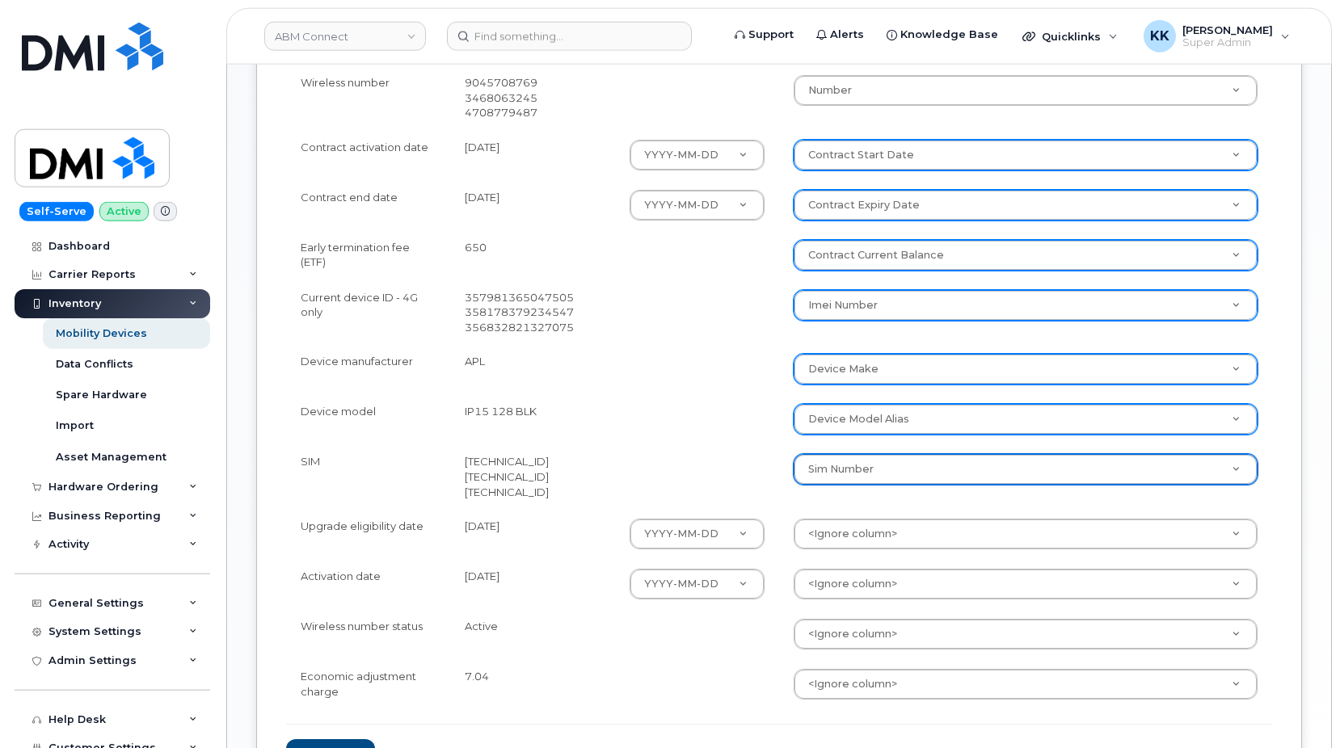
scroll to position [659, 0]
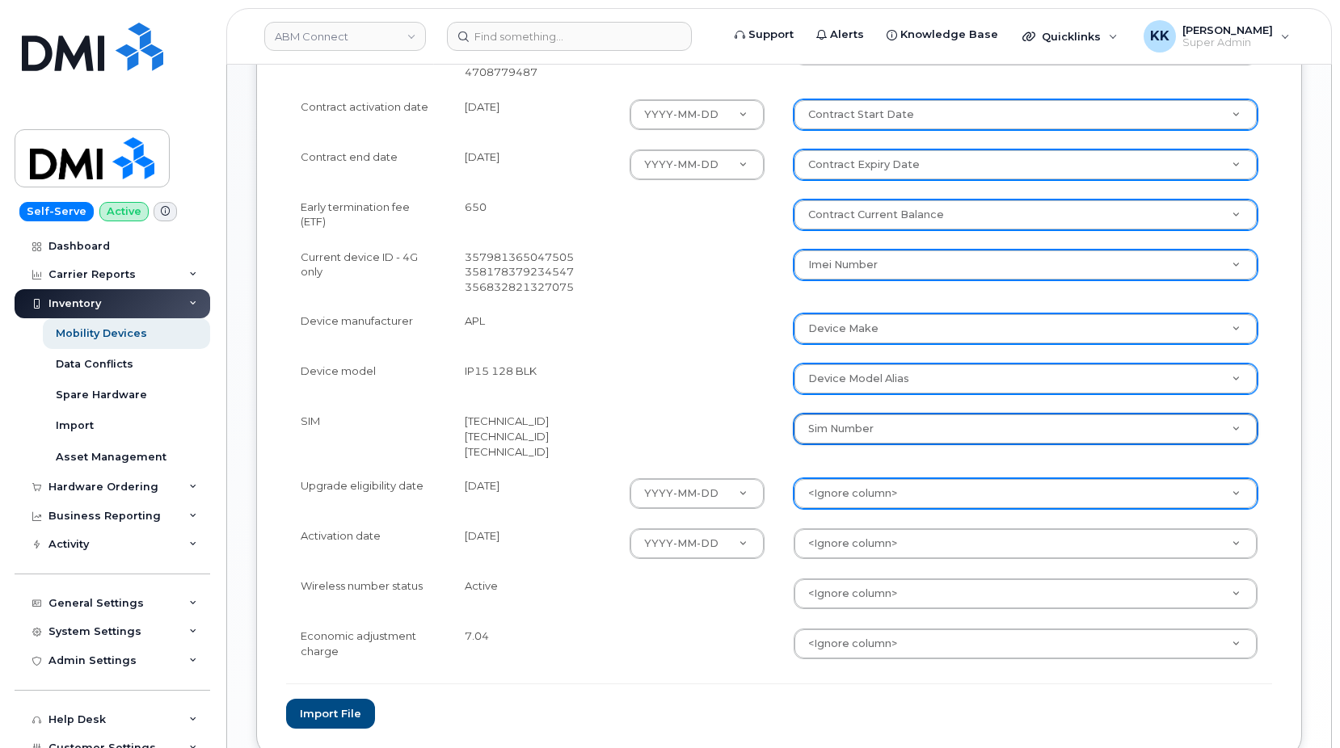
click at [844, 495] on body "ABM Connect Support Alerts Knowledge Base Quicklinks Suspend / Cancel Device Ch…" at bounding box center [670, 102] width 1340 height 1523
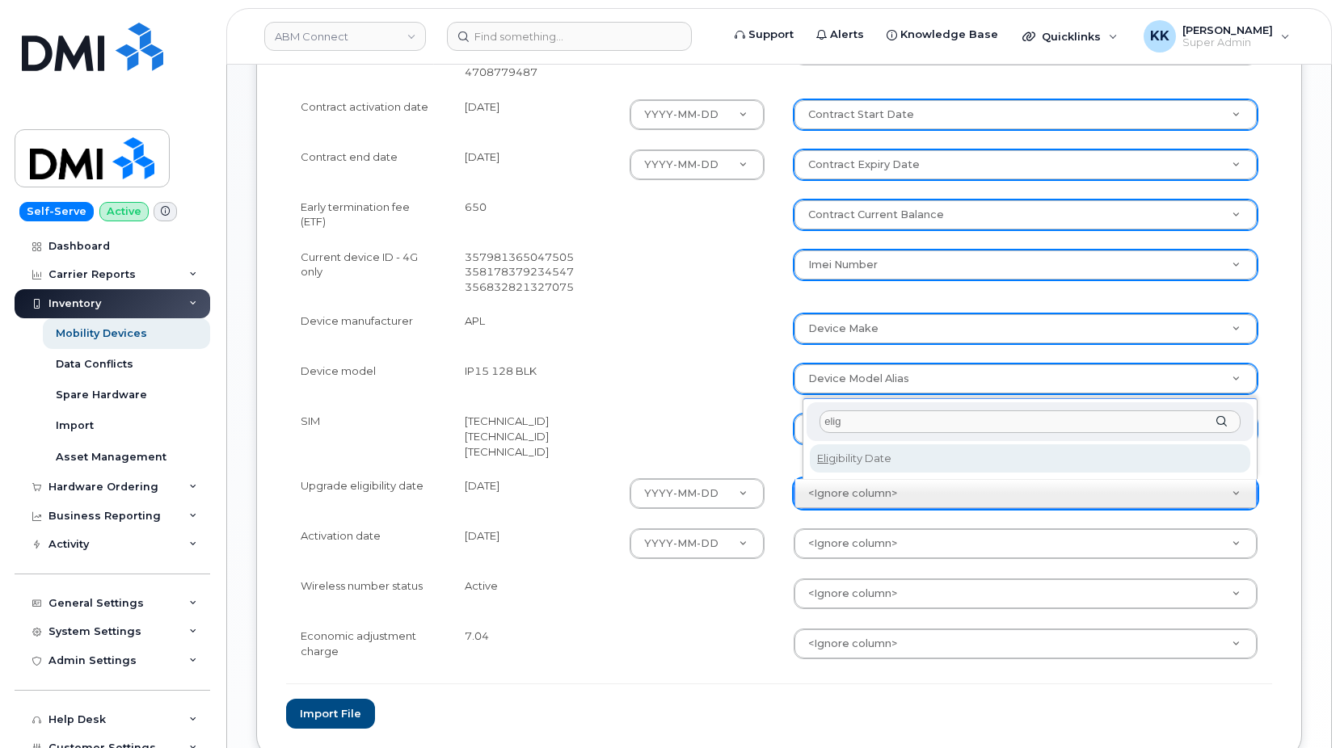
type input "elig"
select select "eligibility_date"
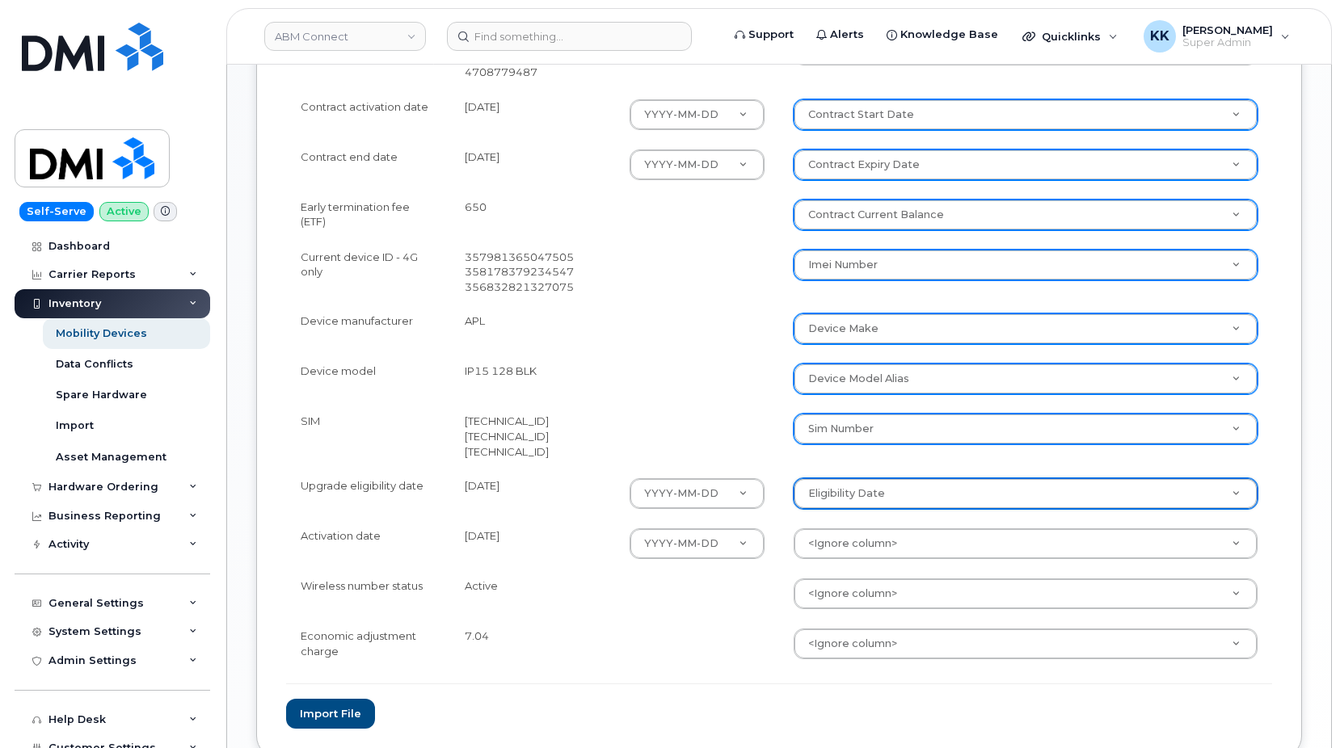
click at [837, 543] on body "ABM Connect Support Alerts Knowledge Base Quicklinks Suspend / Cancel Device Ch…" at bounding box center [670, 102] width 1340 height 1523
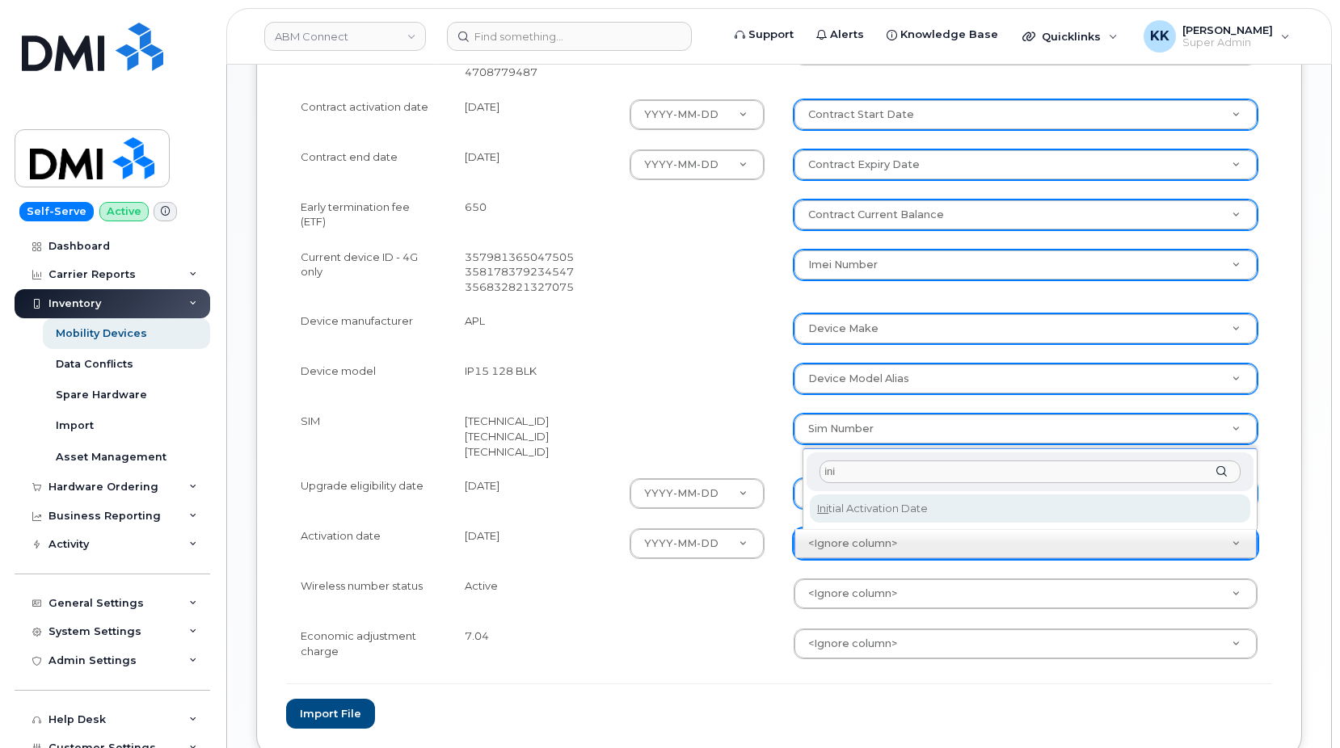
type input "ini"
select select "initial_activation_date"
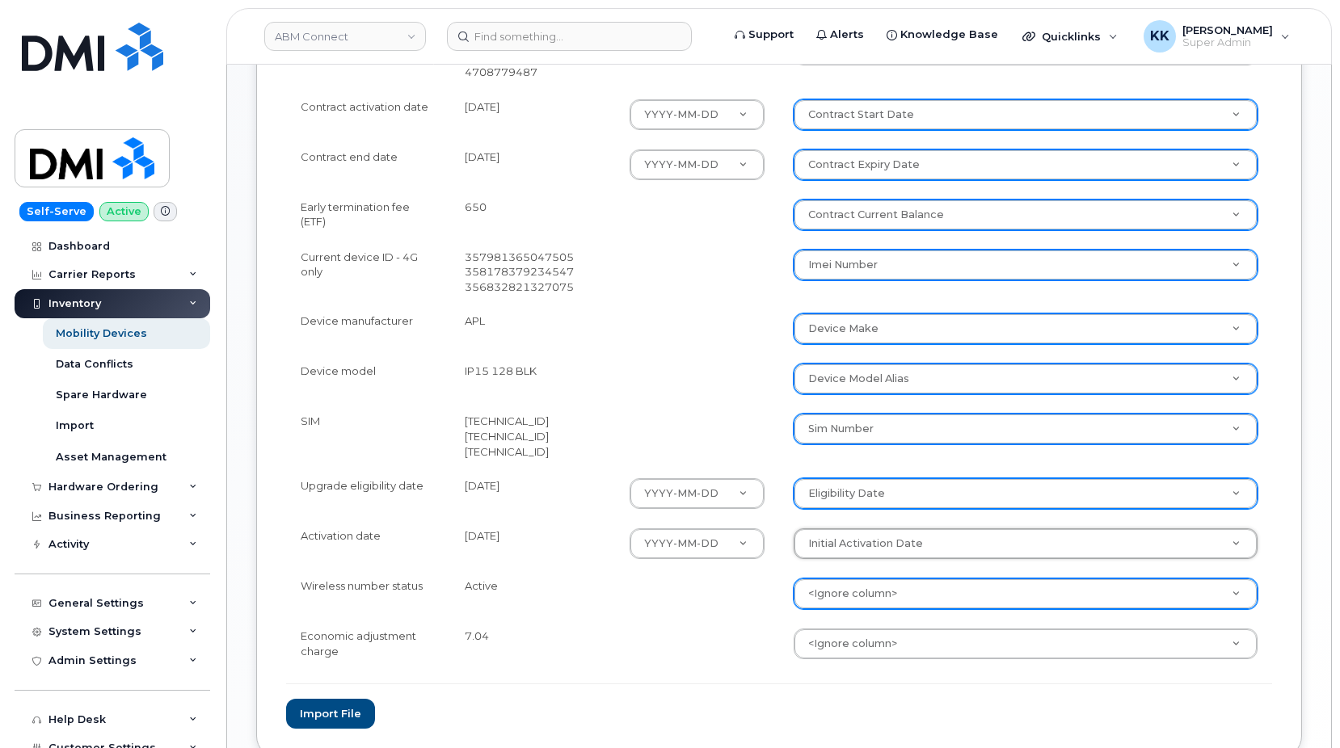
click at [883, 600] on body "ABM Connect Support Alerts Knowledge Base Quicklinks Suspend / Cancel Device Ch…" at bounding box center [670, 102] width 1340 height 1523
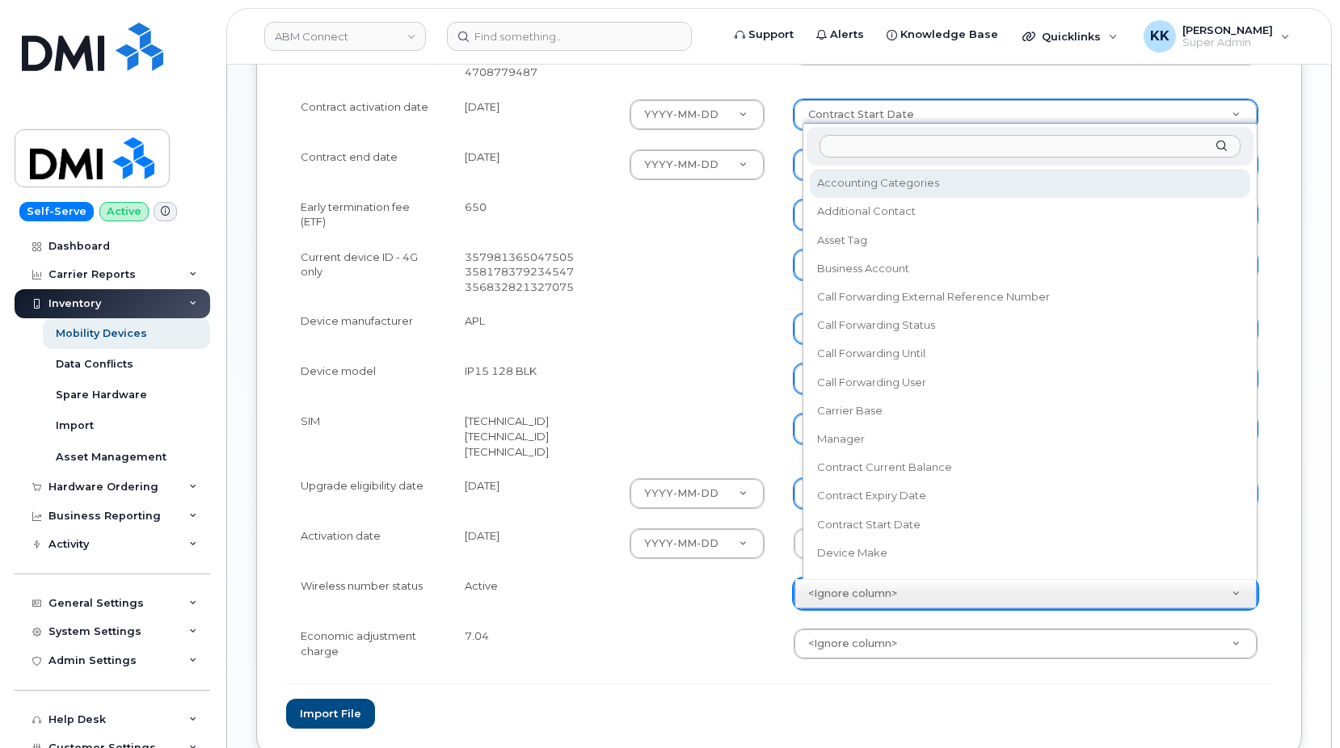
click at [716, 629] on body "ABM Connect Support Alerts Knowledge Base Quicklinks Suspend / Cancel Device Ch…" at bounding box center [670, 102] width 1340 height 1523
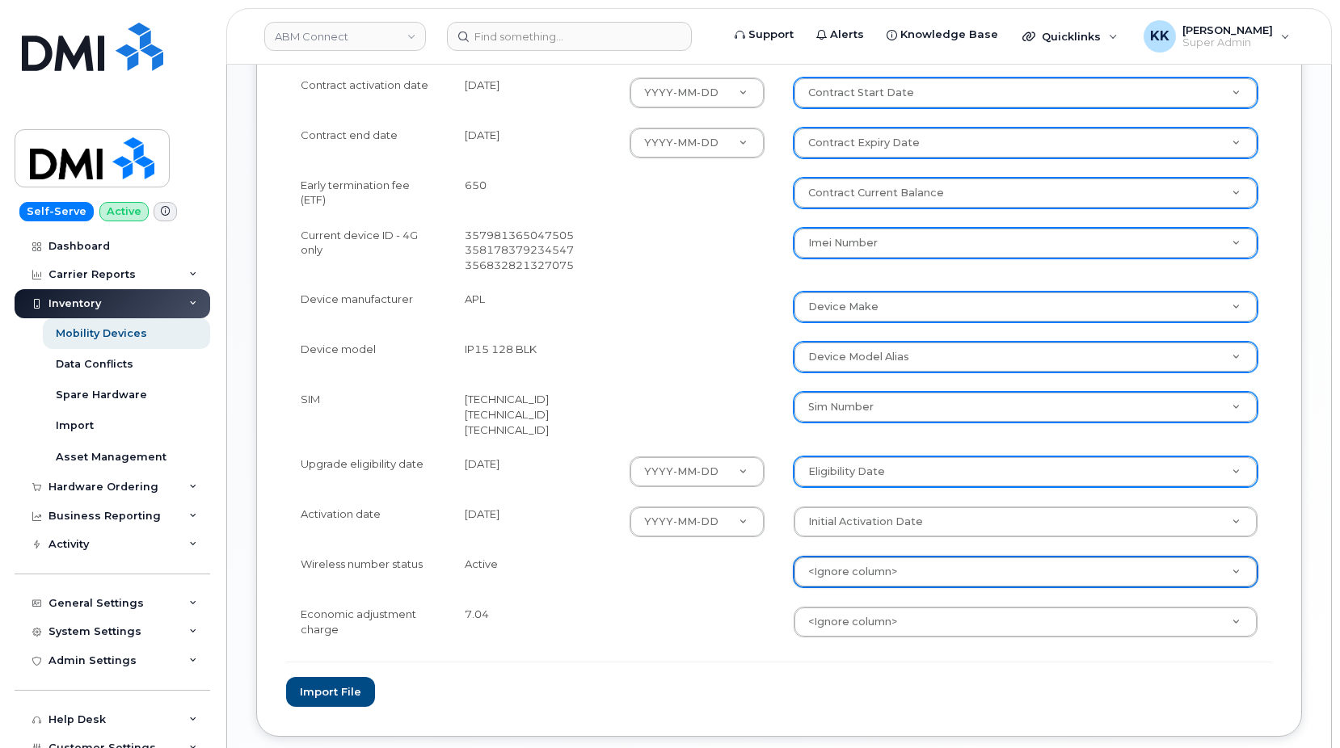
scroll to position [742, 0]
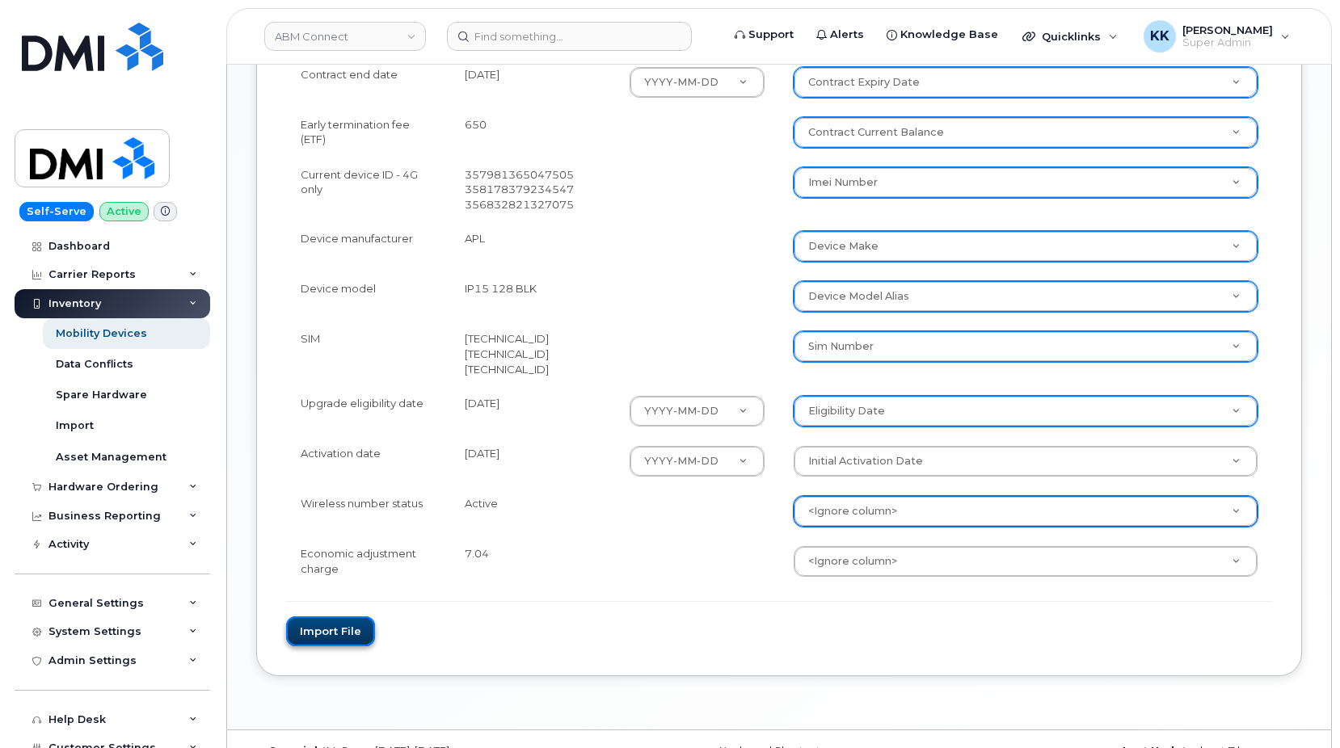
click at [327, 631] on button "Import file" at bounding box center [330, 632] width 89 height 30
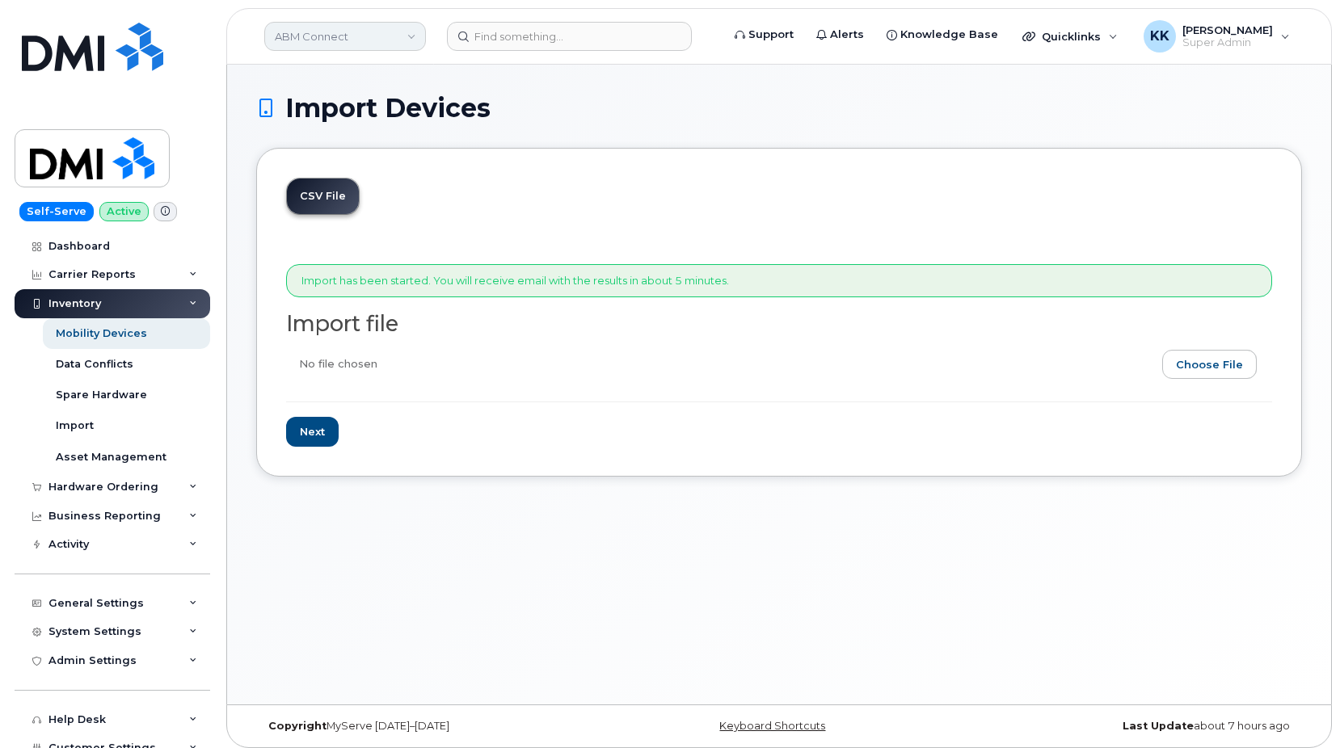
click at [346, 43] on link "ABM Connect" at bounding box center [345, 36] width 162 height 29
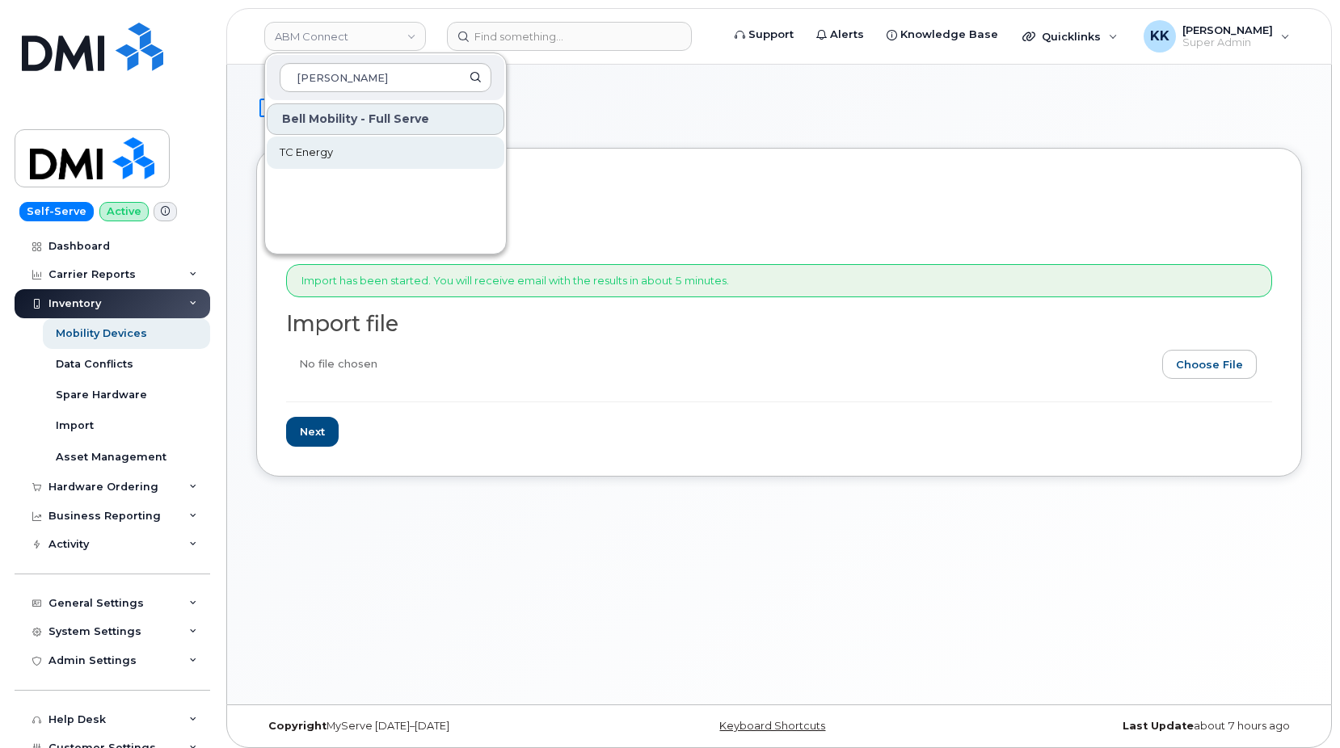
type input "[PERSON_NAME]"
click at [328, 155] on span "TC Energy" at bounding box center [306, 153] width 53 height 16
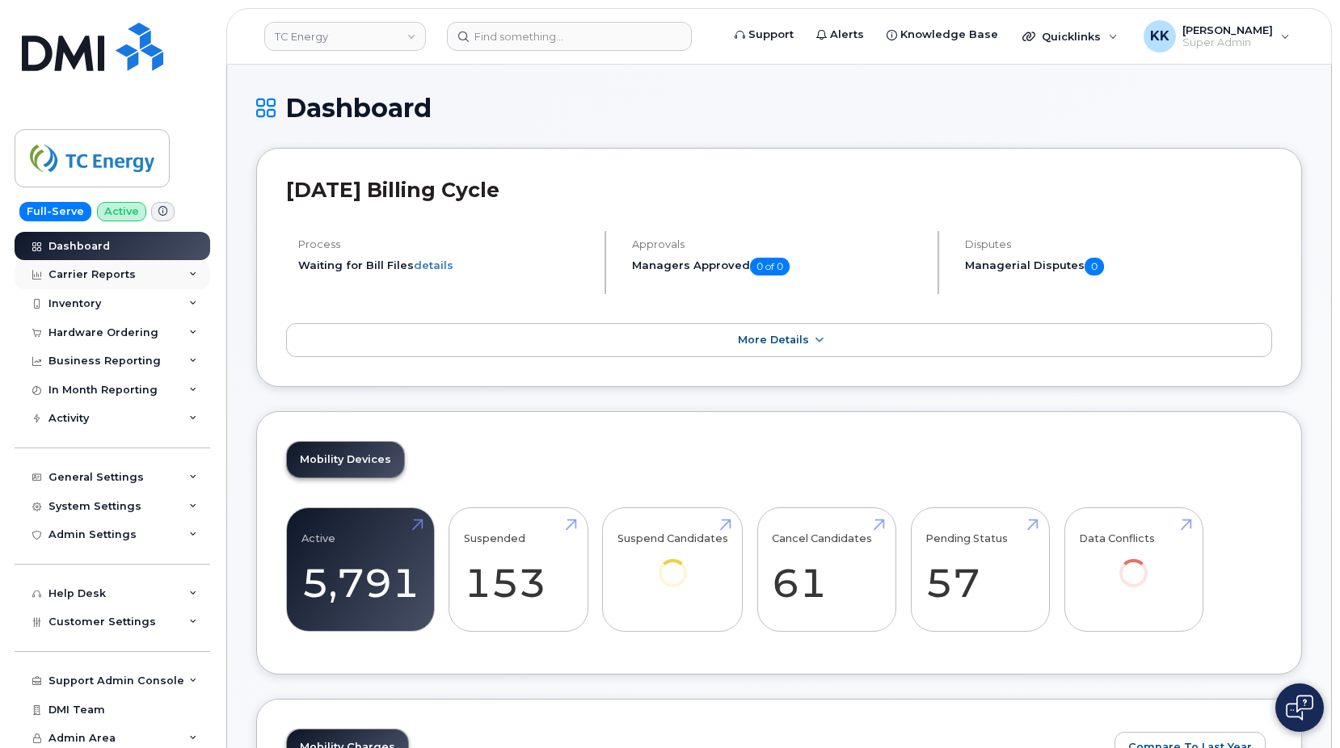
click at [88, 276] on div "Carrier Reports" at bounding box center [91, 274] width 87 height 13
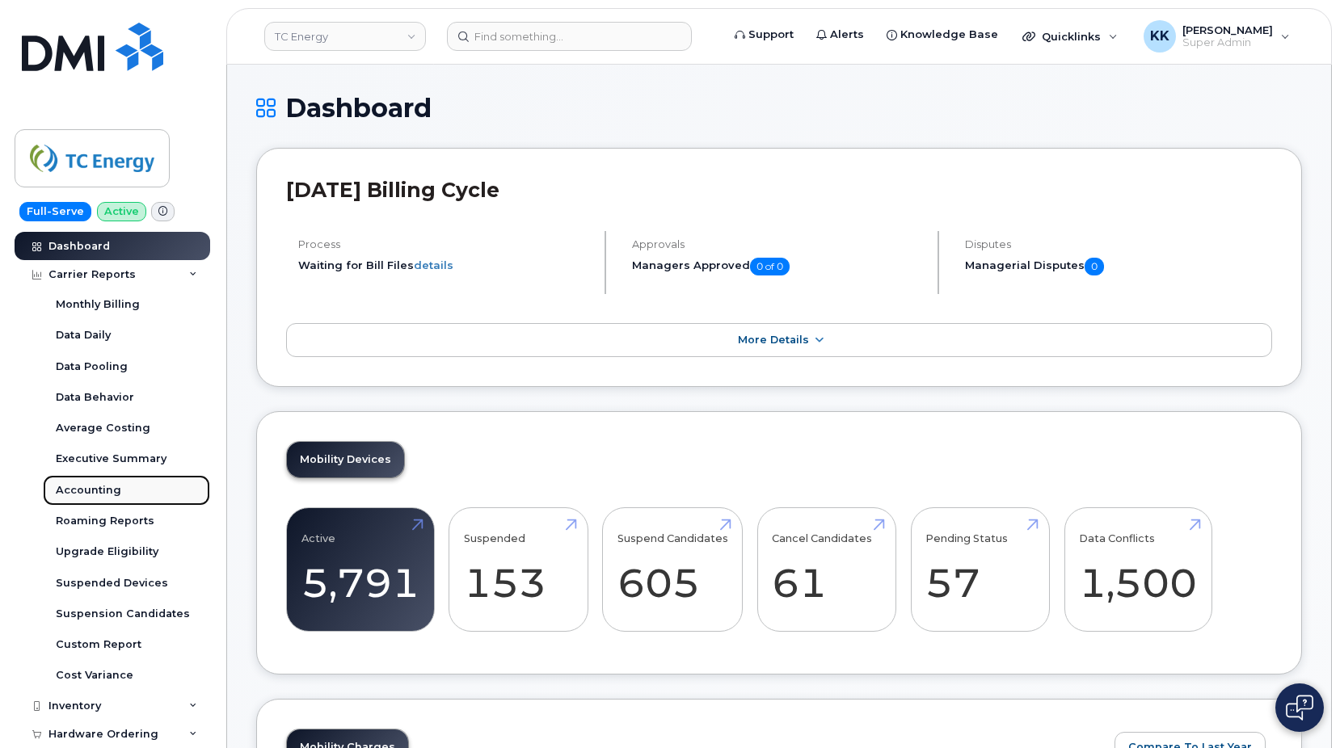
click at [100, 489] on div "Accounting" at bounding box center [88, 490] width 65 height 15
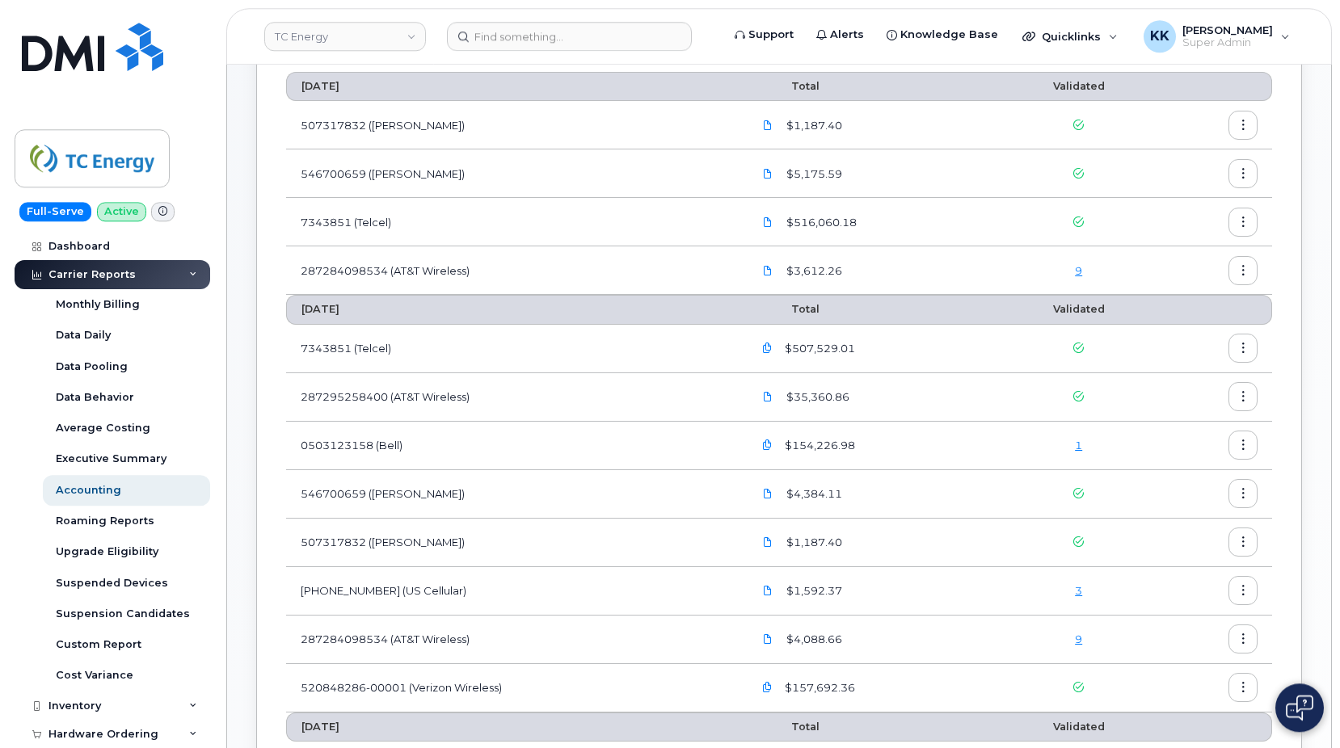
scroll to position [82, 0]
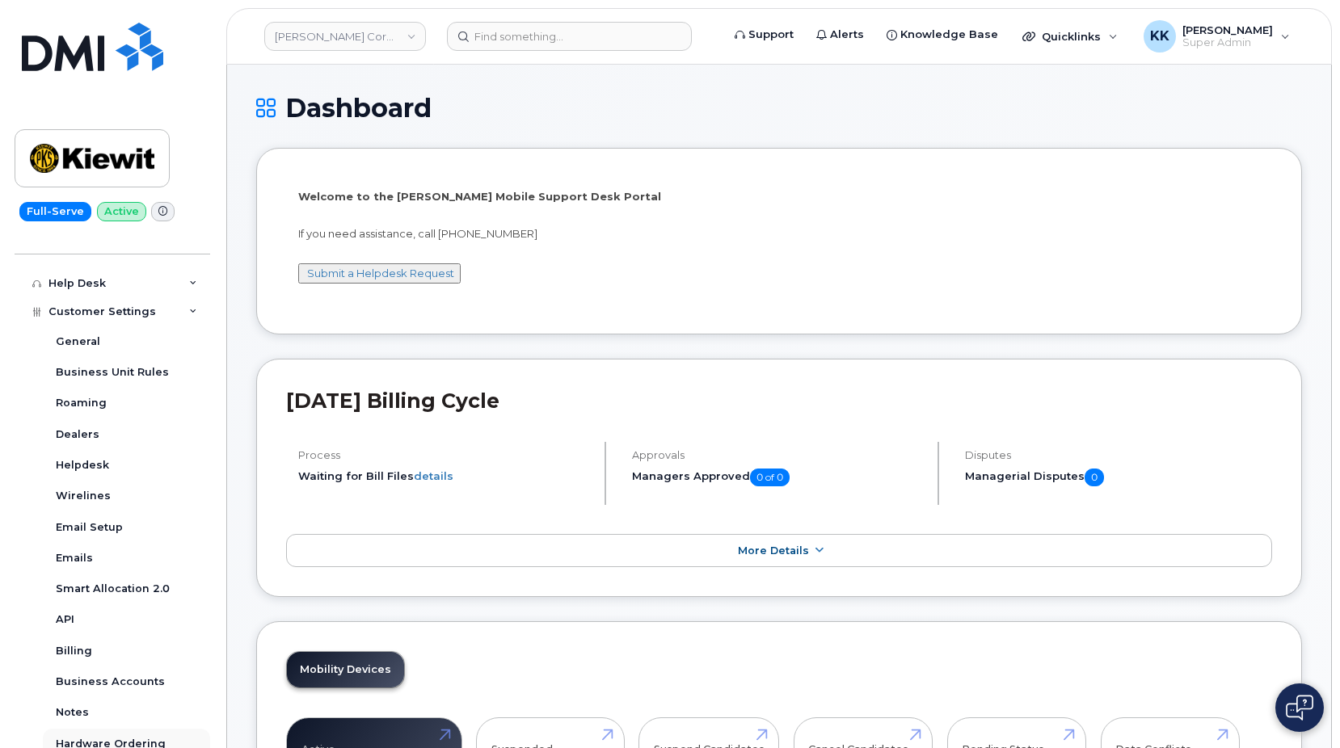
scroll to position [388, 0]
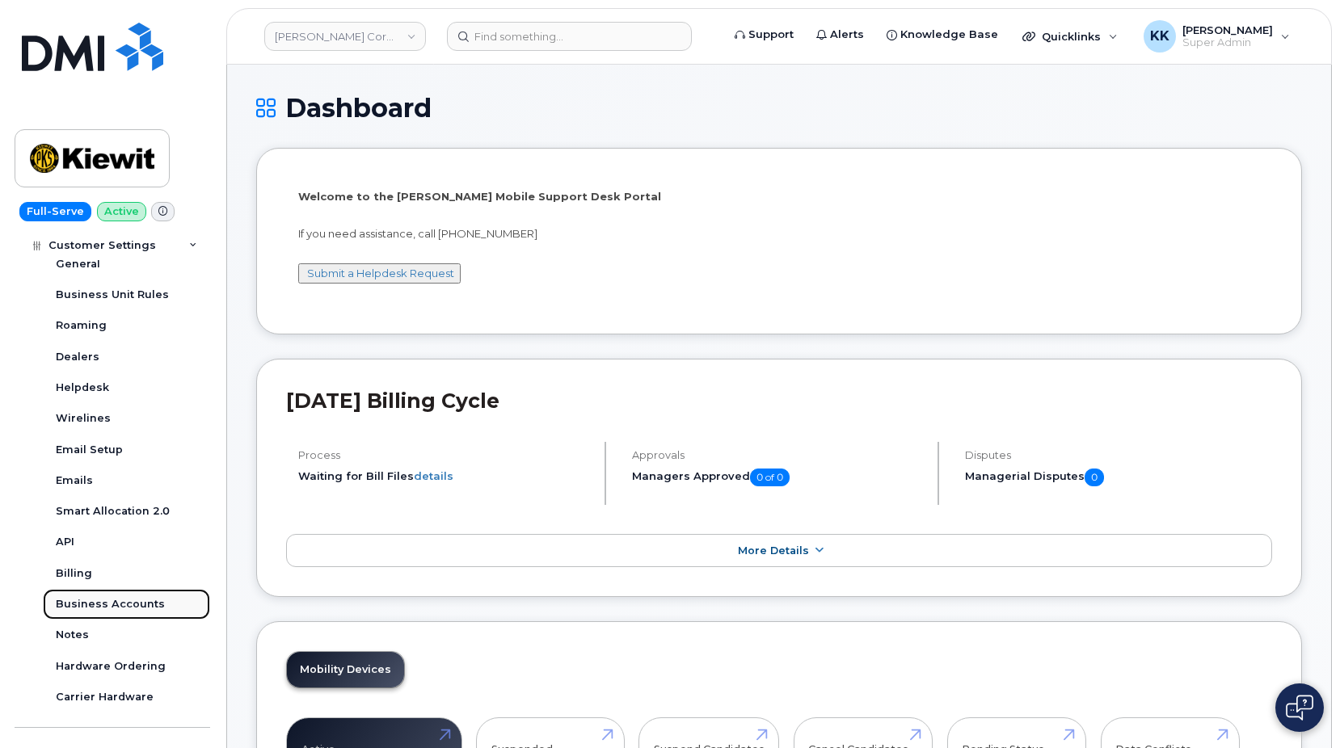
click at [112, 606] on div "Business Accounts" at bounding box center [110, 604] width 109 height 15
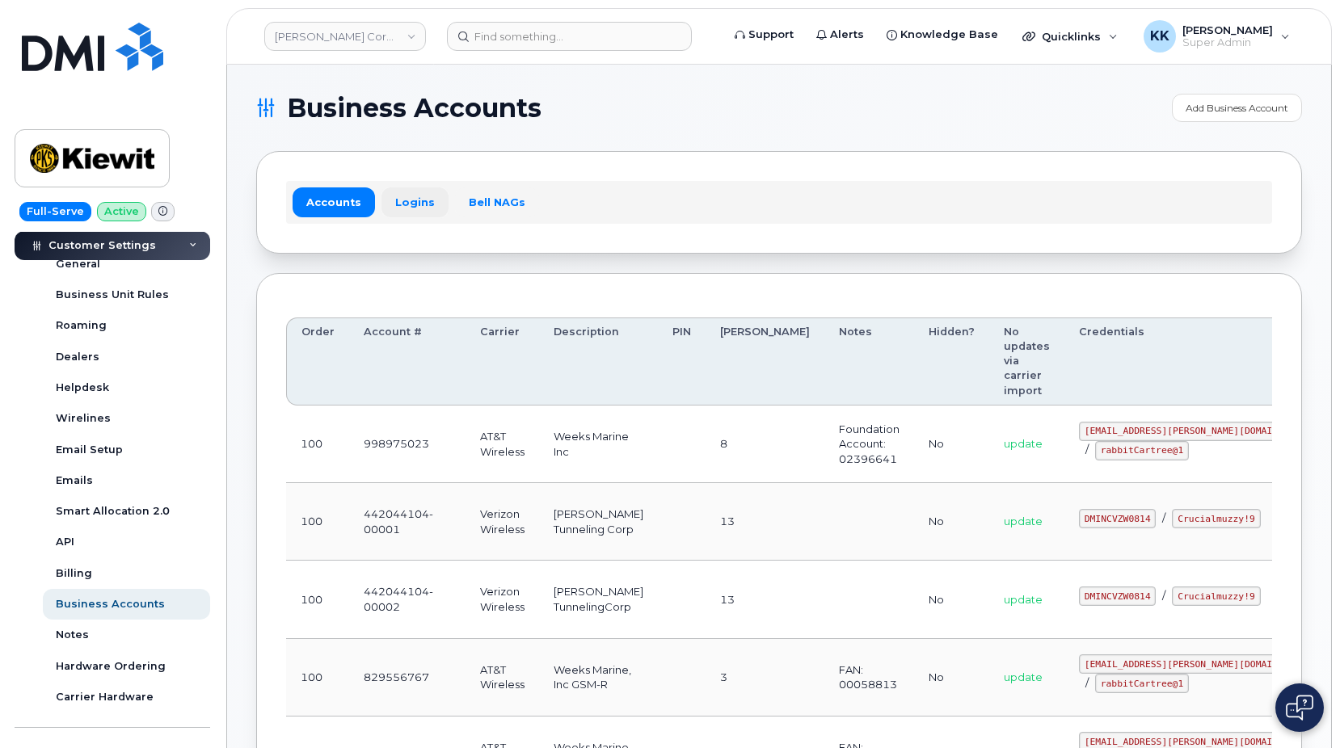
click at [411, 196] on link "Logins" at bounding box center [414, 201] width 67 height 29
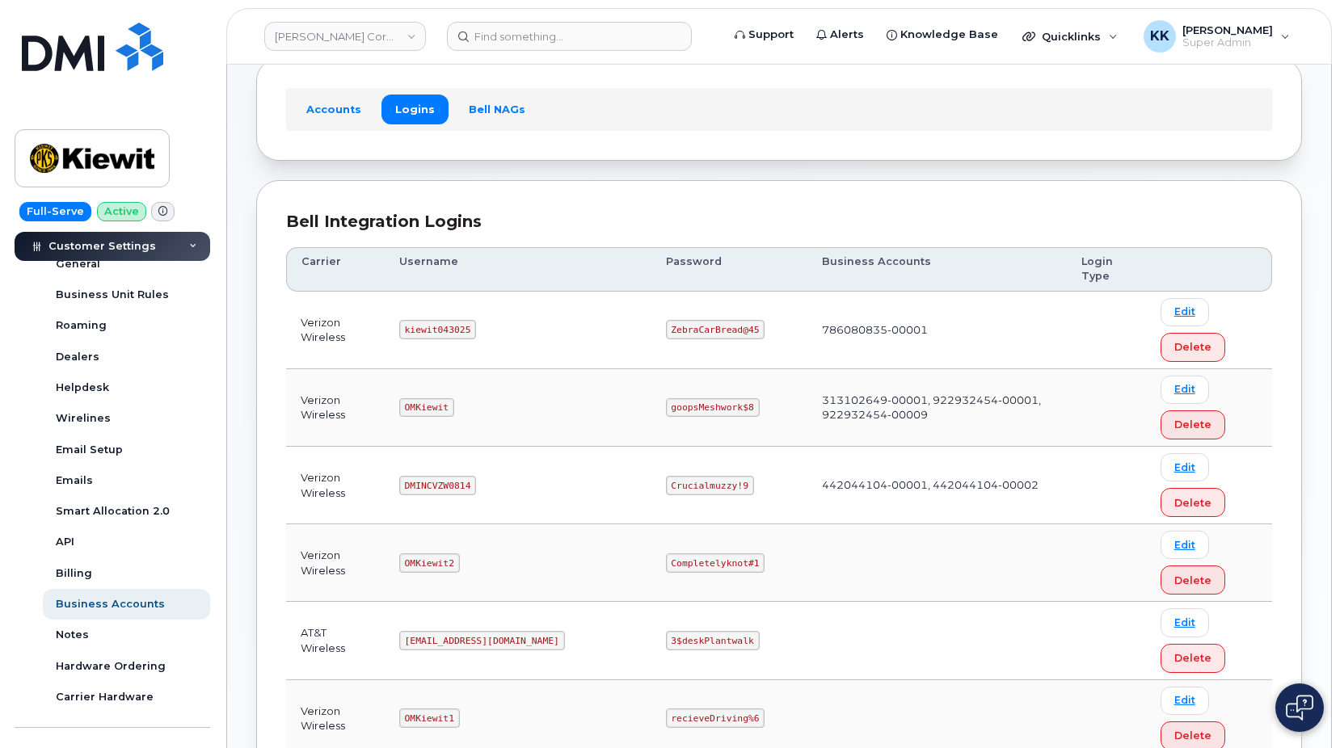
scroll to position [165, 0]
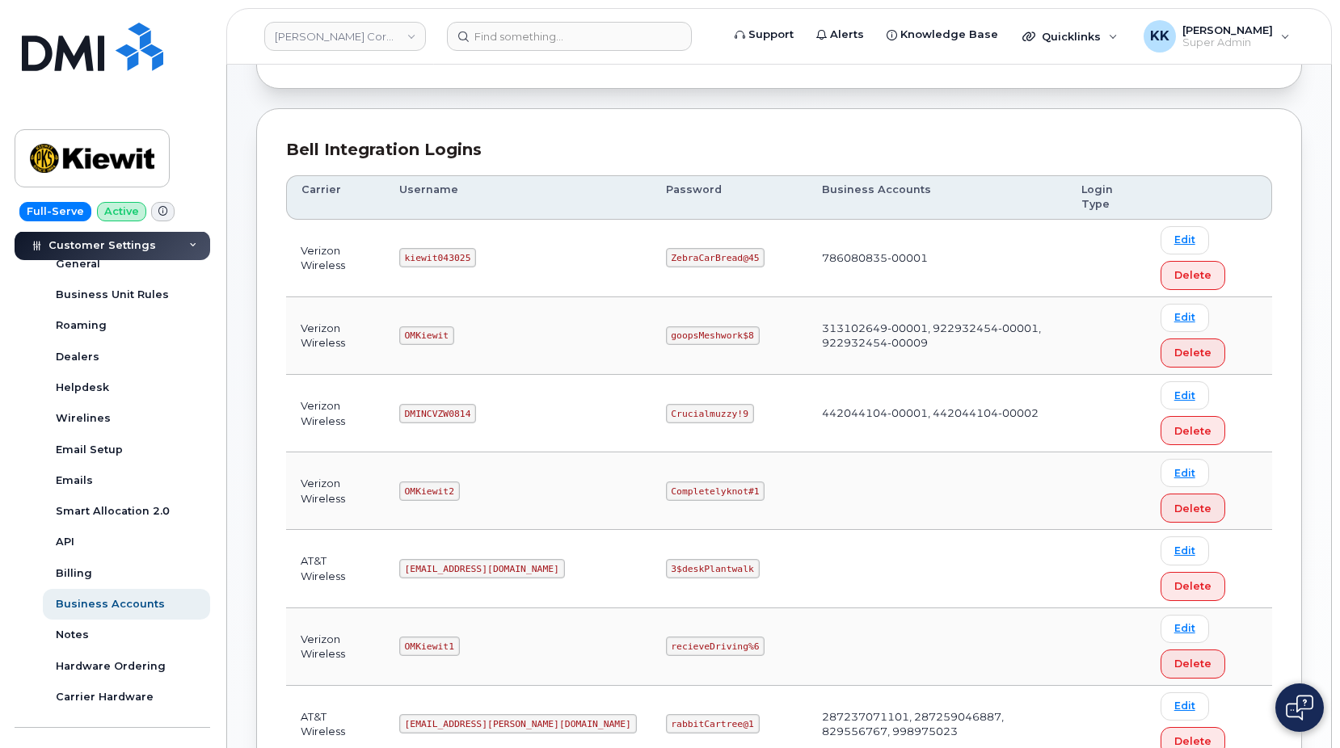
click at [449, 414] on code "DMINCVZW0814" at bounding box center [437, 413] width 77 height 19
copy code "DMINCVZW0814"
click at [651, 402] on td "Crucialmuzzy!9" at bounding box center [729, 414] width 156 height 78
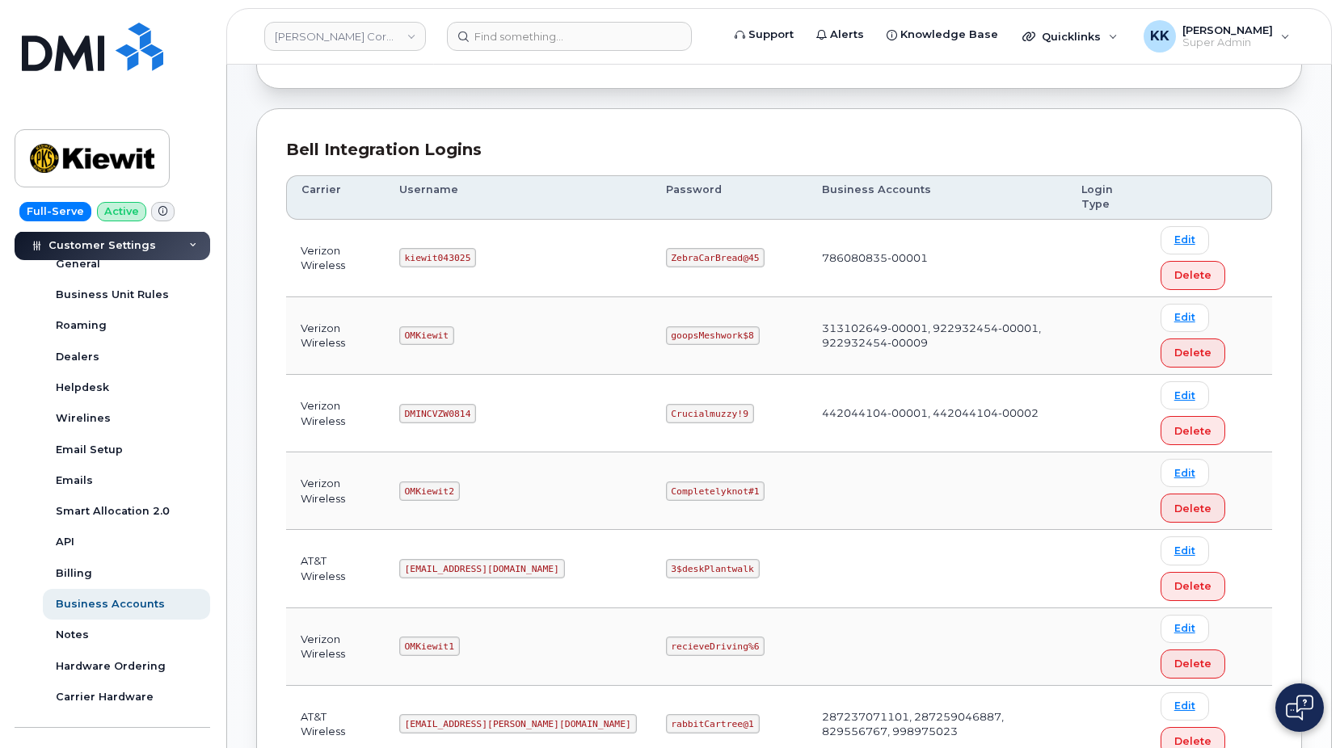
click at [651, 402] on td "Crucialmuzzy!9" at bounding box center [729, 414] width 156 height 78
